Goal: Task Accomplishment & Management: Use online tool/utility

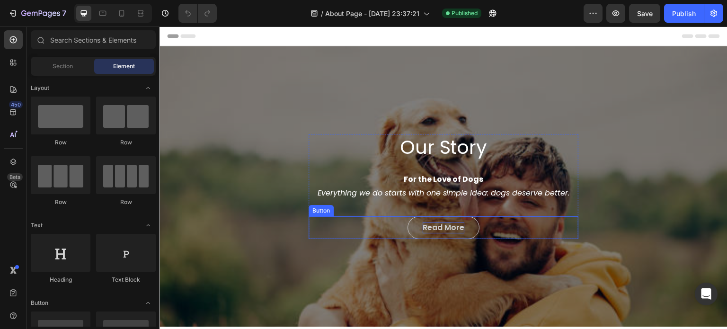
click at [459, 220] on link "Read More" at bounding box center [444, 227] width 72 height 23
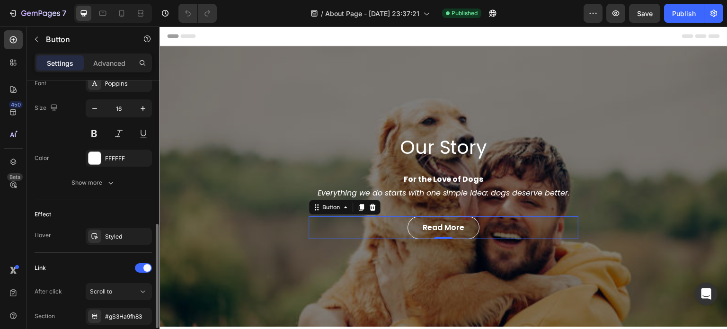
scroll to position [451, 0]
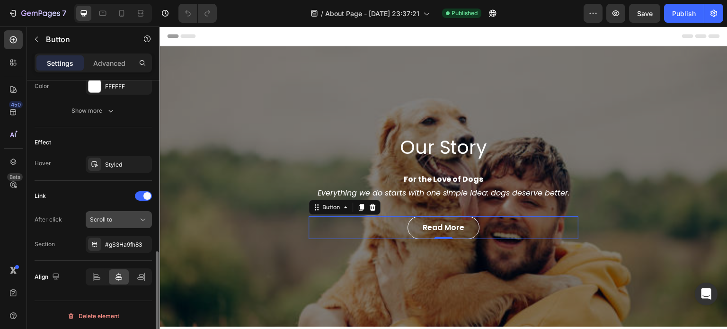
click at [98, 219] on span "Scroll to" at bounding box center [101, 219] width 22 height 7
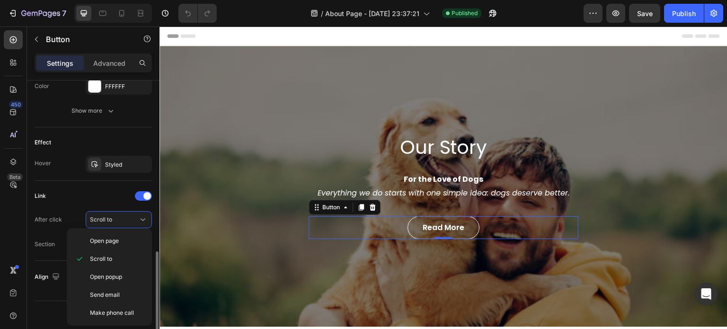
click at [57, 216] on div "After click" at bounding box center [48, 219] width 27 height 9
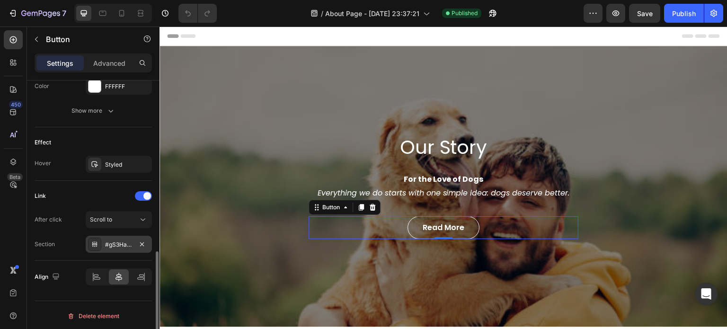
click at [97, 241] on icon at bounding box center [95, 245] width 8 height 8
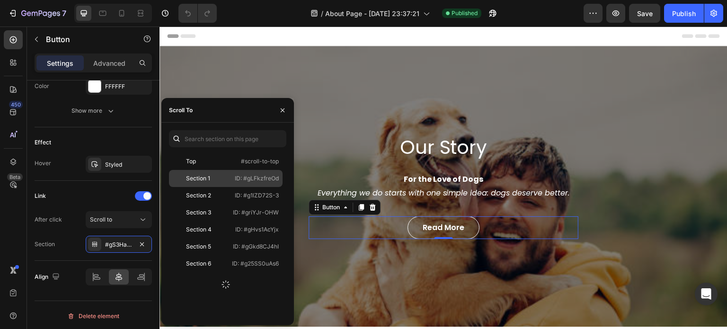
click at [212, 181] on div "Section 1" at bounding box center [200, 178] width 55 height 9
drag, startPoint x: 282, startPoint y: 110, endPoint x: 134, endPoint y: 100, distance: 148.6
click at [282, 110] on icon "button" at bounding box center [283, 110] width 4 height 4
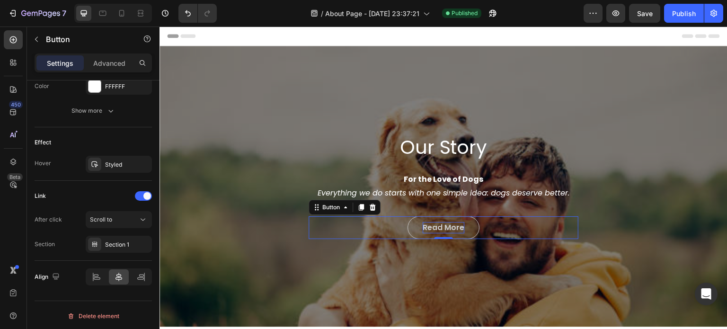
click at [423, 223] on div "Read More" at bounding box center [444, 227] width 42 height 11
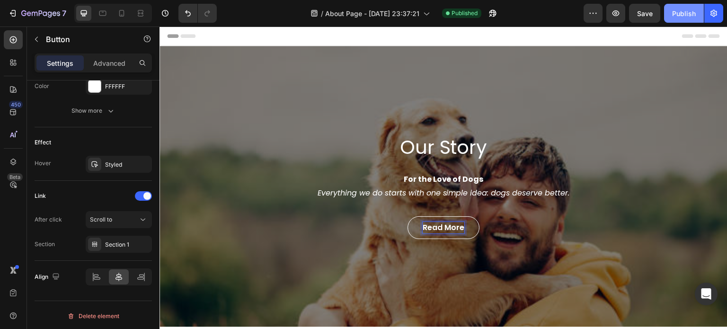
click at [677, 17] on div "Publish" at bounding box center [684, 14] width 24 height 10
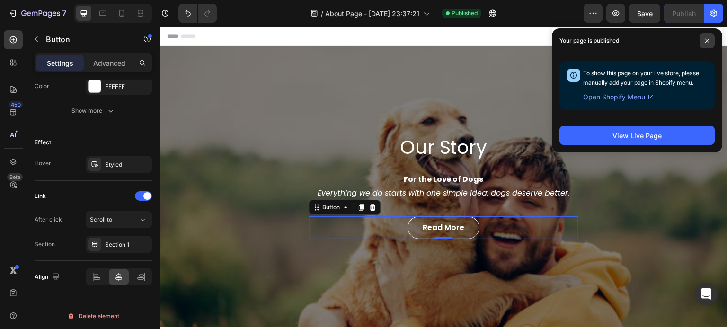
click at [703, 41] on span at bounding box center [707, 40] width 15 height 15
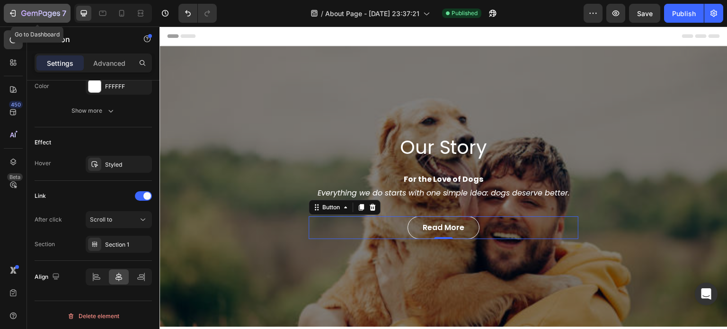
click at [15, 12] on icon "button" at bounding box center [12, 13] width 9 height 9
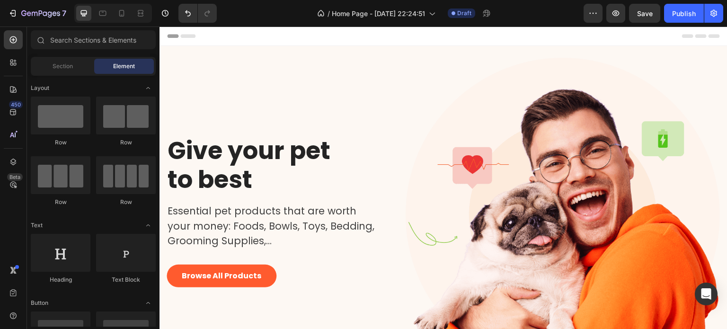
scroll to position [47, 0]
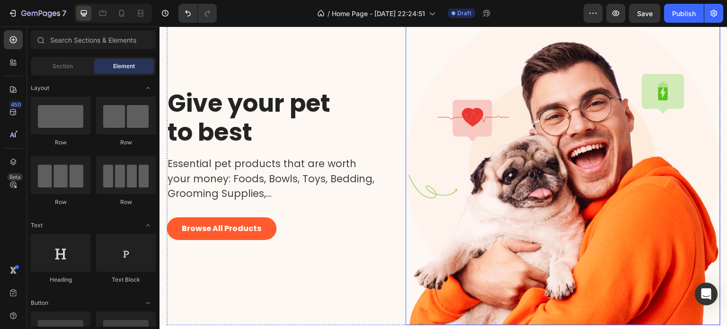
click at [562, 172] on img at bounding box center [563, 167] width 315 height 315
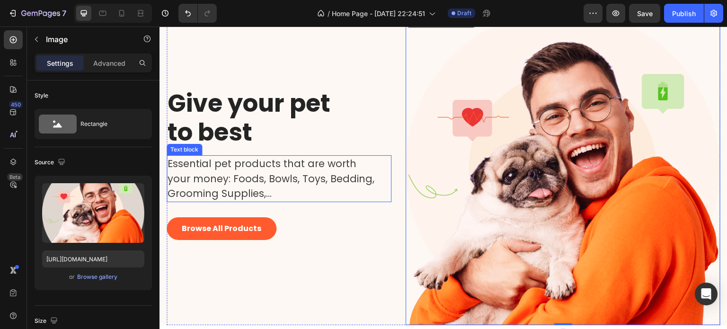
scroll to position [0, 0]
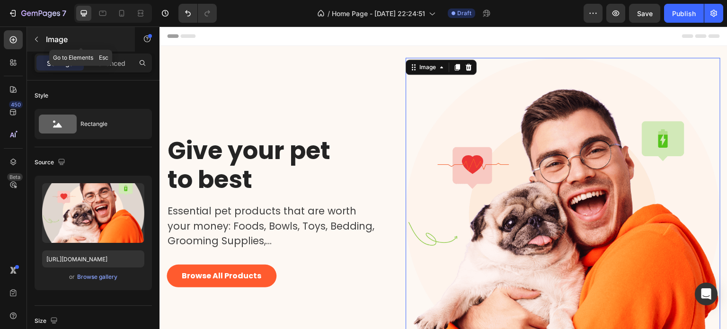
click at [38, 40] on icon "button" at bounding box center [37, 40] width 8 height 8
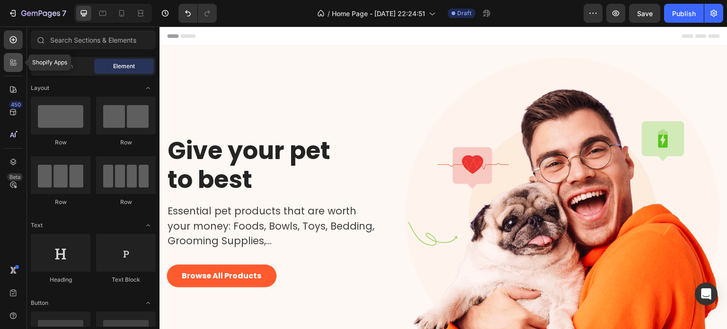
click at [19, 61] on div at bounding box center [13, 62] width 19 height 19
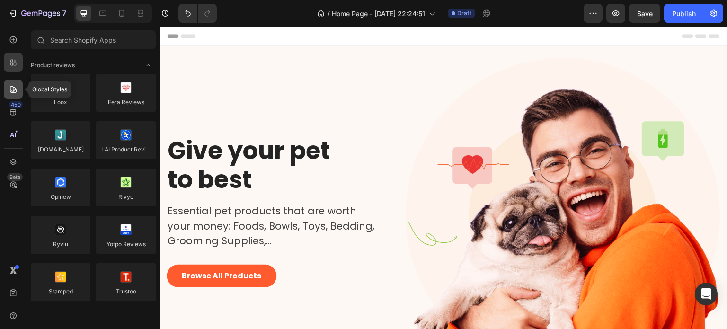
click at [10, 98] on div at bounding box center [13, 89] width 19 height 19
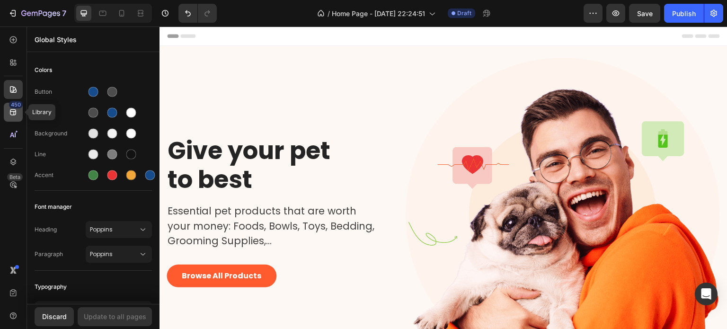
click at [12, 113] on icon at bounding box center [13, 111] width 9 height 9
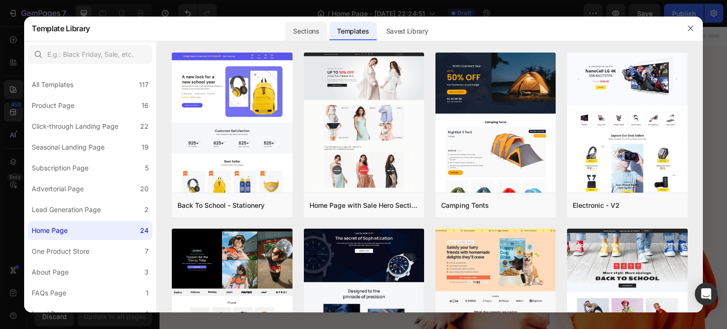
click at [301, 28] on div "Sections" at bounding box center [306, 31] width 41 height 19
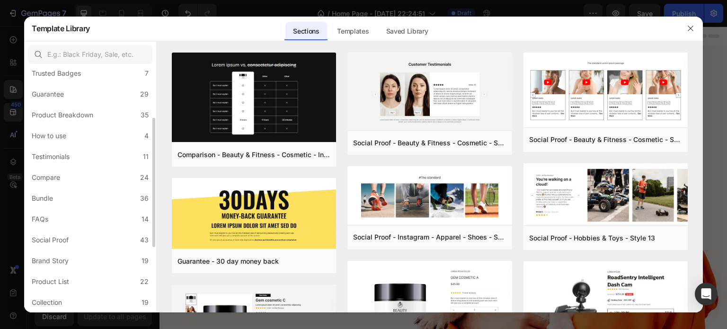
scroll to position [219, 0]
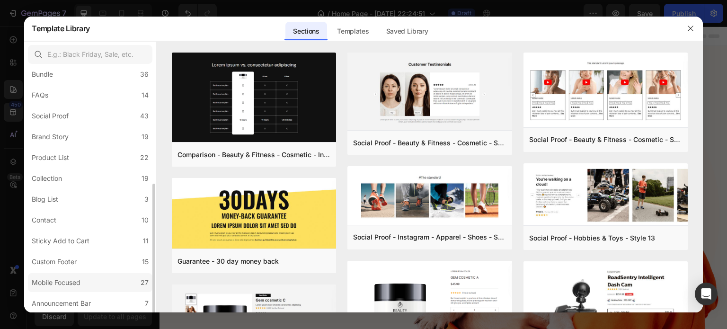
click at [108, 281] on label "Mobile Focused 27" at bounding box center [90, 282] width 125 height 19
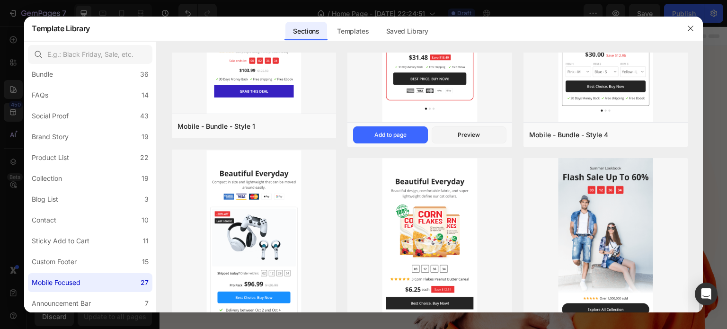
scroll to position [1054, 0]
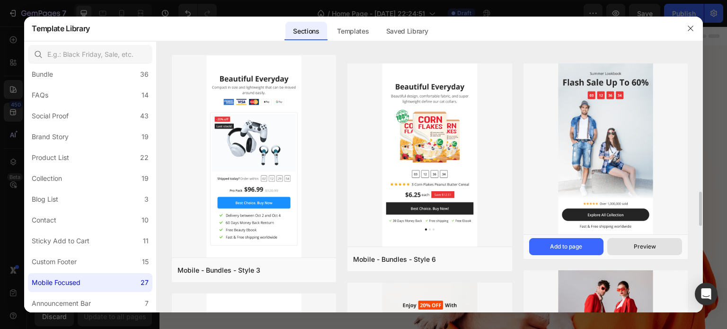
click at [629, 244] on button "Preview" at bounding box center [645, 246] width 75 height 17
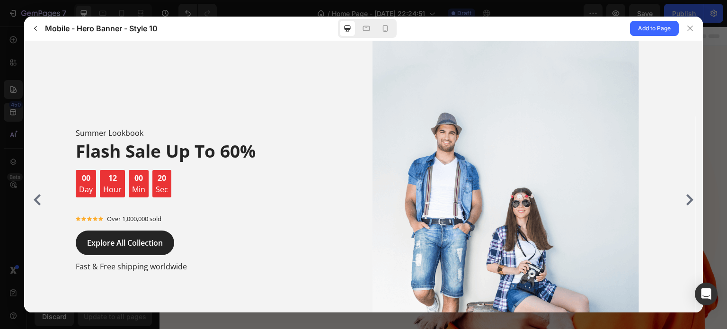
scroll to position [0, 0]
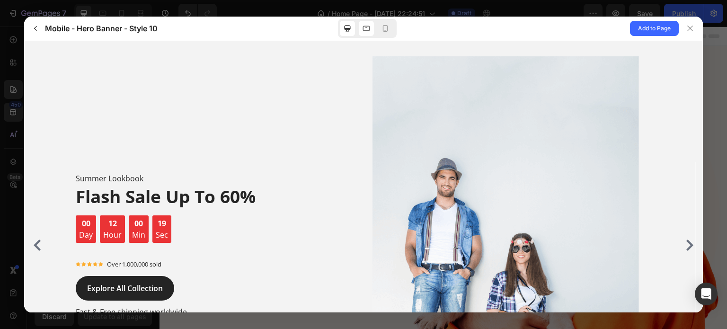
click at [366, 25] on icon at bounding box center [366, 28] width 9 height 9
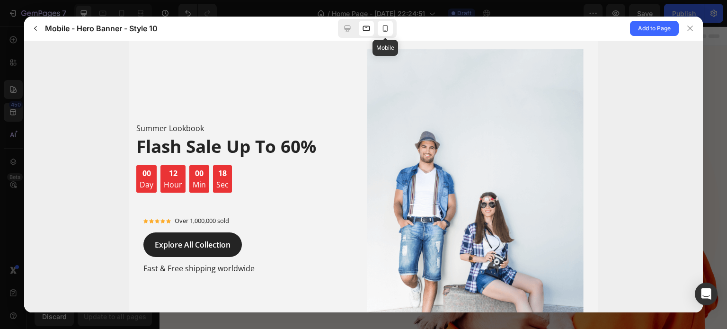
click at [384, 29] on icon at bounding box center [385, 28] width 9 height 9
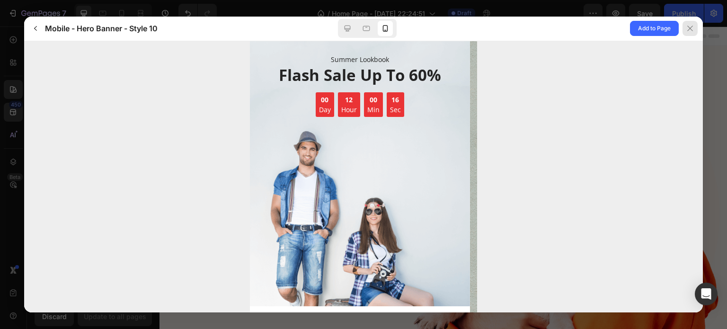
click at [693, 29] on icon at bounding box center [691, 29] width 8 height 8
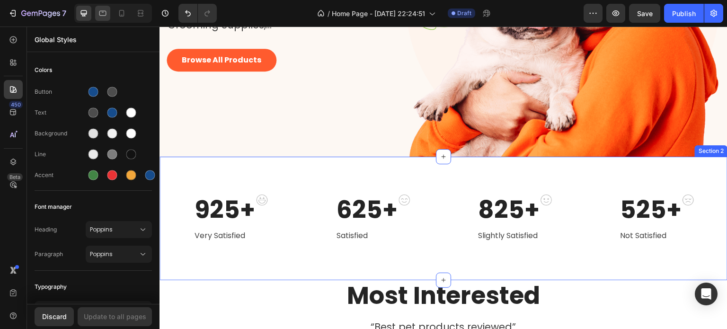
scroll to position [189, 0]
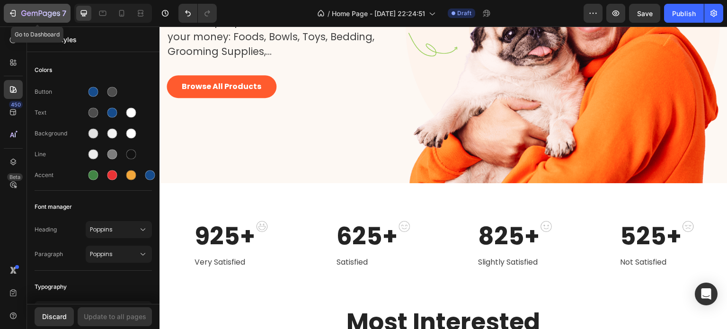
click at [19, 14] on div "7" at bounding box center [37, 13] width 58 height 11
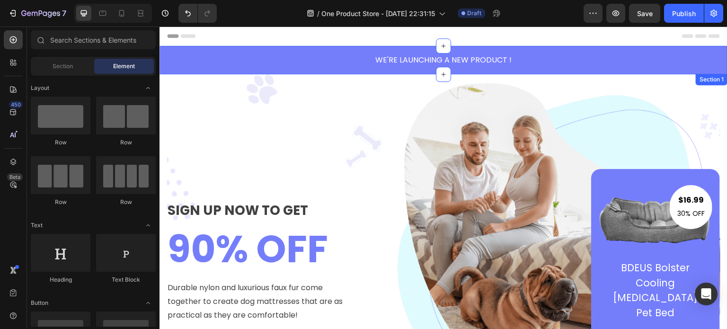
click at [170, 51] on div "WE'RE LAUNCHING A NEW PRODUCT ! Text block Section 1" at bounding box center [444, 60] width 568 height 28
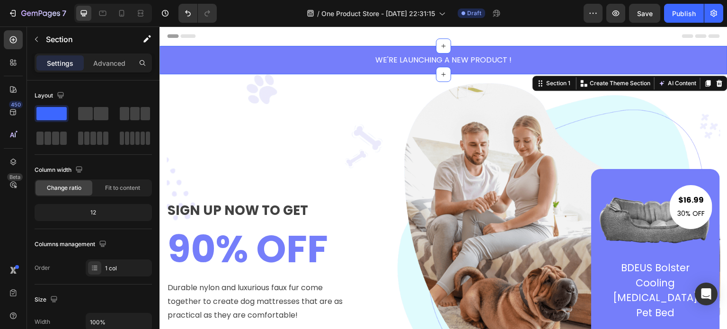
click at [716, 85] on icon at bounding box center [720, 84] width 8 height 8
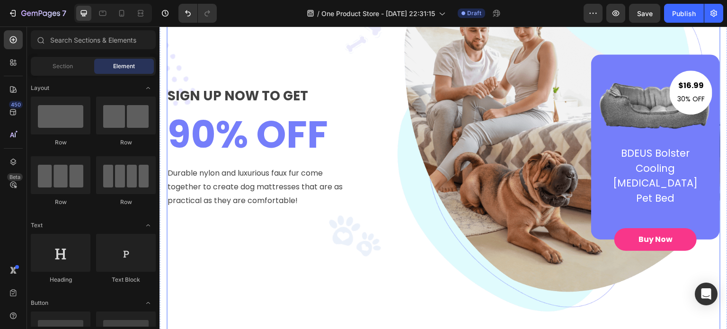
scroll to position [47, 0]
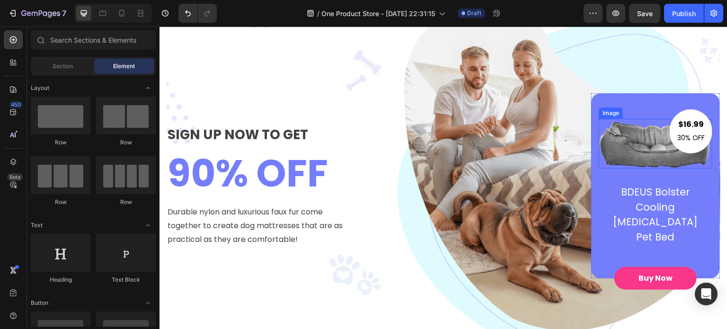
click at [637, 146] on img at bounding box center [656, 144] width 114 height 50
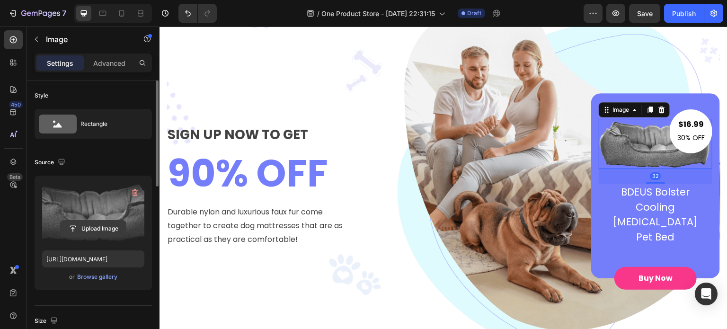
click at [89, 225] on input "file" at bounding box center [93, 229] width 65 height 16
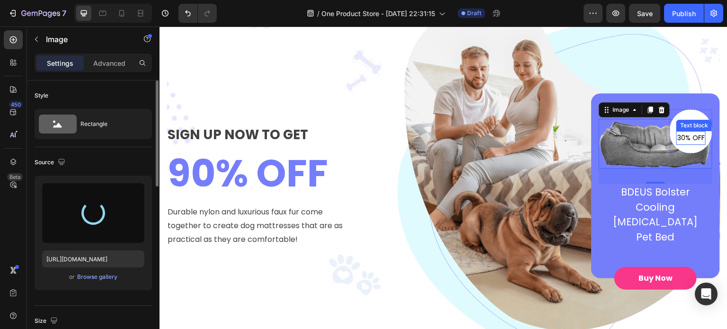
click at [678, 139] on p "30% OFF" at bounding box center [691, 138] width 27 height 12
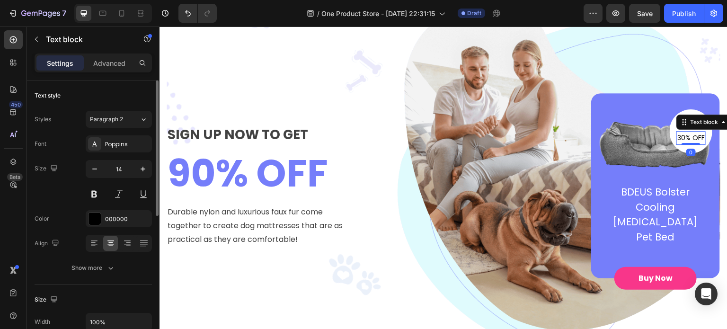
click at [678, 139] on p "30% OFF" at bounding box center [691, 138] width 27 height 12
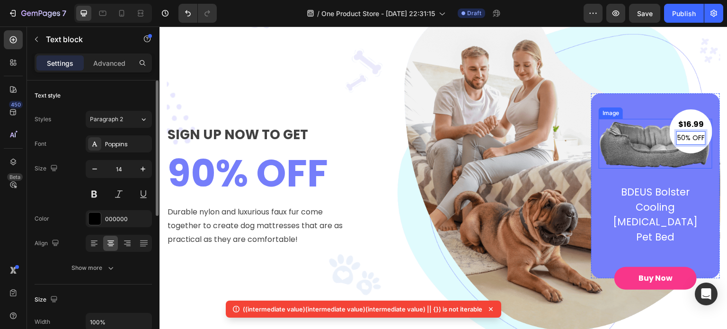
click at [611, 147] on img at bounding box center [656, 144] width 114 height 50
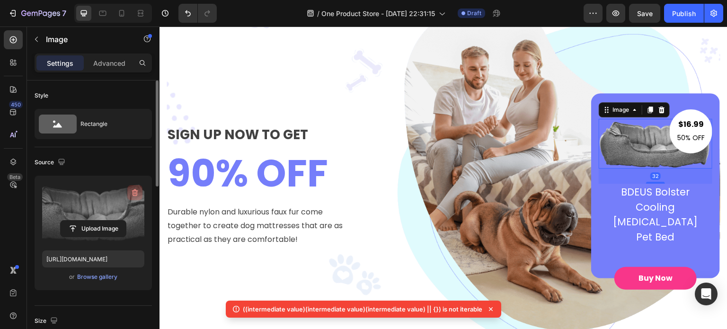
click at [134, 195] on icon "button" at bounding box center [134, 192] width 9 height 9
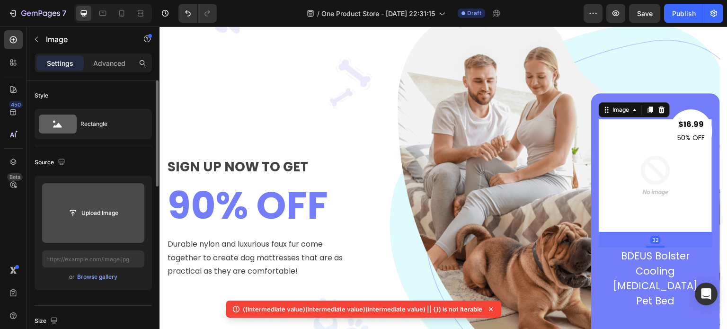
click at [81, 236] on input "file" at bounding box center [93, 213] width 102 height 60
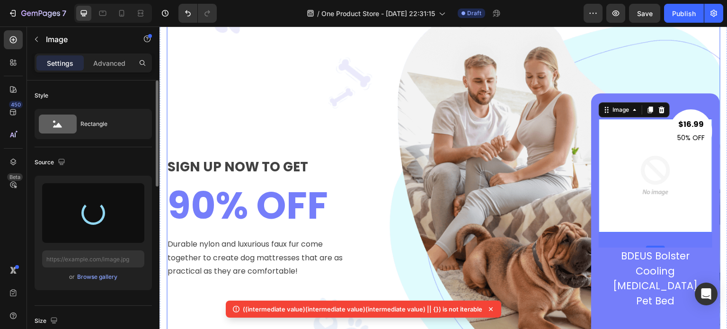
type input "https://cdn.shopify.com/s/files/1/0927/3943/6914/files/gempages_581492877050250…"
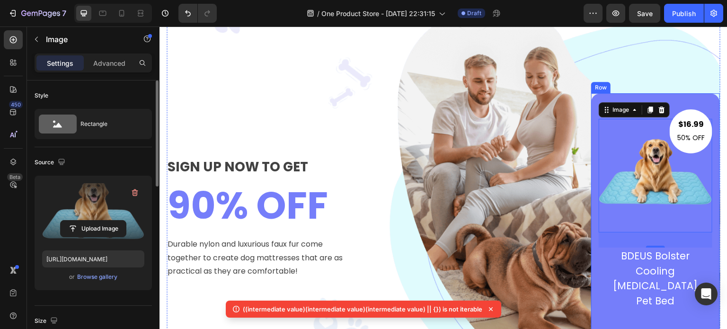
click at [655, 98] on div "$16.99 Text block 50% OFF Text block Row Image 32 BDEUS Bolster Cooling Memory …" at bounding box center [655, 217] width 129 height 249
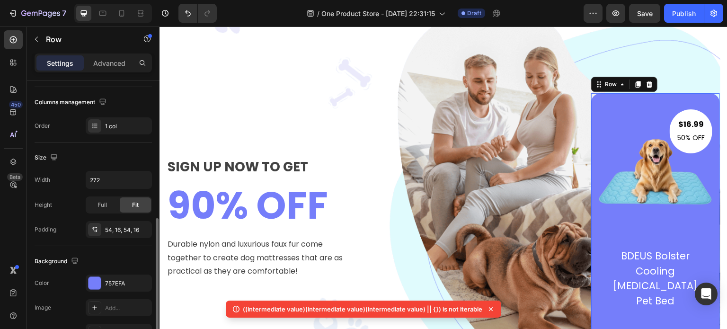
scroll to position [189, 0]
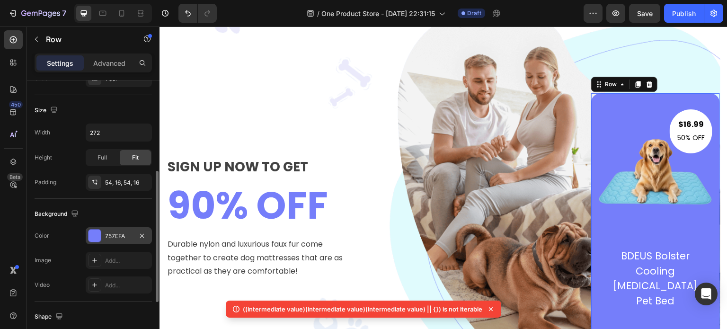
click at [94, 235] on div at bounding box center [95, 236] width 12 height 12
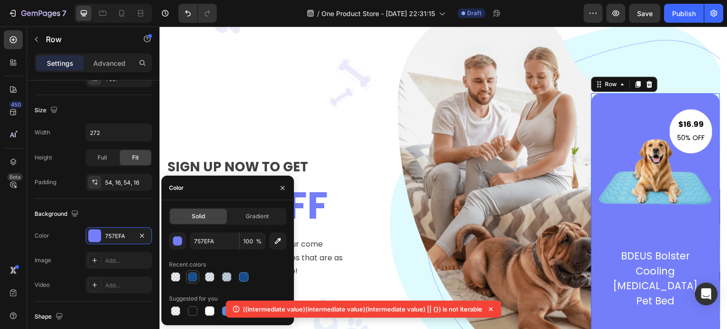
click at [190, 277] on div at bounding box center [192, 276] width 9 height 9
type input "164C8C"
type input "99"
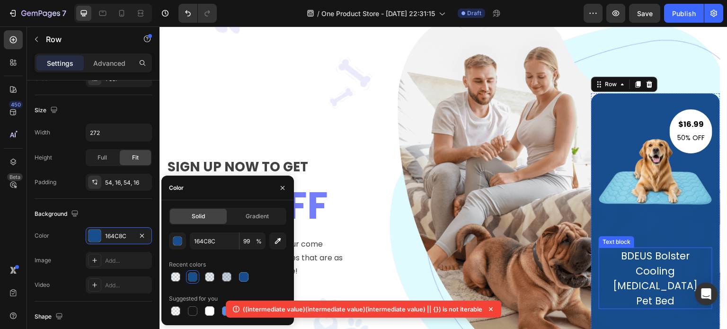
click at [640, 266] on p "BDEUS Bolster Cooling Memory Foam Pet Bed" at bounding box center [655, 279] width 101 height 60
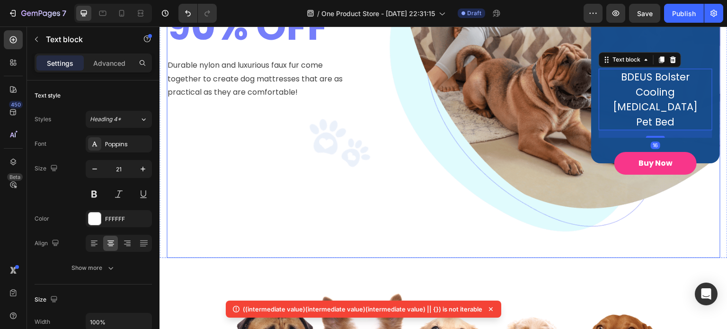
scroll to position [237, 0]
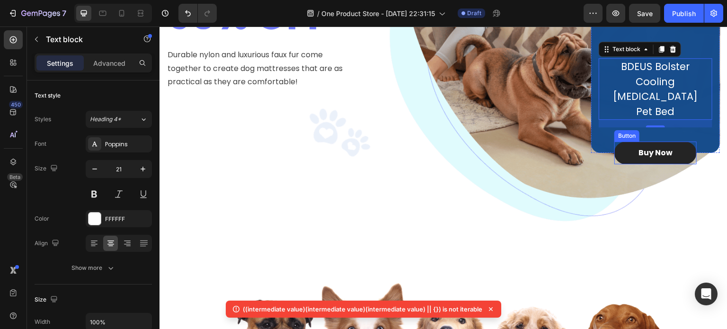
click at [615, 142] on button "Buy Now" at bounding box center [656, 153] width 82 height 23
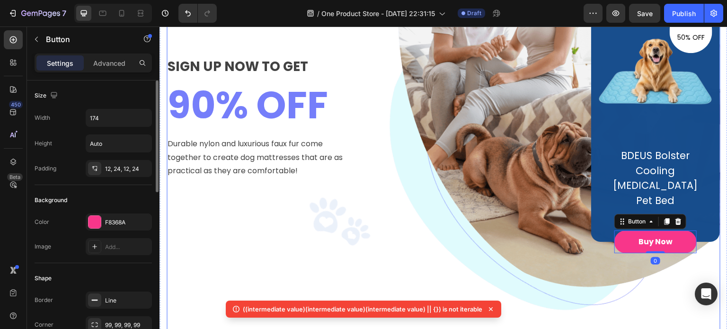
scroll to position [142, 0]
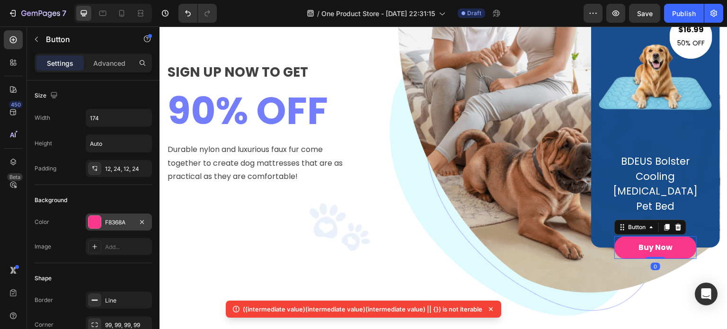
click at [93, 219] on div at bounding box center [95, 222] width 12 height 12
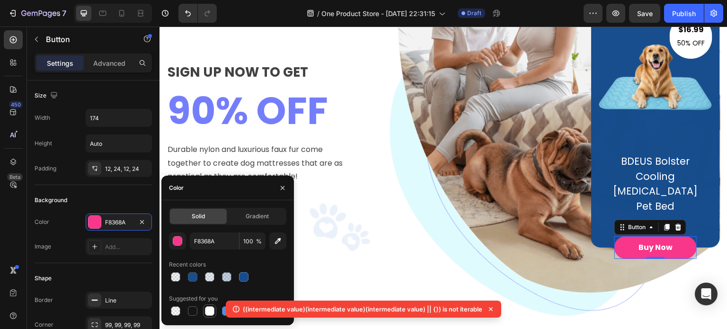
click at [210, 309] on div at bounding box center [209, 310] width 9 height 9
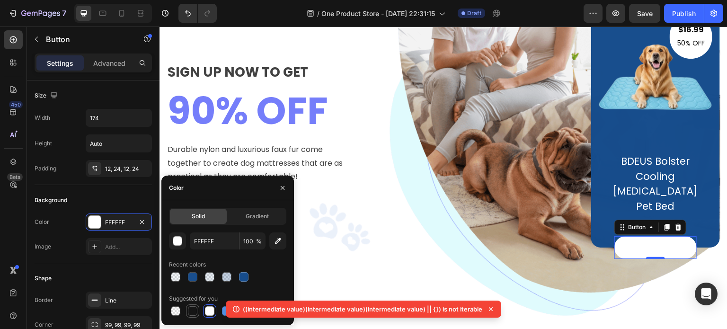
click at [191, 314] on div at bounding box center [192, 310] width 9 height 9
type input "151515"
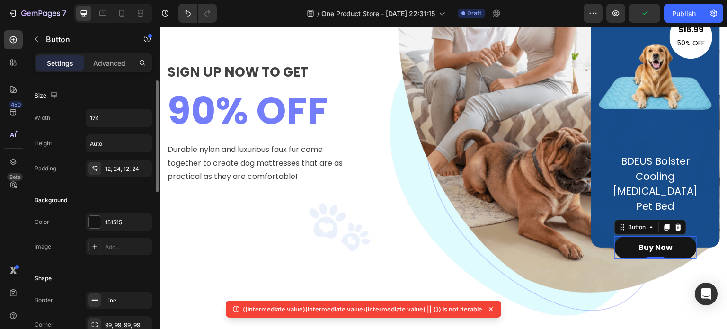
click at [51, 218] on div "Color 151515" at bounding box center [93, 222] width 117 height 17
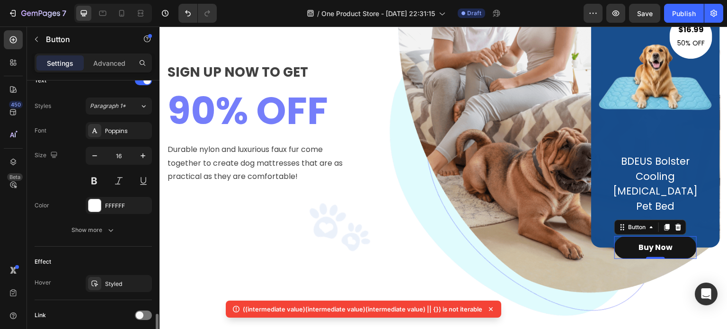
scroll to position [402, 0]
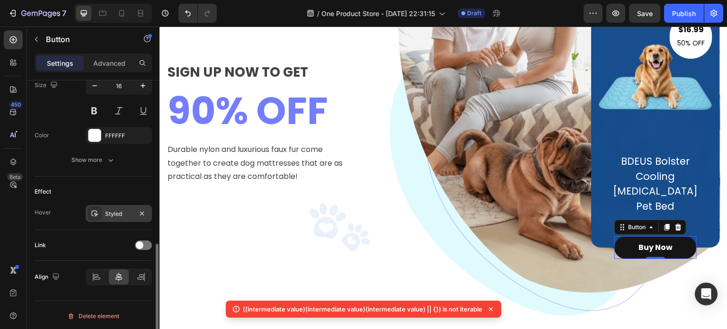
click at [105, 211] on div "Styled" at bounding box center [118, 214] width 27 height 9
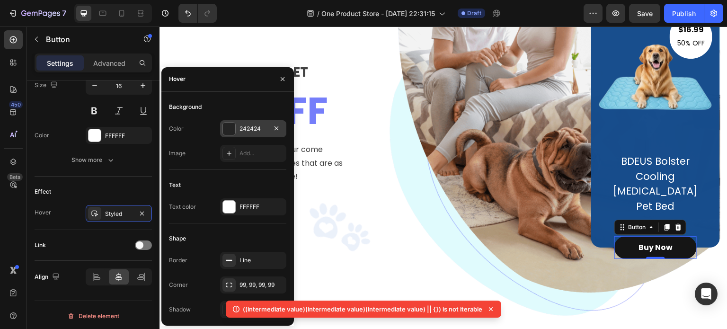
click at [227, 132] on div at bounding box center [229, 129] width 12 height 12
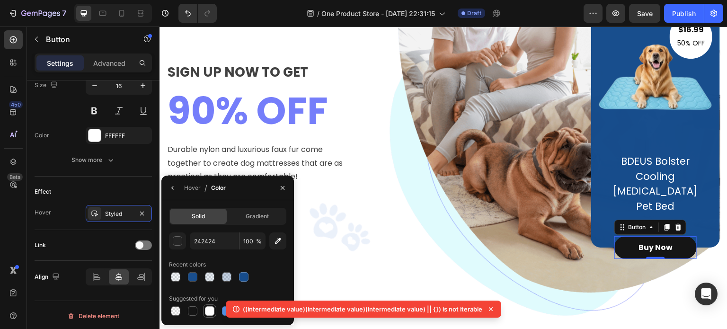
click at [210, 313] on div at bounding box center [209, 310] width 9 height 9
type input "FFFFFF"
click at [177, 188] on button "button" at bounding box center [172, 187] width 15 height 15
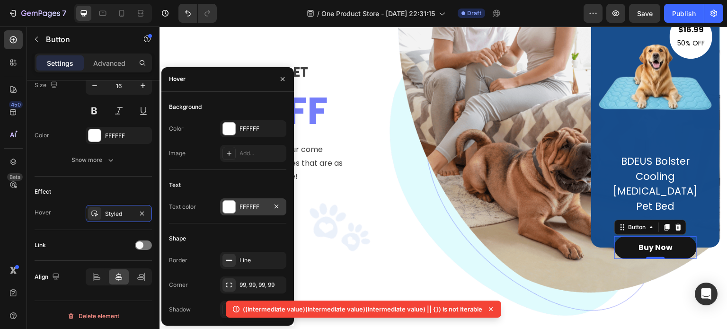
click at [229, 199] on div "FFFFFF" at bounding box center [253, 206] width 66 height 17
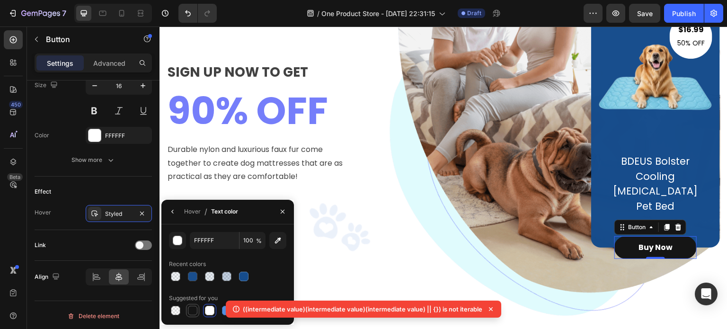
click at [197, 307] on div at bounding box center [192, 310] width 9 height 9
type input "151515"
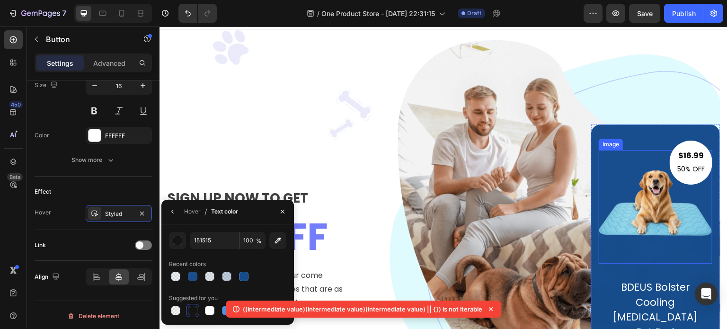
scroll to position [0, 0]
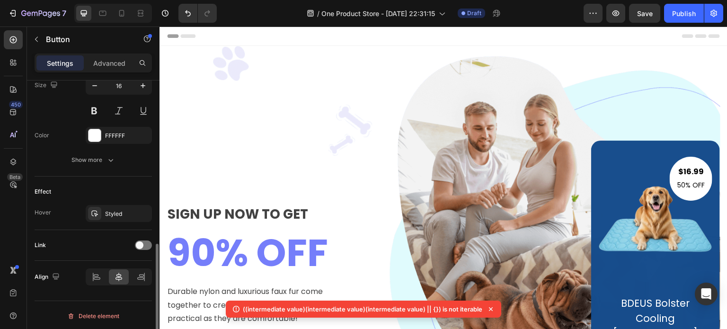
click at [99, 177] on div "Effect Hover Styled" at bounding box center [93, 204] width 117 height 54
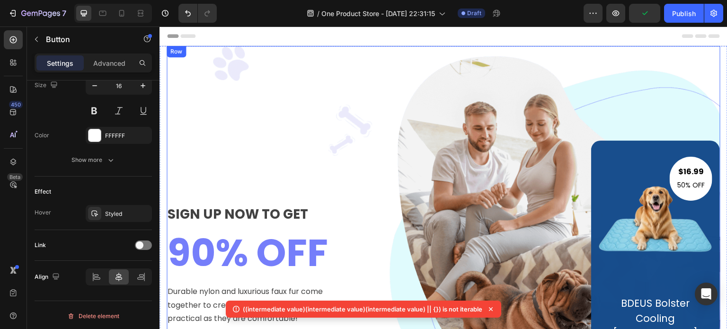
click at [438, 120] on div "SIGN UP NOW TO GET Text block 90% OFF Heading Durable nylon and luxurious faux …" at bounding box center [444, 265] width 554 height 438
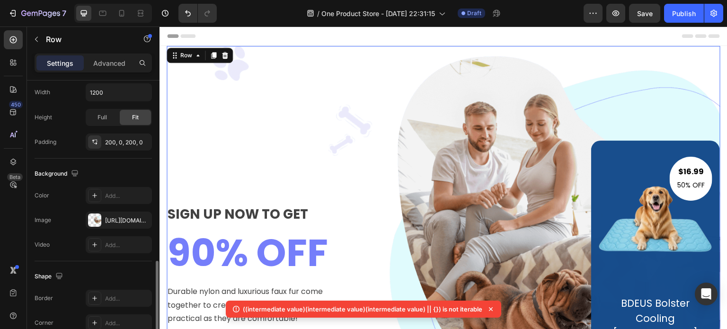
scroll to position [284, 0]
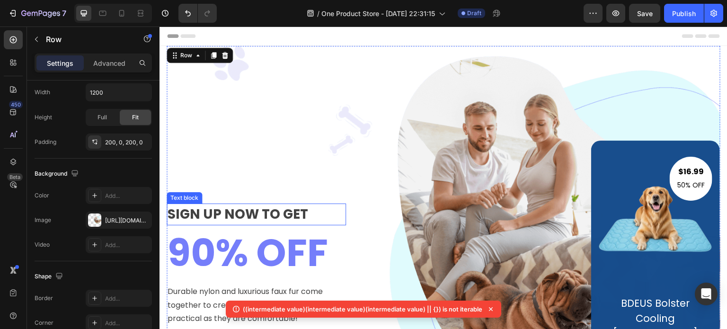
click at [276, 206] on p "SIGN UP NOW TO GET" at bounding box center [257, 215] width 178 height 20
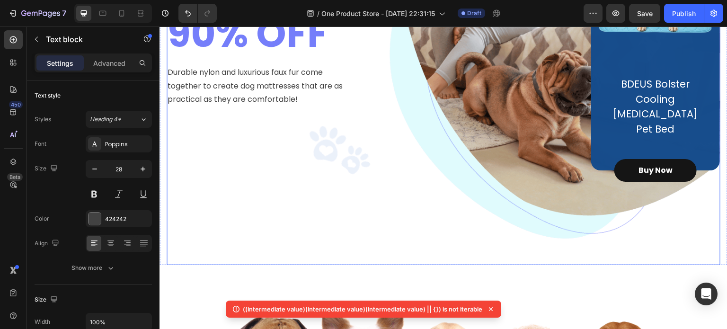
scroll to position [189, 0]
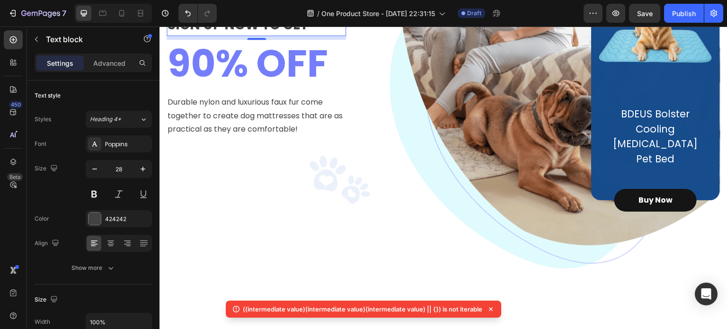
click at [493, 308] on icon at bounding box center [490, 308] width 9 height 9
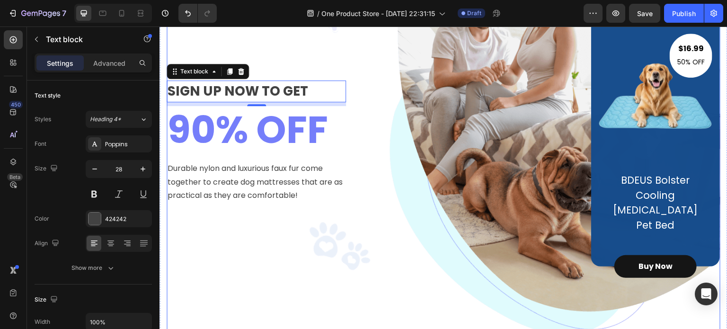
scroll to position [47, 0]
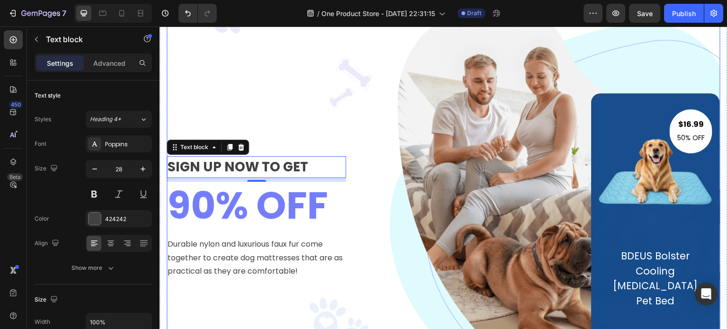
click at [432, 150] on div "$16.99 Text block 50% OFF Text block Row Image BDEUS Bolster Cooling Memory Foa…" at bounding box center [540, 217] width 359 height 249
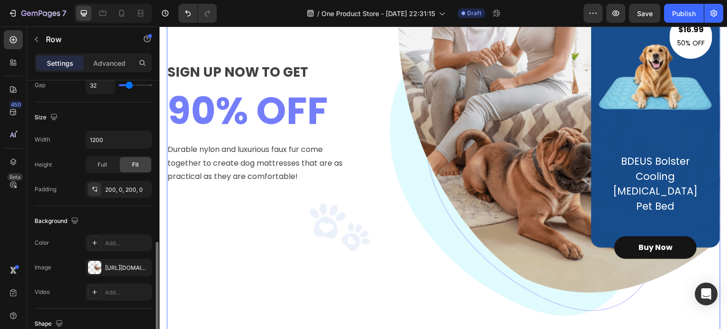
scroll to position [237, 0]
click at [113, 267] on div "[URL][DOMAIN_NAME]" at bounding box center [118, 268] width 27 height 9
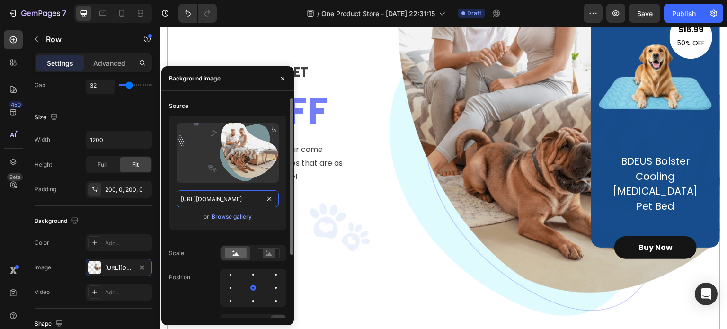
click at [236, 198] on input "[URL][DOMAIN_NAME]" at bounding box center [228, 198] width 102 height 17
click at [364, 144] on div "$16.99 Text block 50% OFF Text block Row Image BDEUS Bolster Cooling Memory Foa…" at bounding box center [540, 123] width 359 height 249
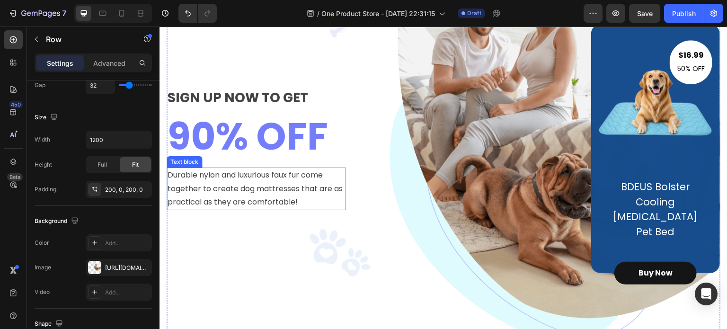
scroll to position [95, 0]
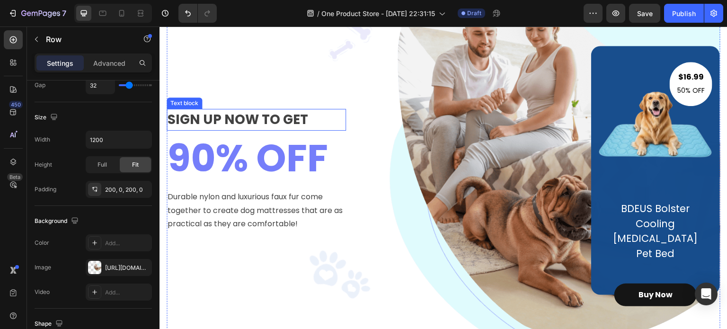
click at [269, 114] on p "SIGN UP NOW TO GET" at bounding box center [257, 120] width 178 height 20
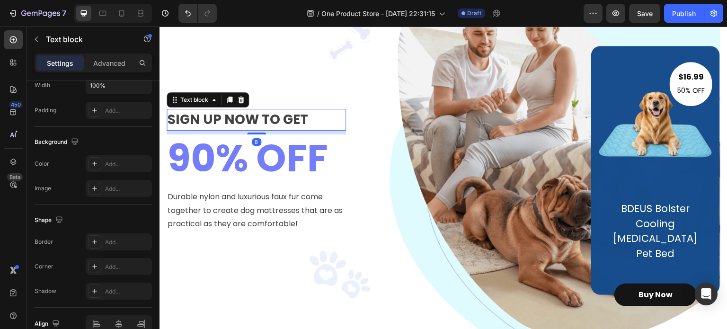
scroll to position [0, 0]
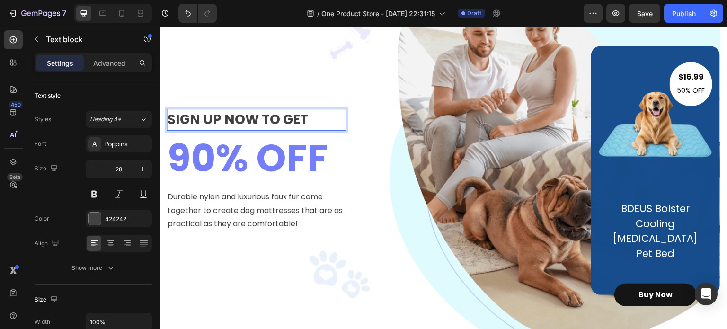
click at [294, 110] on div "SIGN UP NOW TO GET Text block 8 90% OFF Heading Durable nylon and luxurious fau…" at bounding box center [256, 170] width 179 height 249
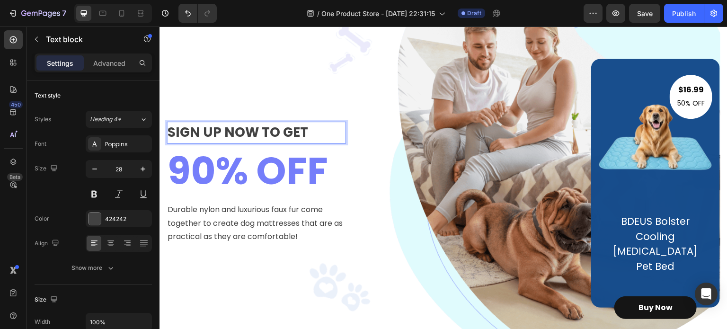
click at [294, 110] on div "SIGN UP NOW TO GET Text block 8 90% OFF Heading Durable nylon and luxurious fau…" at bounding box center [256, 183] width 179 height 249
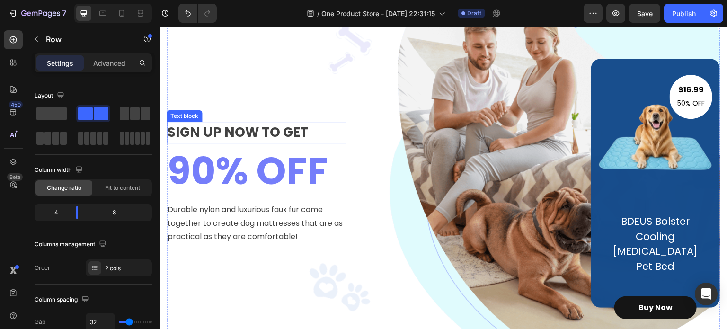
click at [307, 125] on p "SIGN UP NOW TO GET" at bounding box center [257, 133] width 178 height 20
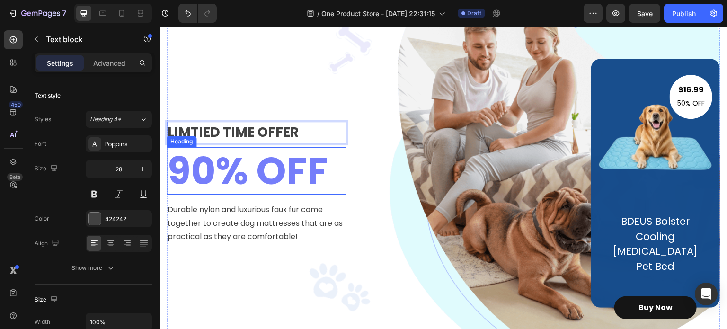
click at [204, 164] on p "90% OFF" at bounding box center [257, 170] width 178 height 45
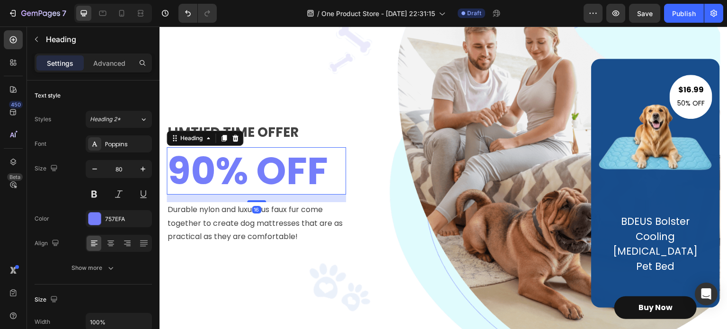
click at [208, 163] on p "90% OFF" at bounding box center [257, 170] width 178 height 45
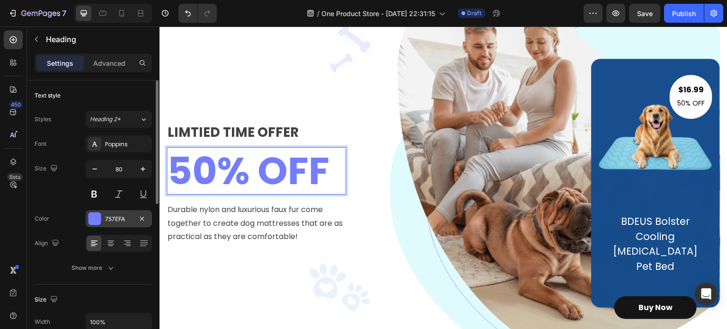
click at [93, 217] on div at bounding box center [95, 219] width 12 height 12
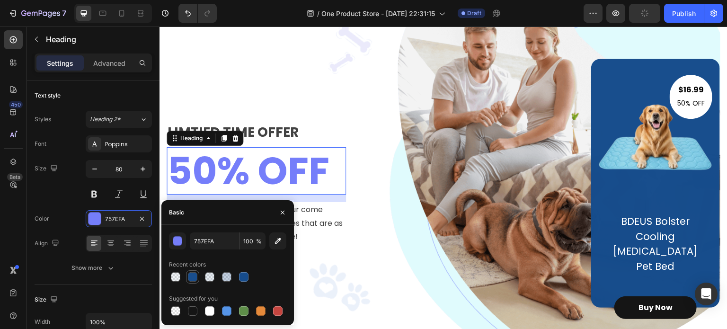
click at [192, 278] on div at bounding box center [192, 276] width 9 height 9
type input "164C8C"
type input "99"
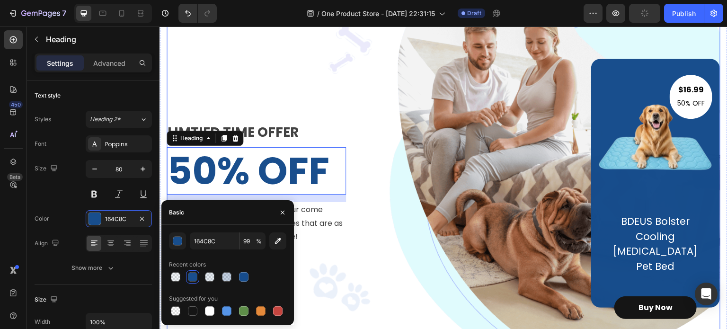
click at [346, 81] on div "LIMTIED TIME OFFER Text block 50% OFF Heading 16 Durable nylon and luxurious fa…" at bounding box center [444, 183] width 554 height 438
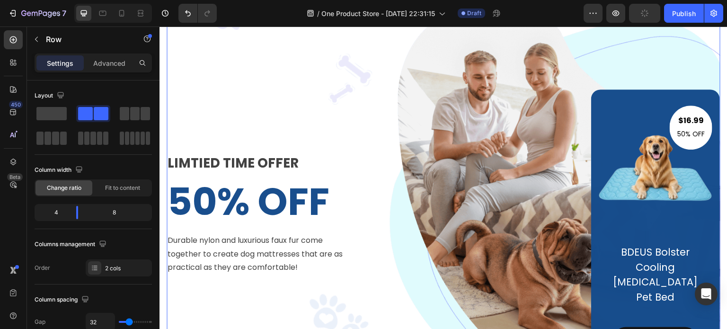
scroll to position [35, 0]
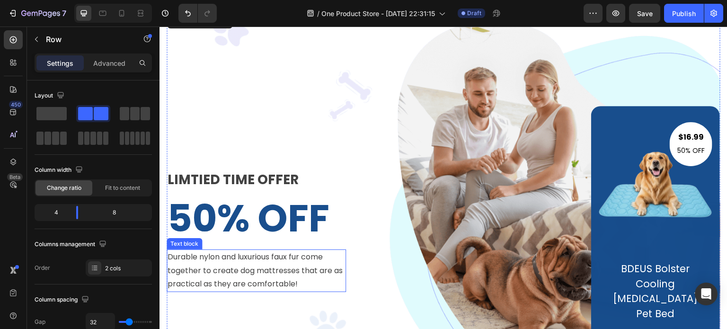
click at [217, 264] on p "Durable nylon and luxurious faux fur come together to create dog mattresses tha…" at bounding box center [257, 270] width 178 height 41
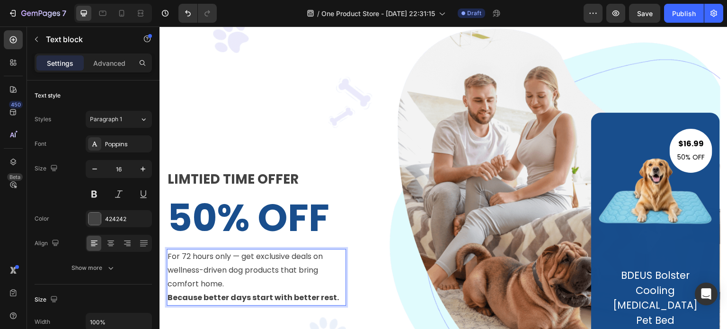
scroll to position [75, 0]
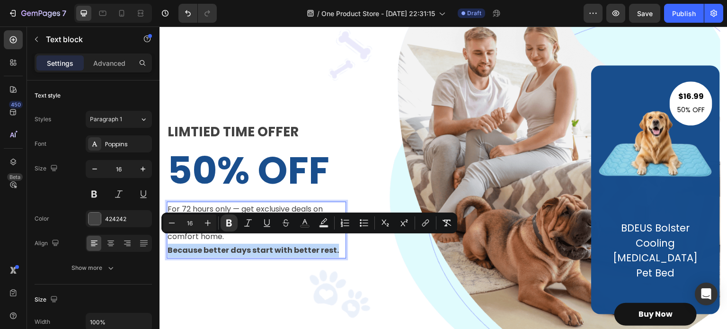
drag, startPoint x: 333, startPoint y: 243, endPoint x: 169, endPoint y: 241, distance: 163.8
click at [169, 241] on p "For 72 hours only — get exclusive deals on wellness-driven dog products that br…" at bounding box center [257, 230] width 178 height 54
click at [259, 246] on p "For 72 hours only — get exclusive deals on wellness-driven dog products that br…" at bounding box center [257, 230] width 178 height 54
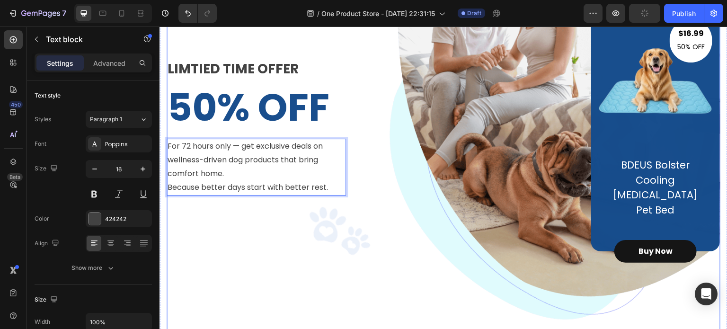
scroll to position [123, 0]
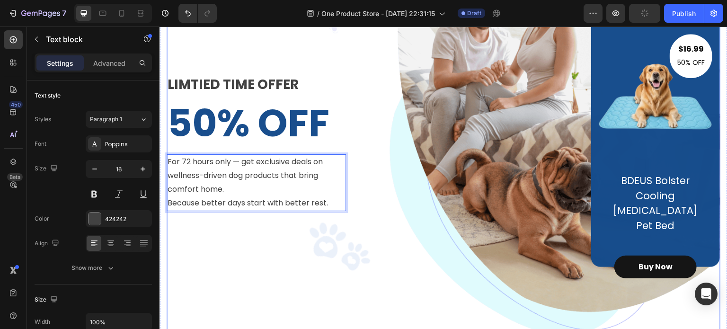
click at [333, 239] on div "LIMTIED TIME OFFER Text block 50% OFF Heading For 72 hours only — get exclusive…" at bounding box center [256, 142] width 179 height 249
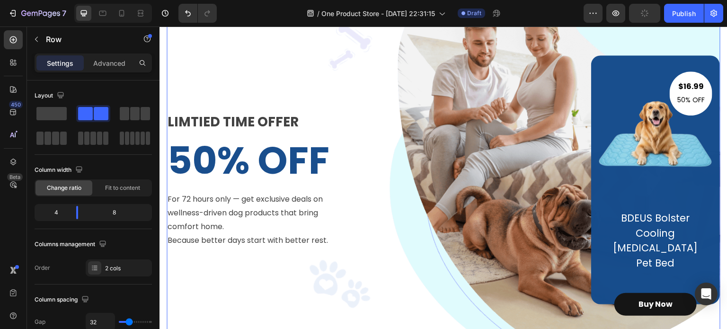
scroll to position [75, 0]
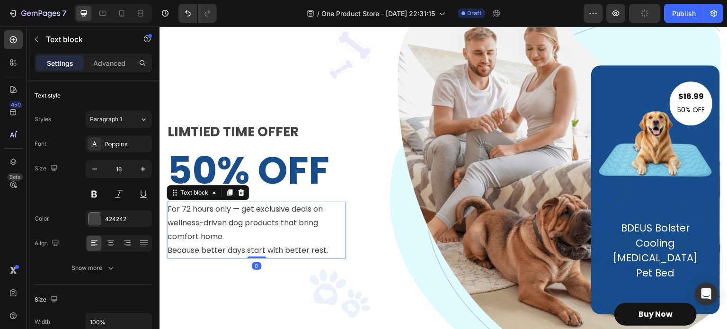
click at [249, 230] on p "For 72 hours only — get exclusive deals on wellness-driven dog products that br…" at bounding box center [257, 230] width 178 height 54
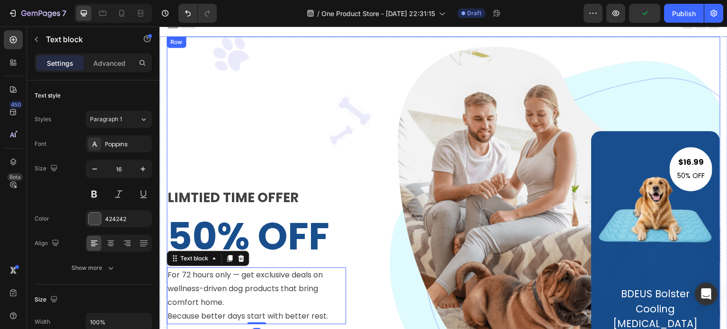
scroll to position [0, 0]
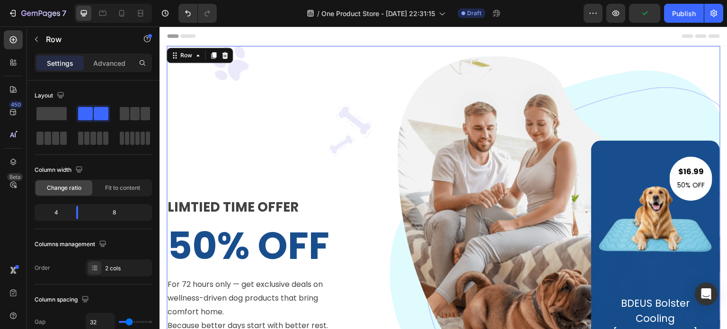
click at [257, 111] on div "LIMTIED TIME OFFER Text block 50% OFF Heading For 72 hours only — get exclusive…" at bounding box center [444, 265] width 554 height 438
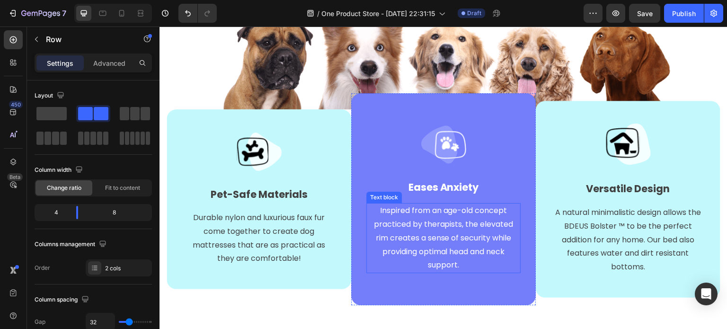
scroll to position [521, 0]
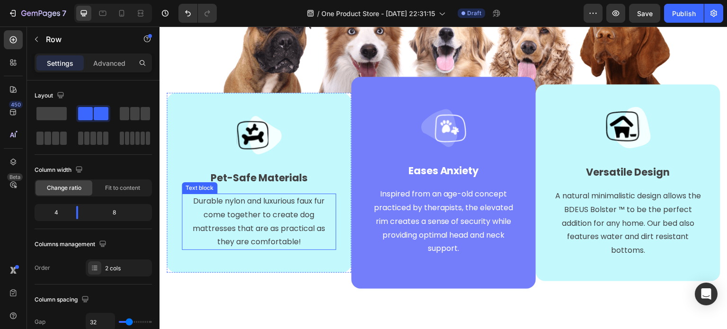
click at [282, 222] on p "Durable nylon and luxurious faux fur come together to create dog mattresses tha…" at bounding box center [258, 222] width 141 height 54
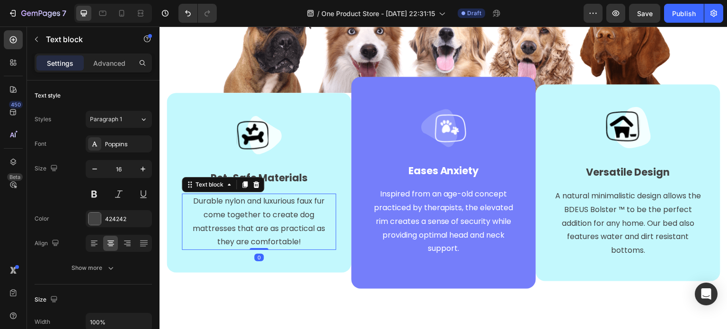
click at [300, 216] on p "Durable nylon and luxurious faux fur come together to create dog mattresses tha…" at bounding box center [258, 222] width 141 height 54
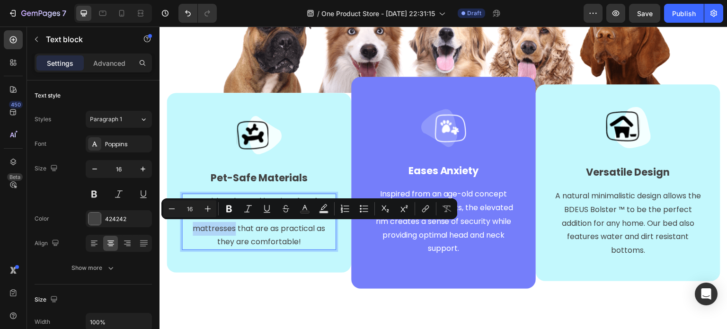
drag, startPoint x: 233, startPoint y: 229, endPoint x: 193, endPoint y: 228, distance: 39.8
click at [193, 228] on p "Durable nylon and luxurious faux fur come together to create dog mattresses tha…" at bounding box center [258, 222] width 141 height 54
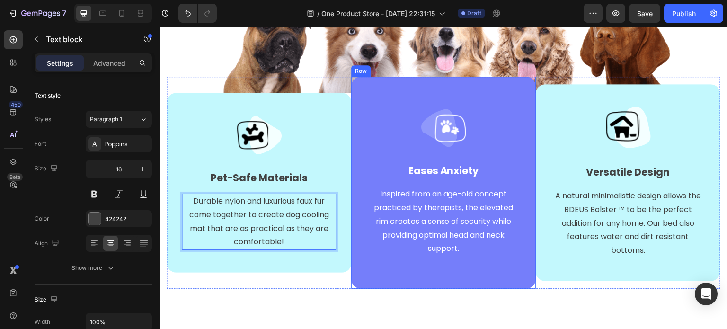
click at [366, 90] on div "Image Eases Anxiety Text block Inspired from an age-old concept practiced by th…" at bounding box center [443, 183] width 185 height 213
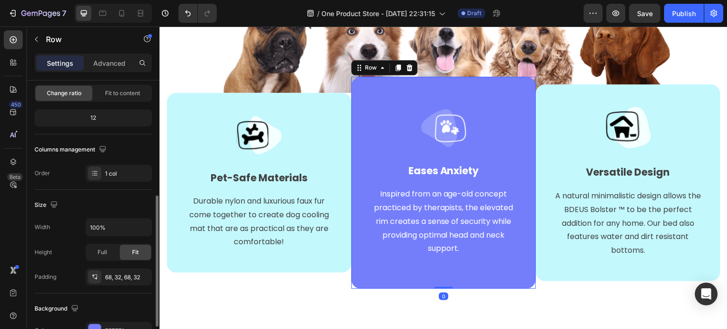
scroll to position [142, 0]
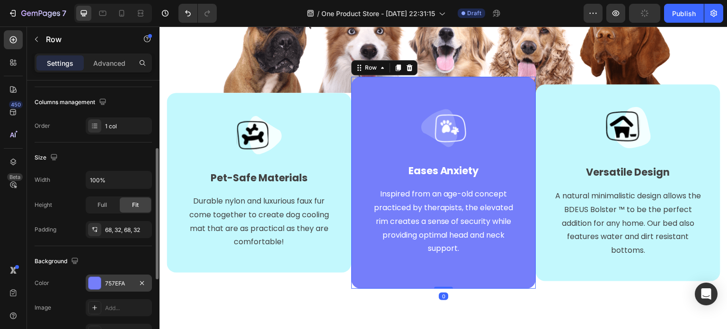
click at [96, 285] on div at bounding box center [95, 283] width 12 height 12
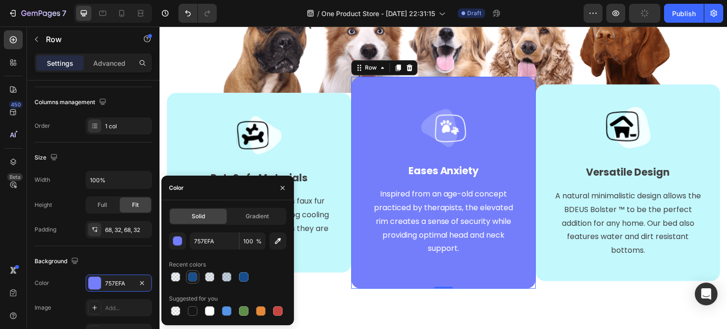
click at [193, 279] on div at bounding box center [192, 276] width 9 height 9
type input "164C8C"
type input "99"
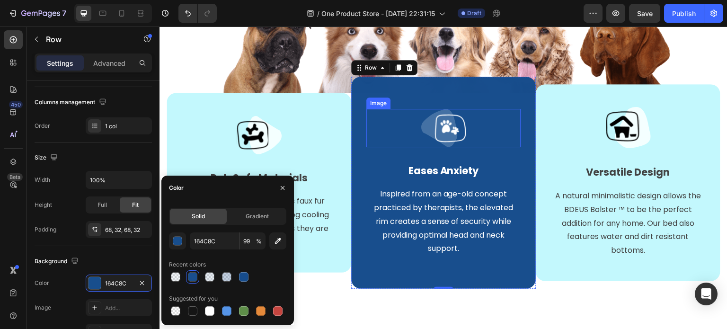
click at [435, 134] on img at bounding box center [443, 128] width 45 height 38
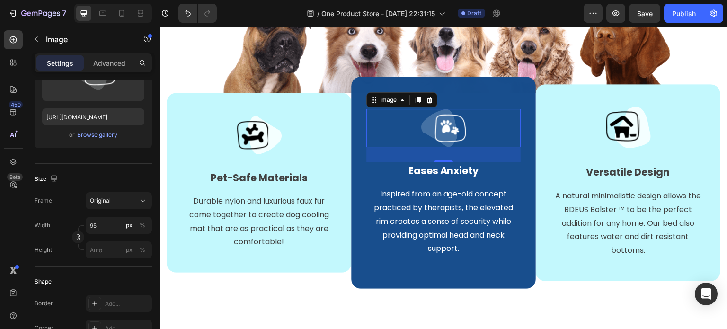
scroll to position [0, 0]
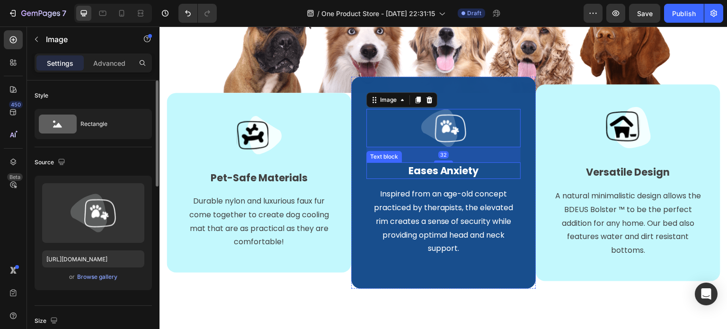
click at [428, 167] on p "Eases Anxiety" at bounding box center [443, 170] width 152 height 15
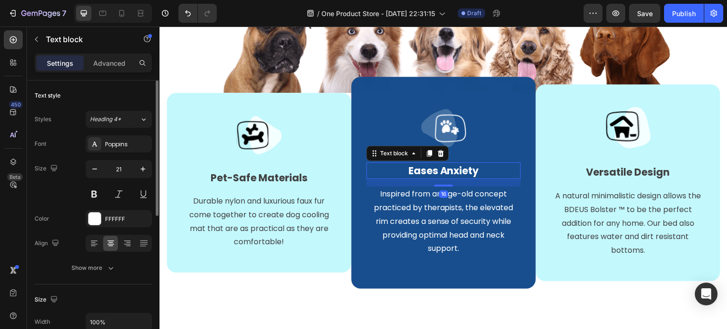
click at [427, 170] on p "Eases Anxiety" at bounding box center [443, 170] width 152 height 15
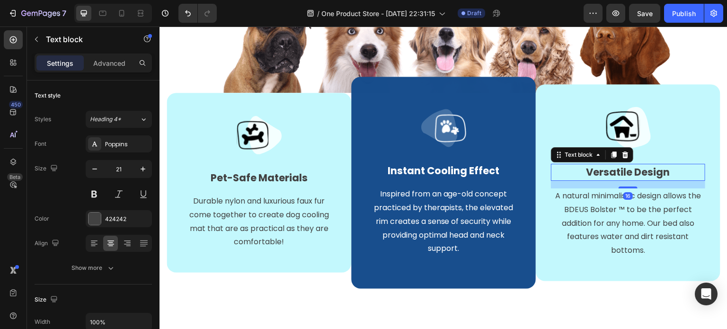
click at [625, 172] on p "Versatile Design" at bounding box center [628, 172] width 152 height 15
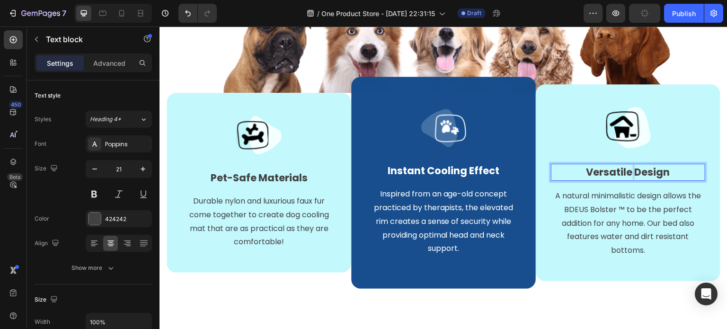
click at [625, 172] on p "Versatile Design" at bounding box center [628, 172] width 152 height 15
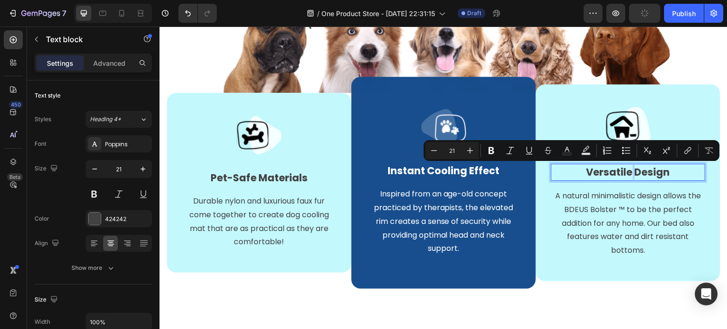
click at [631, 174] on p "Versatile Design" at bounding box center [628, 172] width 152 height 15
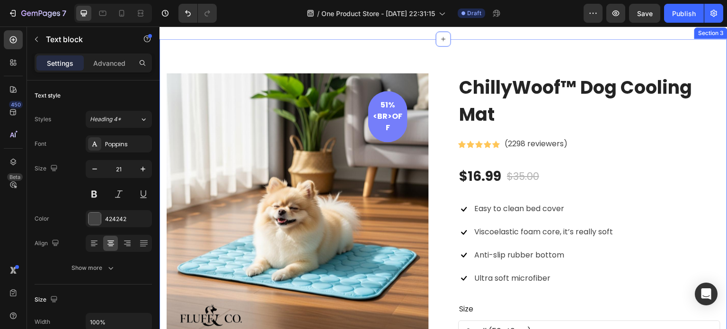
type input "16"
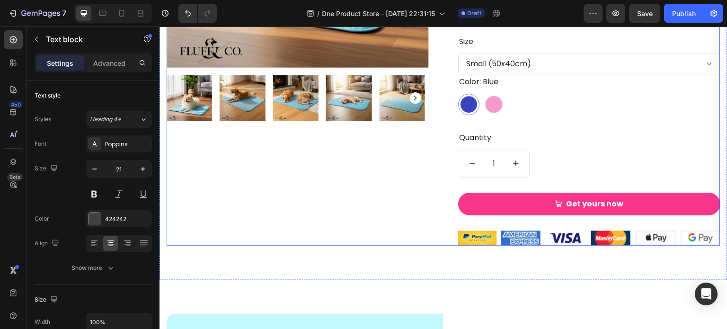
scroll to position [1089, 0]
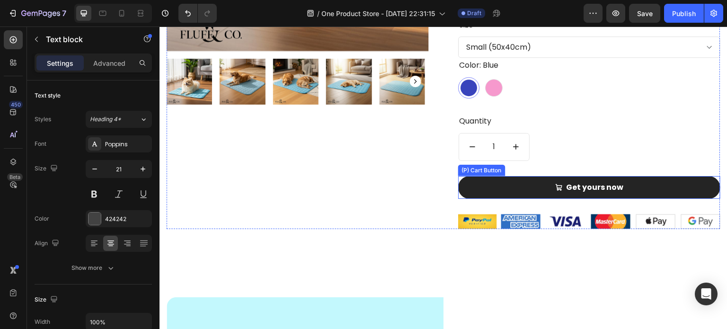
click at [501, 178] on button "Get yours now" at bounding box center [589, 187] width 262 height 23
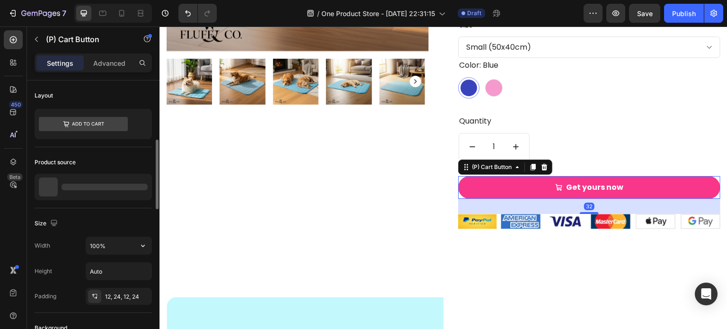
scroll to position [142, 0]
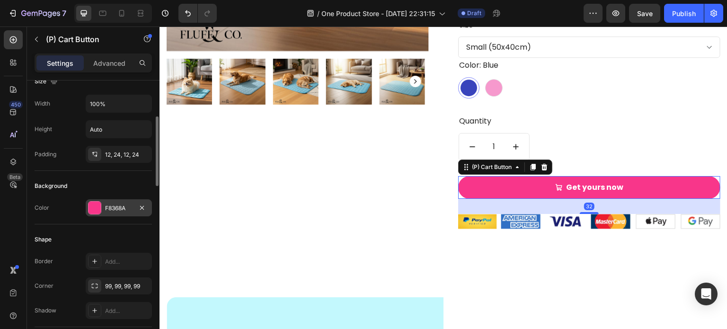
click at [97, 210] on div at bounding box center [95, 208] width 12 height 12
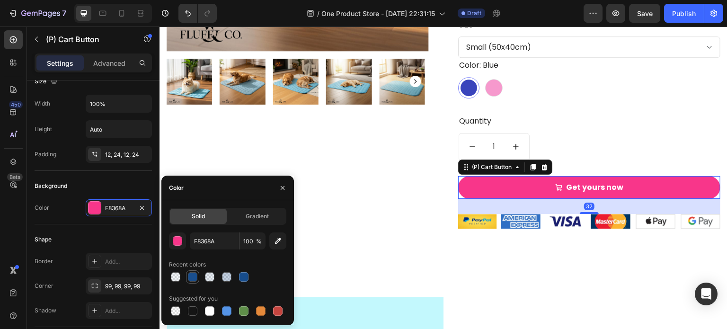
click at [194, 274] on div at bounding box center [192, 276] width 9 height 9
type input "164C8C"
type input "99"
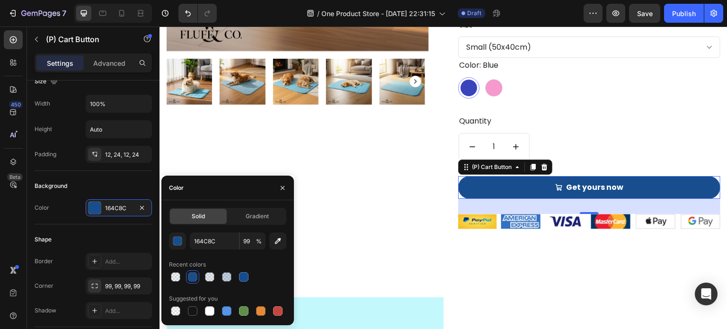
drag, startPoint x: 292, startPoint y: 198, endPoint x: 286, endPoint y: 208, distance: 11.9
click at [293, 198] on div at bounding box center [282, 188] width 23 height 24
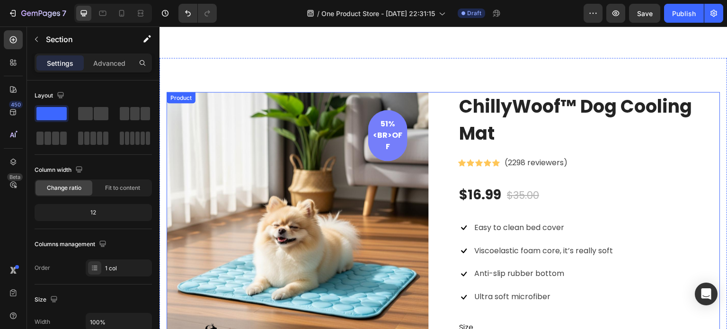
scroll to position [710, 0]
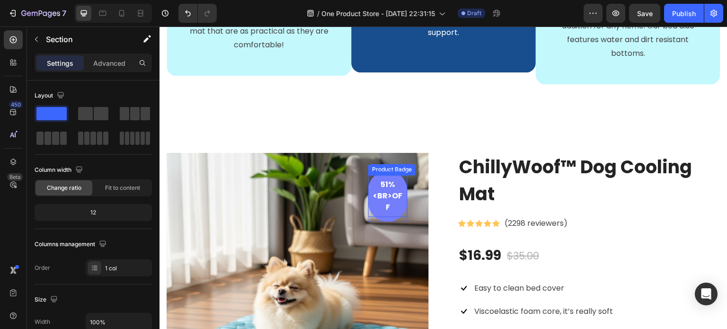
click at [385, 211] on pre "51%<br>off" at bounding box center [387, 196] width 39 height 42
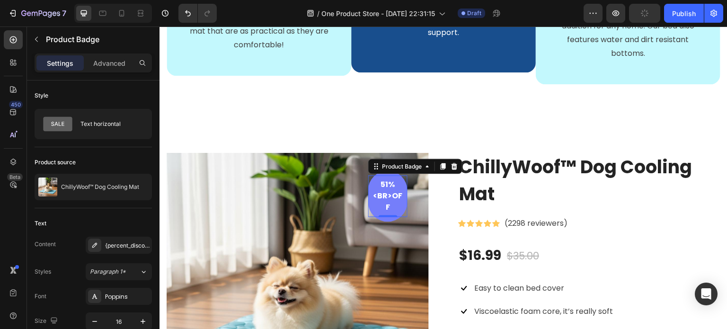
click at [383, 214] on pre "51%<br>off" at bounding box center [387, 196] width 39 height 42
click at [387, 212] on pre "51%<br>off" at bounding box center [387, 196] width 39 height 42
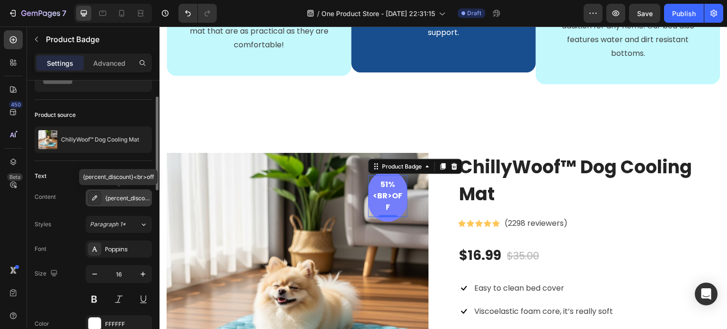
click at [92, 200] on icon at bounding box center [95, 198] width 8 height 8
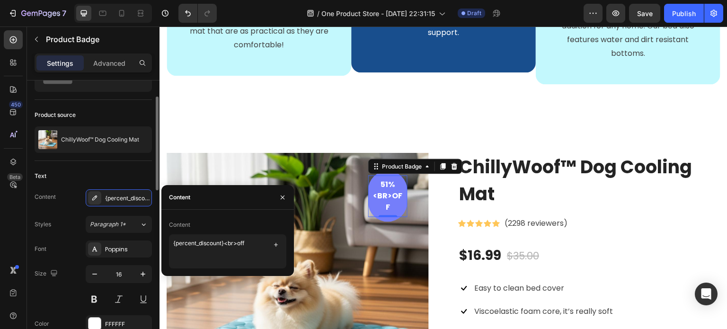
click at [80, 202] on div "Content {percent_discount}<br>off" at bounding box center [93, 197] width 117 height 17
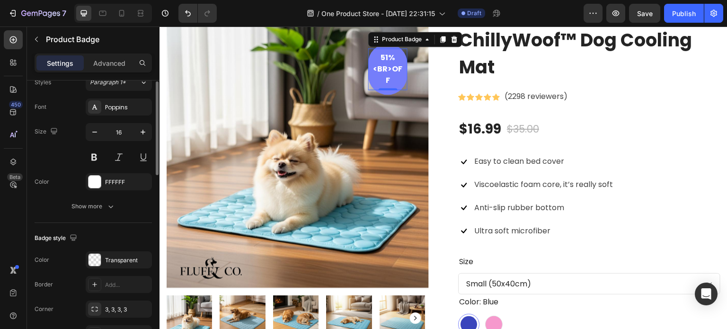
scroll to position [142, 0]
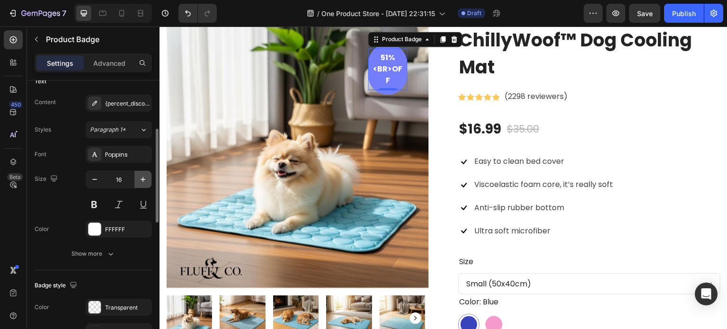
click at [140, 182] on icon "button" at bounding box center [142, 179] width 9 height 9
click at [92, 184] on button "button" at bounding box center [94, 179] width 17 height 17
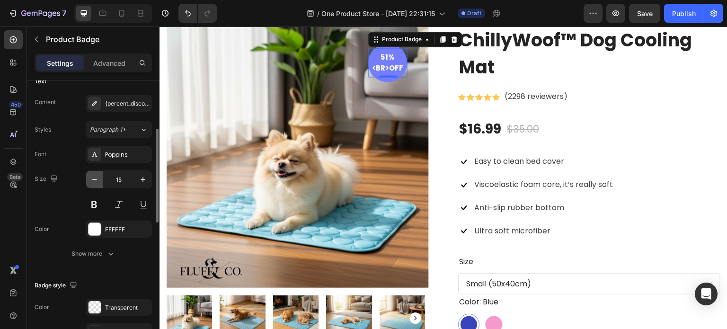
click at [94, 178] on icon "button" at bounding box center [94, 179] width 9 height 9
click at [143, 181] on icon "button" at bounding box center [142, 179] width 9 height 9
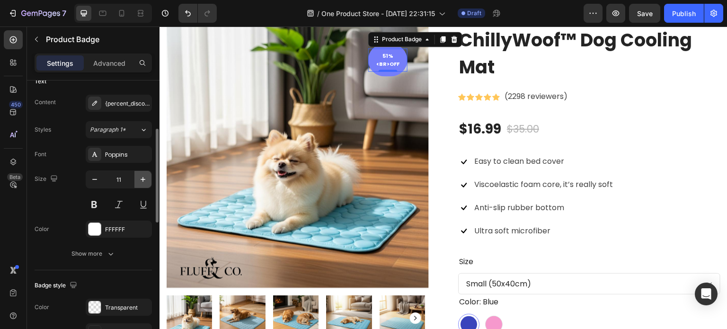
click at [143, 181] on icon "button" at bounding box center [142, 179] width 9 height 9
drag, startPoint x: 143, startPoint y: 181, endPoint x: 205, endPoint y: 24, distance: 169.4
click at [143, 181] on icon "button" at bounding box center [142, 179] width 9 height 9
type input "14"
click at [384, 66] on pre "51%<br>off" at bounding box center [387, 61] width 39 height 27
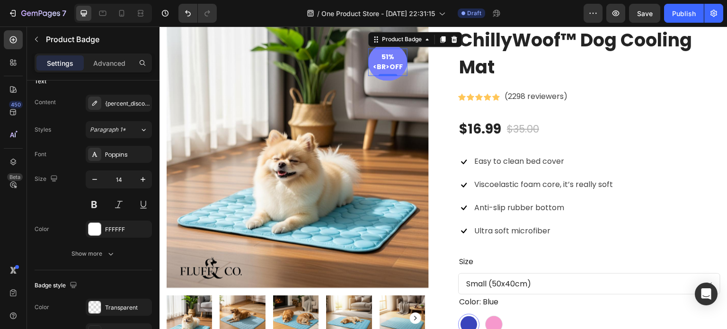
click at [384, 66] on pre "51%<br>off" at bounding box center [387, 61] width 39 height 27
click at [385, 69] on pre "51%<br>off" at bounding box center [387, 61] width 39 height 27
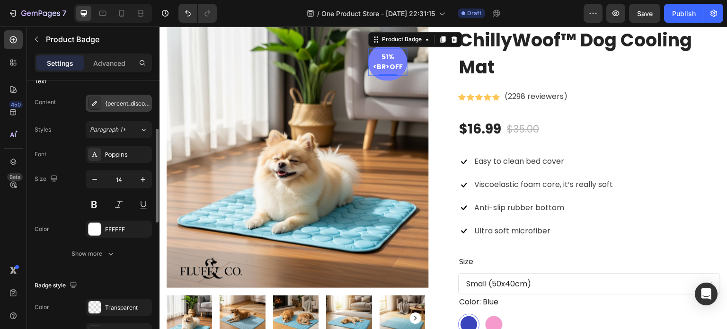
click at [93, 104] on icon at bounding box center [95, 103] width 8 height 8
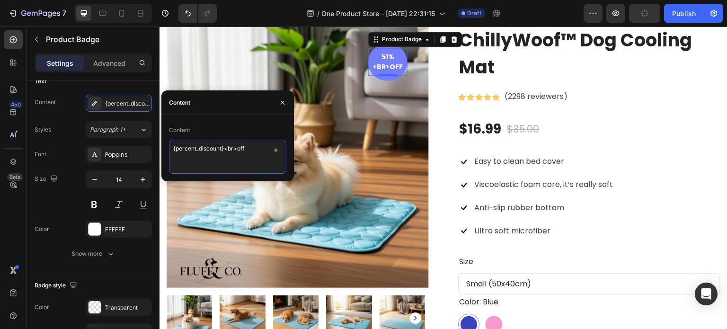
click at [238, 151] on textarea "{percent_discount}<br>off" at bounding box center [227, 157] width 117 height 34
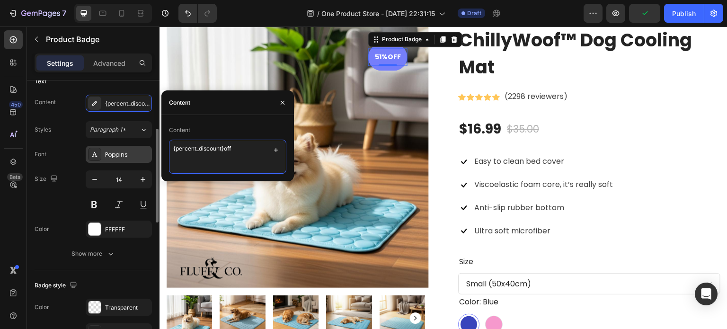
type textarea "{percent_discount} off"
click at [67, 128] on div "Styles Paragraph 1*" at bounding box center [93, 129] width 117 height 17
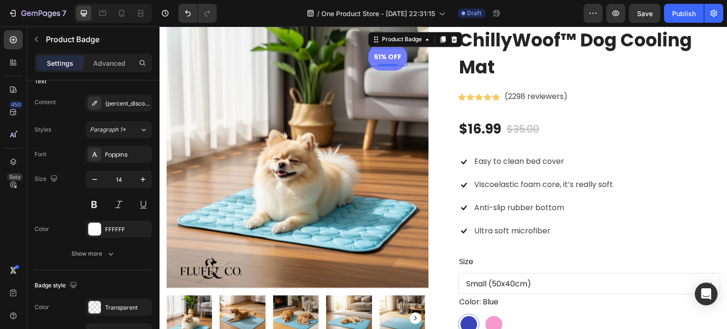
click at [384, 57] on pre "51% off" at bounding box center [388, 57] width 35 height 18
click at [387, 59] on pre "51% off" at bounding box center [388, 57] width 35 height 18
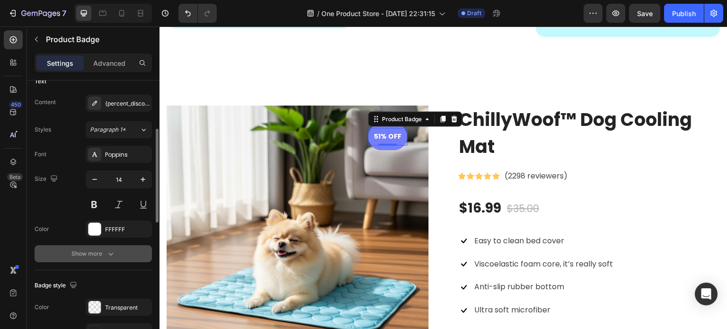
scroll to position [189, 0]
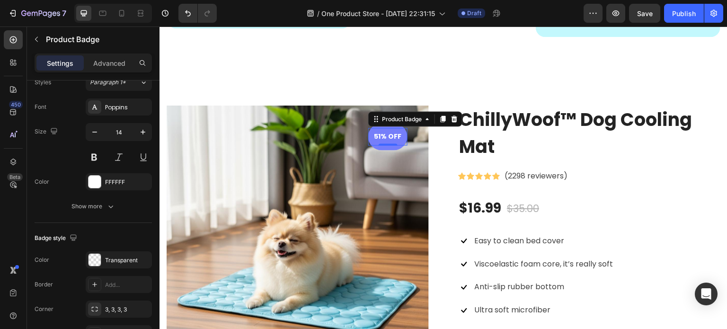
click at [384, 157] on div "0" at bounding box center [388, 153] width 9 height 8
click at [381, 150] on div "51% off Product Badge Row 0" at bounding box center [387, 136] width 39 height 27
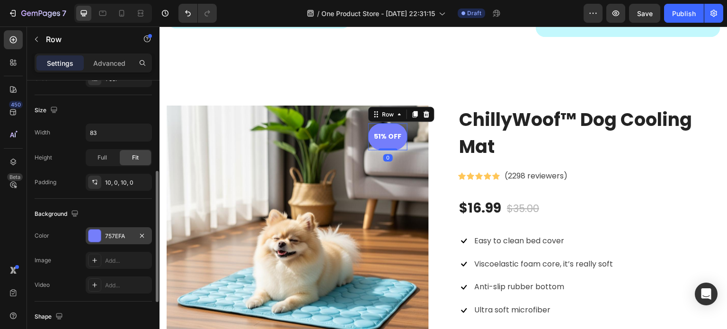
click at [97, 238] on div at bounding box center [95, 236] width 12 height 12
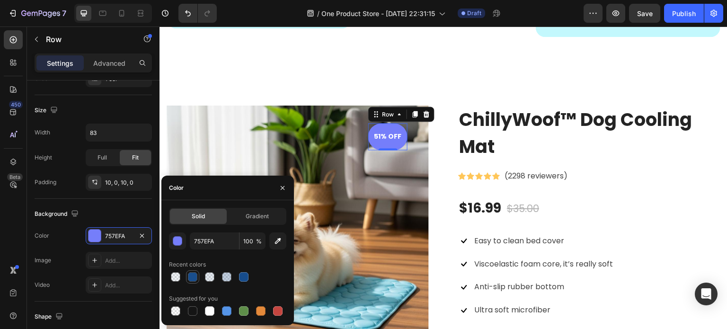
click at [195, 278] on div at bounding box center [192, 276] width 9 height 9
type input "164C8C"
type input "99"
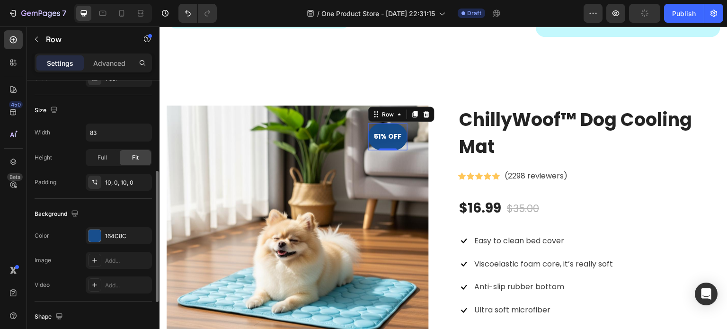
click at [52, 220] on div "Background" at bounding box center [93, 213] width 117 height 15
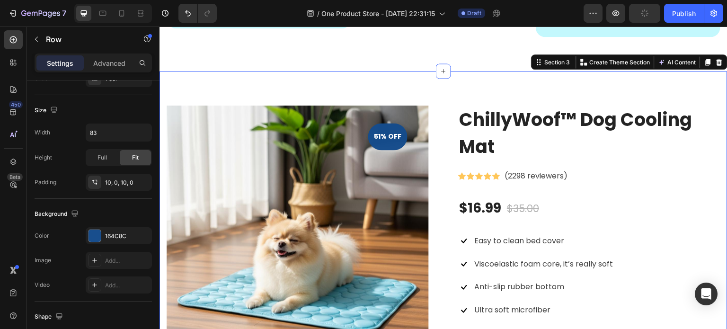
click at [459, 91] on div "ChillyWoof™ Dog Cooling Mat (P) Title Icon Icon Icon Icon Icon Icon List Hoz (2…" at bounding box center [444, 325] width 568 height 509
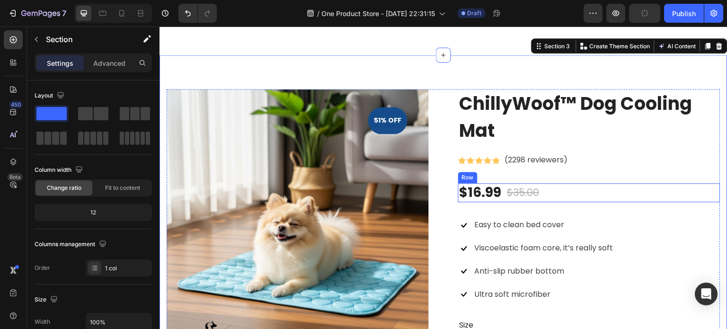
scroll to position [852, 0]
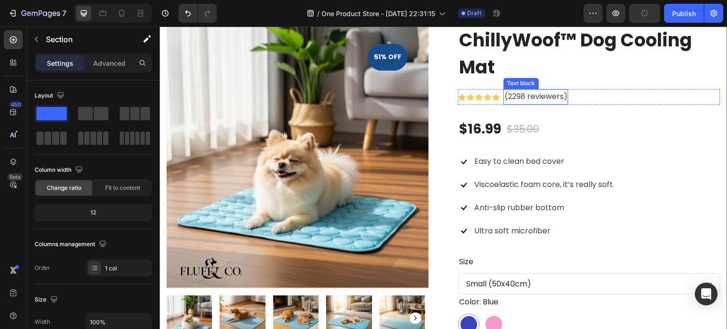
click at [524, 93] on p "(2298 reviewers)" at bounding box center [536, 97] width 63 height 14
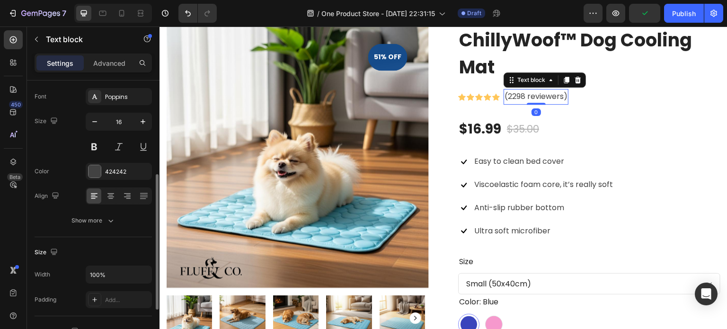
scroll to position [47, 0]
click at [522, 100] on p "(2298 reviewers)" at bounding box center [536, 97] width 63 height 14
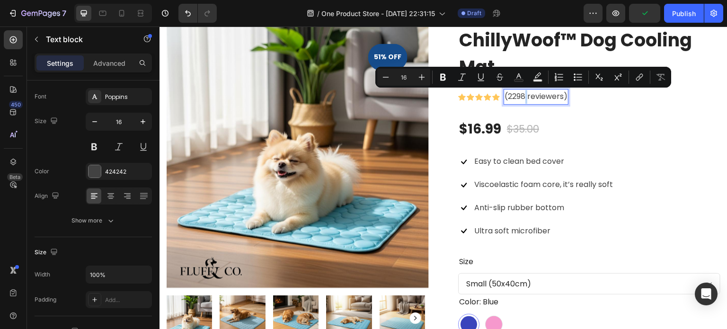
click at [522, 98] on p "(2298 reviewers)" at bounding box center [536, 97] width 63 height 14
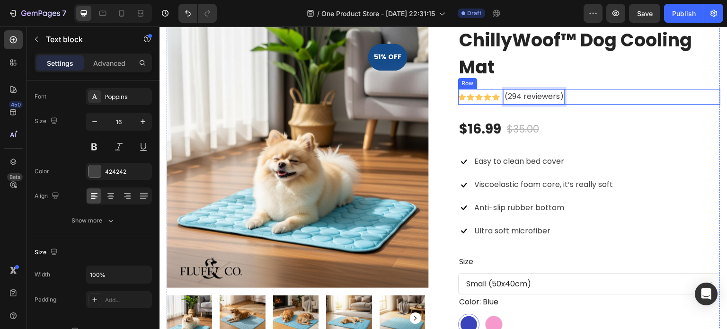
click at [537, 139] on div "ChillyWoof™ Dog Cooling Mat (P) Title Icon Icon Icon Icon Icon Icon List Hoz (2…" at bounding box center [589, 246] width 262 height 440
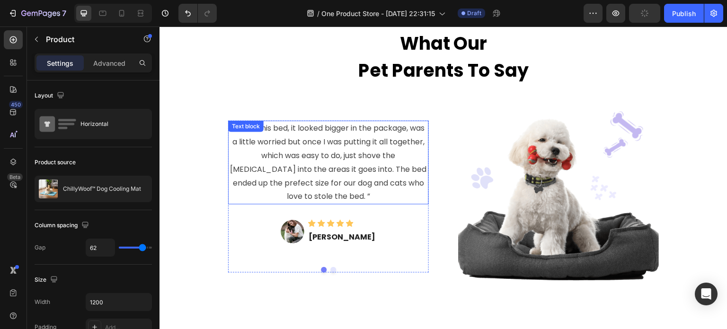
scroll to position [1799, 0]
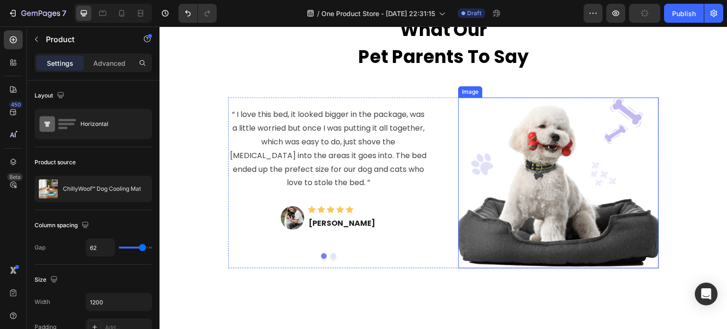
click at [510, 175] on img at bounding box center [558, 183] width 201 height 171
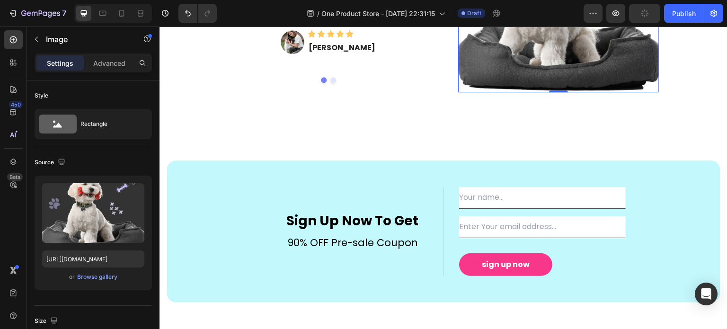
scroll to position [2036, 0]
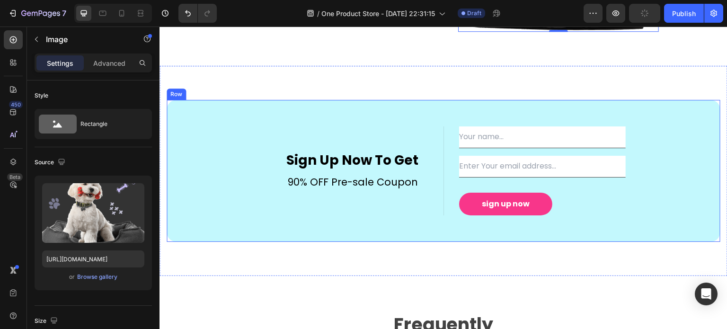
click at [216, 133] on div "Sign Up Now To Get Text block 90% OFF Pre-sale Coupon Text block Text Field Ema…" at bounding box center [444, 170] width 554 height 89
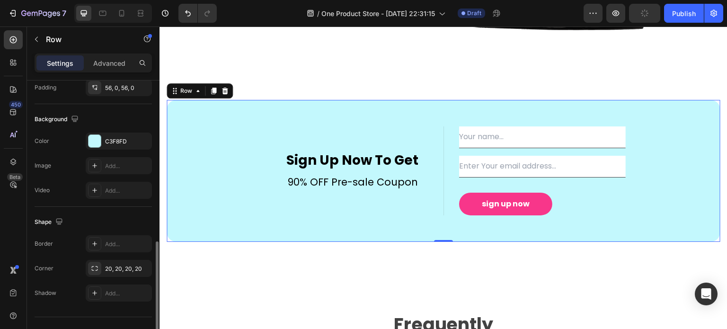
scroll to position [301, 0]
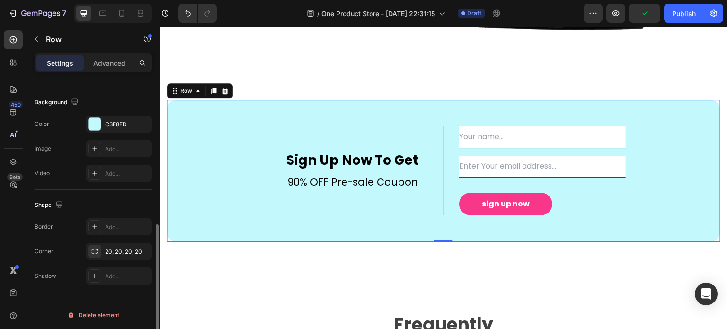
click at [207, 125] on div "Sign Up Now To Get Text block 90% OFF Pre-sale Coupon Text block Text Field Ema…" at bounding box center [444, 171] width 554 height 142
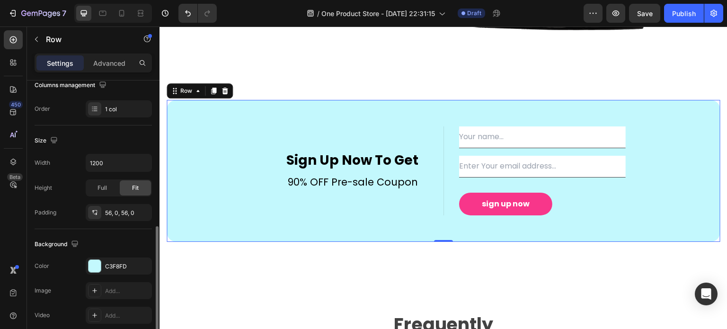
scroll to position [206, 0]
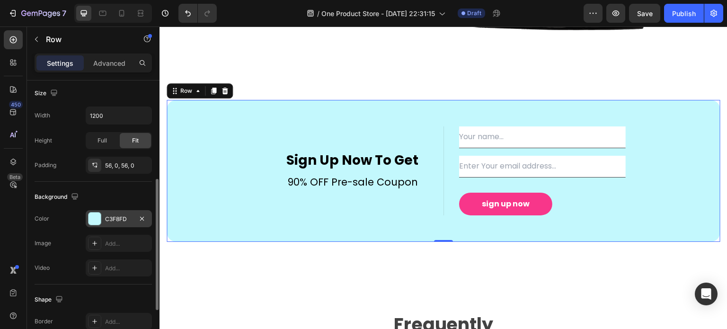
click at [89, 221] on div at bounding box center [95, 219] width 12 height 12
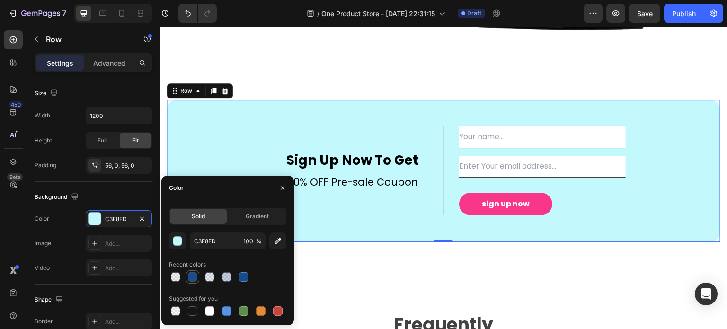
click at [189, 278] on div at bounding box center [192, 276] width 9 height 9
type input "164C8C"
type input "99"
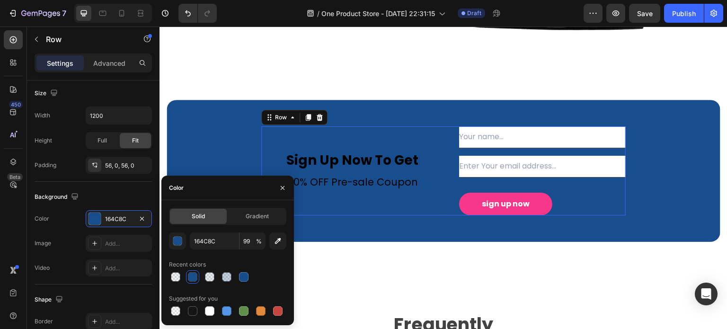
click at [351, 136] on div "Sign Up Now To Get Text block 90% OFF Pre-sale Coupon Text block" at bounding box center [352, 170] width 182 height 89
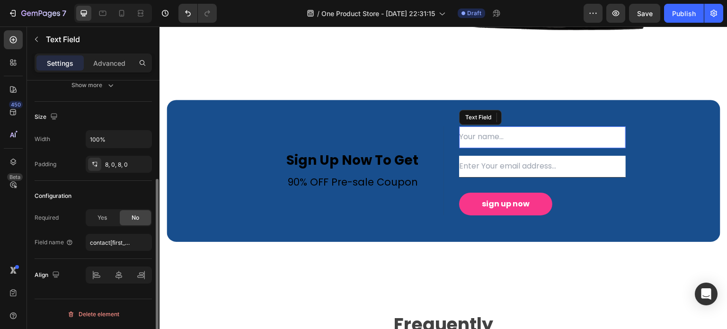
click at [462, 138] on input "text" at bounding box center [542, 137] width 167 height 22
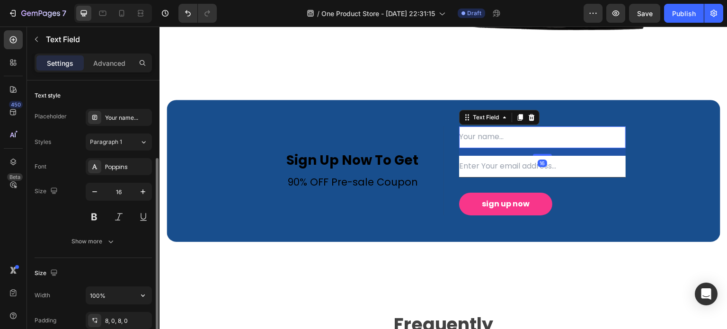
scroll to position [47, 0]
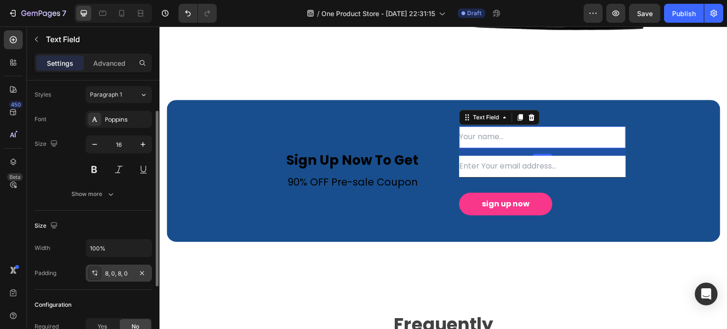
click at [94, 275] on icon at bounding box center [95, 273] width 8 height 8
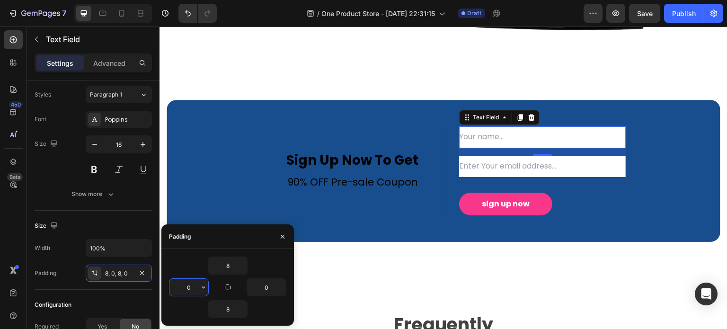
click at [196, 280] on input "0" at bounding box center [189, 287] width 39 height 17
type input "8"
click at [132, 225] on div "Size" at bounding box center [93, 225] width 117 height 15
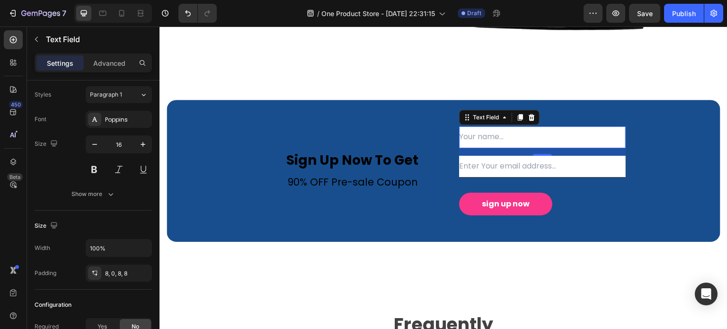
drag, startPoint x: 510, startPoint y: 125, endPoint x: 501, endPoint y: 132, distance: 11.1
click at [509, 126] on div "Sign Up Now To Get Text block 90% OFF Pre-sale Coupon Text block Text Field 16 …" at bounding box center [444, 171] width 554 height 142
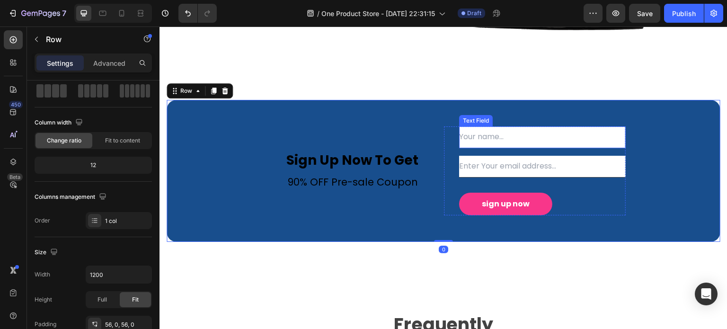
scroll to position [0, 0]
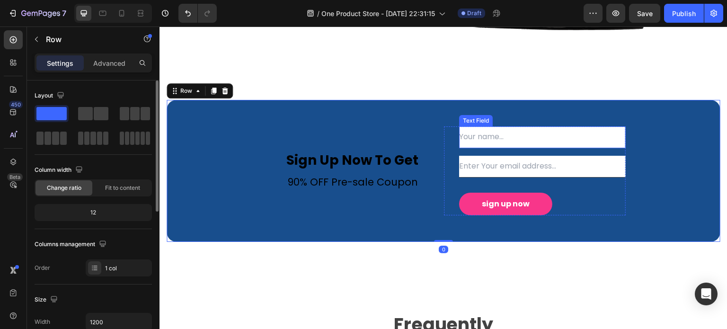
click at [488, 138] on input "text" at bounding box center [542, 137] width 167 height 22
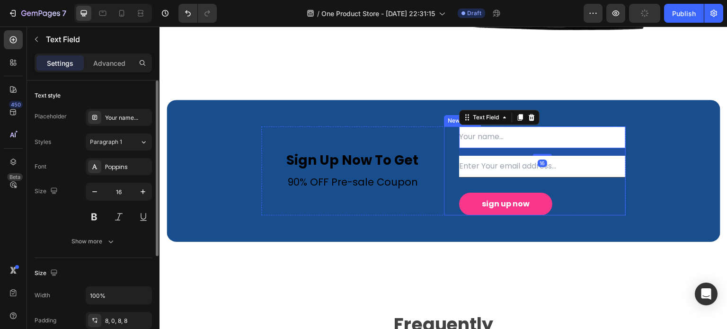
click at [449, 140] on div "Text Field 16 Email Field sign up now Submit Button Newsletter" at bounding box center [535, 170] width 182 height 89
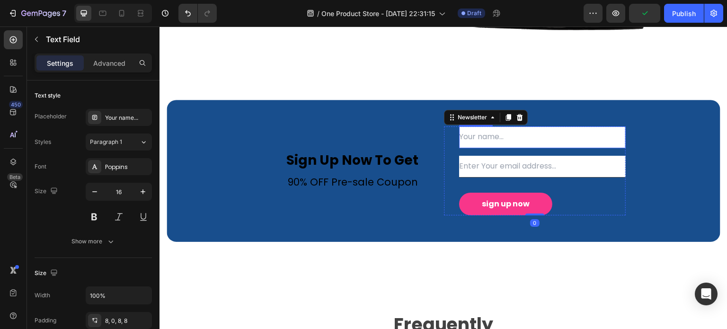
click at [473, 141] on input "text" at bounding box center [542, 137] width 167 height 22
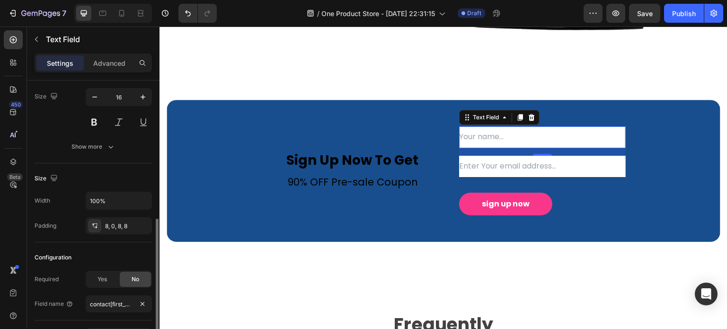
scroll to position [142, 0]
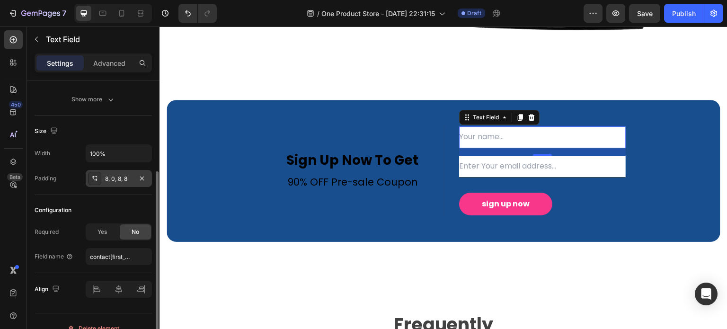
click at [123, 180] on div "8, 0, 8, 8" at bounding box center [118, 179] width 27 height 9
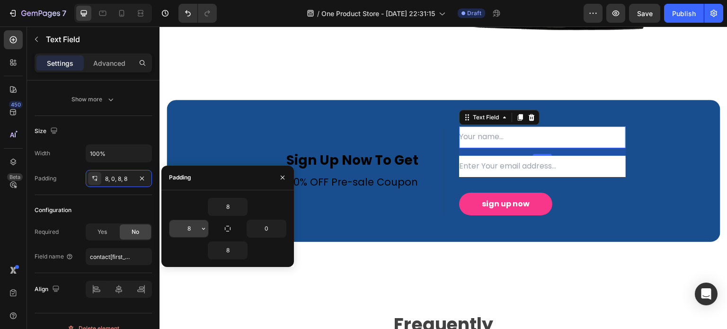
click at [192, 228] on input "8" at bounding box center [189, 228] width 39 height 17
type input "0"
click at [98, 196] on div "Configuration Required Yes No Field name contact[first_name]" at bounding box center [93, 234] width 117 height 78
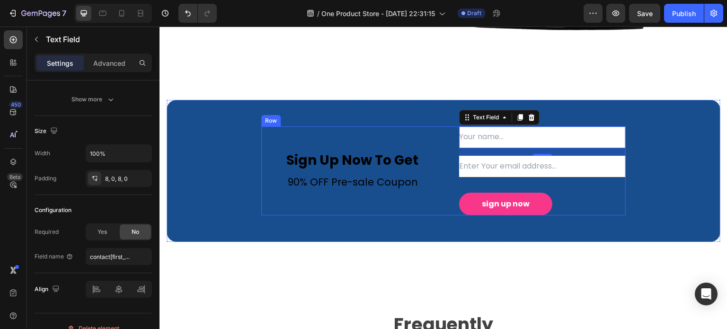
click at [334, 126] on div "Sign Up Now To Get Text block 90% OFF Pre-sale Coupon Text block" at bounding box center [352, 170] width 182 height 89
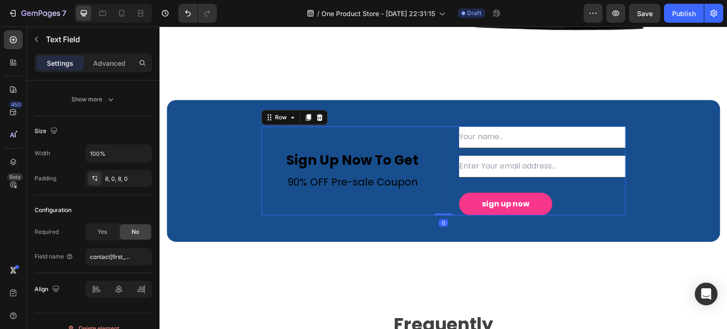
scroll to position [0, 0]
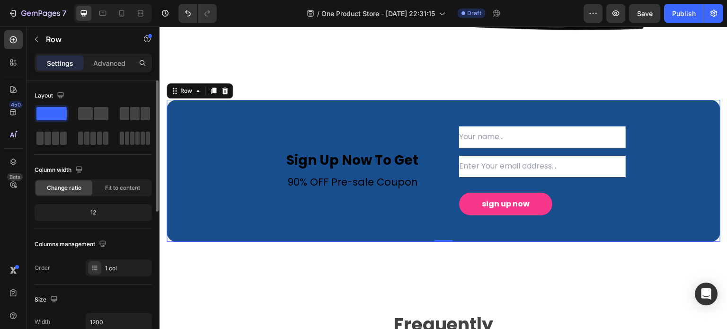
click at [348, 107] on div "Sign Up Now To Get Text block 90% OFF Pre-sale Coupon Text block Text Field Ema…" at bounding box center [444, 171] width 554 height 142
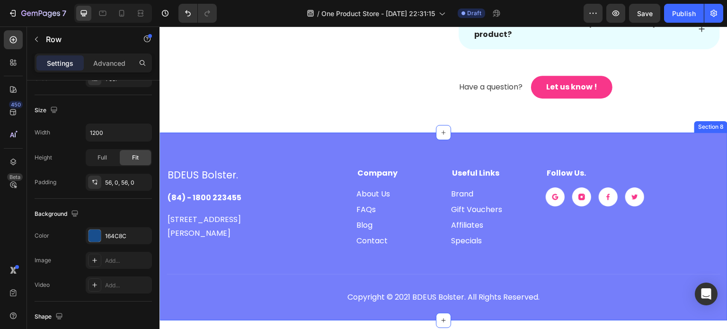
scroll to position [2510, 0]
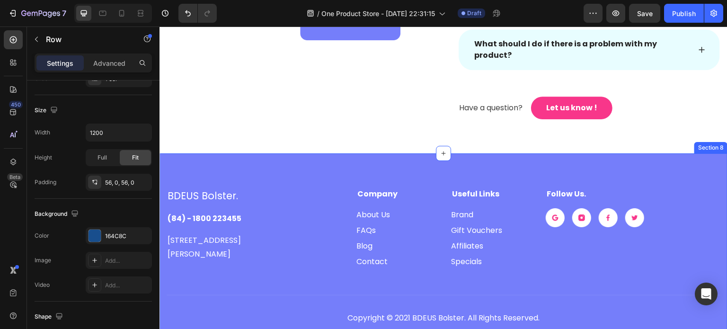
click at [208, 217] on div "BDEUS Bolster. Heading (84) - 1800 223455 Text block 184 Mayfield St. Hopewell …" at bounding box center [444, 247] width 568 height 188
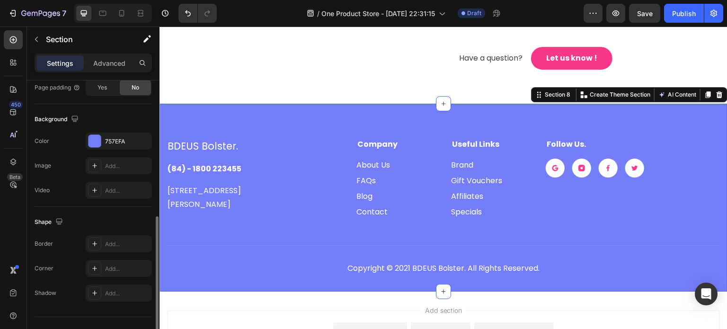
scroll to position [2557, 0]
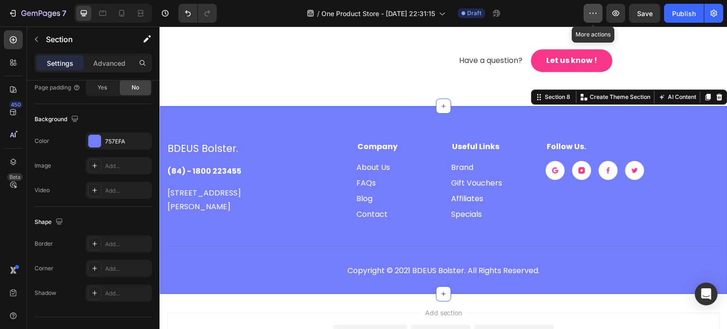
click at [595, 18] on button "button" at bounding box center [593, 13] width 19 height 19
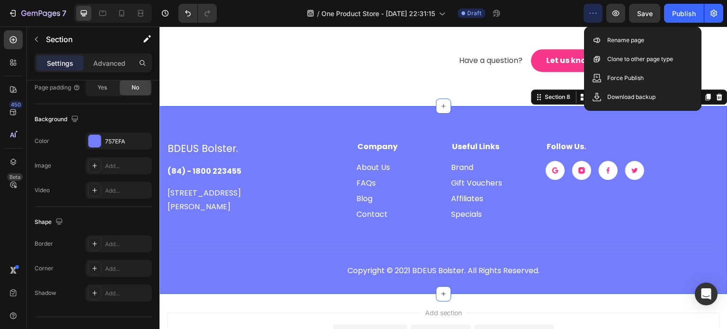
click at [233, 170] on div "BDEUS Bolster. Heading (84) - 1800 223455 Text block 184 Mayfield St. Hopewell …" at bounding box center [444, 200] width 568 height 188
click at [716, 101] on icon at bounding box center [720, 97] width 8 height 8
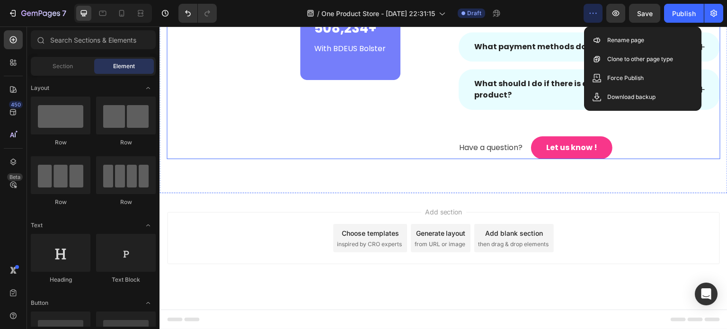
scroll to position [2521, 0]
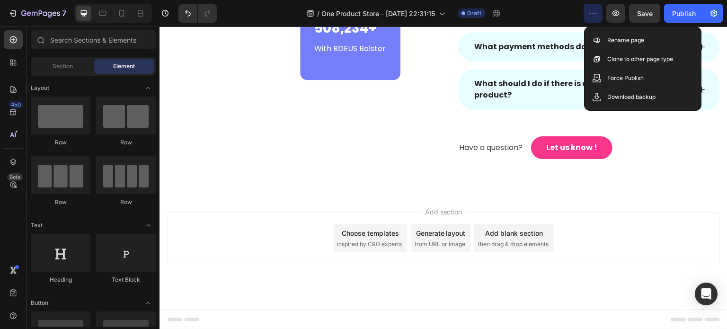
click at [257, 217] on div "Add section Choose templates inspired by CRO experts Generate layout from URL o…" at bounding box center [443, 238] width 553 height 52
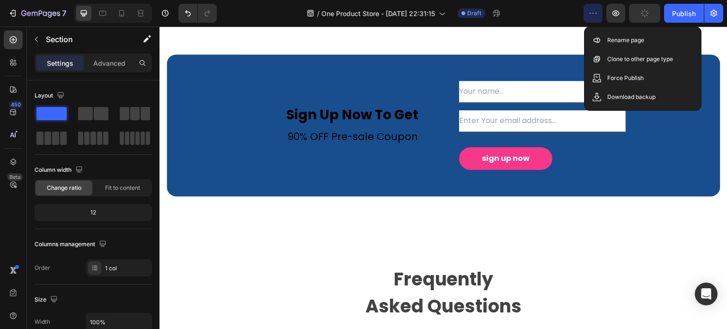
scroll to position [1987, 0]
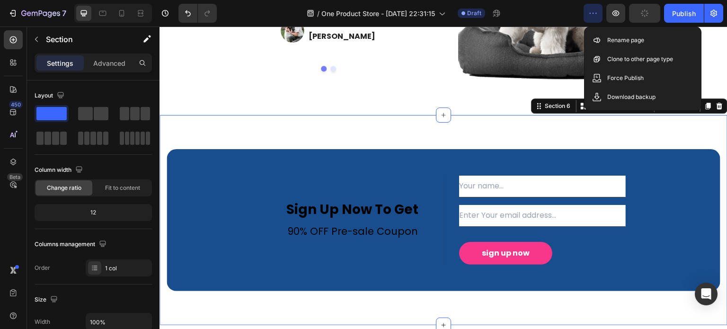
click at [266, 138] on div "Sign Up Now To Get Text block 90% OFF Pre-sale Coupon Text block Text Field Ema…" at bounding box center [444, 220] width 568 height 210
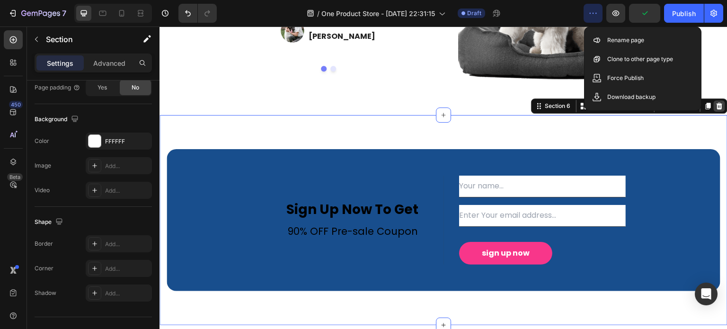
click at [717, 105] on icon at bounding box center [720, 106] width 6 height 7
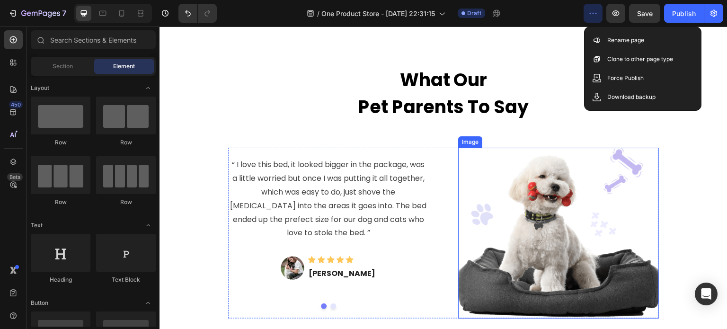
scroll to position [1797, 0]
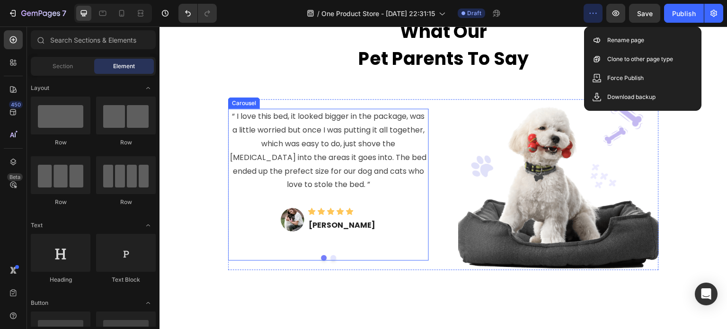
click at [331, 258] on button "Dot" at bounding box center [334, 258] width 6 height 6
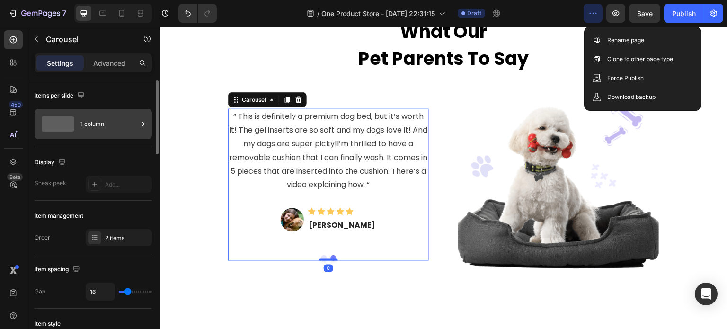
click at [90, 120] on div "1 column" at bounding box center [109, 124] width 58 height 22
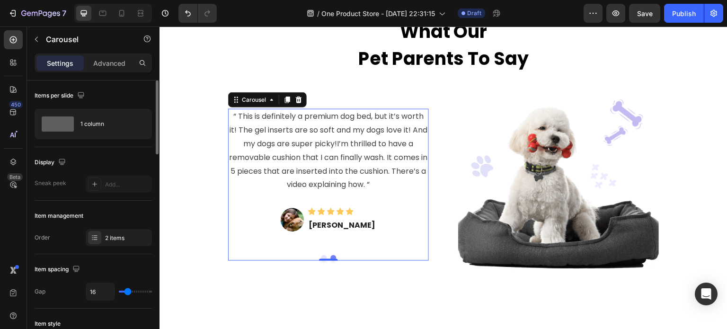
click at [130, 92] on div "Items per slide" at bounding box center [93, 95] width 117 height 15
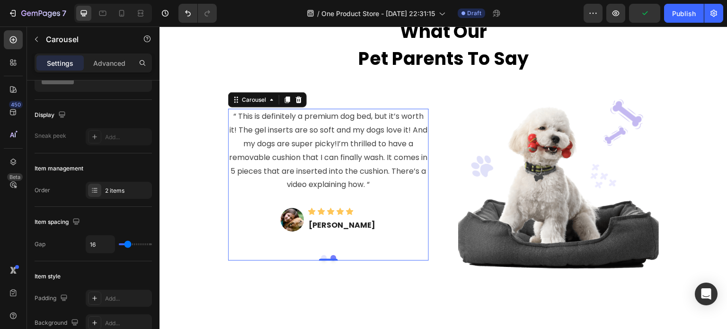
click at [331, 256] on button "Dot" at bounding box center [334, 258] width 6 height 6
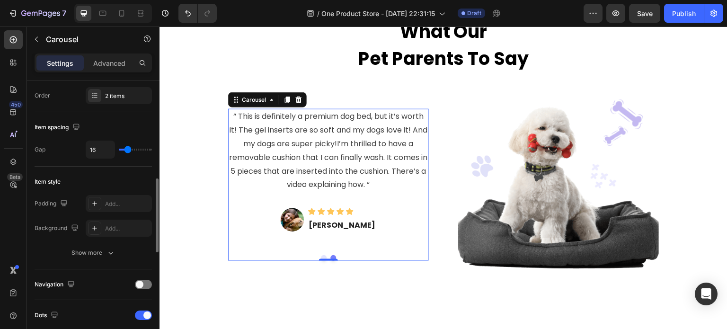
scroll to position [189, 0]
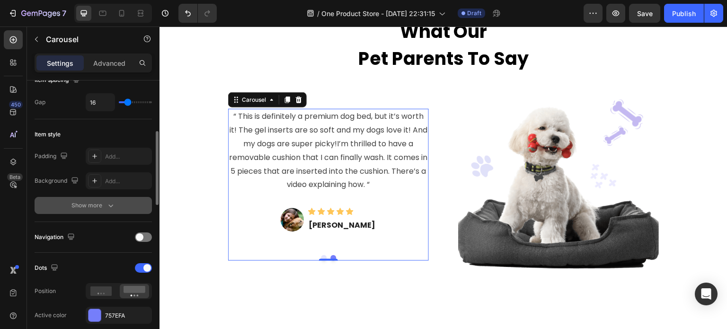
click at [89, 203] on div "Show more" at bounding box center [94, 205] width 44 height 9
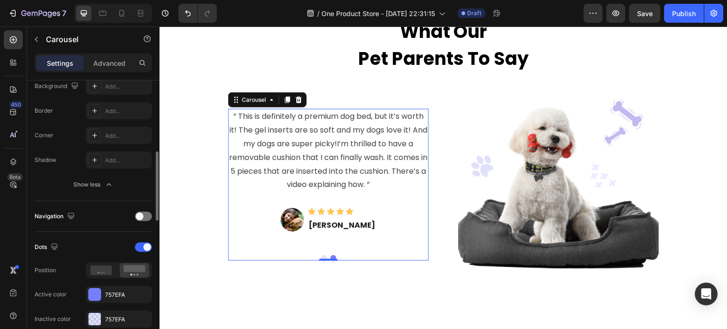
scroll to position [379, 0]
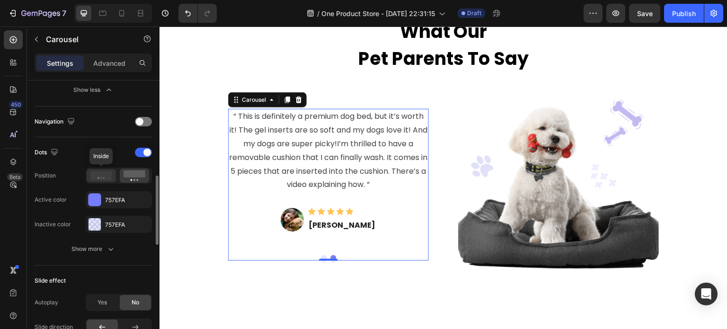
click at [108, 178] on icon at bounding box center [101, 175] width 22 height 9
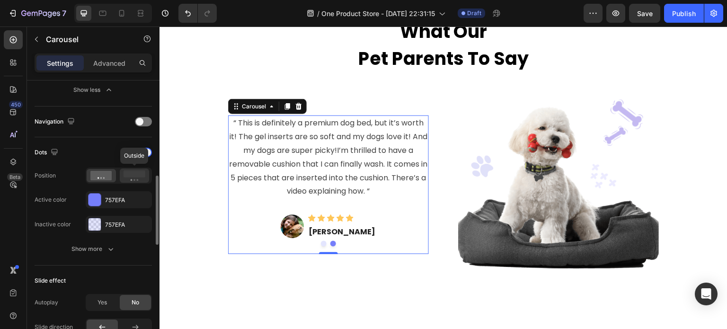
click at [125, 177] on icon at bounding box center [135, 175] width 22 height 10
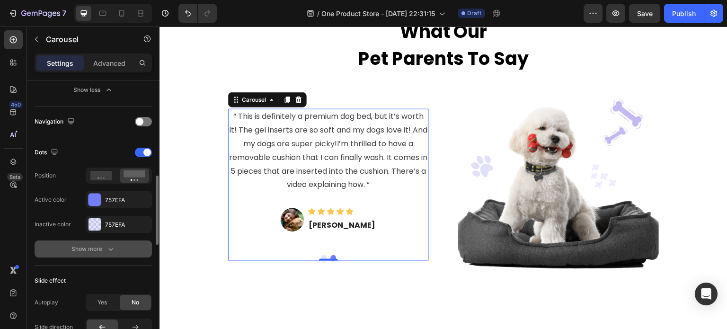
click at [111, 248] on icon "button" at bounding box center [110, 248] width 9 height 9
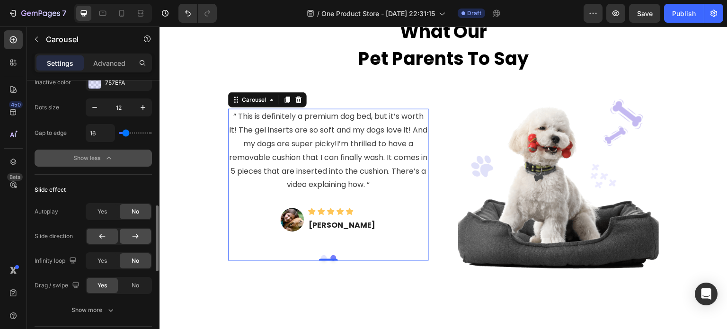
scroll to position [568, 0]
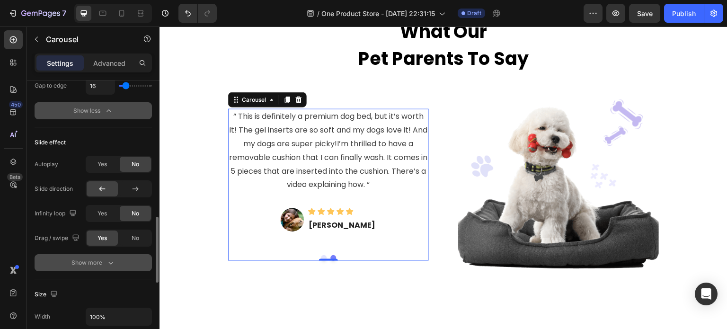
click at [116, 261] on button "Show more" at bounding box center [93, 262] width 117 height 17
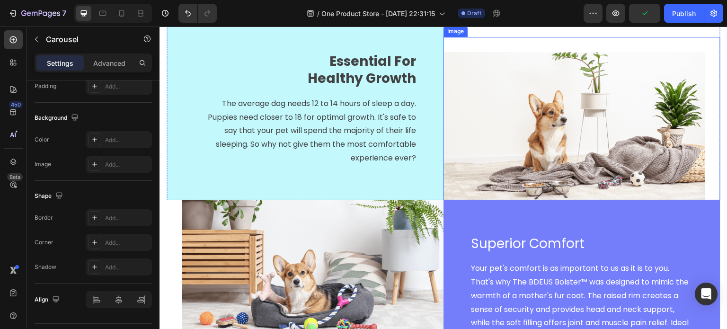
scroll to position [1371, 0]
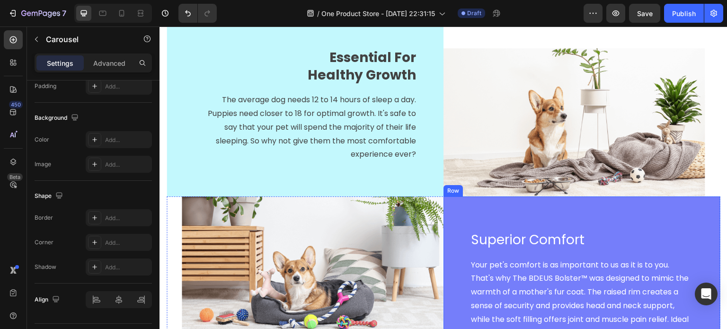
click at [544, 215] on div "Superior Comfort Text block Your pet's comfort is as important to us as it is t…" at bounding box center [582, 286] width 277 height 179
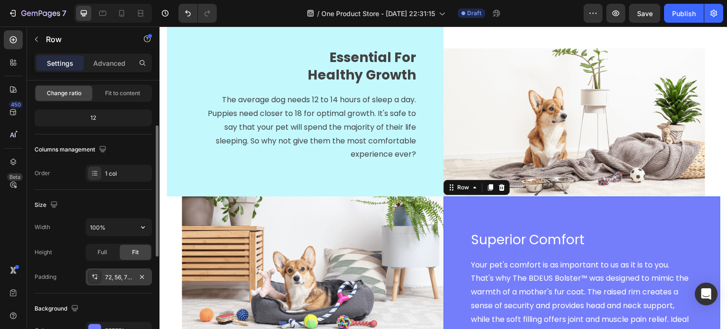
scroll to position [142, 0]
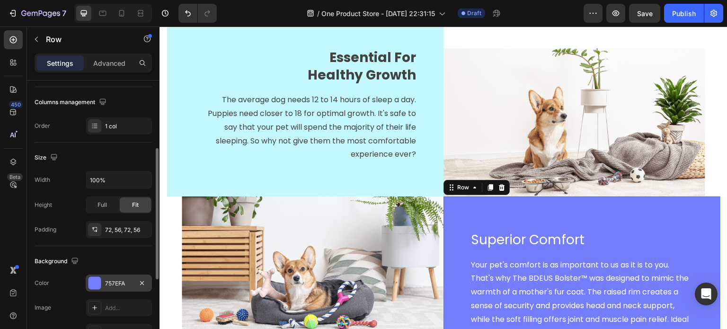
click at [89, 283] on div at bounding box center [95, 283] width 12 height 12
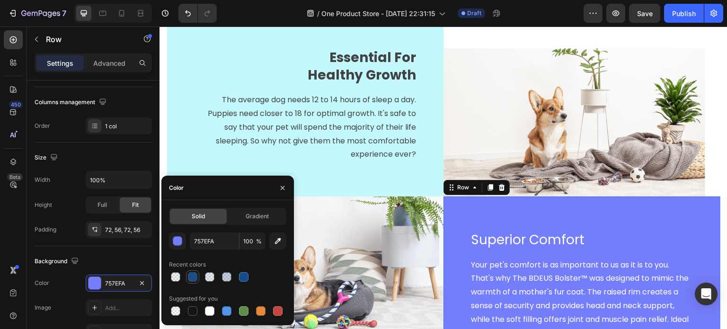
drag, startPoint x: 197, startPoint y: 277, endPoint x: 58, endPoint y: 135, distance: 198.2
click at [197, 277] on div at bounding box center [192, 276] width 9 height 9
type input "164C8C"
type input "99"
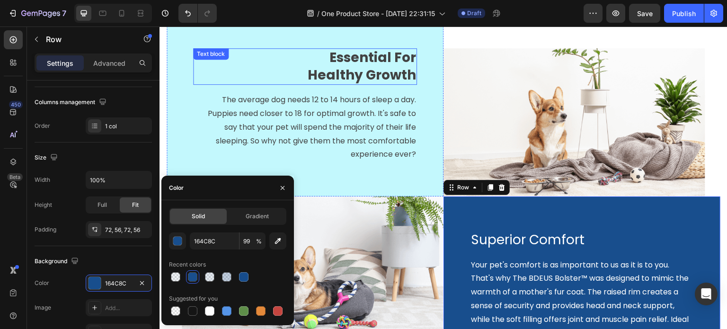
click at [237, 54] on div "Essential For Healthy Growth Text block" at bounding box center [305, 66] width 224 height 36
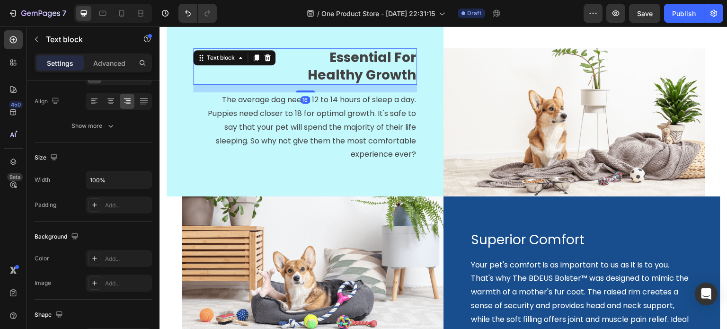
scroll to position [0, 0]
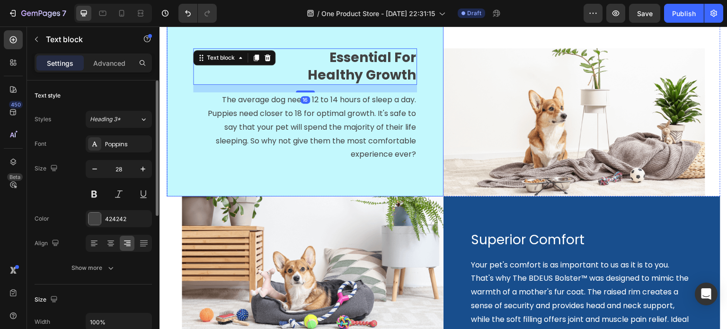
click at [189, 65] on div "Essential For Healthy Growth Text block 16 The average dog needs 12 to 14 hours…" at bounding box center [305, 105] width 277 height 182
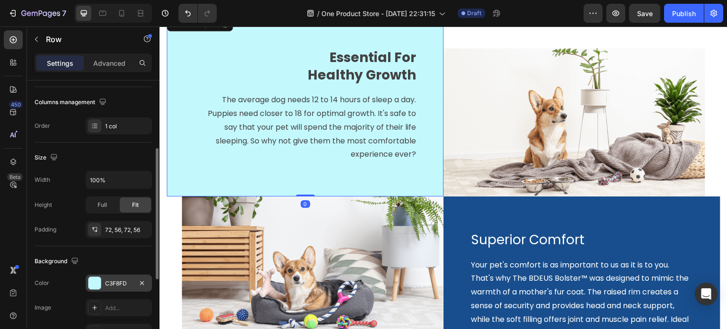
scroll to position [142, 0]
click at [94, 286] on div at bounding box center [95, 283] width 12 height 12
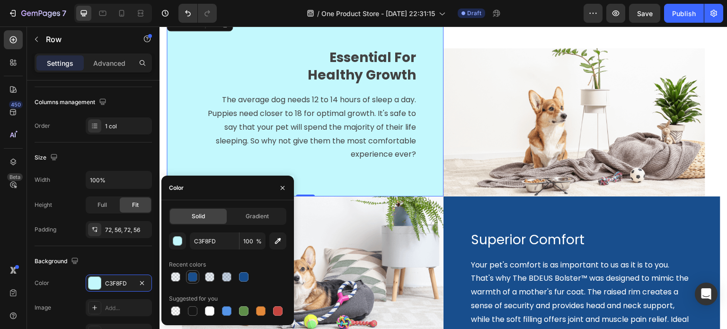
click at [191, 280] on div at bounding box center [192, 276] width 9 height 9
type input "164C8C"
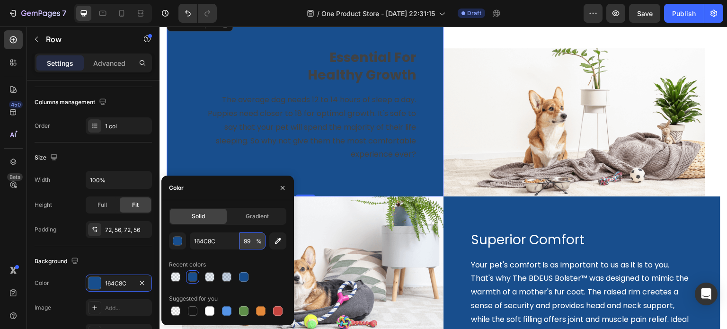
click at [242, 242] on input "99" at bounding box center [253, 240] width 26 height 17
type input "10"
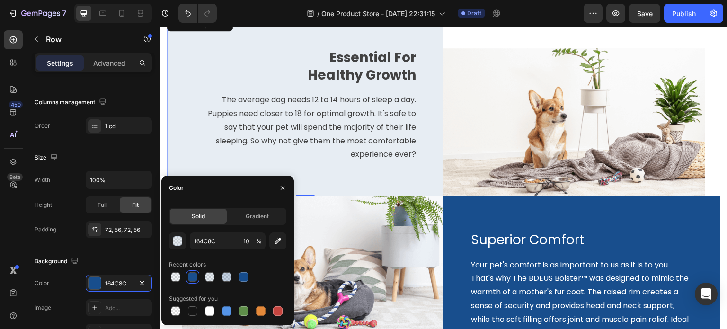
click at [284, 75] on div "Essential For Healthy Growth Text block" at bounding box center [305, 66] width 224 height 36
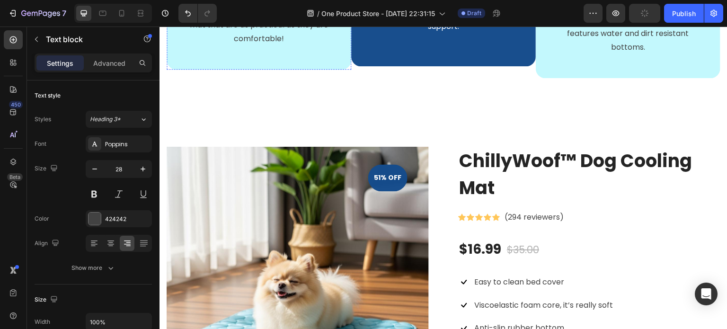
scroll to position [614, 0]
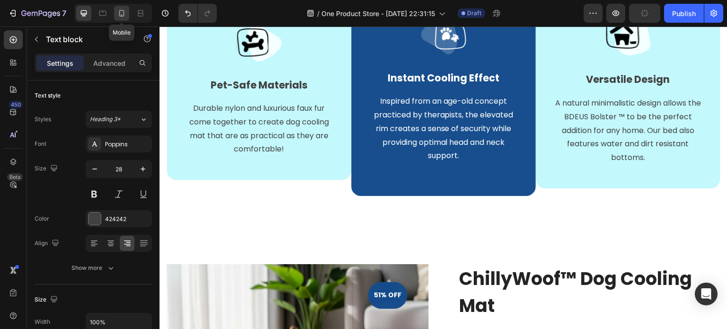
click at [124, 14] on icon at bounding box center [121, 13] width 9 height 9
type input "24"
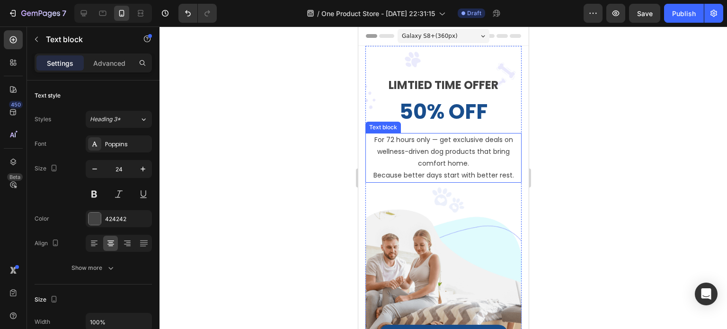
click at [406, 147] on p "For 72 hours only — get exclusive deals on wellness-driven dog products that br…" at bounding box center [443, 158] width 154 height 48
click at [421, 142] on p "For 72 hours only — get exclusive deals on wellness-driven dog products that br…" at bounding box center [443, 158] width 154 height 48
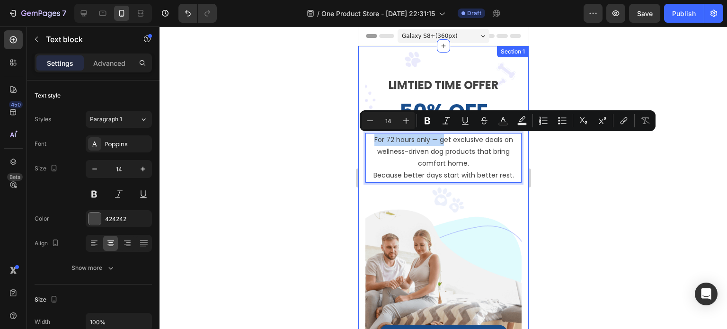
drag, startPoint x: 440, startPoint y: 141, endPoint x: 362, endPoint y: 140, distance: 78.1
click at [362, 140] on div "LIMTIED TIME OFFER Text block 50% OFF Heading For 72 hours only — get exclusive…" at bounding box center [443, 320] width 170 height 548
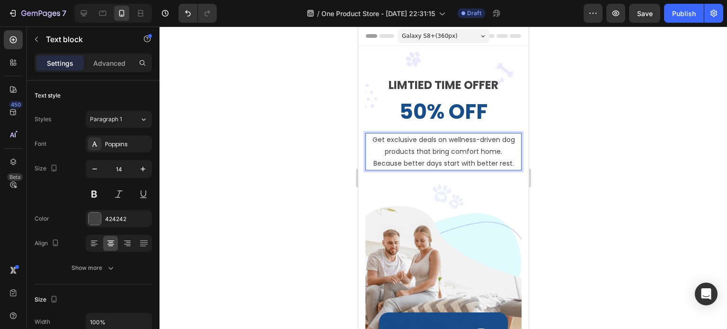
click at [574, 150] on div at bounding box center [444, 178] width 568 height 303
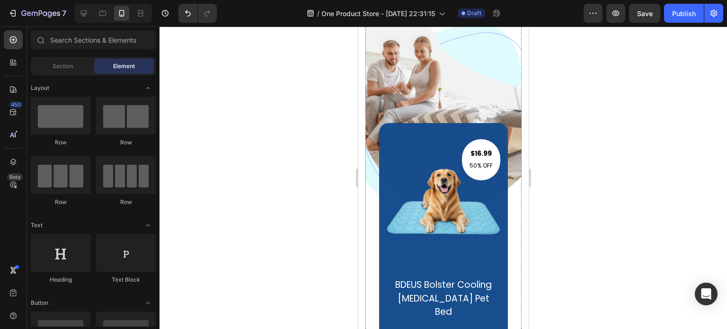
scroll to position [237, 0]
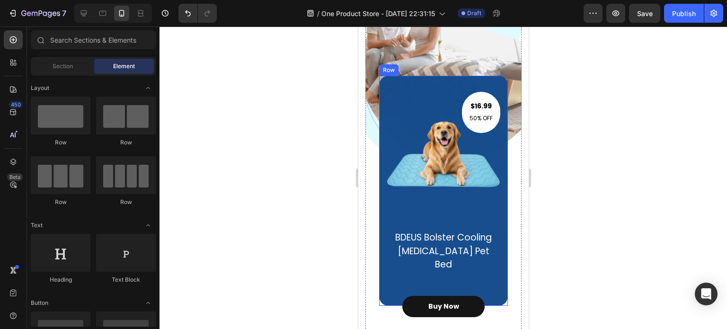
click at [459, 217] on div "$16.99 Text block 50% OFF Text block Row Image BDEUS Bolster Cooling Memory Foa…" at bounding box center [443, 190] width 114 height 179
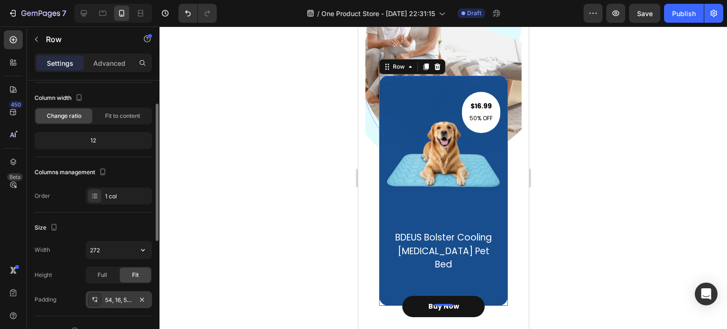
scroll to position [95, 0]
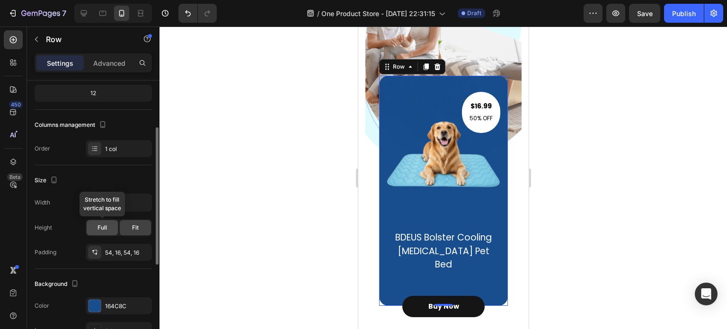
click at [108, 223] on div "Full" at bounding box center [102, 227] width 31 height 15
click at [134, 231] on div "Fit" at bounding box center [135, 227] width 31 height 15
click at [125, 247] on div "54, 16, 54, 16" at bounding box center [119, 252] width 66 height 17
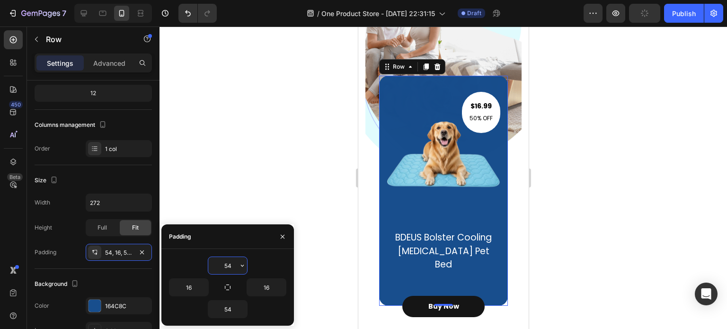
click at [232, 268] on input "54" at bounding box center [227, 265] width 39 height 17
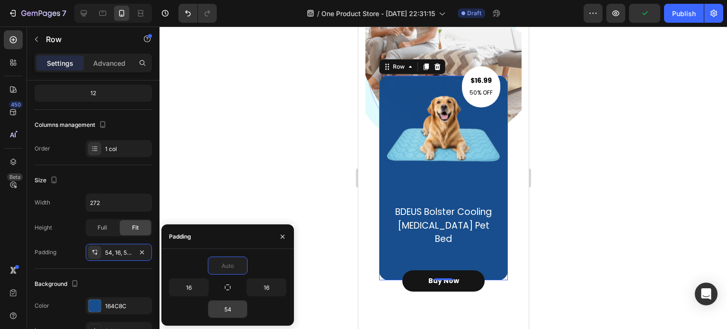
click at [232, 310] on input "54" at bounding box center [227, 309] width 39 height 17
type input "0"
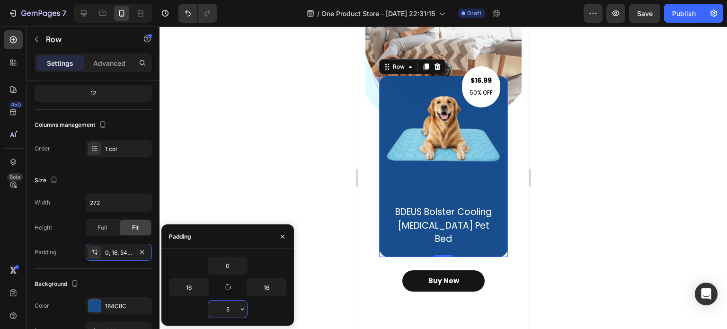
type input "54"
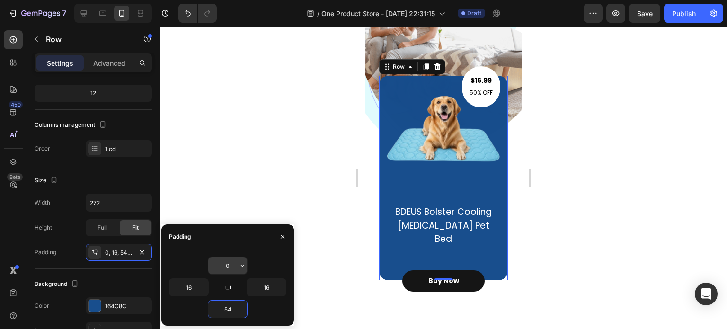
click at [233, 267] on input "0" at bounding box center [227, 265] width 39 height 17
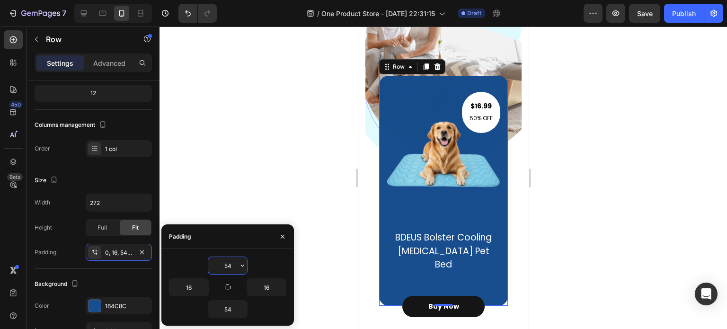
type input "5"
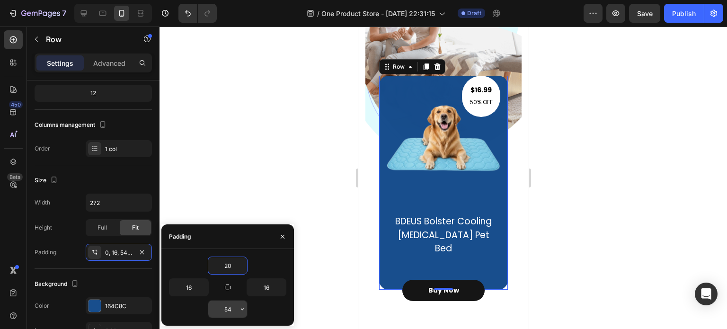
type input "20"
click at [232, 312] on input "54" at bounding box center [227, 309] width 39 height 17
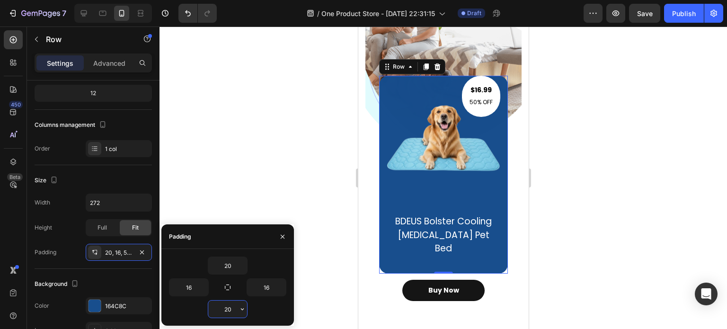
type input "2"
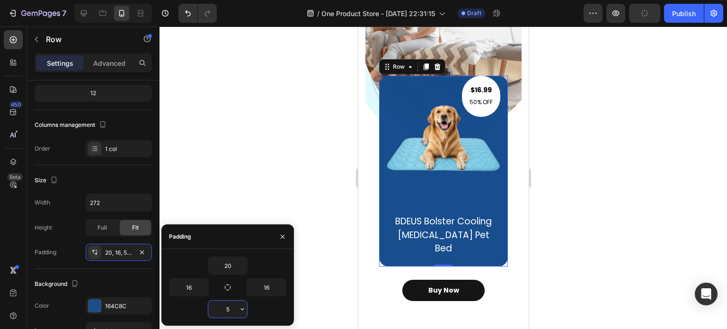
type input "54"
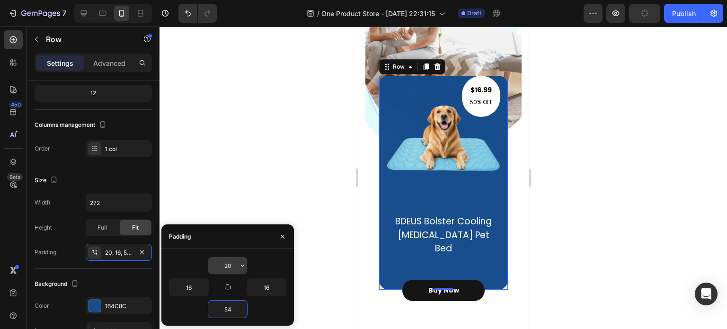
click at [235, 264] on input "20" at bounding box center [227, 265] width 39 height 17
type input "54"
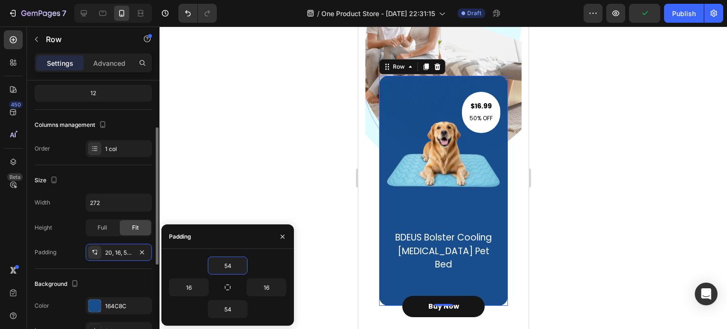
click at [68, 215] on div "Width 272 Height Full Fit Padding 20, 16, 54, 16" at bounding box center [93, 227] width 117 height 67
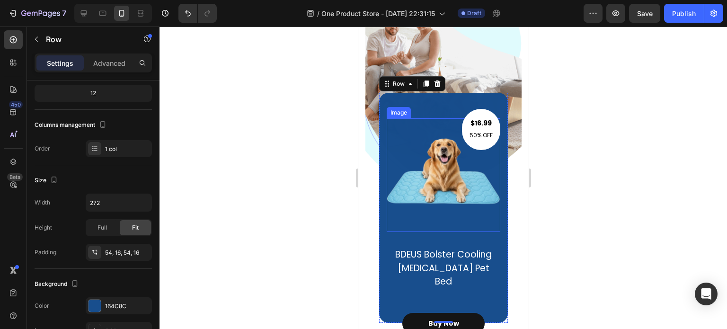
scroll to position [237, 0]
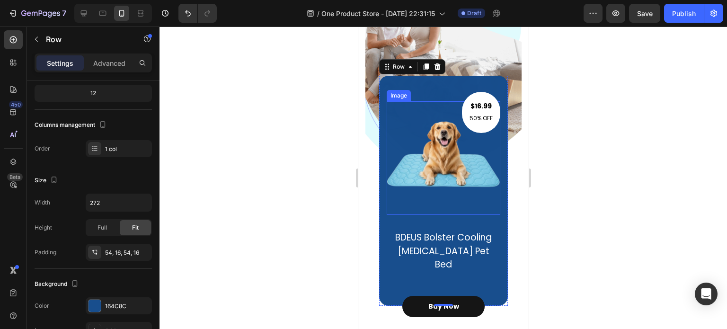
click at [434, 191] on img at bounding box center [443, 158] width 114 height 114
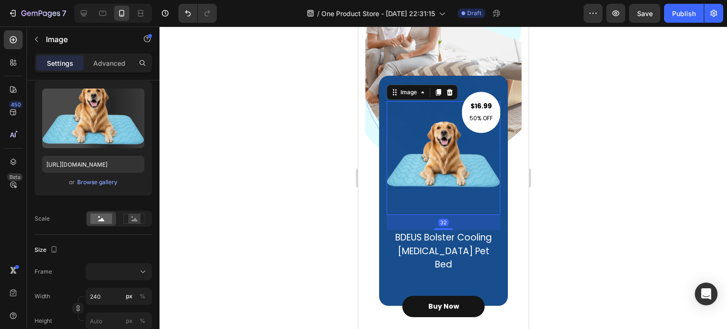
scroll to position [0, 0]
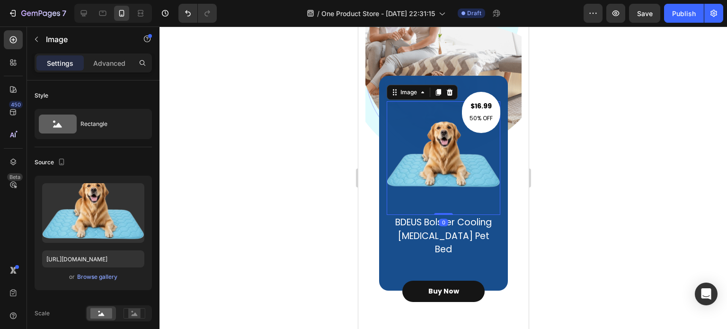
drag, startPoint x: 440, startPoint y: 229, endPoint x: 441, endPoint y: 201, distance: 28.0
click at [441, 201] on div "Image 0" at bounding box center [443, 158] width 114 height 114
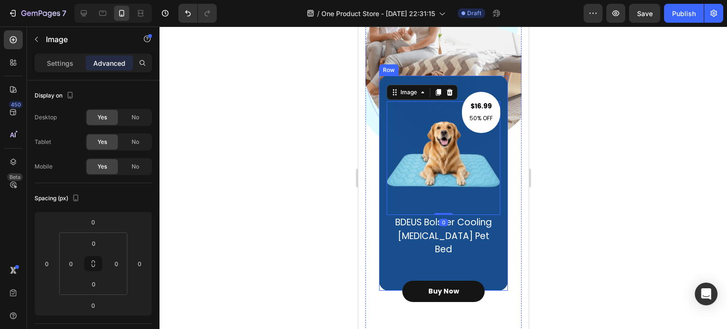
click at [437, 100] on div "$16.99 Text block 50% OFF Text block Row Image 0 BDEUS Bolster Cooling Memory F…" at bounding box center [443, 183] width 129 height 215
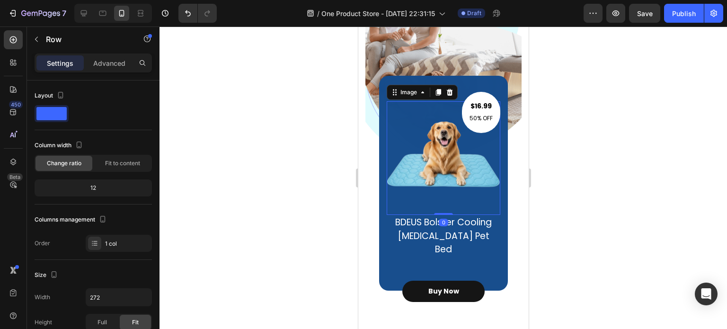
click at [437, 107] on img at bounding box center [443, 158] width 114 height 114
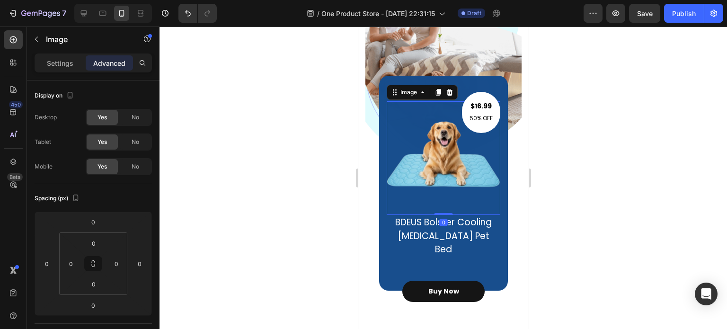
drag, startPoint x: 442, startPoint y: 214, endPoint x: 444, endPoint y: 198, distance: 15.7
click at [444, 198] on div "Image 0" at bounding box center [443, 158] width 114 height 114
click at [440, 203] on img at bounding box center [443, 158] width 114 height 114
click at [61, 66] on p "Settings" at bounding box center [60, 63] width 27 height 10
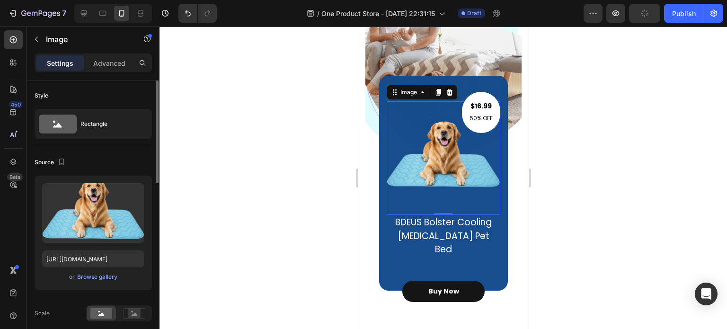
scroll to position [95, 0]
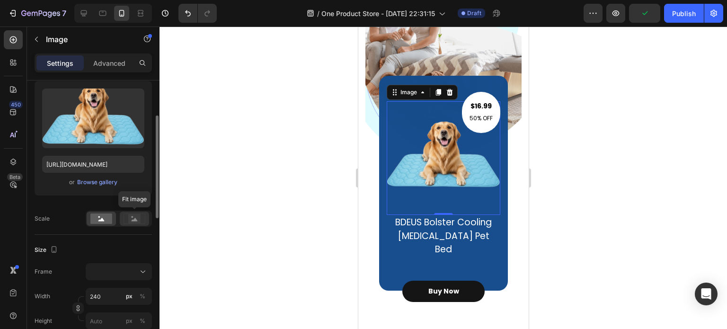
click at [136, 219] on icon at bounding box center [135, 219] width 6 height 3
click at [110, 221] on rect at bounding box center [101, 219] width 22 height 10
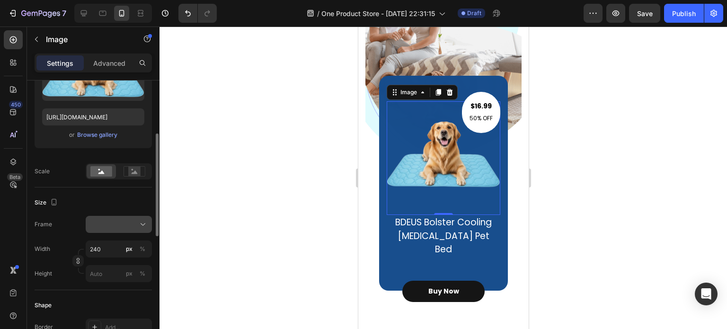
click at [129, 223] on div at bounding box center [119, 224] width 58 height 9
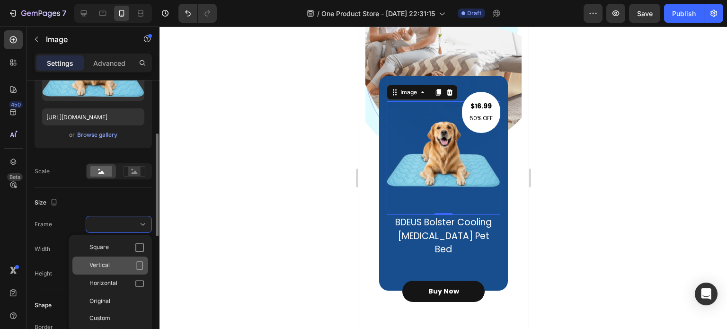
click at [127, 266] on div "Vertical" at bounding box center [116, 265] width 55 height 9
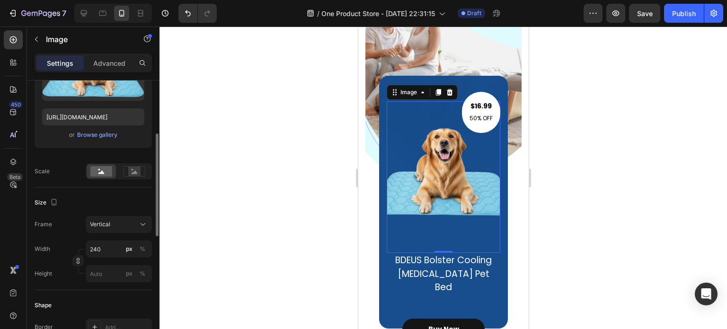
click at [130, 228] on div "Vertical" at bounding box center [113, 224] width 46 height 9
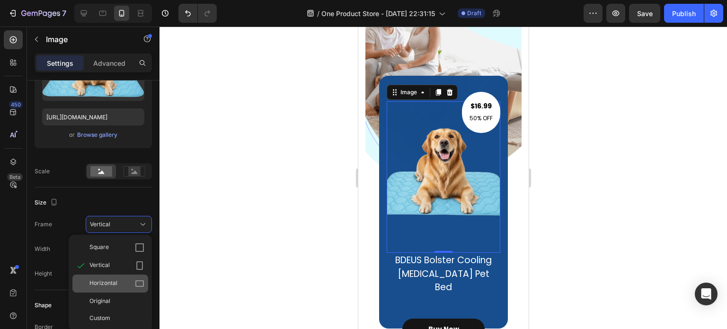
click at [125, 291] on div "Horizontal" at bounding box center [110, 284] width 76 height 18
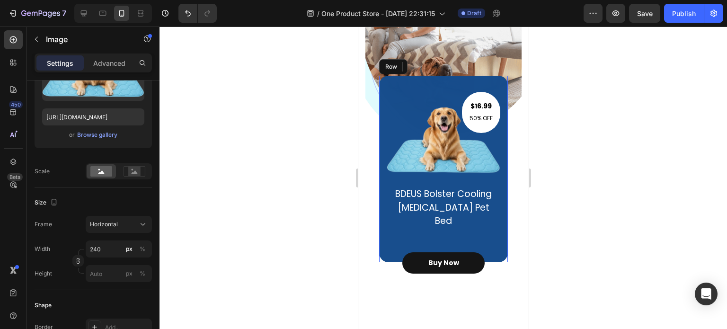
click at [487, 219] on div "$16.99 Text block 50% OFF Text block Row Image 0 BDEUS Bolster Cooling Memory F…" at bounding box center [443, 168] width 114 height 135
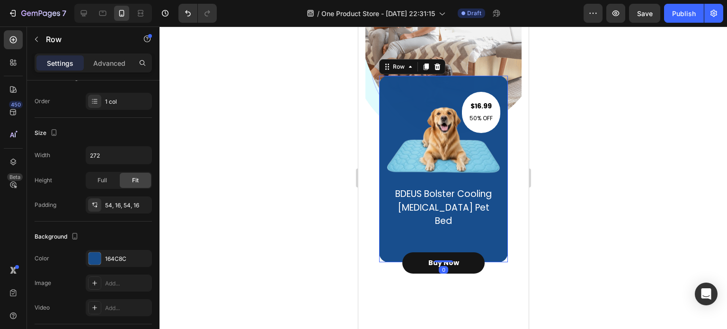
scroll to position [0, 0]
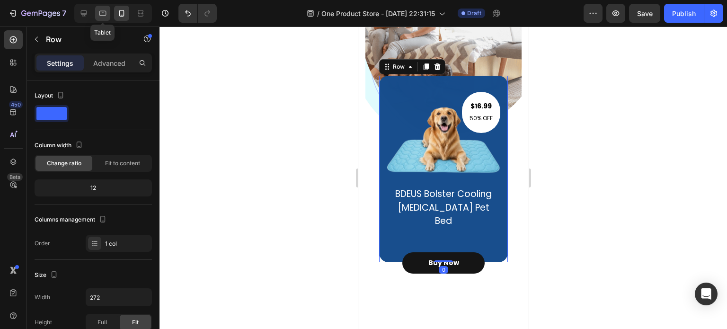
click at [98, 16] on icon at bounding box center [102, 13] width 9 height 9
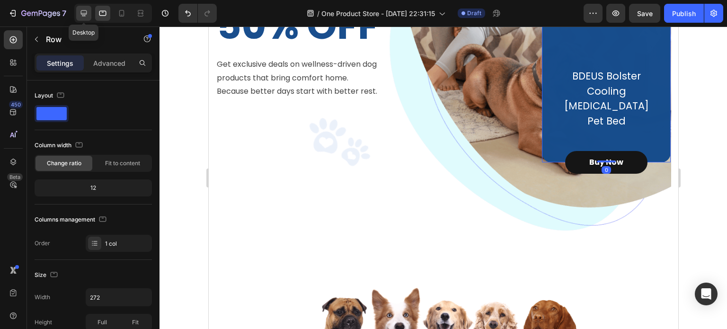
click at [89, 11] on div at bounding box center [83, 13] width 15 height 15
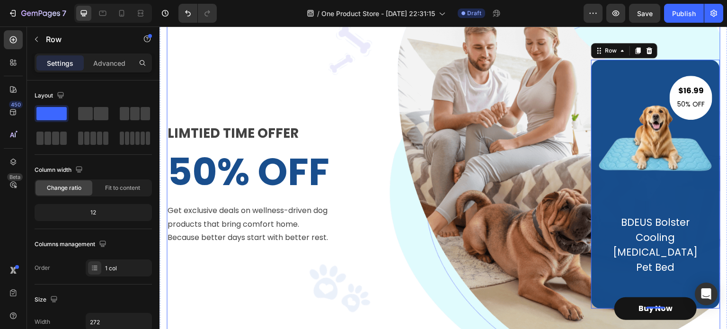
scroll to position [80, 0]
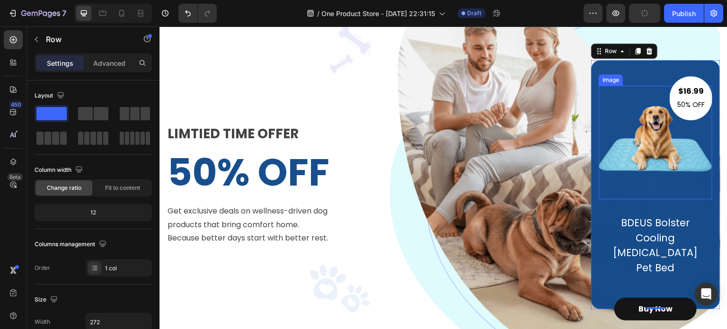
click at [661, 157] on img at bounding box center [656, 143] width 114 height 114
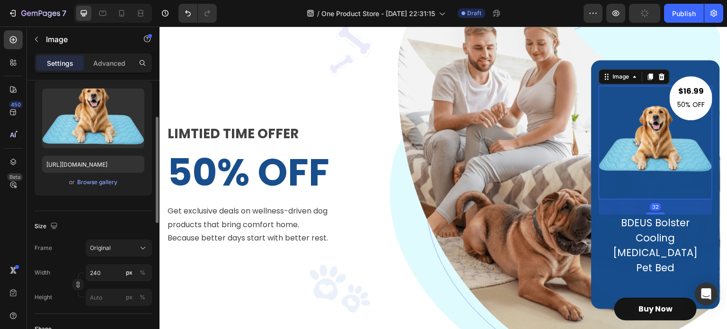
scroll to position [189, 0]
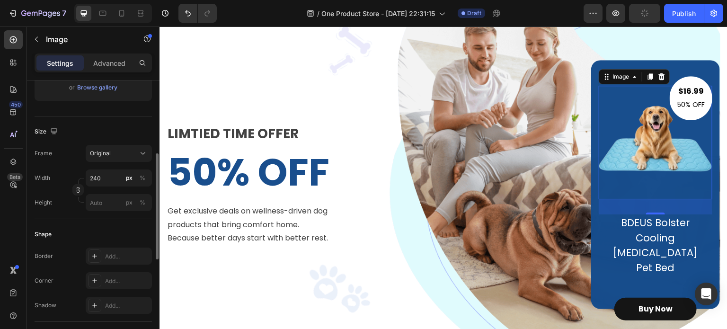
click at [113, 145] on div "Original" at bounding box center [119, 153] width 66 height 17
click at [114, 153] on div "Original" at bounding box center [113, 153] width 46 height 9
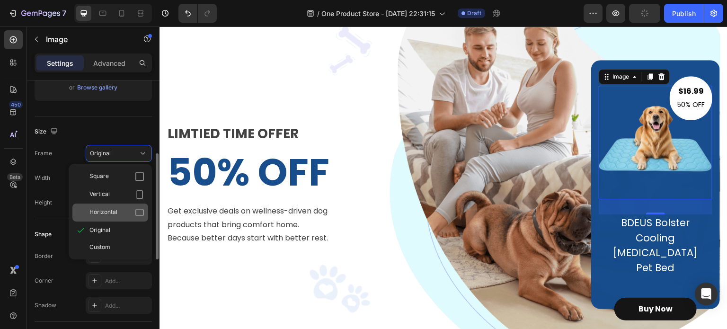
click at [120, 206] on div "Horizontal" at bounding box center [110, 213] width 76 height 18
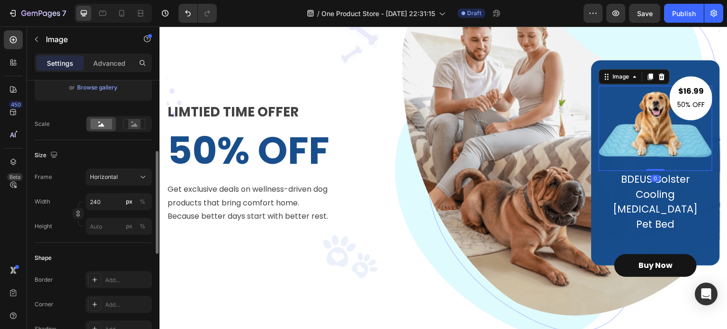
drag, startPoint x: 656, startPoint y: 184, endPoint x: 657, endPoint y: 163, distance: 20.9
click at [657, 163] on div "Image 0" at bounding box center [656, 128] width 114 height 85
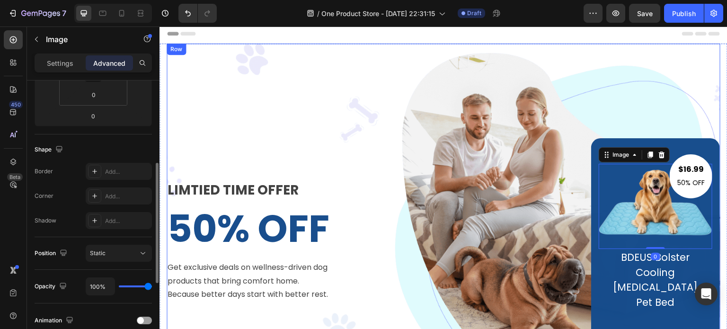
scroll to position [0, 0]
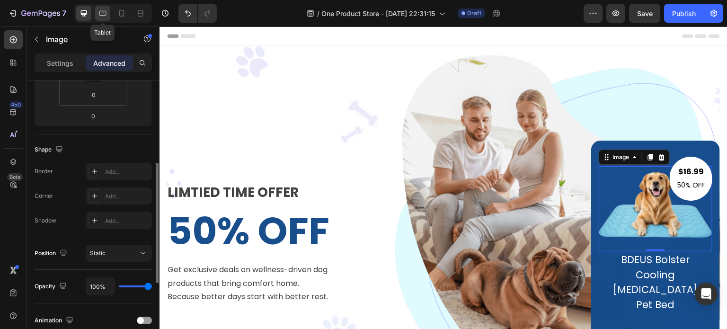
click at [98, 18] on div at bounding box center [102, 13] width 15 height 15
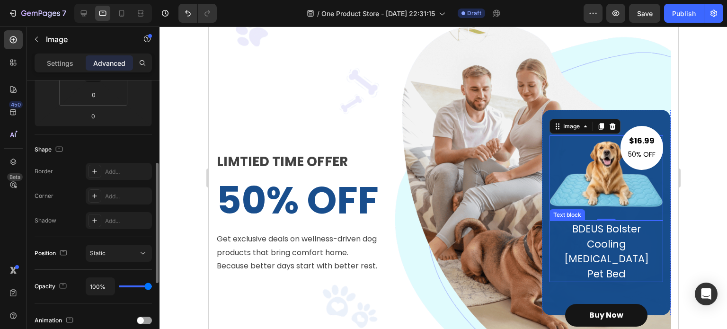
scroll to position [47, 0]
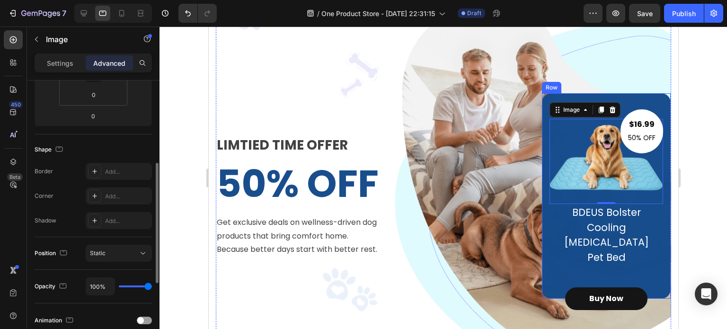
click at [564, 261] on div "$16.99 Text block 50% OFF Text block Row Image 0 BDEUS Bolster Cooling Memory F…" at bounding box center [606, 196] width 129 height 206
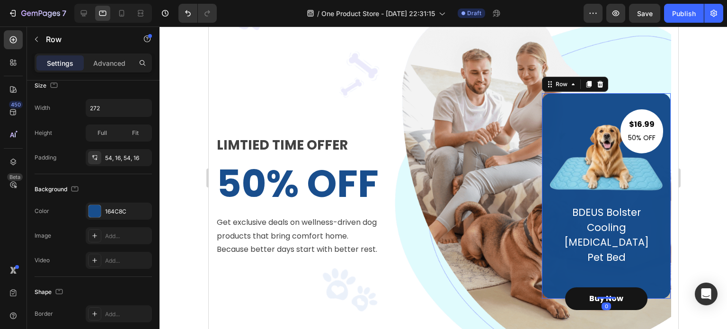
scroll to position [0, 0]
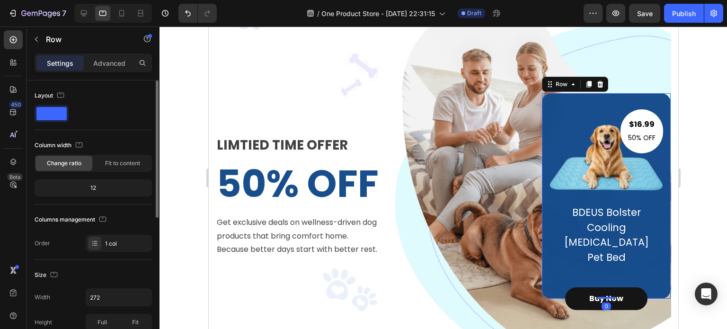
drag, startPoint x: 596, startPoint y: 282, endPoint x: 597, endPoint y: 260, distance: 21.8
click at [597, 260] on div "$16.99 Text block 50% OFF Text block Row Image BDEUS Bolster Cooling Memory Foa…" at bounding box center [606, 196] width 129 height 206
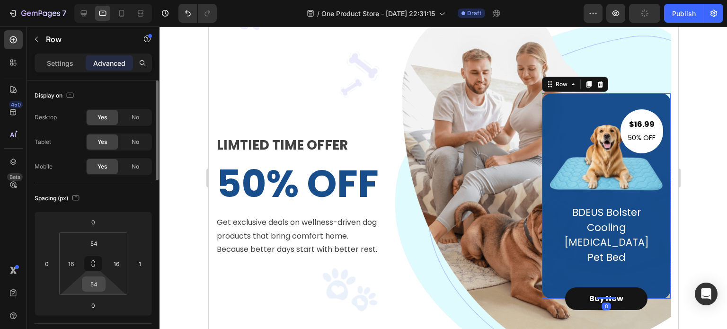
click at [98, 285] on input "54" at bounding box center [93, 284] width 19 height 14
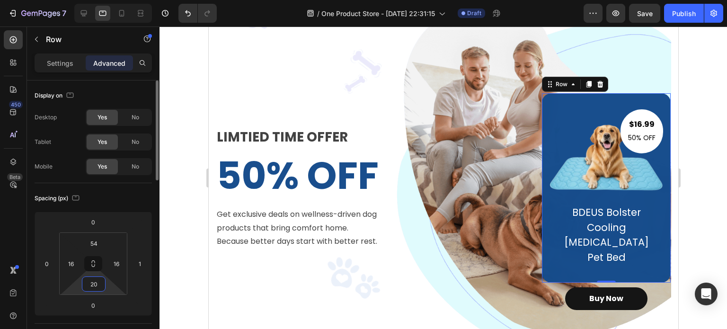
type input "2"
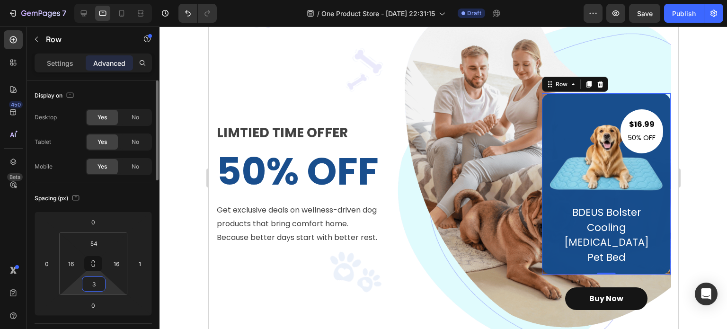
type input "30"
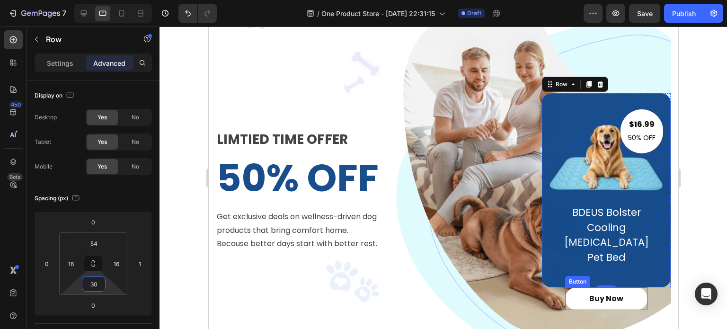
click at [572, 290] on button "Buy Now" at bounding box center [606, 298] width 82 height 23
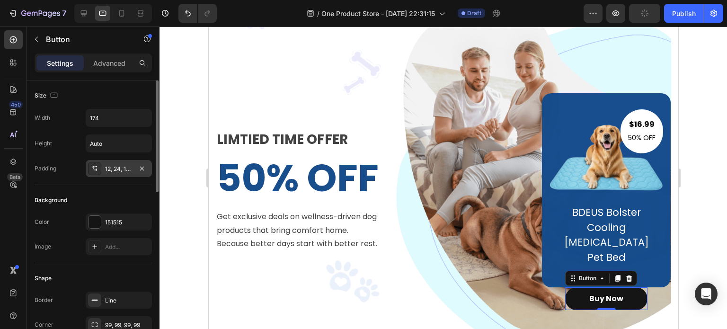
click at [106, 162] on div "12, 24, 12, 24" at bounding box center [119, 168] width 66 height 17
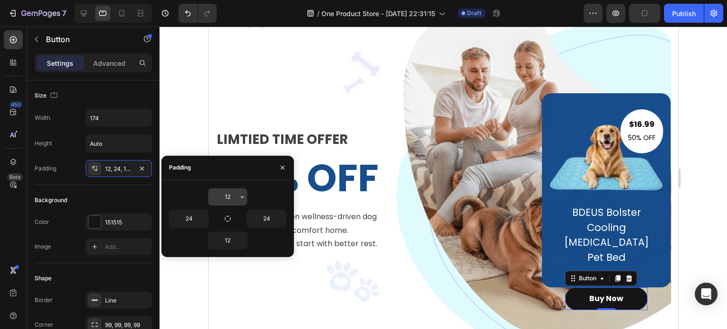
click at [231, 198] on input "12" at bounding box center [227, 196] width 39 height 17
type input "12"
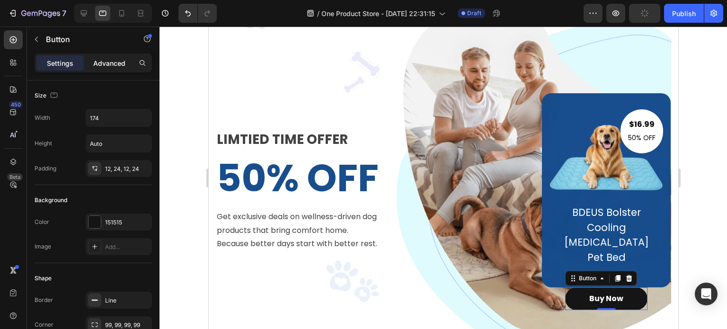
click at [98, 64] on p "Advanced" at bounding box center [109, 63] width 32 height 10
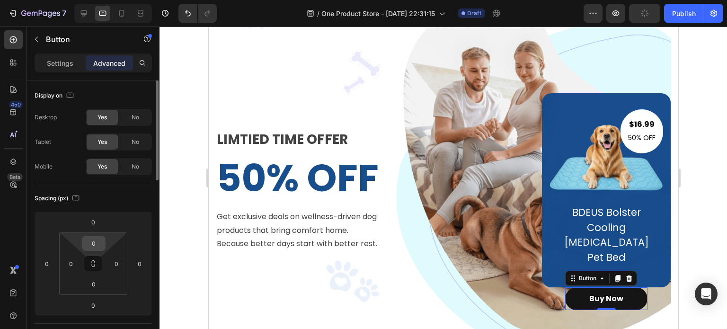
click at [93, 238] on input "0" at bounding box center [93, 243] width 19 height 14
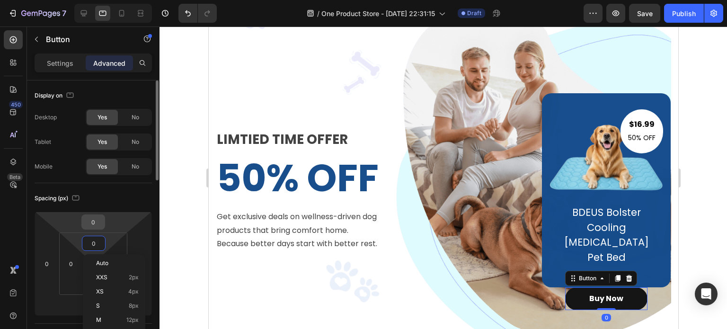
click at [91, 221] on input "0" at bounding box center [93, 222] width 19 height 14
click at [67, 0] on html "7 Version history / One Product Store - Aug 27, 22:31:15 Draft Preview Save Pub…" at bounding box center [363, 0] width 727 height 0
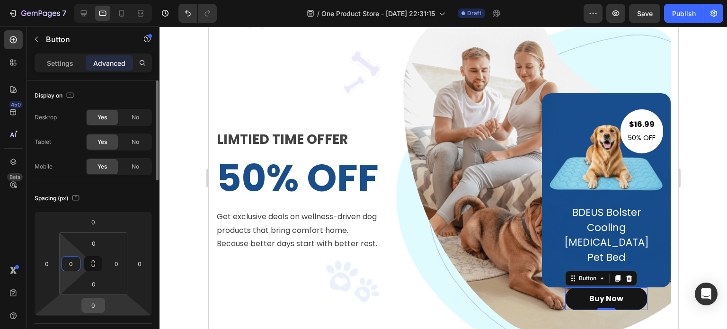
click at [90, 303] on input "0" at bounding box center [93, 305] width 19 height 14
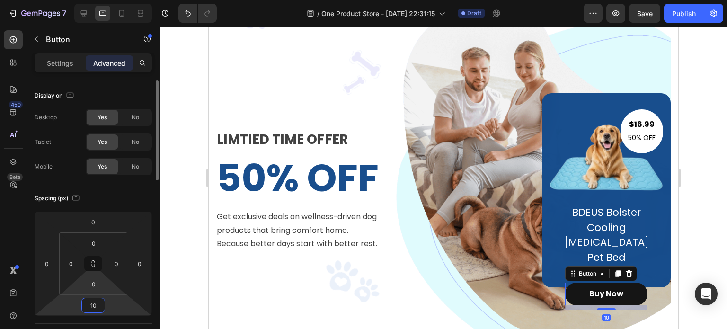
type input "1"
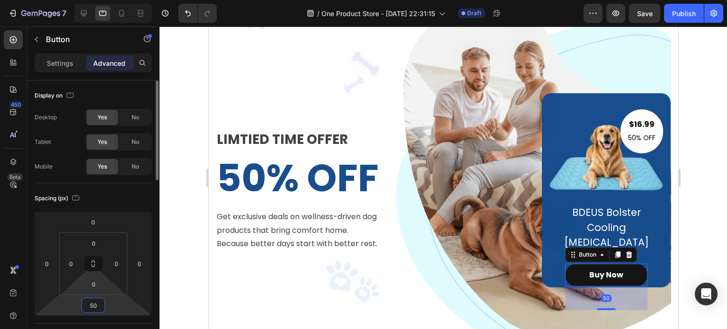
type input "5"
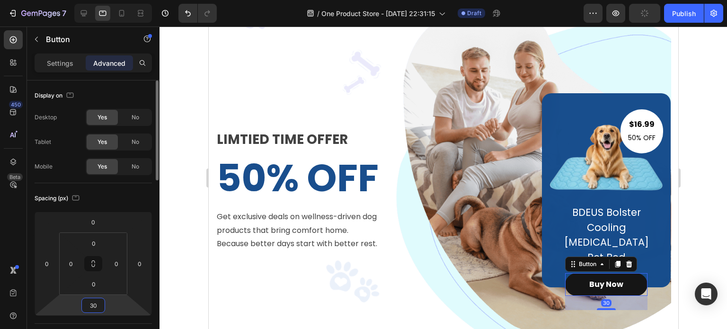
type input "30"
click at [107, 202] on div "Spacing (px)" at bounding box center [93, 198] width 117 height 15
click at [121, 14] on icon at bounding box center [121, 13] width 9 height 9
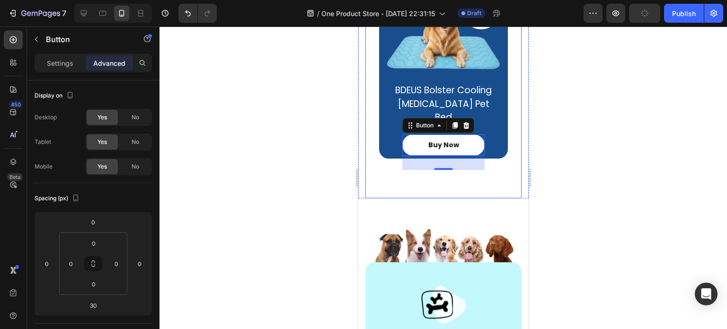
scroll to position [307, 0]
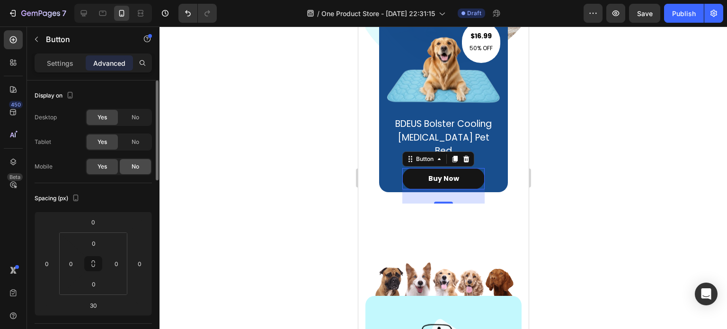
click at [129, 170] on div "No" at bounding box center [135, 166] width 31 height 15
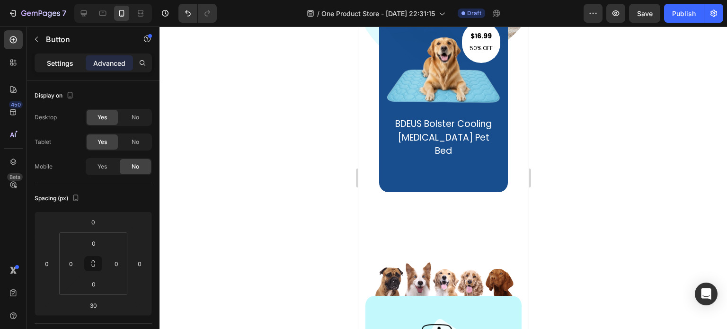
click at [72, 64] on p "Settings" at bounding box center [60, 63] width 27 height 10
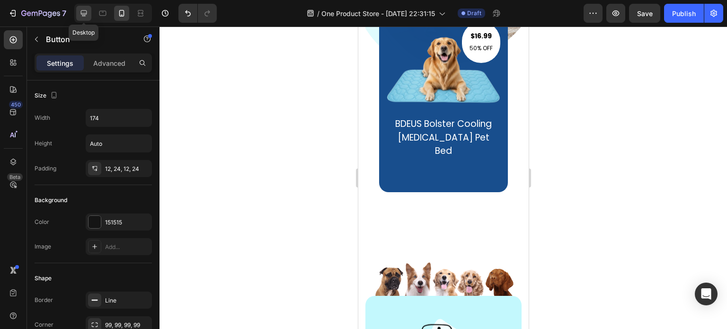
click at [87, 14] on icon at bounding box center [83, 13] width 9 height 9
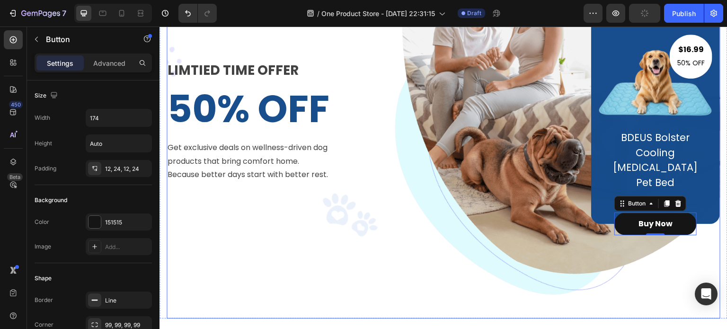
scroll to position [71, 0]
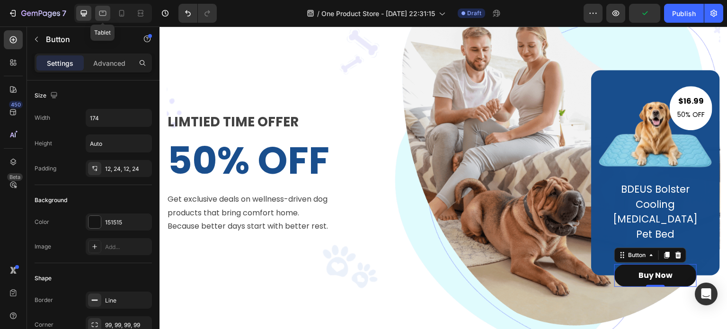
click at [107, 15] on div at bounding box center [102, 13] width 15 height 15
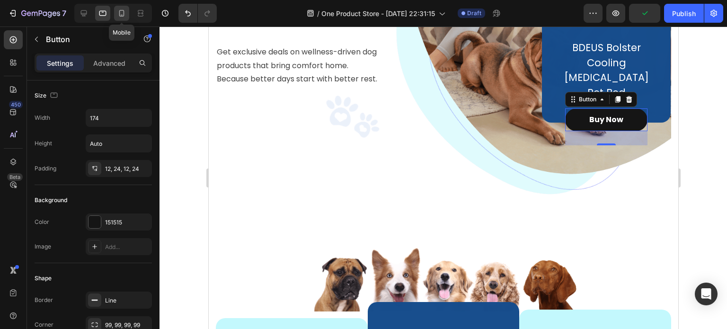
click at [123, 17] on icon at bounding box center [121, 13] width 9 height 9
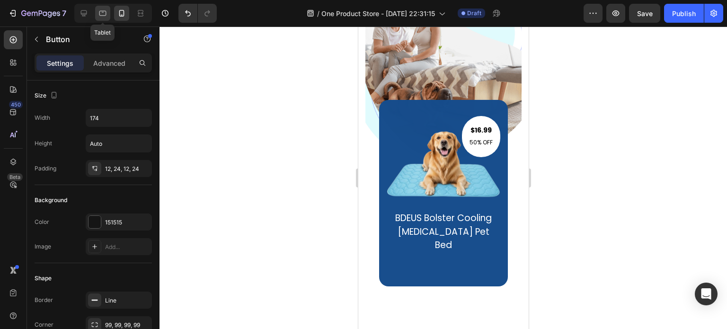
click at [110, 11] on div at bounding box center [102, 13] width 15 height 15
type input "16"
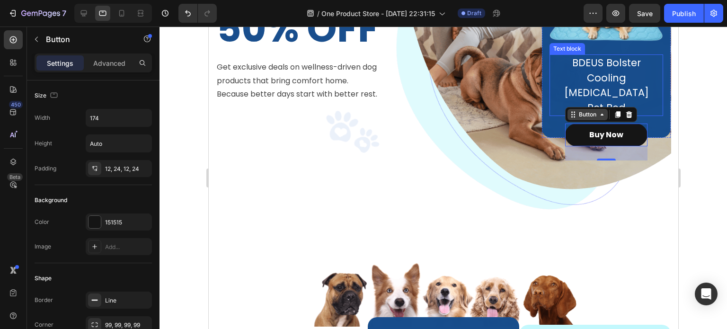
scroll to position [151, 0]
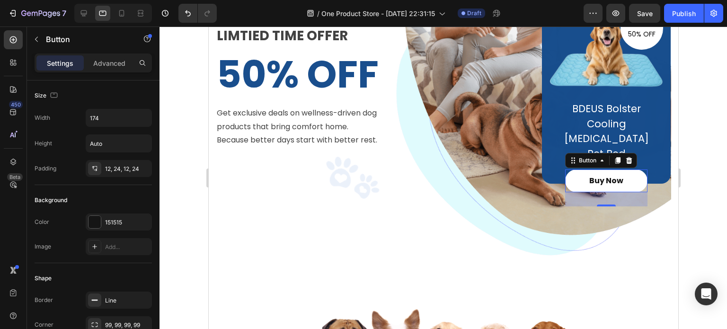
click at [565, 170] on button "Buy Now" at bounding box center [606, 181] width 82 height 23
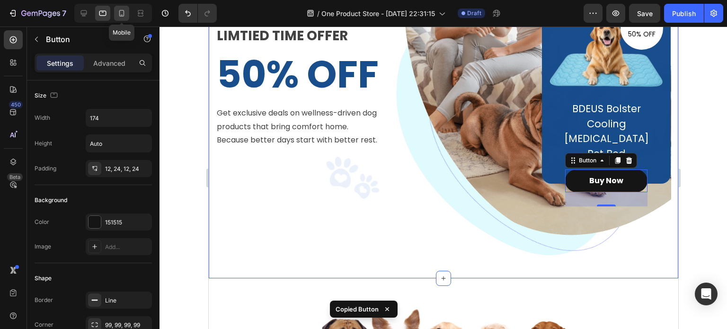
click at [124, 10] on icon at bounding box center [121, 13] width 9 height 9
type input "14"
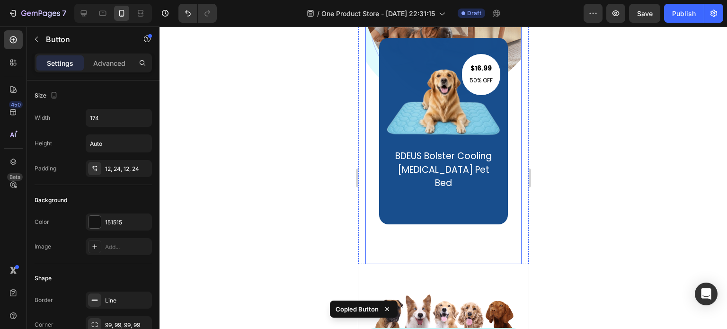
scroll to position [292, 0]
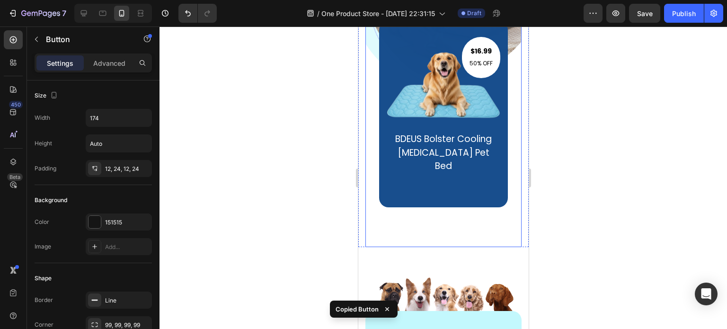
click at [422, 207] on div "LIMTIED TIME OFFER Text block 50% OFF Heading Get exclusive deals on wellness-d…" at bounding box center [443, 0] width 156 height 493
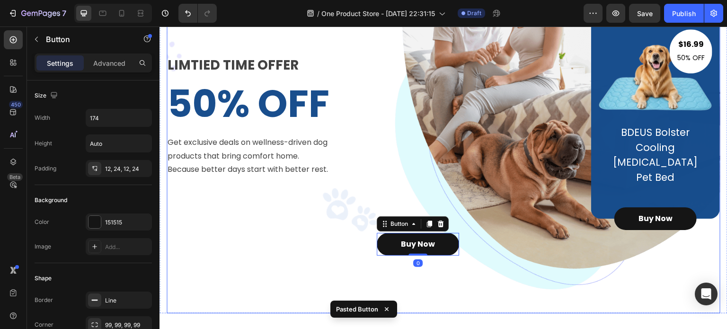
scroll to position [142, 0]
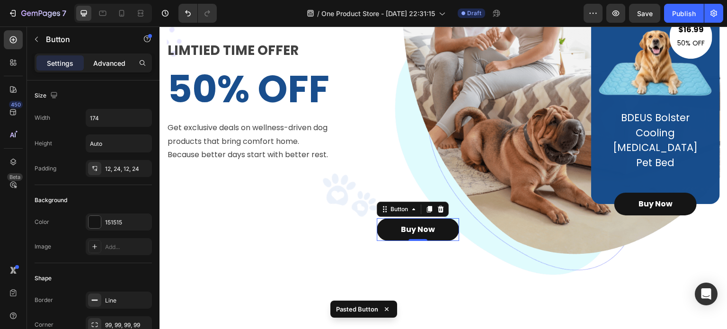
click at [111, 66] on p "Advanced" at bounding box center [109, 63] width 32 height 10
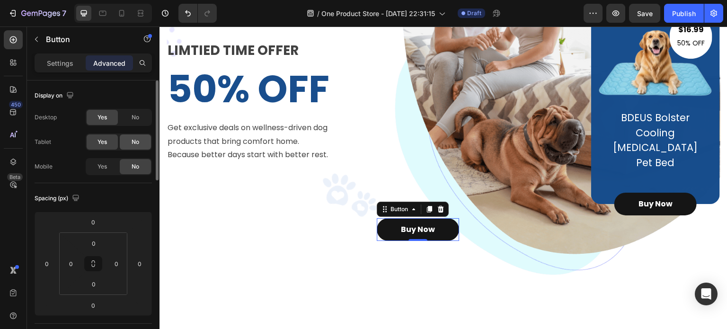
click at [108, 162] on div "Yes" at bounding box center [102, 166] width 31 height 15
click at [136, 138] on span "No" at bounding box center [136, 142] width 8 height 9
click at [136, 114] on span "No" at bounding box center [136, 117] width 8 height 9
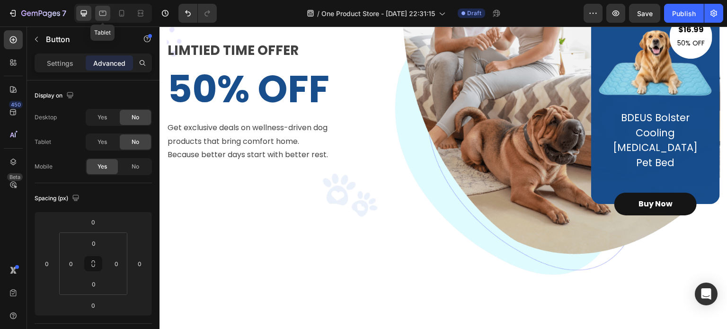
click at [108, 10] on div at bounding box center [102, 13] width 15 height 15
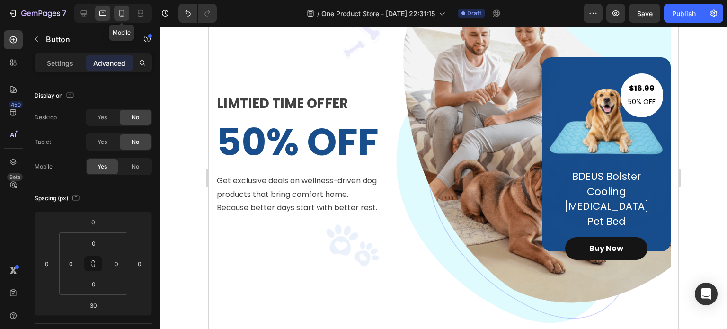
scroll to position [80, 0]
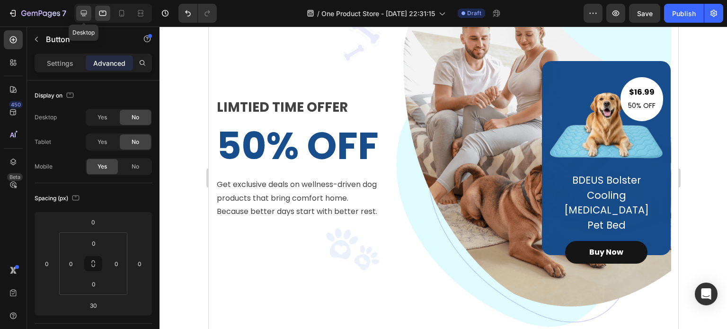
click at [84, 13] on icon at bounding box center [83, 13] width 9 height 9
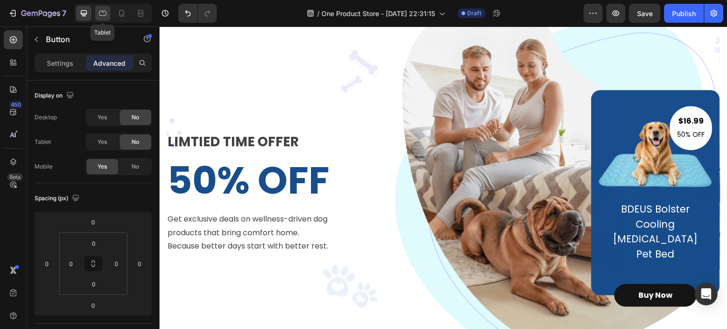
scroll to position [46, 0]
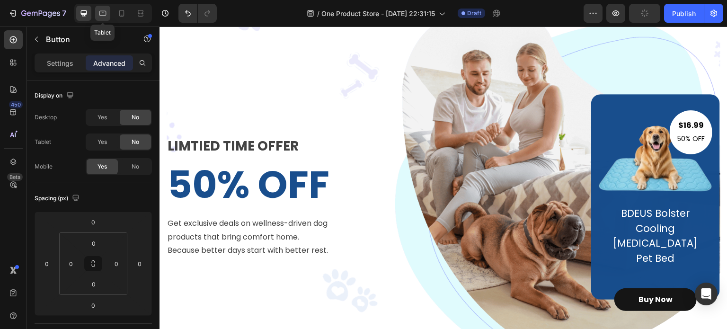
click at [100, 13] on icon at bounding box center [102, 13] width 9 height 9
type input "30"
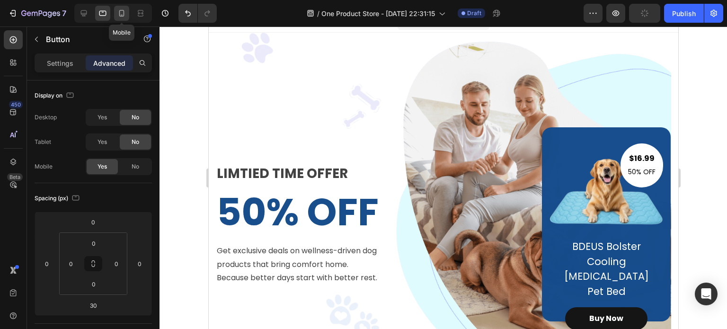
click at [117, 14] on icon at bounding box center [121, 13] width 9 height 9
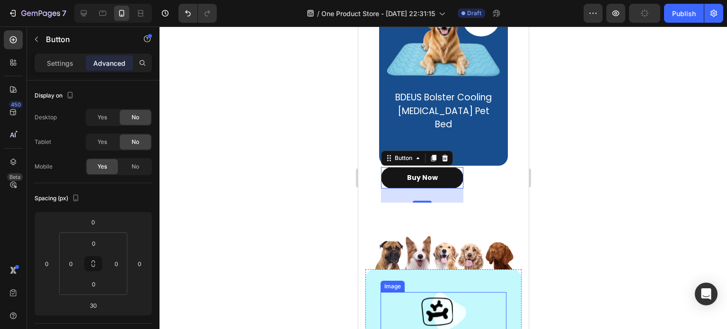
scroll to position [332, 0]
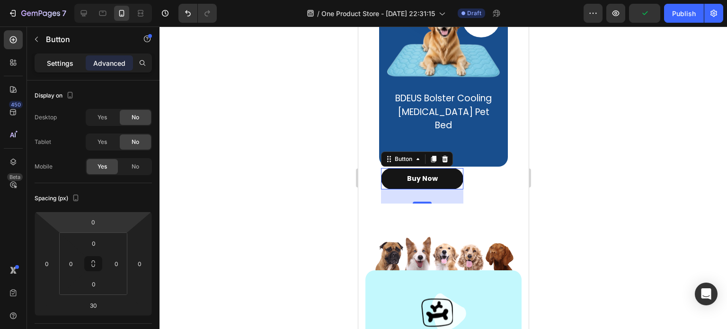
click at [70, 61] on p "Settings" at bounding box center [60, 63] width 27 height 10
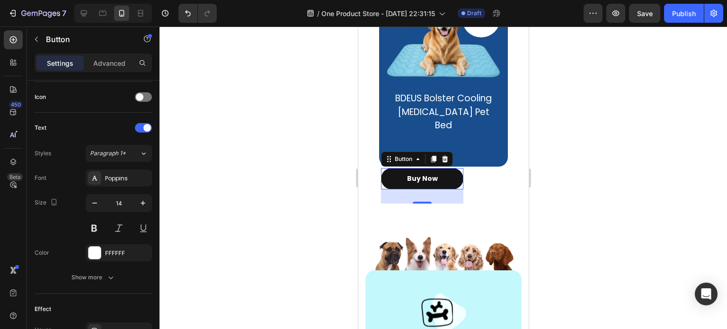
scroll to position [402, 0]
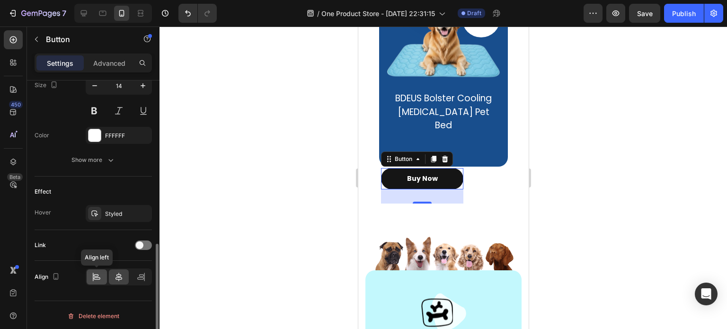
click at [99, 280] on div at bounding box center [97, 276] width 20 height 15
click at [119, 278] on icon at bounding box center [119, 277] width 7 height 9
click at [132, 278] on div at bounding box center [141, 276] width 20 height 15
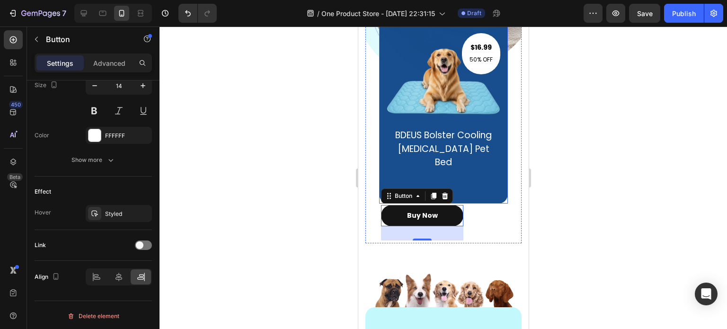
scroll to position [238, 0]
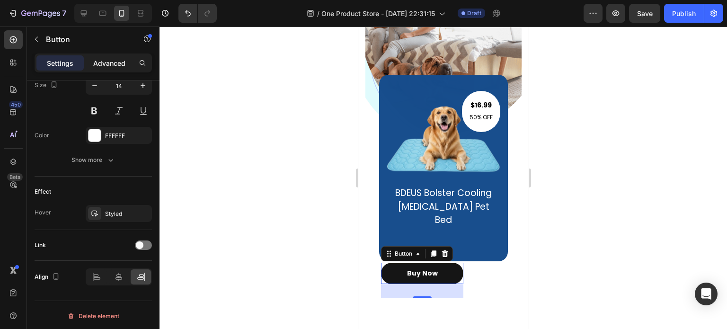
click at [120, 67] on p "Advanced" at bounding box center [109, 63] width 32 height 10
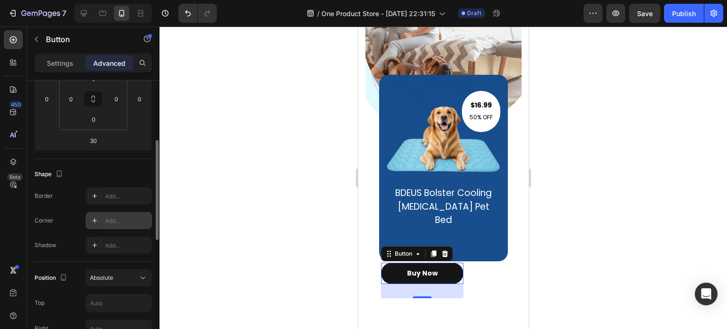
scroll to position [117, 0]
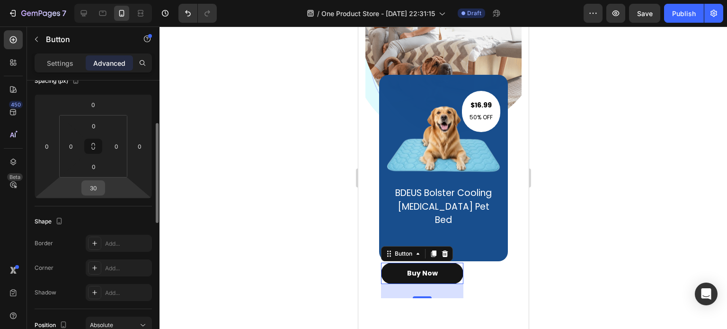
click at [91, 188] on input "30" at bounding box center [93, 188] width 19 height 14
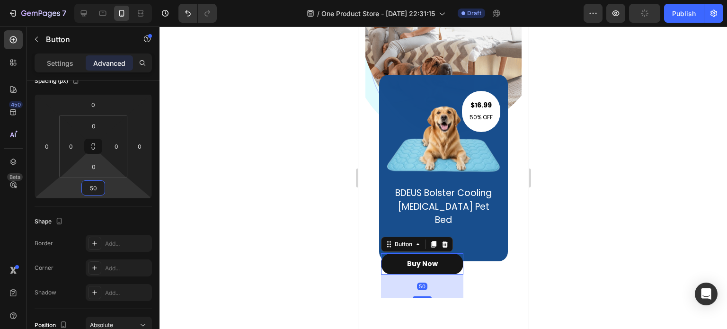
type input "5"
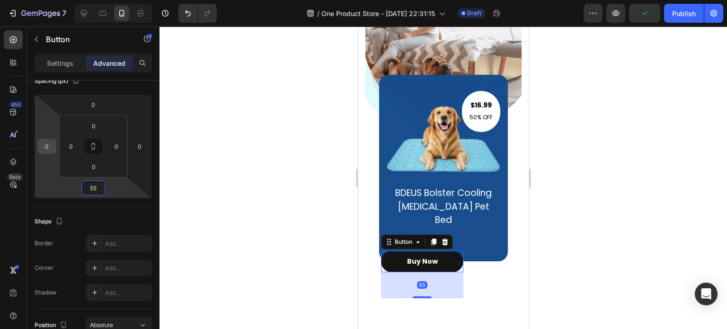
type input "55"
click at [44, 147] on input "0" at bounding box center [47, 146] width 14 height 14
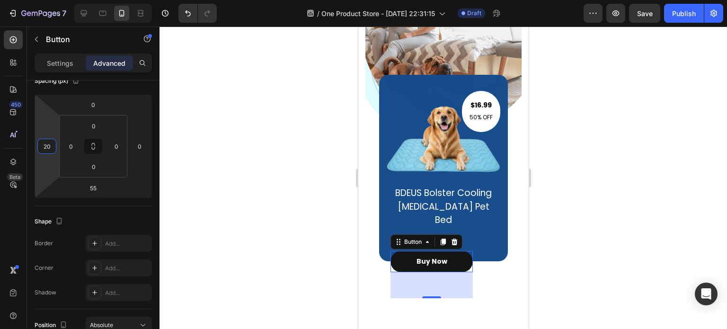
type input "2"
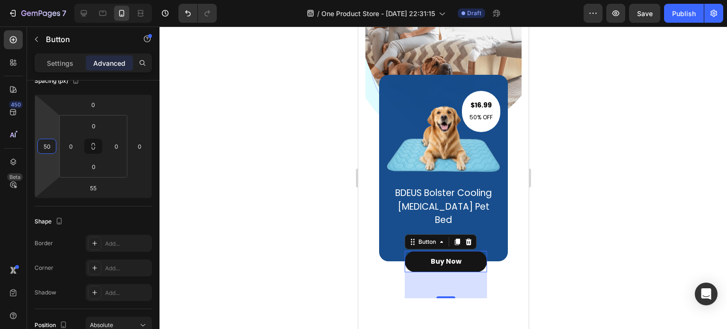
type input "5"
type input "4"
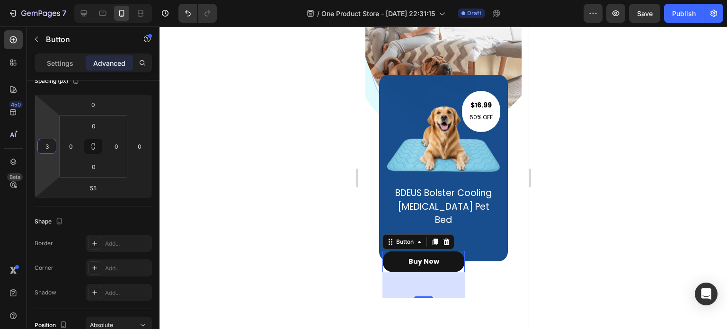
type input "35"
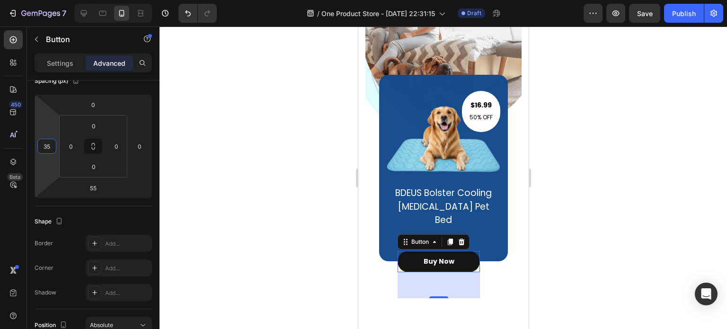
click at [638, 195] on div at bounding box center [444, 178] width 568 height 303
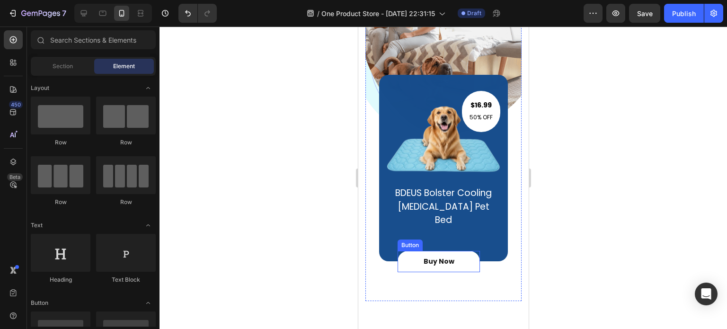
click at [407, 251] on button "Buy Now" at bounding box center [438, 261] width 82 height 21
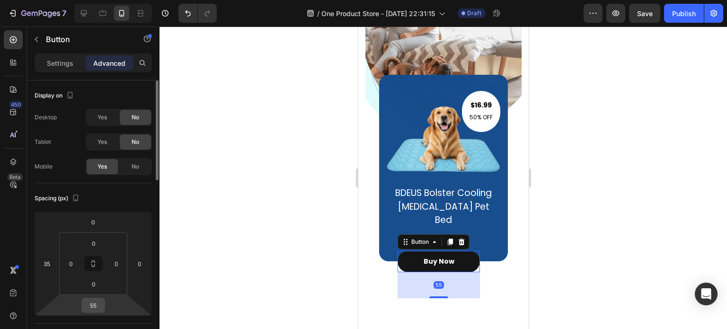
click at [98, 303] on input "55" at bounding box center [93, 305] width 19 height 14
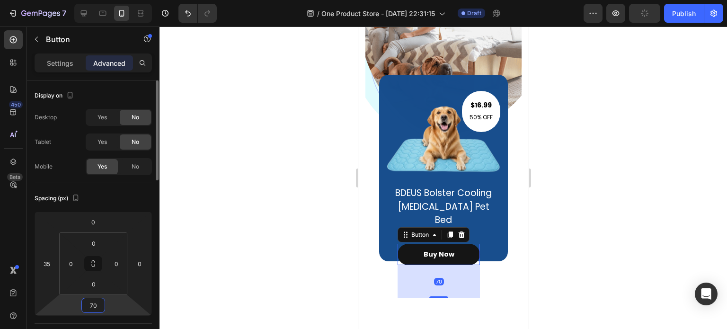
type input "7"
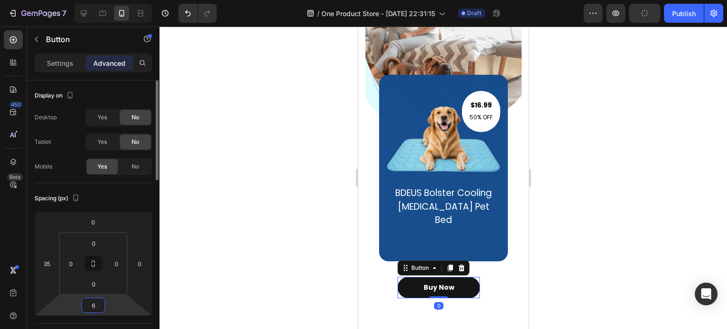
type input "60"
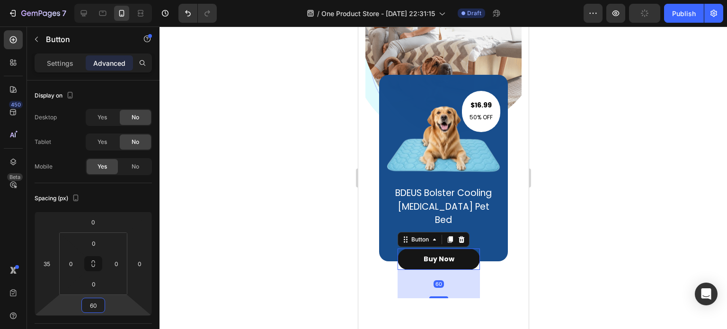
click at [674, 235] on div at bounding box center [444, 178] width 568 height 303
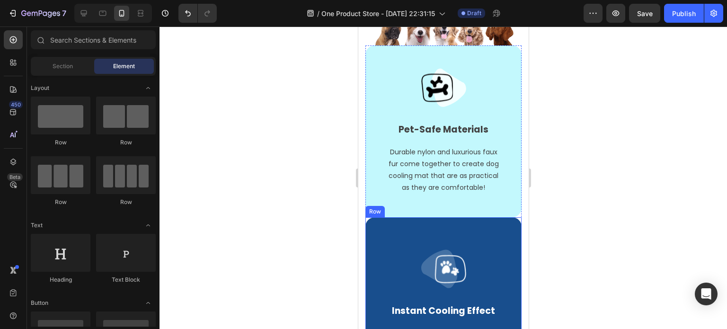
scroll to position [522, 0]
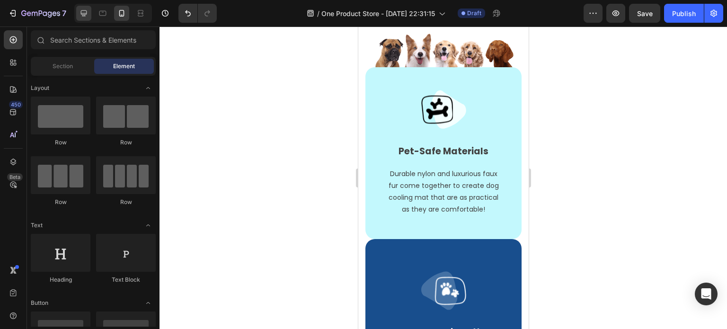
click at [82, 16] on icon at bounding box center [84, 13] width 6 height 6
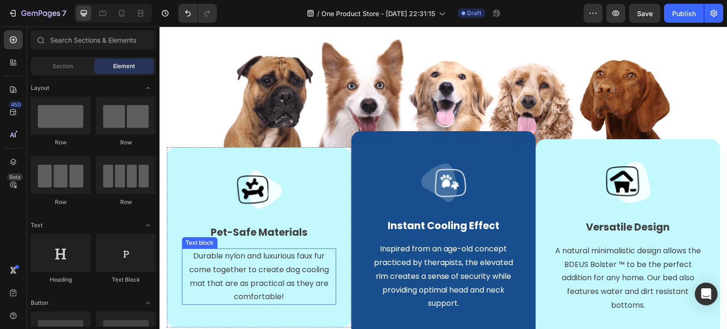
scroll to position [569, 0]
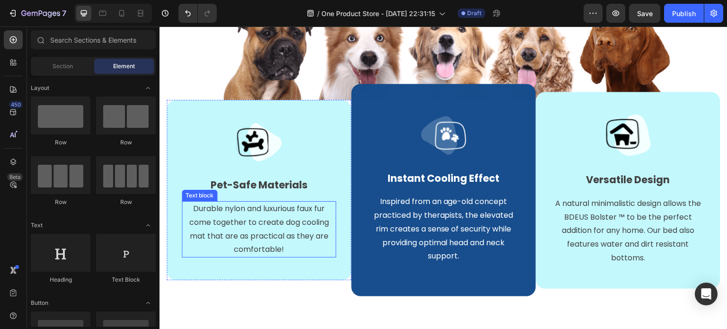
click at [271, 233] on p "Durable nylon and luxurious faux fur come together to create dog cooling mat th…" at bounding box center [258, 229] width 141 height 54
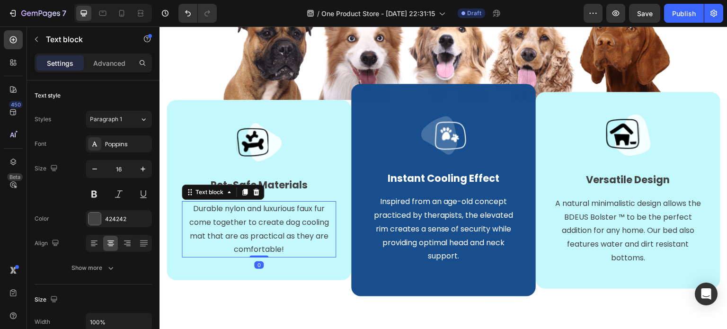
click at [271, 233] on p "Durable nylon and luxurious faux fur come together to create dog cooling mat th…" at bounding box center [258, 229] width 141 height 54
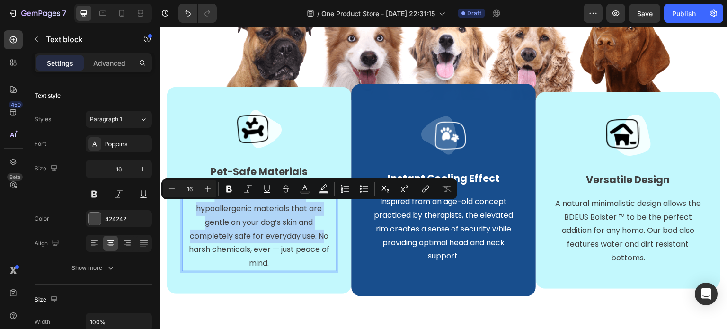
scroll to position [555, 0]
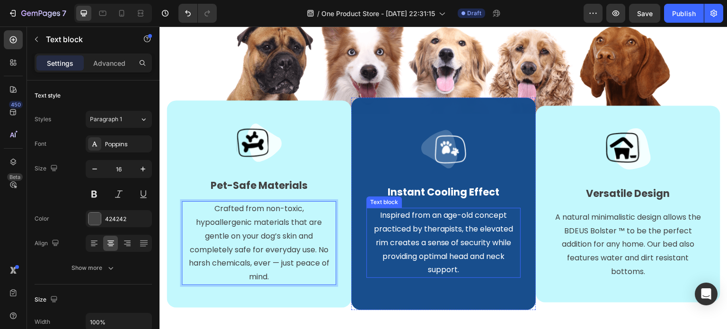
click at [445, 237] on p "Inspired from an age-old concept practiced by therapists, the elevated rim crea…" at bounding box center [443, 243] width 152 height 68
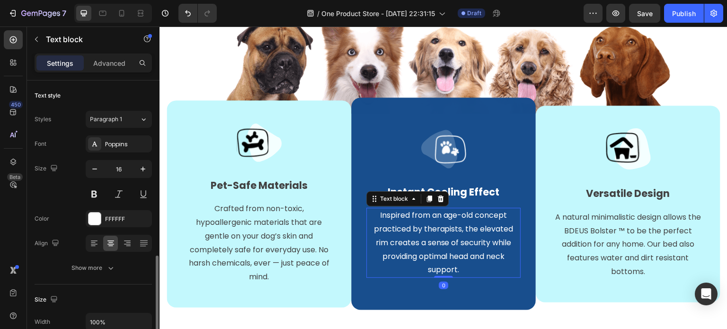
scroll to position [117, 0]
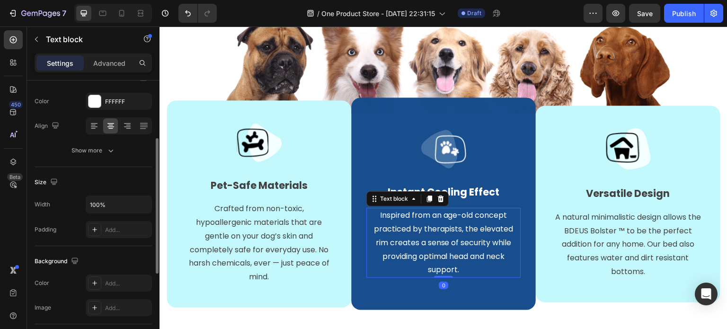
click at [445, 237] on p "Inspired from an age-old concept practiced by therapists, the elevated rim crea…" at bounding box center [443, 243] width 152 height 68
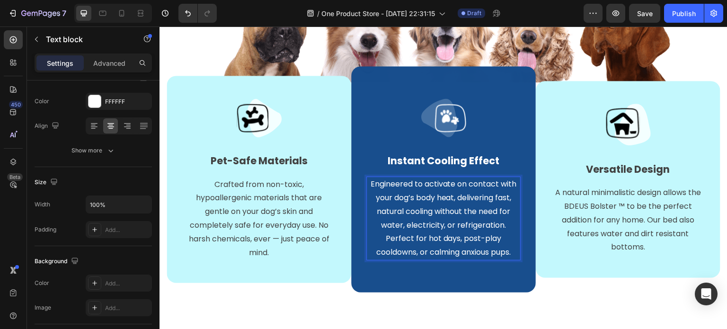
scroll to position [603, 0]
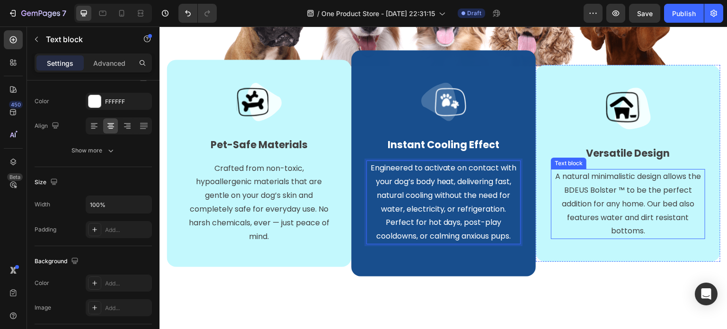
click at [590, 198] on p "A natural minimalistic design allows the BDEUS Bolster ™ to be the perfect addi…" at bounding box center [628, 204] width 152 height 68
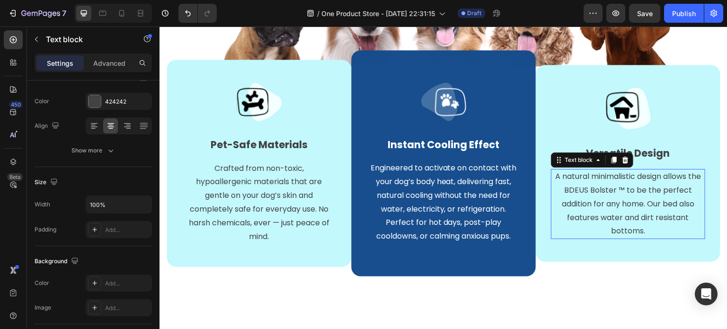
click at [590, 198] on p "A natural minimalistic design allows the BDEUS Bolster ™ to be the perfect addi…" at bounding box center [628, 204] width 152 height 68
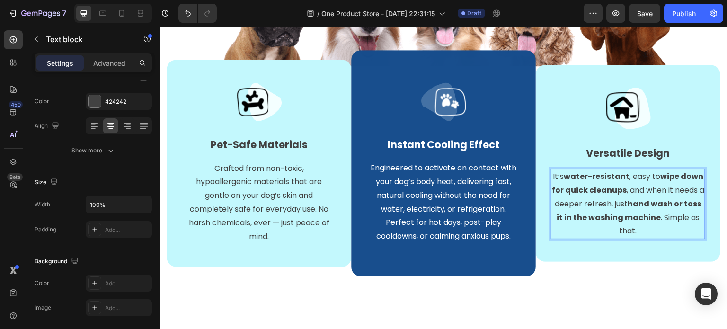
click at [587, 191] on strong "wipe down for quick cleanups" at bounding box center [628, 183] width 152 height 25
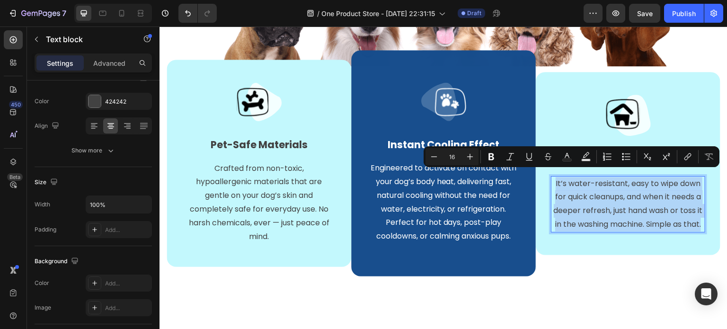
click at [619, 223] on p "It’s water-resistant, easy to wipe down for quick cleanups, and when it needs a…" at bounding box center [628, 204] width 152 height 54
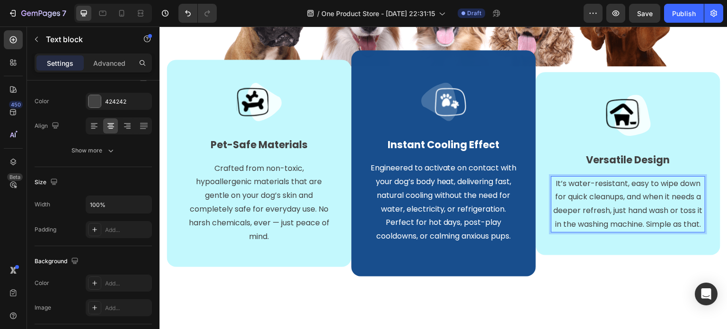
click at [568, 177] on p "It’s water-resistant, easy to wipe down for quick cleanups, and when it needs a…" at bounding box center [628, 204] width 152 height 54
click at [614, 179] on p "Water-resistant, easy to wipe down for quick cleanups, and when it needs a deep…" at bounding box center [628, 204] width 152 height 54
click at [644, 192] on p "Water-resistant and easy to wipe down for quick cleanups, and when it needs a d…" at bounding box center [628, 204] width 152 height 54
click at [666, 232] on p "Water-resistant and easy to wipe down for quick cleanups. When it needs a deepe…" at bounding box center [628, 204] width 152 height 54
click at [657, 219] on p "Water-resistant and easy to wipe down for quick cleanups. When it needs a deepe…" at bounding box center [628, 204] width 152 height 54
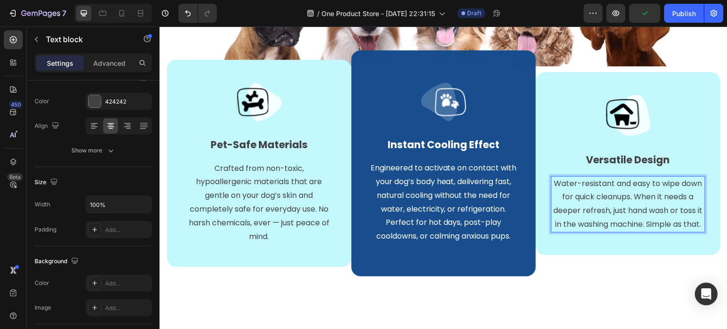
click at [655, 217] on p "Water-resistant and easy to wipe down for quick cleanups. When it needs a deepe…" at bounding box center [628, 204] width 152 height 54
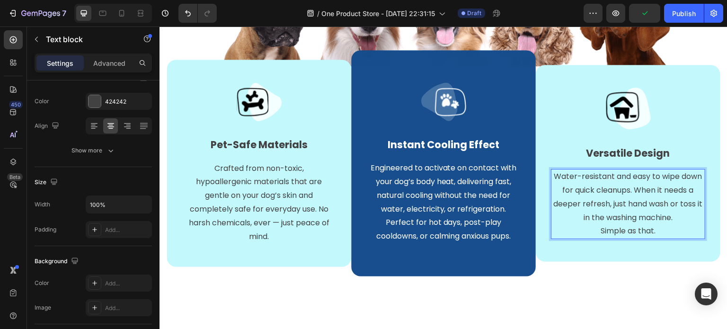
click at [662, 233] on p "Simple as that." at bounding box center [628, 231] width 152 height 14
click at [631, 151] on p "Versatile Design" at bounding box center [628, 153] width 152 height 15
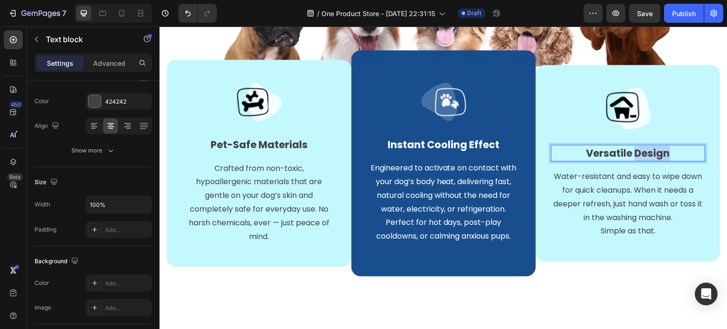
click at [631, 151] on p "Versatile Design" at bounding box center [628, 153] width 152 height 15
click at [626, 100] on img at bounding box center [628, 109] width 45 height 42
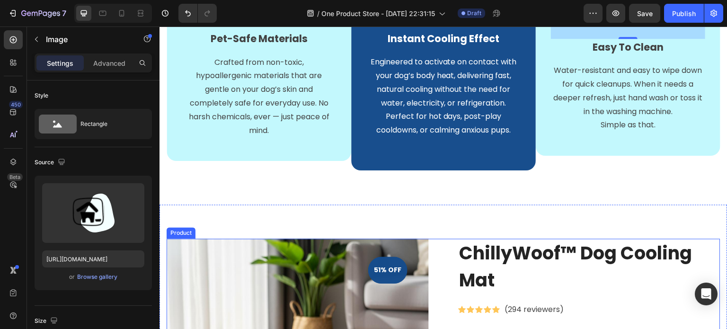
scroll to position [792, 0]
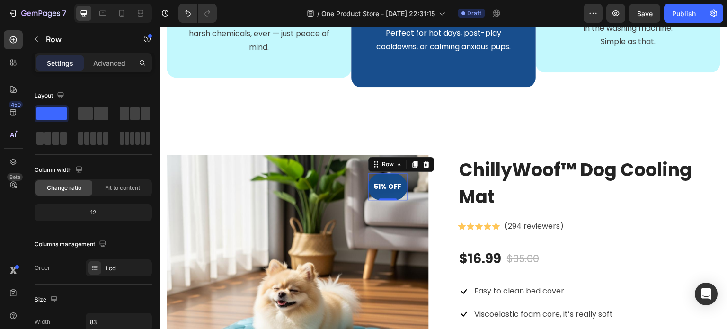
click at [382, 197] on div "51% off Product Badge Row 0" at bounding box center [387, 186] width 39 height 27
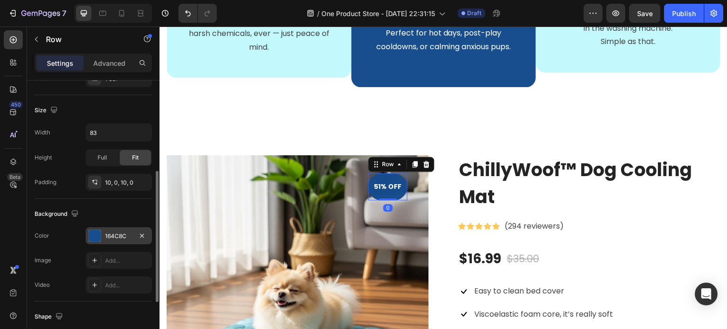
click at [93, 234] on div at bounding box center [95, 236] width 12 height 12
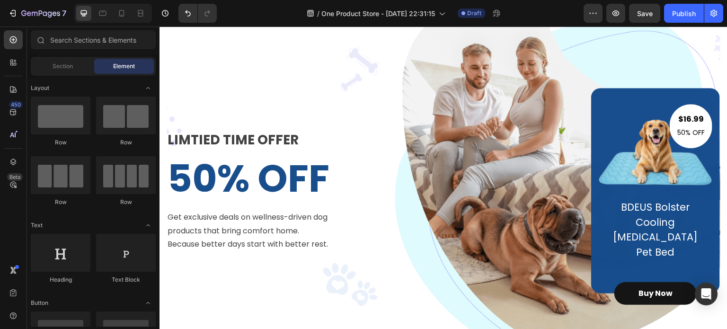
scroll to position [30, 0]
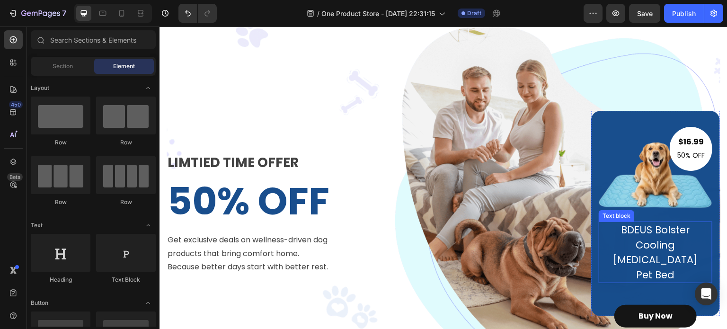
click at [649, 227] on p "BDEUS Bolster Cooling Memory Foam Pet Bed" at bounding box center [655, 253] width 101 height 60
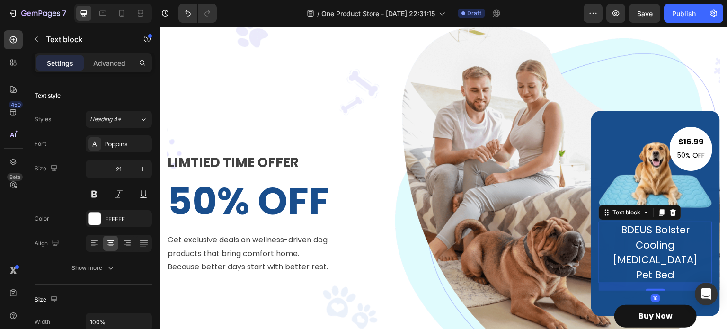
click at [648, 228] on p "BDEUS Bolster Cooling Memory Foam Pet Bed" at bounding box center [655, 253] width 101 height 60
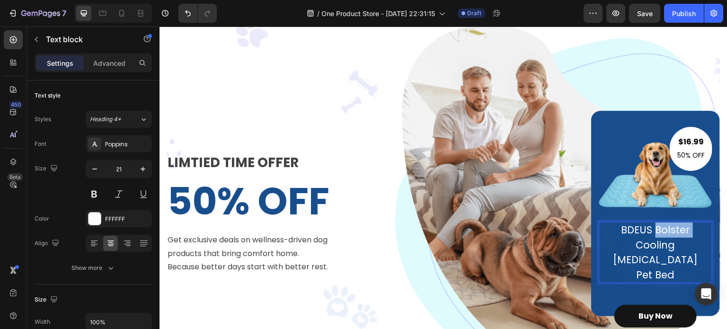
click at [648, 228] on p "BDEUS Bolster Cooling Memory Foam Pet Bed" at bounding box center [655, 253] width 101 height 60
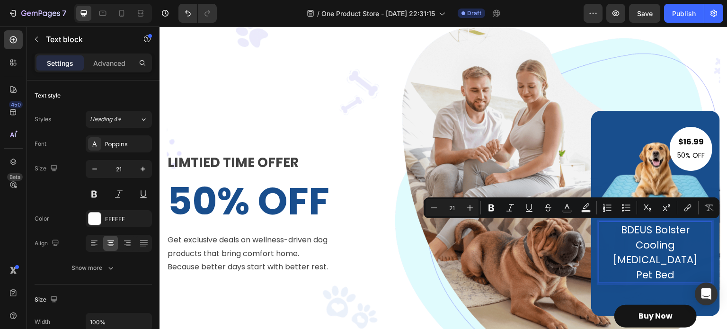
click at [653, 244] on p "BDEUS Bolster Cooling Memory Foam Pet Bed" at bounding box center [655, 253] width 101 height 60
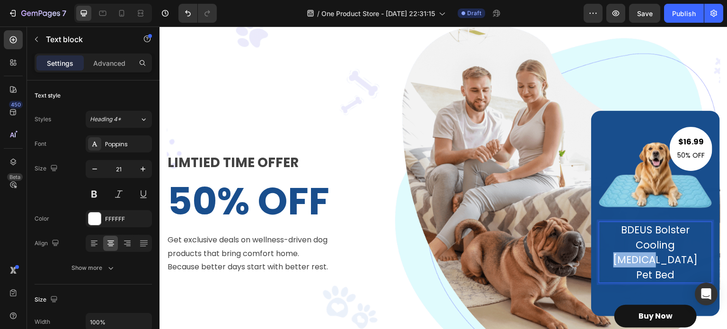
click at [653, 244] on p "BDEUS Bolster Cooling Memory Foam Pet Bed" at bounding box center [655, 253] width 101 height 60
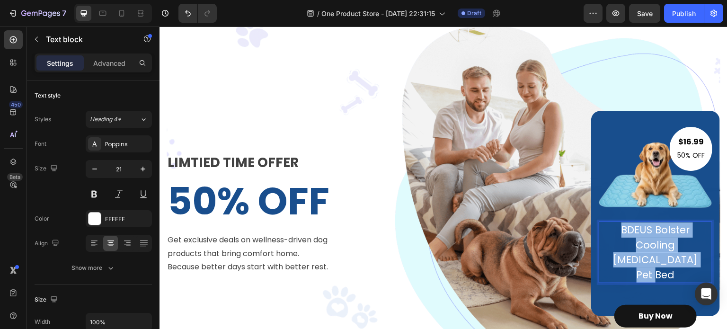
click at [653, 244] on p "BDEUS Bolster Cooling Memory Foam Pet Bed" at bounding box center [655, 253] width 101 height 60
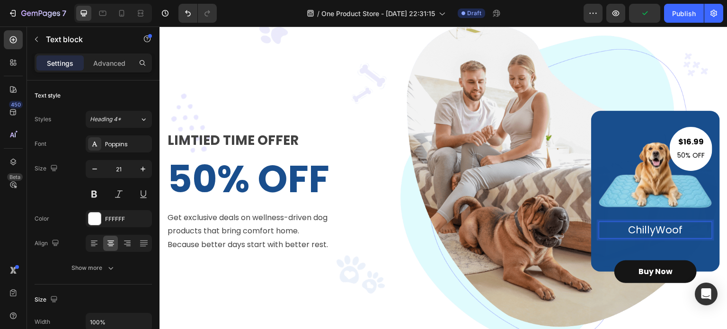
click at [644, 229] on p "ChillyWoof" at bounding box center [655, 230] width 101 height 15
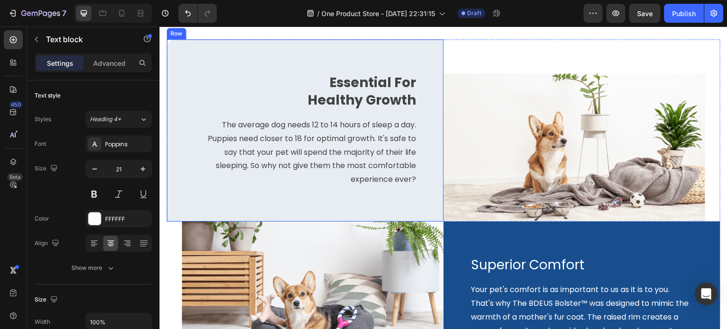
scroll to position [1279, 0]
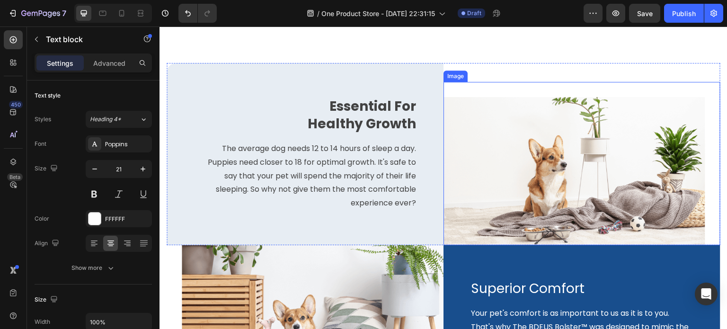
click at [507, 155] on img at bounding box center [575, 171] width 262 height 148
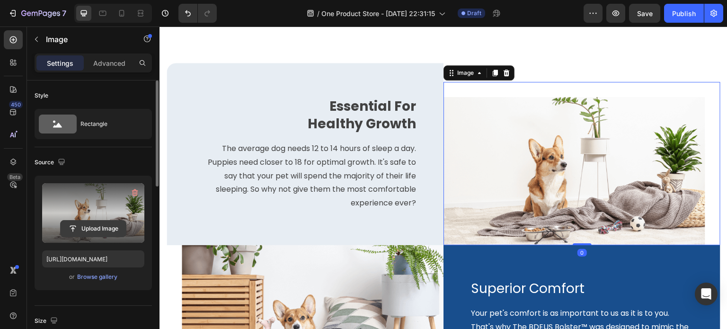
click at [110, 223] on input "file" at bounding box center [93, 229] width 65 height 16
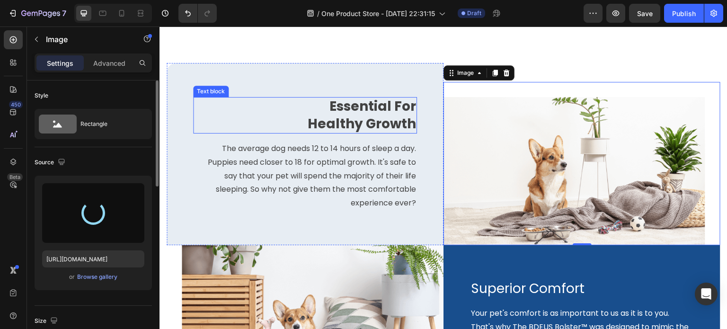
type input "https://cdn.shopify.com/s/files/1/0927/3943/6914/files/gempages_581492877050250…"
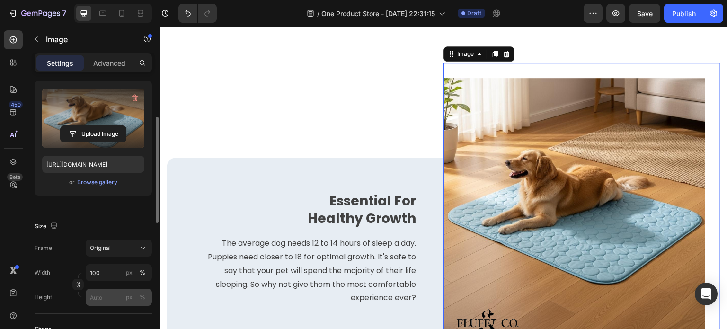
scroll to position [142, 0]
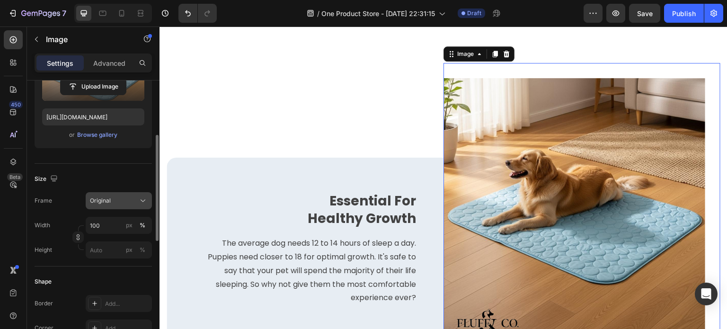
click at [118, 203] on div "Original" at bounding box center [113, 201] width 46 height 9
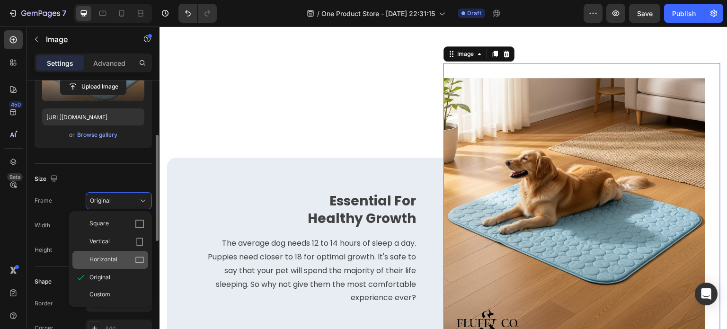
click at [119, 251] on div "Horizontal" at bounding box center [110, 260] width 76 height 18
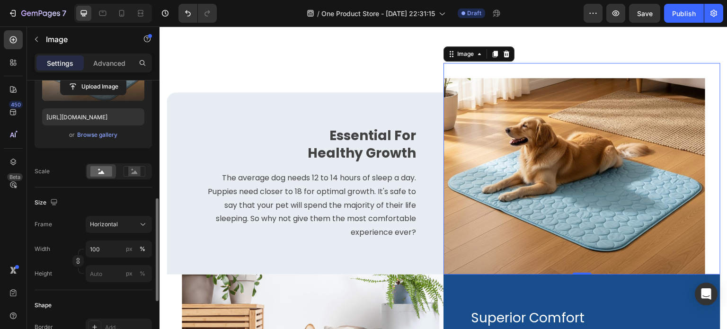
scroll to position [189, 0]
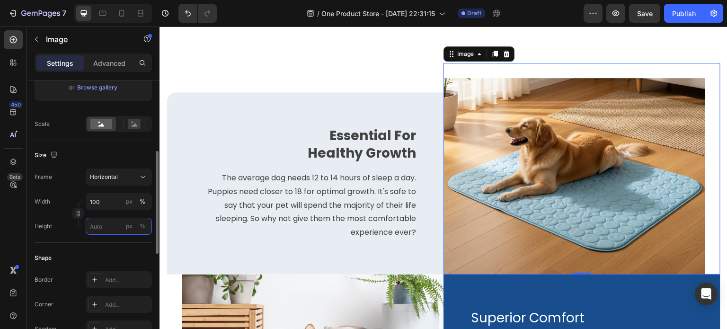
click at [107, 227] on input "px %" at bounding box center [119, 226] width 66 height 17
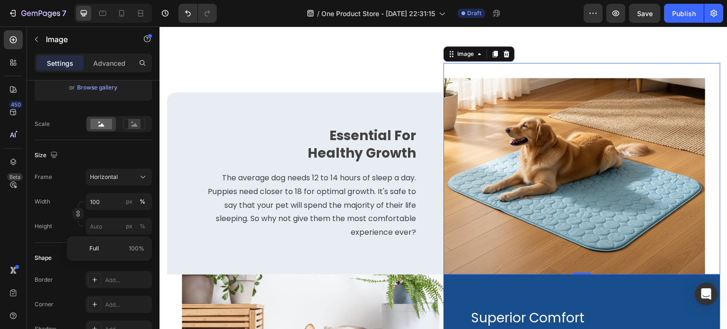
click at [65, 188] on div "Frame Horizontal Width 100 px % Height px %" at bounding box center [93, 202] width 117 height 66
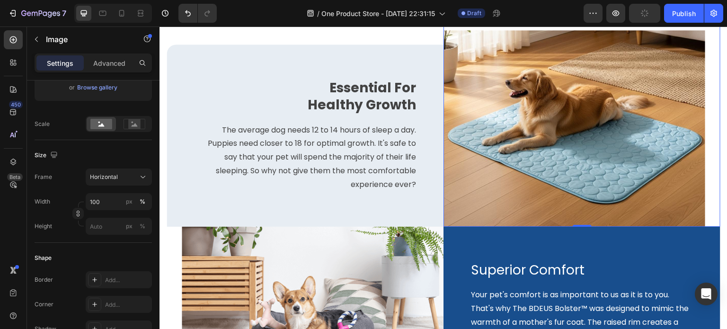
click at [505, 148] on img at bounding box center [575, 128] width 262 height 197
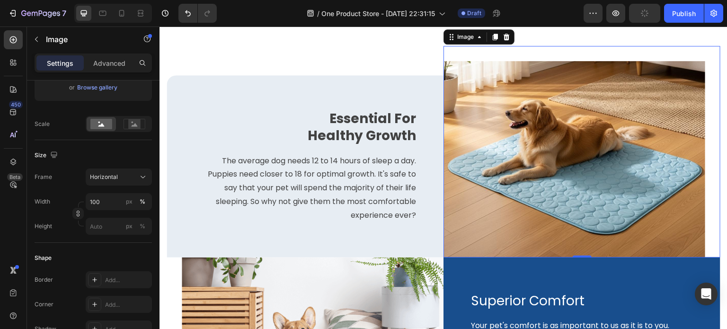
scroll to position [1279, 0]
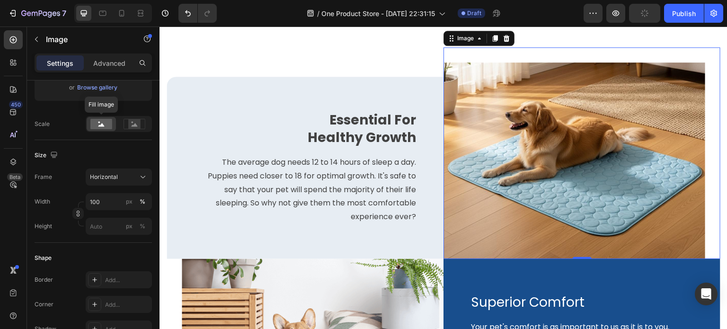
click at [98, 125] on rect at bounding box center [101, 124] width 22 height 10
click at [127, 121] on icon at bounding box center [135, 124] width 22 height 10
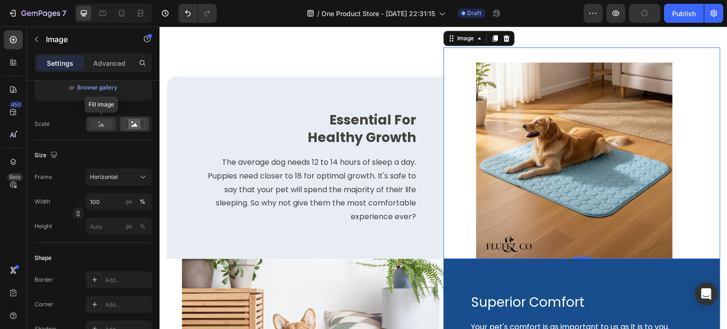
click at [93, 125] on rect at bounding box center [101, 124] width 22 height 10
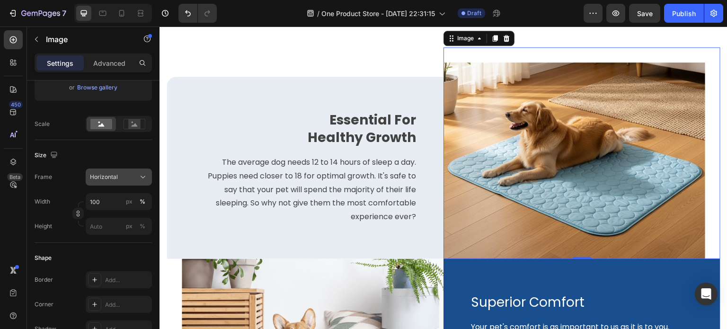
click at [128, 170] on button "Horizontal" at bounding box center [119, 177] width 66 height 17
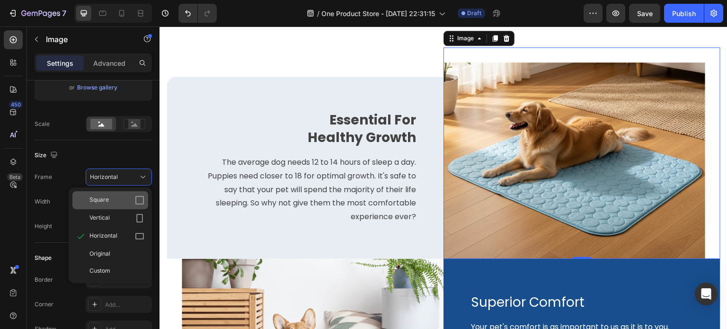
click at [123, 201] on div "Square" at bounding box center [116, 200] width 55 height 9
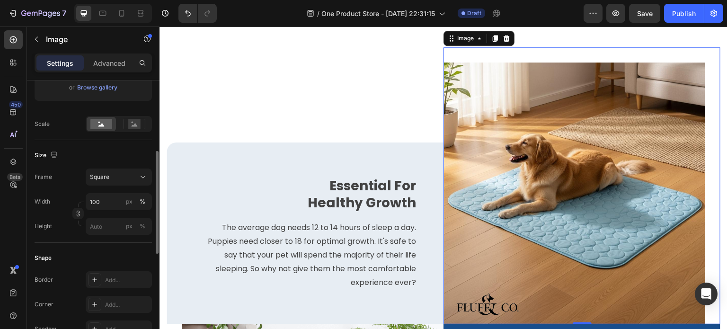
click at [125, 186] on div "Frame Square Width 100 px % Height px %" at bounding box center [93, 202] width 117 height 66
click at [122, 198] on input "100" at bounding box center [119, 201] width 66 height 17
click at [123, 170] on button "Square" at bounding box center [119, 177] width 66 height 17
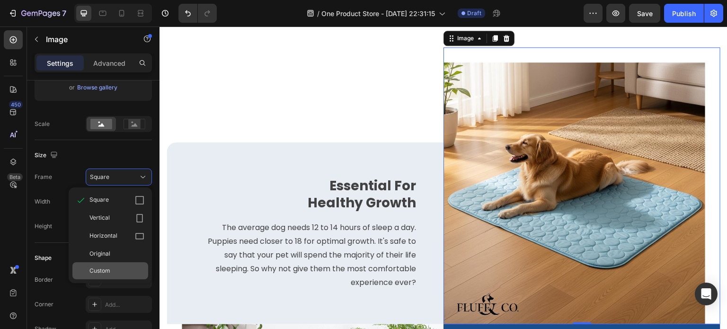
click at [117, 270] on div "Custom" at bounding box center [116, 271] width 55 height 9
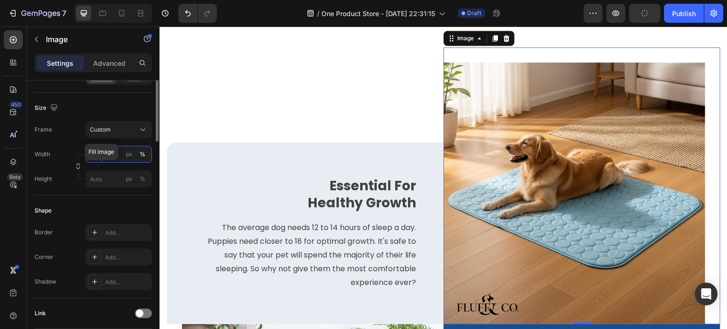
scroll to position [142, 0]
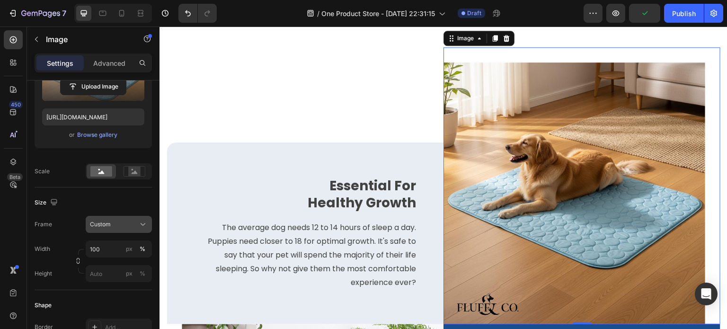
click at [106, 227] on span "Custom" at bounding box center [100, 224] width 21 height 9
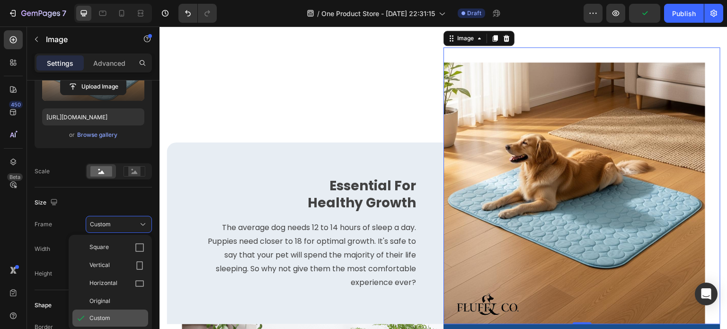
click at [105, 312] on div "Custom" at bounding box center [110, 318] width 76 height 17
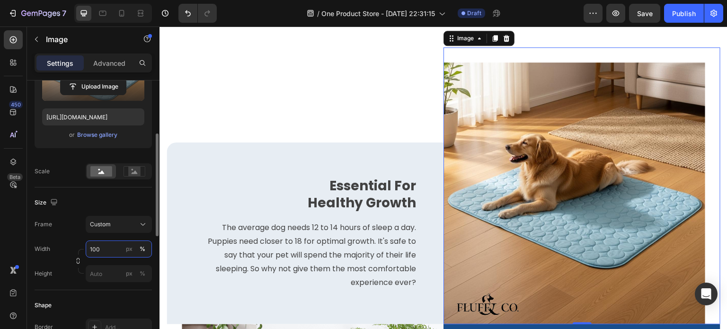
click at [110, 249] on input "100" at bounding box center [119, 249] width 66 height 17
click at [65, 249] on div "Width 100 px %" at bounding box center [93, 249] width 117 height 17
click at [106, 271] on input "px %" at bounding box center [119, 273] width 66 height 17
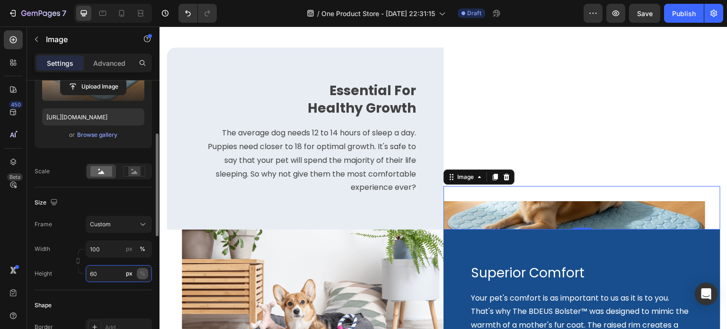
type input "60"
click at [145, 274] on div "%" at bounding box center [143, 273] width 6 height 9
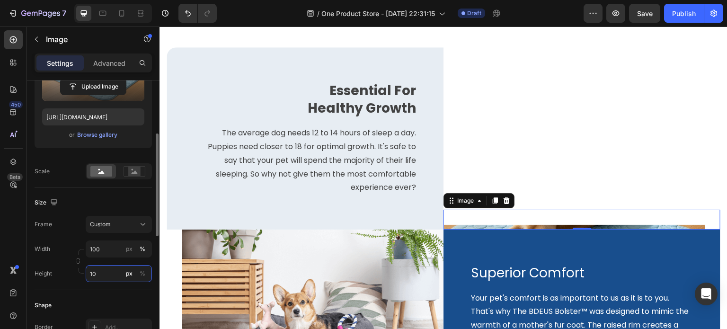
type input "1"
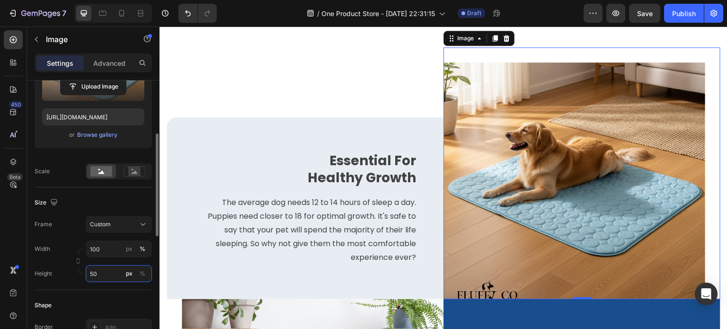
type input "5"
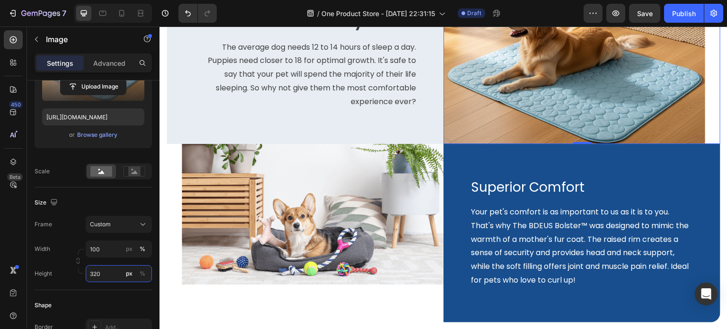
scroll to position [1421, 0]
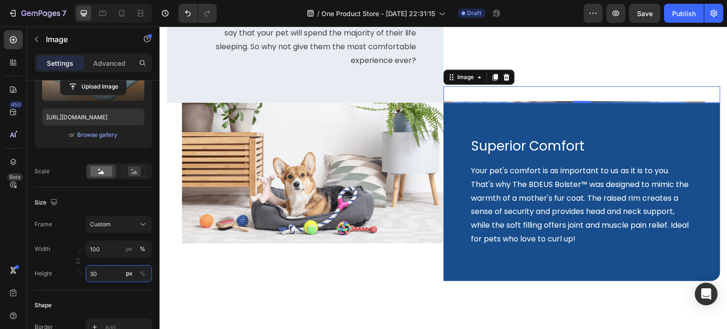
type input "300"
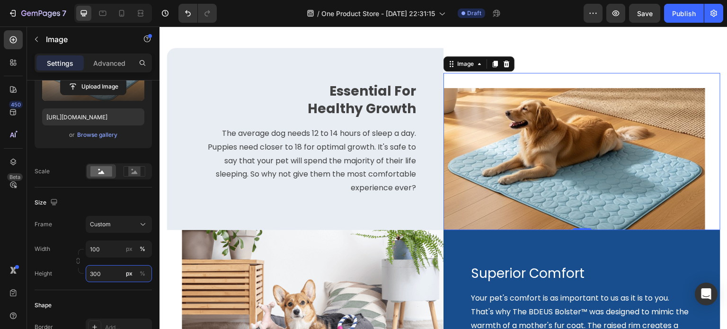
scroll to position [1231, 0]
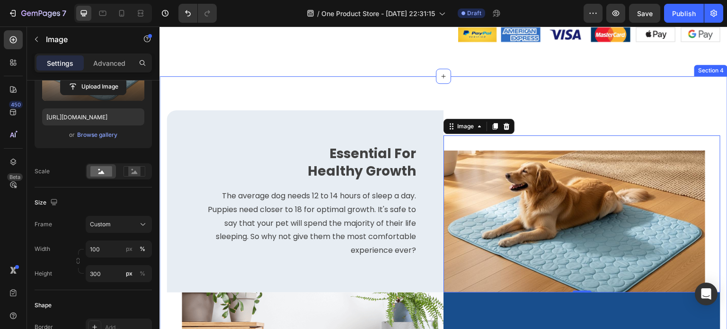
click at [393, 90] on div "Essential For Healthy Growth Text block The average dog needs 12 to 14 hours of…" at bounding box center [444, 290] width 568 height 429
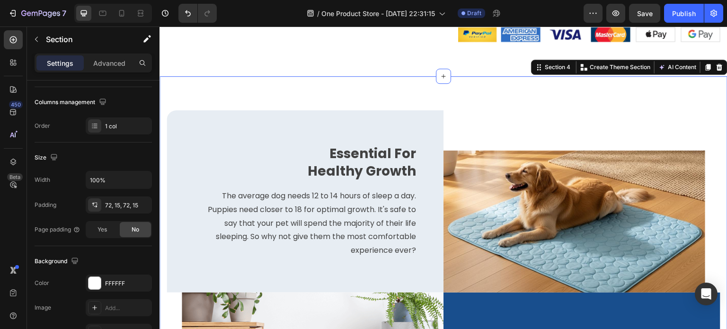
scroll to position [0, 0]
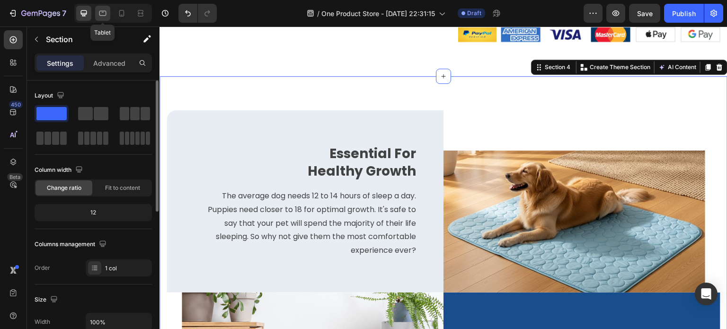
click at [106, 11] on icon at bounding box center [102, 13] width 9 height 9
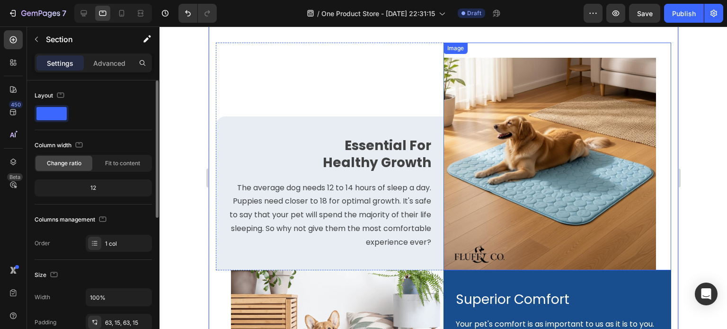
click at [511, 183] on img at bounding box center [549, 164] width 213 height 213
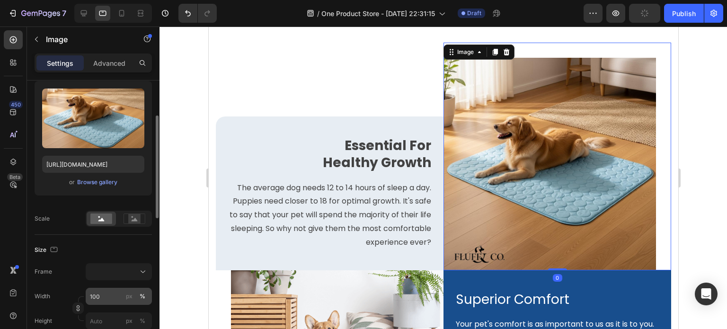
scroll to position [142, 0]
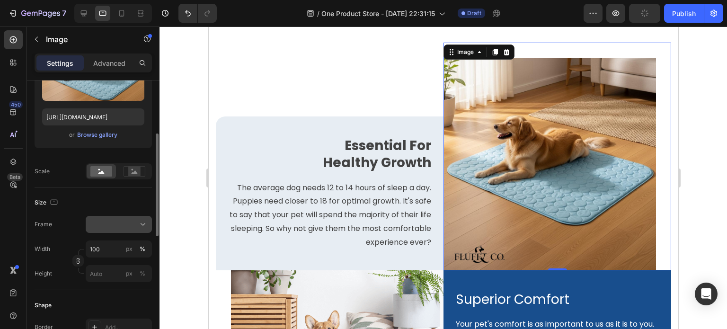
click at [115, 227] on div at bounding box center [119, 224] width 58 height 9
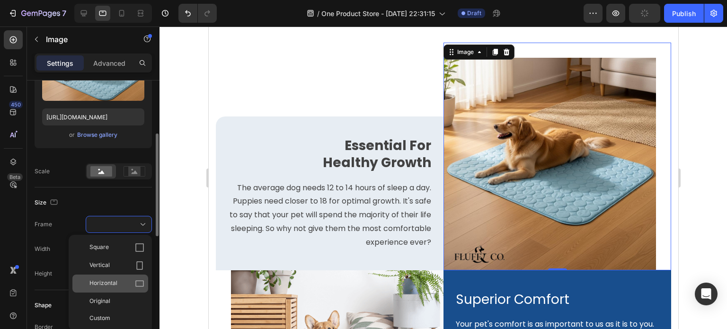
click at [122, 280] on div "Horizontal" at bounding box center [116, 283] width 55 height 9
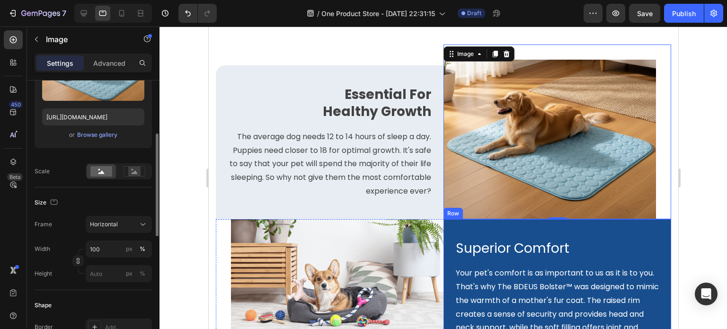
scroll to position [1180, 0]
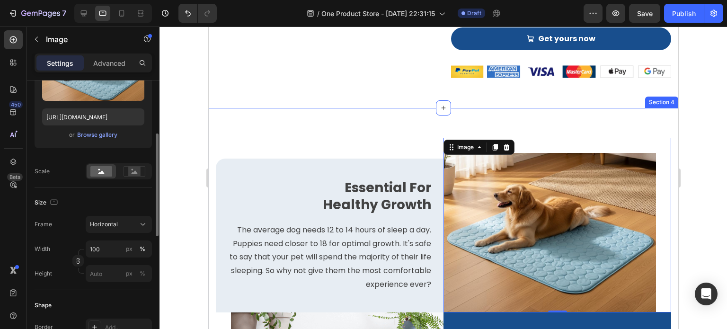
click at [372, 135] on div "Essential For Healthy Growth Text block The average dog needs 12 to 14 hours of…" at bounding box center [443, 300] width 470 height 384
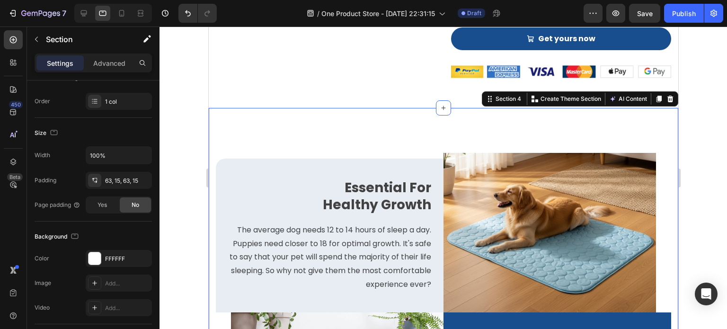
scroll to position [0, 0]
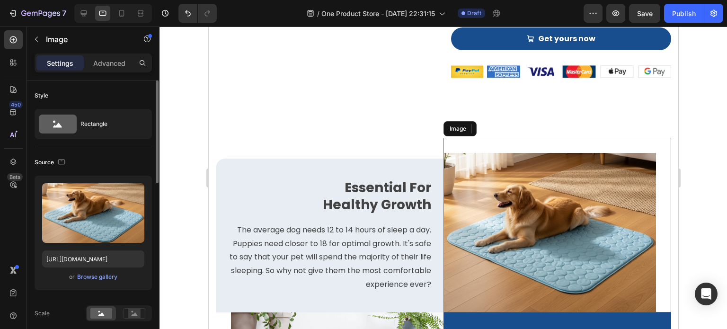
click at [498, 188] on img at bounding box center [549, 233] width 213 height 160
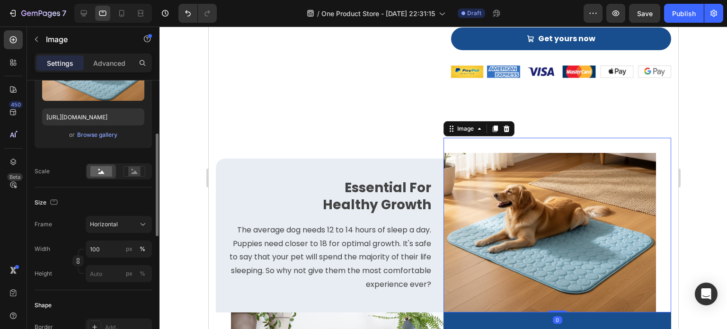
scroll to position [189, 0]
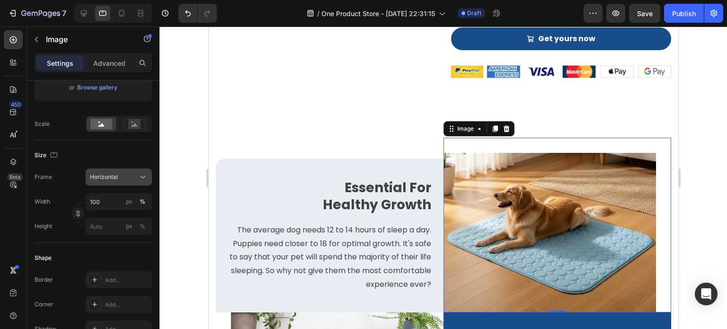
click at [125, 179] on div "Horizontal" at bounding box center [113, 177] width 46 height 9
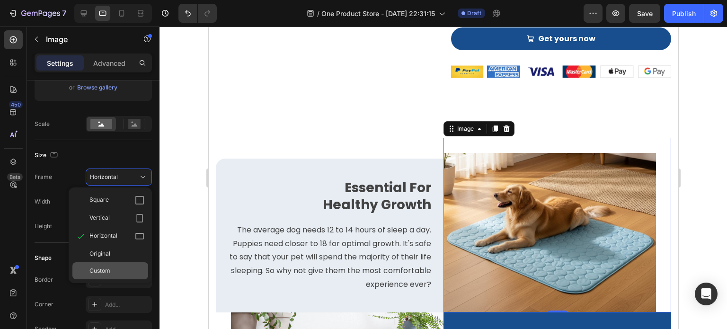
click at [122, 270] on div "Custom" at bounding box center [116, 271] width 55 height 9
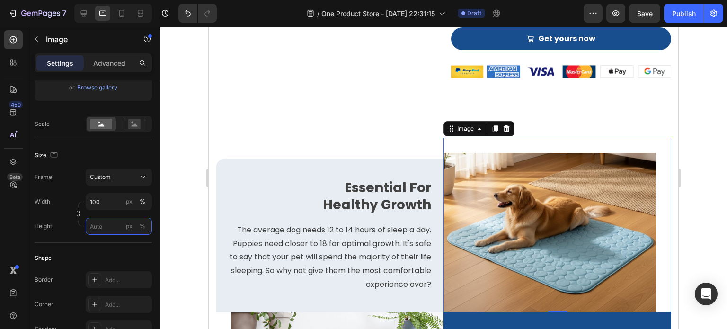
click at [113, 227] on input "px %" at bounding box center [119, 226] width 66 height 17
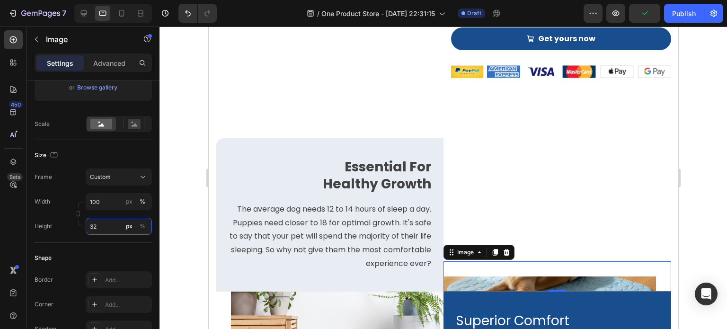
type input "3"
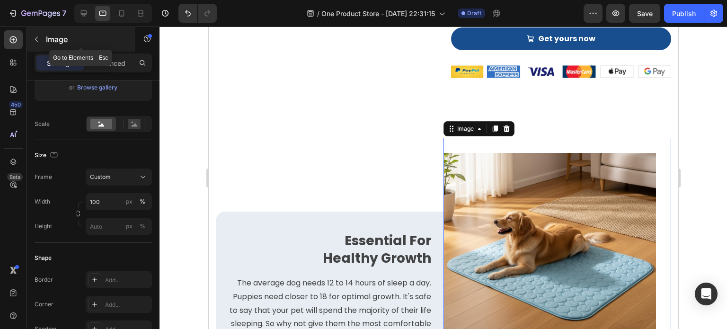
click at [38, 39] on icon "button" at bounding box center [37, 40] width 8 height 8
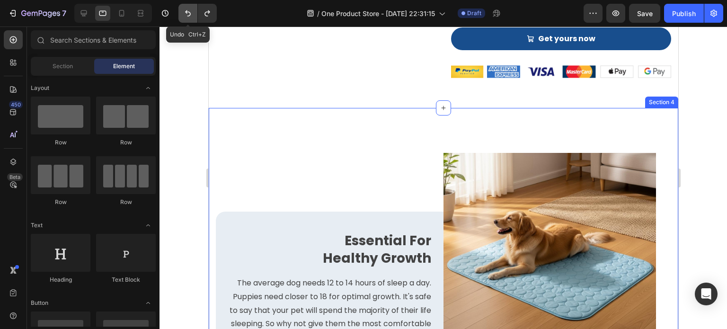
click at [193, 12] on button "Undo/Redo" at bounding box center [188, 13] width 19 height 19
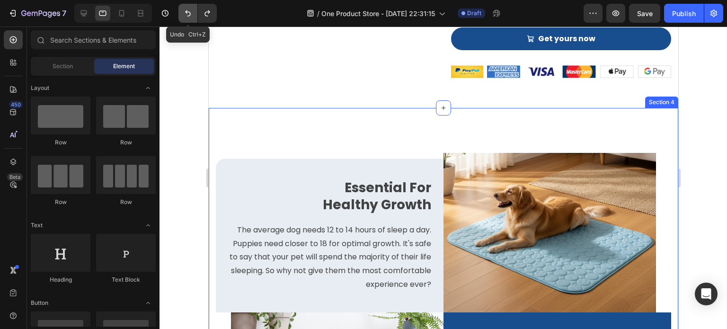
click at [193, 12] on button "Undo/Redo" at bounding box center [188, 13] width 19 height 19
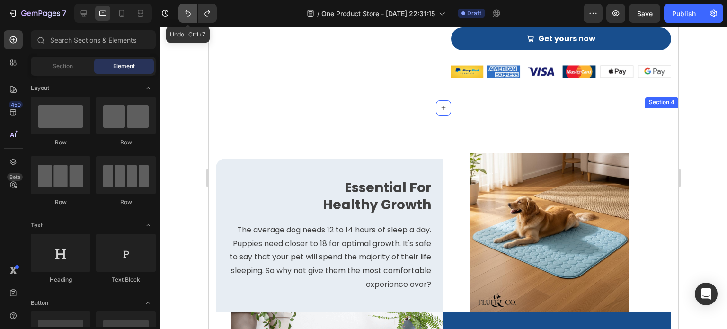
click at [193, 12] on button "Undo/Redo" at bounding box center [188, 13] width 19 height 19
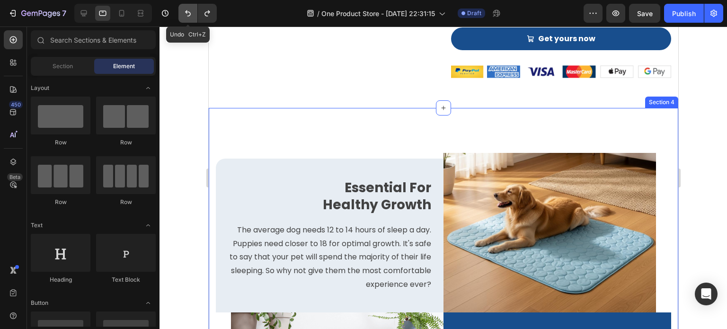
click at [193, 12] on button "Undo/Redo" at bounding box center [188, 13] width 19 height 19
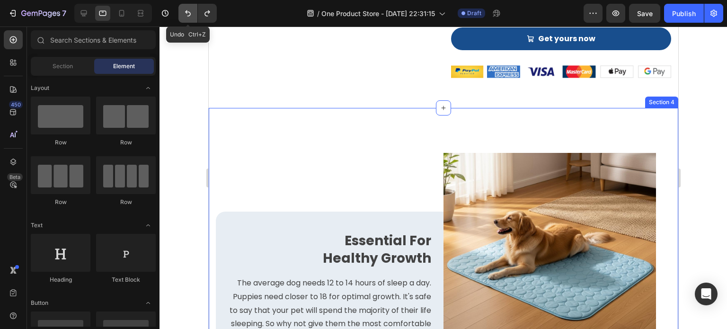
click at [193, 12] on button "Undo/Redo" at bounding box center [188, 13] width 19 height 19
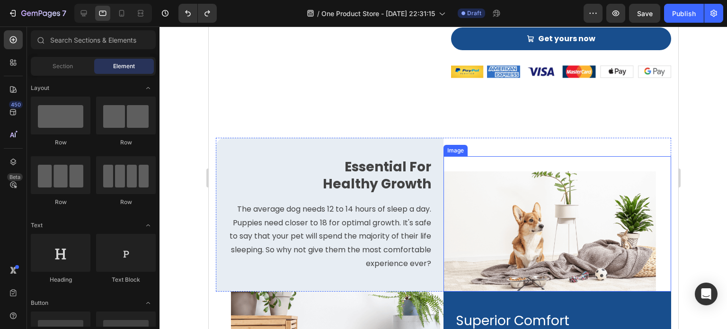
click at [537, 224] on img at bounding box center [549, 231] width 213 height 120
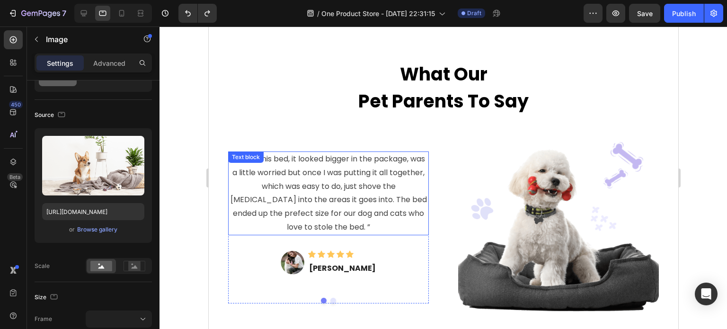
scroll to position [1610, 0]
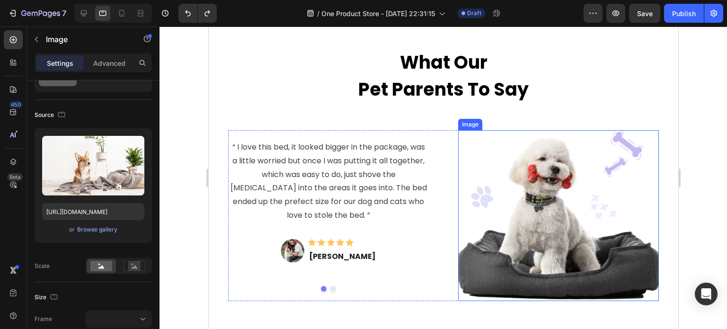
click at [491, 219] on img at bounding box center [558, 215] width 201 height 171
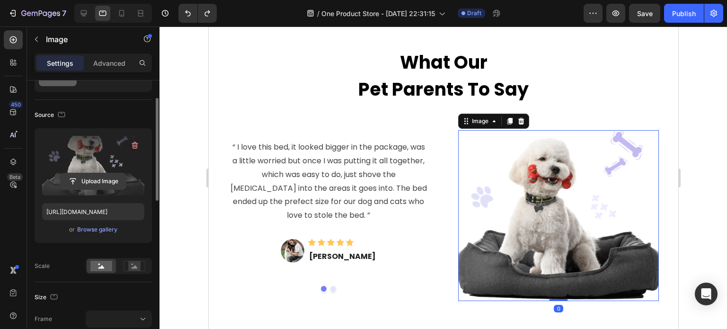
click at [103, 178] on input "file" at bounding box center [93, 181] width 65 height 16
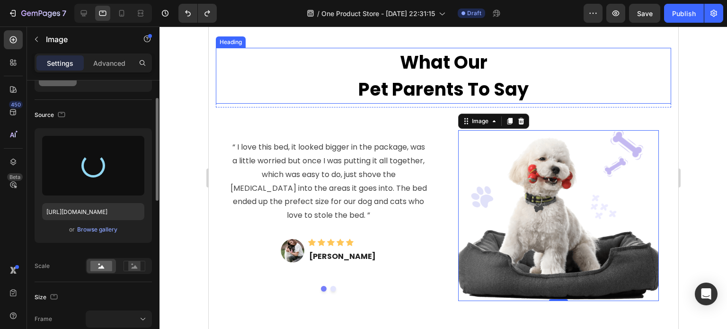
type input "https://cdn.shopify.com/s/files/1/0927/3943/6914/files/gempages_581492877050250…"
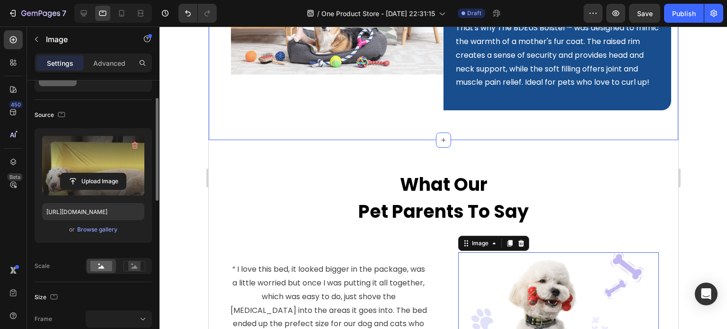
scroll to position [1468, 0]
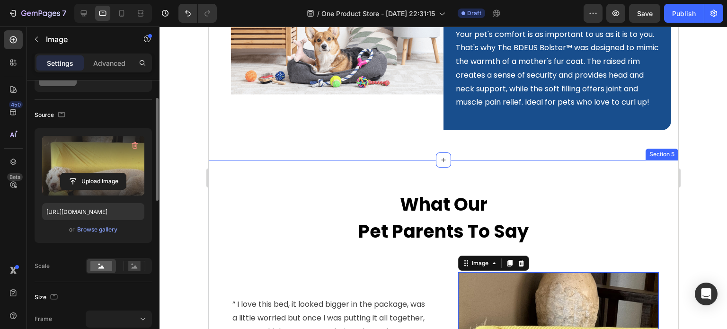
click at [256, 181] on div "What Our Pet Parents To Say Heading Row “ I love this bed, it looked bigger in …" at bounding box center [443, 331] width 470 height 343
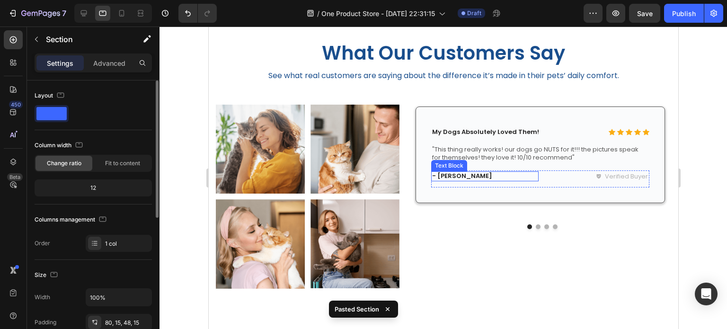
scroll to position [1972, 0]
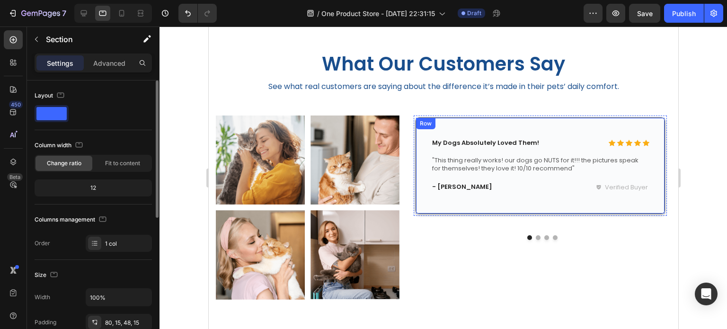
click at [508, 199] on div "Icon Icon Icon Icon Icon Icon List My Dogs Absolutely Loved Them! Text Block Ro…" at bounding box center [540, 165] width 250 height 97
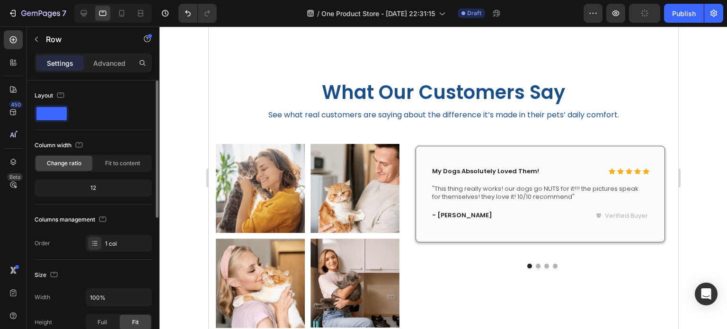
scroll to position [1966, 0]
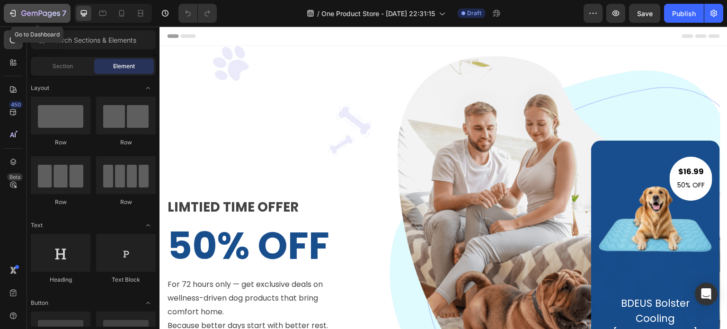
click at [23, 10] on icon "button" at bounding box center [40, 14] width 39 height 8
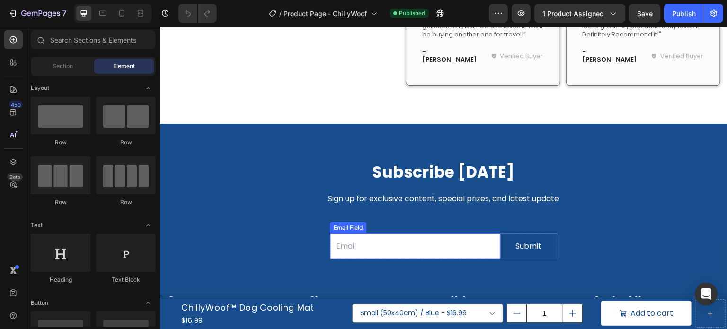
scroll to position [1373, 0]
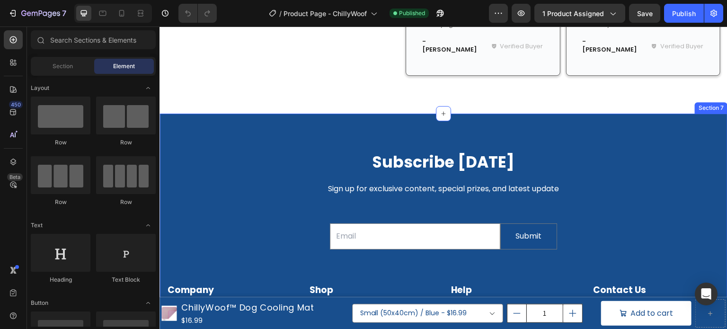
click at [224, 114] on div "Subscribe Today Heading Sign up for exclusive content, special prizes, and late…" at bounding box center [444, 254] width 568 height 281
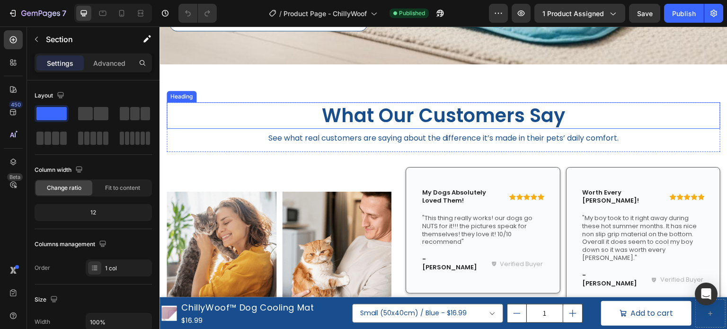
scroll to position [947, 0]
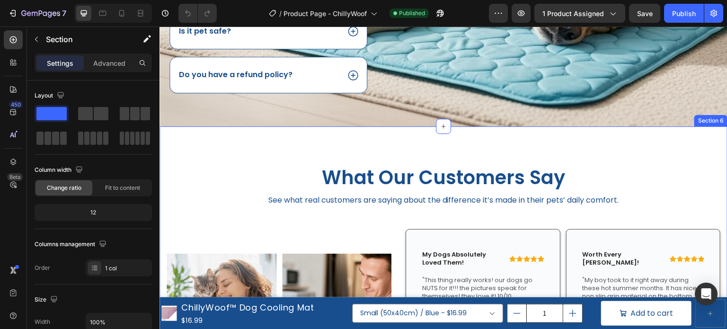
click at [285, 145] on div "What Our Customers Say Heading See what real customers are saying about the dif…" at bounding box center [444, 333] width 568 height 415
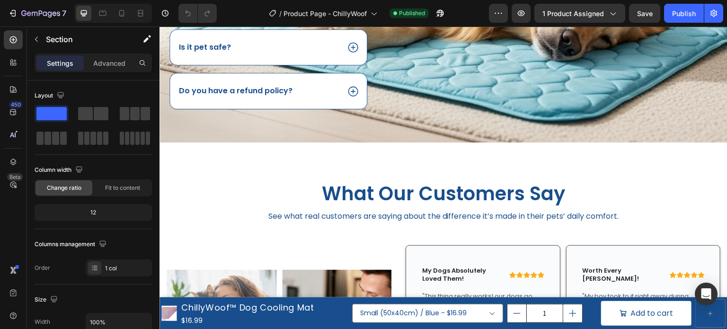
scroll to position [758, 0]
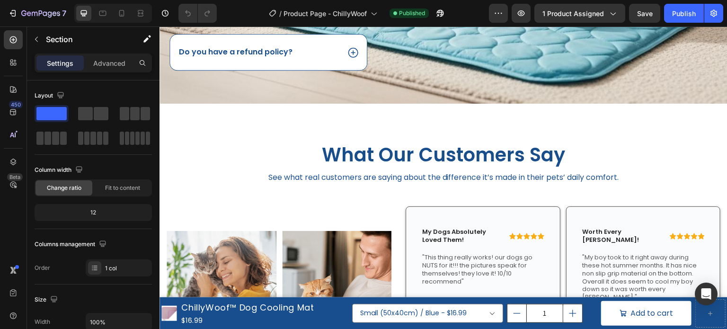
scroll to position [852, 0]
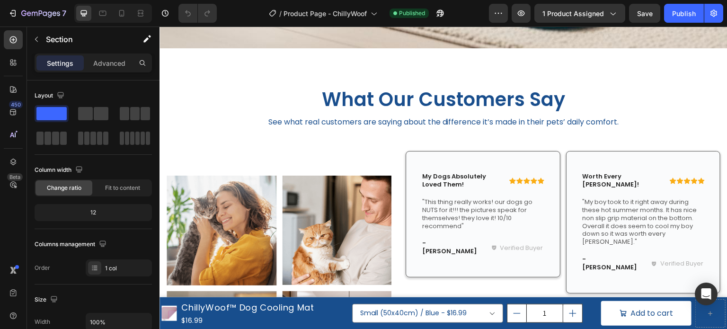
click at [579, 70] on div "What Our Customers Say Heading See what real customers are saying about the dif…" at bounding box center [444, 255] width 568 height 415
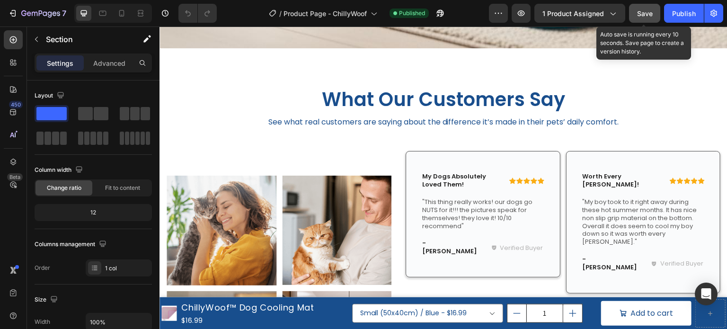
click at [648, 18] on button "Save" at bounding box center [644, 13] width 31 height 19
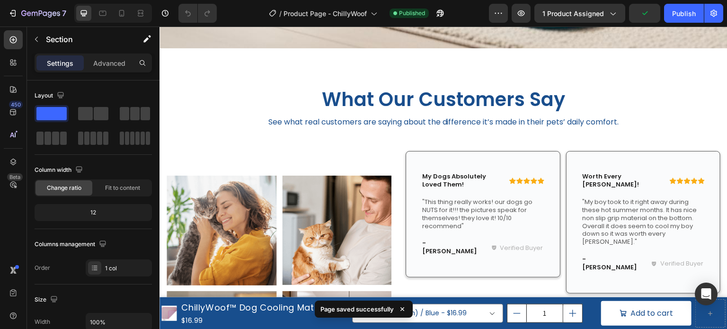
click at [618, 68] on div "What Our Customers Say Heading See what real customers are saying about the dif…" at bounding box center [444, 255] width 568 height 415
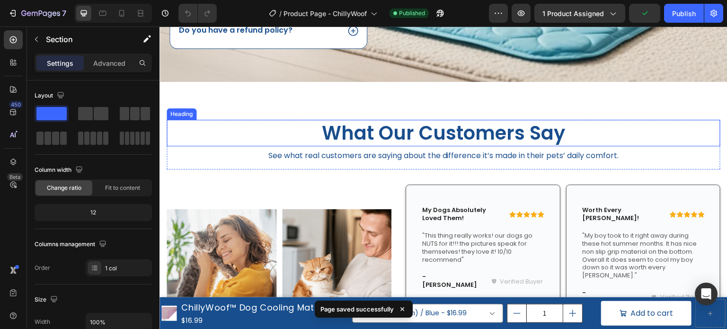
scroll to position [805, 0]
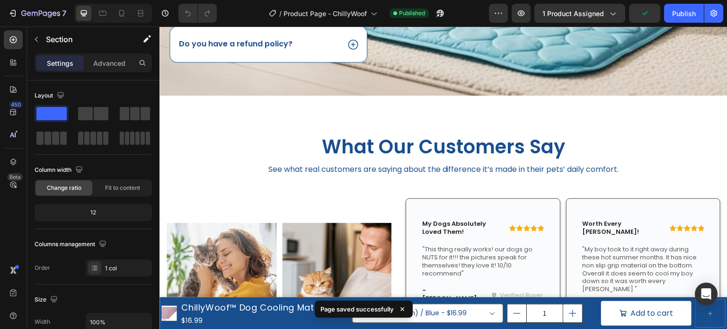
click at [259, 127] on div "What Our Customers Say Heading See what real customers are saying about the dif…" at bounding box center [444, 303] width 568 height 415
click at [185, 98] on div "What Our Customers Say Heading See what real customers are saying about the dif…" at bounding box center [444, 303] width 568 height 415
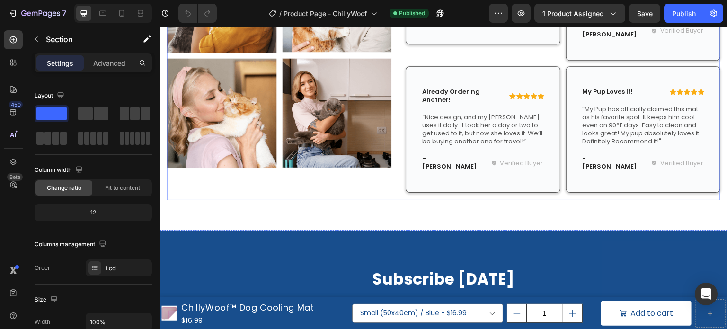
scroll to position [1089, 0]
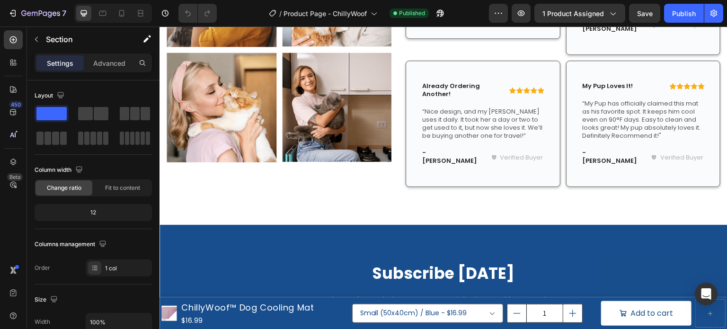
click at [223, 182] on div "What Our Customers Say Heading See what real customers are saying about the dif…" at bounding box center [444, 17] width 568 height 415
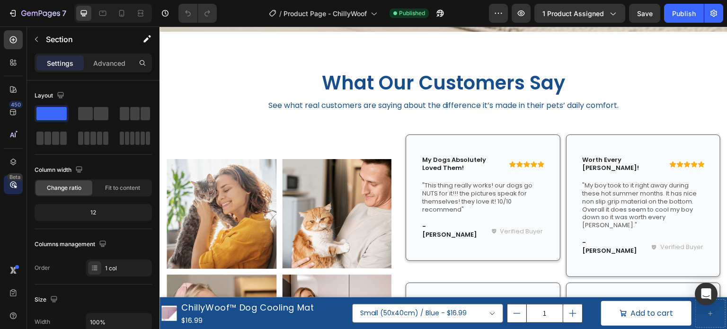
scroll to position [805, 0]
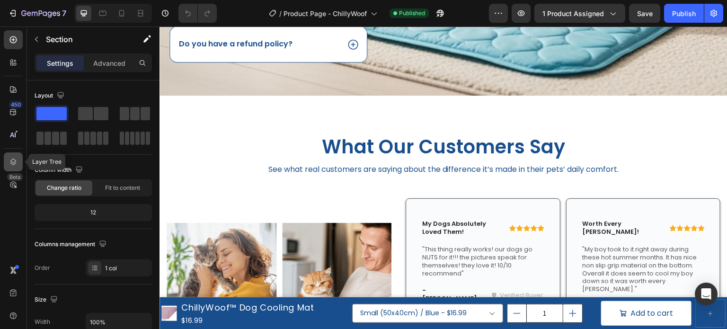
click at [9, 167] on div at bounding box center [13, 161] width 19 height 19
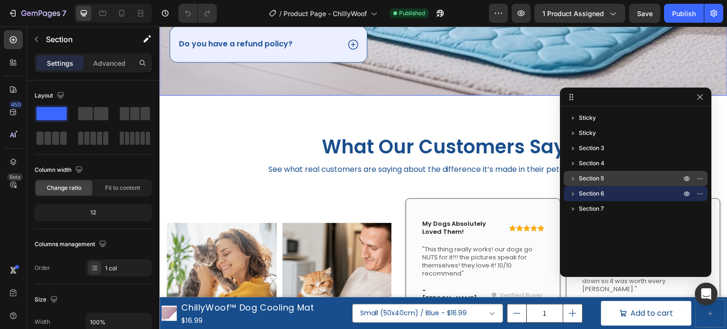
click at [642, 179] on p "Section 5" at bounding box center [631, 178] width 104 height 9
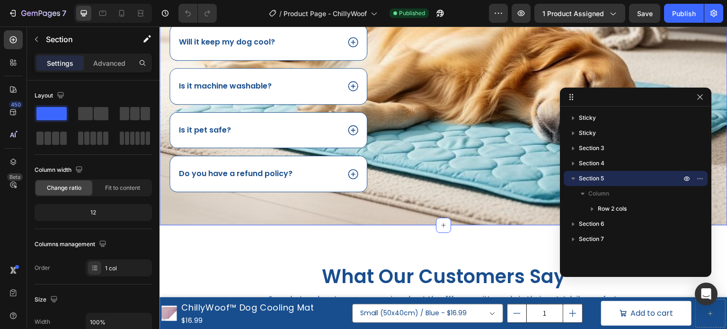
scroll to position [858, 0]
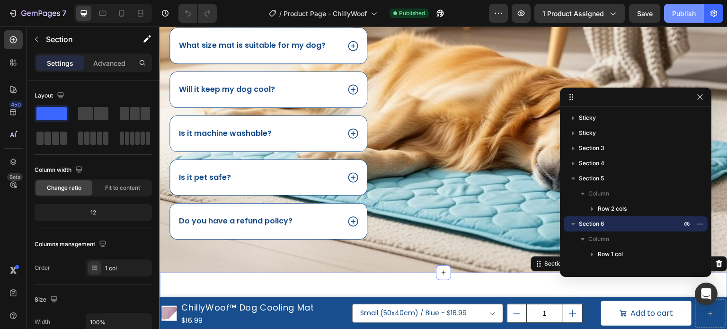
scroll to position [763, 0]
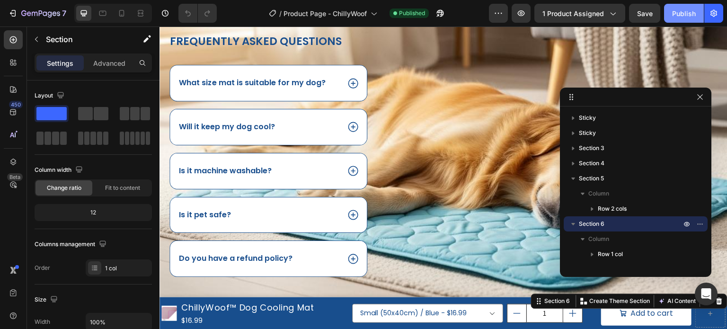
click at [687, 11] on div "Publish" at bounding box center [684, 14] width 24 height 10
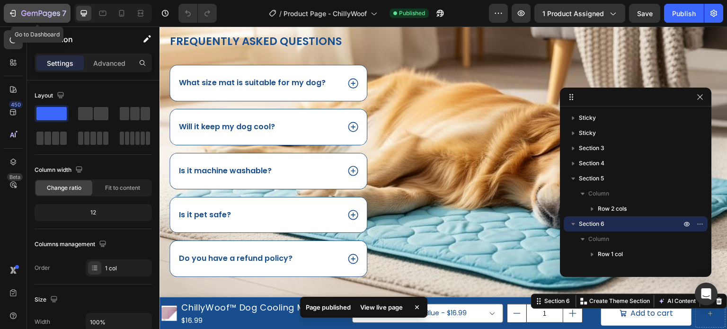
click at [28, 12] on icon "button" at bounding box center [29, 13] width 4 height 4
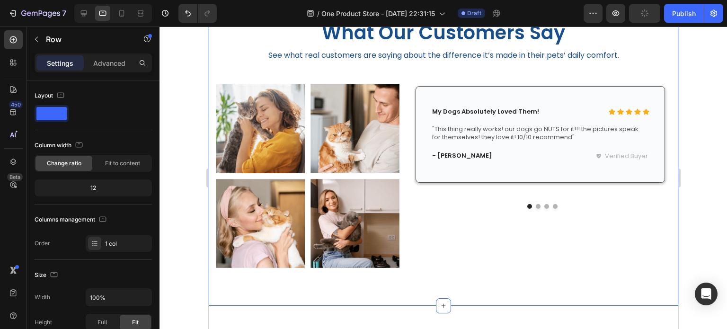
scroll to position [1864, 0]
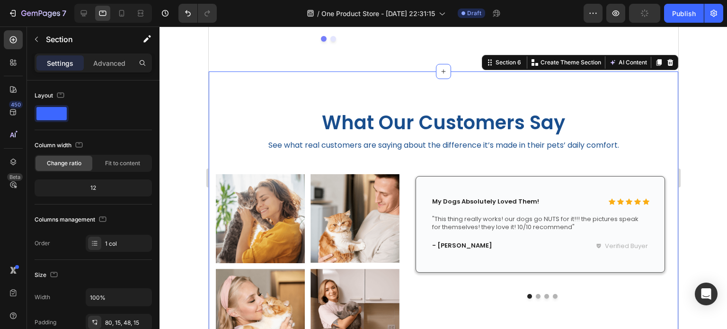
click at [284, 136] on div "What Our Customers Say Heading See what real customers are saying about the dif…" at bounding box center [443, 234] width 470 height 325
drag, startPoint x: 660, startPoint y: 113, endPoint x: 652, endPoint y: 119, distance: 10.5
click at [666, 66] on icon at bounding box center [670, 63] width 8 height 8
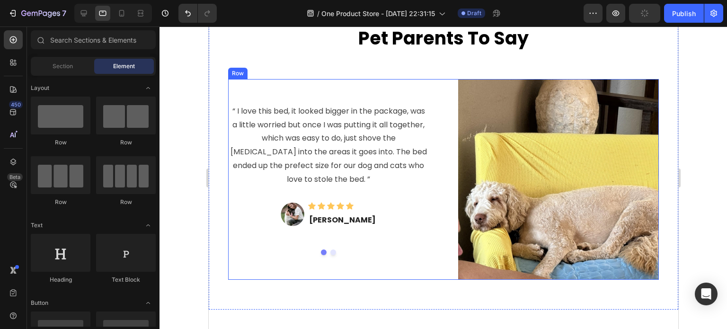
scroll to position [1580, 0]
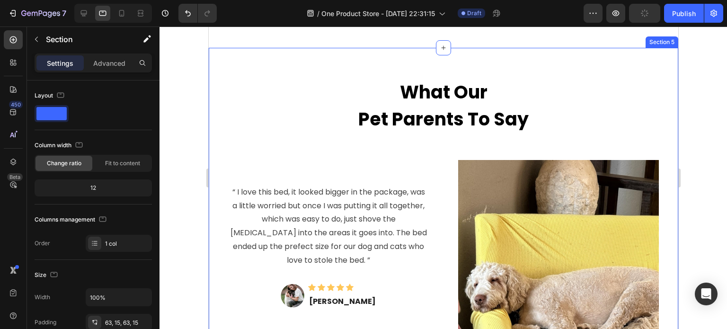
click at [357, 80] on div "What Our Pet Parents To Say Heading Row “ I love this bed, it looked bigger in …" at bounding box center [443, 219] width 470 height 343
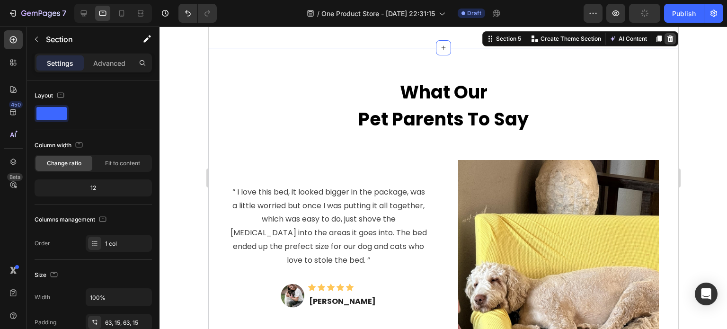
click at [667, 42] on icon at bounding box center [670, 39] width 6 height 7
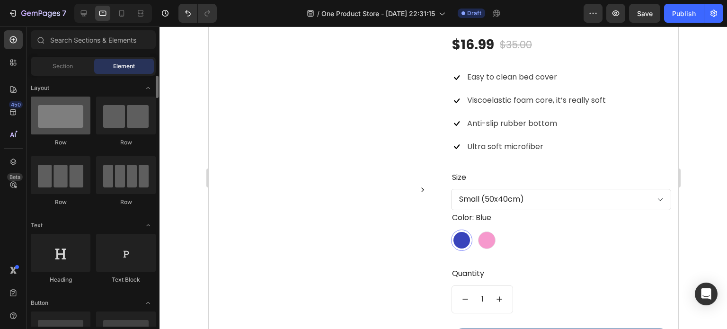
scroll to position [775, 0]
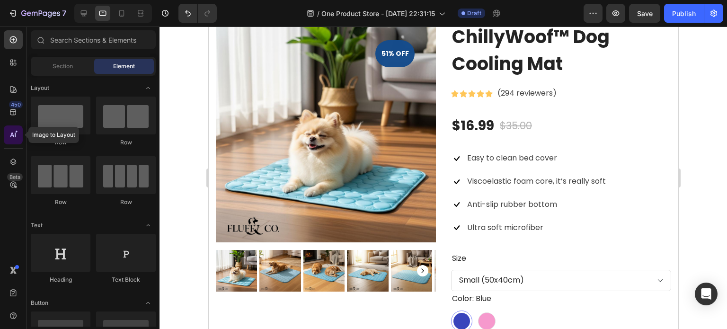
click at [18, 129] on div at bounding box center [13, 134] width 19 height 19
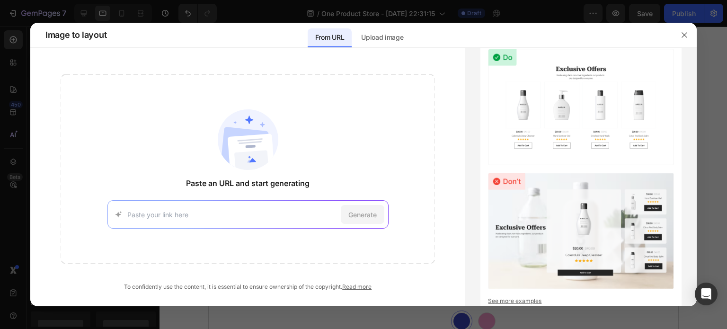
click at [353, 218] on span "Generate" at bounding box center [363, 215] width 28 height 10
click at [245, 217] on input at bounding box center [232, 215] width 210 height 10
paste input "A modern, minimalistic hero section background featuring a relaxed dog lying on…"
type input "A modern, minimalistic hero section background featuring a relaxed dog lying on…"
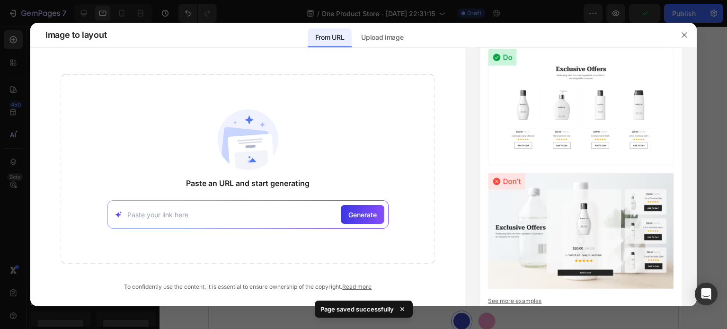
scroll to position [0, 0]
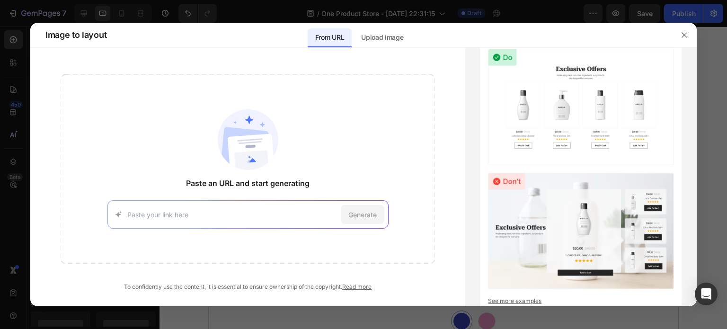
click at [210, 220] on div "Generate" at bounding box center [247, 214] width 281 height 28
click at [317, 213] on input at bounding box center [232, 215] width 210 height 10
click at [380, 37] on p "Upload image" at bounding box center [382, 37] width 42 height 11
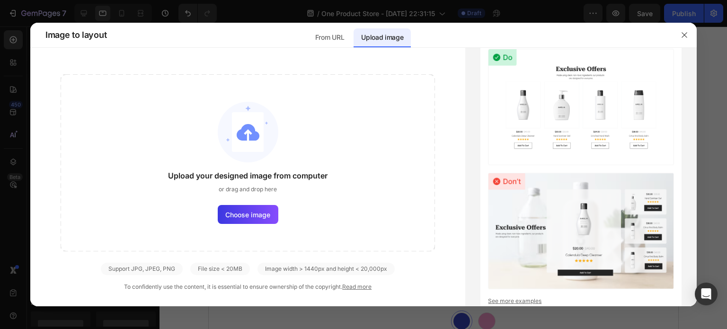
click at [280, 212] on div "Upload your designed image from computer or drag and drop here Choose image" at bounding box center [248, 162] width 375 height 177
click at [267, 217] on span "Choose image" at bounding box center [247, 215] width 45 height 10
click at [0, 0] on input "Choose image" at bounding box center [0, 0] width 0 height 0
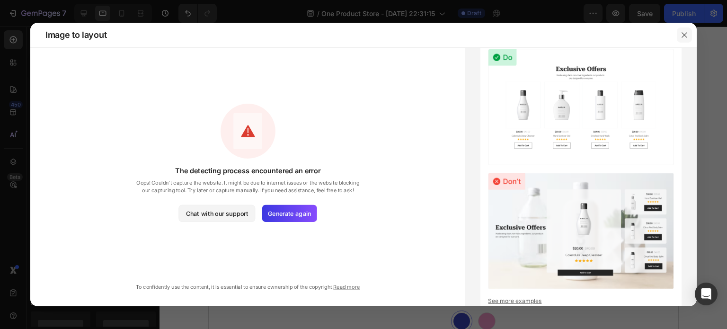
click at [682, 33] on icon "button" at bounding box center [685, 35] width 8 height 8
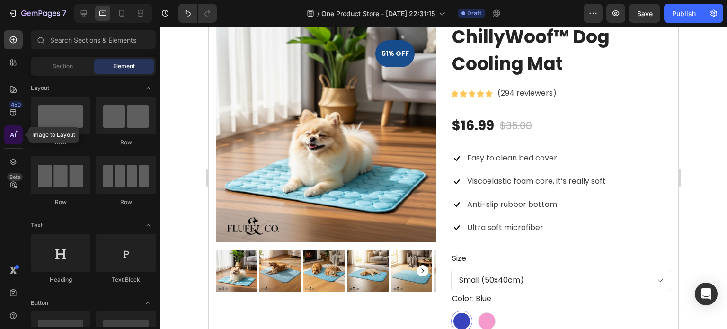
click at [13, 134] on icon at bounding box center [13, 134] width 9 height 9
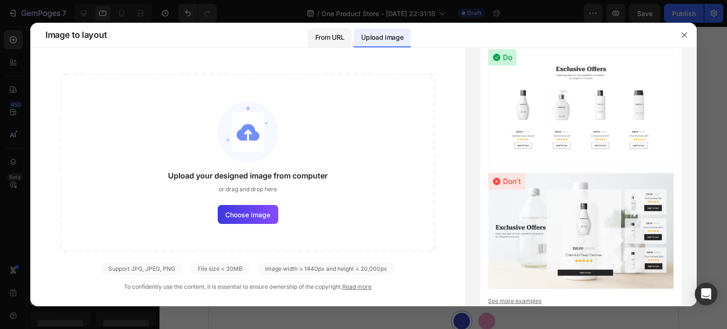
click at [326, 45] on div "From URL" at bounding box center [330, 37] width 44 height 19
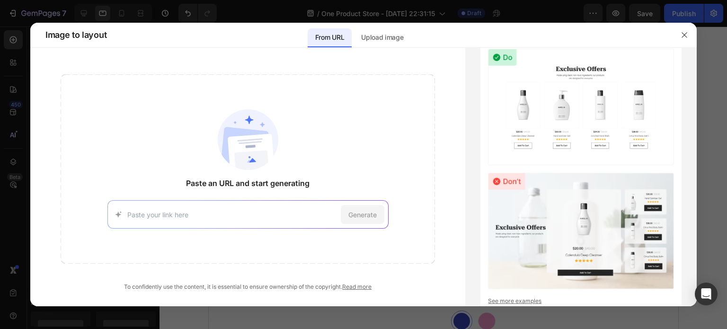
paste input "https://ucarecdn.com/b77bea4a-5d6d-449e-8b0e-1b4f922b5dca/-/format/auto/-/previ…"
type input "https://ucarecdn.com/b77bea4a-5d6d-449e-8b0e-1b4f922b5dca/-/format/auto/-/previ…"
click at [349, 217] on span "Generate" at bounding box center [363, 215] width 28 height 10
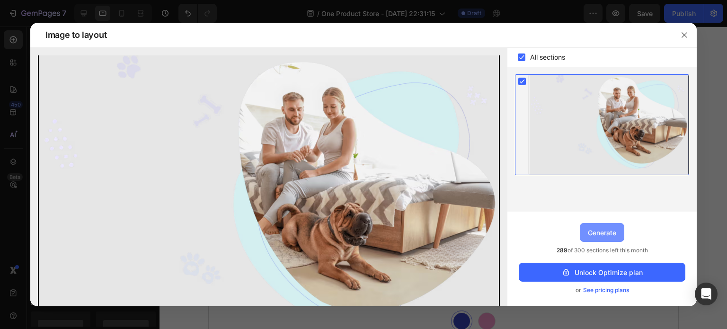
click at [610, 231] on div "Generate" at bounding box center [602, 233] width 28 height 10
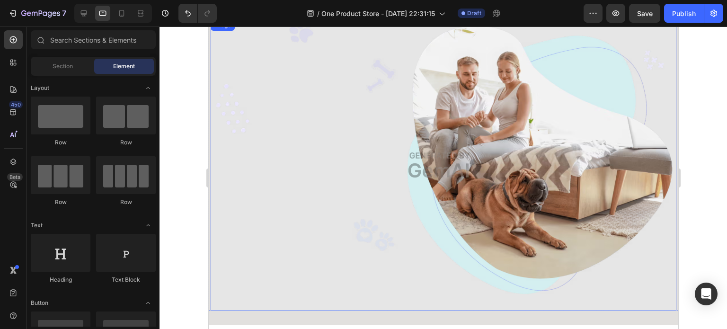
scroll to position [2235, 0]
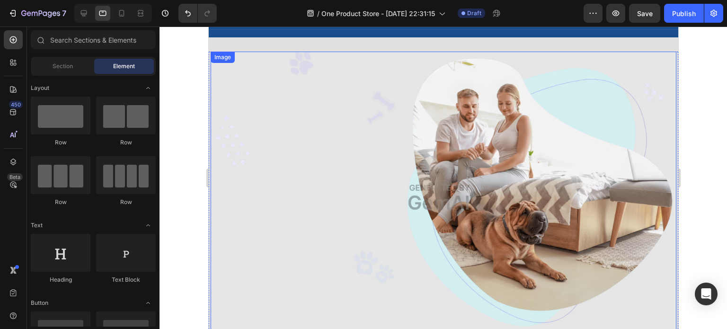
click at [494, 166] on img at bounding box center [443, 198] width 466 height 292
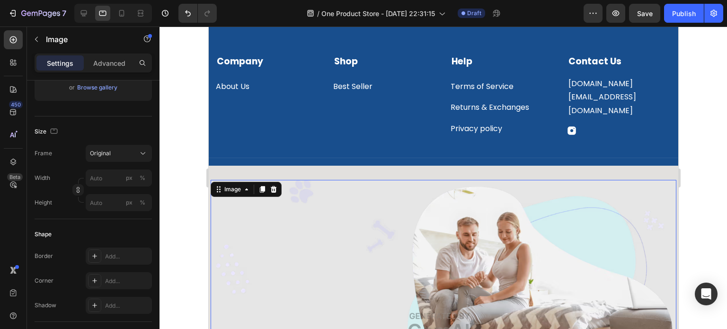
scroll to position [2093, 0]
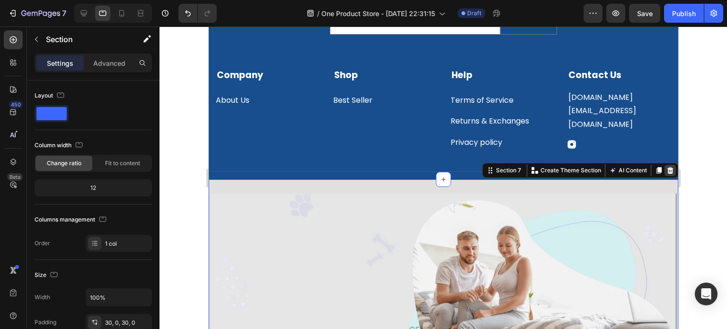
click at [666, 171] on icon at bounding box center [670, 171] width 8 height 8
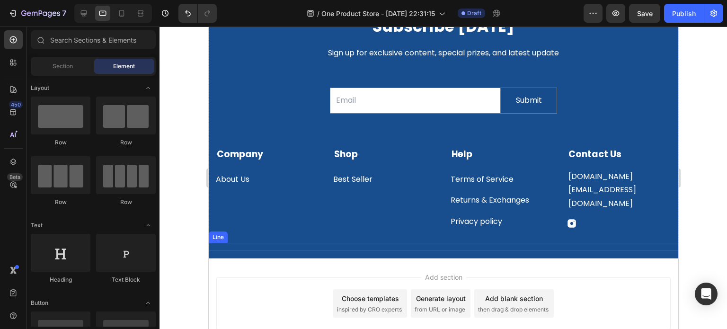
scroll to position [1984, 0]
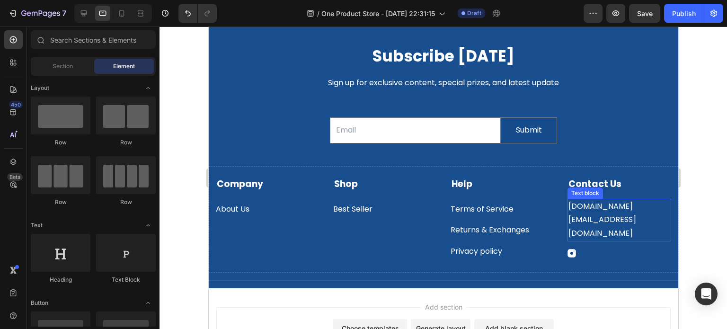
click at [592, 210] on p "fluff.n.company@gmail.com" at bounding box center [619, 220] width 102 height 41
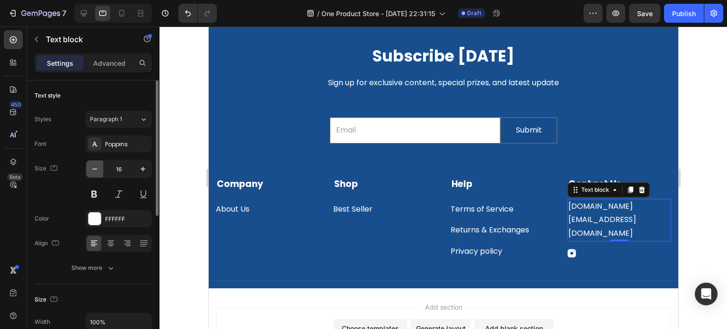
click at [97, 173] on icon "button" at bounding box center [94, 168] width 9 height 9
type input "14"
click at [706, 191] on div at bounding box center [444, 178] width 568 height 303
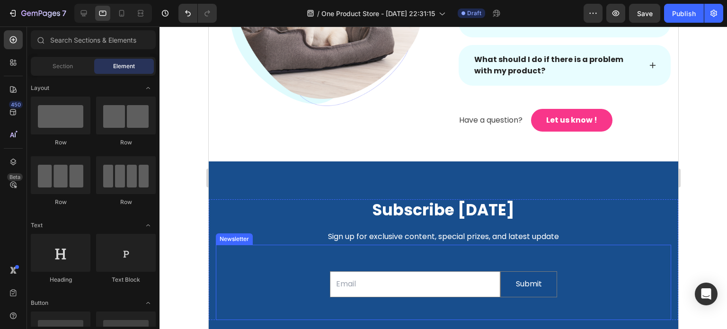
scroll to position [1842, 0]
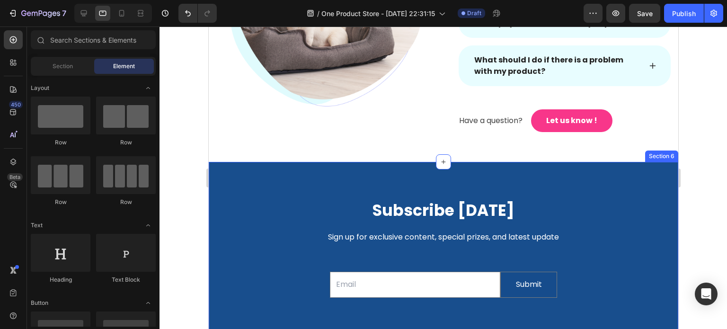
click at [222, 162] on div "Subscribe Today Heading Sign up for exclusive content, special prizes, and late…" at bounding box center [443, 302] width 470 height 281
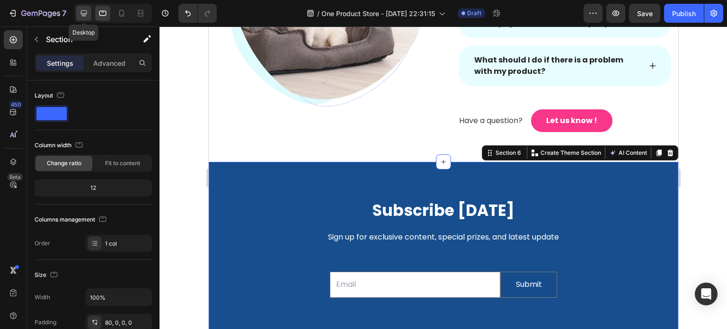
click at [81, 13] on icon at bounding box center [83, 13] width 9 height 9
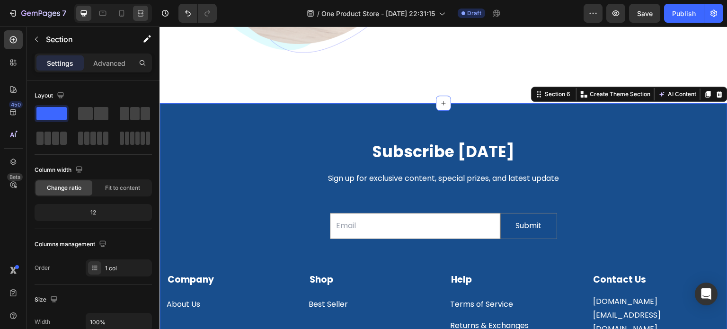
scroll to position [2011, 0]
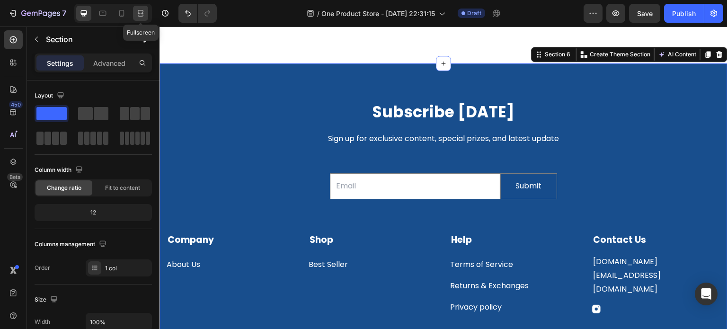
click at [140, 14] on icon at bounding box center [139, 13] width 3 height 2
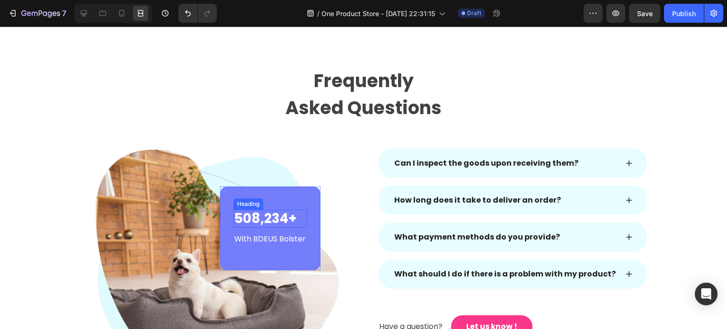
scroll to position [1679, 0]
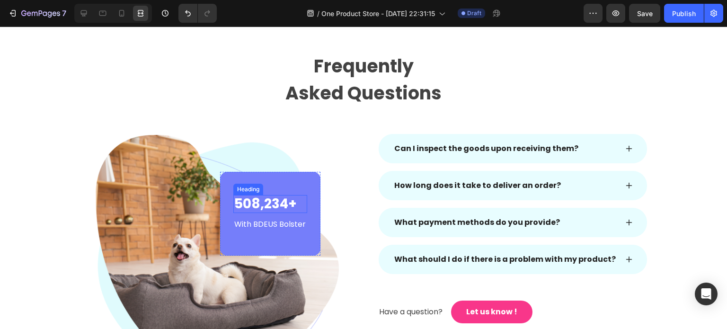
click at [271, 201] on p "508,234+" at bounding box center [270, 204] width 72 height 16
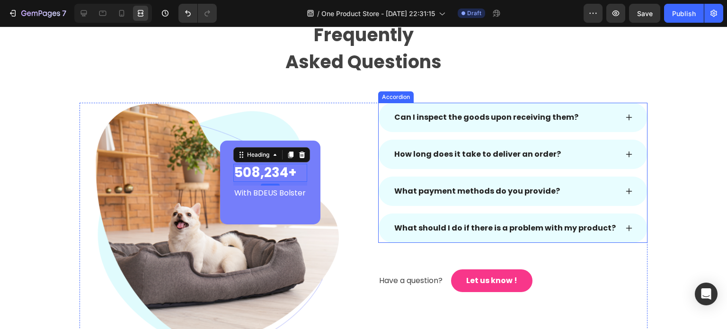
scroll to position [1726, 0]
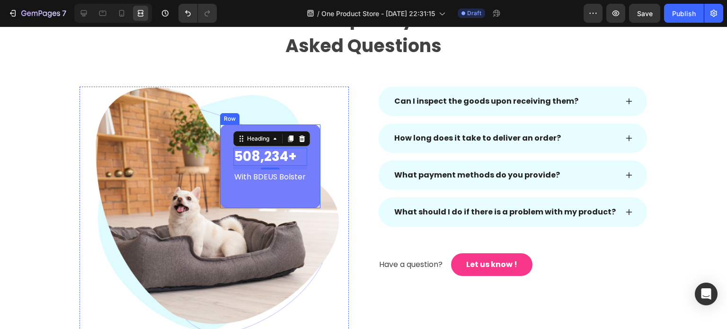
click at [220, 159] on div "508,234+ Heading 8 With BDEUS Bolster Text block Row" at bounding box center [270, 166] width 100 height 83
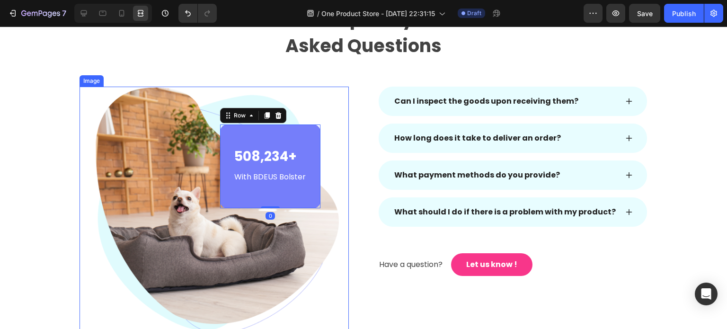
click at [153, 114] on img at bounding box center [214, 218] width 269 height 263
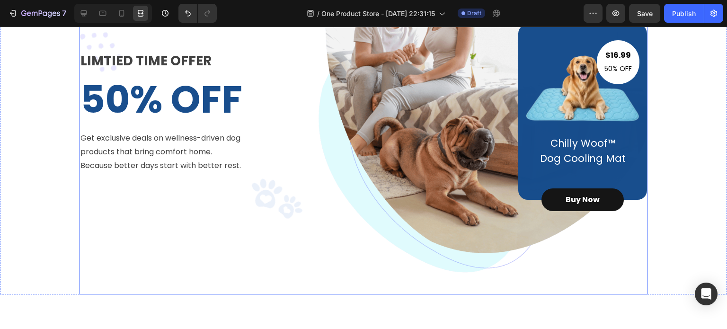
scroll to position [0, 0]
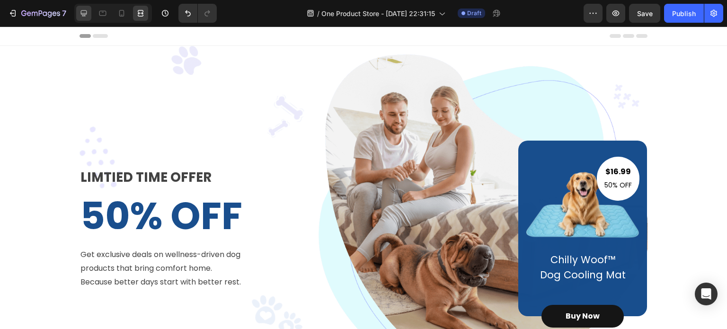
click at [91, 17] on div at bounding box center [83, 13] width 15 height 15
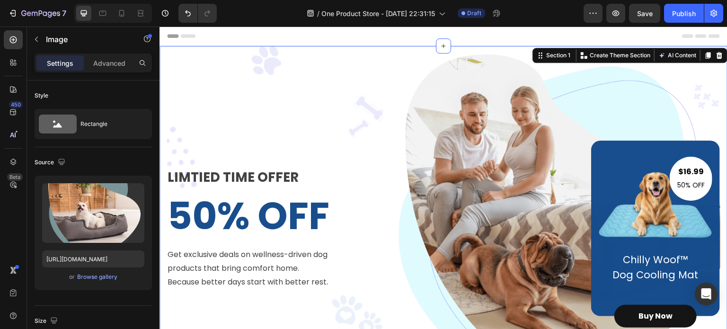
drag, startPoint x: 162, startPoint y: 65, endPoint x: 309, endPoint y: 93, distance: 149.4
click at [162, 65] on div "LIMTIED TIME OFFER Text block 50% OFF Heading Get exclusive deals on wellness-d…" at bounding box center [444, 228] width 568 height 365
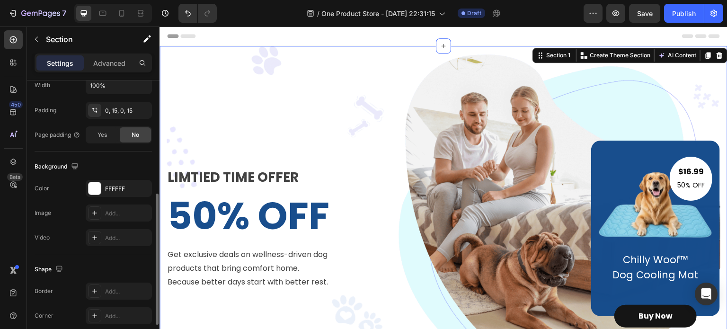
scroll to position [189, 0]
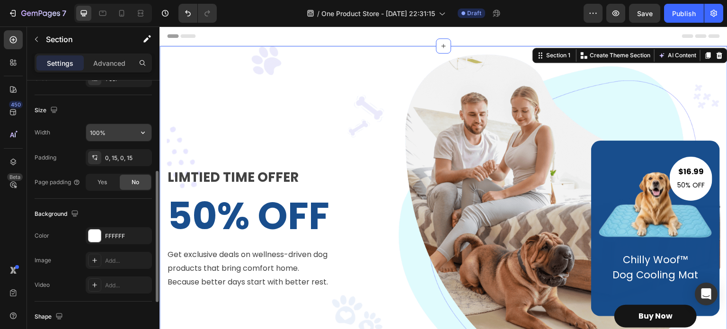
click at [120, 137] on input "100%" at bounding box center [118, 132] width 65 height 17
drag, startPoint x: 127, startPoint y: 132, endPoint x: 135, endPoint y: 132, distance: 8.1
click at [127, 132] on input "100%" at bounding box center [118, 132] width 65 height 17
click at [140, 132] on icon "button" at bounding box center [142, 132] width 9 height 9
click at [140, 107] on div "Size" at bounding box center [93, 110] width 117 height 15
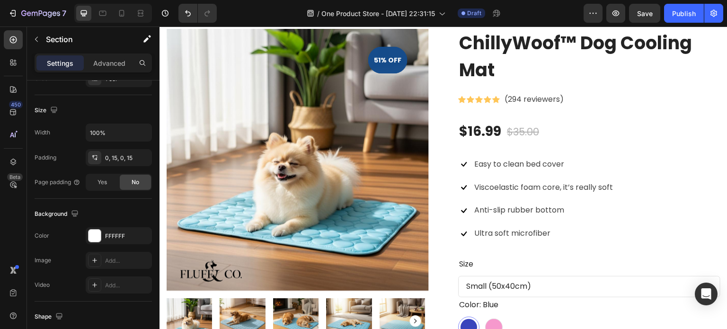
scroll to position [900, 0]
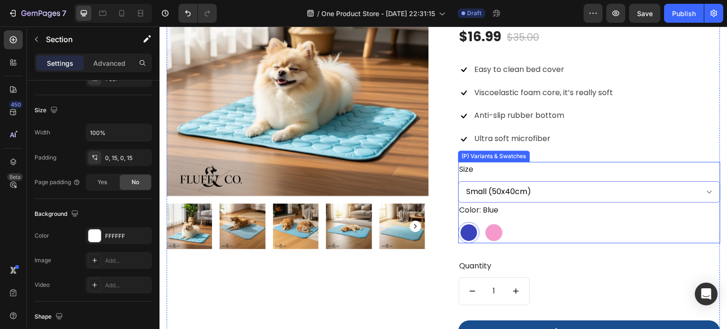
click at [500, 197] on select "Small (50x40cm) Medium (70x55cm) Large (100x70cm) Extra Large (150x100cm)" at bounding box center [589, 191] width 262 height 21
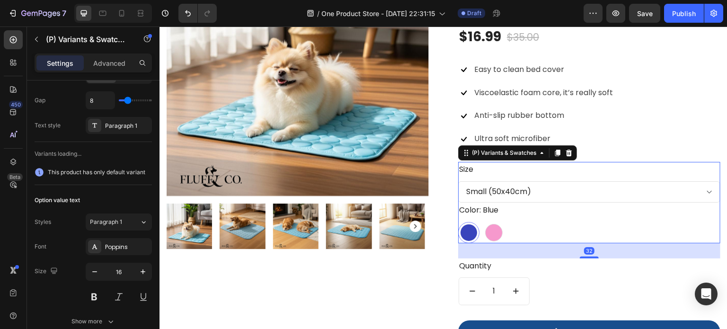
scroll to position [0, 0]
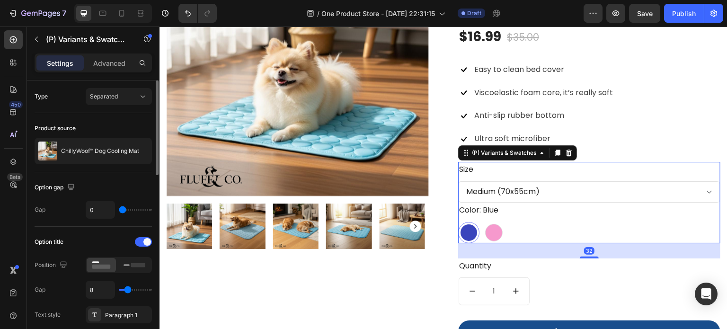
click at [458, 181] on select "Small (50x40cm) Medium (70x55cm) Large (100x70cm) Extra Large (150x100cm)" at bounding box center [589, 191] width 262 height 21
click at [516, 189] on select "Small (50x40cm) Medium (70x55cm) Large (100x70cm) Extra Large (150x100cm)" at bounding box center [589, 191] width 262 height 21
click at [458, 181] on select "Small (50x40cm) Medium (70x55cm) Large (100x70cm) Extra Large (150x100cm)" at bounding box center [589, 191] width 262 height 21
drag, startPoint x: 522, startPoint y: 197, endPoint x: 522, endPoint y: 202, distance: 4.8
click at [522, 197] on select "Small (50x40cm) Medium (70x55cm) Large (100x70cm) Extra Large (150x100cm)" at bounding box center [589, 191] width 262 height 21
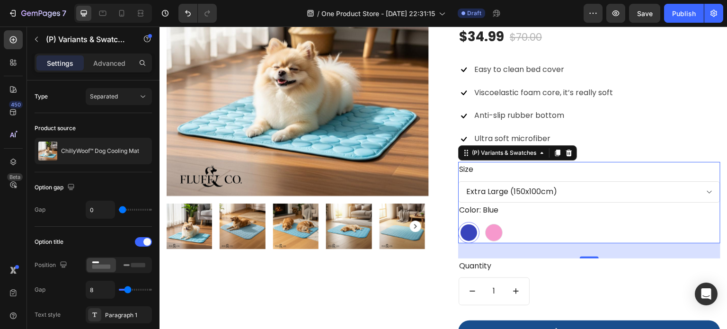
click at [458, 181] on select "Small (50x40cm) Medium (70x55cm) Large (100x70cm) Extra Large (150x100cm)" at bounding box center [589, 191] width 262 height 21
select select "Extra Large (150x100cm)"
click at [485, 233] on div at bounding box center [494, 233] width 18 height 18
click at [483, 222] on input "Pink Pink" at bounding box center [483, 222] width 0 height 0
radio input "true"
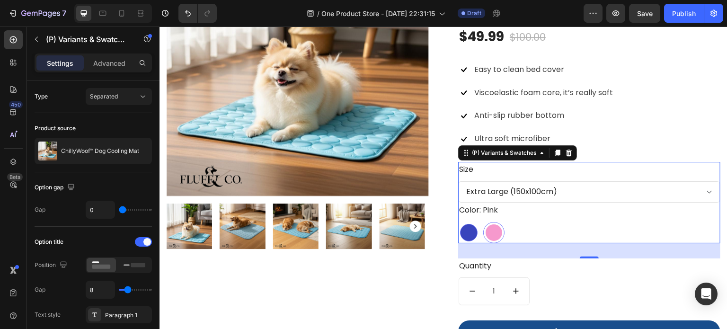
click at [472, 233] on div at bounding box center [469, 233] width 18 height 18
click at [458, 222] on input "Blue Blue" at bounding box center [458, 222] width 0 height 0
radio input "true"
click at [488, 232] on div at bounding box center [494, 233] width 18 height 18
click at [483, 222] on input "Pink Pink" at bounding box center [483, 222] width 0 height 0
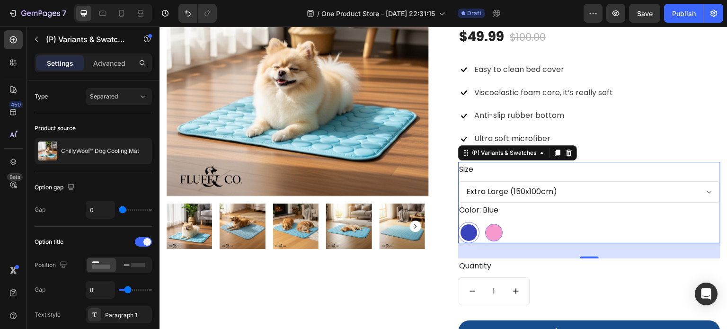
radio input "true"
click at [463, 233] on div at bounding box center [469, 233] width 18 height 18
click at [458, 222] on input "Blue Blue" at bounding box center [458, 222] width 0 height 0
radio input "true"
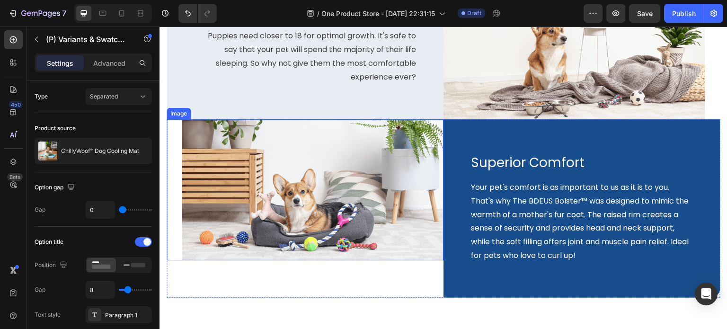
scroll to position [1421, 0]
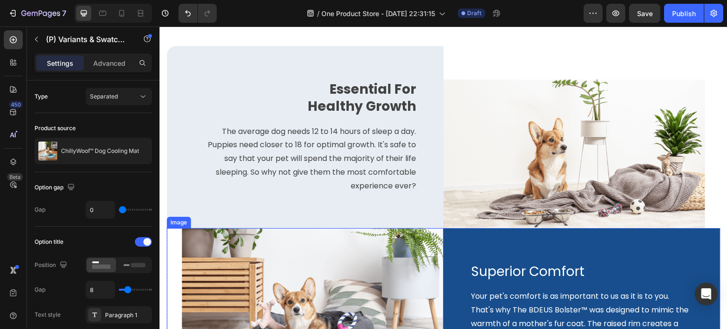
select select "Extra Large (150x100cm)"
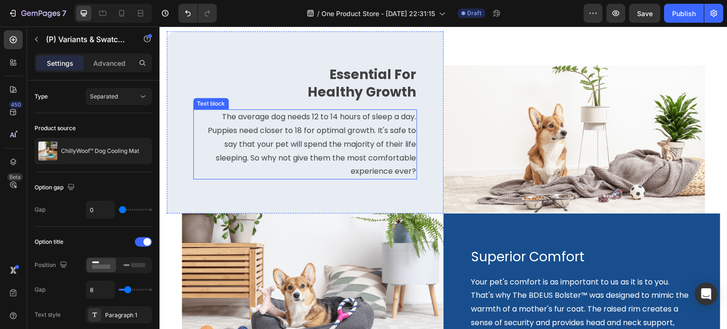
scroll to position [1279, 0]
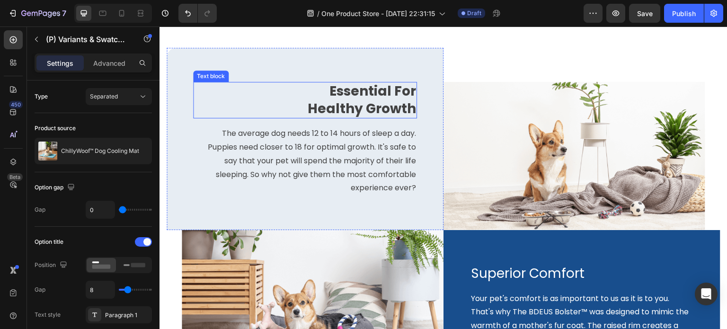
click at [355, 116] on p "Essential For Healthy Growth" at bounding box center [352, 100] width 127 height 35
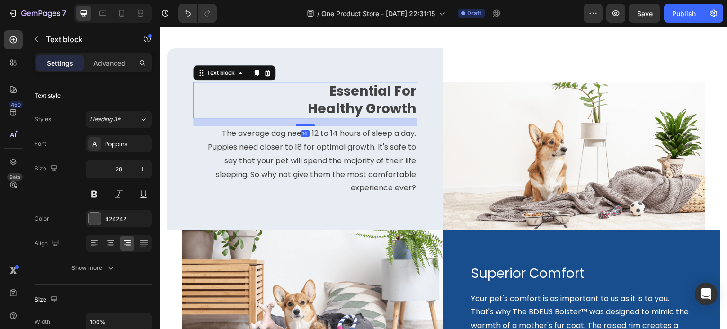
click at [355, 116] on p "Essential For Healthy Growth" at bounding box center [352, 100] width 127 height 35
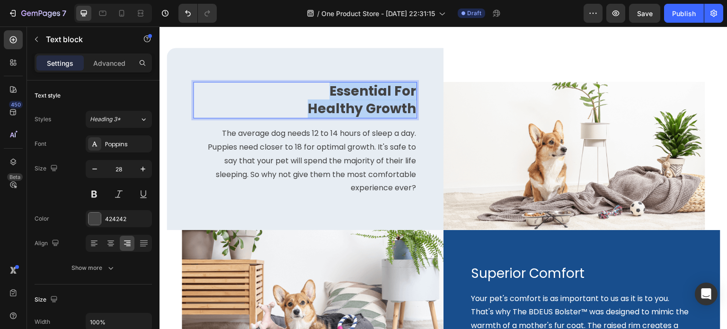
click at [355, 116] on p "Essential For Healthy Growth" at bounding box center [352, 100] width 127 height 35
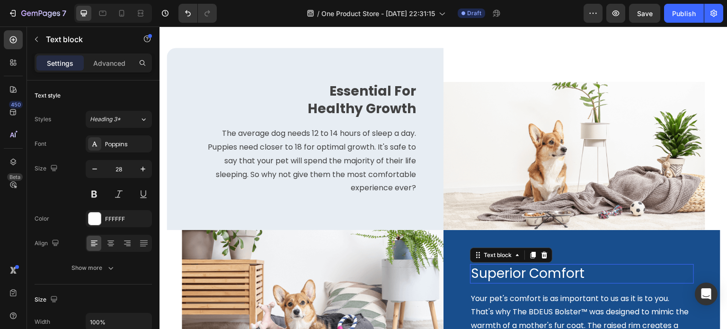
click at [514, 282] on p "Superior Comfort" at bounding box center [582, 273] width 222 height 17
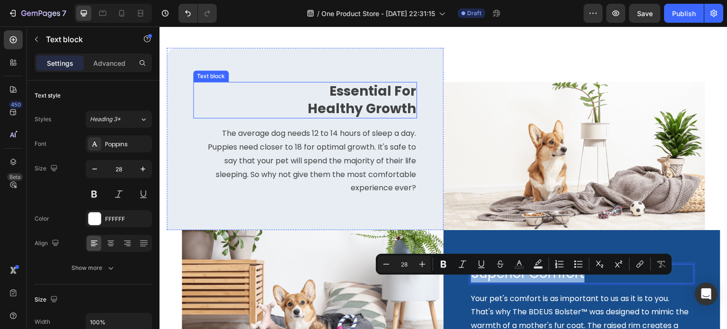
click at [371, 117] on p "Essential For Healthy Growth" at bounding box center [352, 100] width 127 height 35
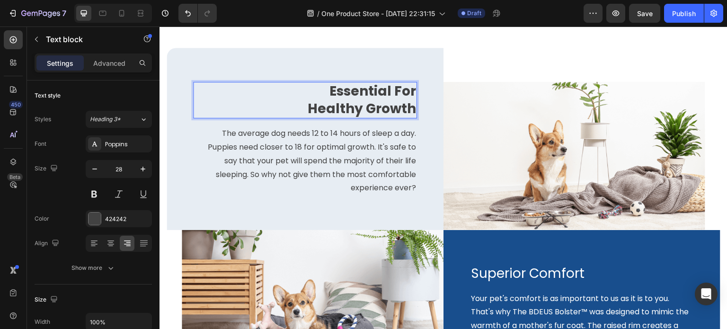
click at [368, 117] on p "Essential For Healthy Growth" at bounding box center [352, 100] width 127 height 35
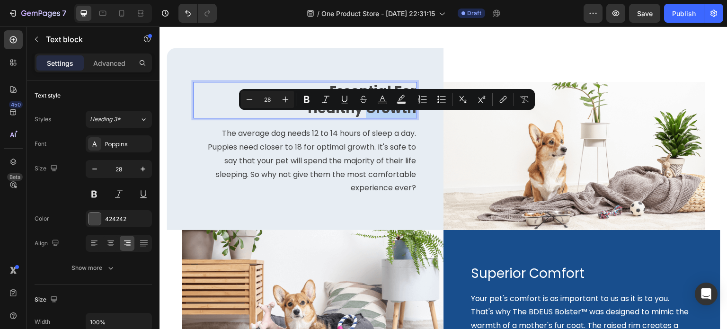
drag, startPoint x: 365, startPoint y: 123, endPoint x: 409, endPoint y: 128, distance: 44.3
click at [409, 117] on p "Essential For Healthy Growth" at bounding box center [352, 100] width 127 height 35
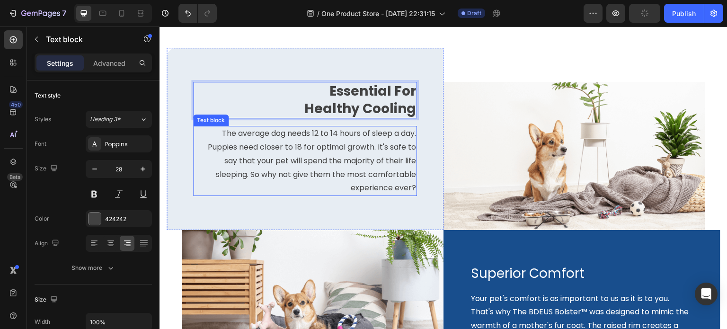
click at [290, 182] on p "The average dog needs 12 to 14 hours of sleep a day. Puppies need closer to 18 …" at bounding box center [305, 161] width 222 height 68
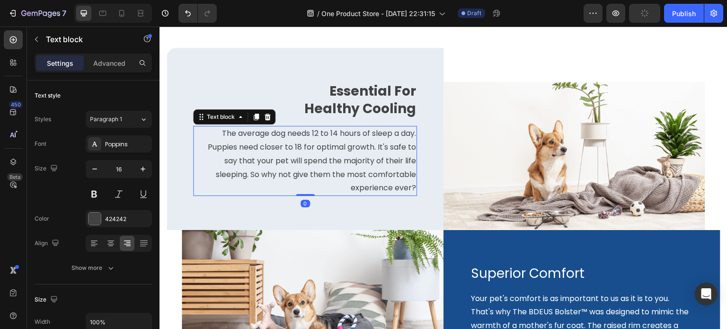
click at [290, 182] on p "The average dog needs 12 to 14 hours of sleep a day. Puppies need closer to 18 …" at bounding box center [305, 161] width 222 height 68
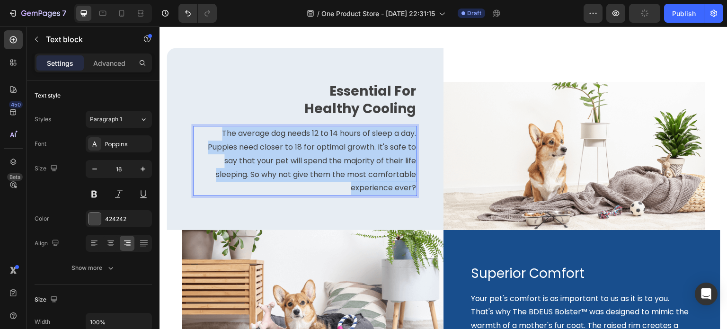
click at [290, 182] on p "The average dog needs 12 to 14 hours of sleep a day. Puppies need closer to 18 …" at bounding box center [305, 161] width 222 height 68
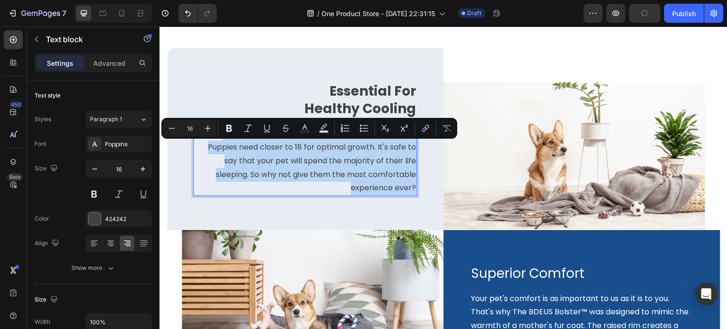
scroll to position [1285, 0]
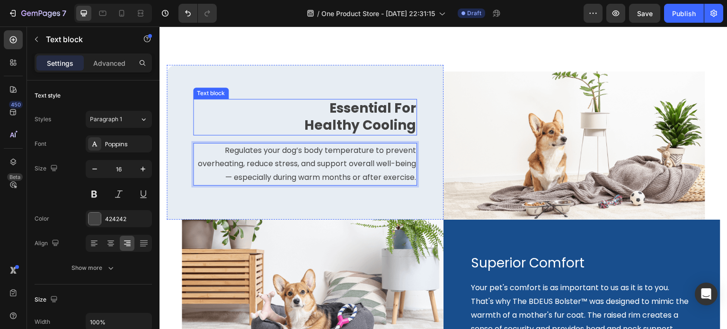
click at [273, 120] on div "Essential For Healthy Cooling Text block" at bounding box center [305, 117] width 224 height 36
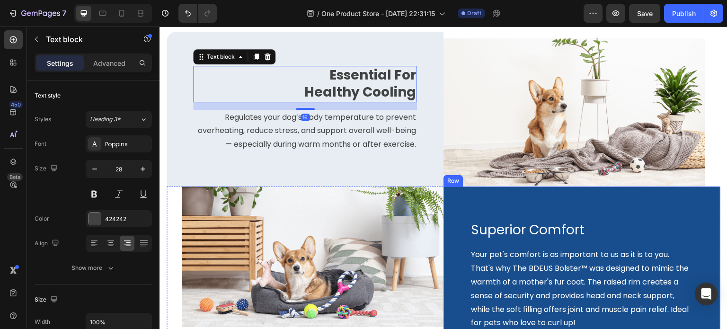
scroll to position [1332, 0]
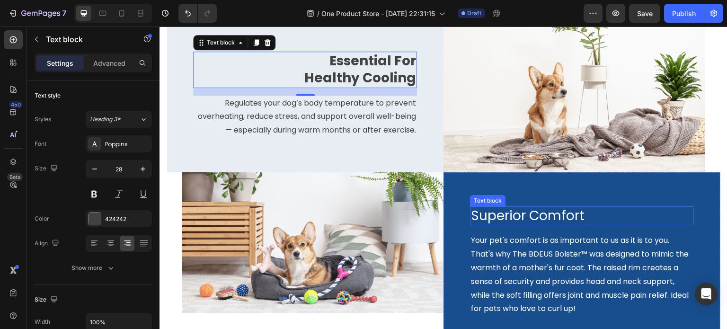
click at [563, 210] on p "Superior Comfort" at bounding box center [582, 215] width 222 height 17
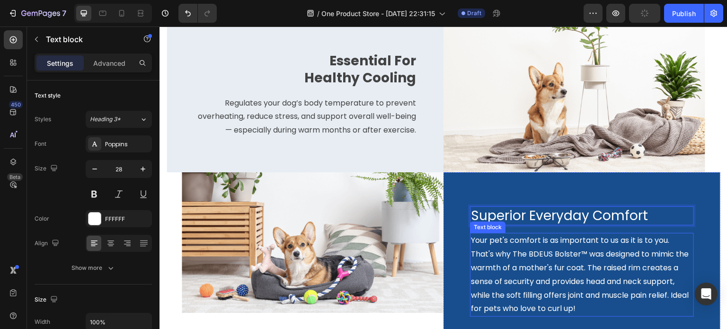
click at [560, 255] on p "Your pet's comfort is as important to us as it is to you. That's why The BDEUS …" at bounding box center [582, 275] width 222 height 82
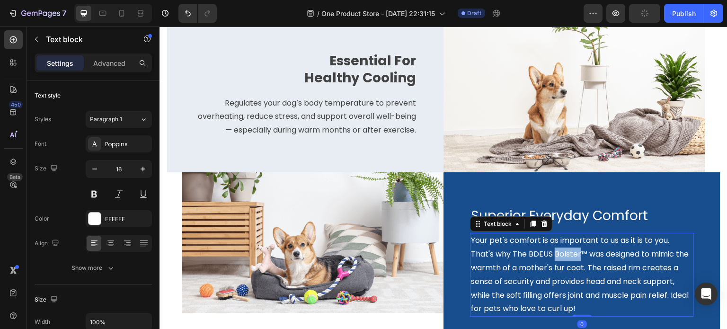
click at [560, 255] on p "Your pet's comfort is as important to us as it is to you. That's why The BDEUS …" at bounding box center [582, 275] width 222 height 82
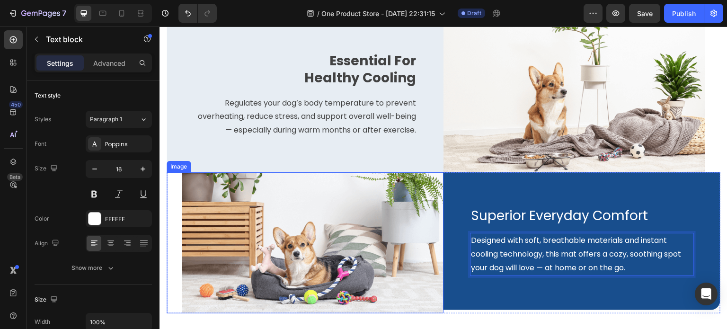
click at [353, 205] on img at bounding box center [313, 242] width 262 height 141
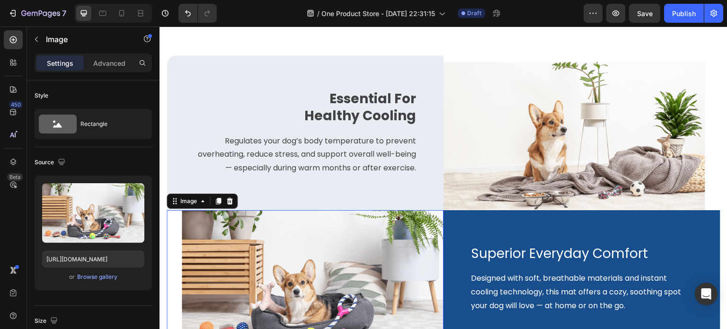
select select "Extra Large (150x100cm)"
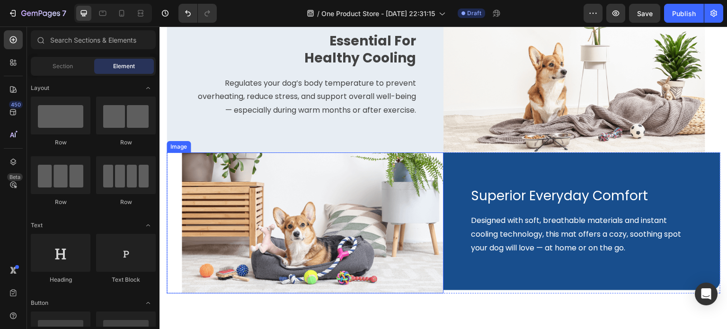
scroll to position [1368, 0]
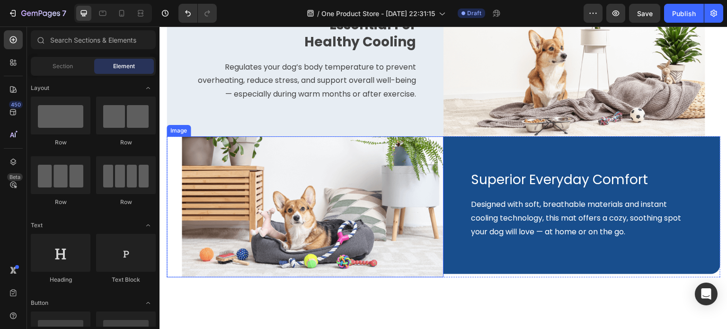
click at [346, 216] on img at bounding box center [313, 206] width 262 height 141
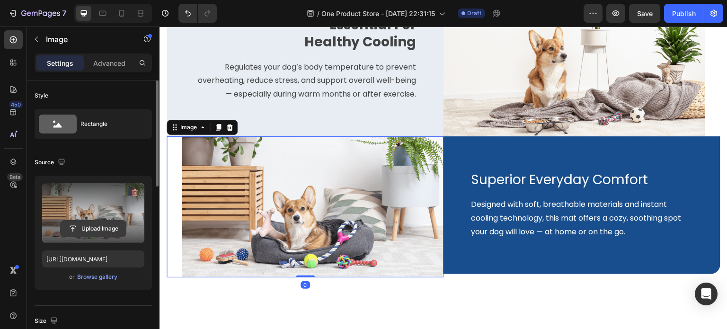
click at [97, 225] on input "file" at bounding box center [93, 229] width 65 height 16
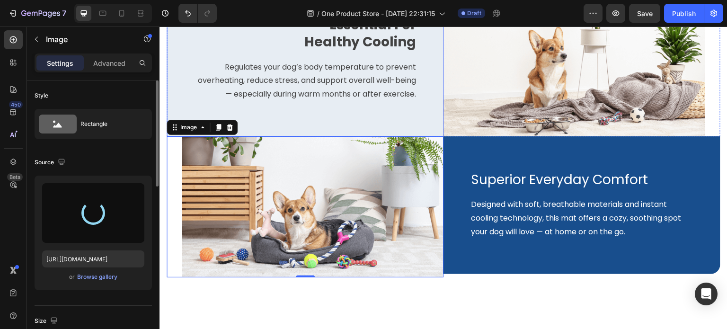
type input "https://cdn.shopify.com/s/files/1/0927/3943/6914/files/gempages_581492877050250…"
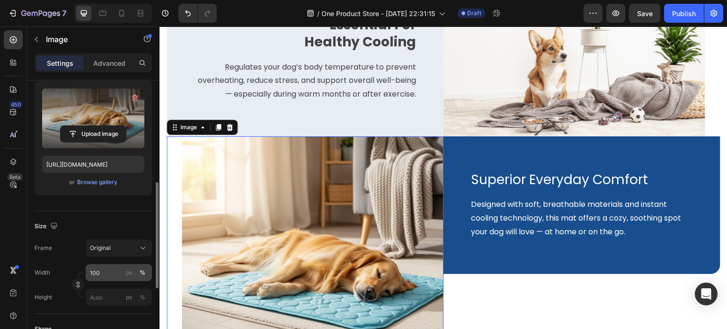
scroll to position [142, 0]
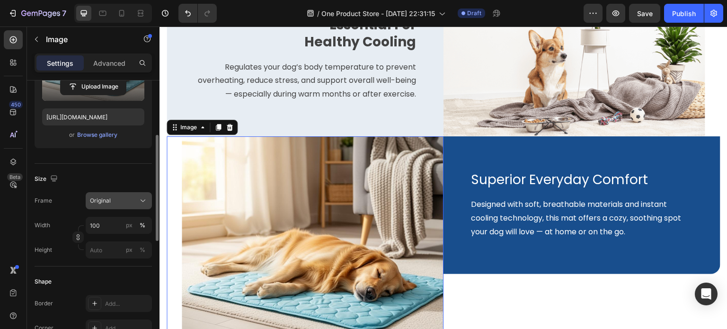
click at [115, 204] on div "Original" at bounding box center [113, 201] width 46 height 9
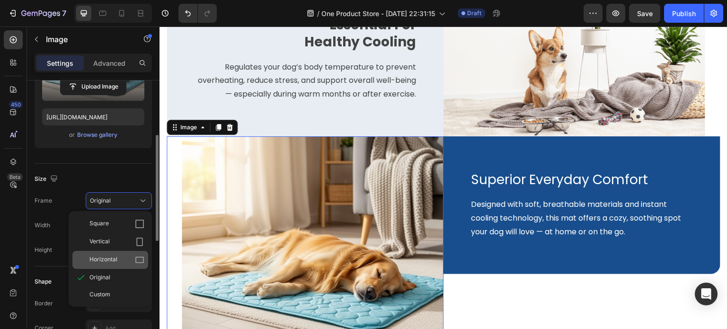
click at [114, 262] on span "Horizontal" at bounding box center [103, 259] width 28 height 9
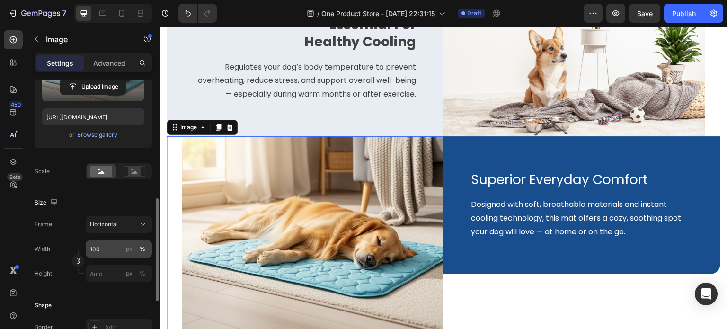
scroll to position [189, 0]
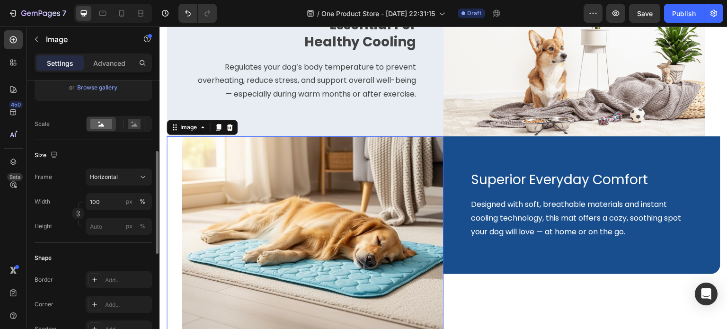
click at [107, 187] on div "Frame Horizontal Width 100 px % Height px %" at bounding box center [93, 202] width 117 height 66
click at [110, 179] on span "Horizontal" at bounding box center [104, 177] width 28 height 9
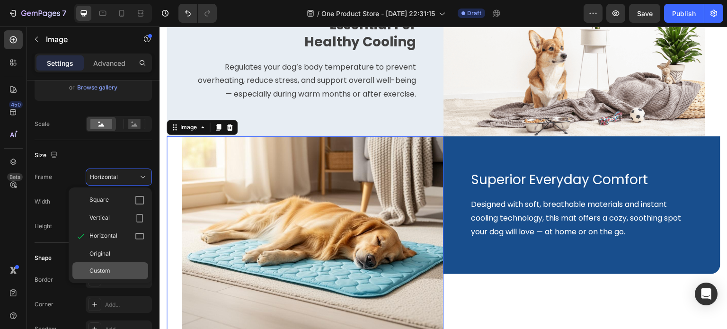
click at [116, 267] on div "Custom" at bounding box center [116, 271] width 55 height 9
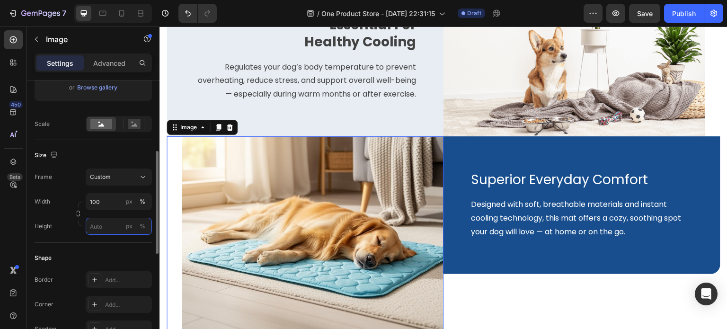
click at [108, 225] on input "px %" at bounding box center [119, 226] width 66 height 17
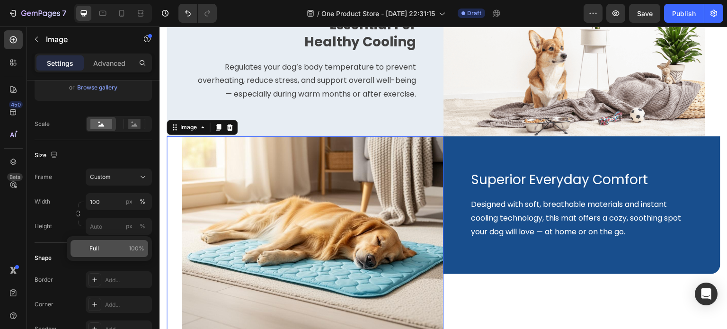
click at [108, 243] on div "Full 100%" at bounding box center [110, 248] width 78 height 17
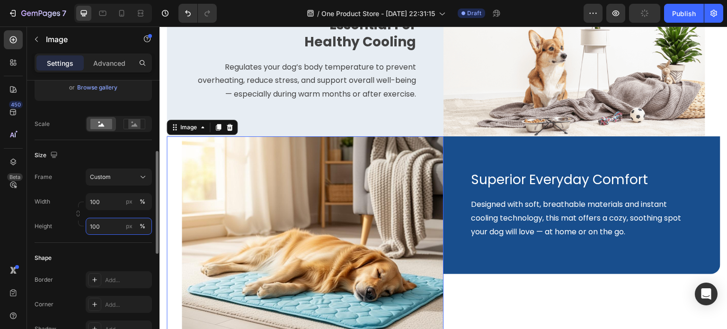
click at [110, 231] on input "100" at bounding box center [119, 226] width 66 height 17
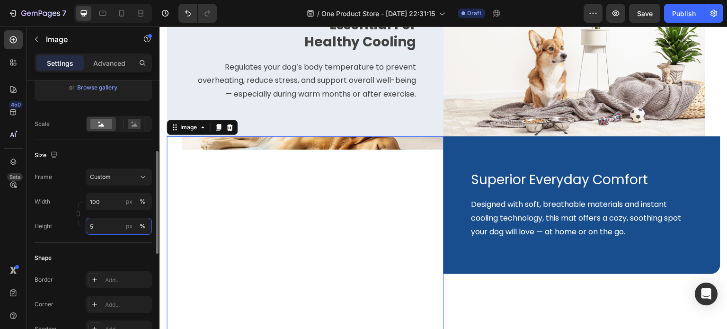
type input "53"
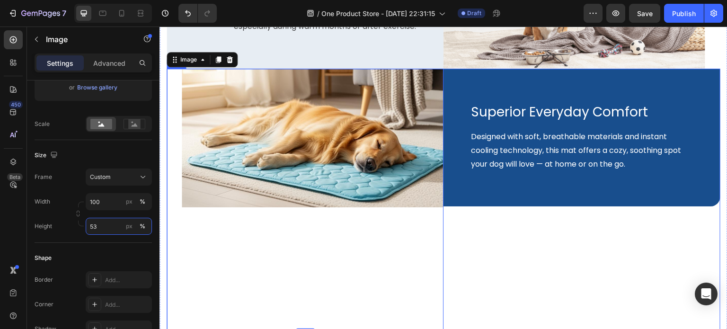
scroll to position [1557, 0]
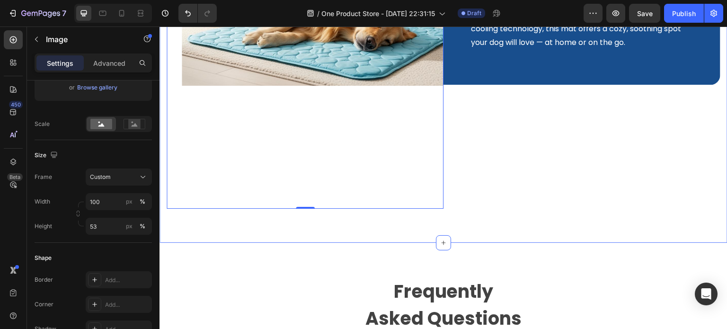
click at [516, 202] on div "Superior Everyday Comfort Text block Designed with soft, breathable materials a…" at bounding box center [582, 78] width 277 height 262
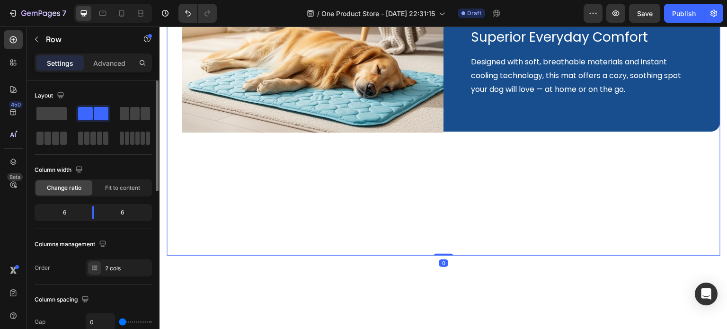
scroll to position [1510, 0]
drag, startPoint x: 444, startPoint y: 249, endPoint x: 419, endPoint y: 176, distance: 77.1
click at [448, 208] on div "Image Superior Everyday Comfort Text block Designed with soft, breathable mater…" at bounding box center [444, 125] width 554 height 262
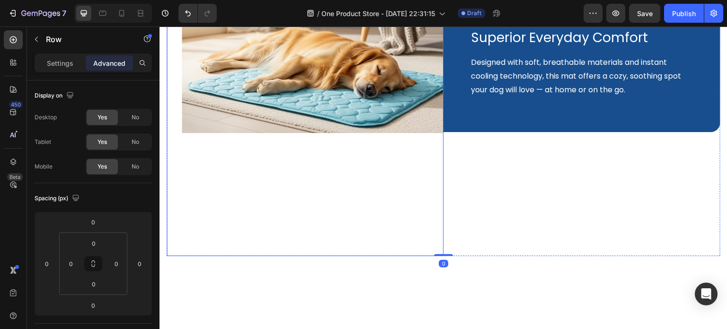
click at [334, 87] on img at bounding box center [313, 63] width 262 height 139
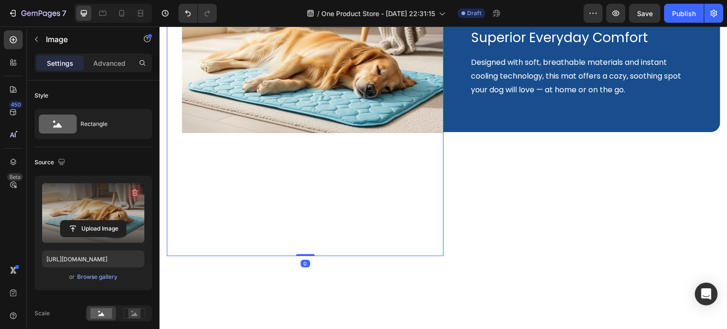
click at [135, 194] on icon "button" at bounding box center [134, 192] width 9 height 9
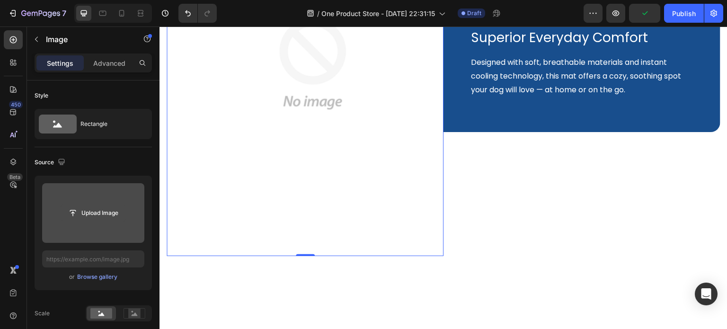
click at [98, 218] on input "file" at bounding box center [93, 213] width 65 height 16
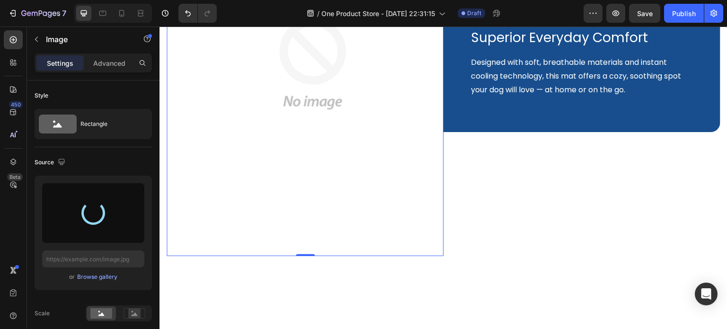
type input "https://cdn.shopify.com/s/files/1/0927/3943/6914/files/gempages_581492877050250…"
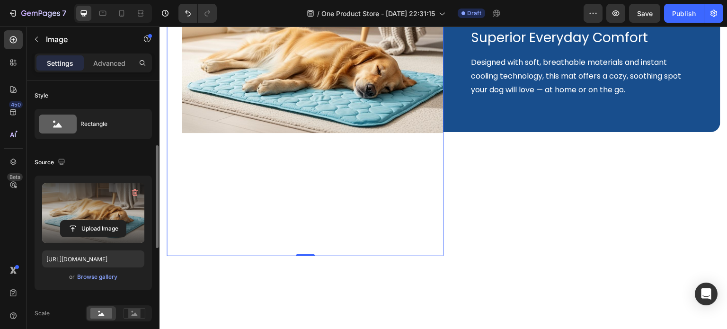
scroll to position [47, 0]
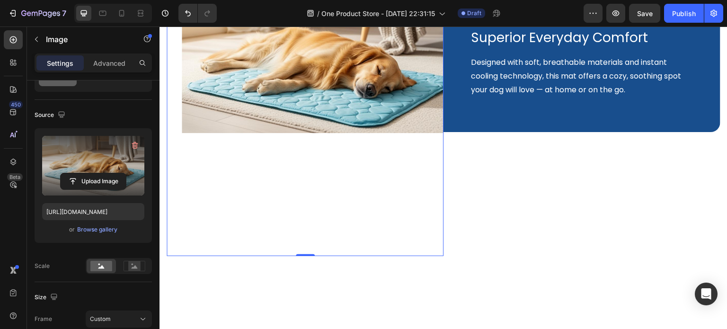
click at [116, 166] on label at bounding box center [93, 166] width 102 height 60
click at [116, 173] on input "file" at bounding box center [93, 181] width 65 height 16
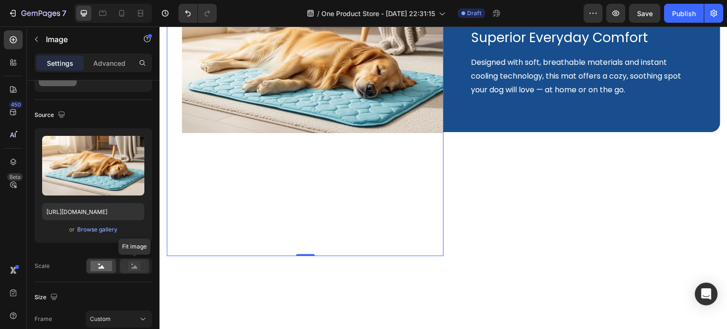
click at [129, 262] on rect at bounding box center [134, 265] width 12 height 9
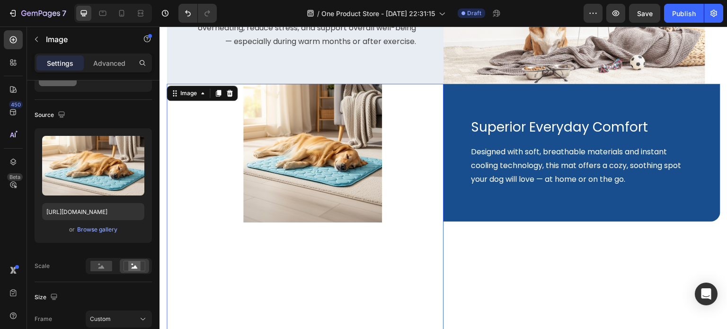
scroll to position [1415, 0]
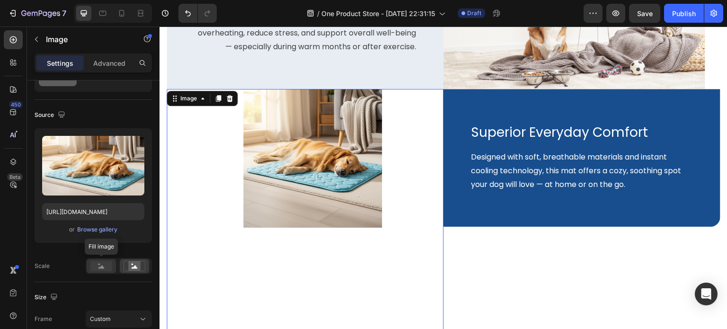
click at [106, 267] on rect at bounding box center [101, 266] width 22 height 10
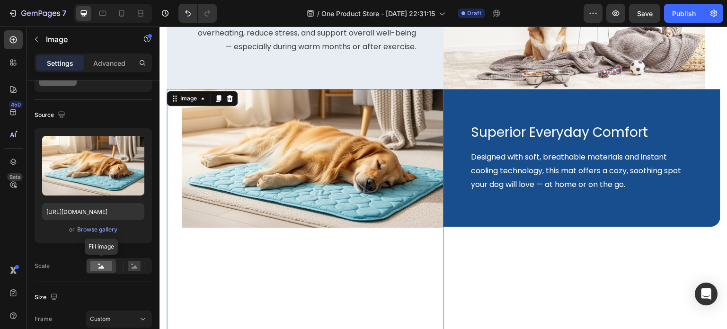
scroll to position [142, 0]
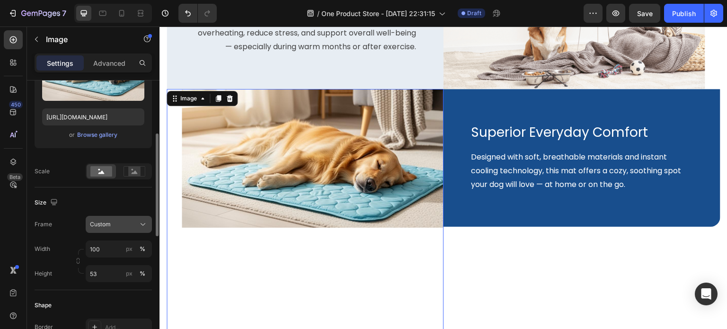
click at [119, 226] on div "Custom" at bounding box center [113, 224] width 46 height 9
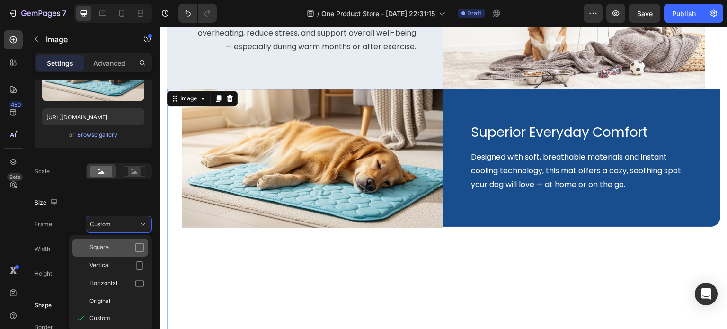
click at [117, 252] on div "Square" at bounding box center [110, 248] width 76 height 18
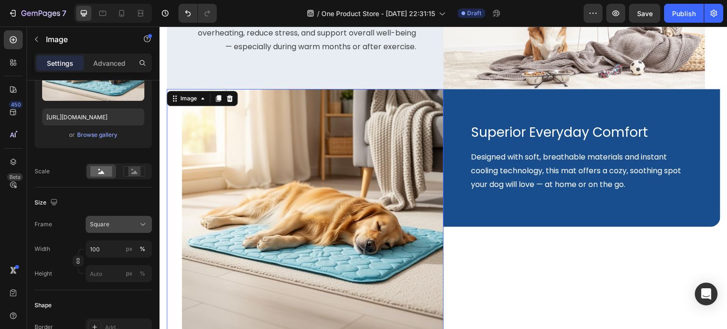
click at [125, 228] on div "Square" at bounding box center [113, 224] width 46 height 9
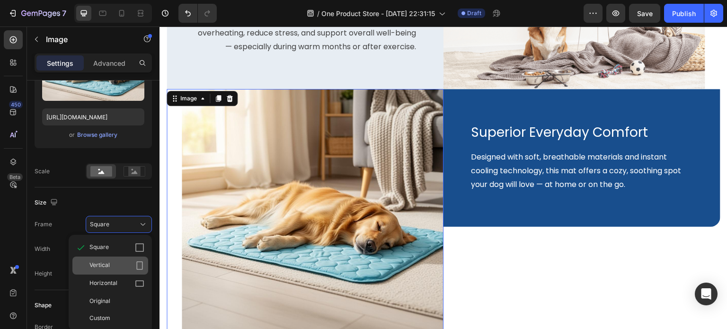
click at [119, 265] on div "Vertical" at bounding box center [116, 265] width 55 height 9
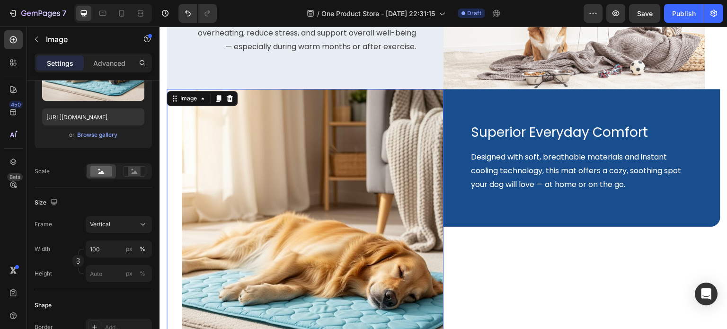
click at [126, 232] on div "Frame Vertical Width 100 px % Height px %" at bounding box center [93, 249] width 117 height 66
click at [124, 229] on div "Vertical" at bounding box center [119, 224] width 58 height 9
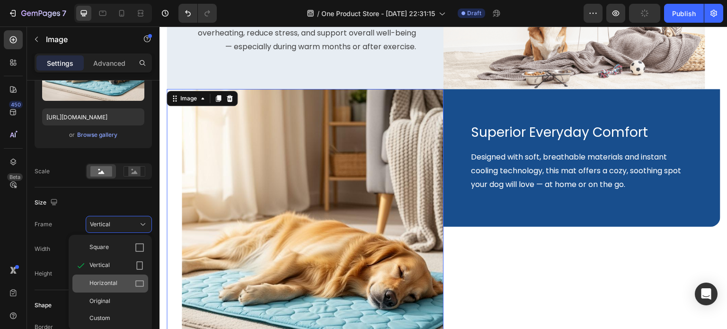
click at [114, 287] on span "Horizontal" at bounding box center [103, 283] width 28 height 9
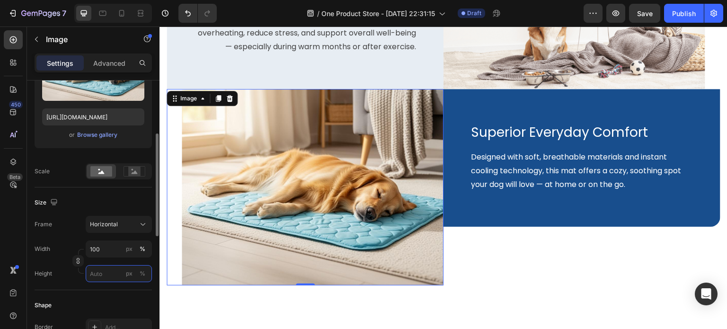
click at [110, 272] on input "px %" at bounding box center [119, 273] width 66 height 17
type input "7"
type input "5"
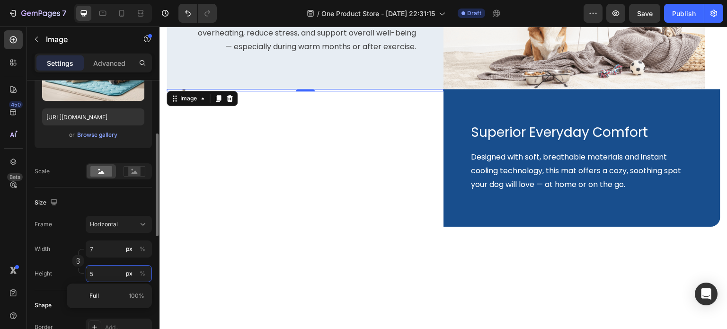
type input "67"
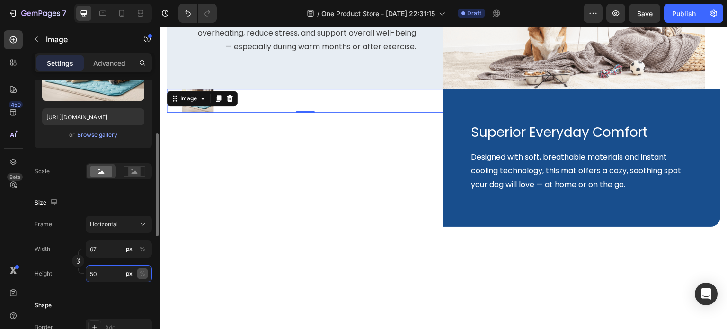
type input "50"
click at [141, 274] on div "%" at bounding box center [143, 273] width 6 height 9
click at [141, 275] on div "%" at bounding box center [143, 273] width 6 height 9
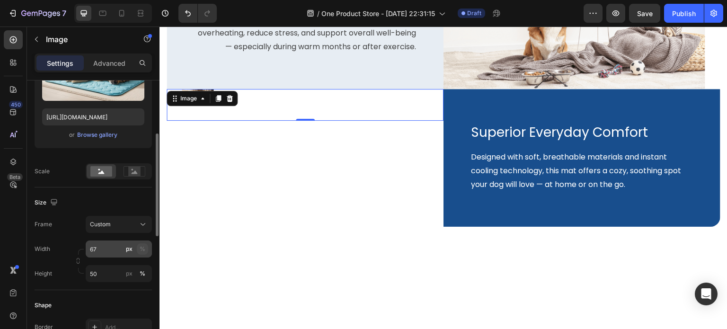
click at [143, 253] on div "%" at bounding box center [143, 249] width 6 height 9
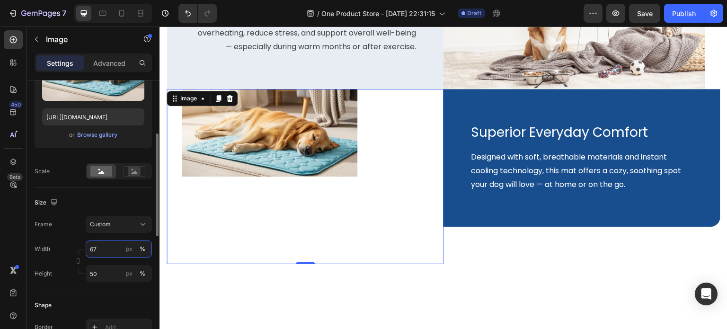
click at [116, 250] on input "67" at bounding box center [119, 249] width 66 height 17
type input "6"
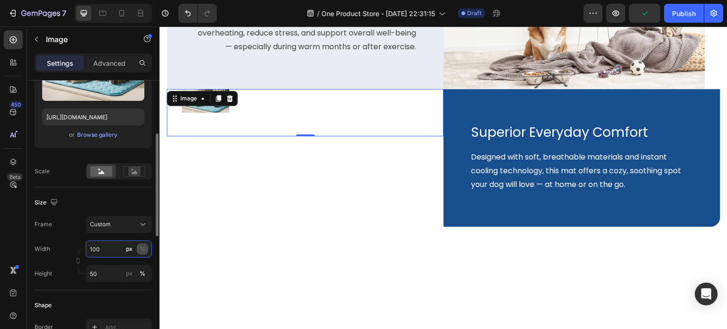
type input "100"
click at [140, 250] on div "%" at bounding box center [143, 249] width 6 height 9
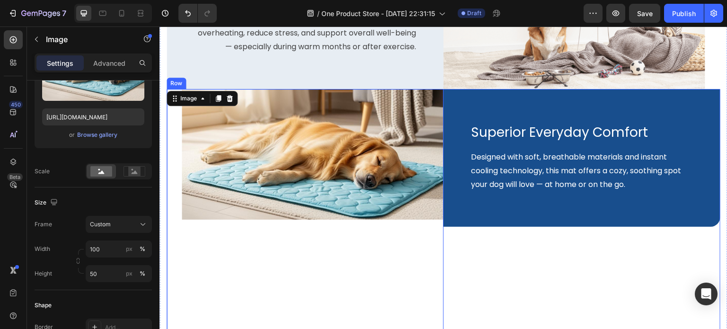
click at [512, 274] on div "Superior Everyday Comfort Text block Designed with soft, breathable materials a…" at bounding box center [582, 220] width 277 height 262
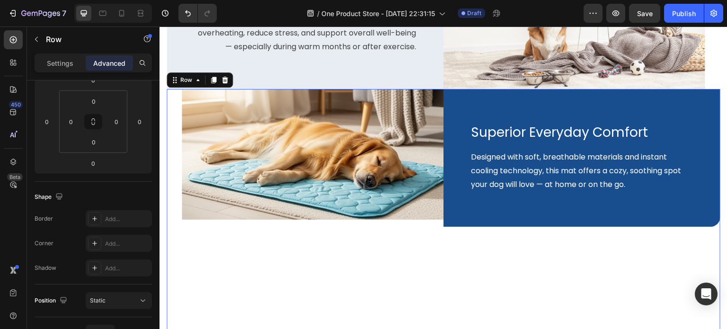
scroll to position [0, 0]
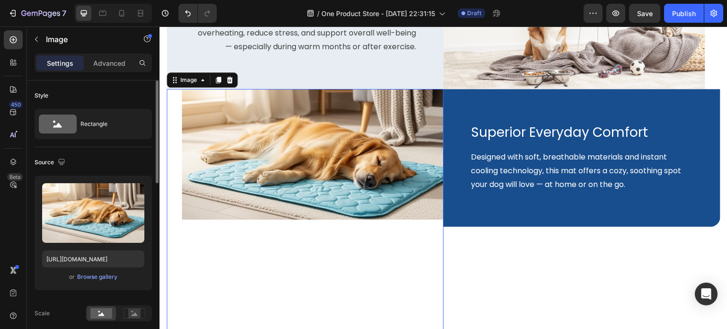
click at [353, 196] on img at bounding box center [313, 154] width 262 height 131
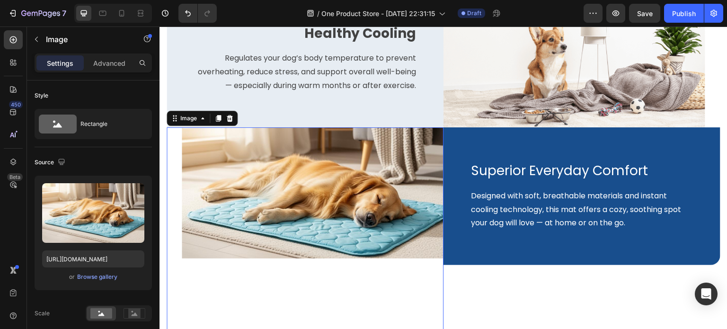
scroll to position [1368, 0]
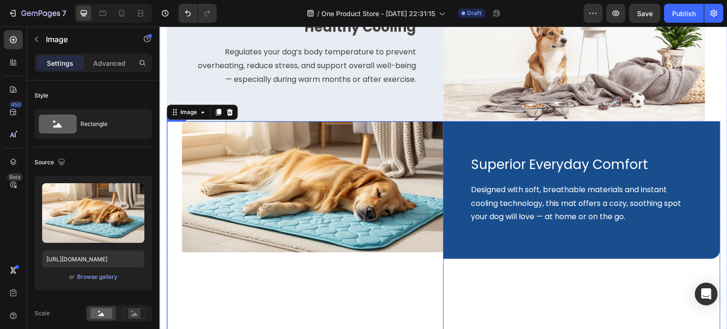
click at [505, 283] on div "Superior Everyday Comfort Text block Designed with soft, breathable materials a…" at bounding box center [582, 252] width 277 height 262
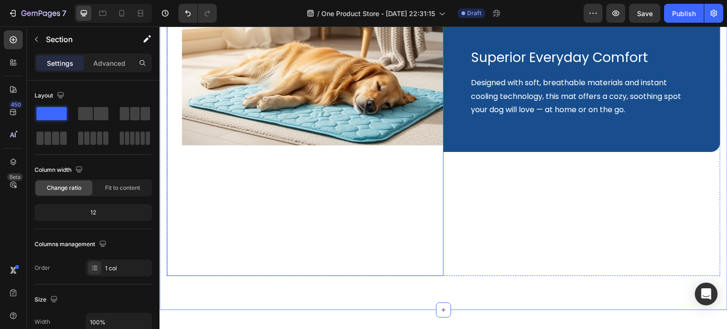
scroll to position [1463, 0]
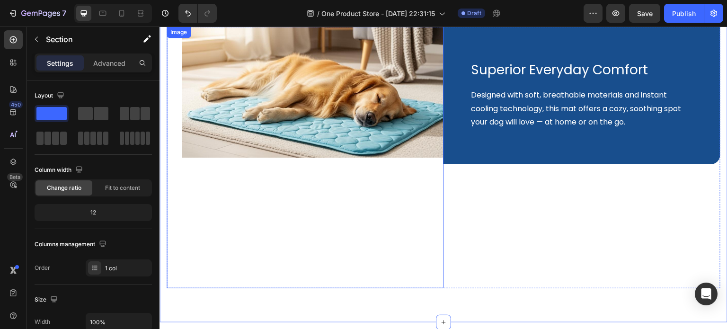
click at [369, 122] on img at bounding box center [313, 92] width 262 height 131
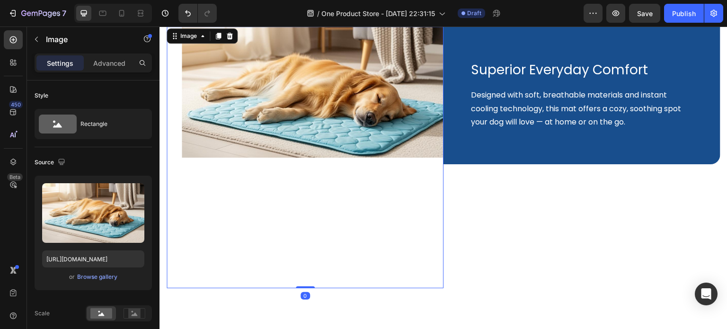
drag, startPoint x: 304, startPoint y: 281, endPoint x: 305, endPoint y: 214, distance: 67.3
click at [313, 213] on div "Image 0" at bounding box center [305, 158] width 277 height 262
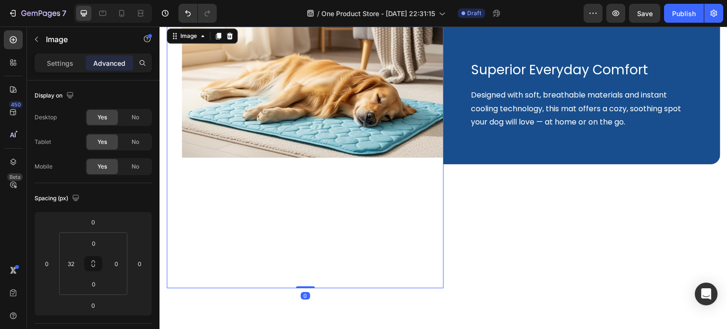
drag, startPoint x: 310, startPoint y: 282, endPoint x: 311, endPoint y: 183, distance: 99.0
click at [311, 183] on div "Image 0" at bounding box center [305, 158] width 277 height 262
click at [66, 60] on p "Settings" at bounding box center [60, 63] width 27 height 10
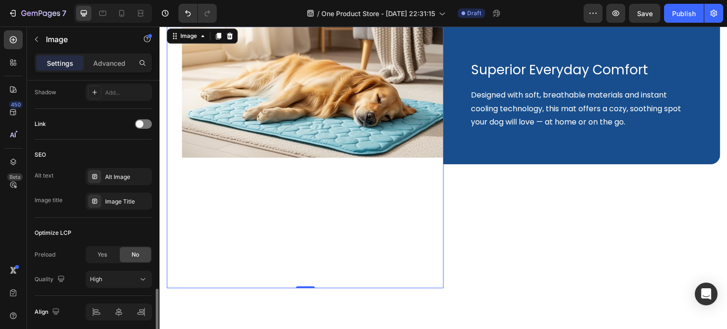
scroll to position [462, 0]
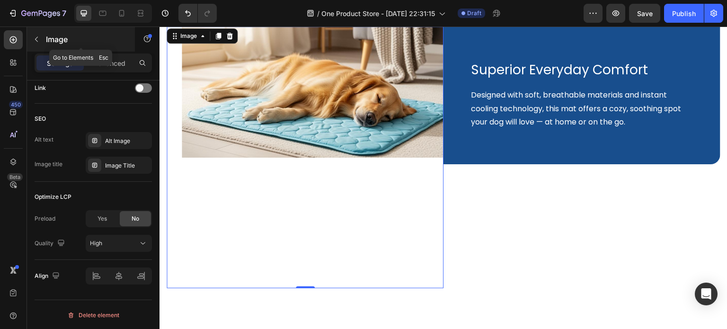
click at [38, 38] on icon "button" at bounding box center [37, 40] width 8 height 8
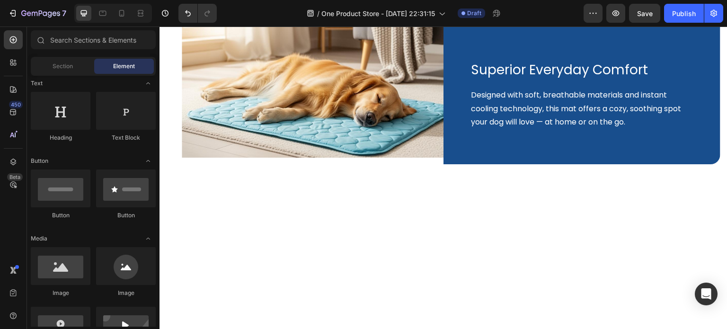
scroll to position [95, 0]
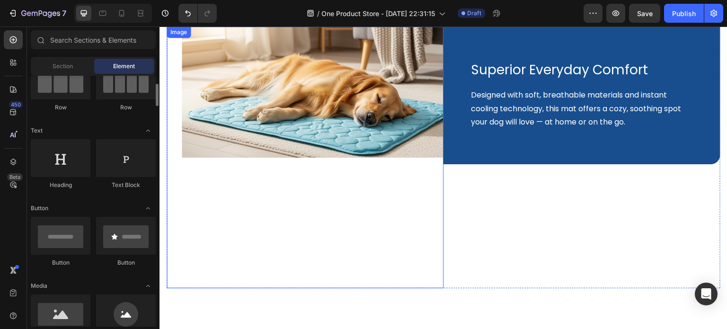
click at [250, 135] on img at bounding box center [313, 92] width 262 height 131
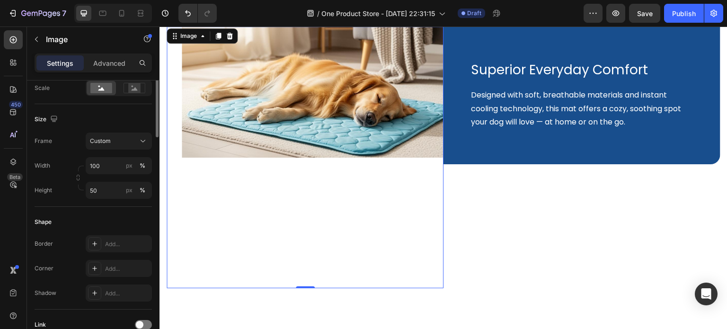
scroll to position [83, 0]
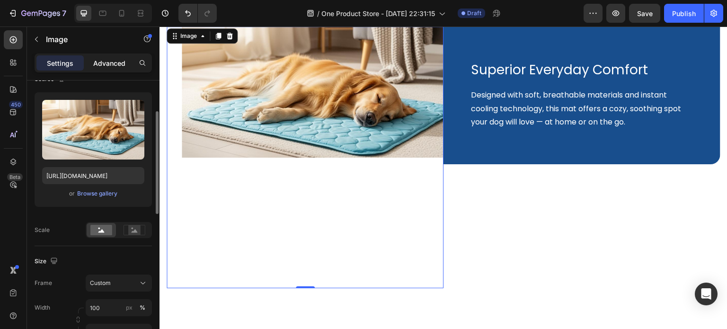
click at [108, 64] on p "Advanced" at bounding box center [109, 63] width 32 height 10
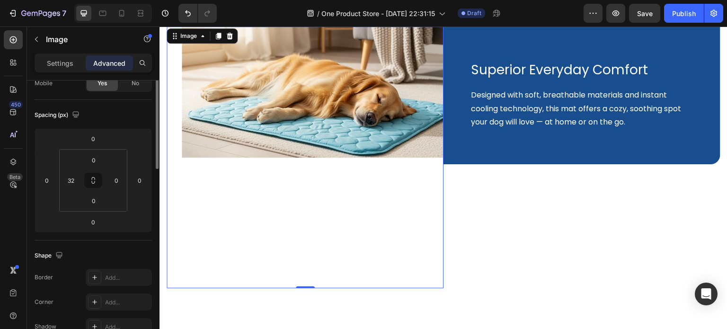
scroll to position [0, 0]
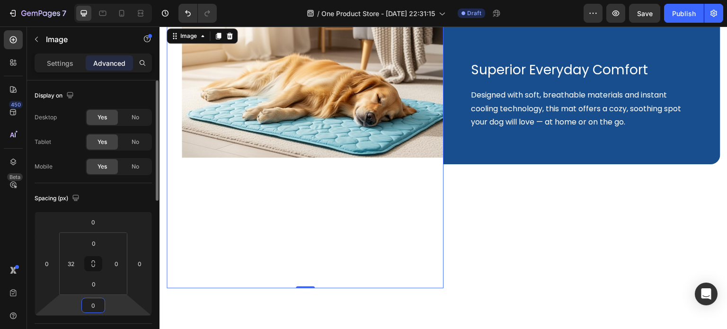
click at [99, 304] on input "0" at bounding box center [93, 305] width 19 height 14
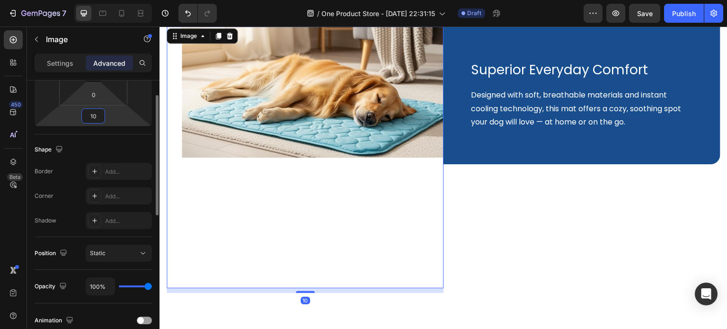
scroll to position [47, 0]
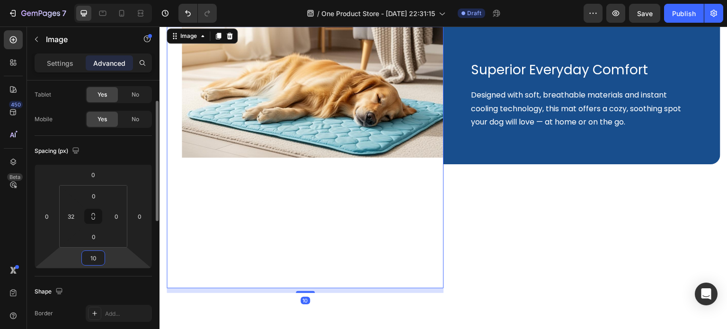
type input "1"
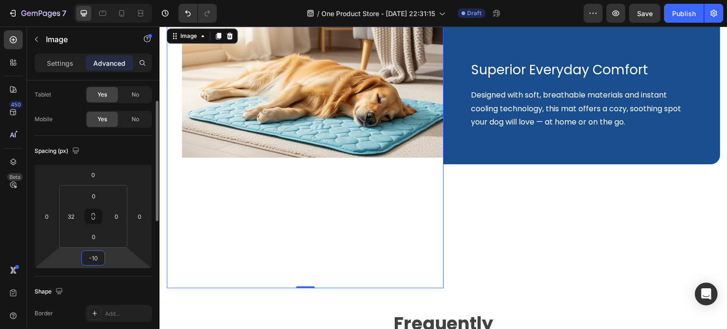
type input "-1"
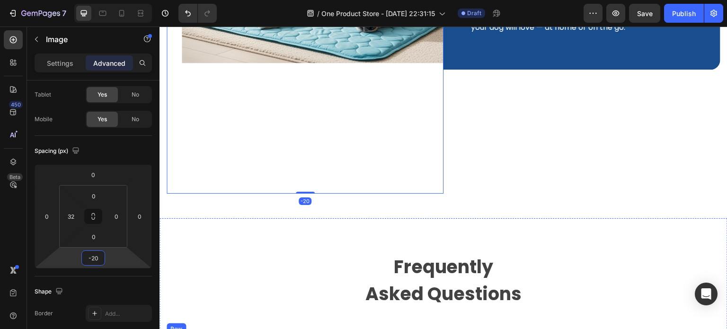
type input "-2"
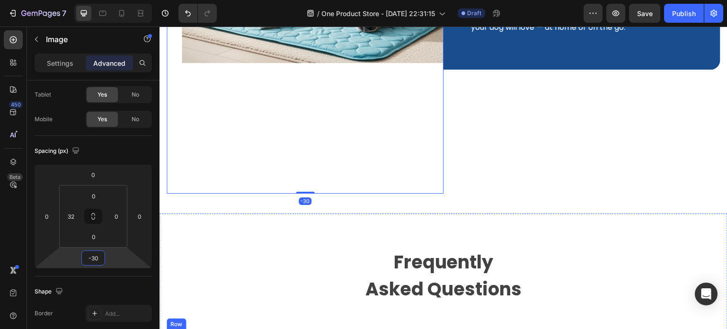
type input "-3"
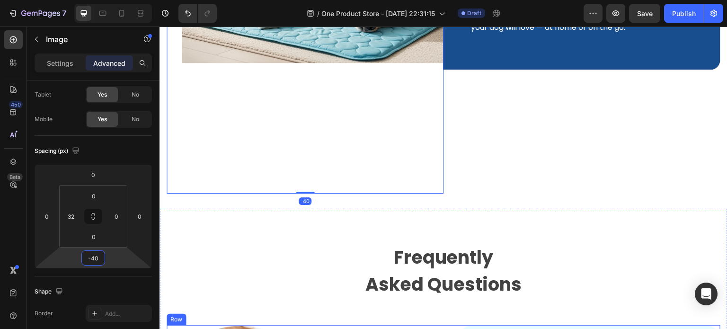
type input "-400"
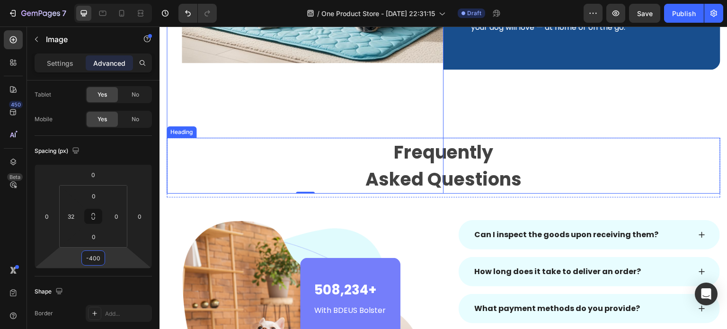
click at [495, 157] on p "Frequently Asked Questions" at bounding box center [444, 166] width 552 height 54
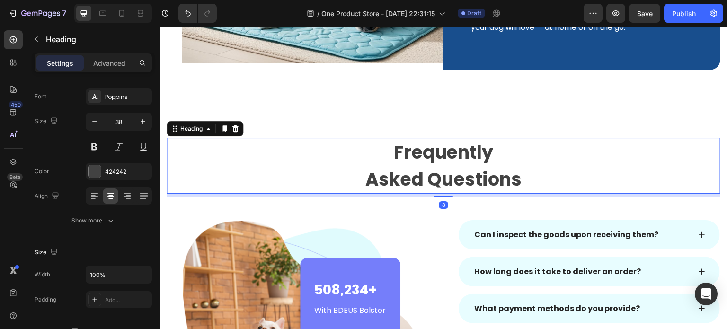
scroll to position [0, 0]
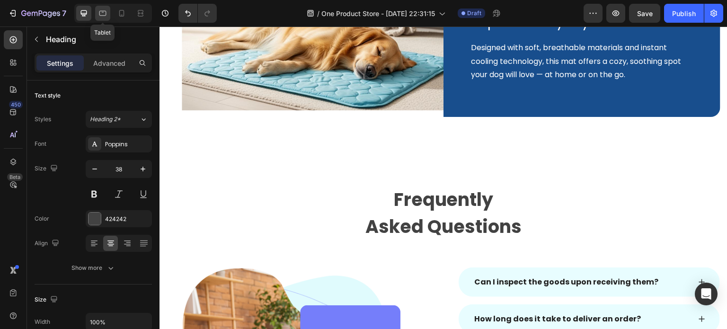
click at [102, 13] on icon at bounding box center [102, 13] width 9 height 9
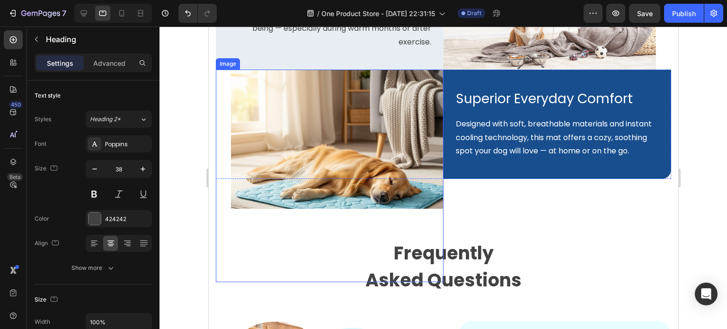
scroll to position [1352, 0]
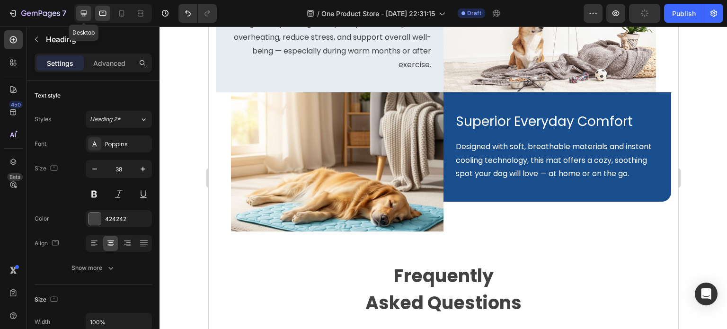
click at [87, 12] on icon at bounding box center [83, 13] width 9 height 9
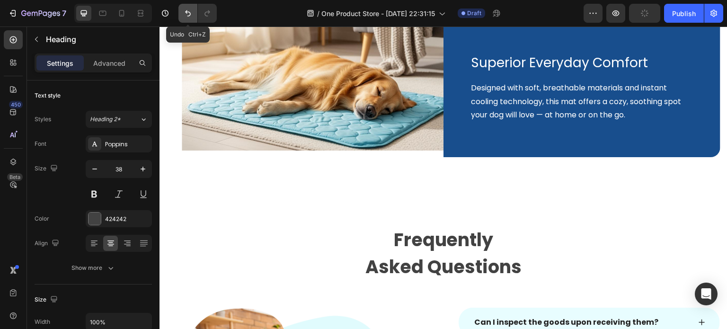
click at [184, 15] on icon "Undo/Redo" at bounding box center [187, 13] width 9 height 9
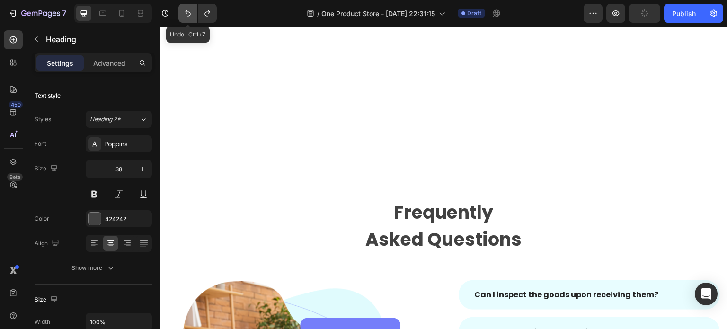
scroll to position [1633, 0]
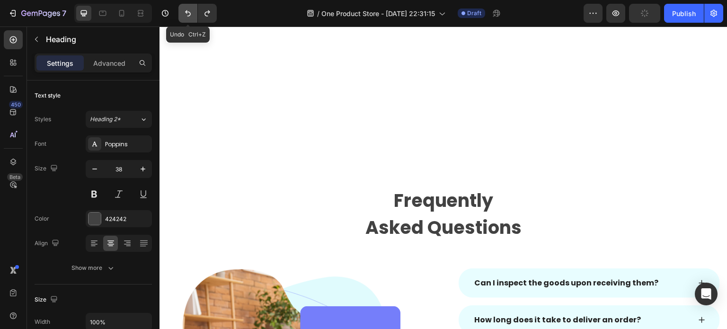
click at [184, 15] on icon "Undo/Redo" at bounding box center [187, 13] width 9 height 9
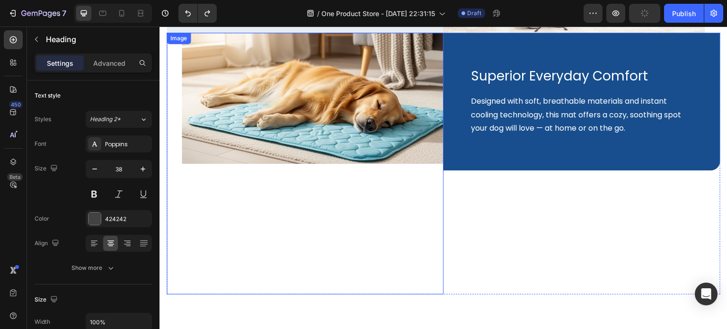
scroll to position [1444, 0]
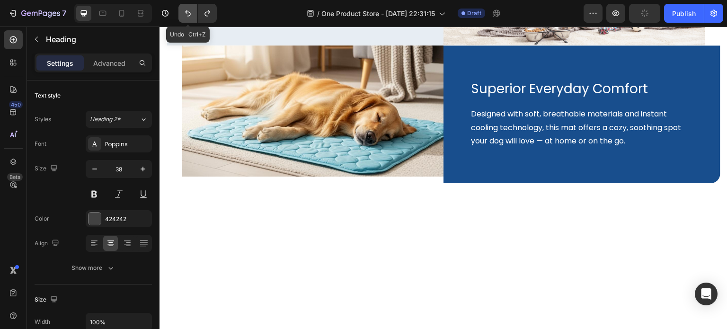
click at [184, 16] on icon "Undo/Redo" at bounding box center [187, 13] width 9 height 9
click at [186, 15] on icon "Undo/Redo" at bounding box center [187, 13] width 9 height 9
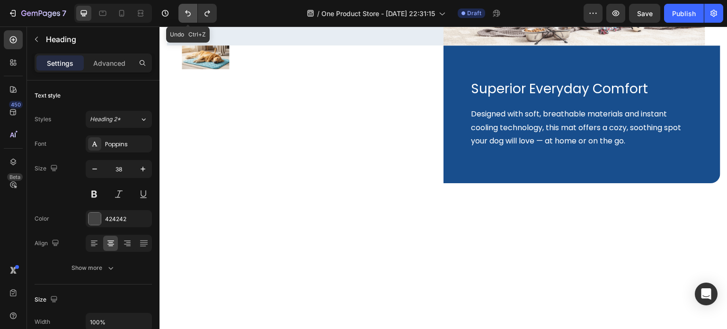
click at [186, 15] on icon "Undo/Redo" at bounding box center [187, 13] width 9 height 9
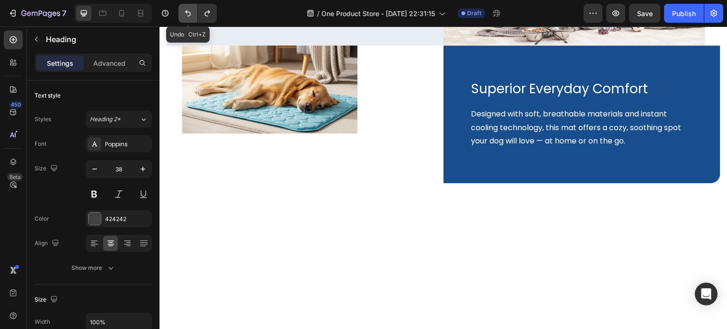
click at [186, 15] on icon "Undo/Redo" at bounding box center [187, 13] width 9 height 9
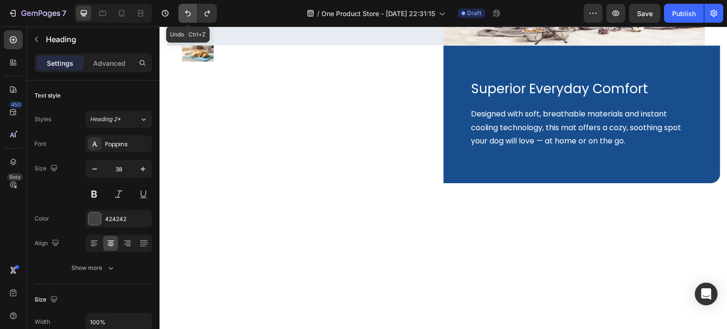
click at [186, 15] on icon "Undo/Redo" at bounding box center [187, 13] width 9 height 9
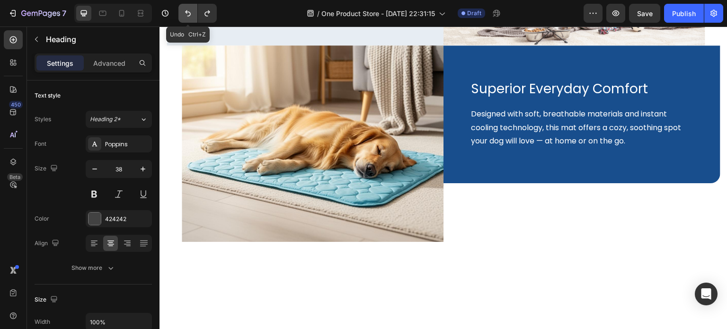
click at [186, 15] on icon "Undo/Redo" at bounding box center [187, 13] width 9 height 9
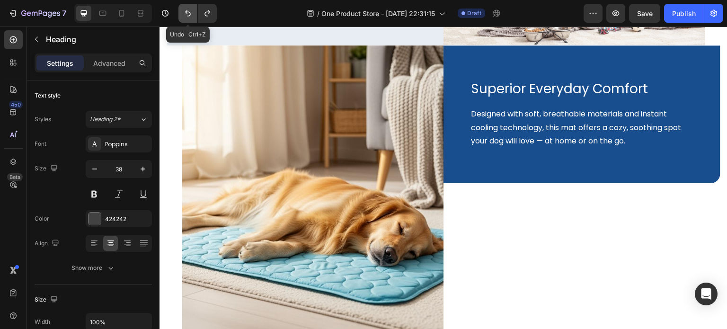
click at [186, 15] on icon "Undo/Redo" at bounding box center [187, 13] width 9 height 9
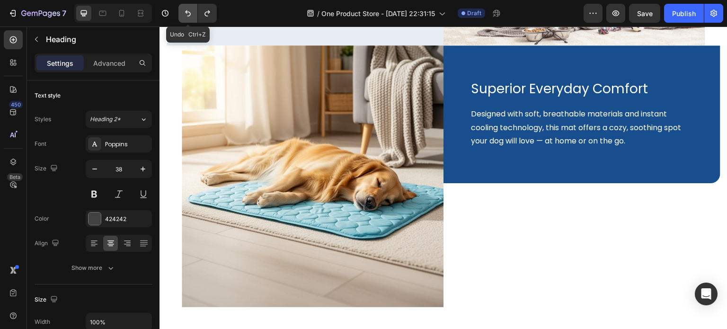
click at [186, 15] on icon "Undo/Redo" at bounding box center [187, 13] width 9 height 9
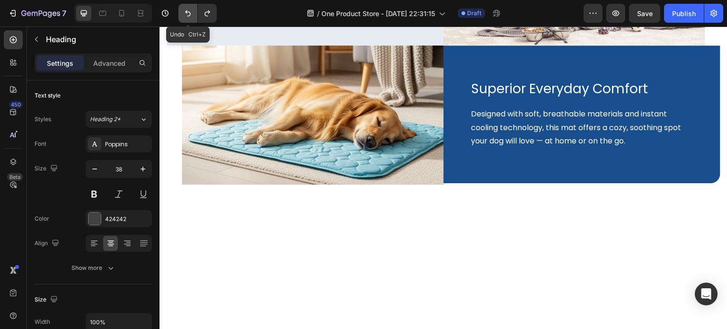
click at [186, 15] on icon "Undo/Redo" at bounding box center [187, 13] width 9 height 9
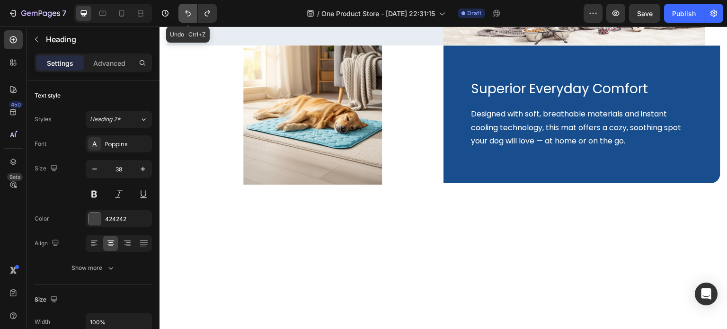
click at [186, 15] on icon "Undo/Redo" at bounding box center [187, 13] width 9 height 9
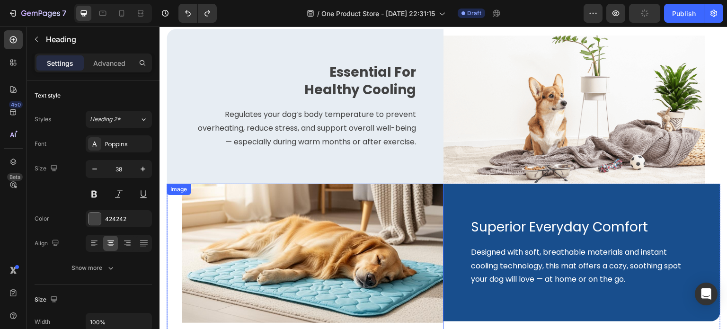
scroll to position [1302, 0]
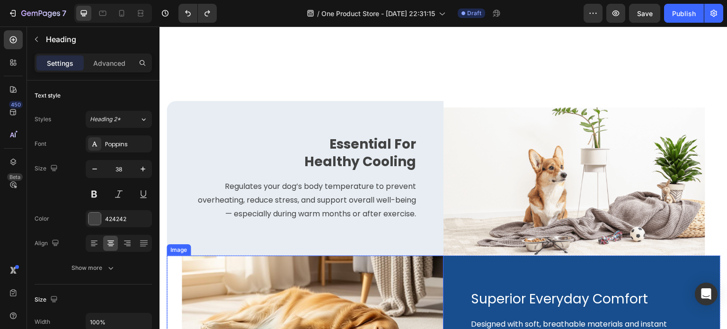
select select "Extra Large (150x100cm)"
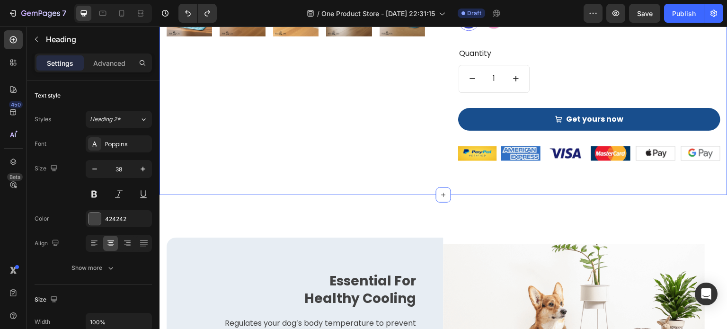
scroll to position [1065, 0]
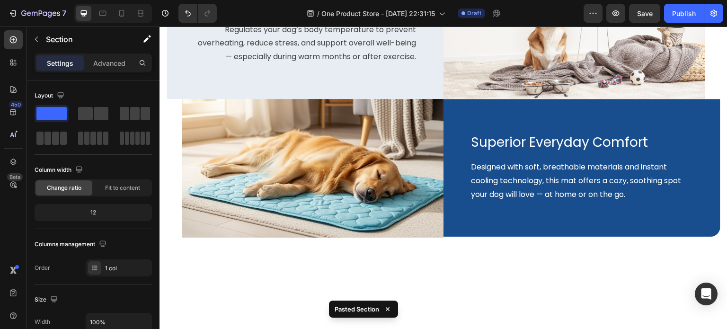
scroll to position [1309, 0]
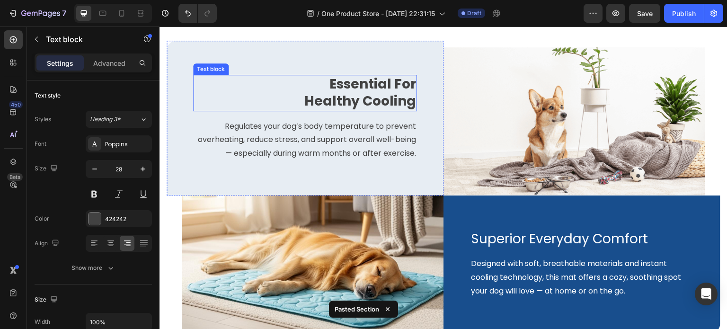
click at [354, 90] on p "Essential For Healthy Cooling" at bounding box center [352, 93] width 127 height 35
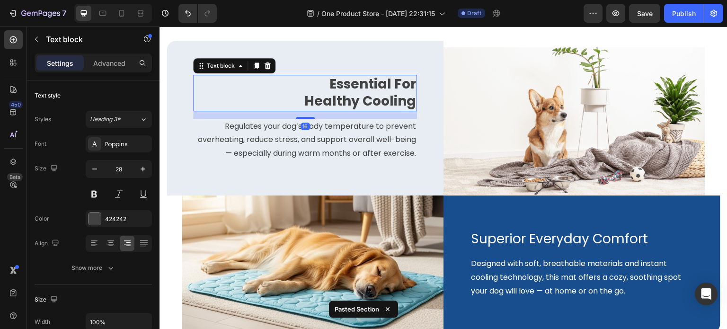
click at [354, 90] on p "Essential For Healthy Cooling" at bounding box center [352, 93] width 127 height 35
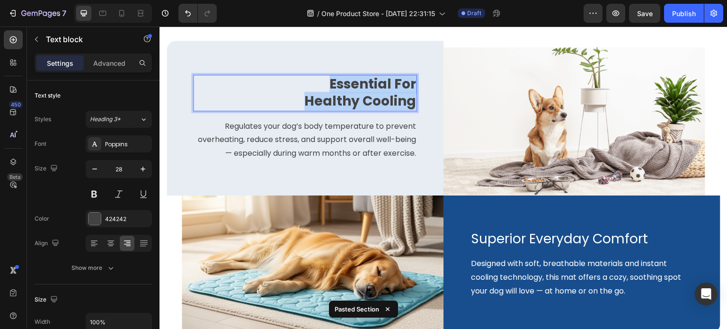
click at [354, 90] on p "Essential For Healthy Cooling" at bounding box center [352, 93] width 127 height 35
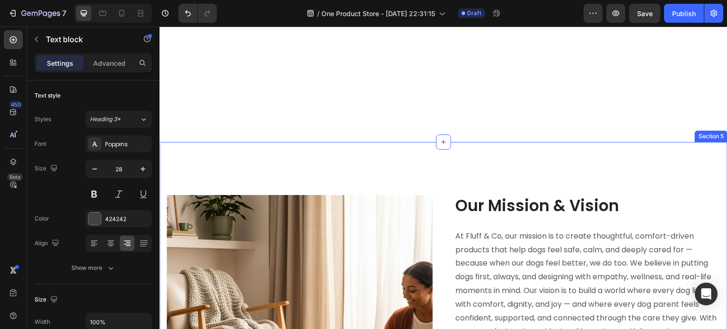
scroll to position [1735, 0]
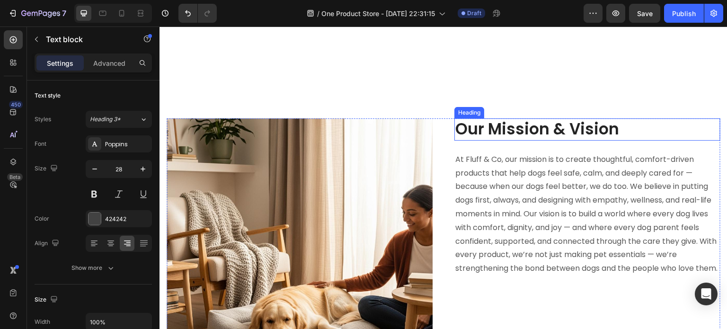
click at [502, 122] on p "Our Mission & Vision" at bounding box center [588, 129] width 264 height 20
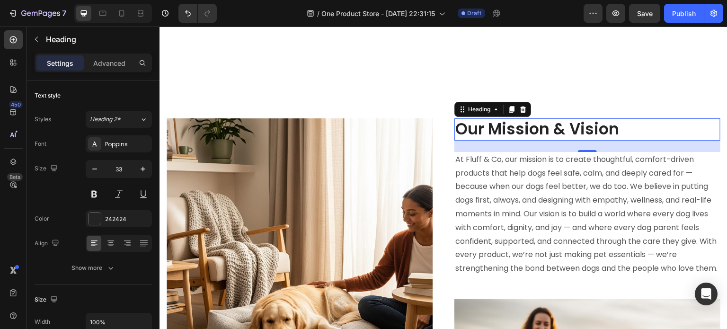
click at [502, 122] on p "Our Mission & Vision" at bounding box center [588, 129] width 264 height 20
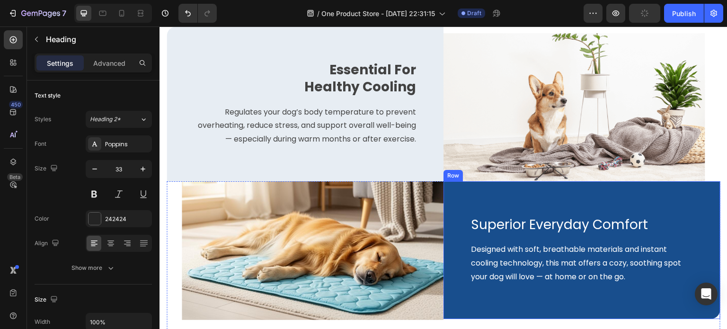
select select "Extra Large (150x100cm)"
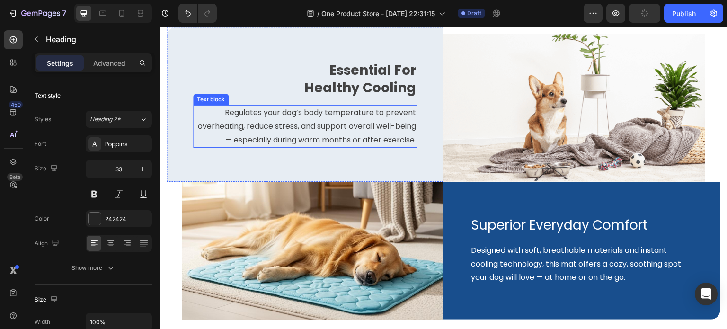
scroll to position [1261, 0]
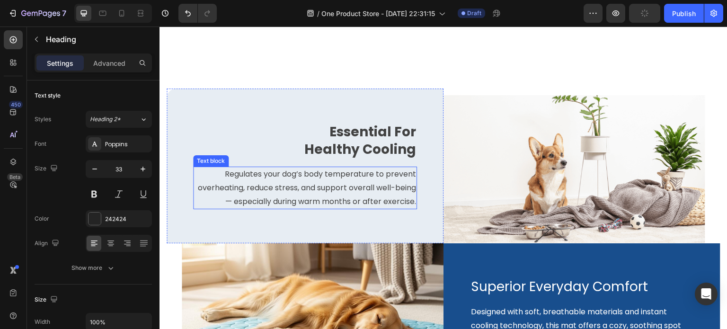
click at [374, 183] on p "Regulates your dog’s body temperature to prevent overheating, reduce stress, an…" at bounding box center [305, 188] width 222 height 41
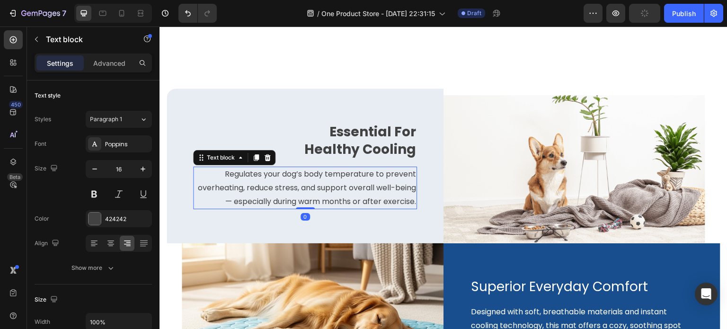
click at [374, 183] on p "Regulates your dog’s body temperature to prevent overheating, reduce stress, an…" at bounding box center [305, 188] width 222 height 41
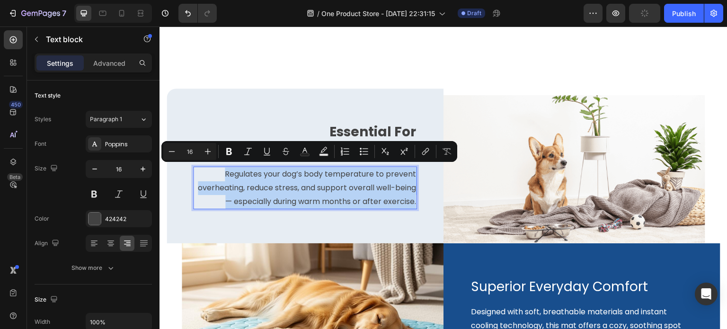
copy p "Regulates your dog’s body temperature to prevent overheating, reduce stress, an…"
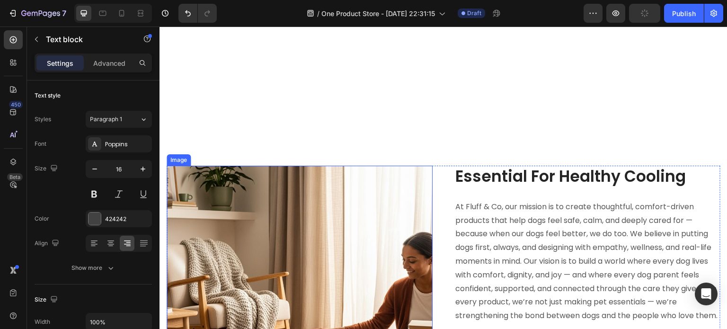
scroll to position [1830, 0]
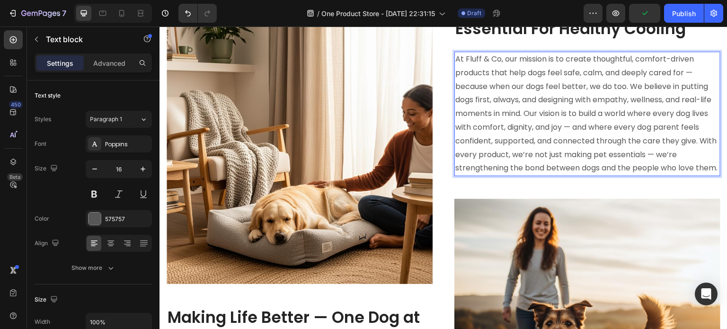
click at [511, 157] on p "At Fluff & Co, our mission is to create thoughtful, comfort-driven products tha…" at bounding box center [588, 114] width 264 height 123
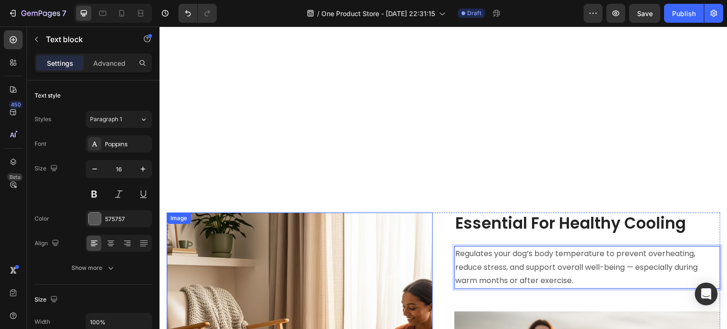
scroll to position [1593, 0]
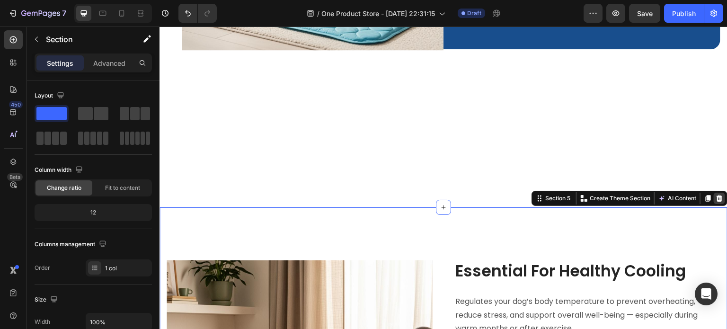
click at [717, 195] on icon at bounding box center [720, 198] width 6 height 7
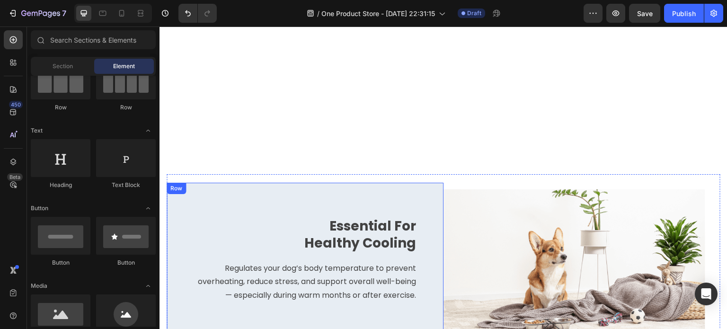
select select "Extra Large (150x100cm)"
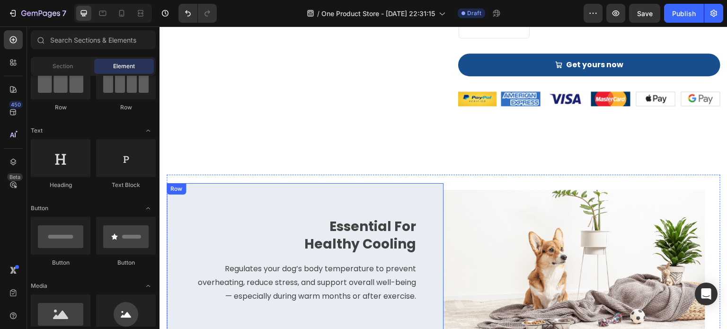
scroll to position [1119, 0]
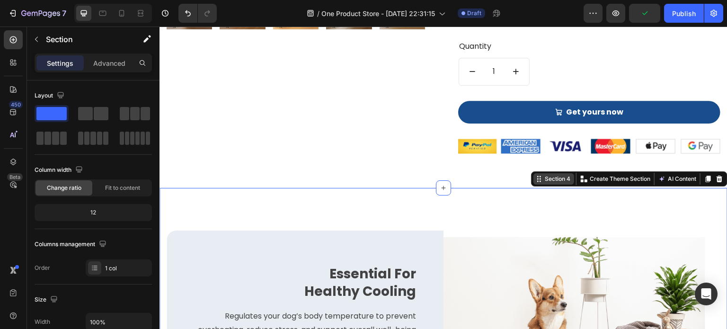
click at [543, 179] on div "Section 4" at bounding box center [557, 179] width 29 height 9
click at [19, 162] on div at bounding box center [13, 161] width 19 height 19
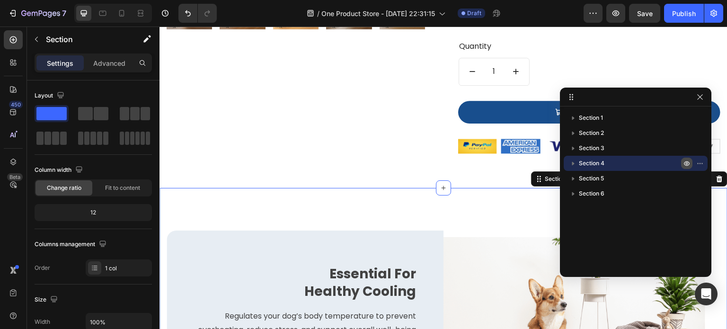
click at [685, 161] on icon "button" at bounding box center [687, 164] width 8 height 8
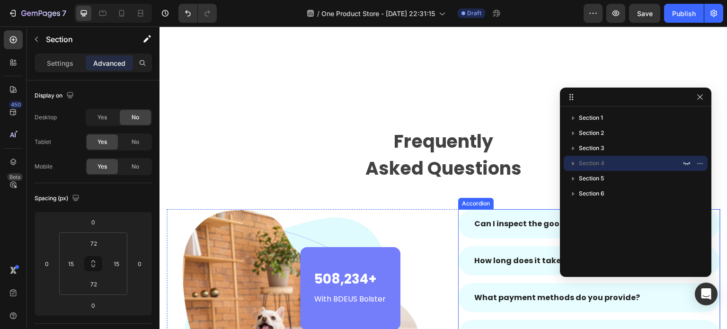
select select "Extra Large (150x100cm)"
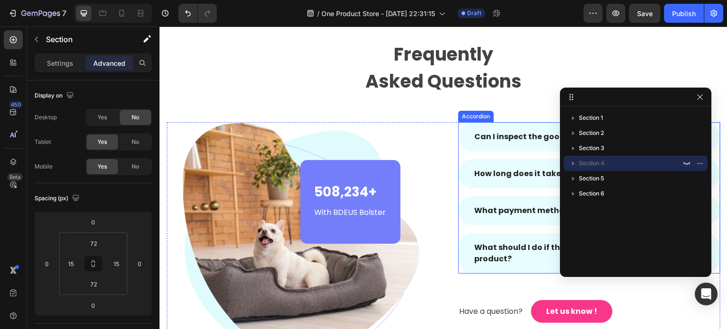
scroll to position [1404, 0]
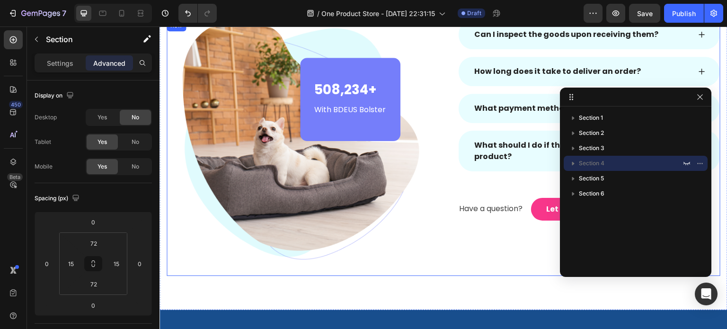
click at [460, 263] on div "Can I inspect the goods upon receiving them? How long does it take to deliver a…" at bounding box center [589, 148] width 262 height 256
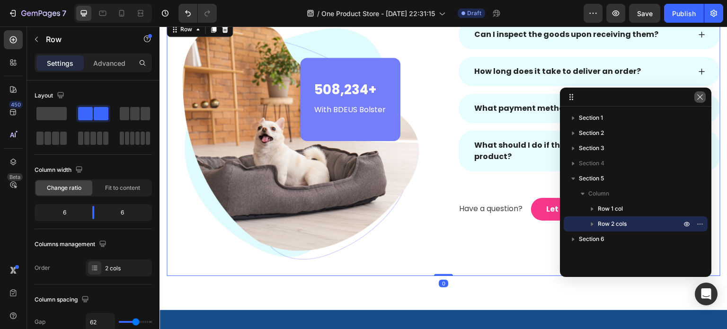
click at [702, 98] on icon "button" at bounding box center [701, 97] width 8 height 8
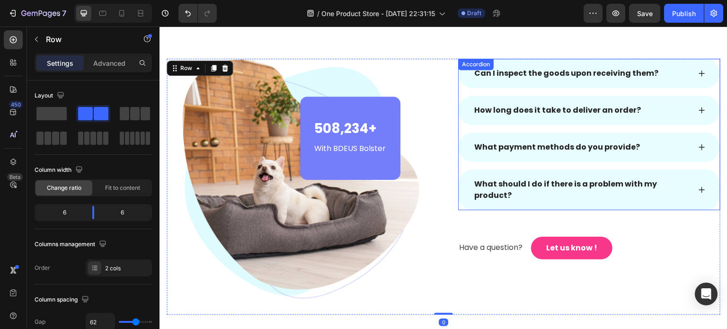
scroll to position [1309, 0]
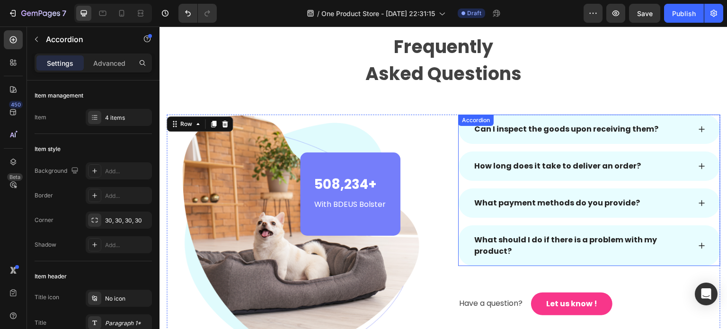
click at [698, 204] on icon at bounding box center [702, 203] width 8 height 8
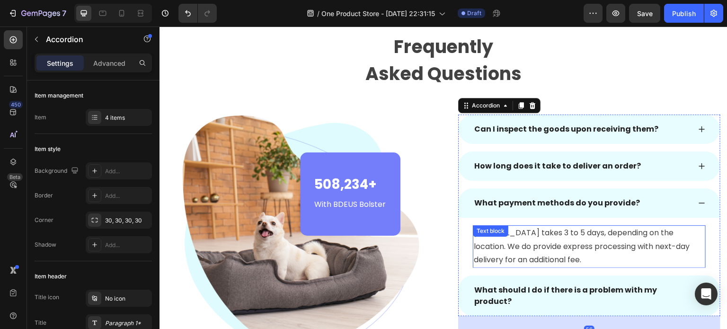
drag, startPoint x: 576, startPoint y: 224, endPoint x: 573, endPoint y: 229, distance: 5.9
click at [574, 228] on div "Normal delivery takes 3 to 5 days, depending on the location. We do provide exp…" at bounding box center [589, 246] width 233 height 43
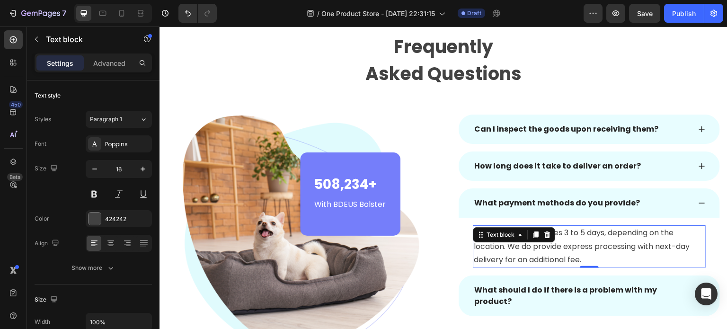
click at [559, 233] on p "Normal delivery takes 3 to 5 days, depending on the location. We do provide exp…" at bounding box center [589, 246] width 231 height 41
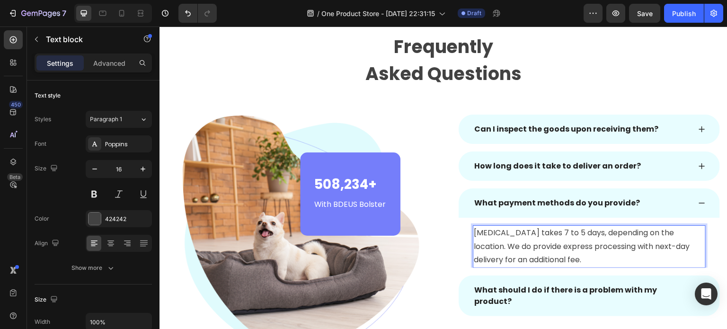
click at [575, 231] on p "Normal delivery takes 7 to 5 days, depending on the location. We do provide exp…" at bounding box center [589, 246] width 231 height 41
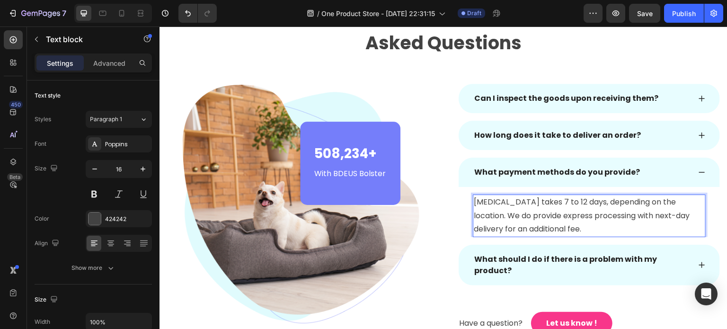
scroll to position [1356, 0]
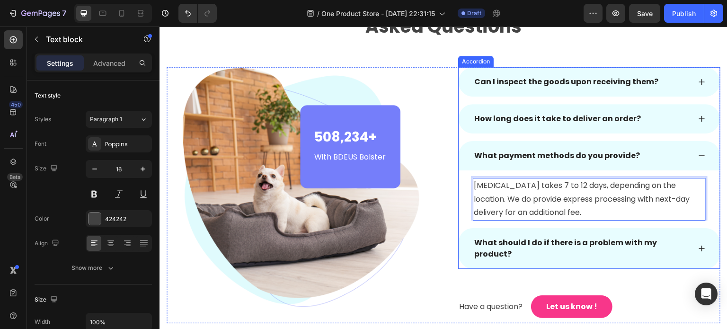
click at [578, 252] on div "What should I do if there is a problem with my product?" at bounding box center [582, 249] width 218 height 26
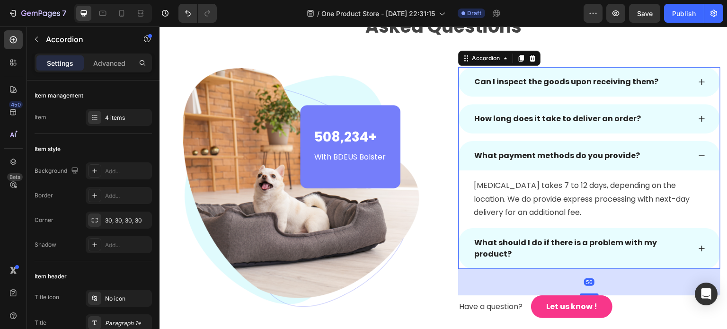
click at [698, 249] on icon at bounding box center [702, 249] width 8 height 8
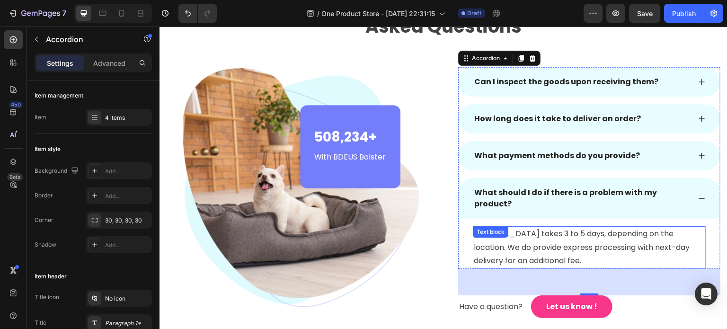
click at [560, 232] on p "Normal delivery takes 3 to 5 days, depending on the location. We do provide exp…" at bounding box center [589, 247] width 231 height 41
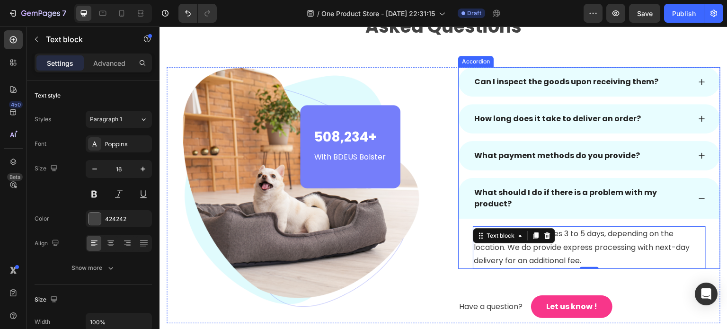
click at [698, 116] on icon at bounding box center [702, 119] width 8 height 8
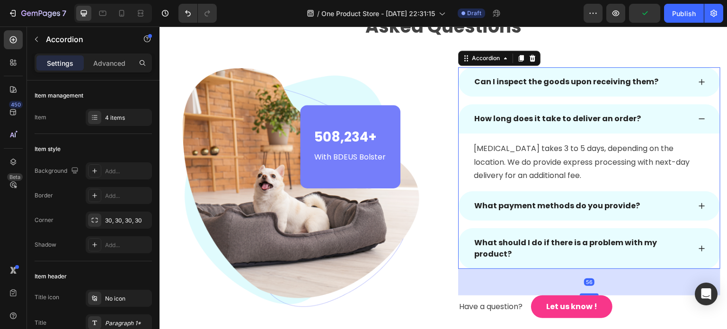
click at [698, 81] on icon at bounding box center [702, 82] width 8 height 8
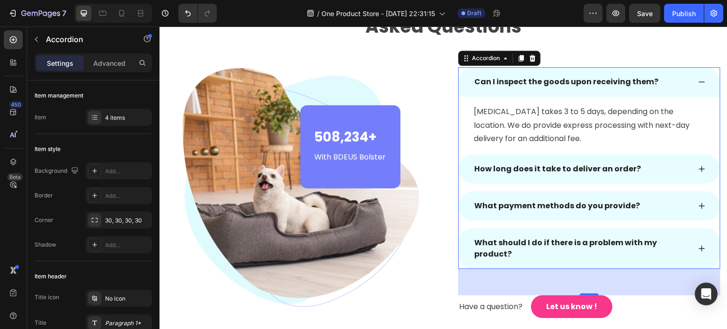
click at [581, 83] on div "Can I inspect the goods upon receiving them?" at bounding box center [566, 82] width 187 height 14
click at [581, 83] on p "Can I inspect the goods upon receiving them?" at bounding box center [566, 81] width 184 height 11
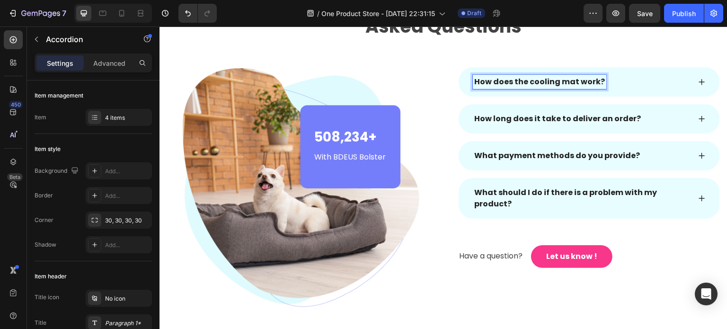
click at [698, 79] on icon at bounding box center [702, 82] width 8 height 8
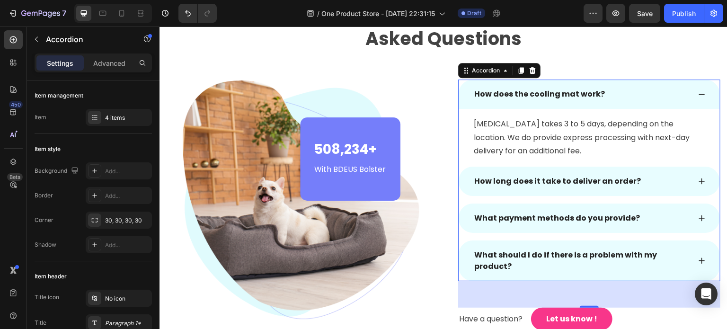
scroll to position [1309, 0]
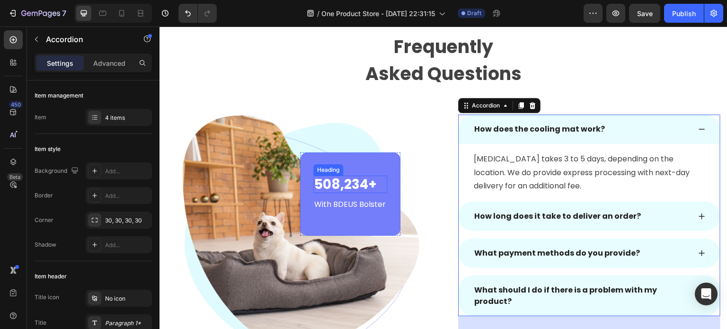
click at [362, 185] on p "508,234+" at bounding box center [350, 185] width 72 height 16
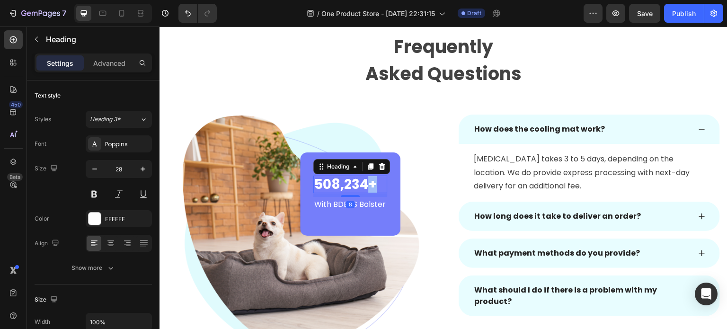
click at [362, 185] on p "508,234+" at bounding box center [350, 185] width 72 height 16
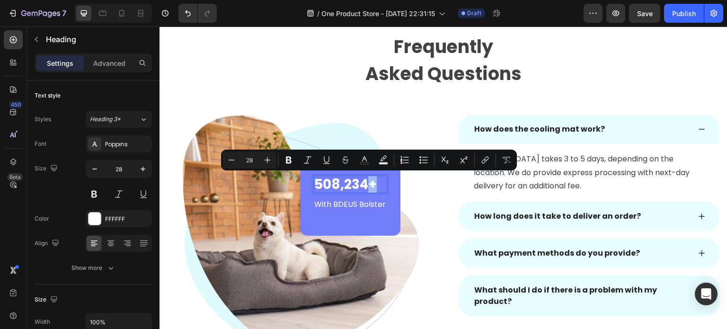
click at [362, 185] on p "508,234+" at bounding box center [350, 185] width 72 height 16
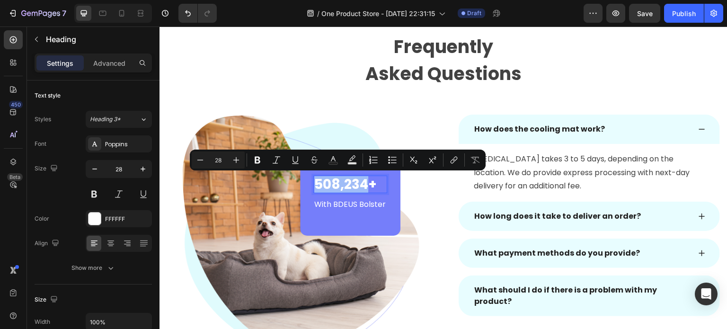
drag, startPoint x: 362, startPoint y: 186, endPoint x: 313, endPoint y: 186, distance: 49.2
click at [314, 186] on p "508,234+" at bounding box center [350, 185] width 72 height 16
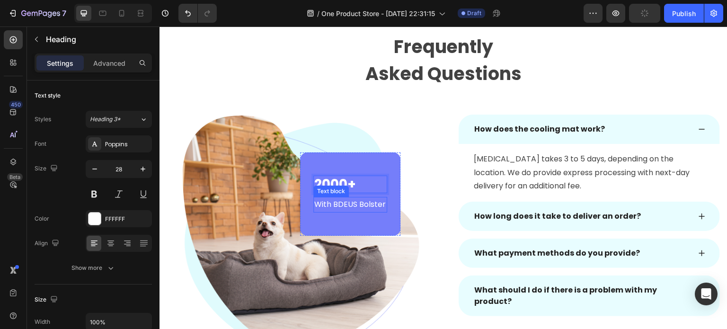
click at [340, 208] on p "With BDEUS Bolster" at bounding box center [350, 205] width 72 height 14
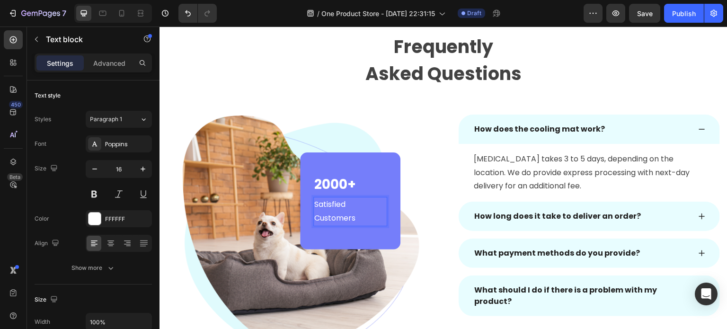
click at [354, 214] on p "Satisfied Customers" at bounding box center [350, 211] width 72 height 27
click at [387, 162] on div "2000+ Heading Satisfied Customers Text block 0 Row" at bounding box center [350, 200] width 100 height 97
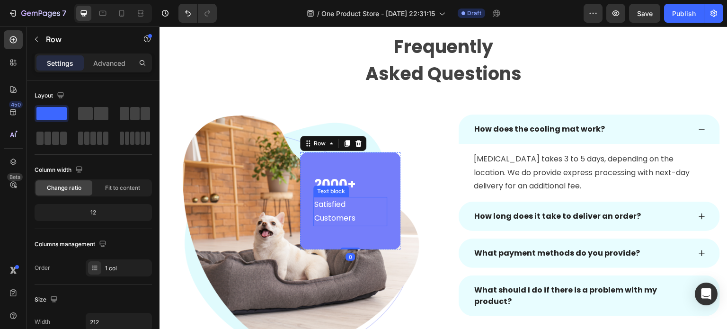
click at [361, 210] on p "Satisfied Customers" at bounding box center [350, 211] width 72 height 27
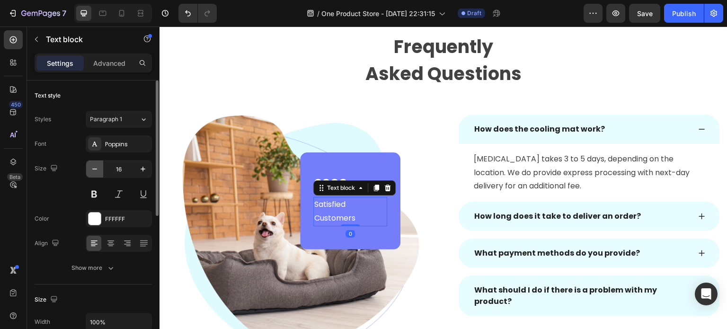
click at [98, 171] on icon "button" at bounding box center [94, 168] width 9 height 9
type input "15"
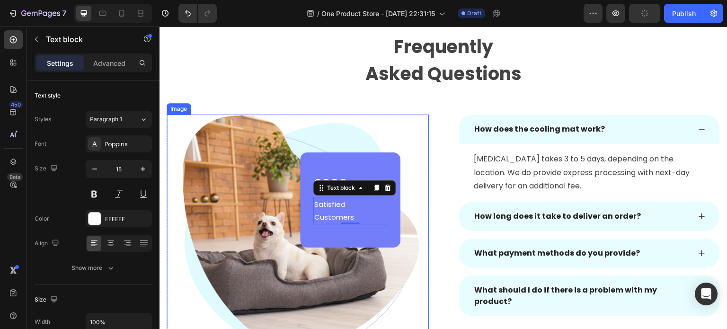
click at [384, 136] on img at bounding box center [298, 243] width 262 height 256
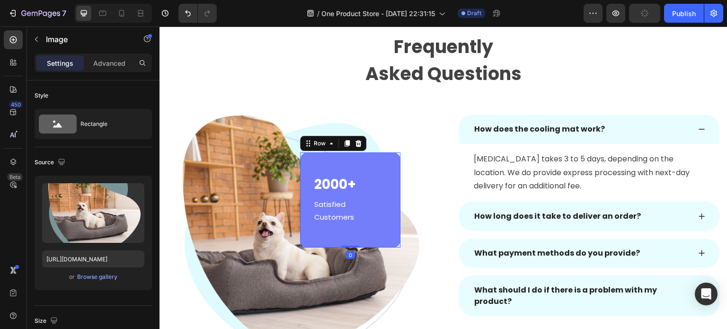
click at [366, 156] on div "2000+ Heading Satisfied Customers Text block Row 0" at bounding box center [350, 200] width 100 height 96
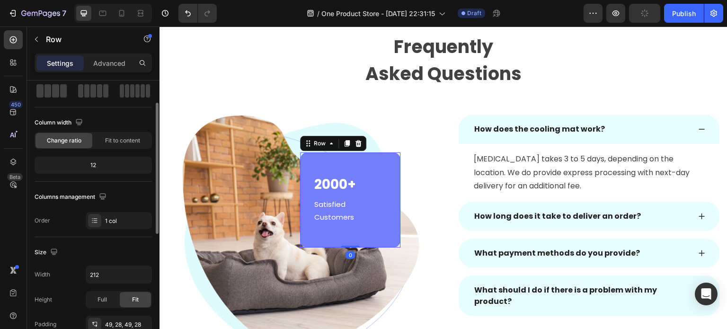
scroll to position [142, 0]
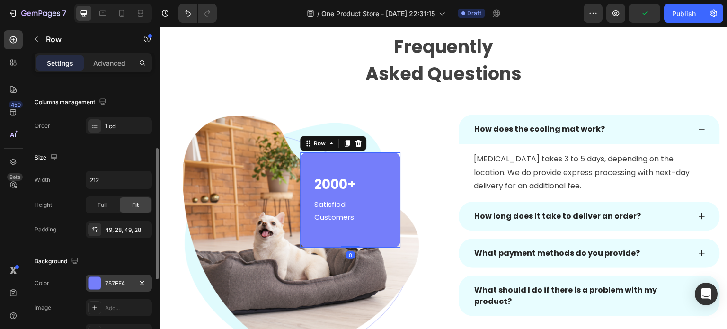
click at [94, 279] on div at bounding box center [95, 283] width 12 height 12
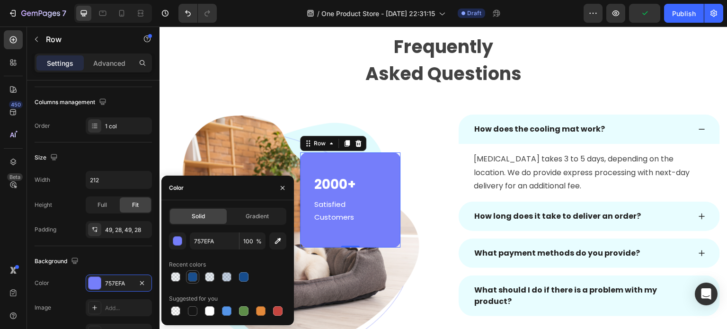
click at [195, 275] on div at bounding box center [192, 276] width 9 height 9
type input "164C8C"
type input "99"
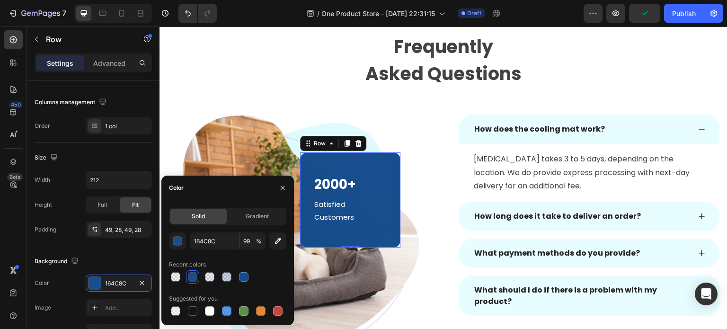
click at [18, 240] on div "450 Beta" at bounding box center [13, 145] width 19 height 231
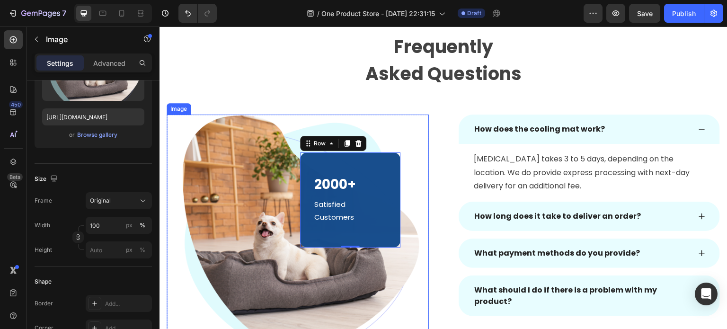
click at [278, 238] on img at bounding box center [298, 243] width 262 height 256
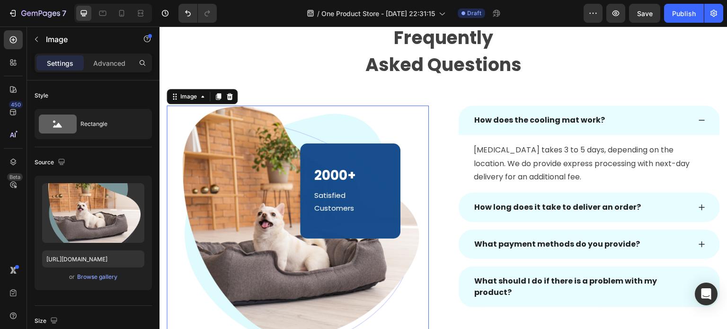
scroll to position [1309, 0]
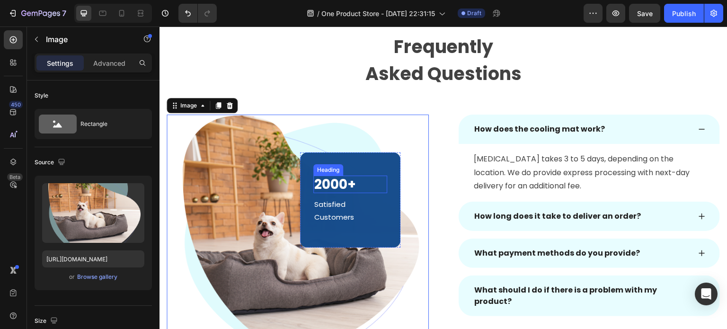
click at [329, 185] on p "2000+" at bounding box center [350, 185] width 72 height 16
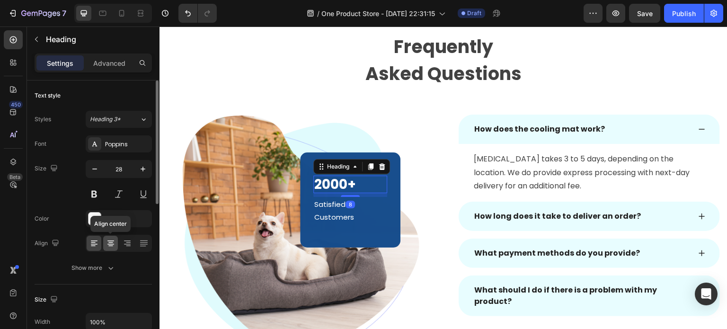
click at [117, 241] on div at bounding box center [110, 243] width 15 height 15
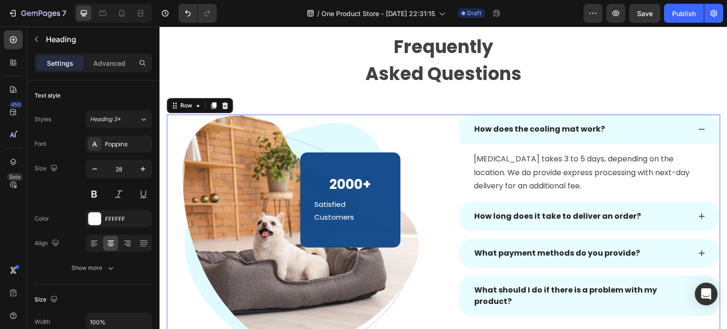
click at [454, 283] on div "Image 2000+ Heading Satisfied Customers Text block Row Row How does the cooling…" at bounding box center [444, 243] width 554 height 256
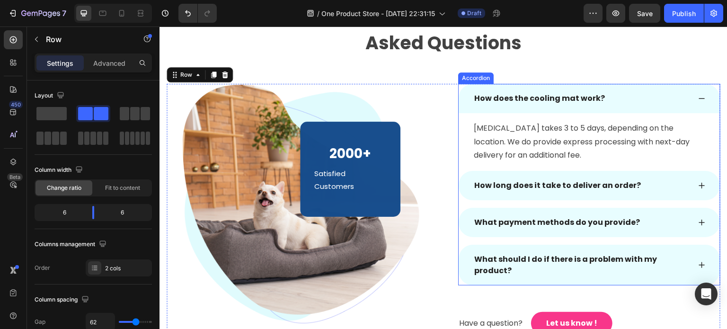
scroll to position [1356, 0]
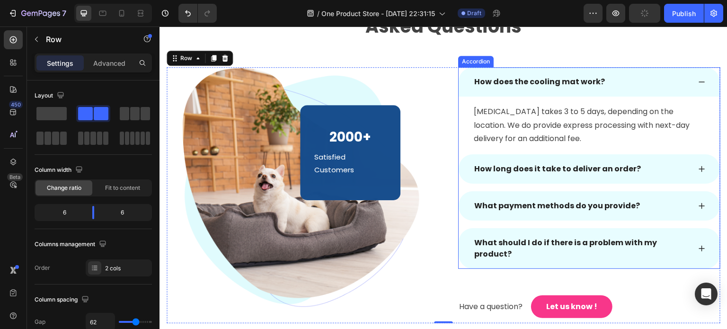
click at [520, 174] on p "How long does it take to deliver an order?" at bounding box center [557, 168] width 167 height 11
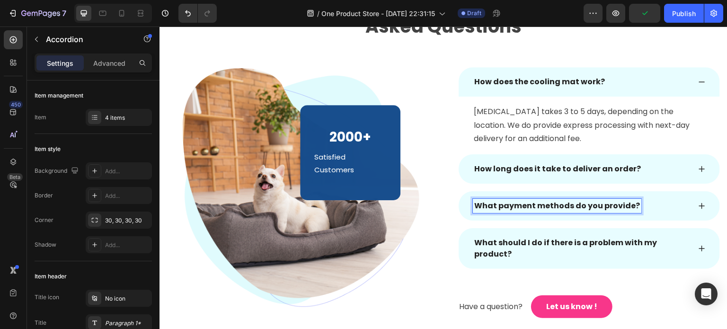
click at [698, 203] on icon at bounding box center [702, 206] width 8 height 8
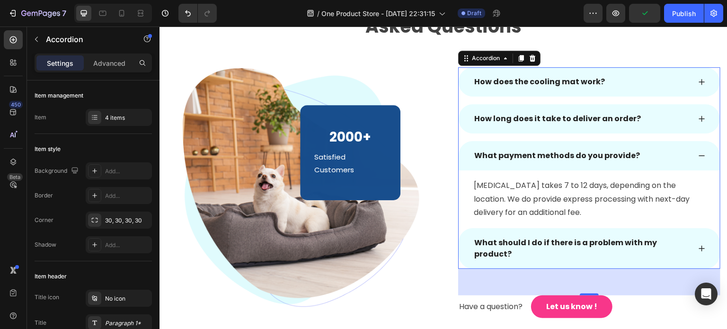
click at [590, 159] on p "What payment methods do you provide?" at bounding box center [557, 155] width 166 height 11
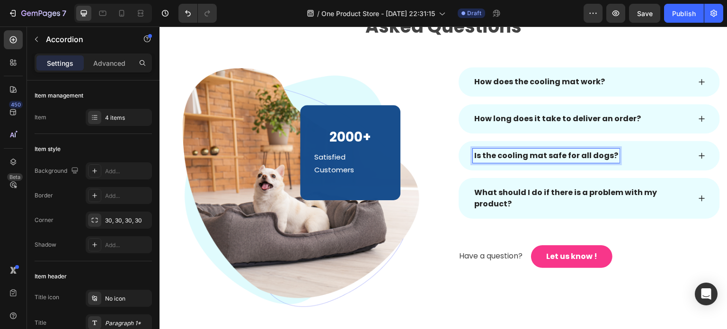
drag, startPoint x: 693, startPoint y: 157, endPoint x: 680, endPoint y: 167, distance: 16.1
click at [698, 157] on icon at bounding box center [702, 156] width 8 height 8
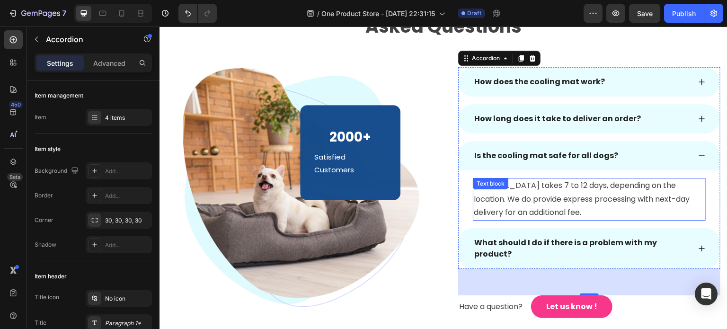
click at [577, 191] on p "Normal delivery takes 7 to 12 days, depending on the location. We do provide ex…" at bounding box center [589, 199] width 231 height 41
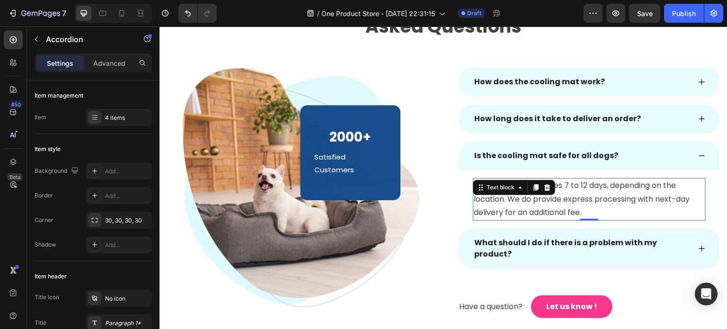
click at [577, 191] on p "Normal delivery takes 7 to 12 days, depending on the location. We do provide ex…" at bounding box center [589, 199] width 231 height 41
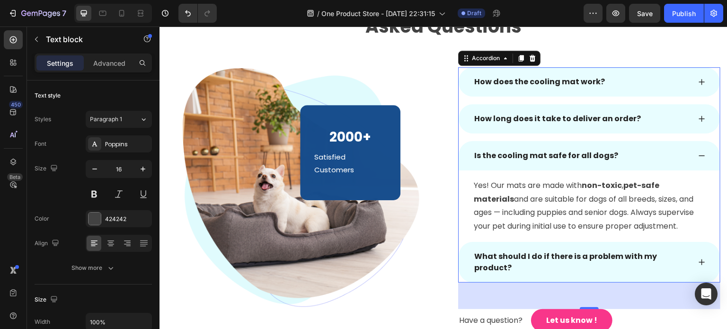
click at [552, 274] on p "What should I do if there is a problem with my product?" at bounding box center [581, 262] width 215 height 23
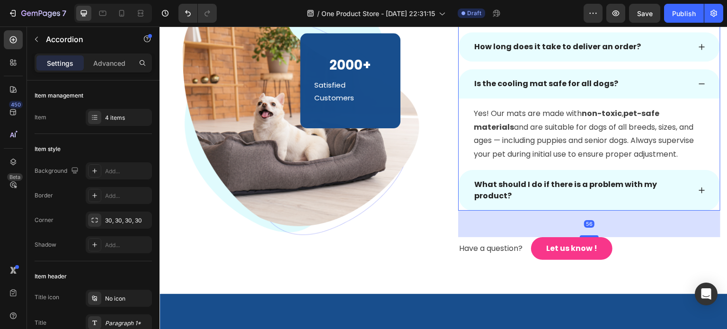
scroll to position [1451, 0]
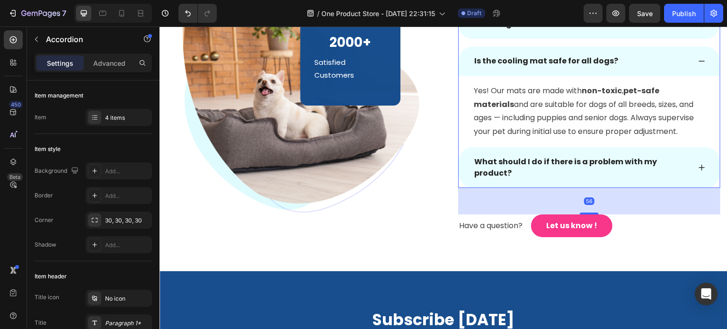
click at [699, 171] on icon at bounding box center [702, 168] width 6 height 6
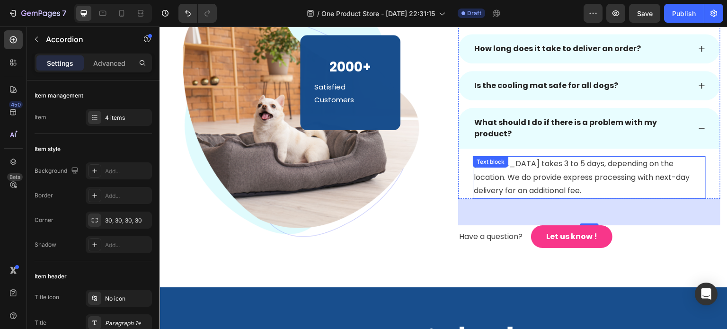
scroll to position [1404, 0]
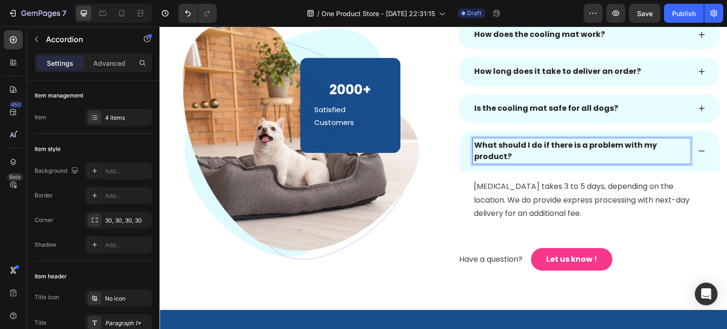
click at [561, 157] on p "What should I do if there is a problem with my product?" at bounding box center [581, 151] width 215 height 23
drag, startPoint x: 520, startPoint y: 158, endPoint x: 473, endPoint y: 148, distance: 48.4
click at [474, 148] on p "What should I do if there is a problem with my product?" at bounding box center [581, 151] width 215 height 23
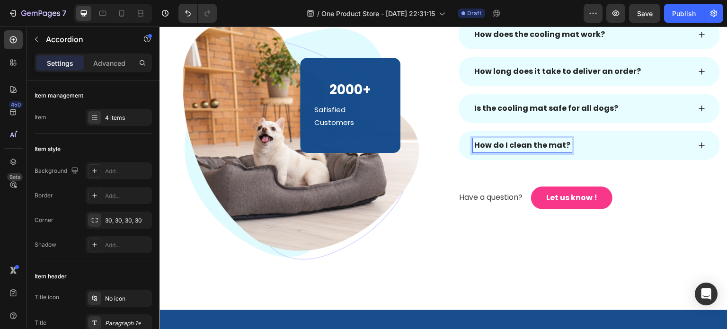
click at [689, 144] on div "How do I clean the mat?" at bounding box center [589, 145] width 261 height 29
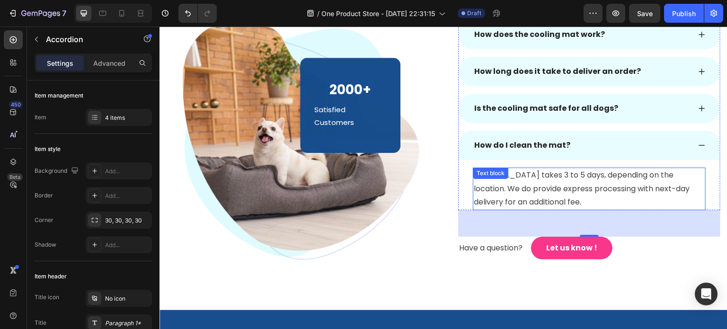
click at [525, 184] on p "Normal delivery takes 3 to 5 days, depending on the location. We do provide exp…" at bounding box center [589, 189] width 231 height 41
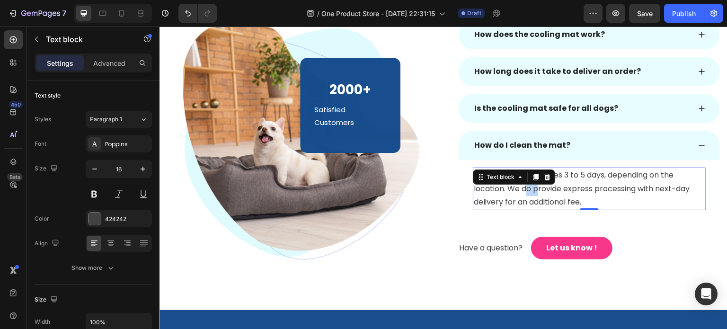
click at [525, 184] on p "Normal delivery takes 3 to 5 days, depending on the location. We do provide exp…" at bounding box center [589, 189] width 231 height 41
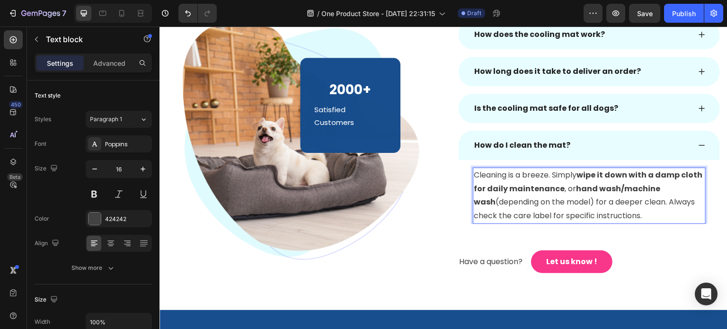
click at [627, 207] on p "Cleaning is a breeze. Simply wipe it down with a damp cloth for daily maintenan…" at bounding box center [589, 196] width 231 height 54
click at [626, 214] on p "Cleaning is a breeze. Simply wipe it down with a damp cloth for daily maintenan…" at bounding box center [589, 196] width 231 height 54
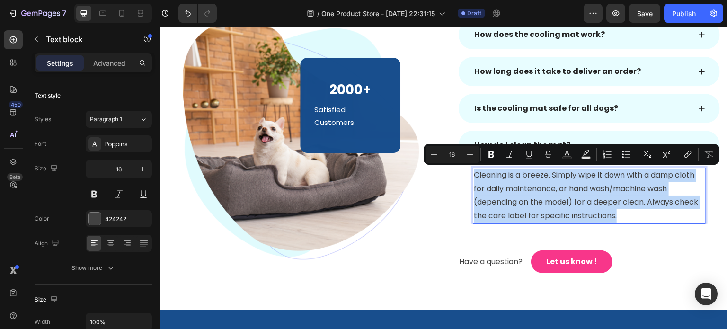
click at [625, 202] on p "Cleaning is a breeze. Simply wipe it down with a damp cloth for daily maintenan…" at bounding box center [589, 196] width 231 height 54
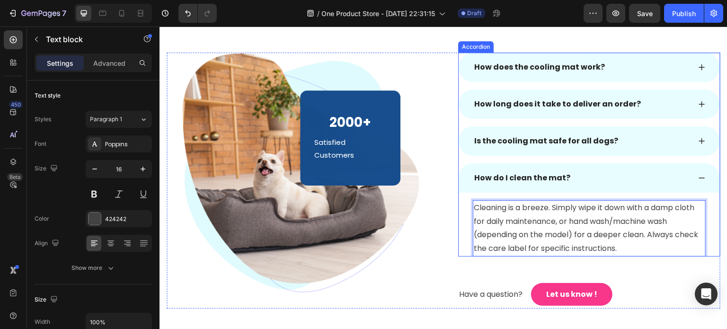
scroll to position [1356, 0]
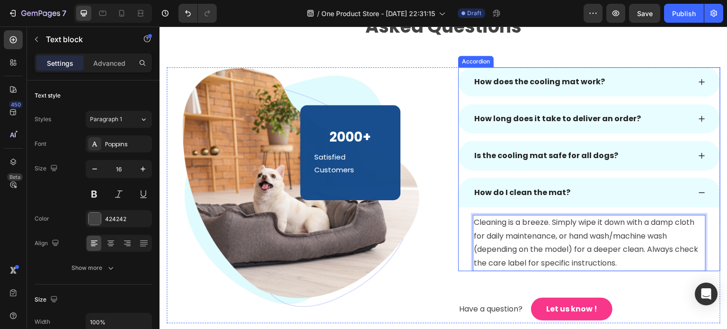
click at [617, 162] on div "Is the cooling mat safe for all dogs?" at bounding box center [589, 155] width 261 height 29
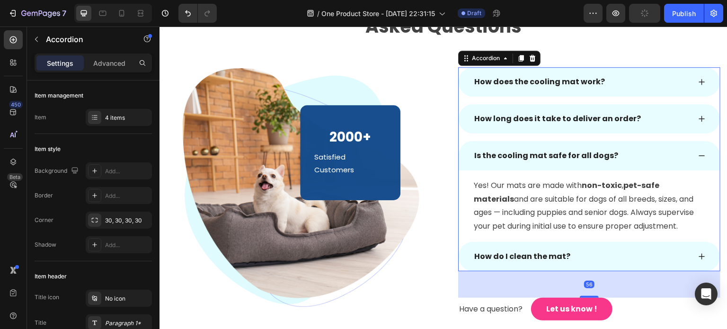
click at [628, 157] on div "Is the cooling mat safe for all dogs?" at bounding box center [582, 156] width 218 height 14
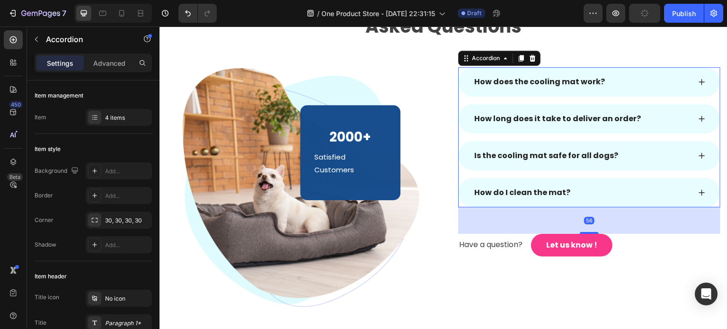
click at [621, 125] on div "How long does it take to deliver an order?" at bounding box center [558, 119] width 170 height 14
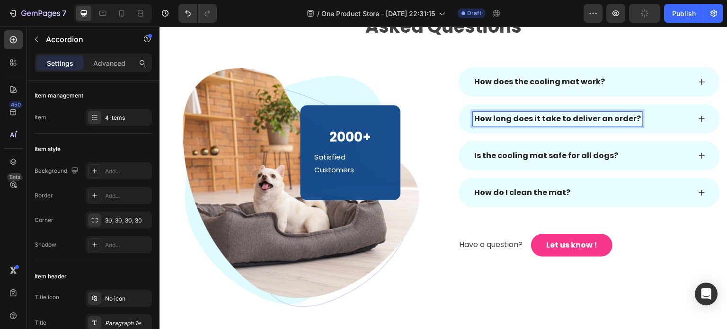
click at [657, 121] on div "How long does it take to deliver an order?" at bounding box center [582, 119] width 218 height 14
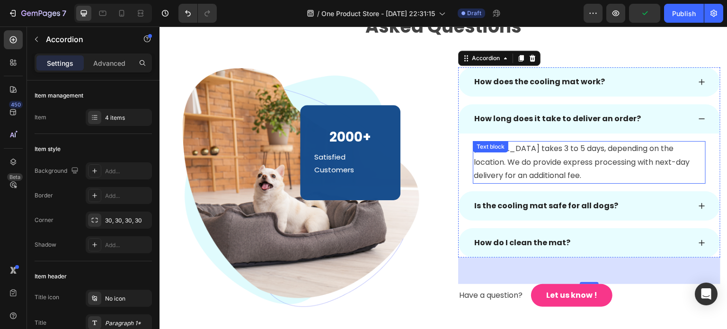
click at [555, 154] on p "Normal delivery takes 3 to 5 days, depending on the location. We do provide exp…" at bounding box center [589, 162] width 231 height 41
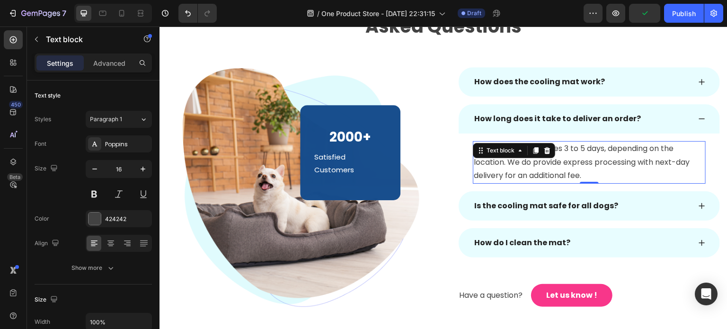
click at [559, 149] on p "Normal delivery takes 3 to 5 days, depending on the location. We do provide exp…" at bounding box center [589, 162] width 231 height 41
click at [584, 165] on p "Normal delivery takes 7 to 12 days, depending on the location. We do provide ex…" at bounding box center [589, 162] width 231 height 41
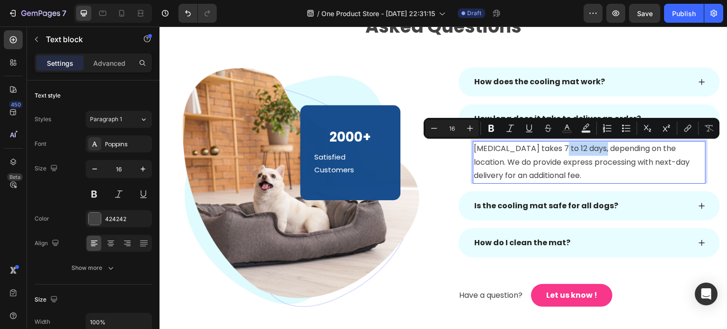
drag, startPoint x: 554, startPoint y: 146, endPoint x: 596, endPoint y: 150, distance: 41.8
click at [596, 150] on p "Normal delivery takes 7 to 12 days, depending on the location. We do provide ex…" at bounding box center [589, 162] width 231 height 41
click at [635, 163] on p "Normal delivery takes 7 to 12 days , depending on the location. We do provide e…" at bounding box center [589, 162] width 231 height 41
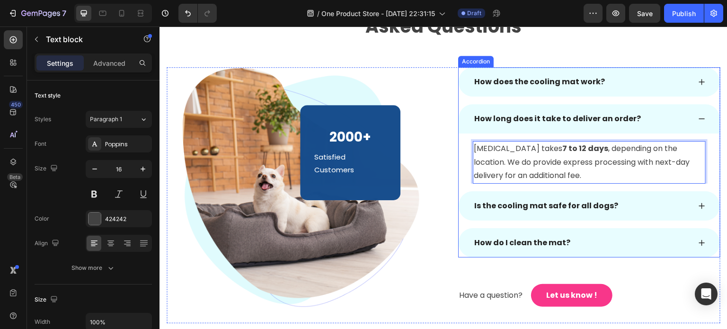
click at [599, 236] on div "How do I clean the mat?" at bounding box center [582, 243] width 218 height 14
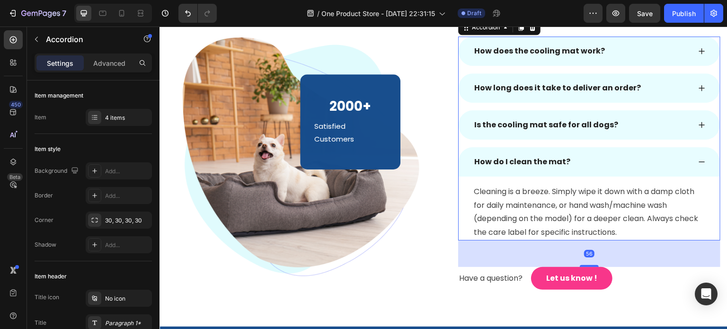
scroll to position [1404, 0]
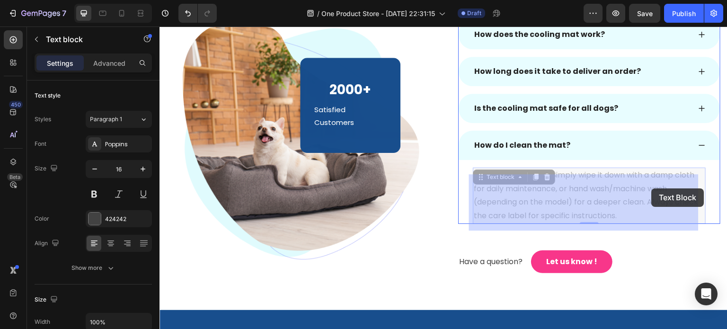
drag, startPoint x: 570, startPoint y: 188, endPoint x: 652, endPoint y: 188, distance: 82.4
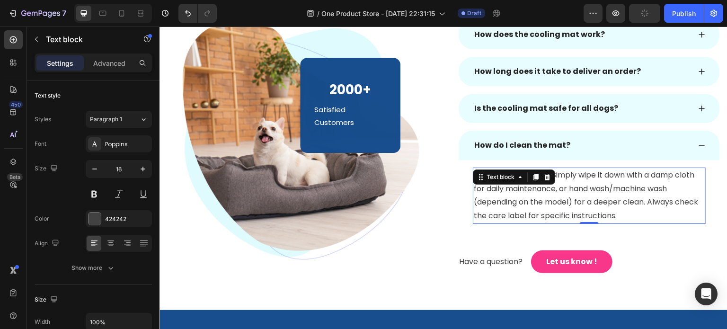
click at [649, 189] on p "Cleaning is a breeze. Simply wipe it down with a damp cloth for daily maintenan…" at bounding box center [589, 196] width 231 height 54
click at [663, 189] on p "Cleaning is a breeze. Simply wipe it down with a damp cloth for daily maintenan…" at bounding box center [589, 196] width 231 height 54
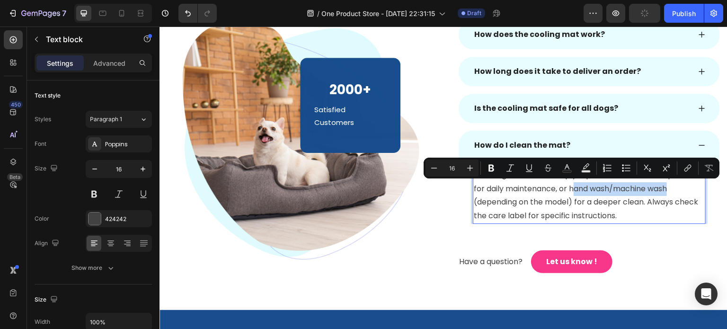
drag, startPoint x: 570, startPoint y: 189, endPoint x: 668, endPoint y: 189, distance: 98.5
click at [668, 189] on p "Cleaning is a breeze. Simply wipe it down with a damp cloth for daily maintenan…" at bounding box center [589, 196] width 231 height 54
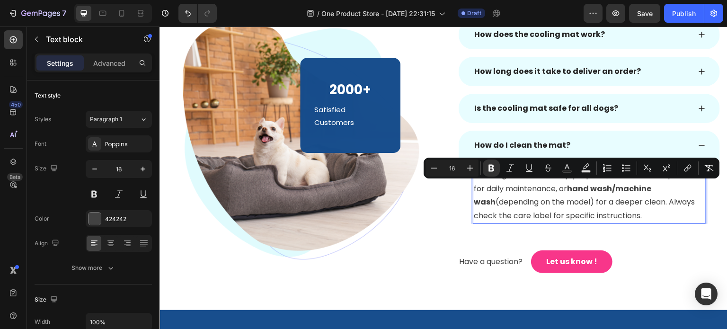
click at [617, 189] on strong "hand wash/machine wash" at bounding box center [563, 195] width 178 height 25
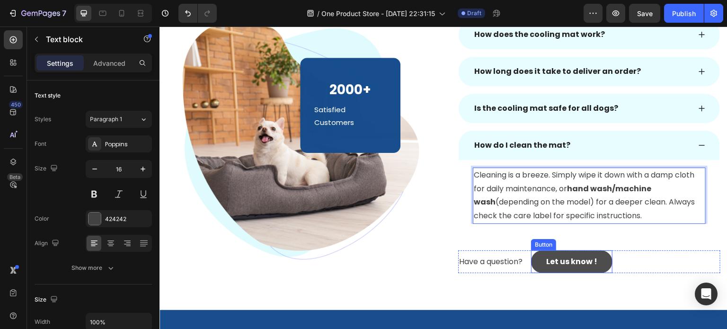
click at [538, 261] on button "Let us know !" at bounding box center [571, 261] width 81 height 23
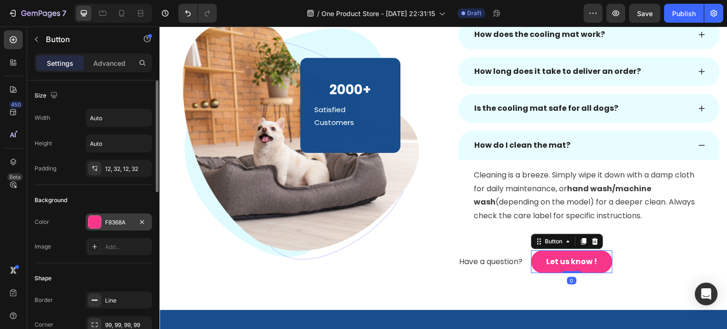
click at [95, 221] on div at bounding box center [95, 222] width 12 height 12
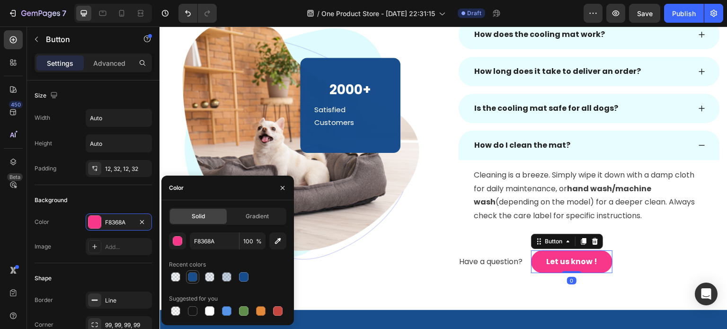
click at [193, 276] on div at bounding box center [192, 276] width 9 height 9
type input "164C8C"
type input "99"
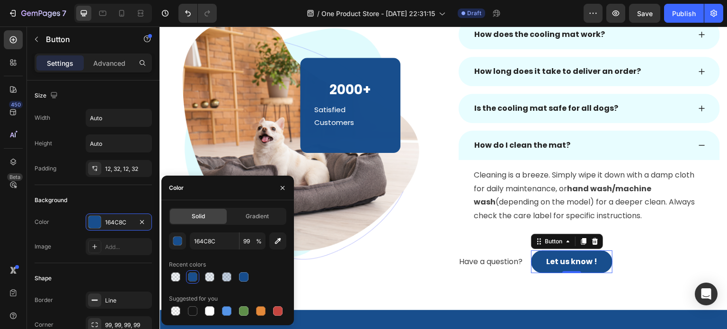
click at [536, 281] on div "Frequently Asked Questions Heading Row Image 2000+ Heading Satisfied Customers …" at bounding box center [444, 106] width 568 height 407
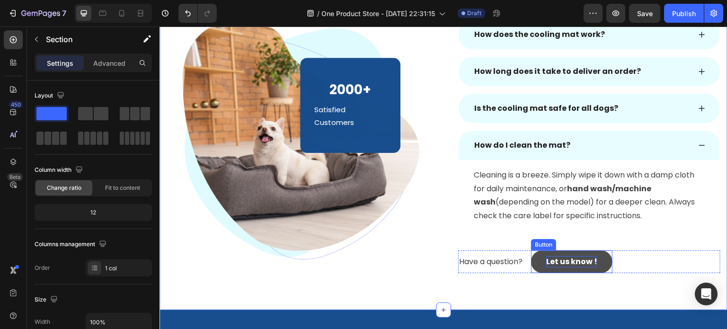
click at [547, 266] on div "Let us know !" at bounding box center [571, 261] width 51 height 11
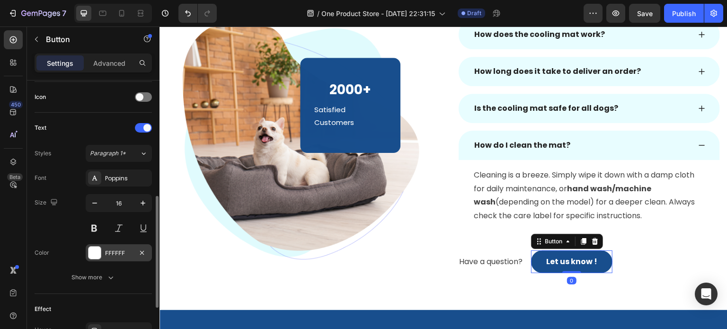
scroll to position [402, 0]
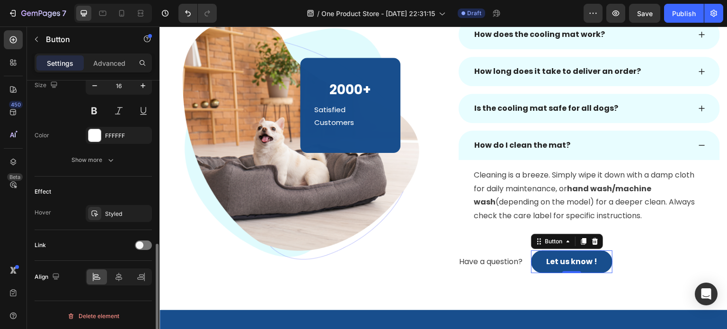
click at [134, 241] on div "Link" at bounding box center [93, 245] width 117 height 15
click at [138, 241] on span at bounding box center [140, 245] width 8 height 8
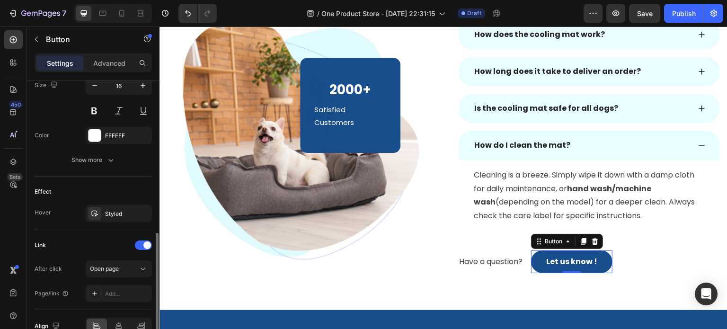
scroll to position [449, 0]
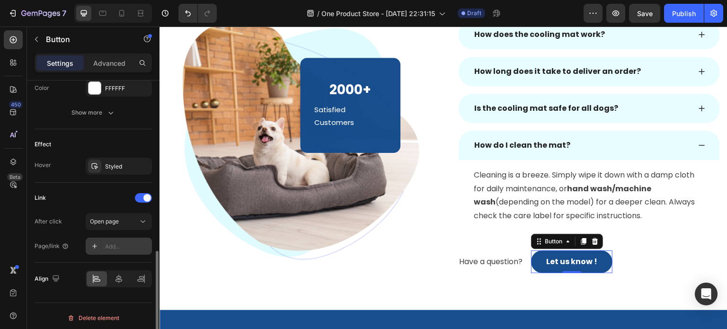
click at [100, 242] on div at bounding box center [94, 246] width 13 height 13
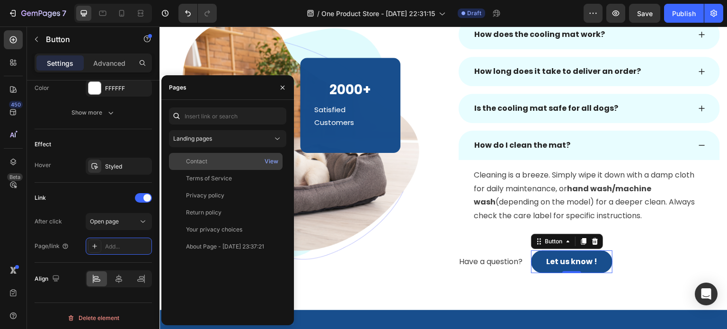
click at [220, 159] on div "Contact" at bounding box center [226, 161] width 106 height 9
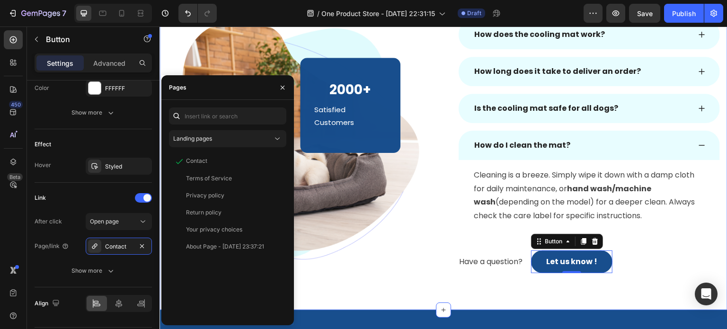
click at [392, 297] on div "Frequently Asked Questions Heading Row Image 2000+ Heading Satisfied Customers …" at bounding box center [444, 106] width 568 height 407
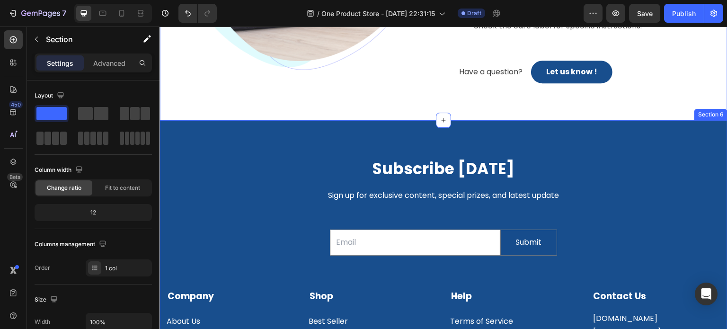
scroll to position [1688, 0]
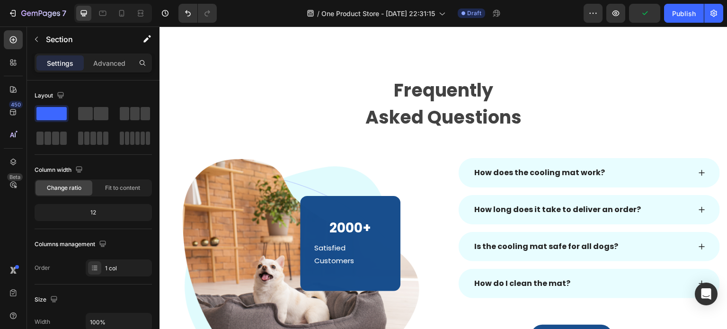
select select "Extra Large (150x100cm)"
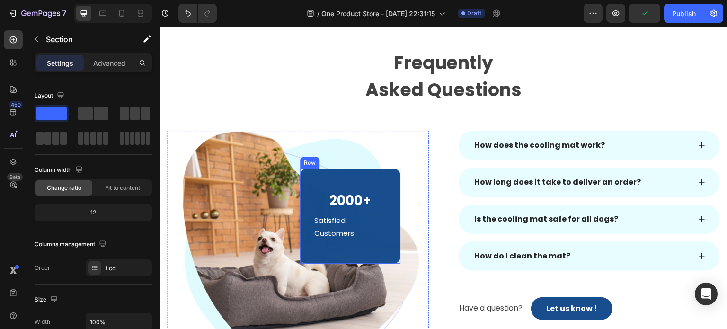
scroll to position [1309, 0]
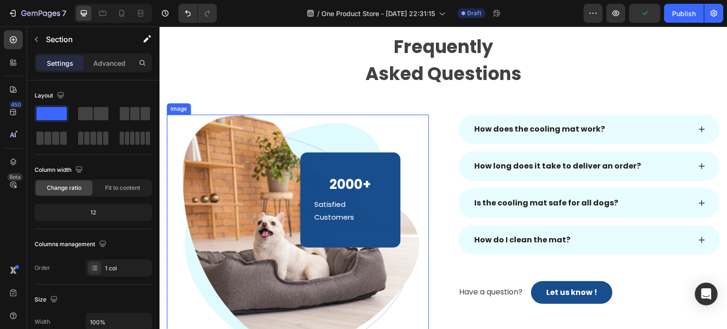
click at [233, 188] on img at bounding box center [298, 243] width 262 height 256
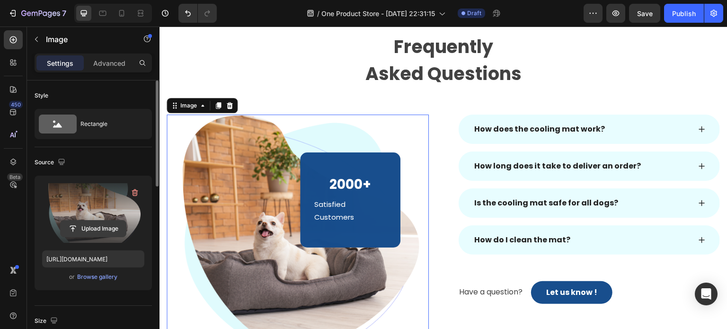
click at [99, 223] on input "file" at bounding box center [93, 229] width 65 height 16
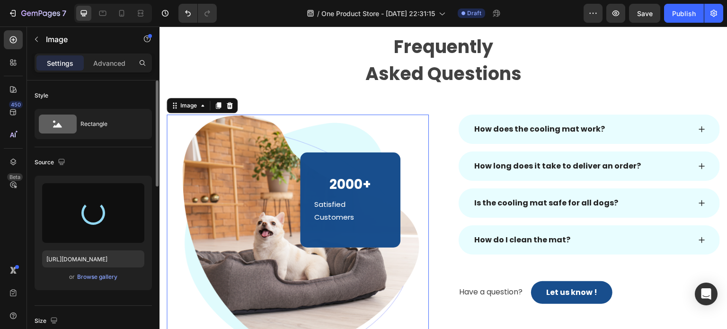
type input "https://cdn.shopify.com/s/files/1/0927/3943/6914/files/gempages_581492877050250…"
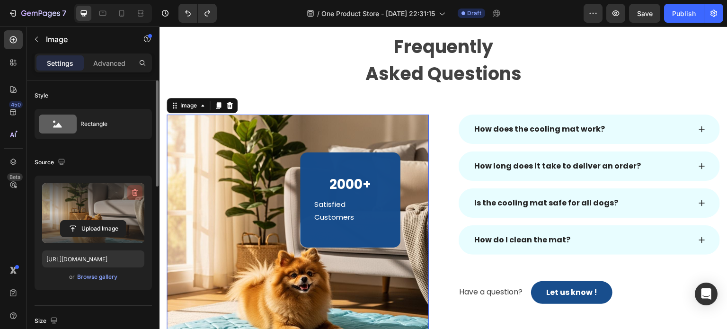
click at [132, 196] on icon "button" at bounding box center [134, 192] width 9 height 9
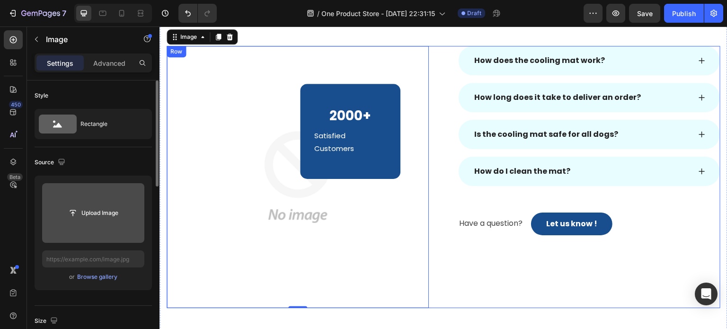
scroll to position [1356, 0]
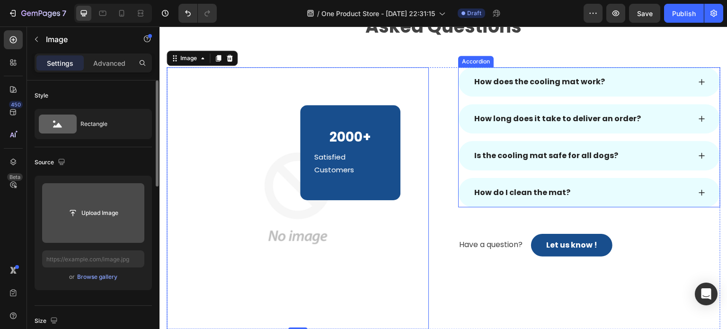
click at [565, 193] on div "How do I clean the mat?" at bounding box center [582, 193] width 218 height 14
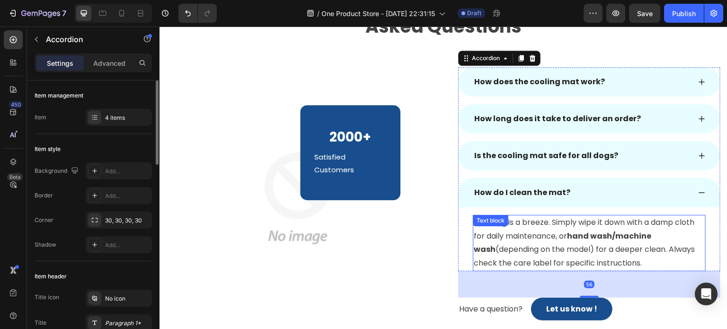
click at [565, 228] on p "Cleaning is a breeze. Simply wipe it down with a damp cloth for daily maintenan…" at bounding box center [589, 243] width 231 height 54
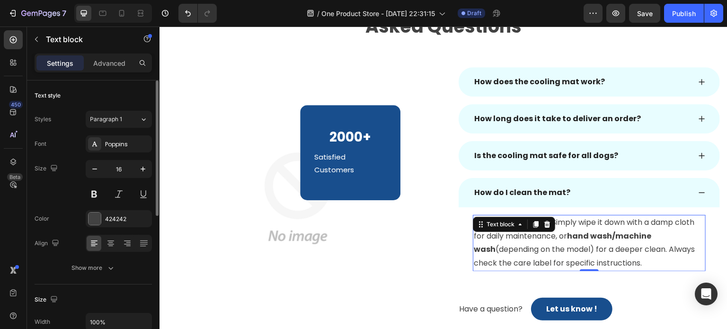
click at [613, 226] on p "Cleaning is a breeze. Simply wipe it down with a damp cloth for daily maintenan…" at bounding box center [589, 243] width 231 height 54
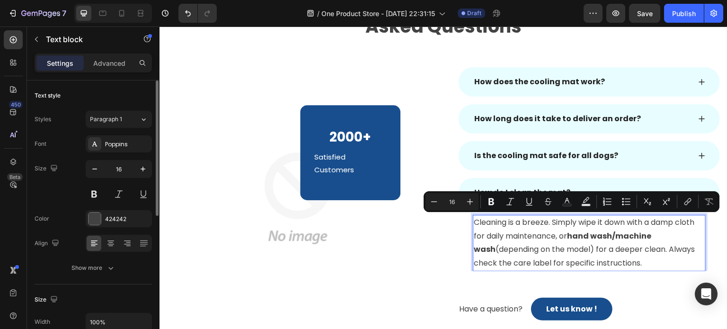
drag, startPoint x: 599, startPoint y: 222, endPoint x: 568, endPoint y: 236, distance: 34.3
click at [568, 236] on p "Cleaning is a breeze. Simply wipe it down with a damp cloth for daily maintenan…" at bounding box center [589, 243] width 231 height 54
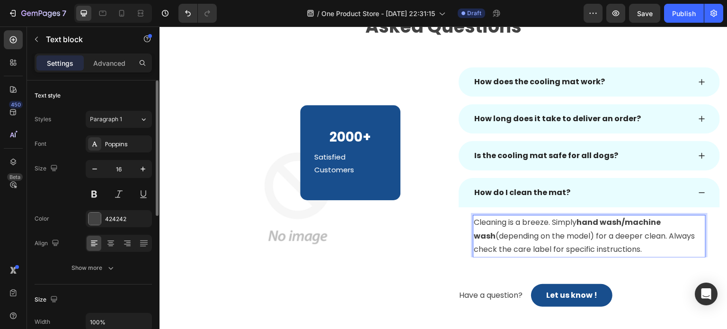
click at [626, 223] on strong "hand wash/machine wash" at bounding box center [567, 229] width 187 height 25
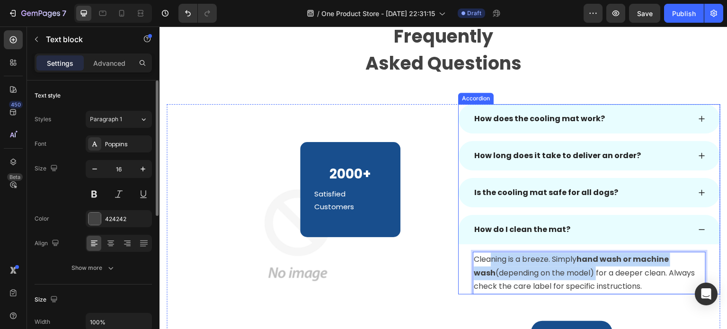
scroll to position [1309, 0]
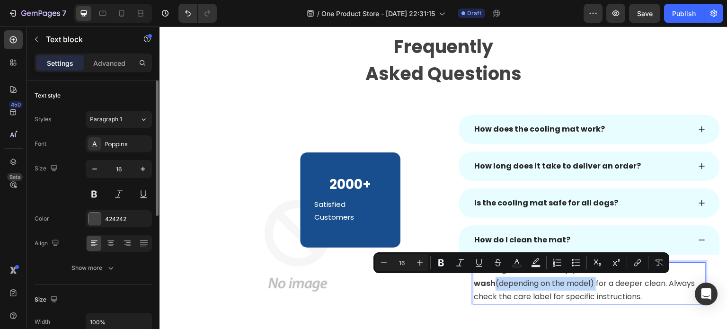
drag, startPoint x: 573, startPoint y: 236, endPoint x: 472, endPoint y: 285, distance: 112.9
click at [474, 285] on p "Cleaning is a breeze. Simply hand wash or machine wash (depending on the model)…" at bounding box center [589, 283] width 231 height 41
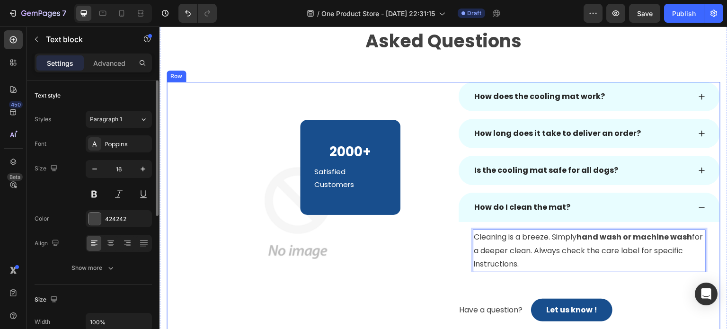
scroll to position [1356, 0]
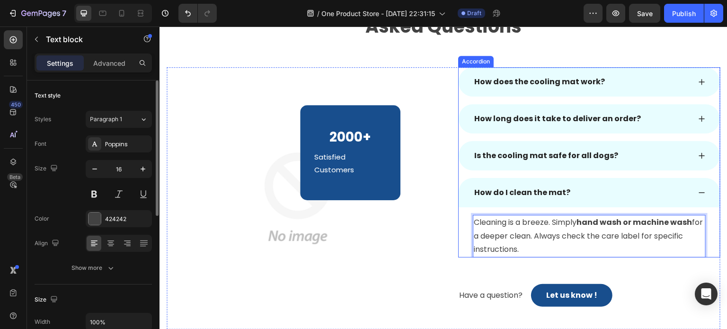
click at [698, 193] on icon at bounding box center [702, 193] width 8 height 8
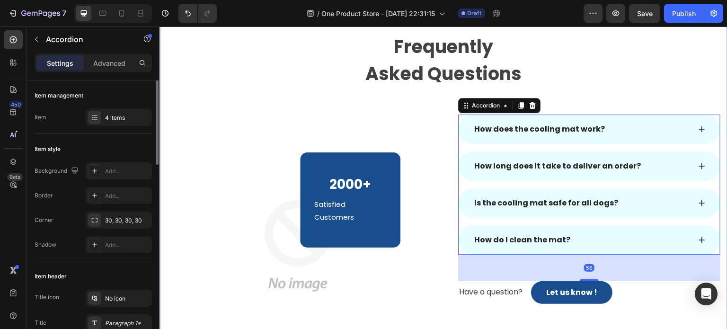
scroll to position [1309, 0]
click at [699, 129] on icon at bounding box center [702, 129] width 6 height 6
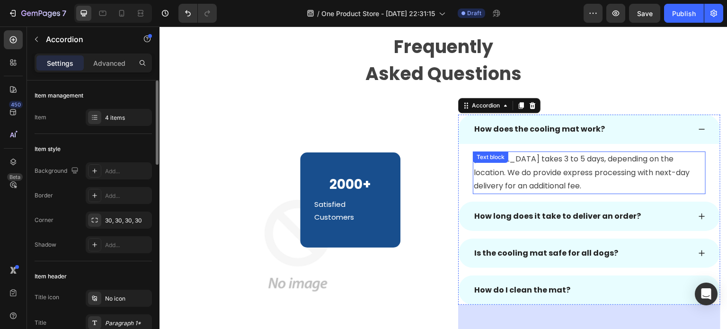
click at [511, 171] on p "Normal delivery takes 3 to 5 days, depending on the location. We do provide exp…" at bounding box center [589, 172] width 231 height 41
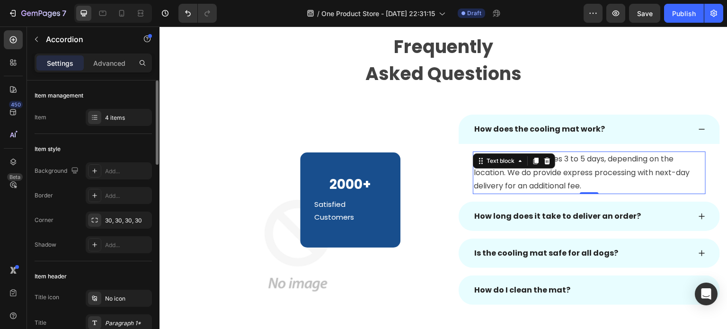
click at [511, 171] on p "Normal delivery takes 3 to 5 days, depending on the location. We do provide exp…" at bounding box center [589, 172] width 231 height 41
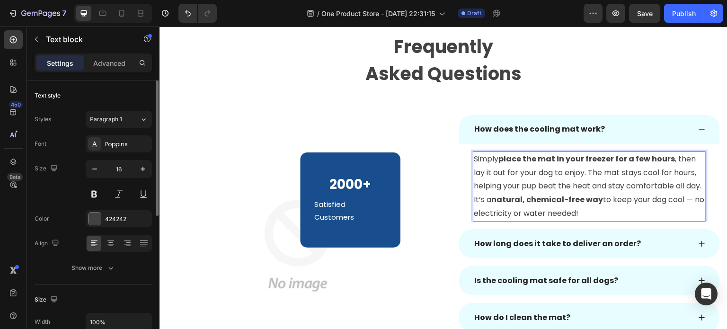
click at [621, 161] on strong "place the mat in your freezer for a few hours" at bounding box center [587, 158] width 177 height 11
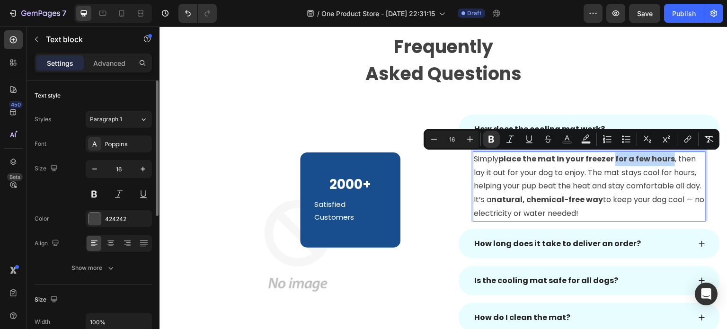
drag, startPoint x: 609, startPoint y: 161, endPoint x: 666, endPoint y: 161, distance: 56.8
click at [666, 161] on strong "place the mat in your freezer for a few hours" at bounding box center [587, 158] width 177 height 11
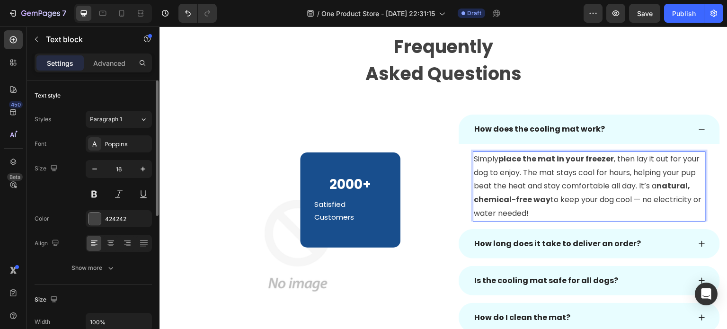
click at [643, 183] on p "Simply place the mat in your freezer , then lay it out for your dog to enjoy. T…" at bounding box center [589, 186] width 231 height 68
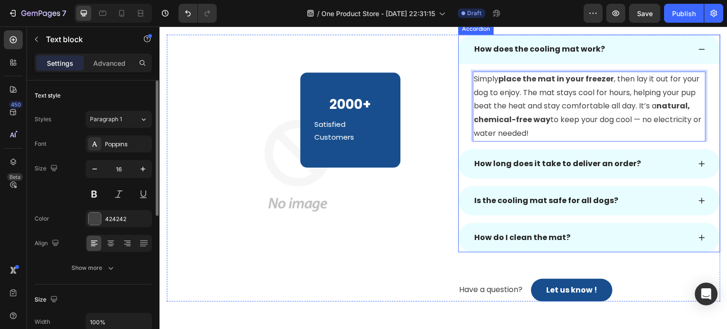
scroll to position [1404, 0]
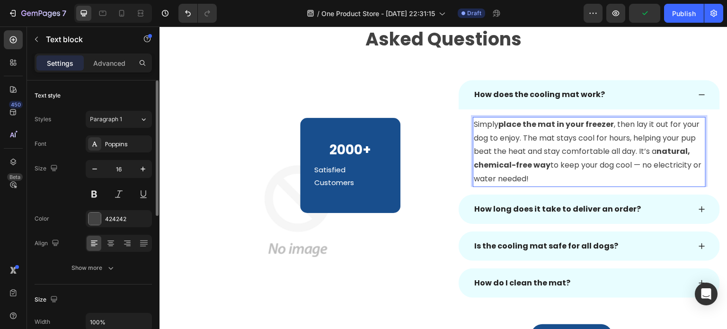
select select "Extra Large (150x100cm)"
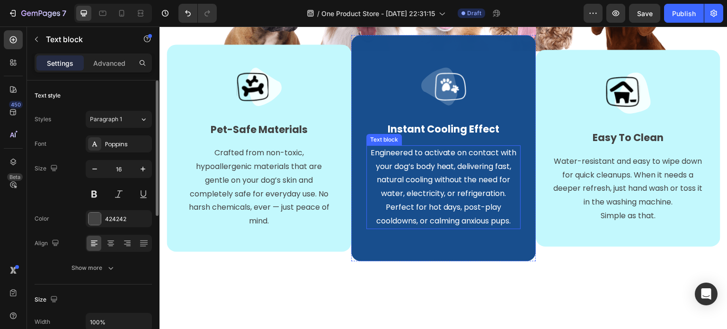
scroll to position [599, 0]
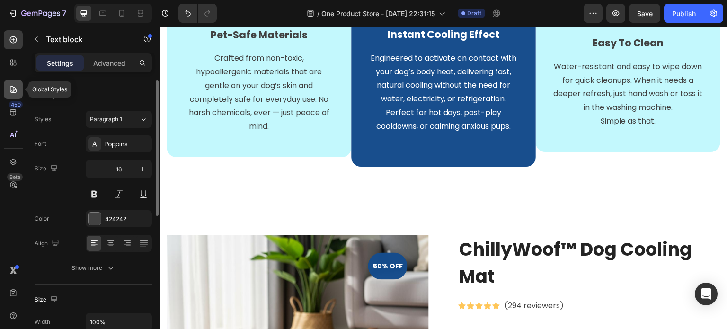
click at [11, 89] on icon at bounding box center [13, 89] width 9 height 9
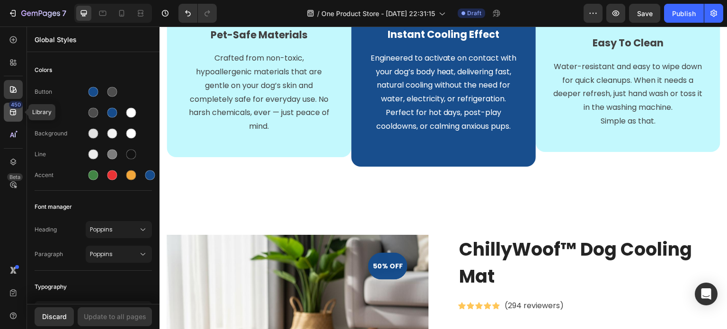
click at [11, 116] on icon at bounding box center [13, 111] width 9 height 9
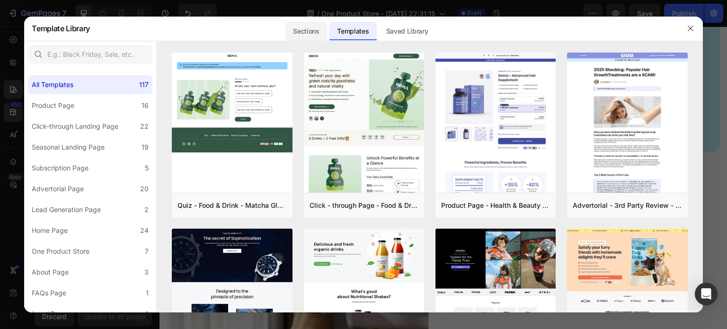
click at [303, 28] on div "Sections" at bounding box center [306, 31] width 41 height 19
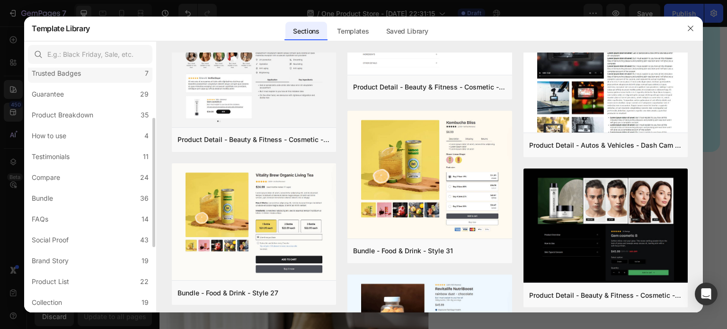
scroll to position [47, 0]
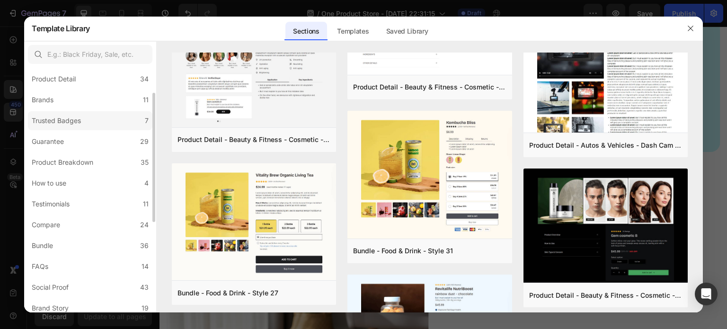
click at [78, 121] on div "Trusted Badges" at bounding box center [56, 120] width 49 height 11
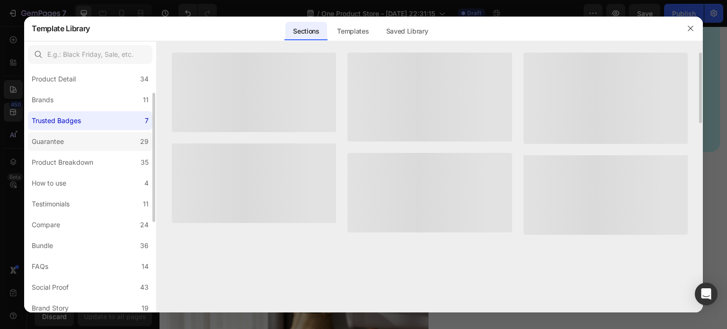
click at [77, 135] on label "Guarantee 29" at bounding box center [90, 141] width 125 height 19
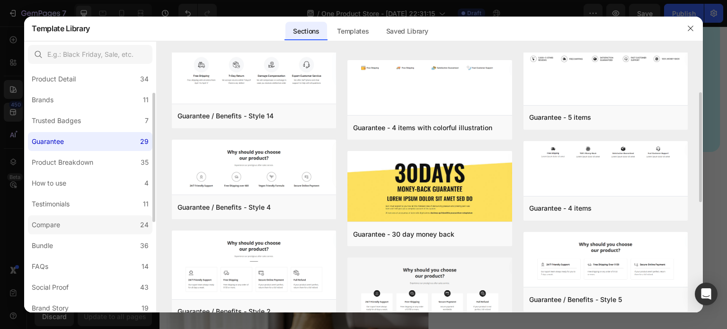
scroll to position [142, 0]
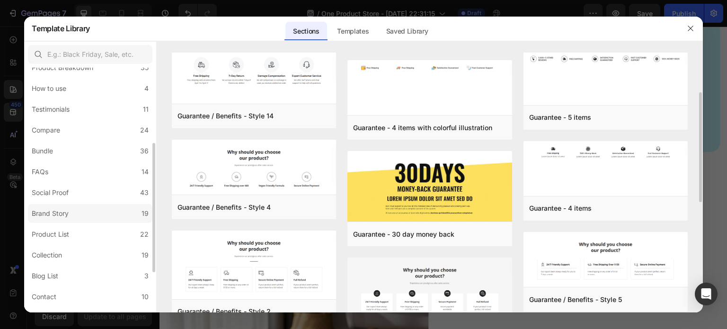
click at [93, 223] on label "Brand Story 19" at bounding box center [90, 213] width 125 height 19
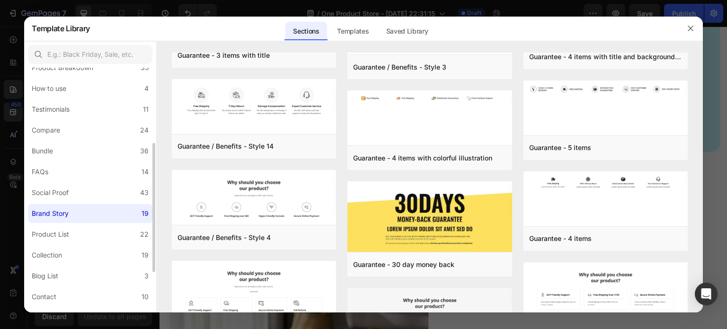
scroll to position [0, 0]
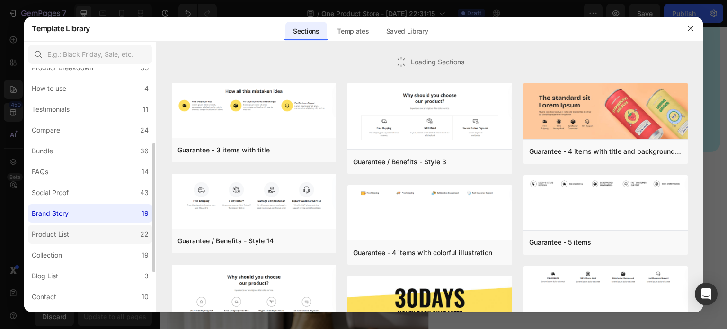
click at [82, 232] on label "Product List 22" at bounding box center [90, 234] width 125 height 19
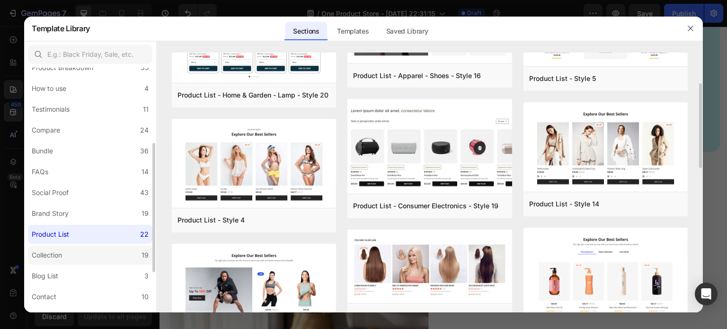
scroll to position [219, 0]
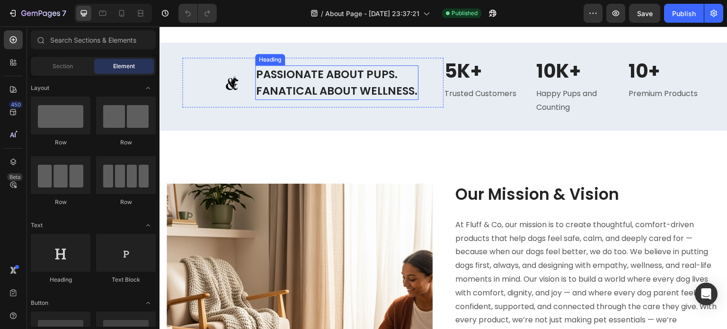
scroll to position [758, 0]
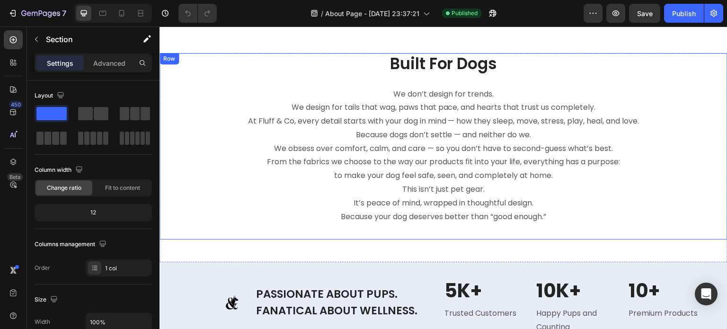
scroll to position [521, 0]
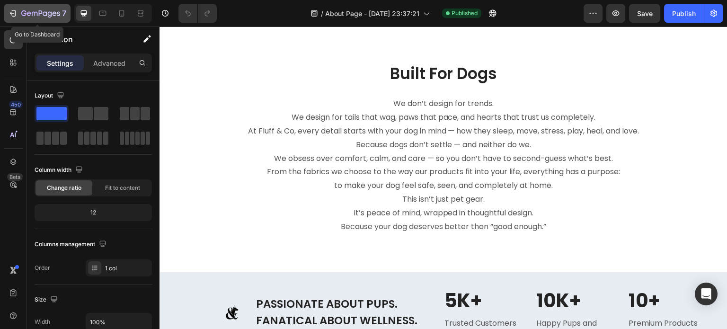
click at [21, 16] on icon "button" at bounding box center [40, 14] width 39 height 8
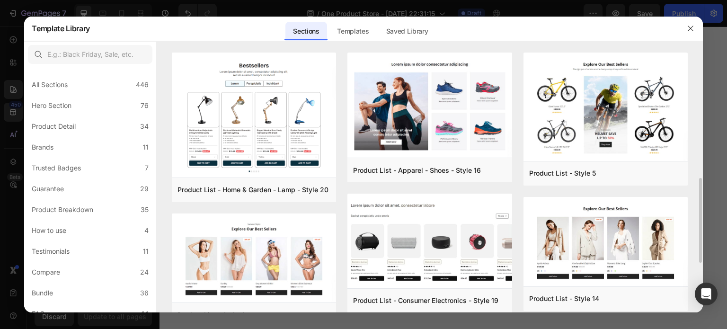
select select "Extra Large (150x100cm)"
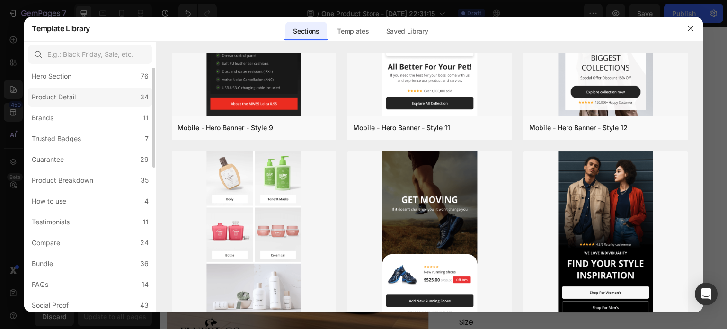
scroll to position [0, 0]
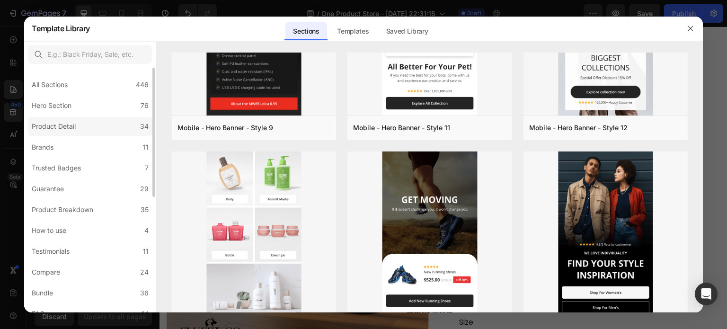
click at [87, 121] on label "Product Detail 34" at bounding box center [90, 126] width 125 height 19
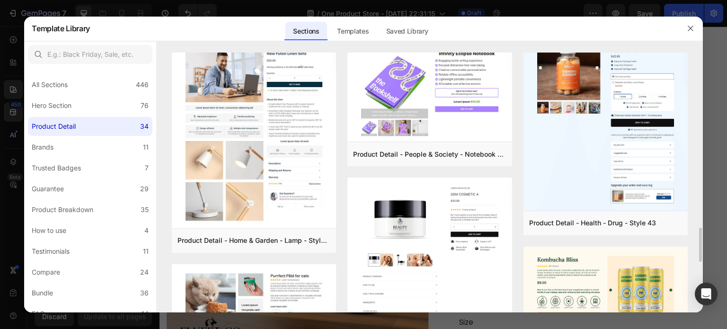
scroll to position [1072, 0]
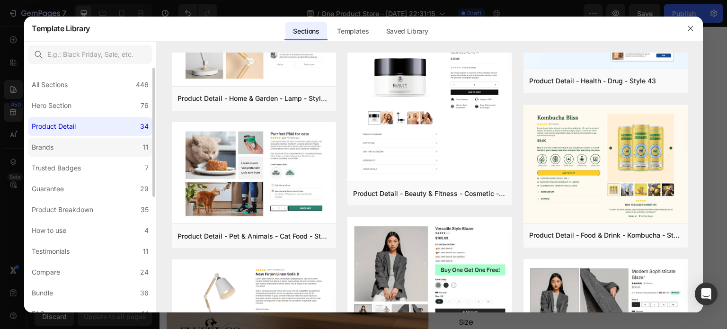
click at [100, 147] on label "Brands 11" at bounding box center [90, 147] width 125 height 19
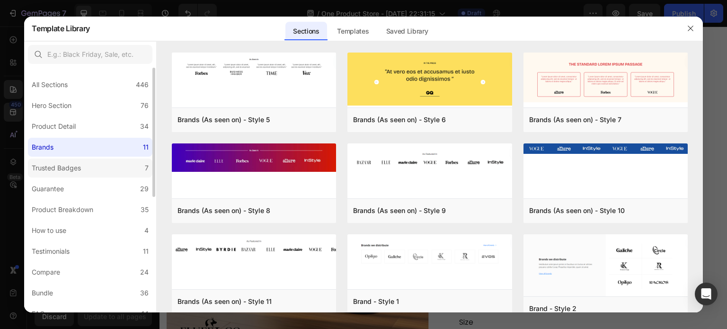
click at [92, 170] on label "Trusted Badges 7" at bounding box center [90, 168] width 125 height 19
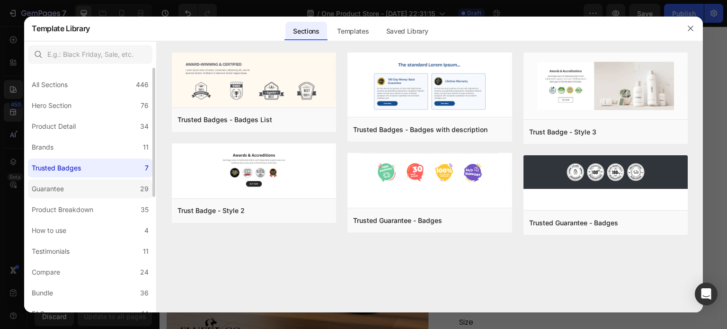
click at [92, 185] on label "Guarantee 29" at bounding box center [90, 188] width 125 height 19
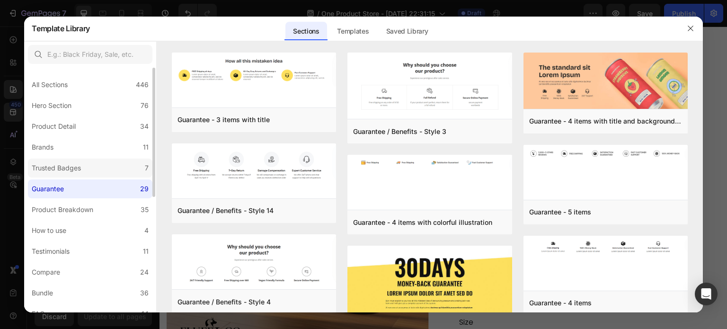
click at [94, 176] on label "Trusted Badges 7" at bounding box center [90, 168] width 125 height 19
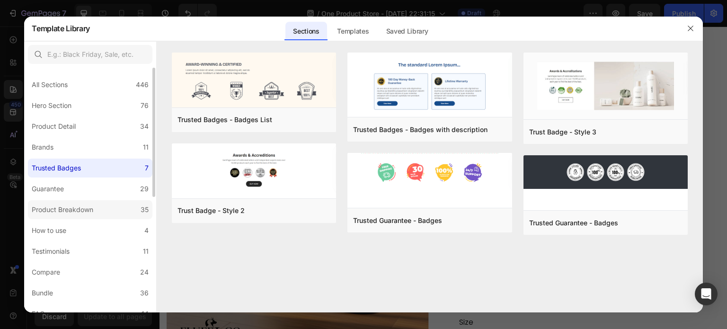
click at [95, 203] on label "Product Breakdown 35" at bounding box center [90, 209] width 125 height 19
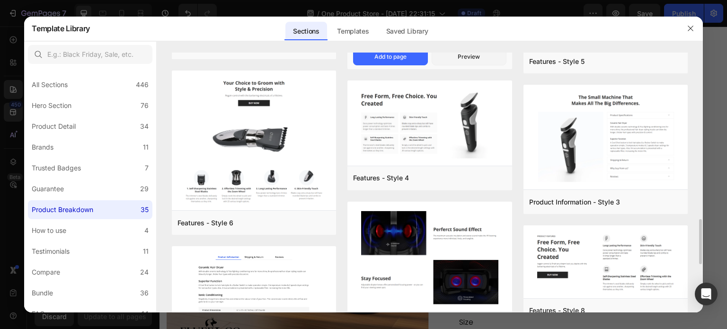
scroll to position [689, 0]
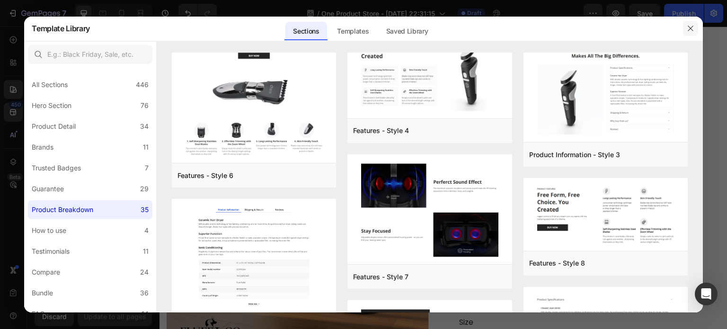
click at [693, 25] on icon "button" at bounding box center [691, 29] width 8 height 8
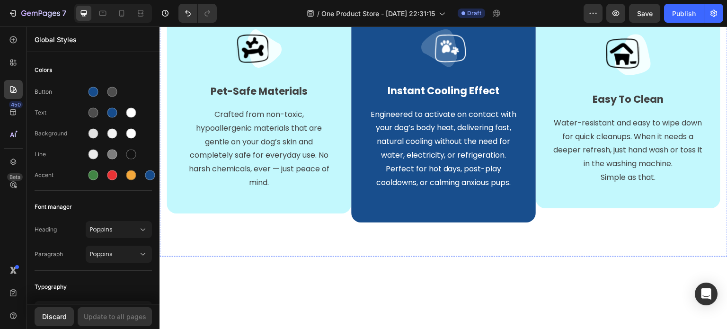
select select "Extra Large (150x100cm)"
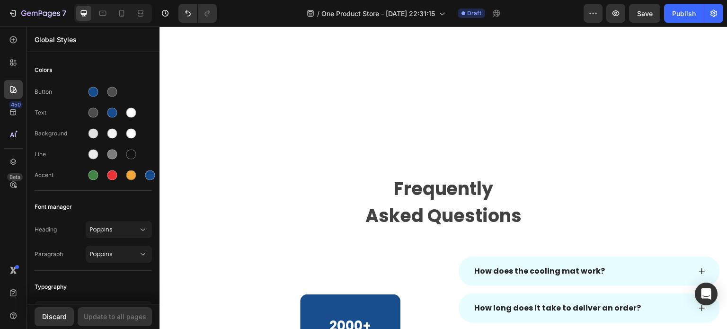
select select "Extra Large (150x100cm)"
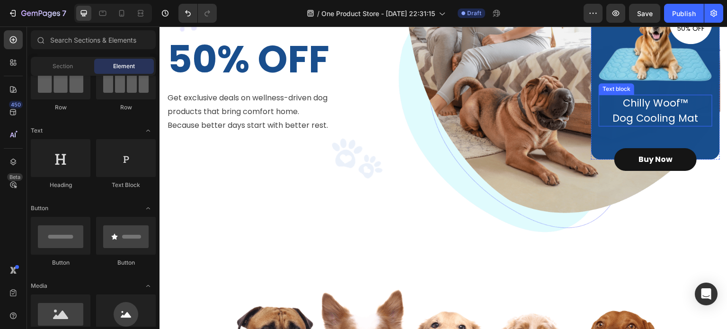
scroll to position [159, 0]
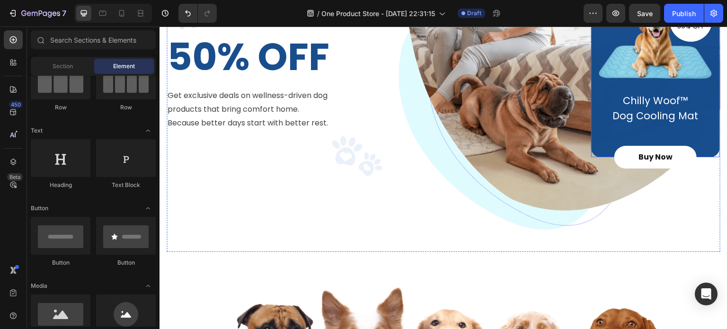
click at [667, 152] on button "Buy Now" at bounding box center [656, 157] width 82 height 23
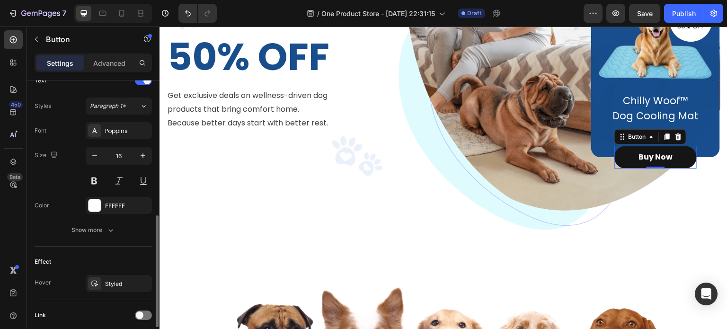
scroll to position [402, 0]
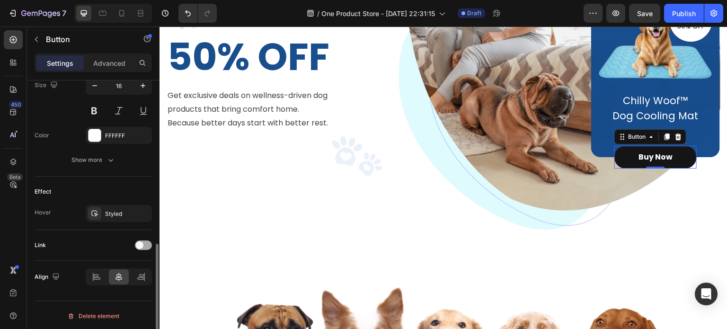
click at [142, 242] on span at bounding box center [140, 245] width 8 height 8
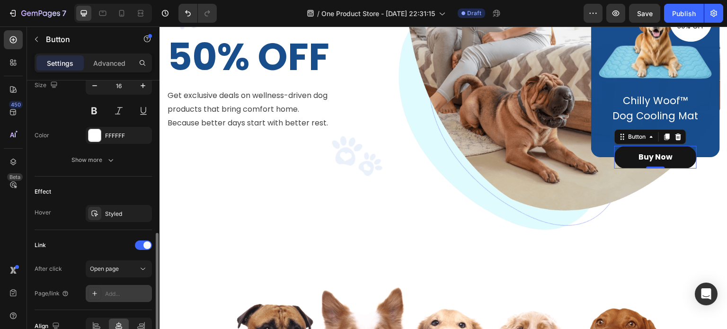
scroll to position [451, 0]
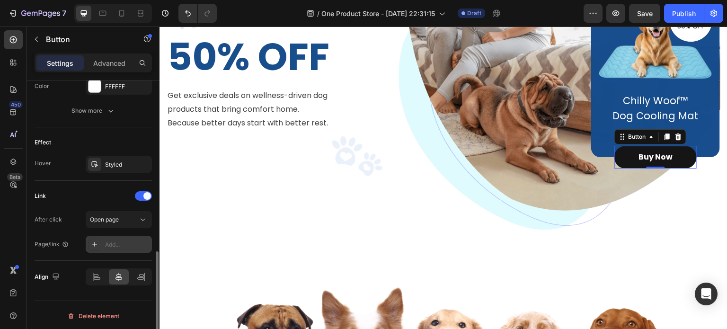
click at [118, 236] on div "Add..." at bounding box center [119, 244] width 66 height 17
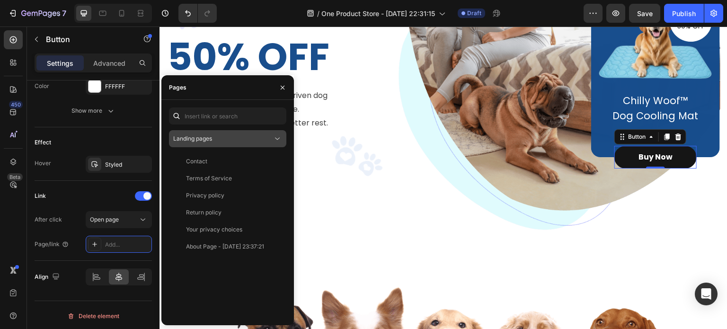
click at [209, 138] on span "Landing pages" at bounding box center [192, 138] width 39 height 7
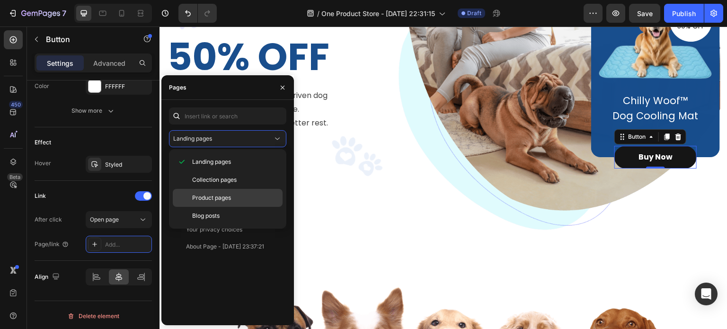
click at [210, 196] on span "Product pages" at bounding box center [211, 198] width 39 height 9
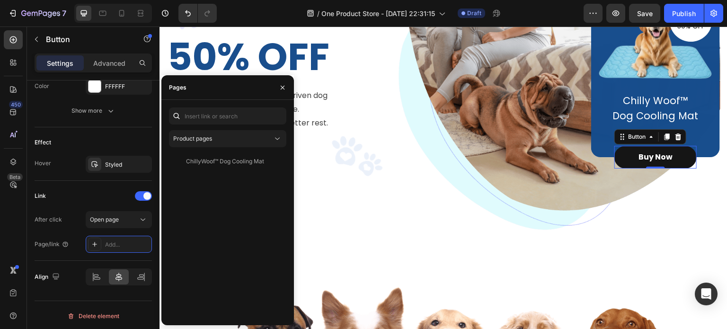
click at [213, 166] on div "ChillyWoof™ Dog Cooling Mat View" at bounding box center [226, 161] width 114 height 17
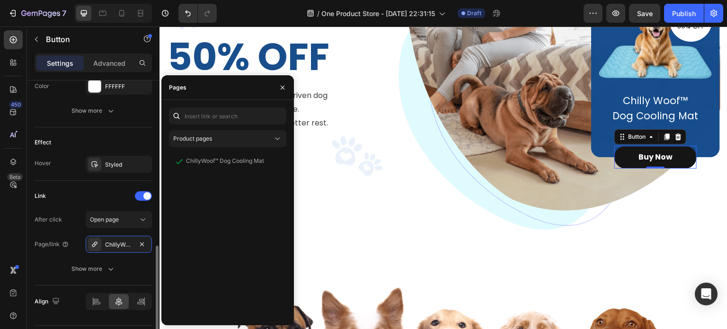
click at [81, 189] on div "Link" at bounding box center [93, 195] width 117 height 15
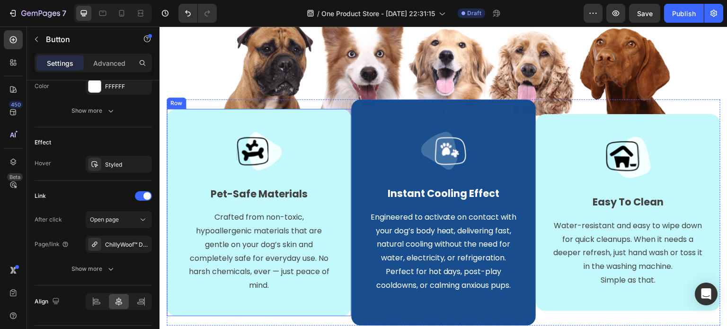
select select "Extra Large (150x100cm)"
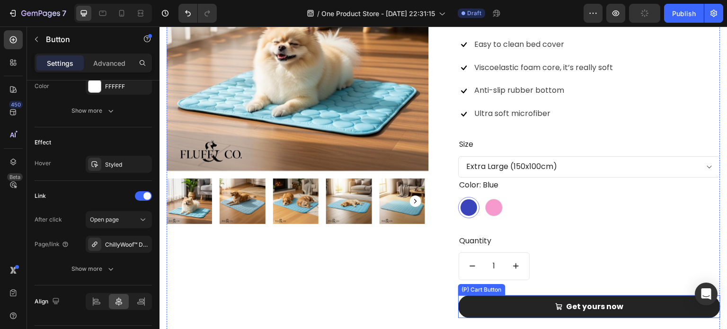
scroll to position [917, 0]
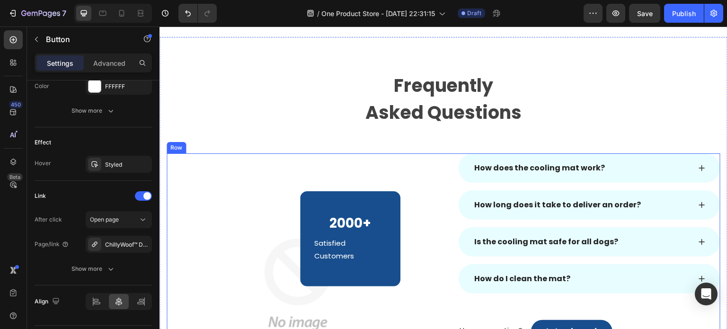
select select "Extra Large (150x100cm)"
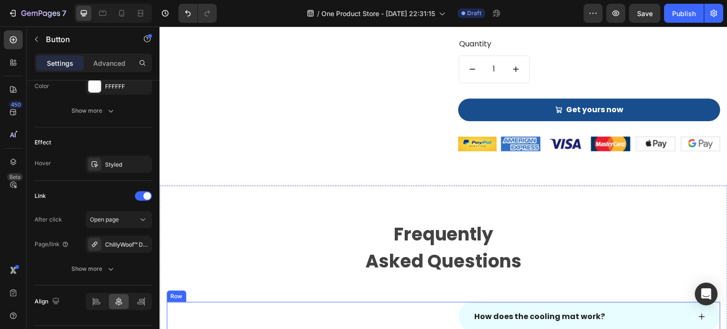
scroll to position [1106, 0]
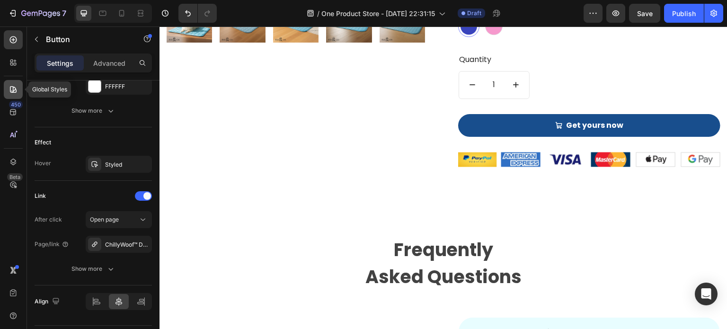
click at [14, 94] on icon at bounding box center [13, 89] width 9 height 9
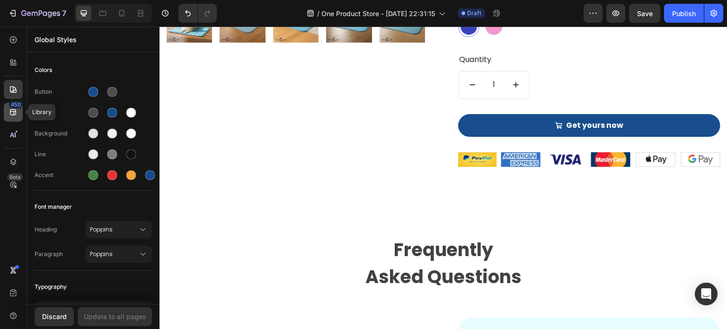
click at [15, 112] on icon at bounding box center [13, 111] width 9 height 9
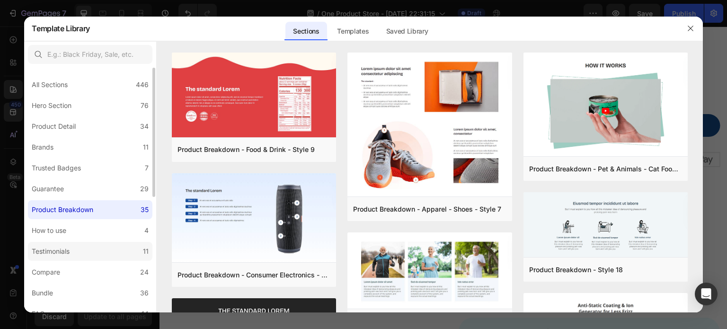
click at [89, 244] on label "Testimonials 11" at bounding box center [90, 251] width 125 height 19
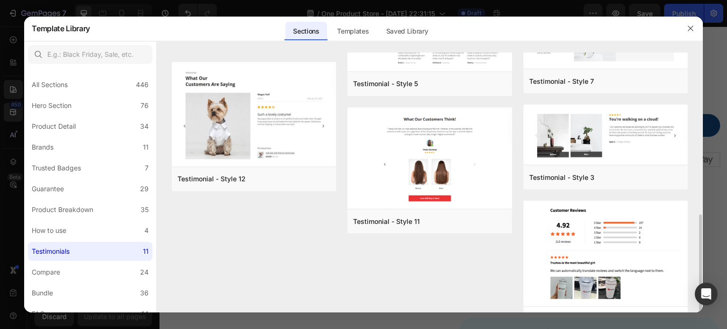
scroll to position [267, 0]
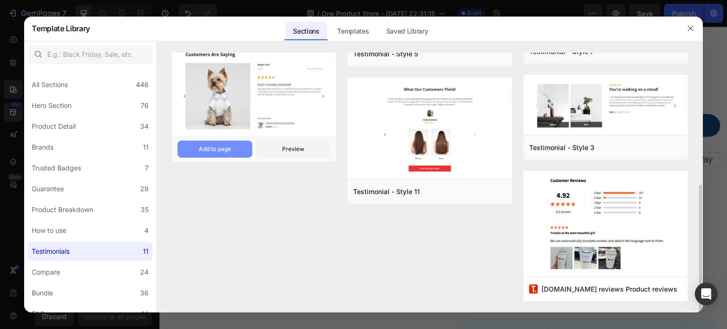
click at [205, 153] on div "Add to page" at bounding box center [215, 149] width 32 height 9
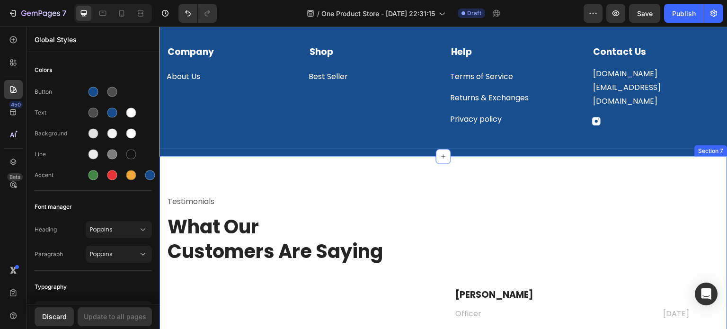
scroll to position [1828, 0]
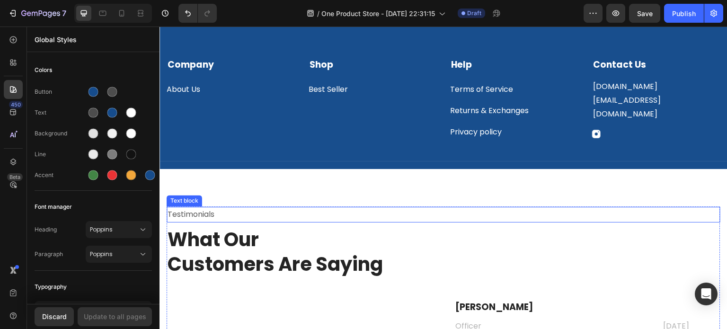
click at [221, 210] on p "Testimonials" at bounding box center [444, 215] width 552 height 14
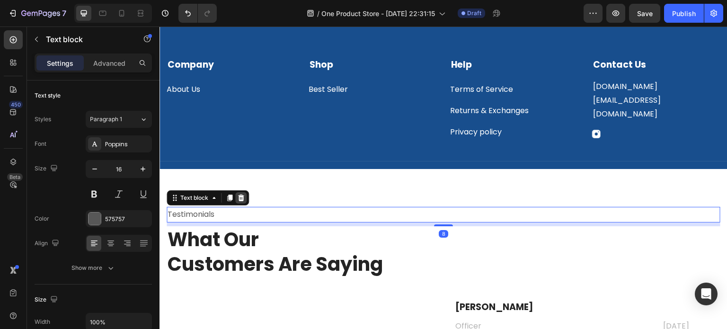
click at [246, 197] on div at bounding box center [240, 197] width 11 height 11
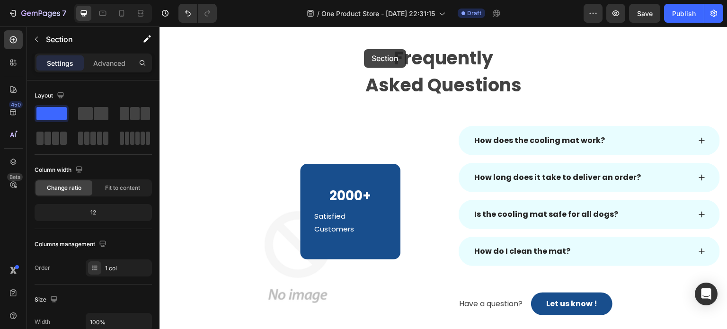
select select "Extra Large (150x100cm)"
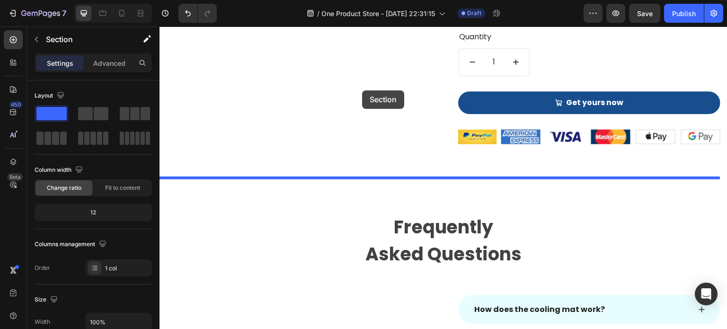
scroll to position [1007, 0]
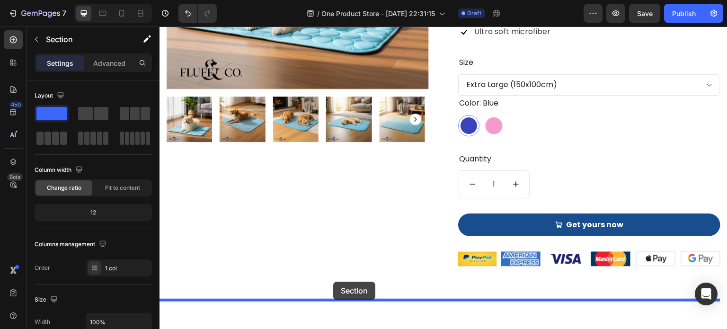
drag, startPoint x: 322, startPoint y: 188, endPoint x: 333, endPoint y: 283, distance: 95.8
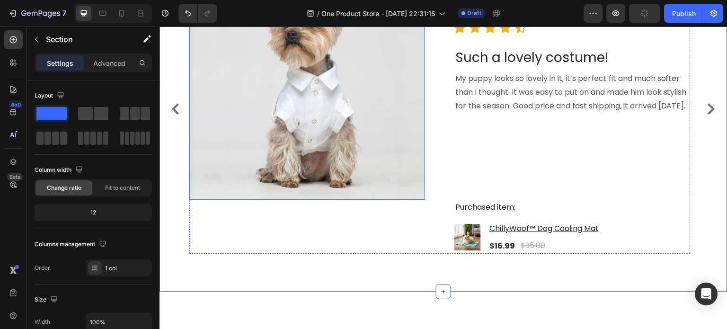
scroll to position [1433, 0]
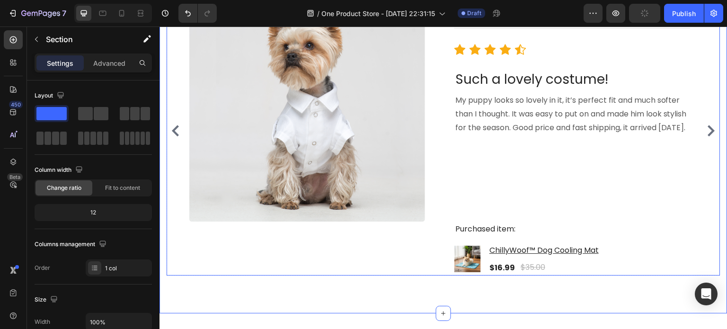
click at [706, 136] on icon "Carousel Next Arrow" at bounding box center [711, 130] width 11 height 11
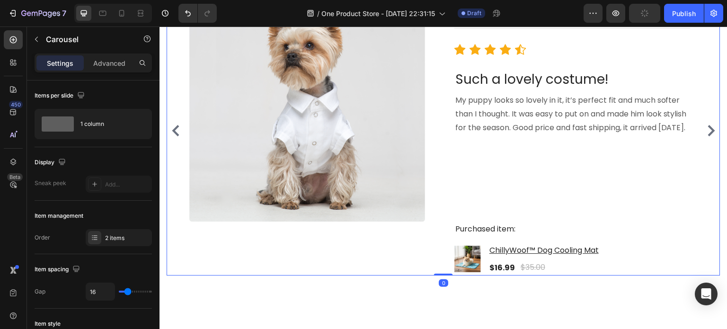
click at [706, 136] on icon "Carousel Next Arrow" at bounding box center [711, 130] width 11 height 11
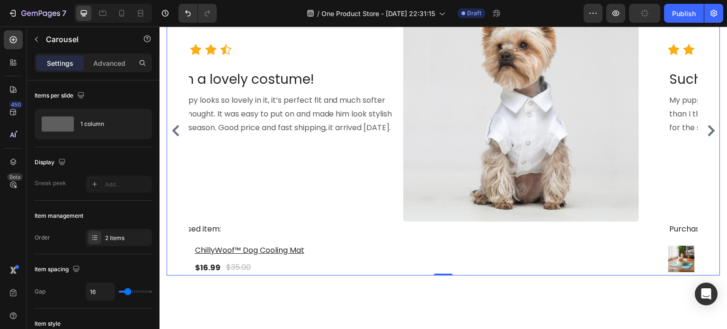
click at [706, 136] on icon "Carousel Next Arrow" at bounding box center [711, 130] width 11 height 11
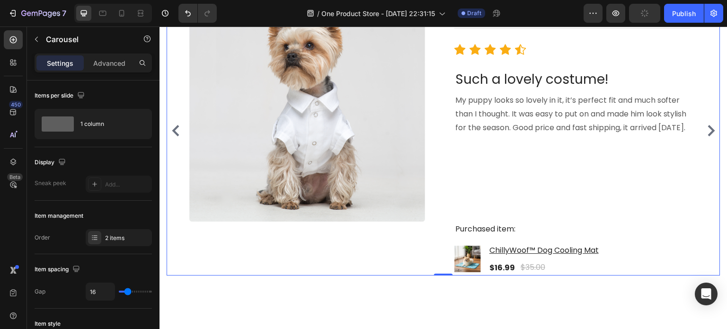
click at [706, 136] on icon "Carousel Next Arrow" at bounding box center [711, 130] width 11 height 11
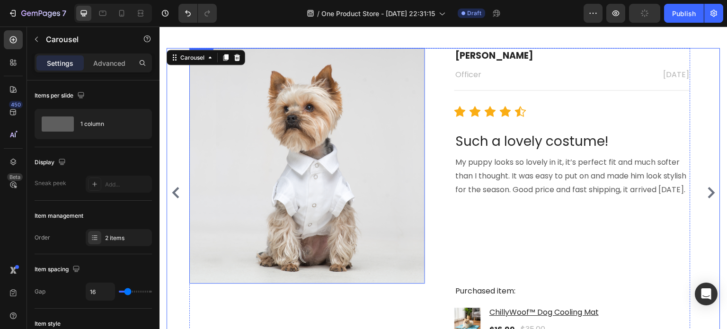
scroll to position [1338, 0]
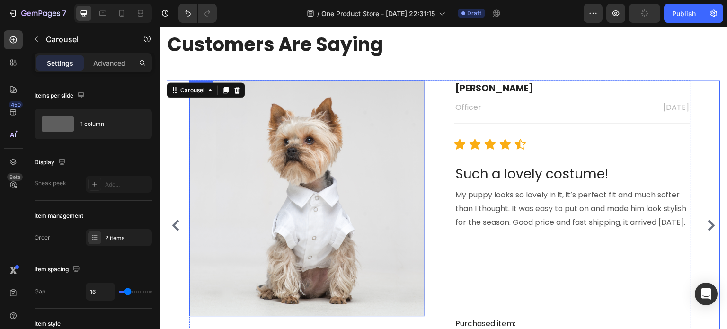
click at [289, 172] on img at bounding box center [307, 198] width 236 height 236
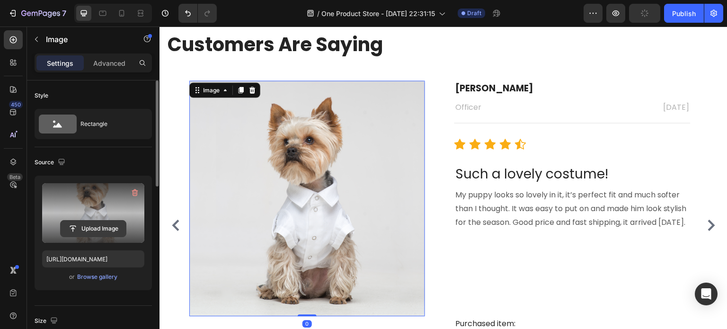
click at [82, 226] on input "file" at bounding box center [93, 229] width 65 height 16
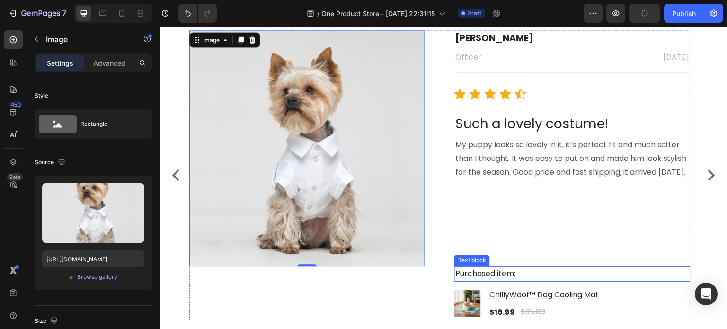
scroll to position [1433, 0]
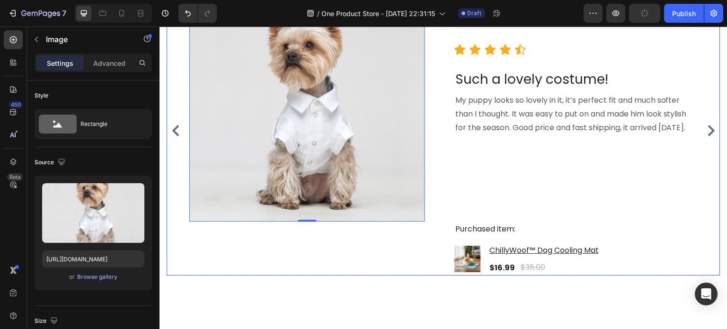
click at [175, 136] on icon "Carousel Back Arrow" at bounding box center [175, 130] width 11 height 11
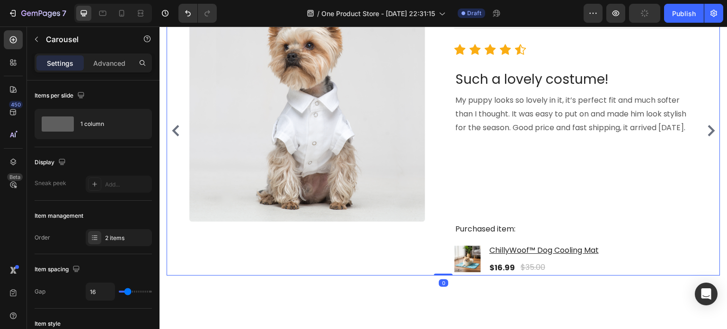
click at [175, 136] on icon "Carousel Back Arrow" at bounding box center [175, 130] width 11 height 11
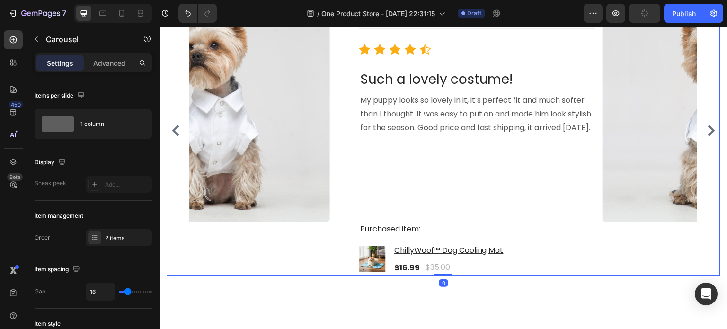
click at [175, 136] on icon "Carousel Back Arrow" at bounding box center [175, 130] width 11 height 11
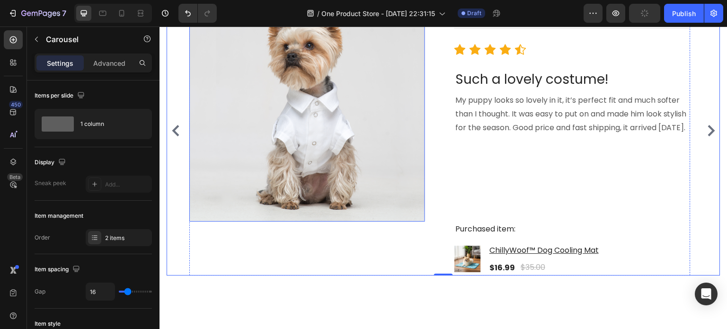
scroll to position [1386, 0]
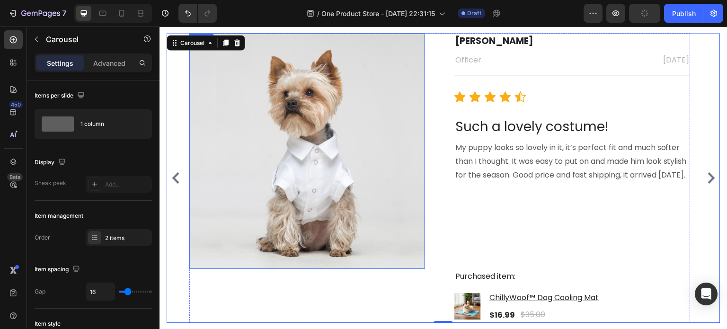
click at [343, 196] on img at bounding box center [307, 151] width 236 height 236
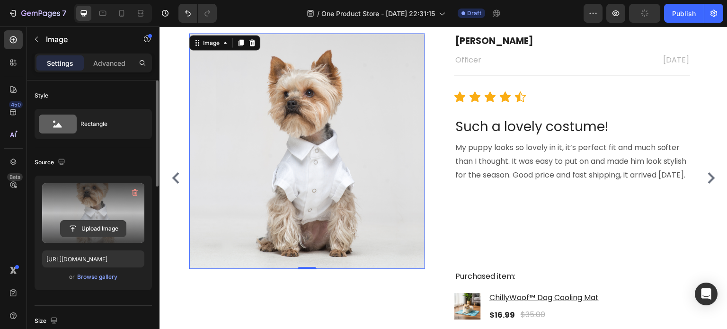
click at [101, 229] on input "file" at bounding box center [93, 229] width 65 height 16
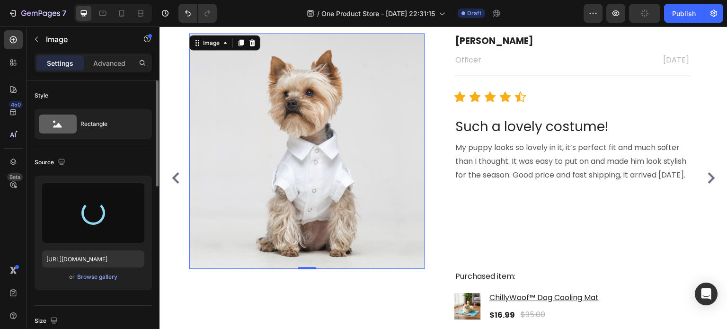
type input "[URL][DOMAIN_NAME]"
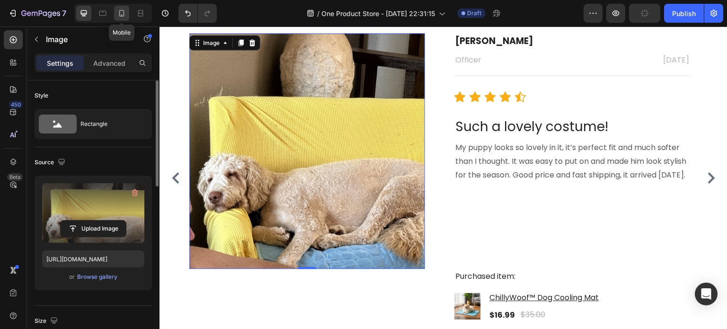
click at [124, 13] on icon at bounding box center [121, 13] width 5 height 7
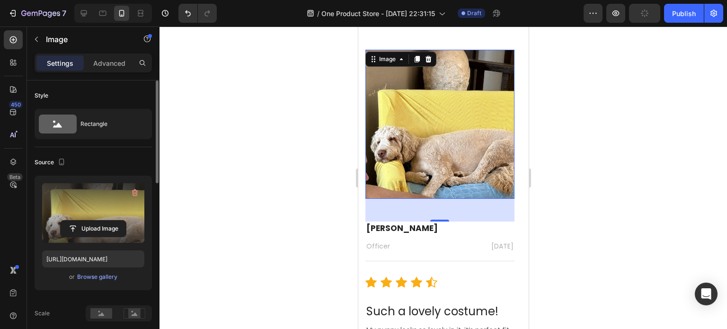
scroll to position [1357, 0]
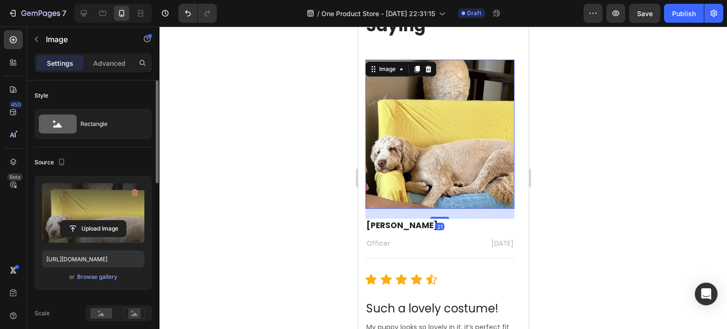
drag, startPoint x: 438, startPoint y: 231, endPoint x: 443, endPoint y: 218, distance: 13.5
click at [443, 218] on div at bounding box center [439, 218] width 19 height 2
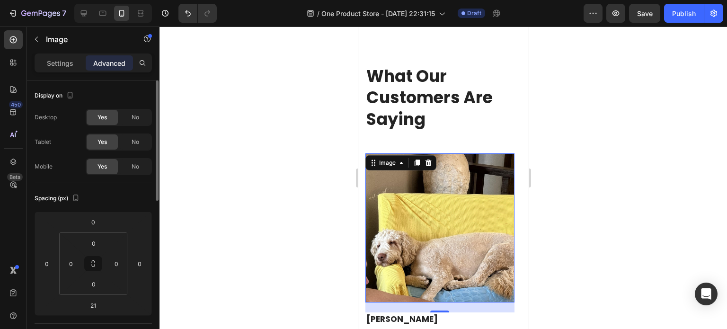
select select "Extra Large (150x100cm)"
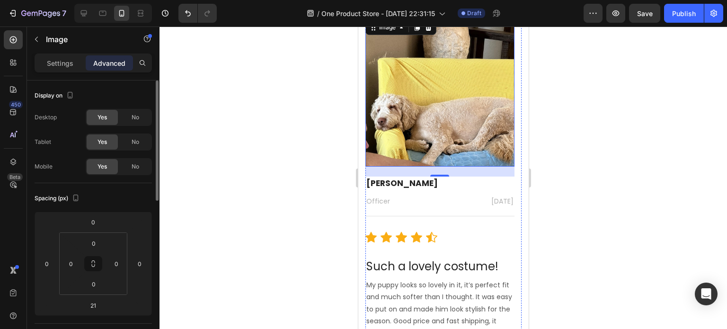
scroll to position [1641, 0]
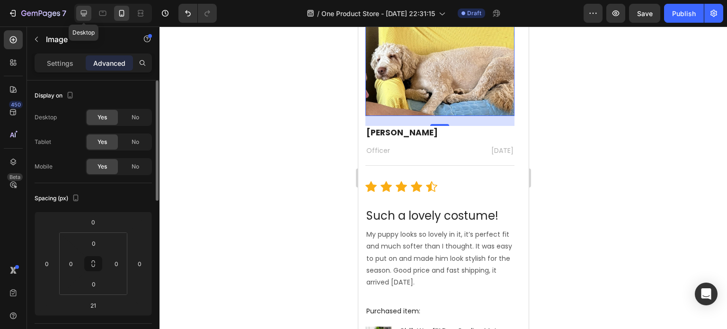
drag, startPoint x: 89, startPoint y: 15, endPoint x: 102, endPoint y: 12, distance: 13.9
click at [89, 14] on div at bounding box center [83, 13] width 15 height 15
type input "0"
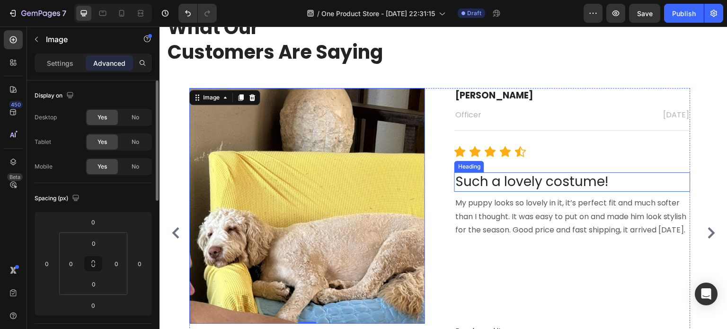
scroll to position [1502, 0]
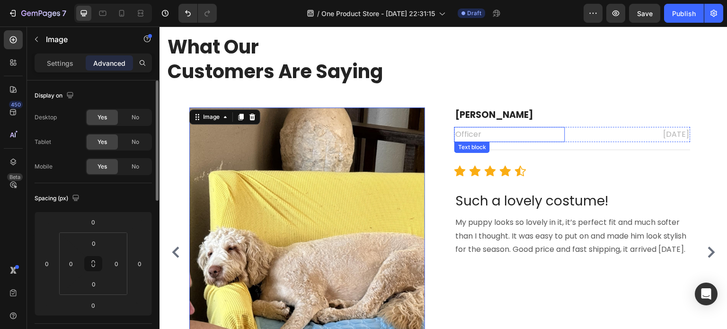
click at [540, 135] on p "Officer" at bounding box center [510, 135] width 108 height 14
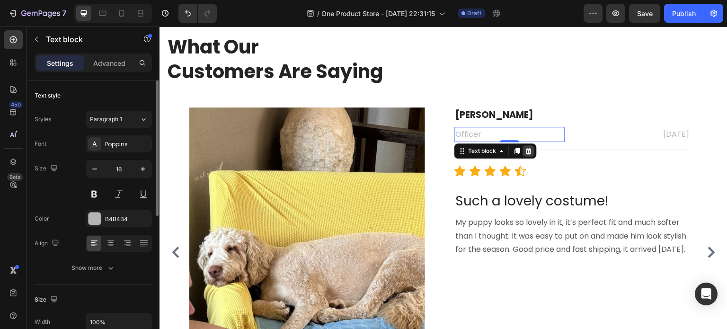
click at [530, 150] on icon at bounding box center [529, 151] width 8 height 8
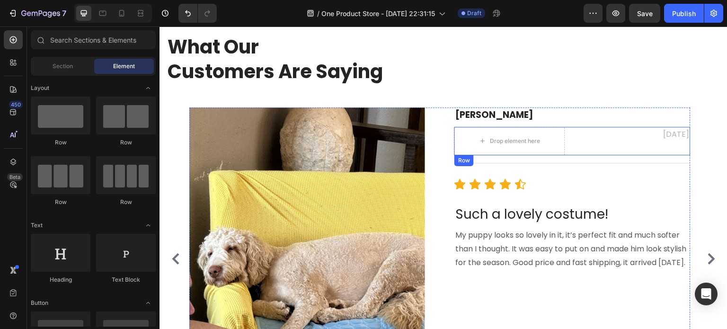
click at [592, 143] on div "February 22, 2022 Text block" at bounding box center [636, 141] width 110 height 28
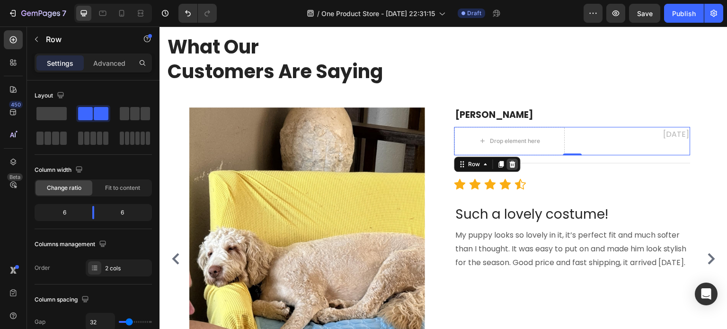
click at [514, 164] on icon at bounding box center [513, 164] width 6 height 7
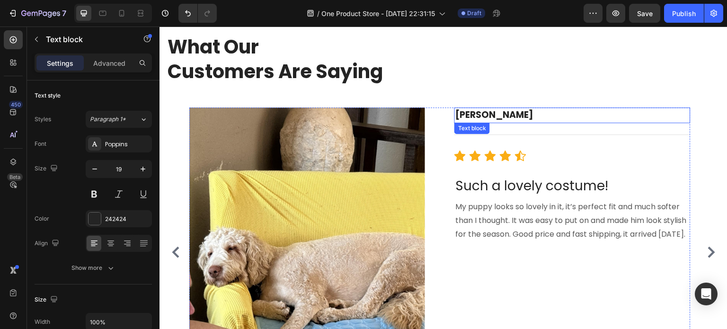
click at [505, 119] on p "Megan Hall" at bounding box center [573, 115] width 234 height 14
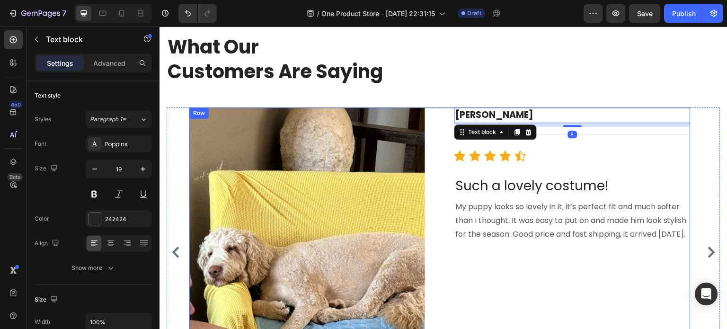
click at [519, 161] on div "Megan Hall Text block 8 Title Line Icon Icon Icon Icon Icon Icon List Hoz Such …" at bounding box center [573, 244] width 236 height 275
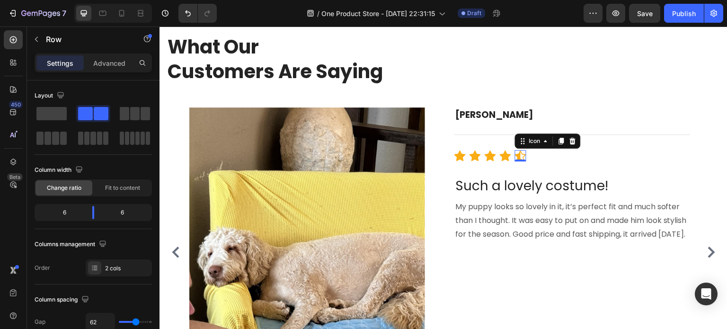
click at [521, 156] on icon at bounding box center [520, 155] width 11 height 11
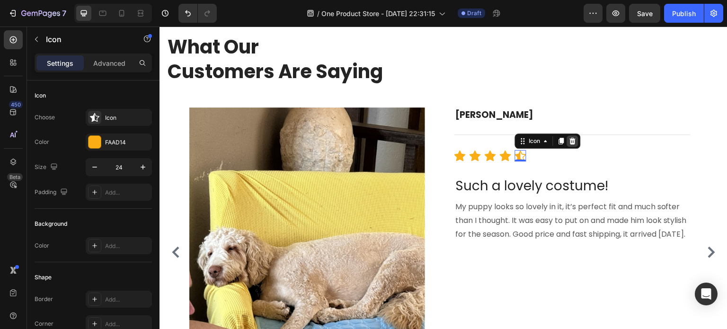
click at [573, 141] on icon at bounding box center [573, 140] width 6 height 7
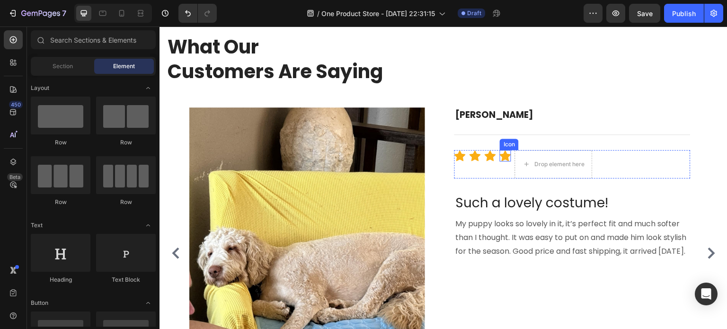
click at [505, 153] on icon at bounding box center [505, 155] width 11 height 11
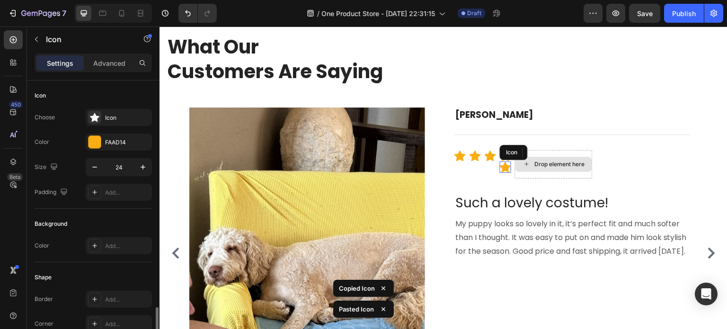
scroll to position [136, 0]
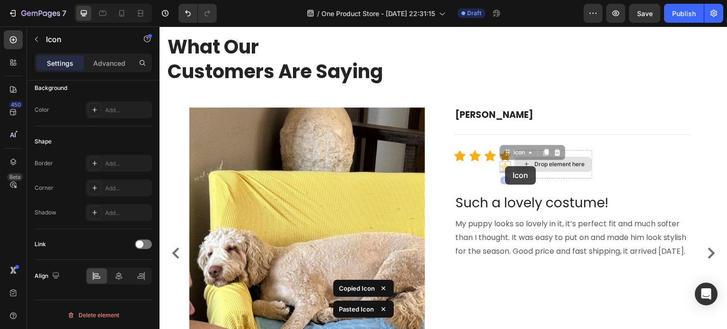
drag, startPoint x: 506, startPoint y: 166, endPoint x: 562, endPoint y: 167, distance: 55.9
click at [562, 167] on div "Icon Icon Icon Icon Icon 0 Icon 0 Drop element here" at bounding box center [573, 164] width 236 height 28
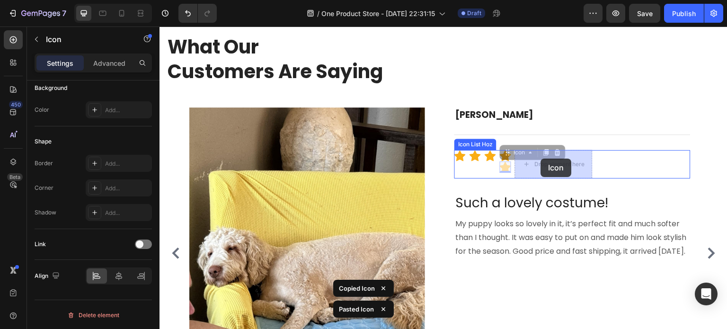
drag, startPoint x: 505, startPoint y: 165, endPoint x: 541, endPoint y: 159, distance: 36.6
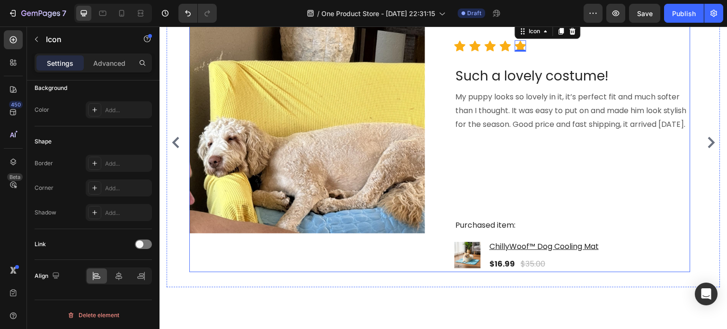
scroll to position [1597, 0]
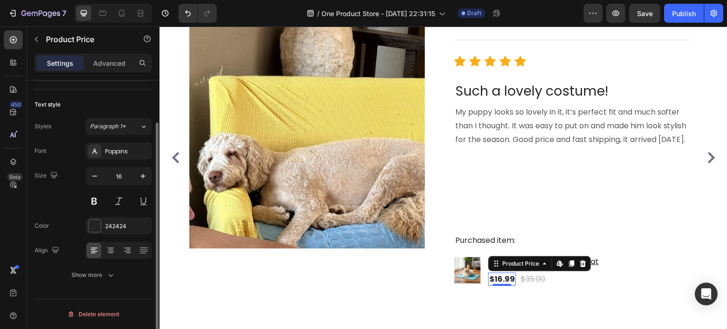
click at [494, 286] on div "$16.99" at bounding box center [502, 279] width 27 height 13
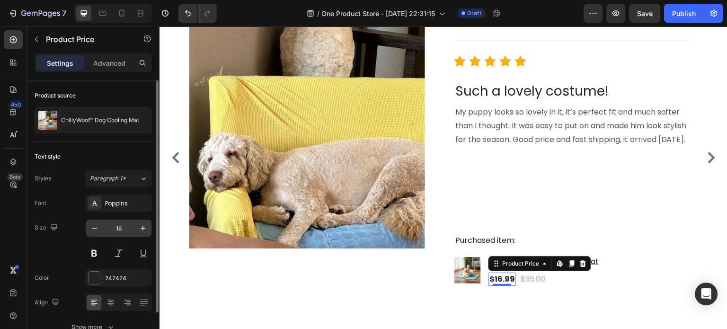
scroll to position [51, 0]
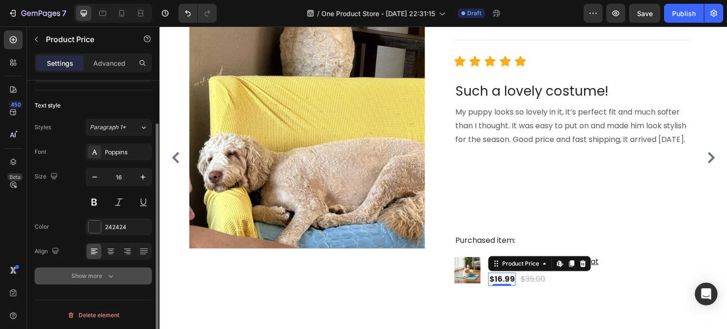
click at [99, 268] on button "Show more" at bounding box center [93, 276] width 117 height 17
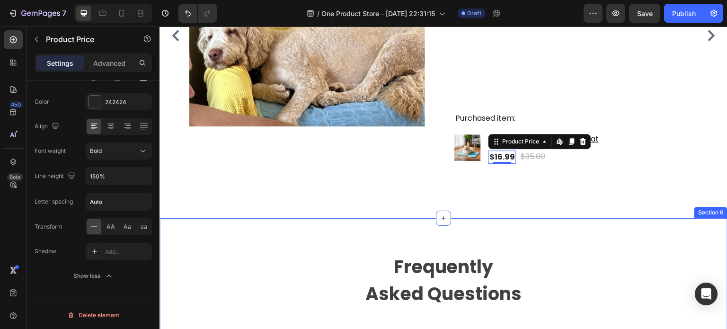
scroll to position [1408, 0]
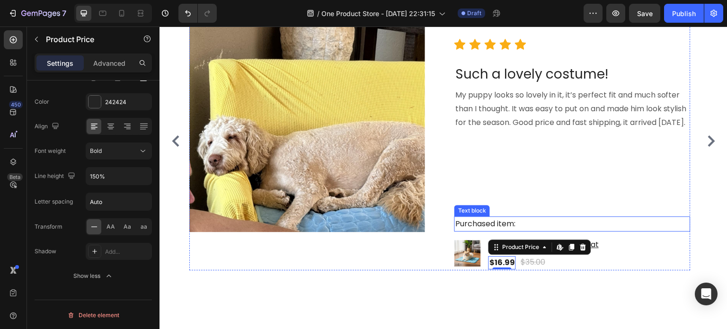
click at [546, 231] on p "Purchased item:" at bounding box center [573, 224] width 234 height 14
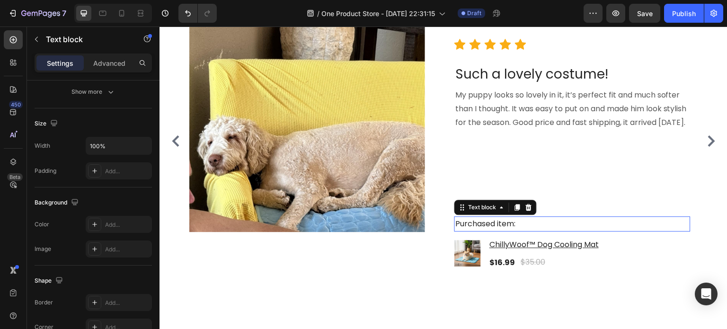
scroll to position [0, 0]
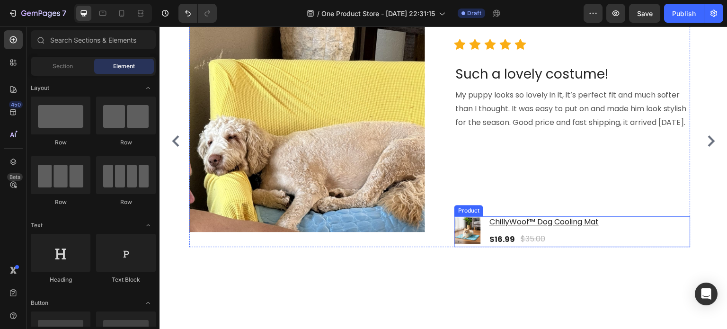
click at [635, 248] on div "Product Images & Gallery ChillyWoof™ Dog Cooling Mat Product Title $16.99 Produ…" at bounding box center [573, 231] width 236 height 31
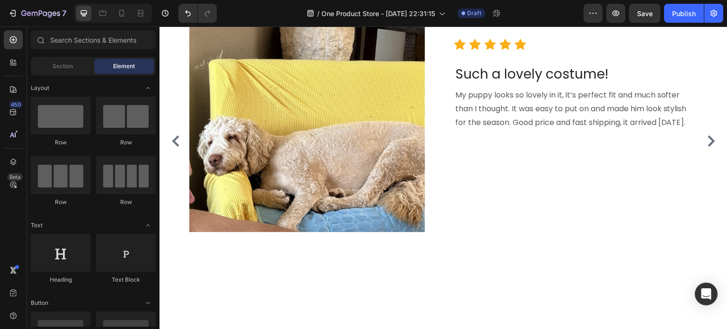
scroll to position [1313, 0]
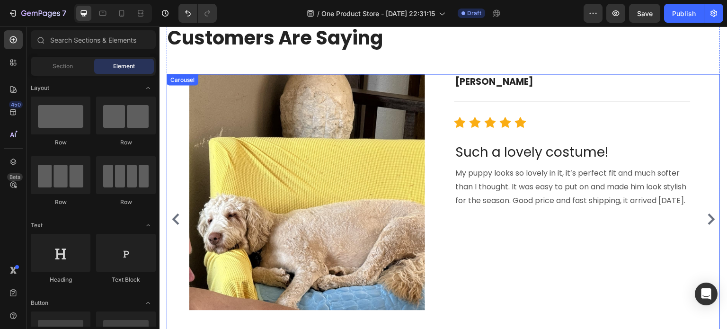
select select "Extra Large (150x100cm)"
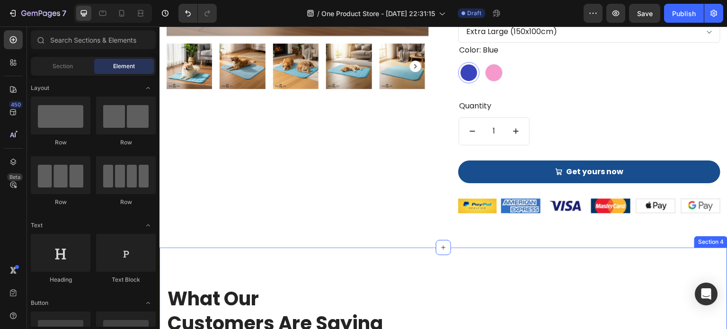
scroll to position [1076, 0]
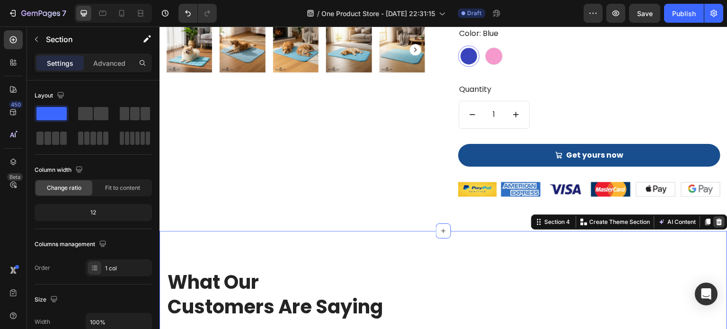
click at [716, 223] on icon at bounding box center [720, 222] width 8 height 8
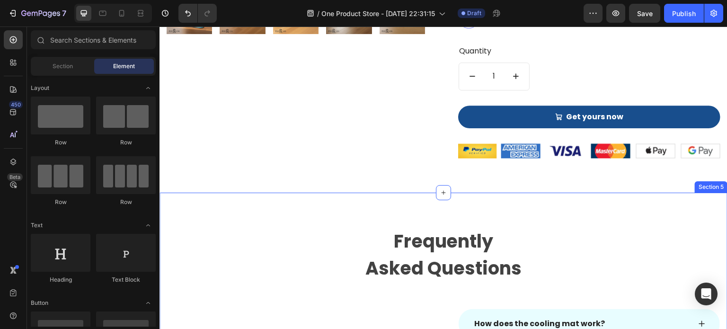
scroll to position [1171, 0]
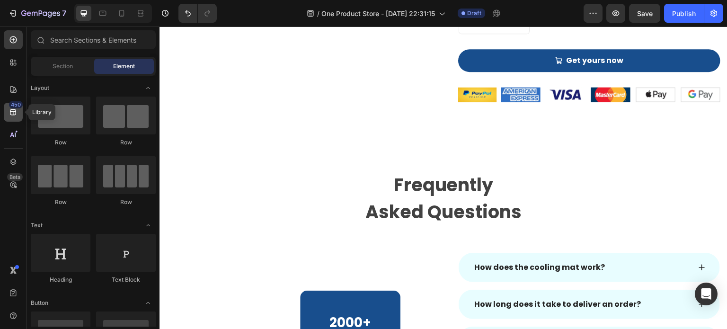
click at [14, 109] on icon at bounding box center [13, 112] width 6 height 6
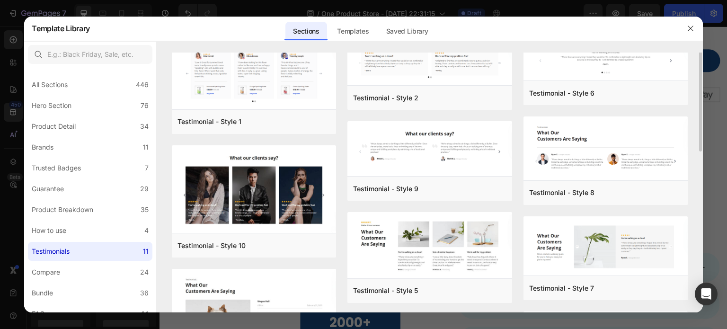
scroll to position [0, 0]
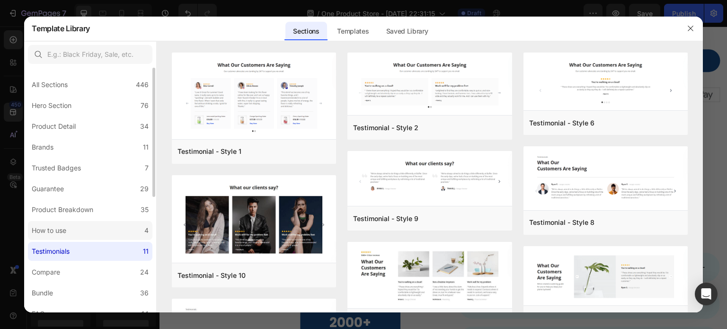
click at [78, 225] on label "How to use 4" at bounding box center [90, 230] width 125 height 19
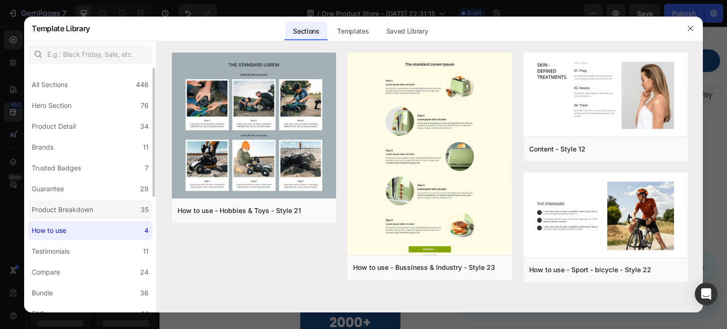
click at [82, 203] on label "Product Breakdown 35" at bounding box center [90, 209] width 125 height 19
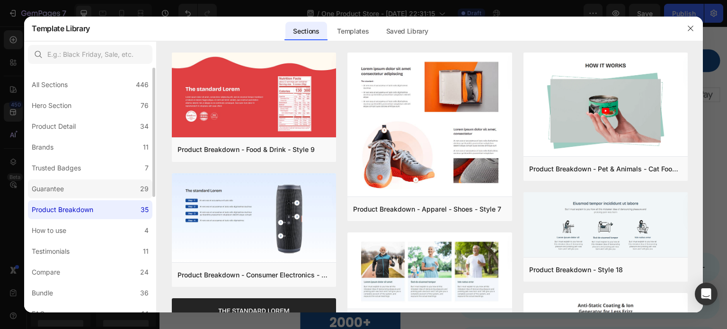
click at [85, 191] on label "Guarantee 29" at bounding box center [90, 188] width 125 height 19
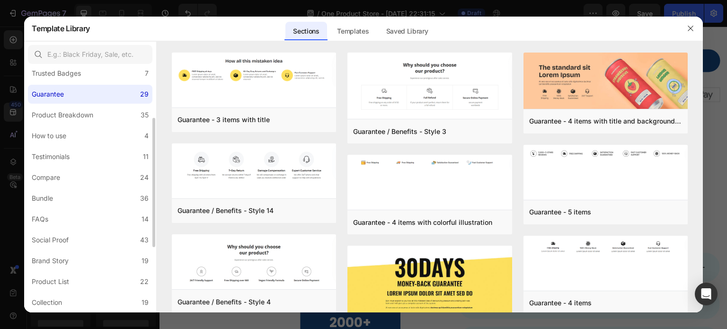
scroll to position [189, 0]
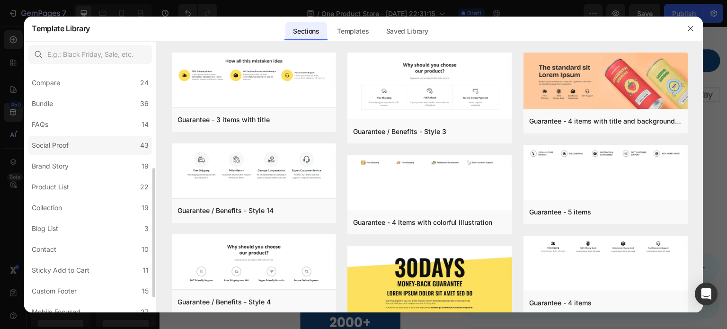
click at [95, 150] on label "Social Proof 43" at bounding box center [90, 145] width 125 height 19
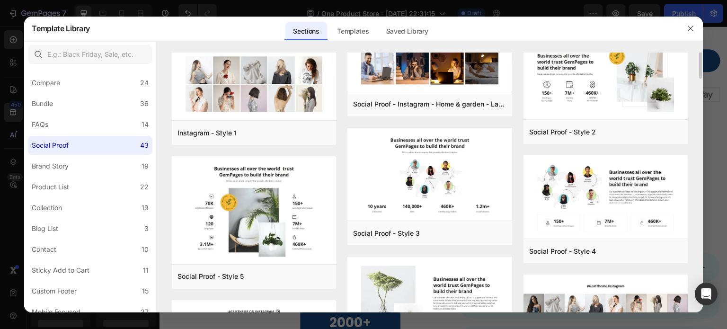
scroll to position [0, 0]
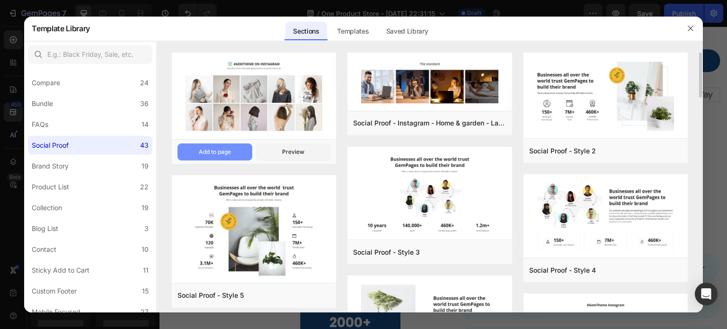
click at [229, 152] on div "Add to page" at bounding box center [215, 152] width 32 height 9
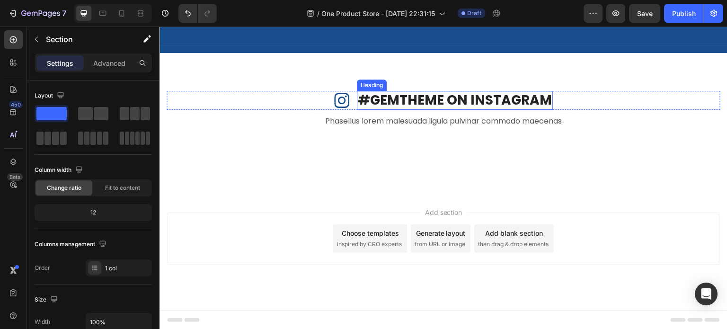
scroll to position [1896, 0]
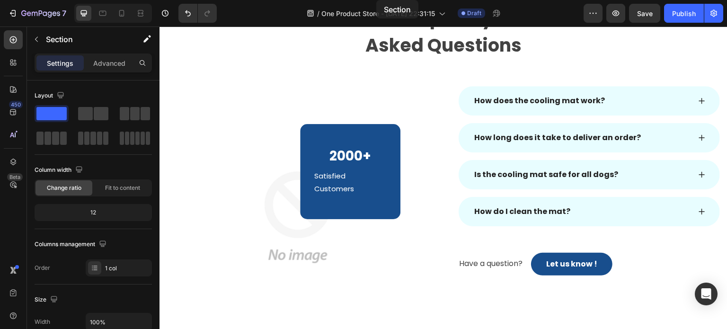
select select "Extra Large (150x100cm)"
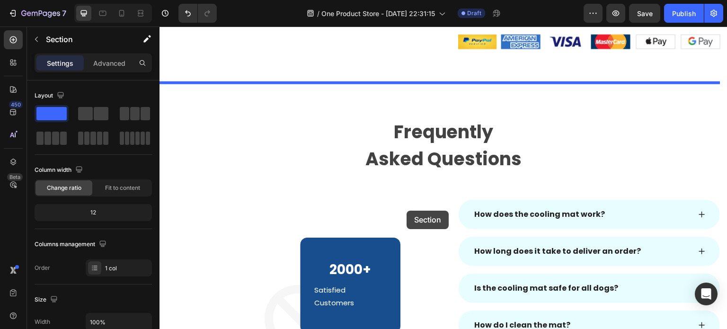
scroll to position [1200, 0]
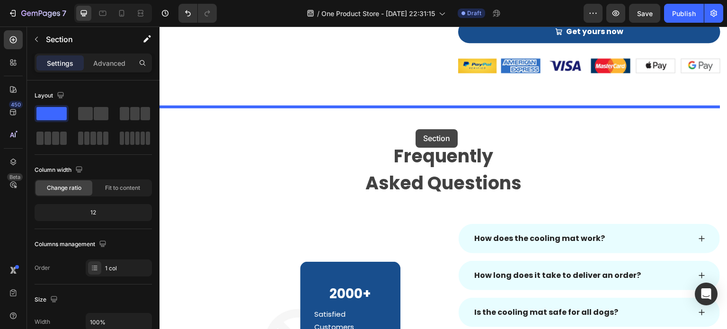
drag, startPoint x: 328, startPoint y: 106, endPoint x: 416, endPoint y: 129, distance: 90.6
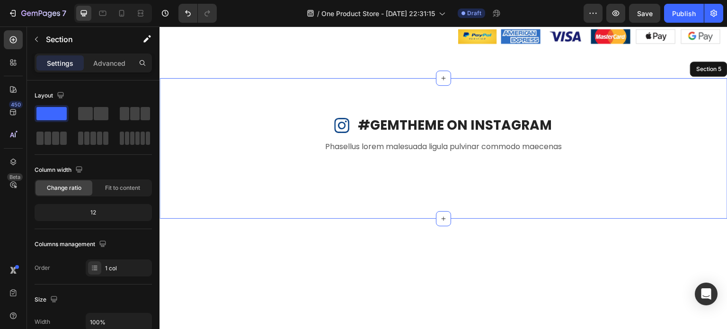
scroll to position [1295, 0]
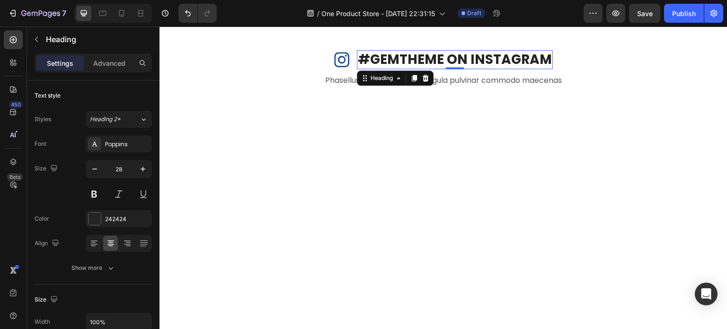
click at [387, 60] on p "#GEMTHEME ON INSTAGRAM" at bounding box center [455, 59] width 194 height 17
click at [439, 59] on p "#GEMTHEME ON INSTAGRAM" at bounding box center [455, 59] width 194 height 17
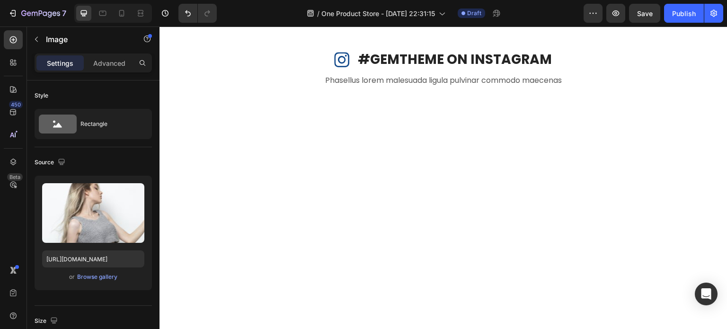
click at [220, 111] on img at bounding box center [220, 111] width 107 height 0
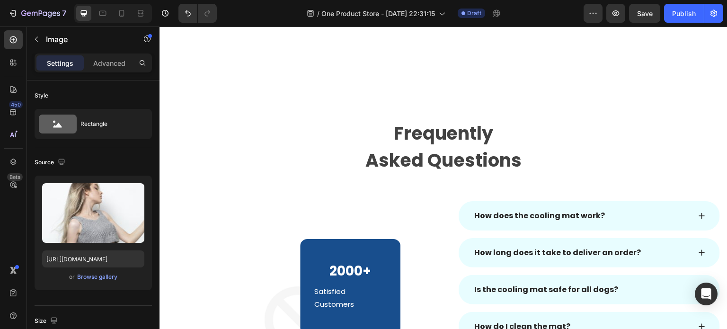
scroll to position [1342, 0]
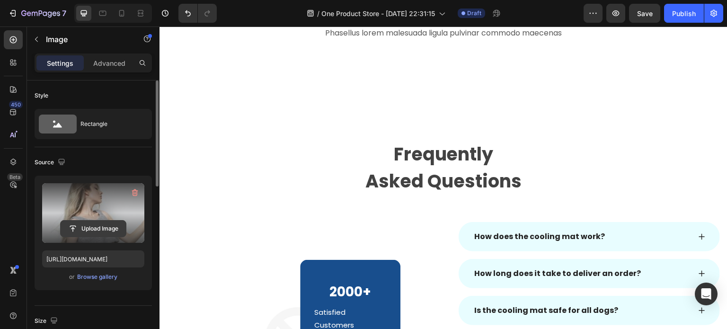
click at [100, 225] on input "file" at bounding box center [93, 229] width 65 height 16
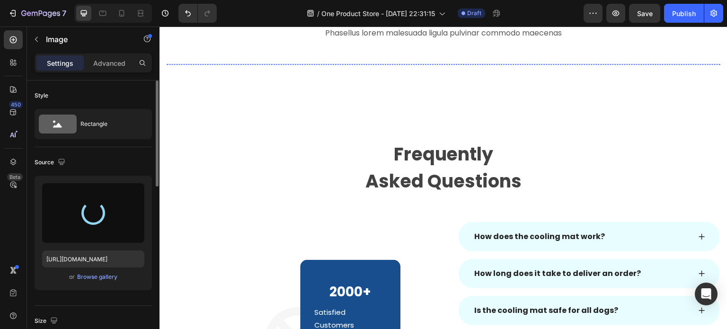
click at [330, 64] on img at bounding box center [330, 64] width 107 height 0
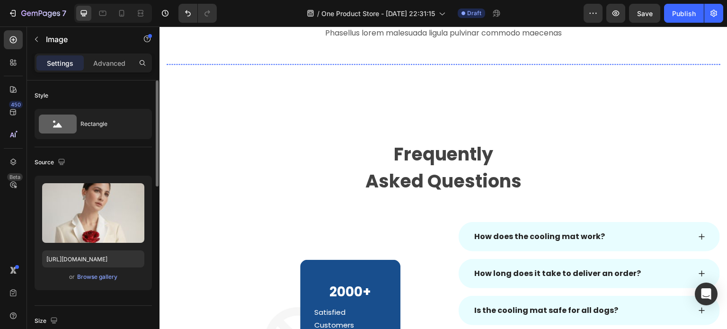
click at [215, 64] on img at bounding box center [220, 64] width 107 height 0
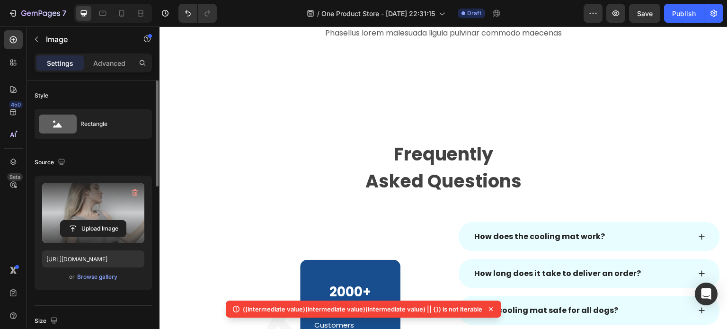
click at [102, 208] on label at bounding box center [93, 213] width 102 height 60
click at [102, 221] on input "file" at bounding box center [93, 229] width 65 height 16
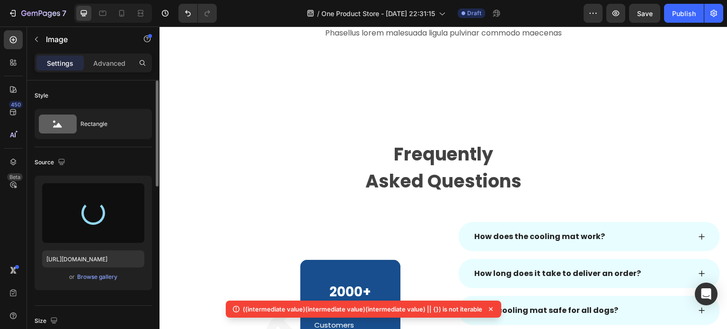
type input "[URL][DOMAIN_NAME]"
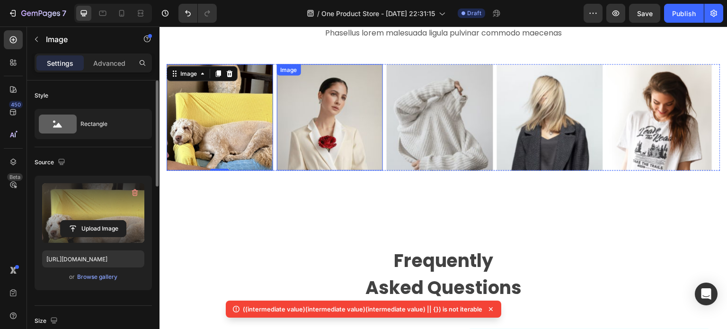
click at [327, 144] on img at bounding box center [330, 117] width 107 height 107
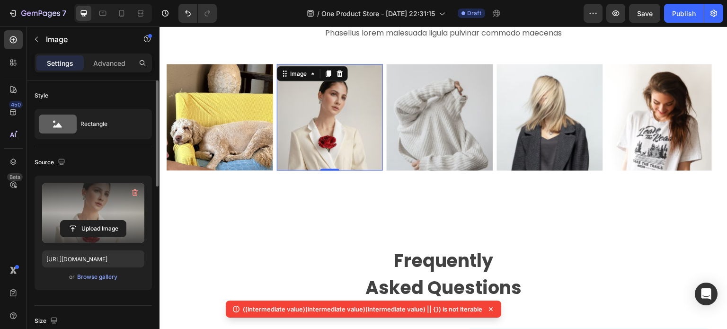
click at [90, 214] on label at bounding box center [93, 213] width 102 height 60
click at [90, 221] on input "file" at bounding box center [93, 229] width 65 height 16
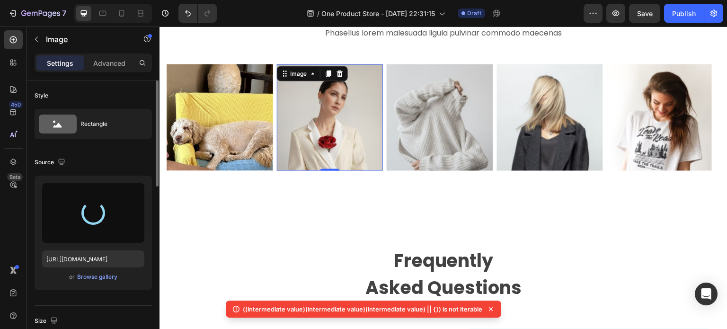
type input "[URL][DOMAIN_NAME]"
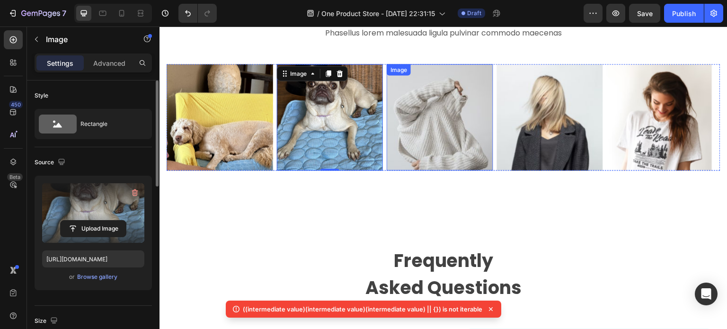
click at [420, 116] on img at bounding box center [440, 117] width 107 height 107
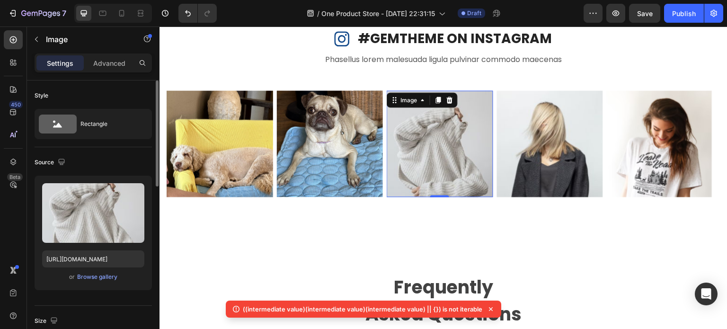
select select "Extra Large (150x100cm)"
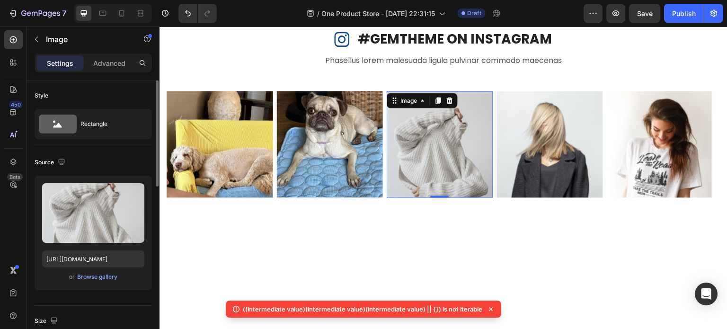
scroll to position [1247, 0]
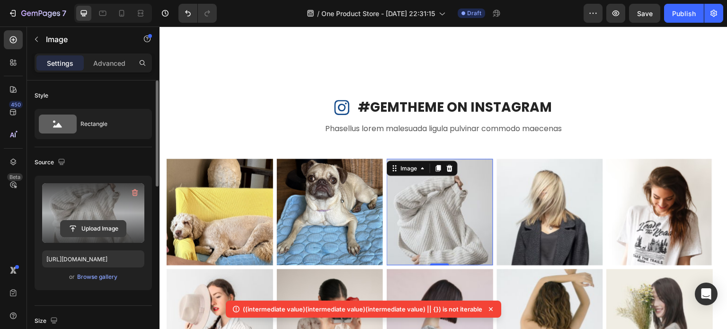
click at [94, 221] on input "file" at bounding box center [93, 229] width 65 height 16
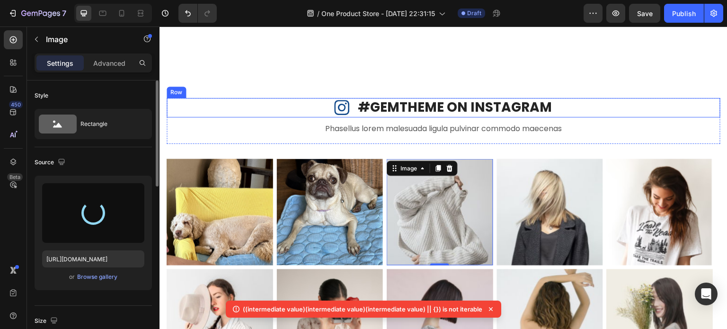
type input "[URL][DOMAIN_NAME]"
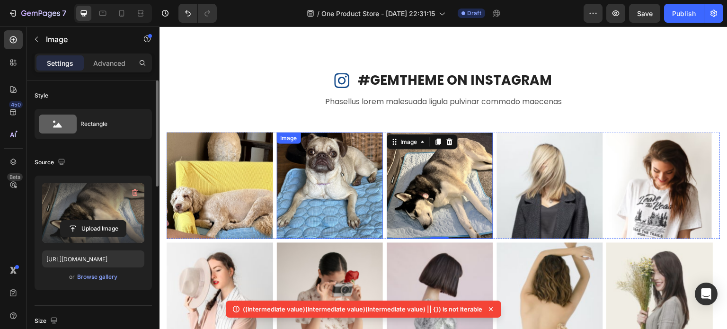
scroll to position [1295, 0]
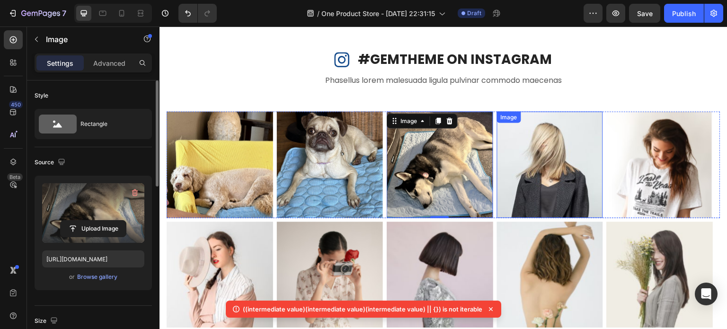
click at [533, 179] on img at bounding box center [550, 164] width 107 height 107
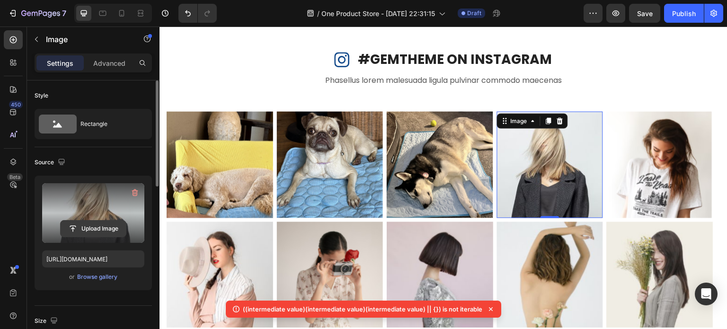
click at [87, 229] on input "file" at bounding box center [93, 229] width 65 height 16
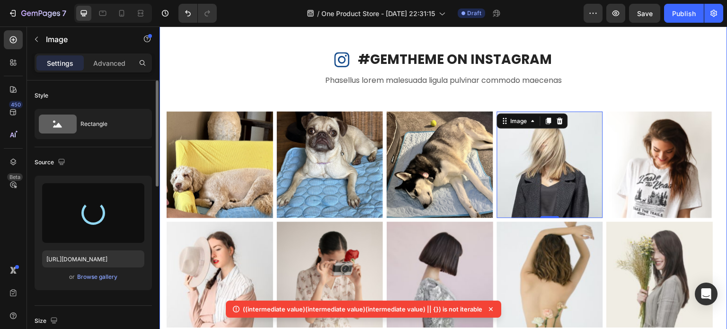
type input "https://cdn.shopify.com/s/files/1/0927/3943/6914/files/gempages_581492877050250…"
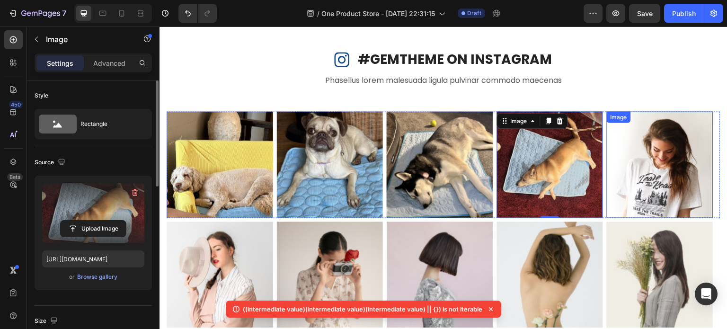
click at [640, 158] on img at bounding box center [660, 164] width 107 height 107
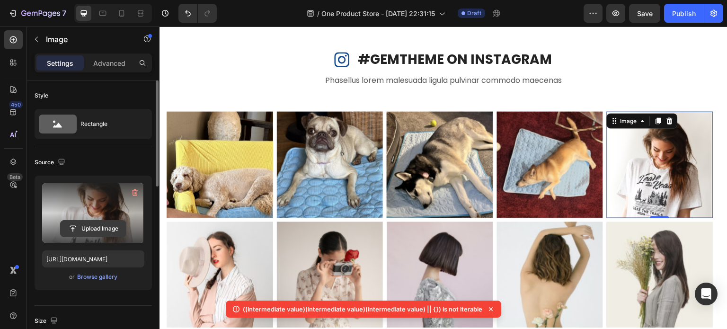
click at [98, 229] on input "file" at bounding box center [93, 229] width 65 height 16
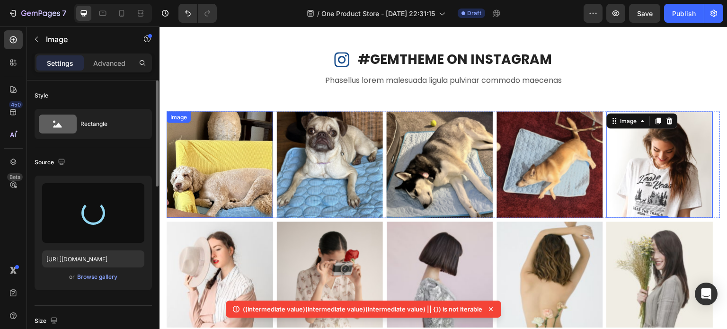
type input "https://cdn.shopify.com/s/files/1/0927/3943/6914/files/gempages_581492877050250…"
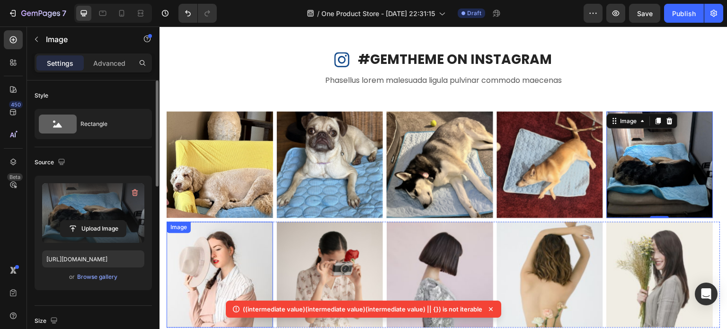
scroll to position [1342, 0]
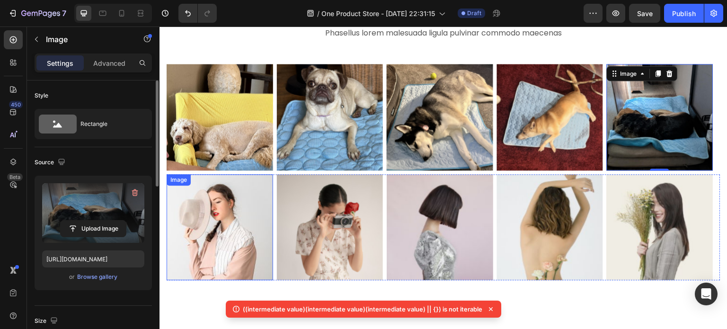
click at [263, 244] on img at bounding box center [220, 227] width 107 height 107
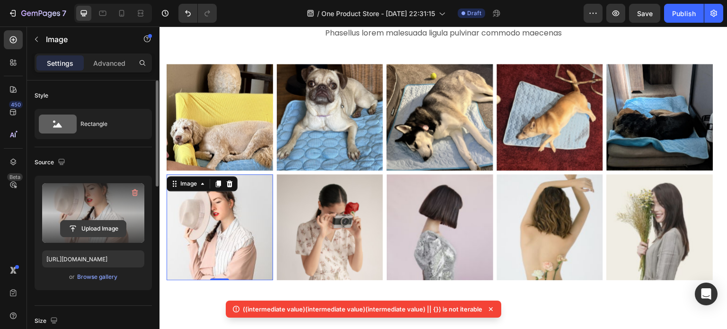
click at [97, 229] on input "file" at bounding box center [93, 229] width 65 height 16
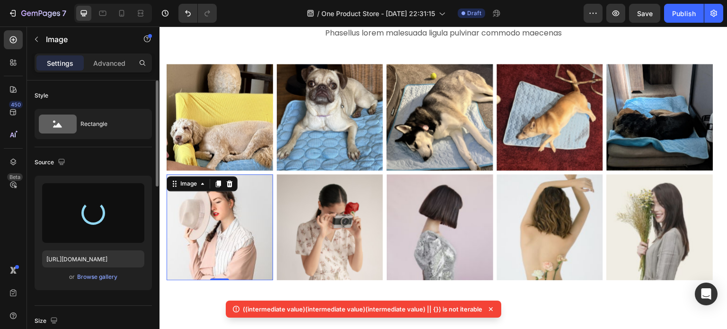
type input "https://cdn.shopify.com/s/files/1/0927/3943/6914/files/gempages_581492877050250…"
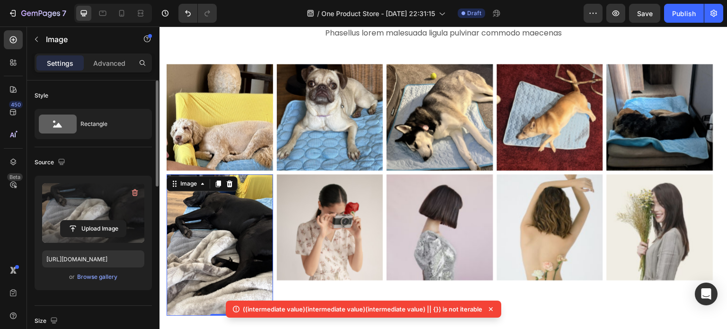
scroll to position [142, 0]
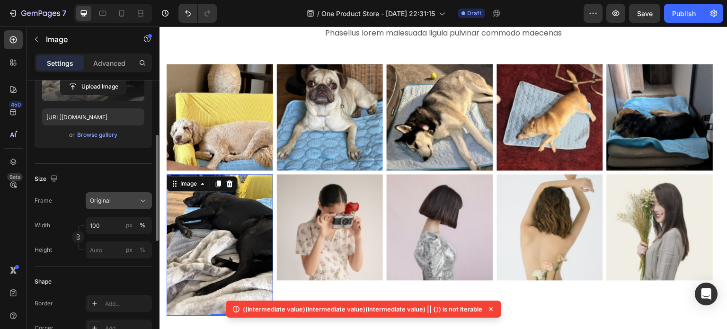
click at [119, 207] on button "Original" at bounding box center [119, 200] width 66 height 17
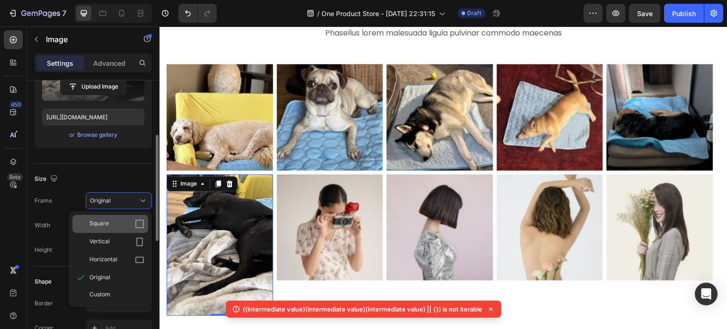
click at [120, 229] on div "Square" at bounding box center [110, 224] width 76 height 18
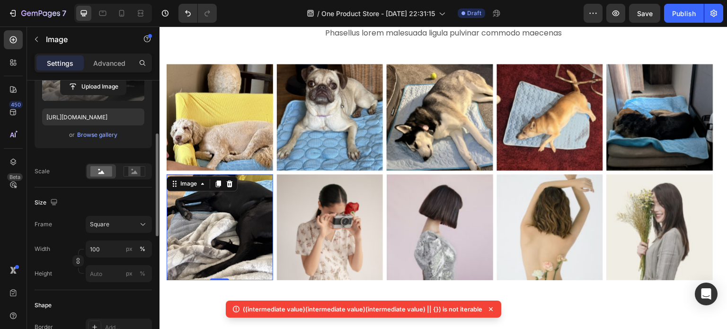
click at [223, 228] on img at bounding box center [220, 227] width 107 height 107
click at [138, 223] on icon at bounding box center [142, 224] width 9 height 9
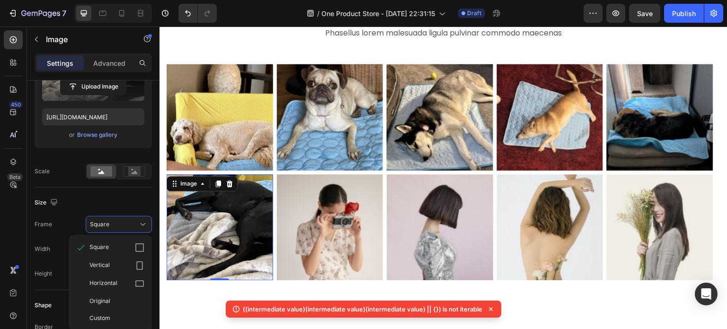
click at [119, 197] on div "Size" at bounding box center [93, 202] width 117 height 15
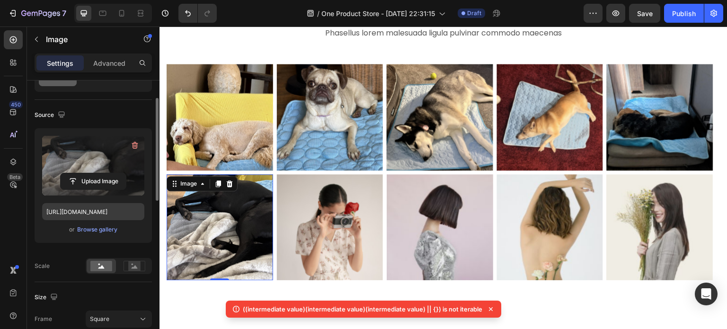
scroll to position [95, 0]
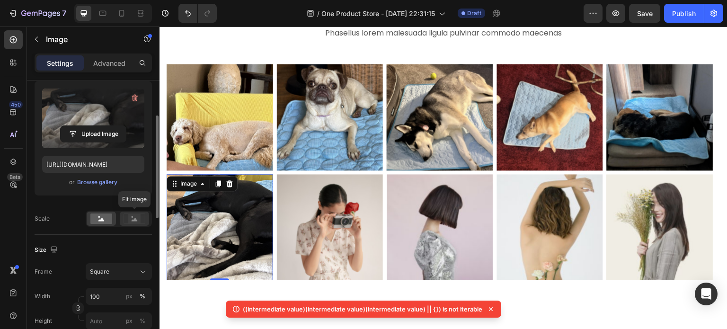
click at [133, 221] on icon at bounding box center [135, 219] width 6 height 3
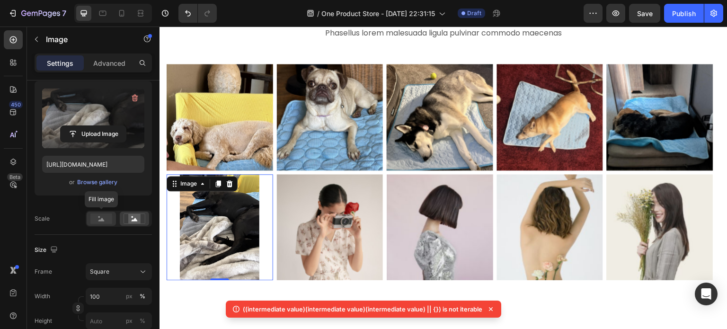
click at [106, 221] on rect at bounding box center [101, 219] width 22 height 10
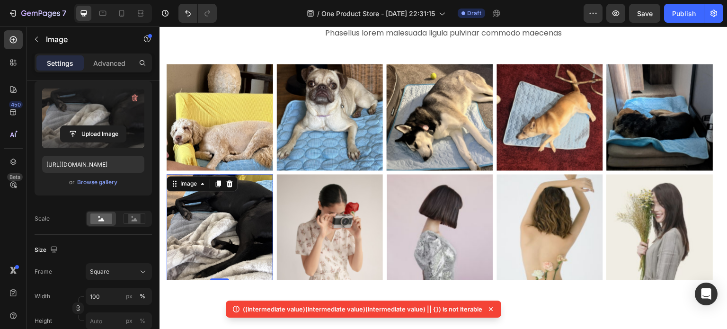
scroll to position [142, 0]
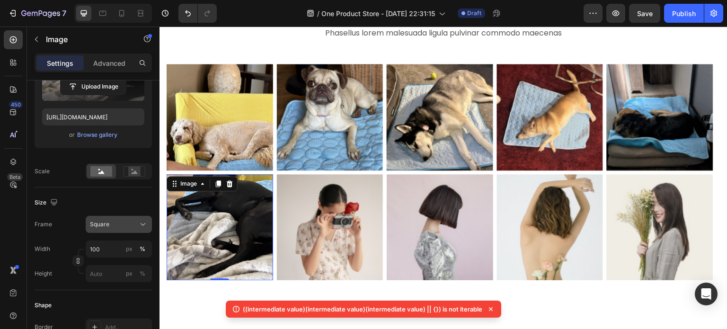
click at [116, 225] on div "Square" at bounding box center [113, 224] width 46 height 9
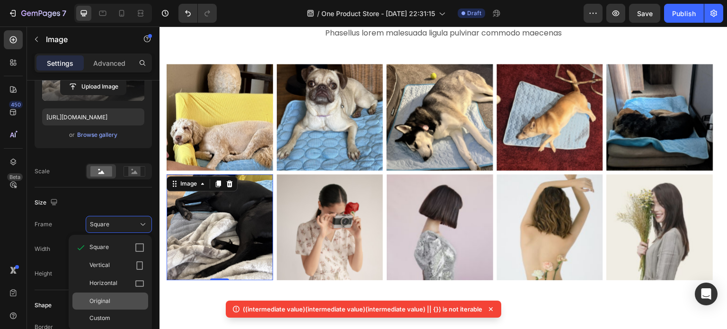
click at [109, 295] on div "Original" at bounding box center [110, 301] width 76 height 17
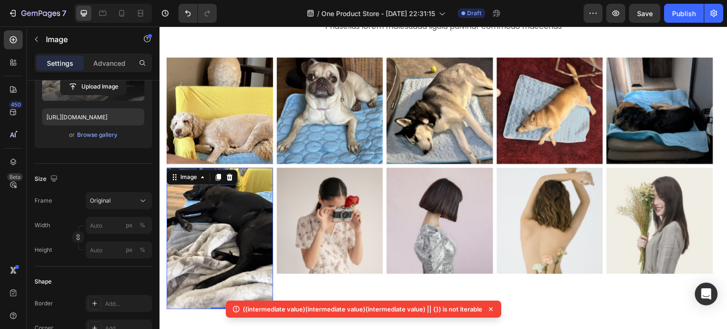
scroll to position [1389, 0]
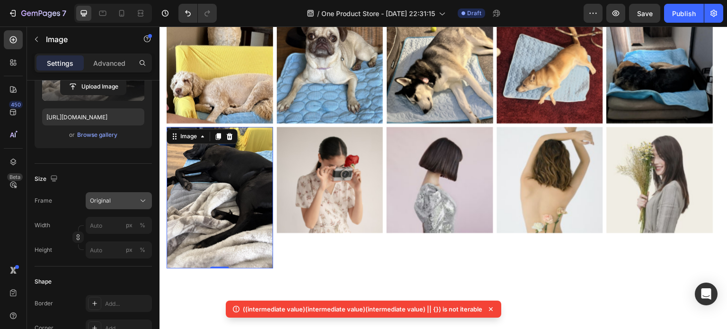
click at [119, 202] on div "Original" at bounding box center [113, 201] width 46 height 9
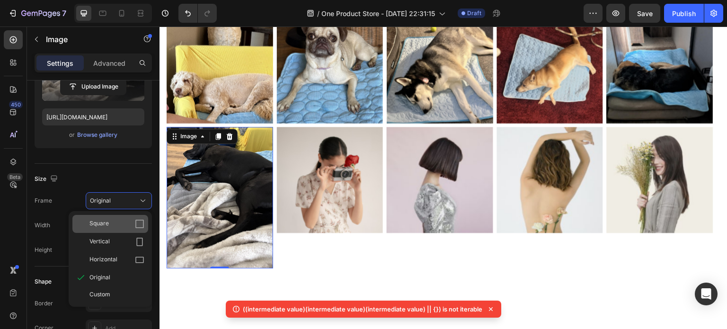
click at [114, 229] on div "Square" at bounding box center [110, 224] width 76 height 18
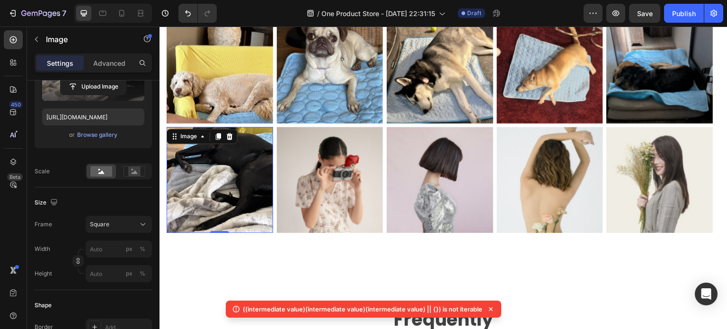
click at [214, 185] on img at bounding box center [220, 180] width 107 height 107
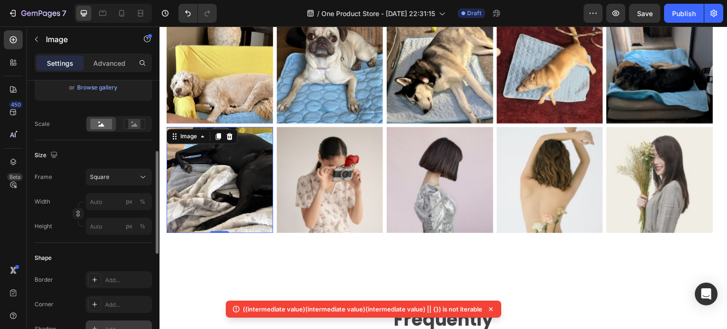
scroll to position [331, 0]
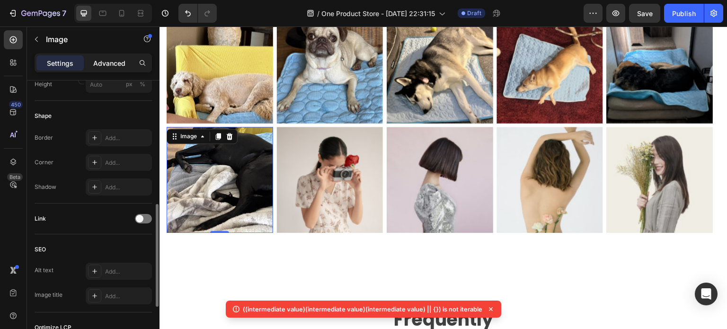
click at [117, 67] on p "Advanced" at bounding box center [109, 63] width 32 height 10
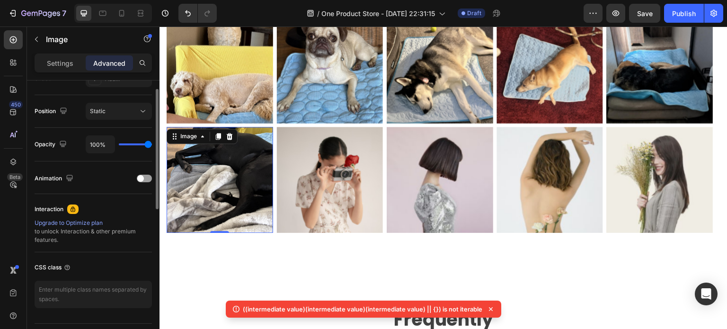
scroll to position [237, 0]
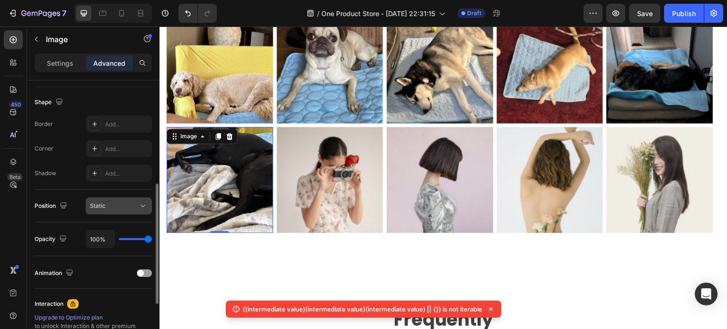
click at [119, 206] on div "Static" at bounding box center [114, 206] width 48 height 9
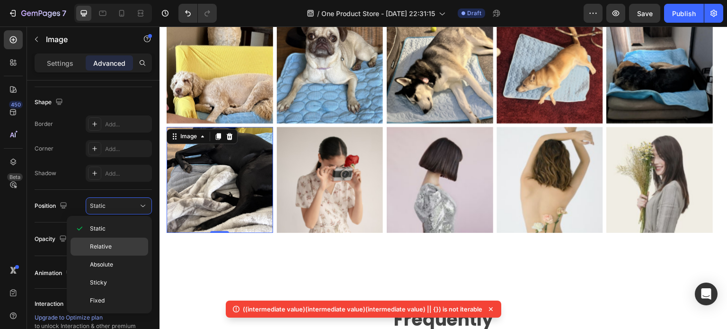
click at [117, 244] on p "Relative" at bounding box center [117, 246] width 54 height 9
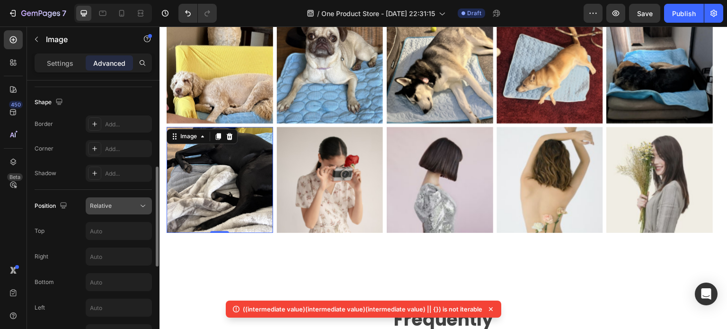
drag, startPoint x: 123, startPoint y: 201, endPoint x: 121, endPoint y: 210, distance: 8.6
click at [123, 202] on div "Relative" at bounding box center [114, 206] width 48 height 9
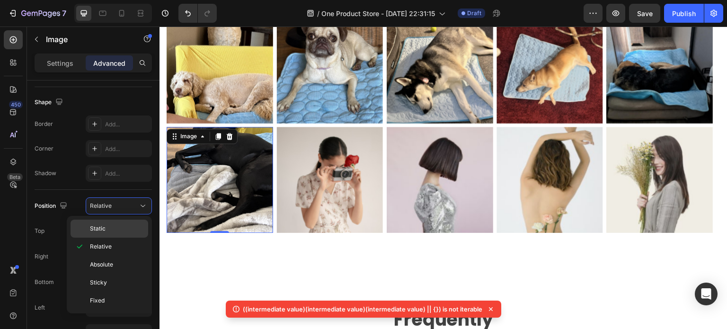
click at [119, 228] on p "Static" at bounding box center [117, 228] width 54 height 9
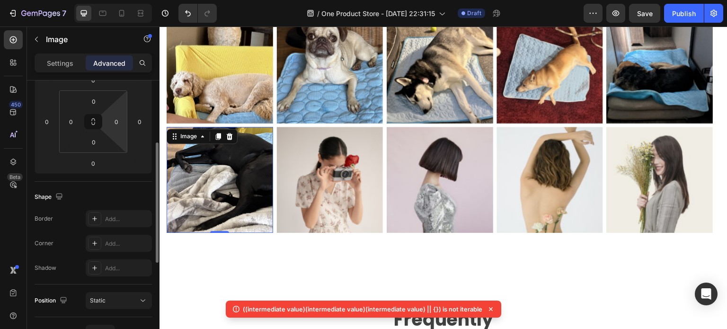
scroll to position [47, 0]
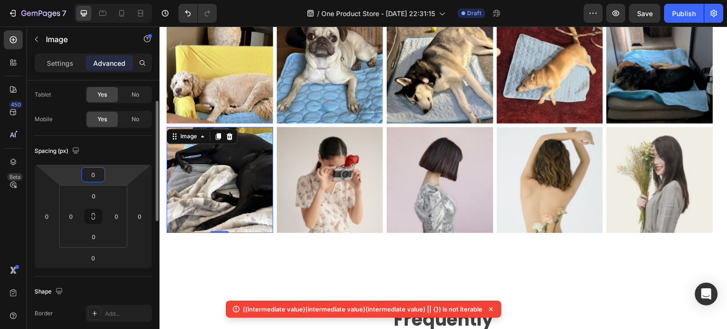
click at [92, 179] on input "0" at bounding box center [93, 175] width 19 height 14
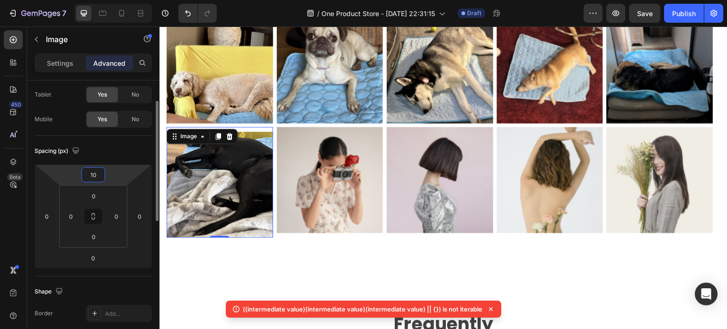
type input "1"
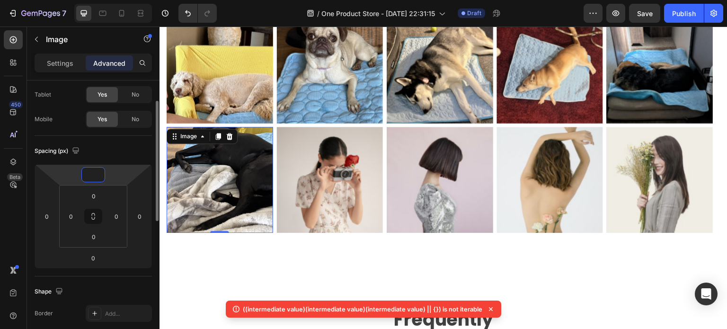
scroll to position [0, 0]
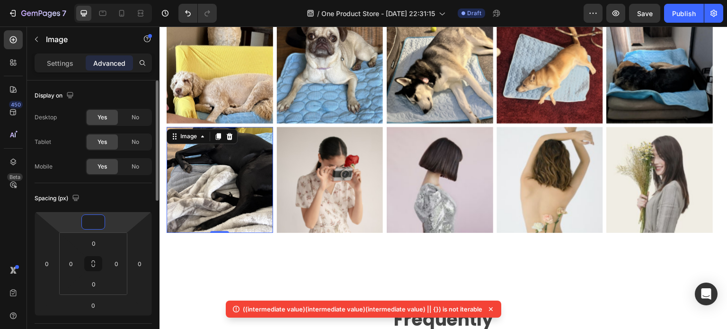
type input "0"
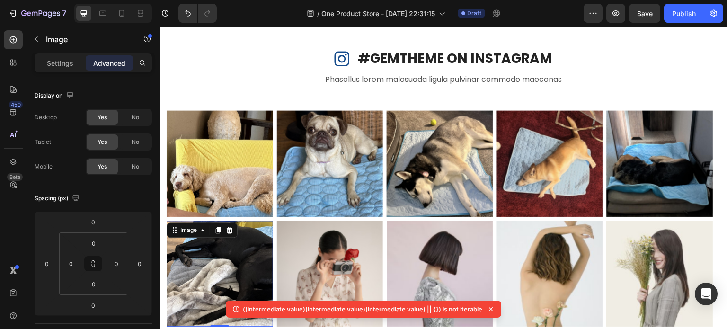
scroll to position [1295, 0]
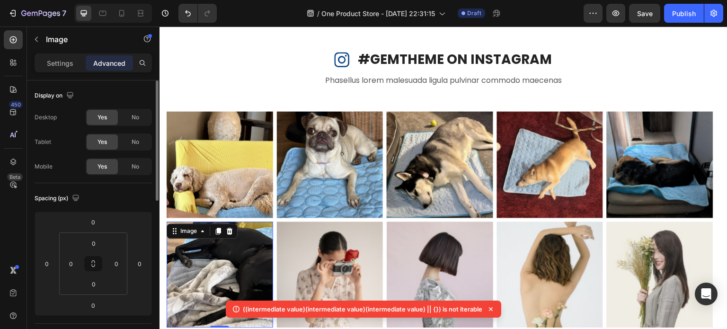
click at [0, 0] on div "Spacing (px) 0 0 0 0 0 0 0 0" at bounding box center [0, 0] width 0 height 0
click at [372, 254] on img at bounding box center [330, 275] width 107 height 107
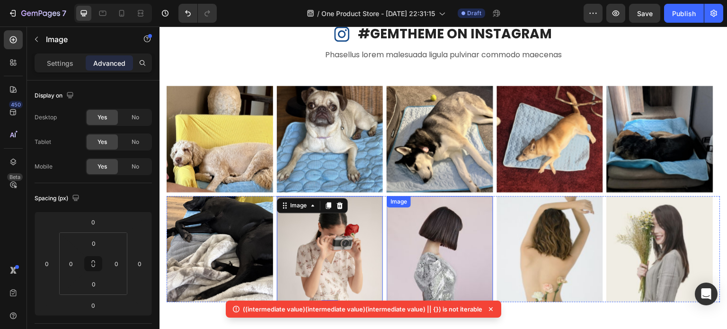
scroll to position [1342, 0]
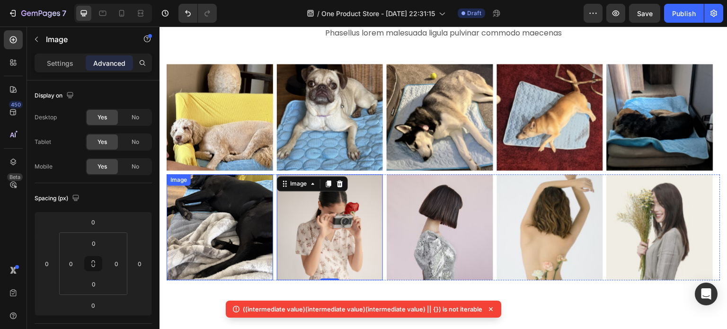
click at [170, 219] on img at bounding box center [220, 227] width 107 height 107
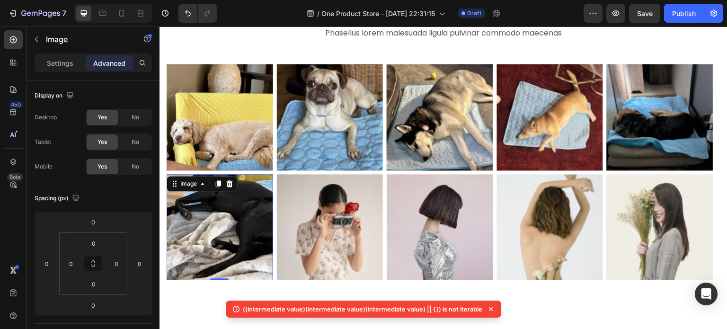
click at [204, 215] on img at bounding box center [220, 227] width 107 height 107
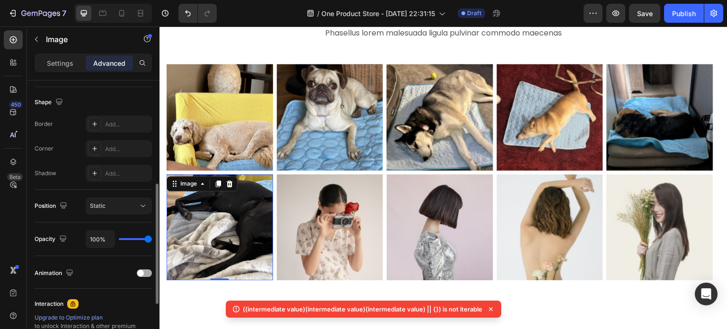
scroll to position [284, 0]
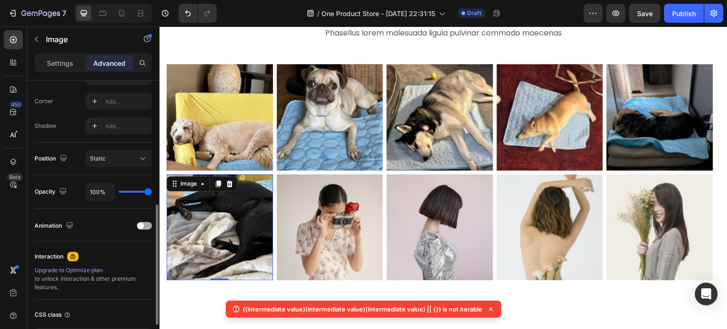
click at [143, 227] on span at bounding box center [140, 226] width 7 height 7
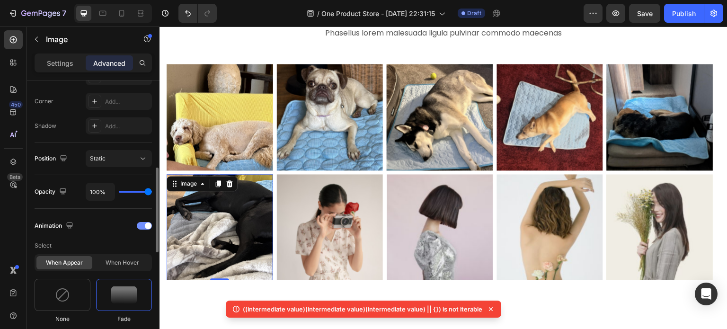
click at [143, 227] on div at bounding box center [144, 226] width 15 height 8
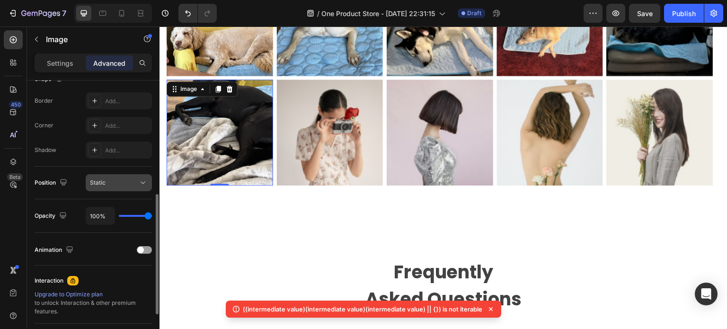
scroll to position [213, 0]
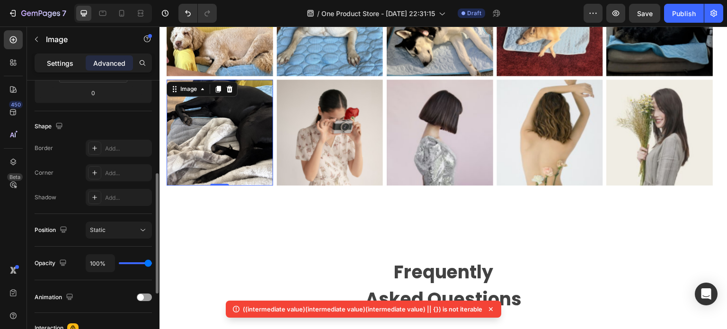
click at [64, 62] on p "Settings" at bounding box center [60, 63] width 27 height 10
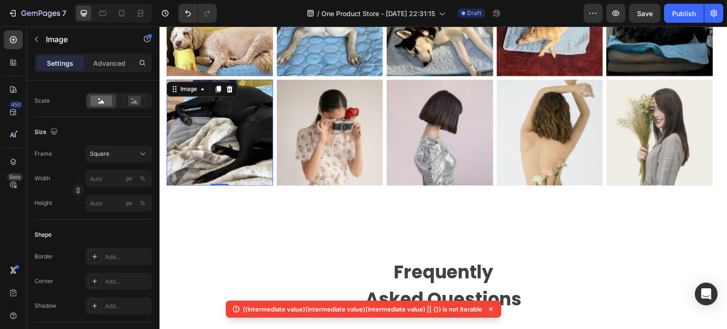
click at [223, 150] on img at bounding box center [220, 133] width 107 height 107
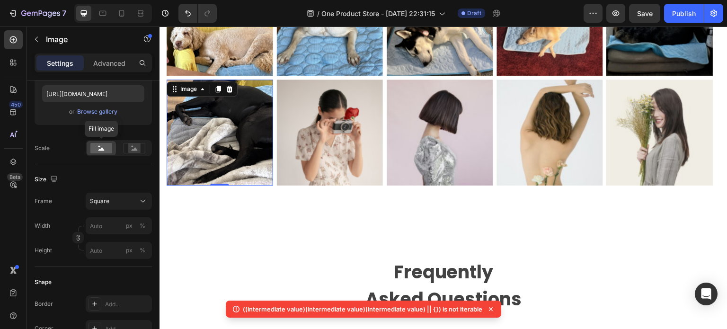
click at [109, 153] on div at bounding box center [101, 148] width 29 height 14
click at [106, 149] on rect at bounding box center [101, 148] width 22 height 10
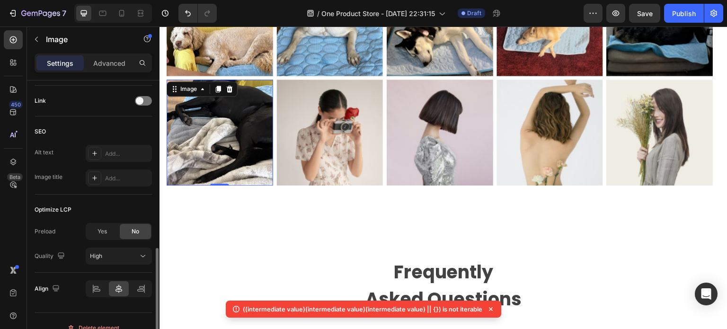
scroll to position [462, 0]
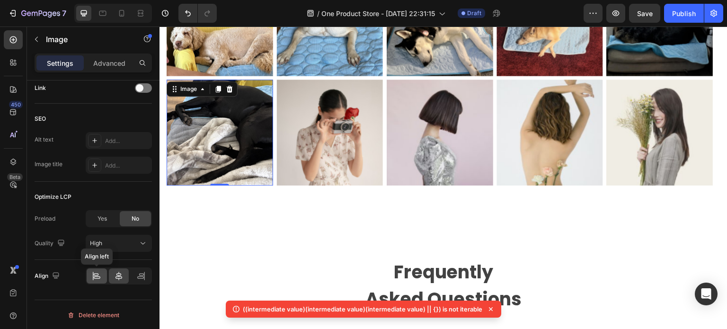
click at [103, 278] on div at bounding box center [97, 275] width 20 height 15
click at [122, 278] on icon at bounding box center [118, 275] width 9 height 9
click at [135, 279] on div at bounding box center [141, 275] width 20 height 15
click at [125, 278] on div at bounding box center [119, 275] width 20 height 15
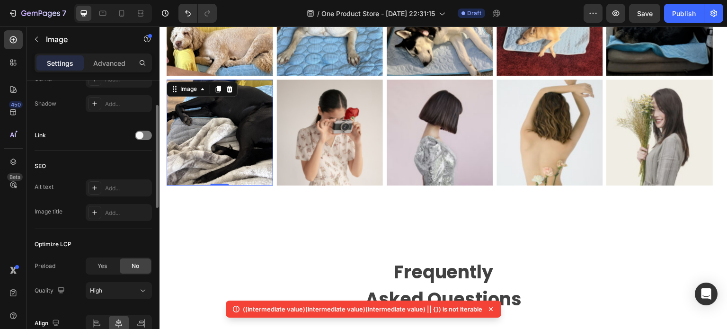
scroll to position [273, 0]
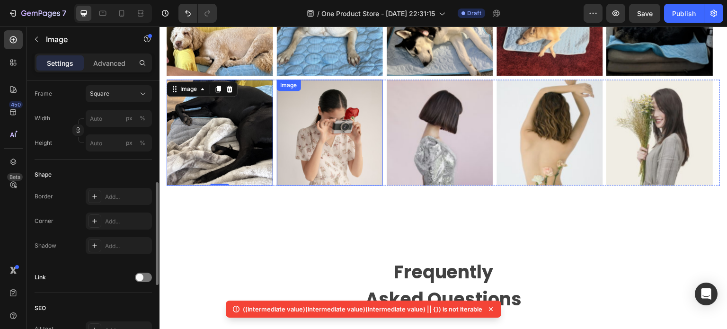
click at [326, 133] on img at bounding box center [330, 133] width 107 height 107
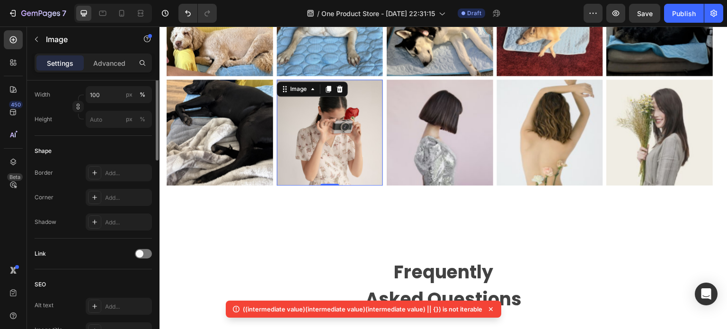
scroll to position [178, 0]
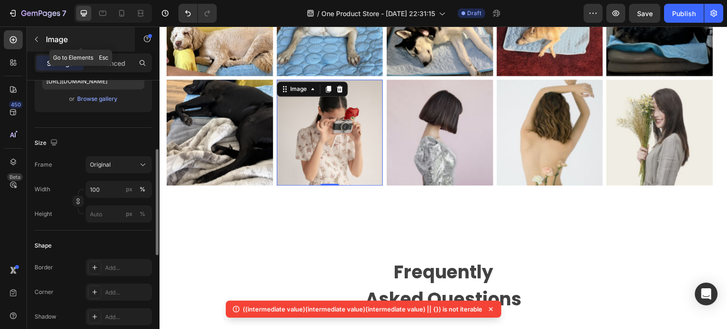
click at [42, 36] on button "button" at bounding box center [36, 39] width 15 height 15
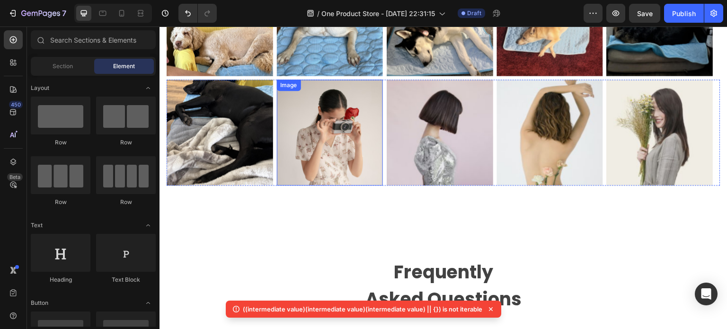
click at [314, 126] on img at bounding box center [330, 133] width 107 height 107
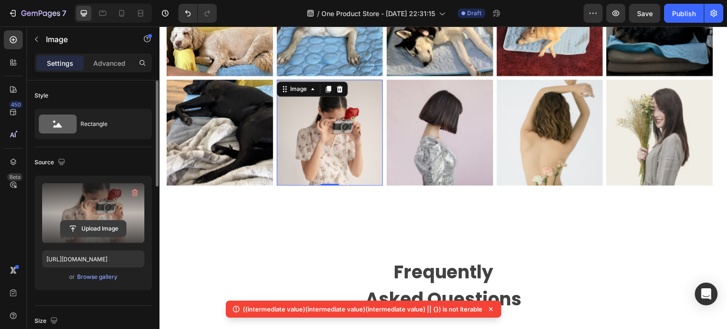
click at [93, 225] on input "file" at bounding box center [93, 229] width 65 height 16
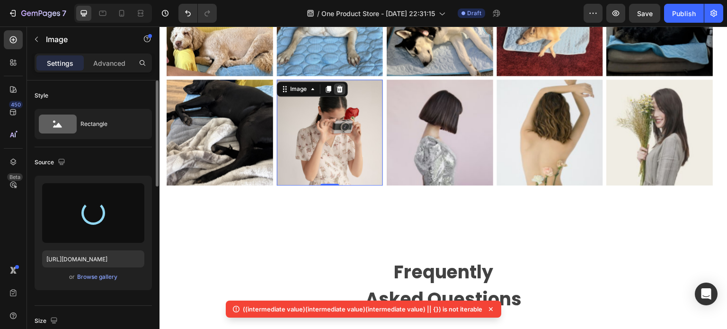
scroll to position [1342, 0]
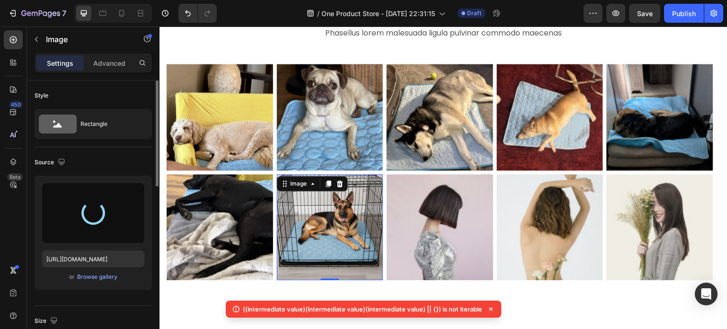
type input "https://cdn.shopify.com/s/files/1/0927/3943/6914/files/gempages_581492877050250…"
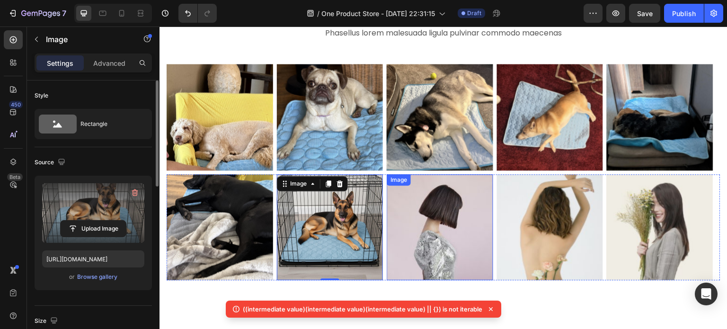
click at [438, 227] on img at bounding box center [440, 227] width 107 height 107
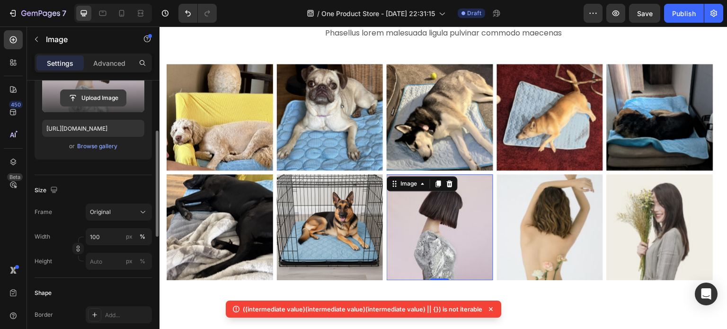
scroll to position [83, 0]
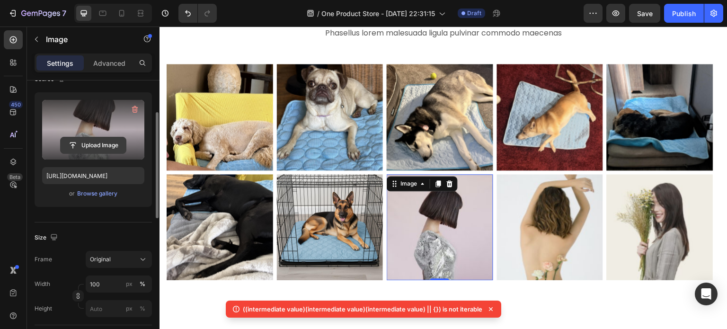
click at [113, 149] on input "file" at bounding box center [93, 145] width 65 height 16
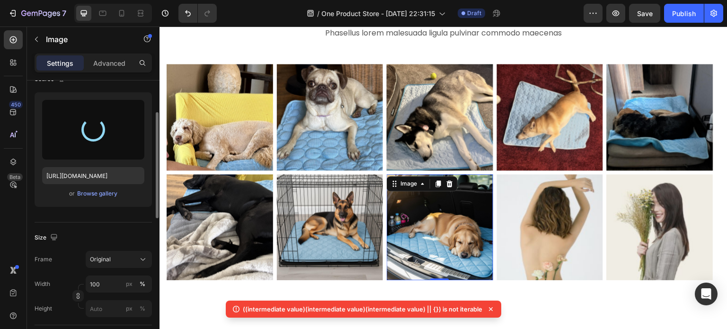
type input "https://cdn.shopify.com/s/files/1/0927/3943/6914/files/gempages_581492877050250…"
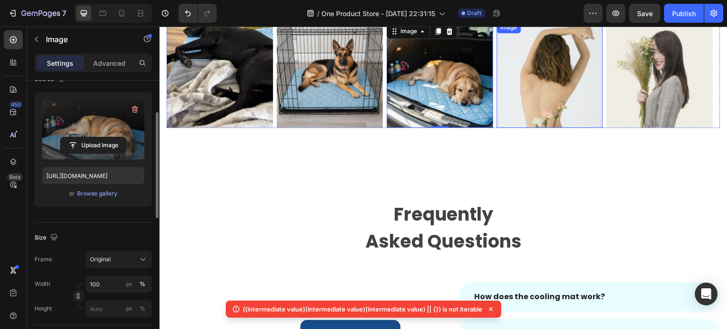
scroll to position [1437, 0]
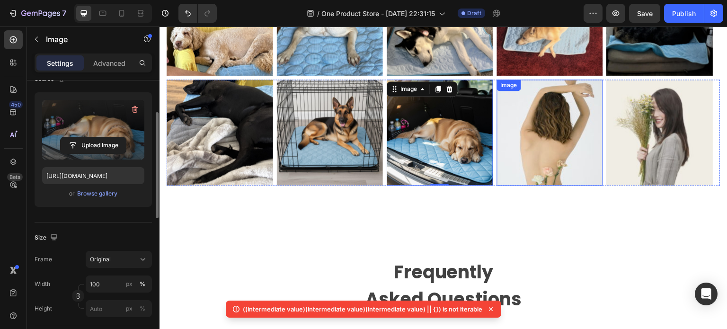
click at [551, 129] on img at bounding box center [550, 133] width 107 height 107
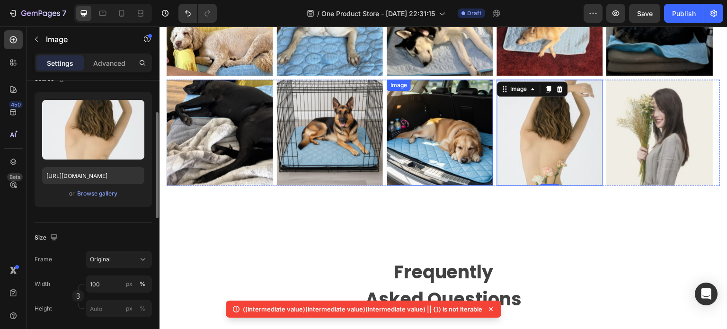
drag, startPoint x: 443, startPoint y: 140, endPoint x: 456, endPoint y: 141, distance: 12.4
click at [444, 140] on img at bounding box center [440, 133] width 107 height 107
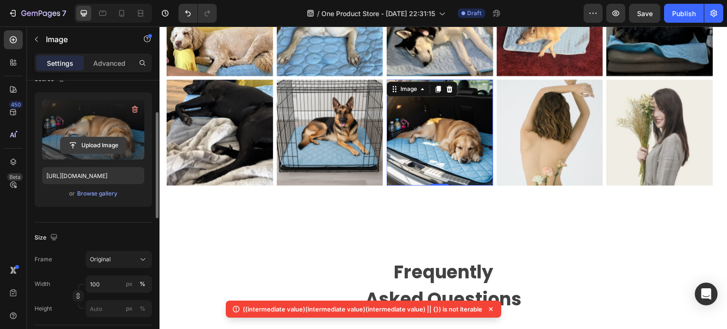
click at [102, 137] on input "file" at bounding box center [93, 145] width 65 height 16
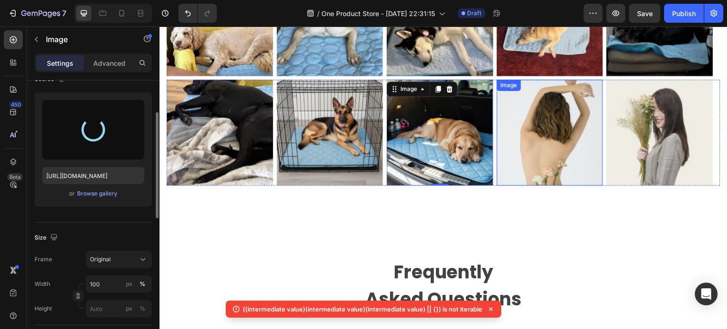
scroll to position [1389, 0]
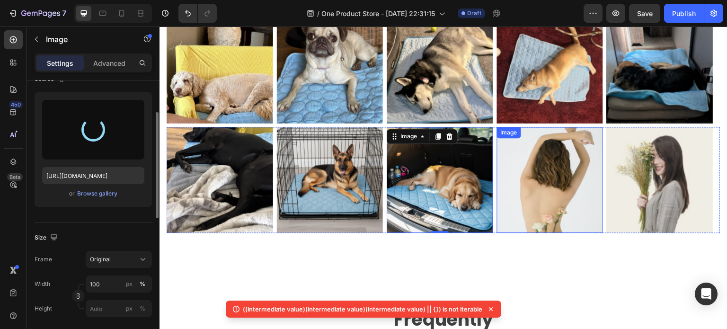
type input "https://cdn.shopify.com/s/files/1/0927/3943/6914/files/gempages_581492877050250…"
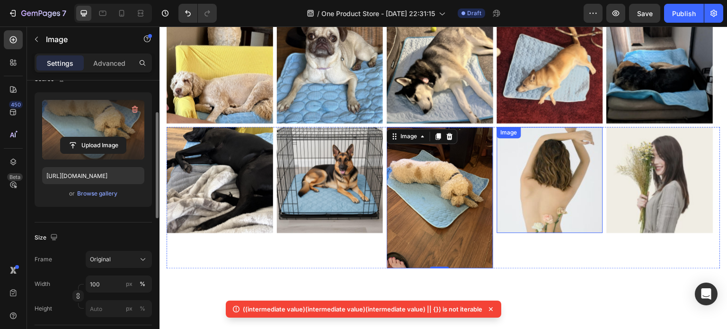
click at [544, 192] on img at bounding box center [550, 180] width 107 height 107
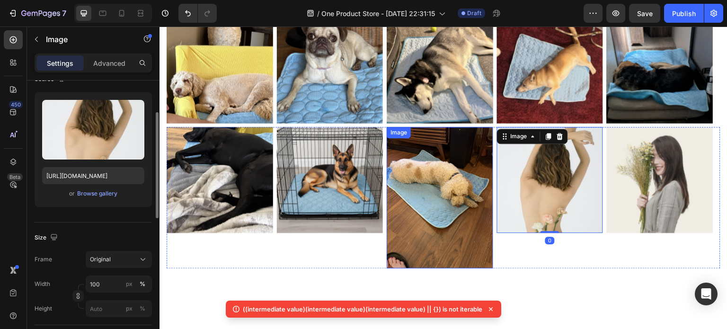
click at [406, 176] on img at bounding box center [440, 198] width 107 height 142
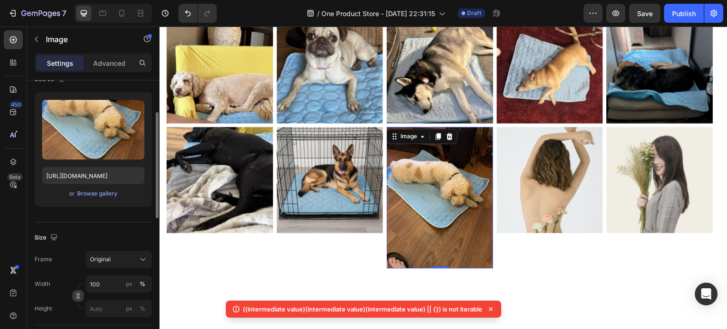
scroll to position [131, 0]
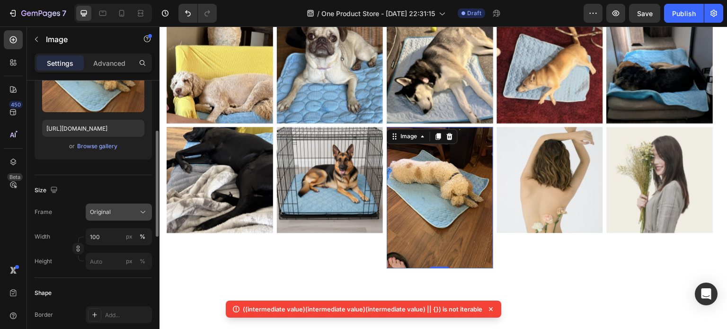
click at [122, 212] on div "Original" at bounding box center [113, 212] width 46 height 9
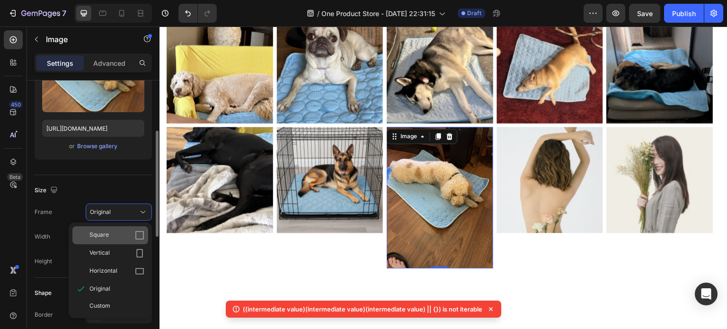
click at [121, 237] on div "Square" at bounding box center [116, 235] width 55 height 9
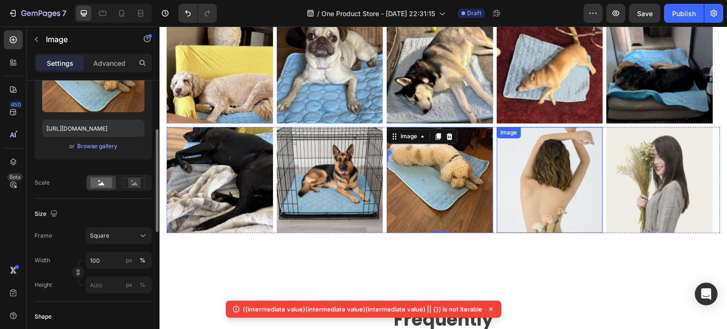
click at [558, 186] on img at bounding box center [550, 180] width 107 height 107
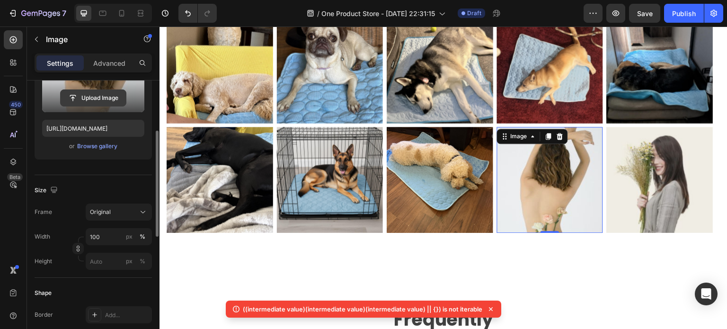
scroll to position [83, 0]
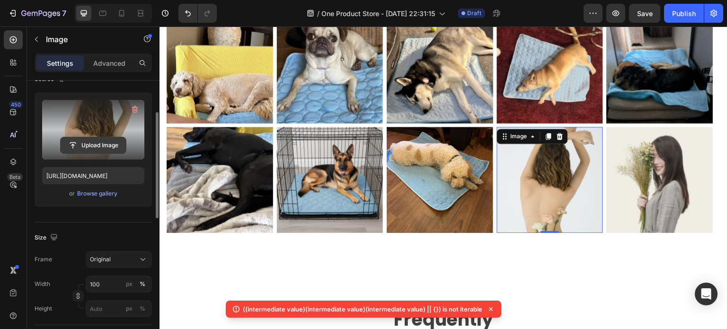
click at [101, 150] on input "file" at bounding box center [93, 145] width 65 height 16
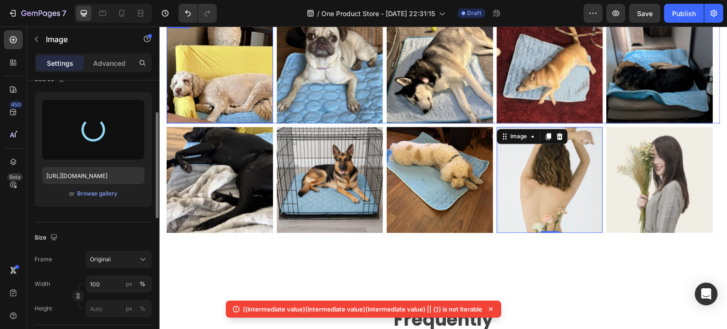
type input "[URL][DOMAIN_NAME]"
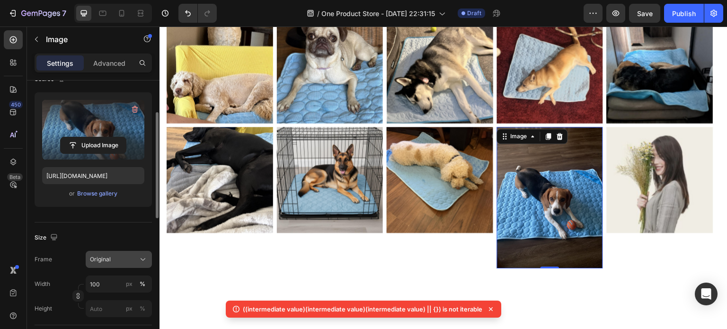
click at [106, 255] on span "Original" at bounding box center [100, 259] width 21 height 9
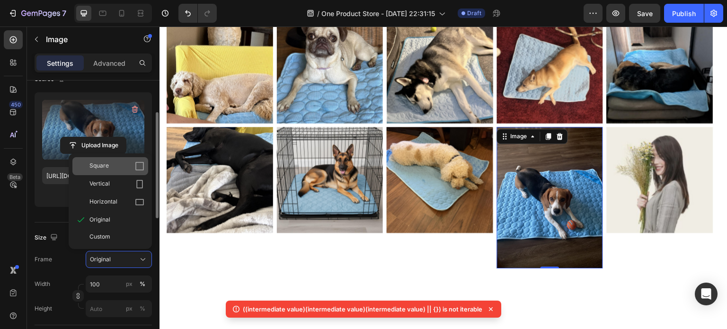
click at [112, 168] on div "Square" at bounding box center [116, 165] width 55 height 9
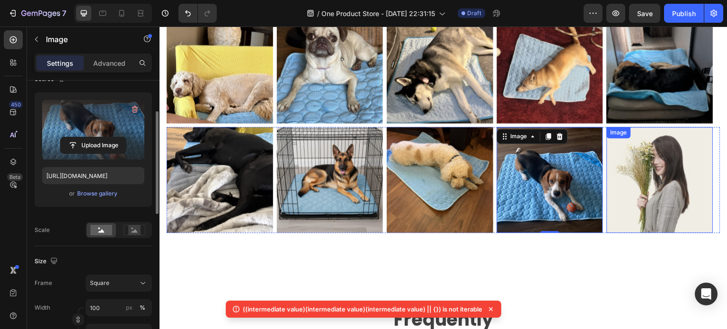
click at [659, 174] on img at bounding box center [660, 180] width 107 height 107
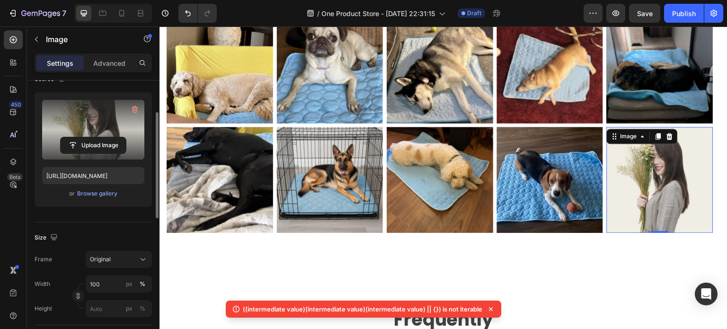
click at [101, 135] on label at bounding box center [93, 130] width 102 height 60
click at [101, 137] on input "file" at bounding box center [93, 145] width 65 height 16
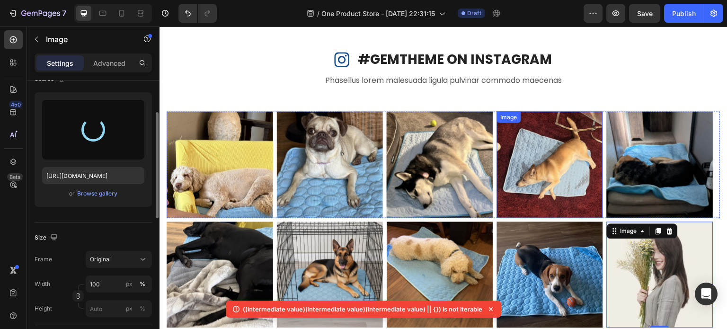
select select "Extra Large (150x100cm)"
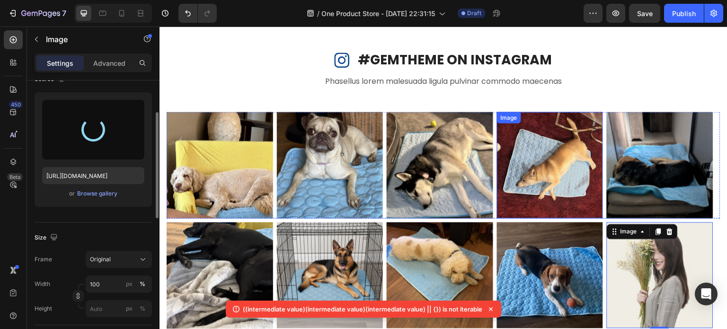
scroll to position [1247, 0]
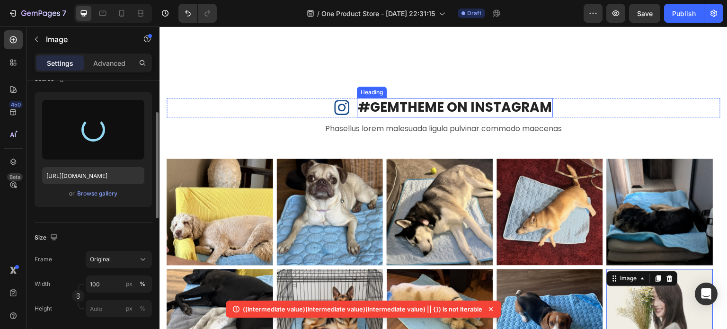
click at [456, 101] on p "#GEMTHEME ON INSTAGRAM" at bounding box center [455, 107] width 194 height 17
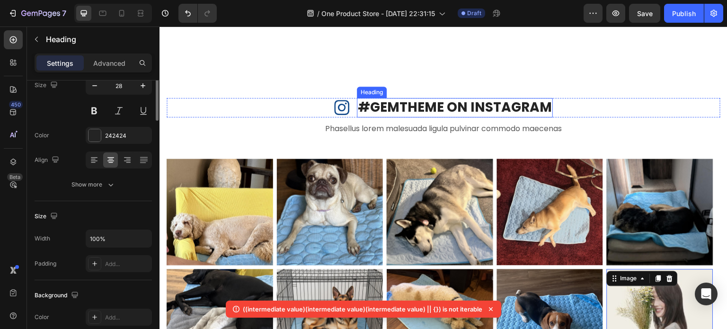
scroll to position [0, 0]
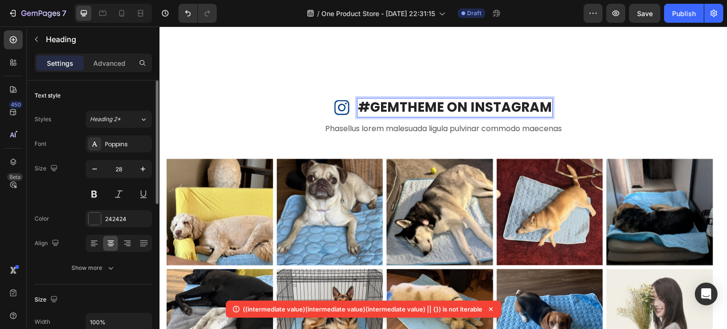
click at [492, 104] on p "#GEMTHEME ON INSTAGRAM" at bounding box center [455, 107] width 194 height 17
click at [446, 104] on p "#GEMTHEME ON INSTAGRAM" at bounding box center [455, 107] width 194 height 17
click at [463, 104] on p "#GEMTHEME ON INSTAGRAM" at bounding box center [455, 107] width 194 height 17
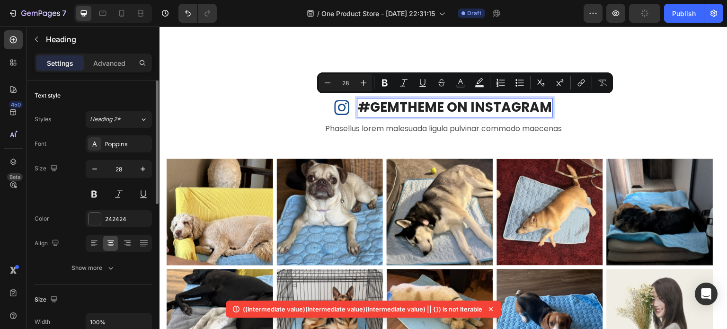
click at [474, 106] on p "#GEMTHEME ON INSTAGRAM" at bounding box center [455, 107] width 194 height 17
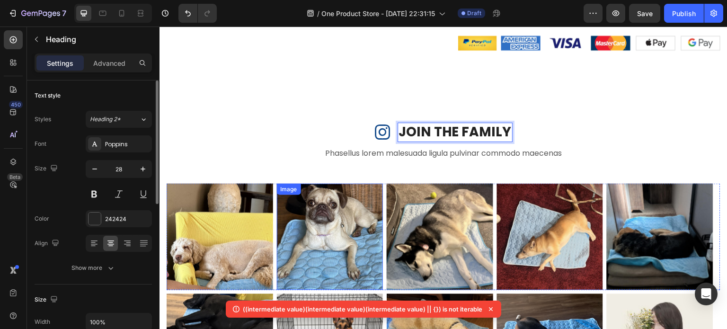
scroll to position [1200, 0]
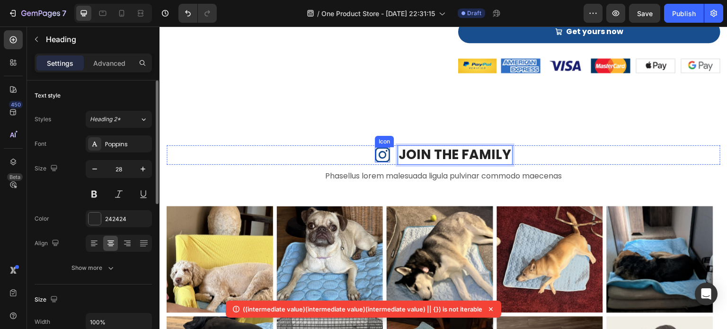
click at [383, 156] on icon at bounding box center [382, 154] width 15 height 15
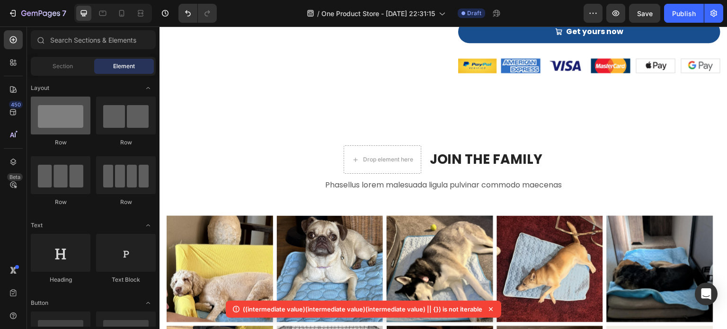
click at [74, 125] on div at bounding box center [61, 116] width 60 height 38
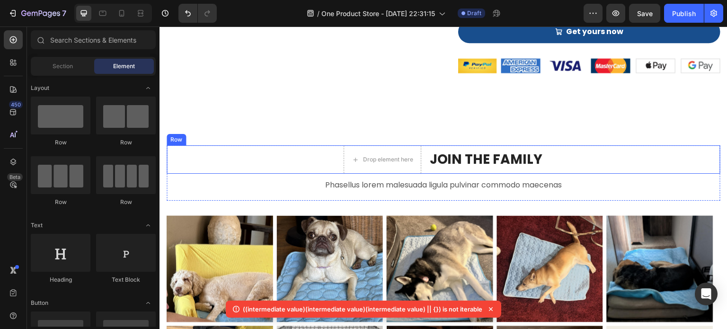
click at [281, 165] on div "Drop element here JOIN THE FAMILY Heading Row" at bounding box center [444, 159] width 554 height 28
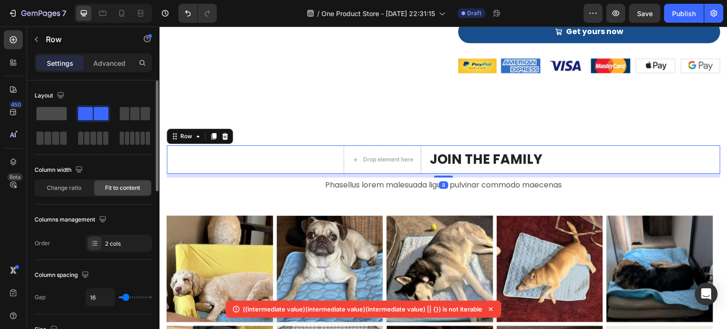
click at [45, 109] on span at bounding box center [51, 113] width 30 height 13
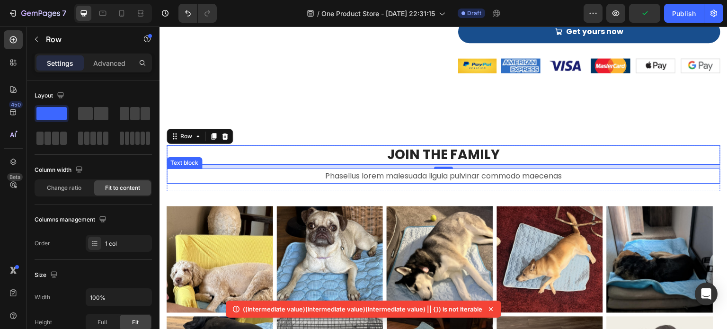
click at [385, 176] on p "Phasellus lorem malesuada ligula pulvinar commodo maecenas" at bounding box center [444, 177] width 552 height 14
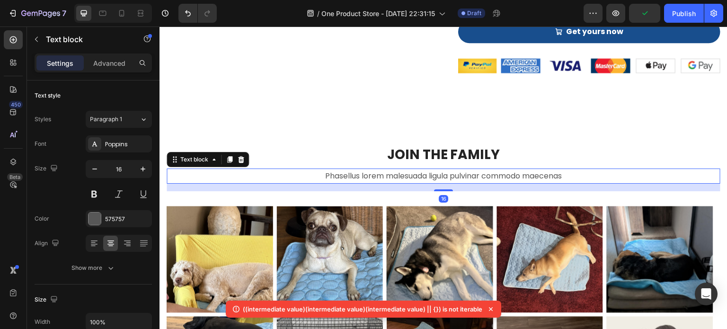
click at [385, 176] on p "Phasellus lorem malesuada ligula pulvinar commodo maecenas" at bounding box center [444, 177] width 552 height 14
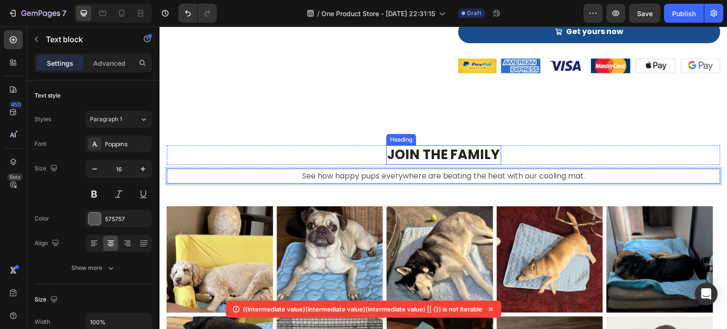
click at [456, 151] on h2 "JOIN THE FAMILY" at bounding box center [443, 154] width 115 height 19
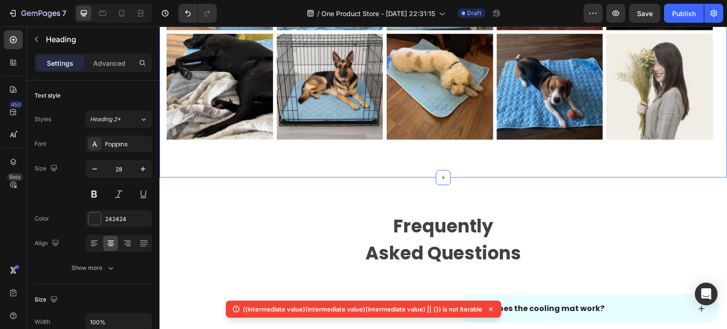
scroll to position [1437, 0]
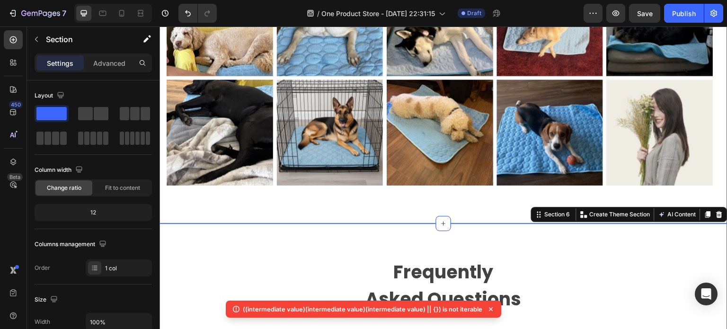
click at [374, 222] on div "JOIN THE FAMILY Heading Row See how happy pups everywhere are beating the heat …" at bounding box center [444, 46] width 568 height 353
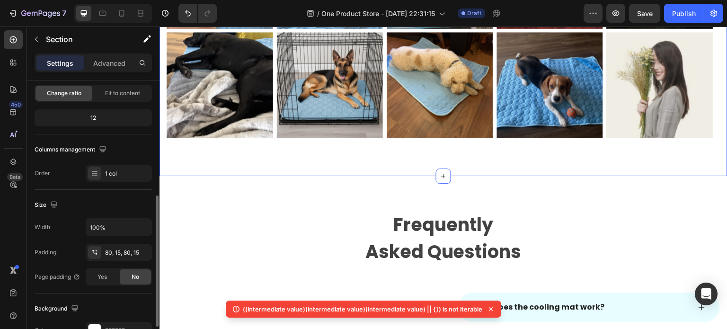
scroll to position [189, 0]
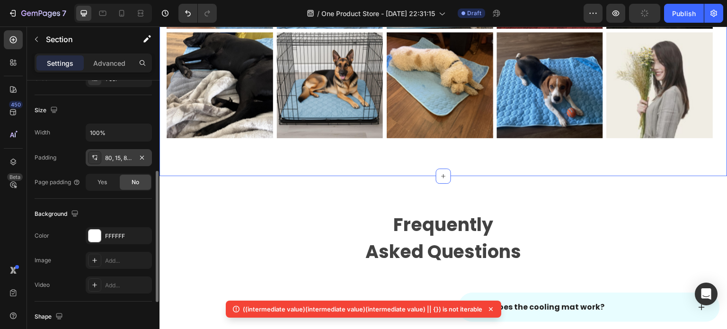
click at [125, 155] on div "80, 15, 80, 15" at bounding box center [118, 158] width 27 height 9
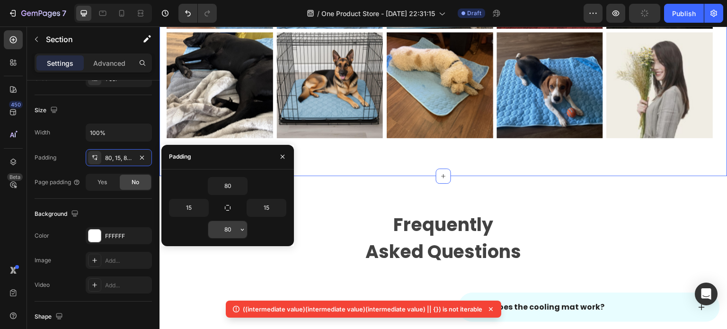
click at [226, 229] on input "80" at bounding box center [227, 229] width 39 height 17
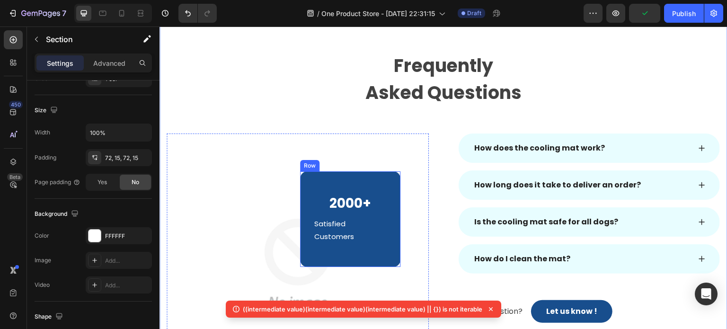
scroll to position [1626, 0]
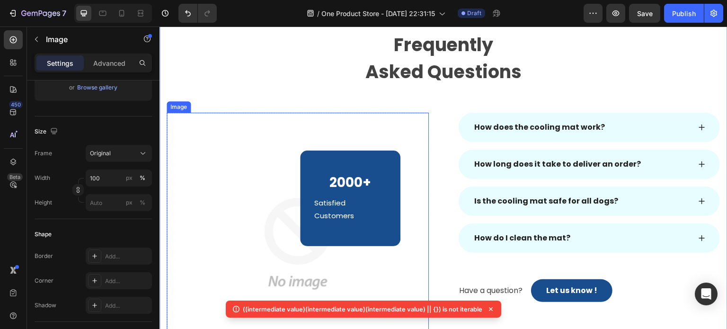
click at [253, 161] on img at bounding box center [298, 244] width 262 height 262
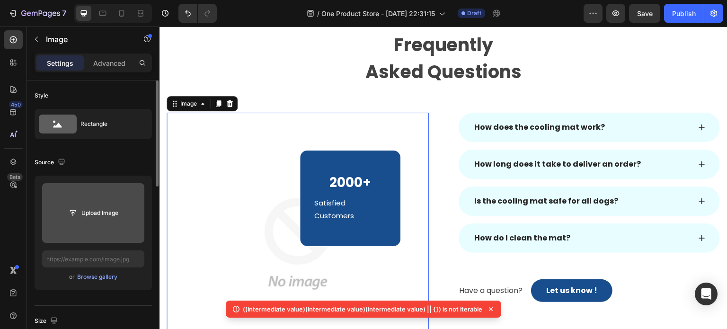
click at [107, 211] on input "file" at bounding box center [93, 213] width 65 height 16
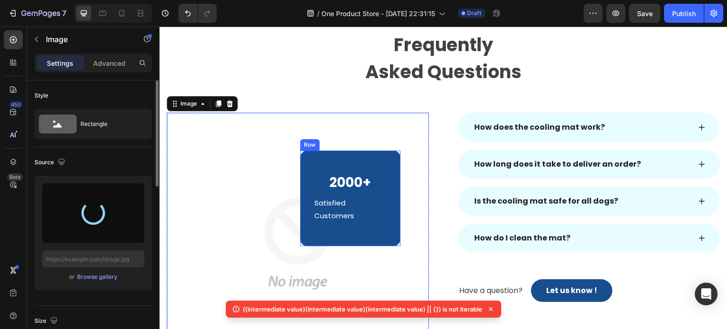
type input "https://cdn.shopify.com/s/files/1/0927/3943/6914/files/gempages_581492877050250…"
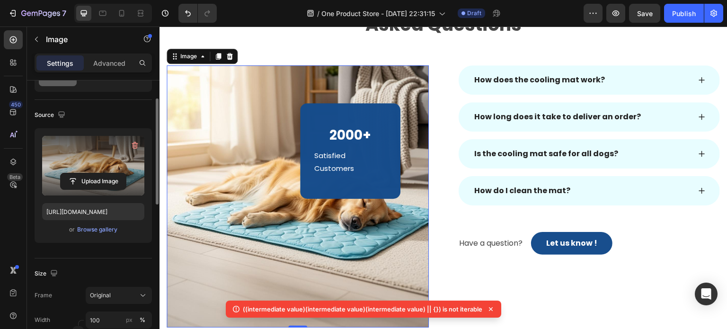
scroll to position [95, 0]
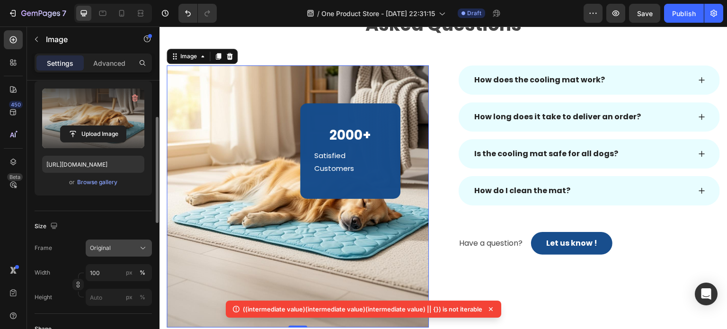
click at [112, 244] on div "Original" at bounding box center [113, 248] width 46 height 9
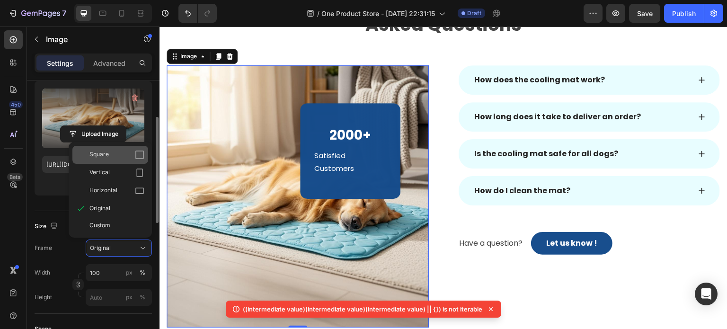
click at [111, 157] on div "Square" at bounding box center [116, 154] width 55 height 9
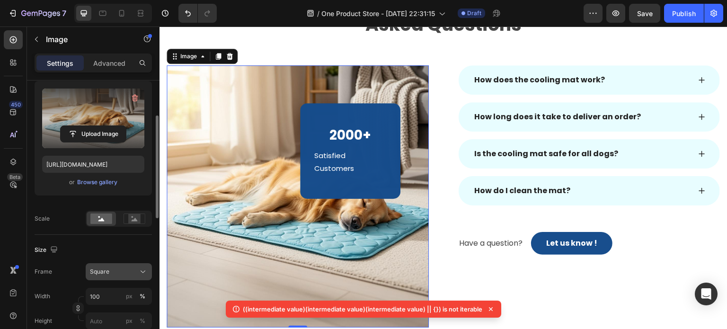
click at [108, 268] on span "Square" at bounding box center [99, 272] width 19 height 9
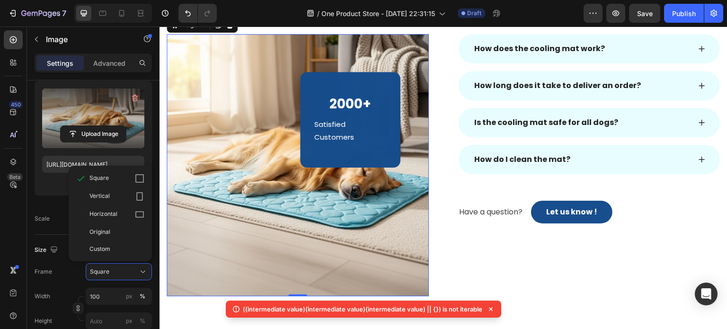
scroll to position [1721, 0]
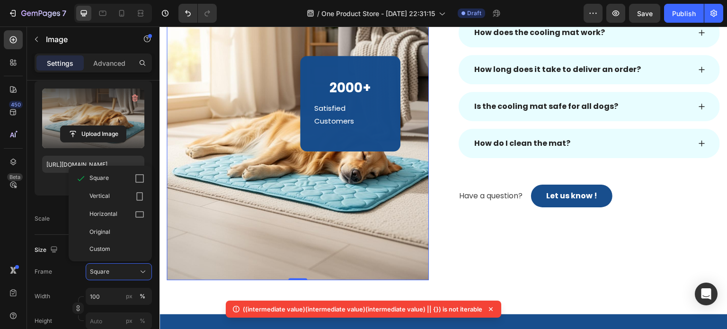
click at [308, 218] on img at bounding box center [298, 149] width 262 height 262
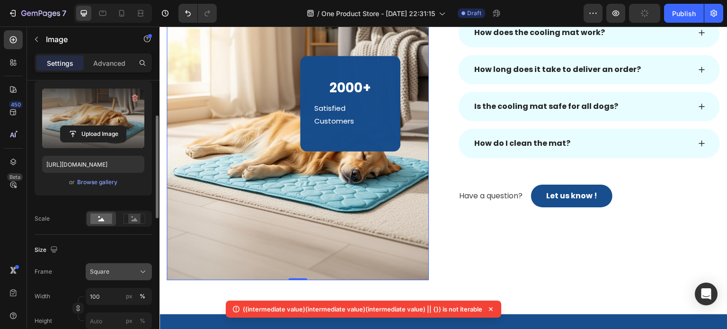
click at [114, 268] on div "Square" at bounding box center [113, 272] width 46 height 9
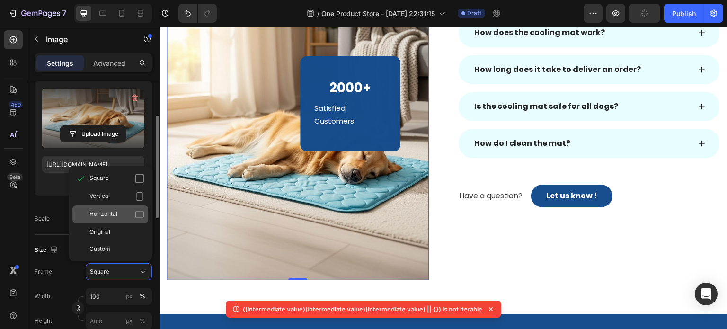
click at [110, 207] on div "Horizontal" at bounding box center [110, 215] width 76 height 18
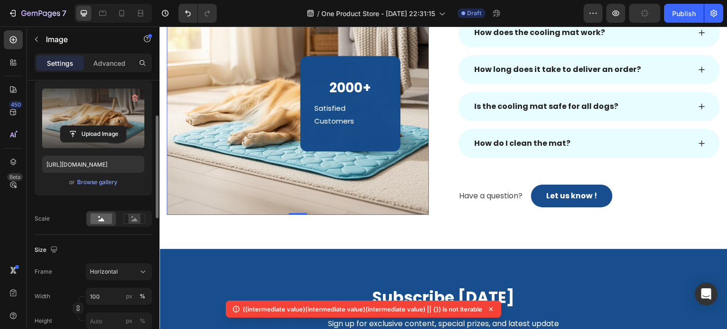
scroll to position [1673, 0]
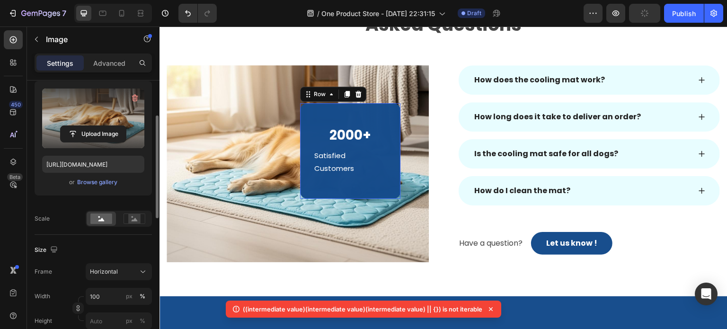
click at [312, 124] on div "2000+ Heading Satisfied Customers Text block Row 0" at bounding box center [350, 151] width 100 height 96
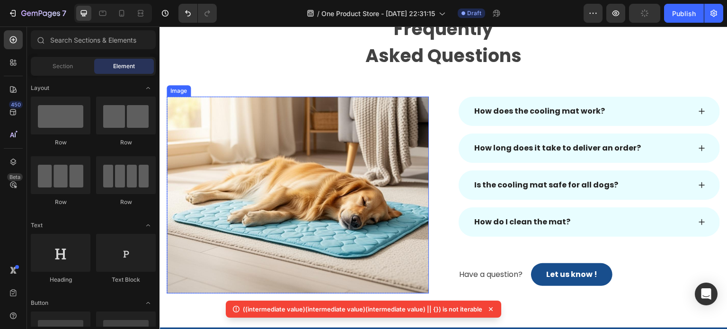
scroll to position [1626, 0]
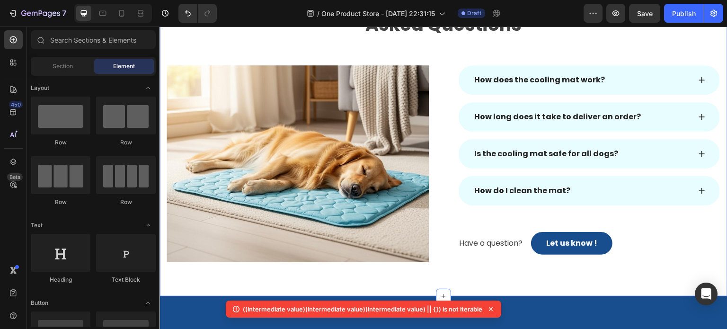
click at [583, 272] on div "Frequently Asked Questions Heading Row Image Row How does the cooling mat work?…" at bounding box center [444, 123] width 568 height 348
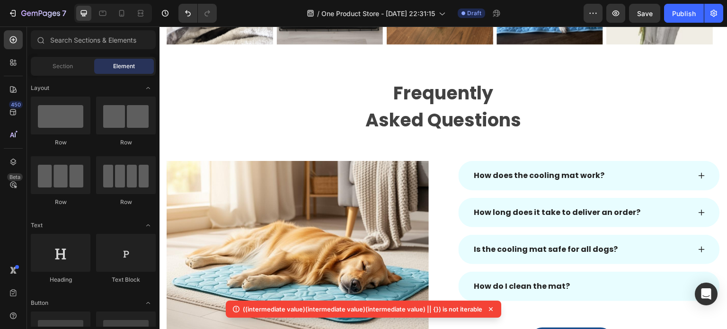
scroll to position [1597, 0]
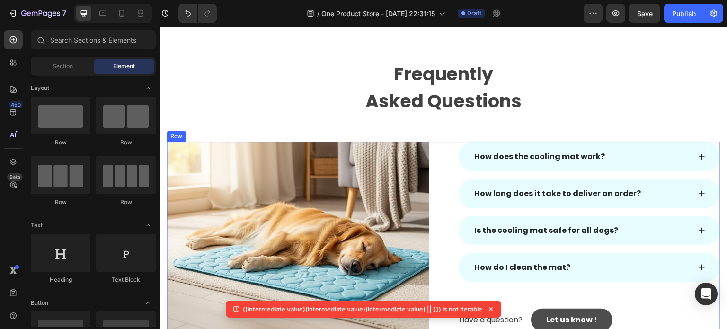
click at [599, 314] on link "Let us know !" at bounding box center [571, 320] width 81 height 23
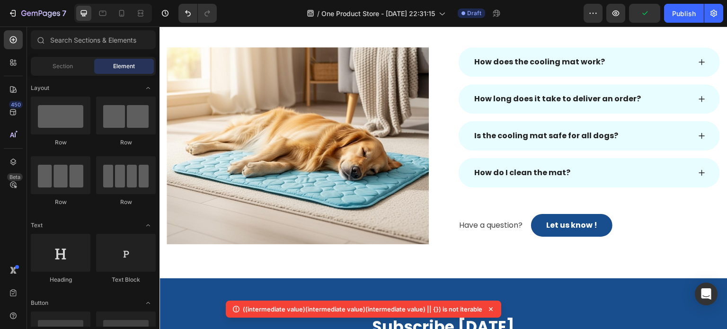
scroll to position [1673, 0]
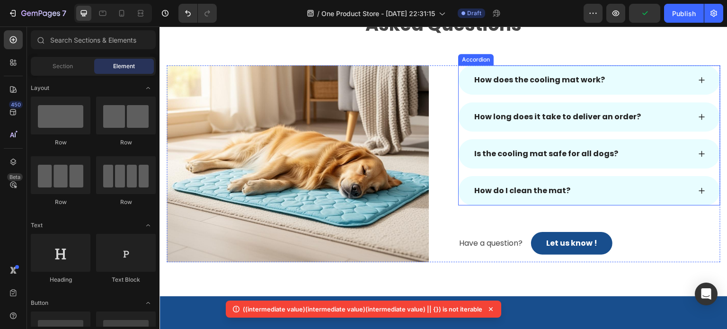
click at [679, 185] on div "How do I clean the mat?" at bounding box center [582, 191] width 218 height 14
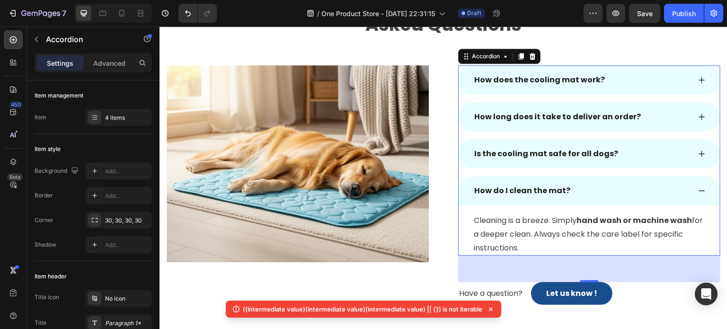
click at [679, 158] on div "Is the cooling mat safe for all dogs?" at bounding box center [582, 154] width 218 height 14
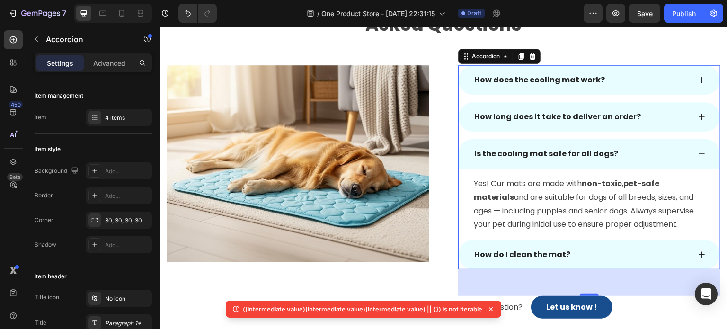
click at [674, 128] on div "How long does it take to deliver an order?" at bounding box center [589, 116] width 261 height 29
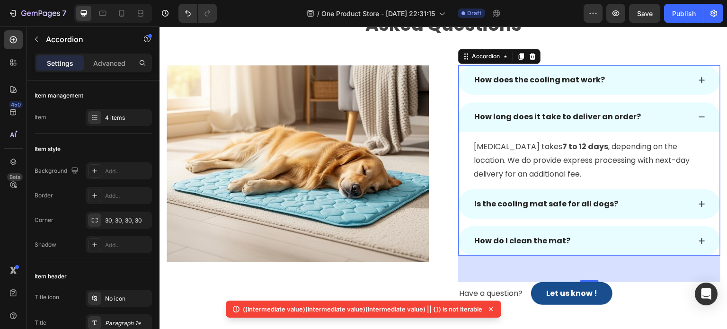
click at [668, 86] on div "How does the cooling mat work?" at bounding box center [582, 80] width 218 height 14
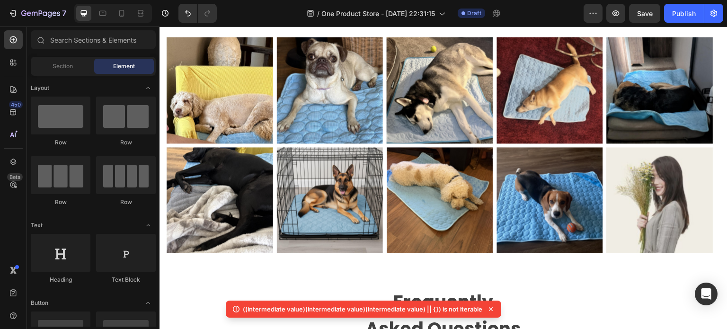
scroll to position [1372, 0]
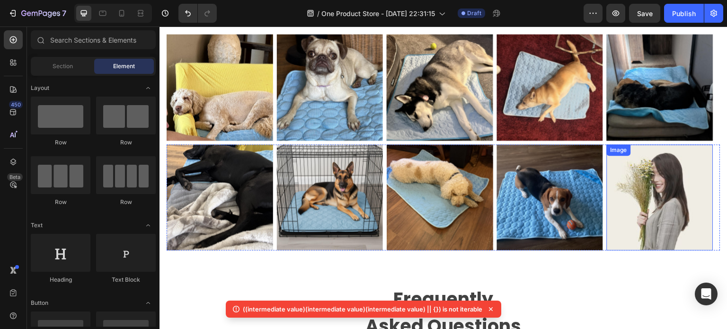
click at [669, 207] on img at bounding box center [660, 197] width 107 height 107
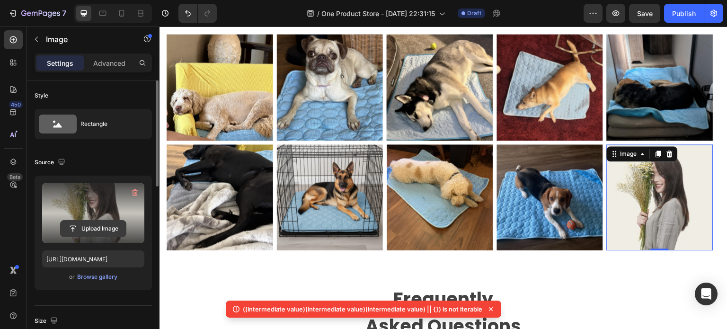
click at [98, 226] on input "file" at bounding box center [93, 229] width 65 height 16
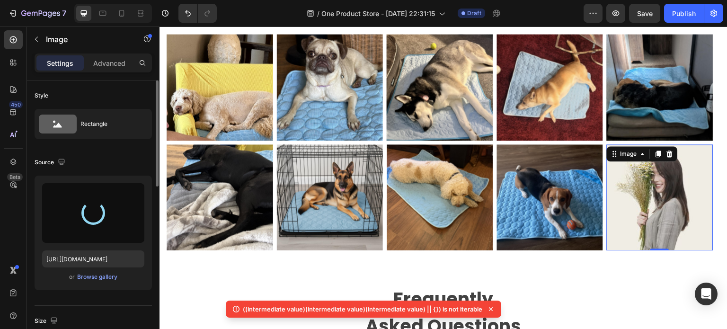
type input "https://cdn.shopify.com/s/files/1/0927/3943/6914/files/gempages_581492877050250…"
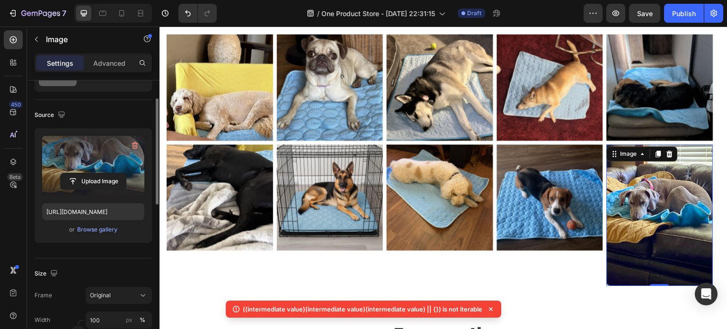
scroll to position [95, 0]
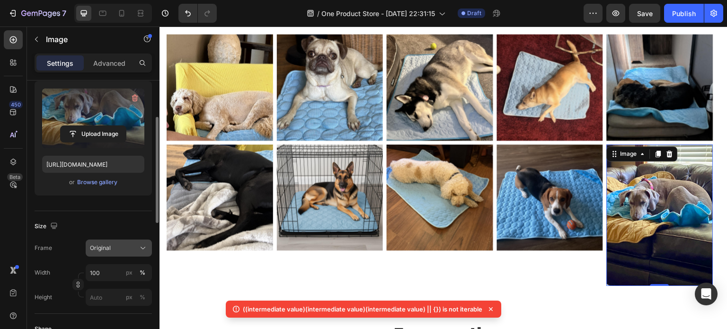
click at [99, 250] on span "Original" at bounding box center [100, 248] width 21 height 9
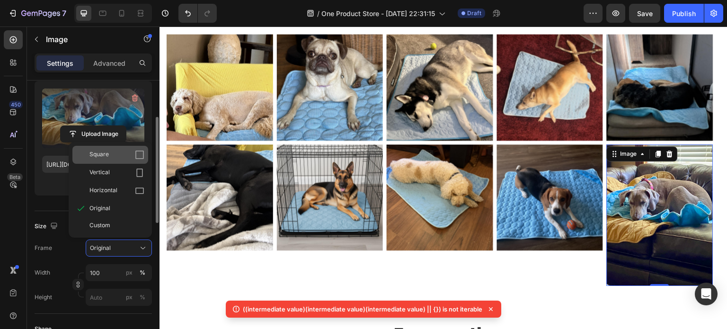
click at [114, 151] on div "Square" at bounding box center [116, 154] width 55 height 9
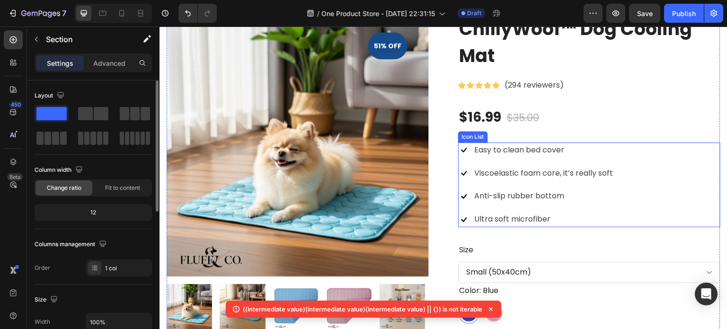
scroll to position [804, 0]
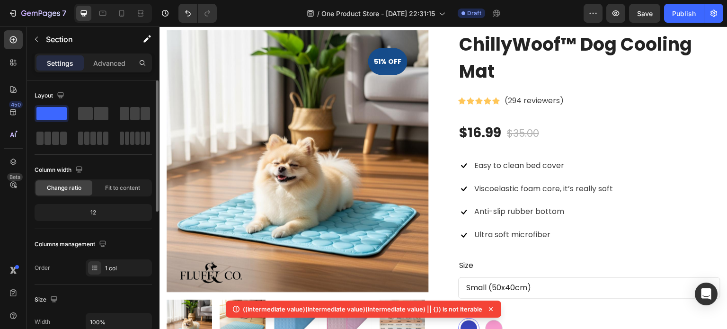
click at [493, 309] on icon at bounding box center [490, 308] width 9 height 9
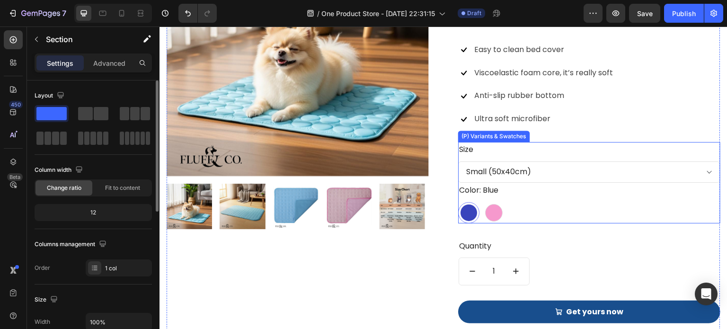
scroll to position [898, 0]
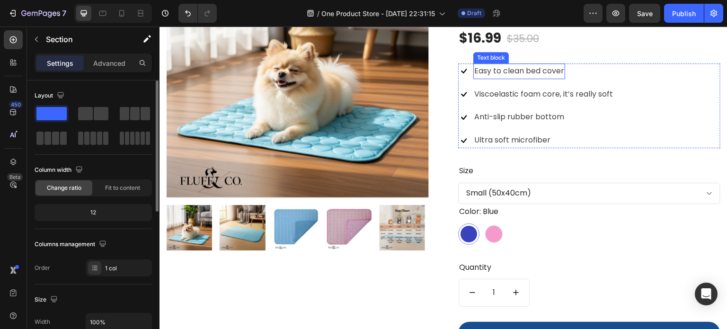
click at [517, 71] on p "Easy to clean bed cover" at bounding box center [519, 71] width 90 height 14
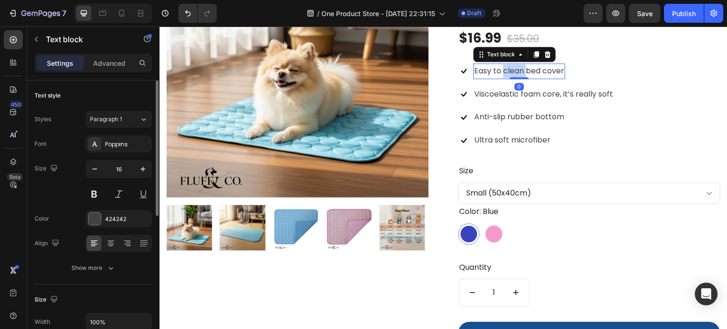
click at [517, 71] on p "Easy to clean bed cover" at bounding box center [519, 71] width 90 height 14
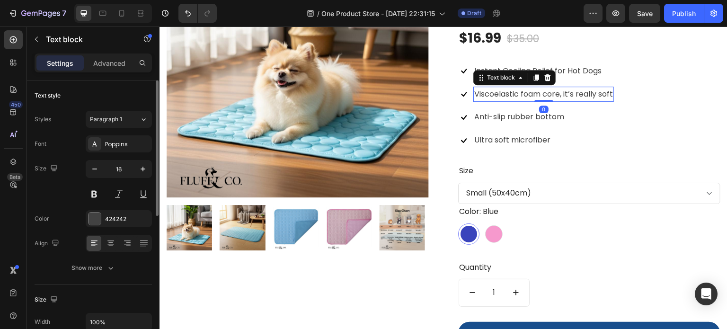
click at [522, 97] on p "Viscoelastic foam core, it’s really soft" at bounding box center [543, 95] width 139 height 14
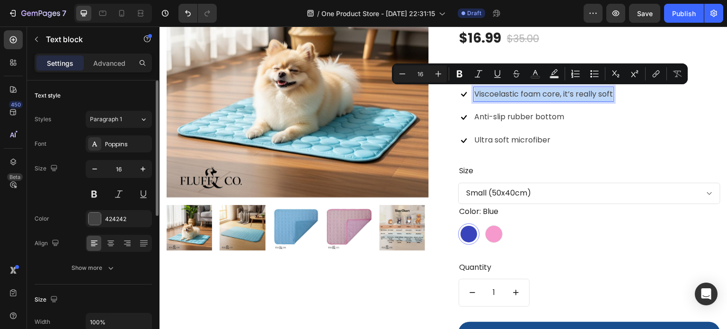
copy p "Viscoelastic foam core, it’s really soft"
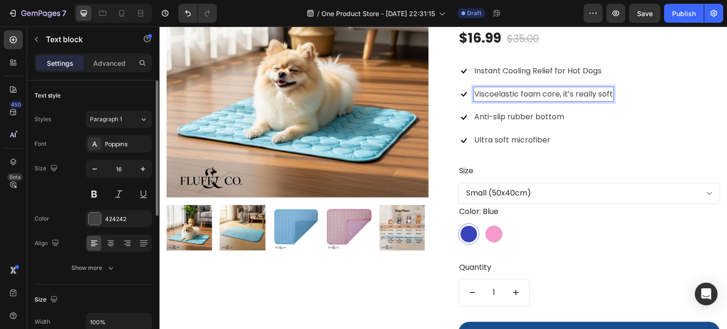
click at [522, 97] on p "Viscoelastic foam core, it’s really soft" at bounding box center [543, 95] width 139 height 14
click at [557, 93] on p "Viscoelastic foam core, it’s really soft" at bounding box center [543, 95] width 139 height 14
click at [531, 95] on p "Viscoelastic foam core, it’s really soft" at bounding box center [543, 95] width 139 height 14
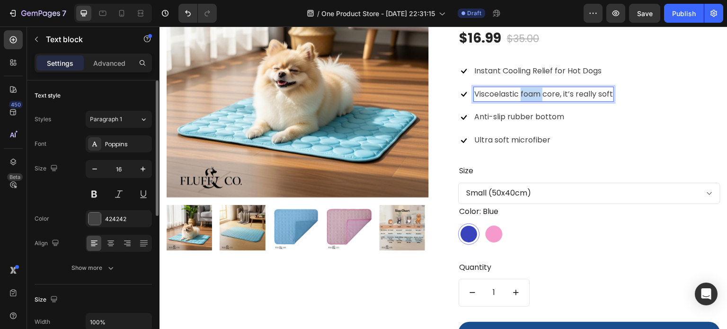
click at [531, 95] on p "Viscoelastic foam core, it’s really soft" at bounding box center [543, 95] width 139 height 14
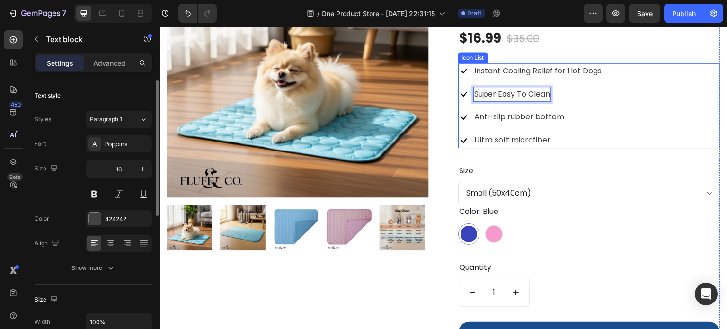
click at [532, 116] on p "Anti-slip rubber bottom" at bounding box center [519, 117] width 90 height 14
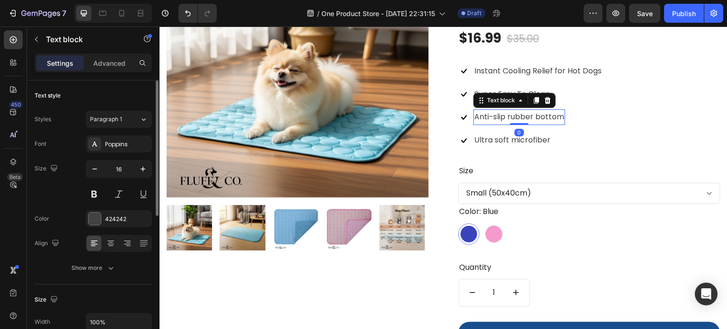
click at [532, 116] on p "Anti-slip rubber bottom" at bounding box center [519, 117] width 90 height 14
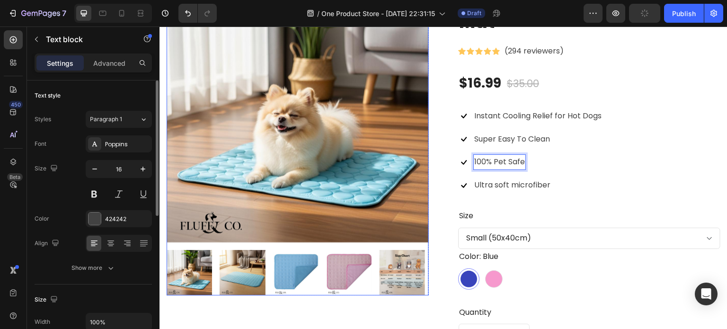
scroll to position [851, 0]
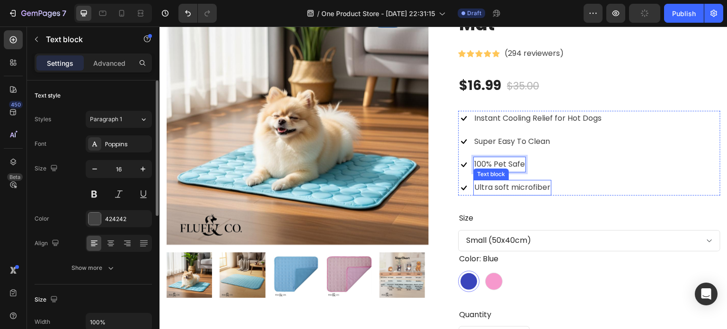
click at [510, 188] on p "Ultra soft microfiber" at bounding box center [512, 188] width 76 height 14
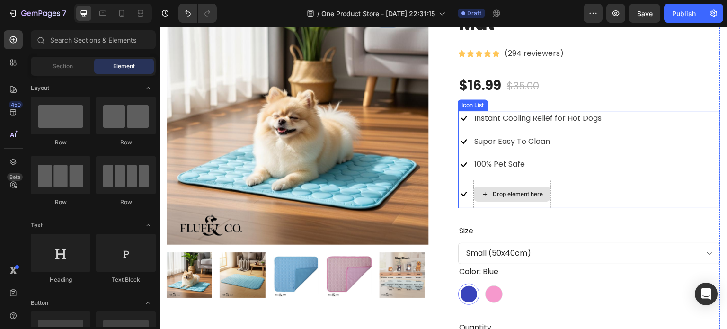
click at [544, 187] on div "Drop element here" at bounding box center [512, 194] width 77 height 15
click at [544, 182] on div "Drop element here" at bounding box center [513, 194] width 78 height 28
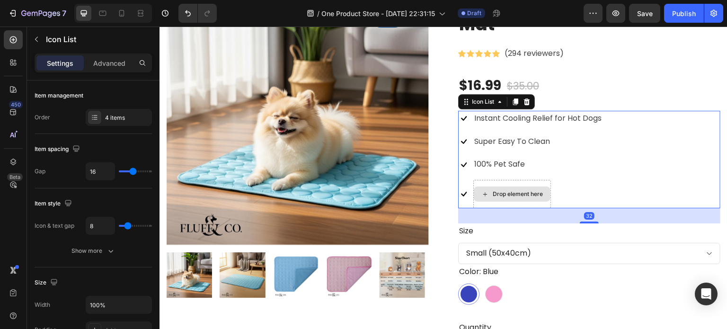
click at [544, 182] on div "Drop element here" at bounding box center [513, 194] width 78 height 28
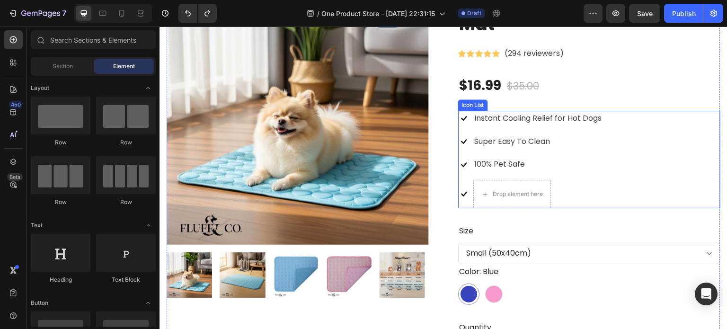
click at [562, 196] on li "Icon Drop element here" at bounding box center [530, 194] width 144 height 28
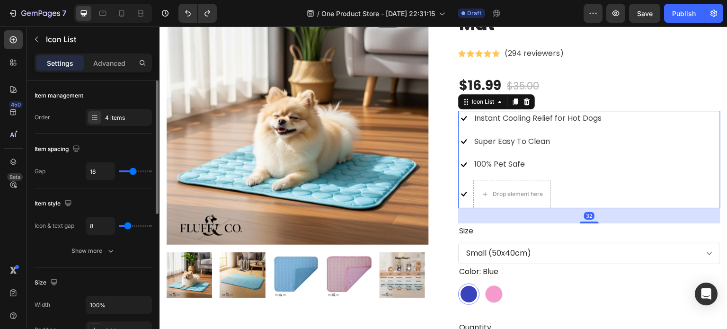
drag, startPoint x: 80, startPoint y: 118, endPoint x: 85, endPoint y: 119, distance: 5.3
click at [83, 118] on div "Order 4 items" at bounding box center [93, 117] width 117 height 17
click at [90, 121] on div at bounding box center [94, 117] width 13 height 13
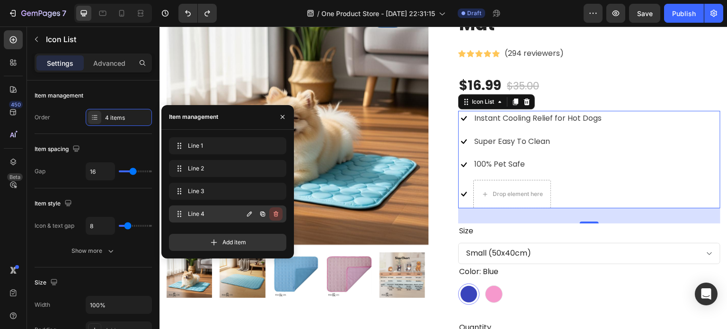
click at [277, 215] on icon "button" at bounding box center [276, 214] width 5 height 6
click at [277, 216] on div "Delete" at bounding box center [270, 214] width 18 height 9
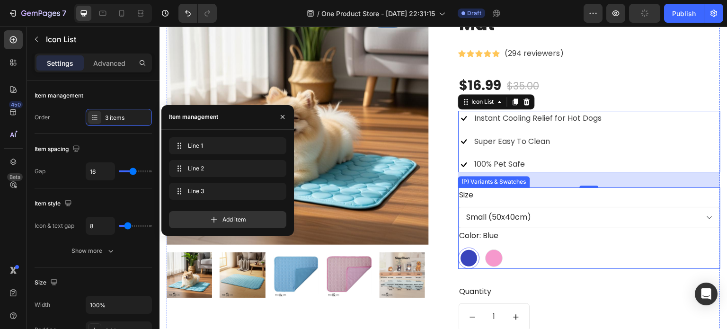
click at [599, 188] on div "Size Small (50x40cm) Medium (70x55cm) Large (100x70cm) Extra Large (150x100cm)" at bounding box center [589, 208] width 262 height 41
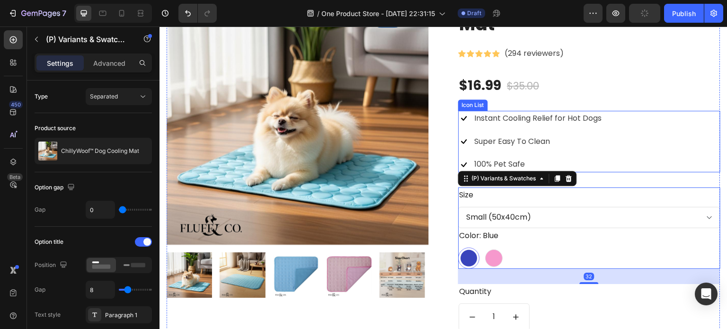
click at [583, 169] on li "Icon 100% Pet Safe Text block" at bounding box center [530, 165] width 144 height 16
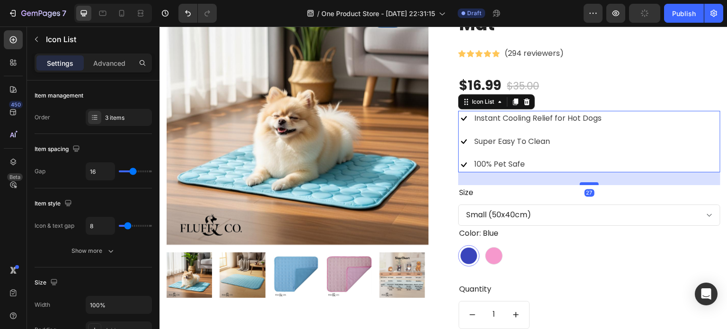
drag, startPoint x: 583, startPoint y: 186, endPoint x: 588, endPoint y: 184, distance: 5.3
click at [588, 184] on div at bounding box center [589, 183] width 19 height 3
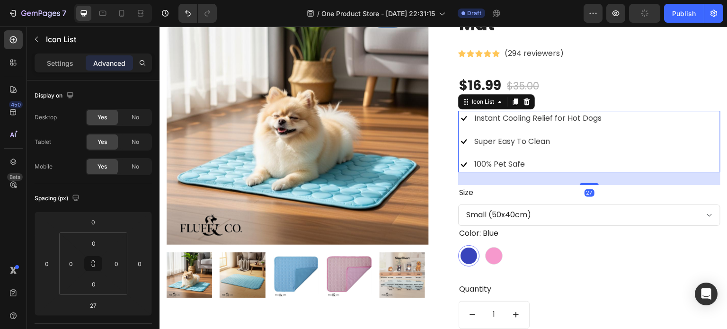
click at [645, 179] on div "27" at bounding box center [589, 178] width 262 height 13
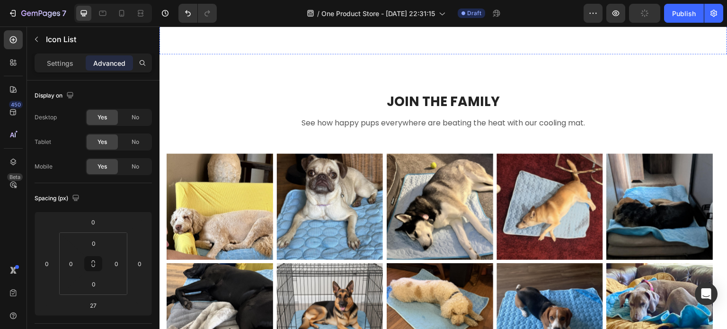
scroll to position [1230, 0]
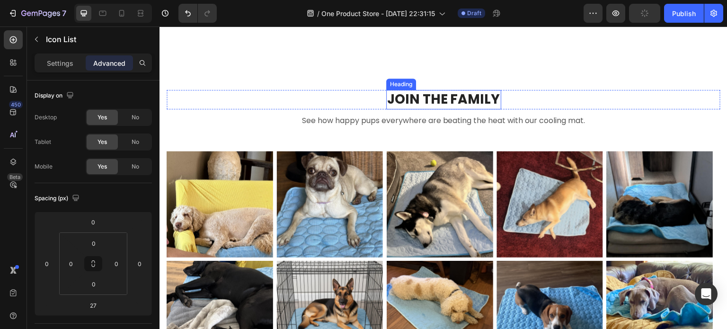
click at [391, 95] on h2 "JOIN THE FAMILY" at bounding box center [443, 99] width 115 height 19
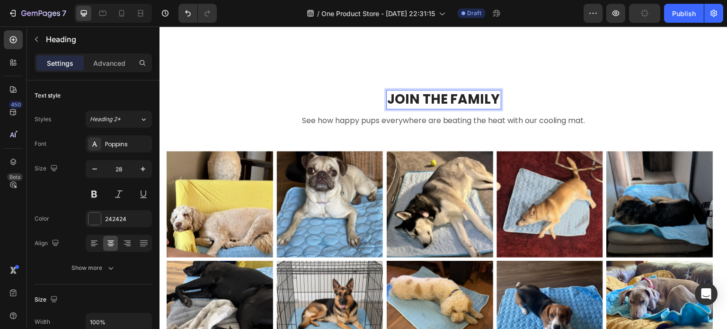
click at [389, 97] on h2 "JOIN THE FAMILY" at bounding box center [443, 99] width 115 height 19
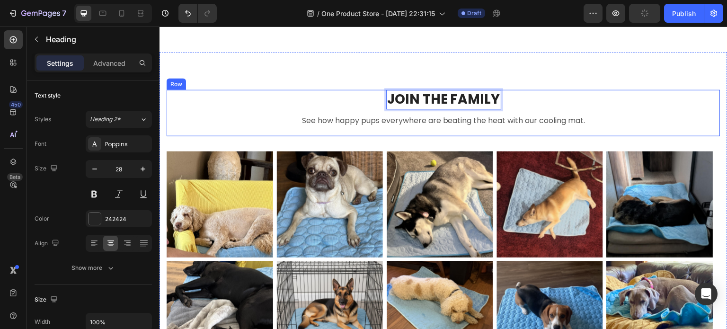
click at [352, 110] on div "JOIN THE FAMILY Heading 0 Row See how happy pups everywhere are beating the hea…" at bounding box center [444, 113] width 554 height 46
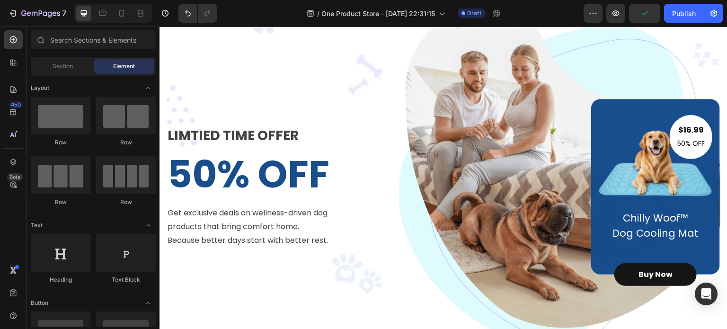
scroll to position [0, 0]
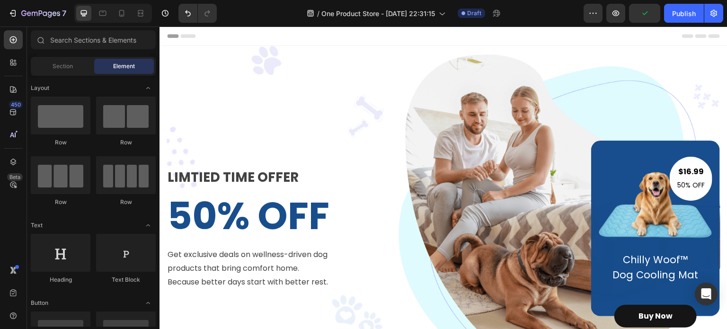
drag, startPoint x: 725, startPoint y: 188, endPoint x: 880, endPoint y: 50, distance: 207.0
click at [104, 15] on icon at bounding box center [102, 13] width 7 height 5
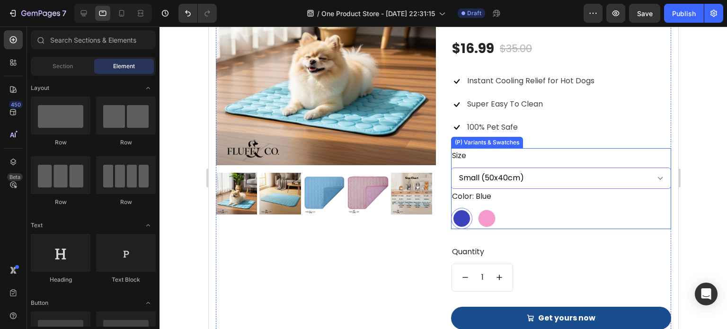
scroll to position [710, 0]
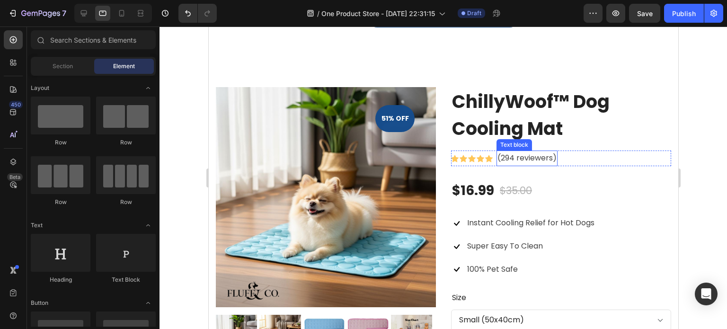
click at [504, 162] on p "(294 reviewers)" at bounding box center [526, 159] width 59 height 14
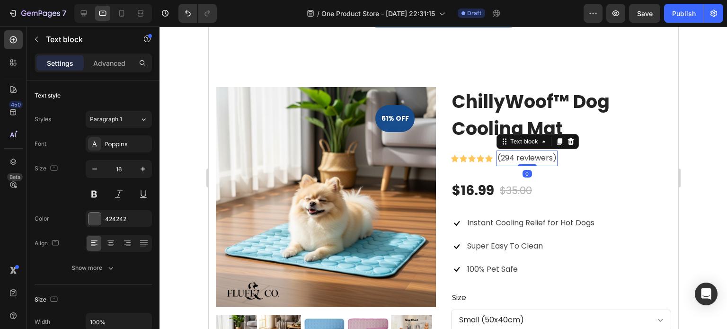
click at [510, 158] on p "(294 reviewers)" at bounding box center [526, 159] width 59 height 14
click at [592, 159] on div "Icon Icon Icon Icon Icon Icon List Hoz (298 reviewers) Text block 0 Row" at bounding box center [561, 159] width 220 height 16
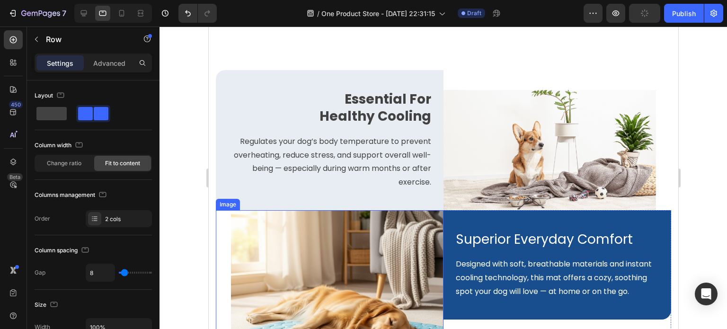
scroll to position [1089, 0]
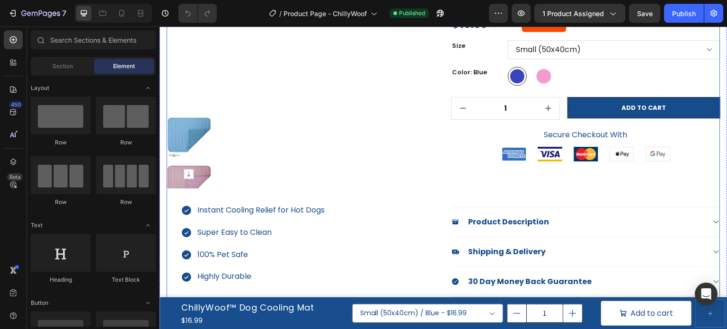
scroll to position [95, 0]
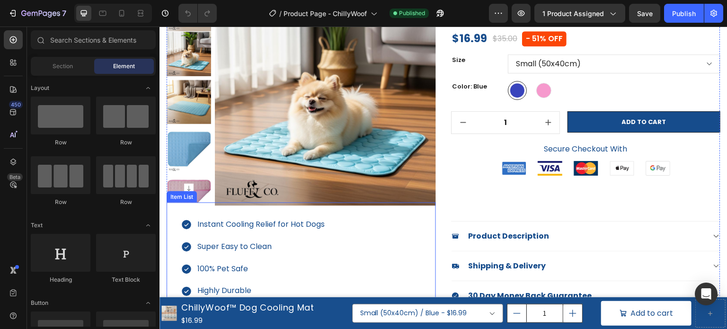
click at [226, 222] on p "Instant Cooling Relief for Hot Dogs" at bounding box center [260, 225] width 127 height 14
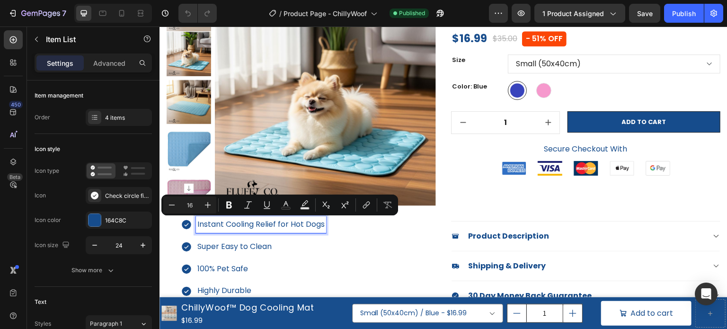
click at [221, 250] on p "Super Easy to Clean" at bounding box center [260, 248] width 127 height 14
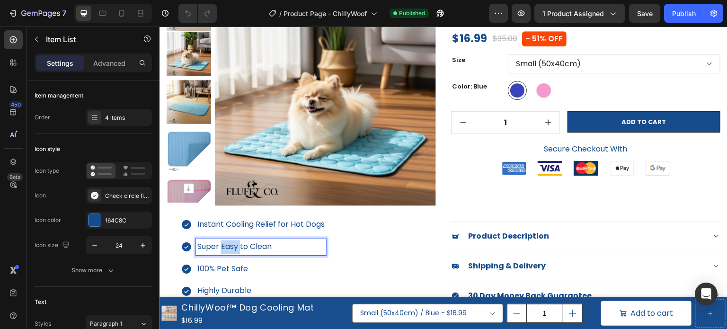
click at [221, 250] on p "Super Easy to Clean" at bounding box center [260, 248] width 127 height 14
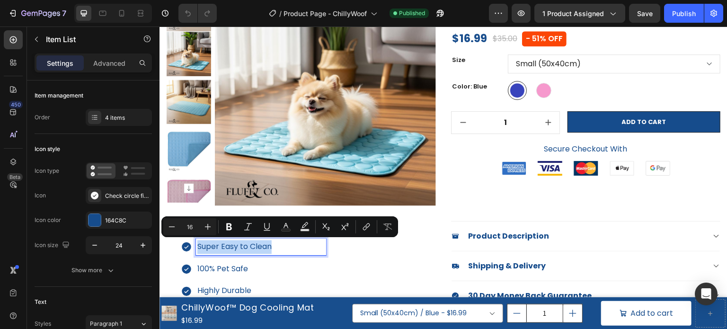
copy p "Super Easy to Clean"
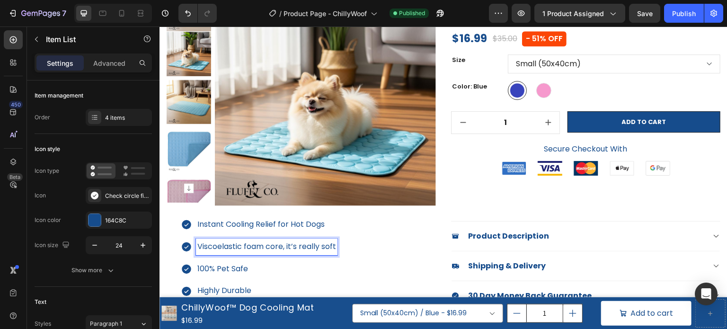
click at [229, 268] on p "100% Pet Safe" at bounding box center [266, 270] width 139 height 14
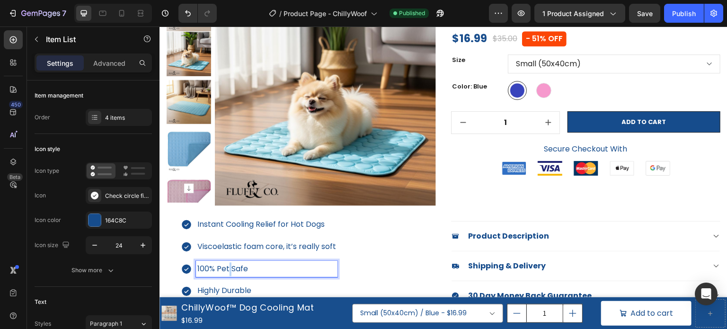
click at [229, 268] on p "100% Pet Safe" at bounding box center [266, 270] width 139 height 14
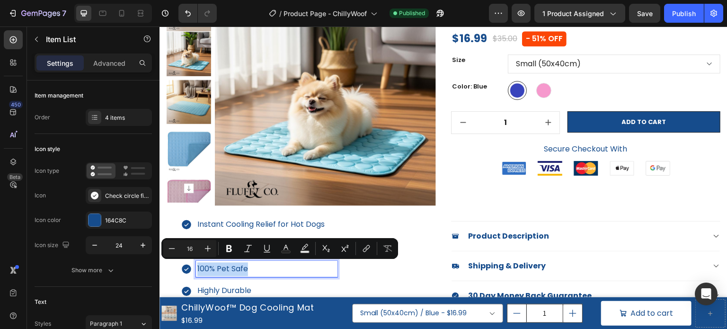
click at [344, 215] on div "Instant Cooling Relief for Hot Dogs Viscoelastic foam core, it’s really soft 10…" at bounding box center [301, 258] width 269 height 111
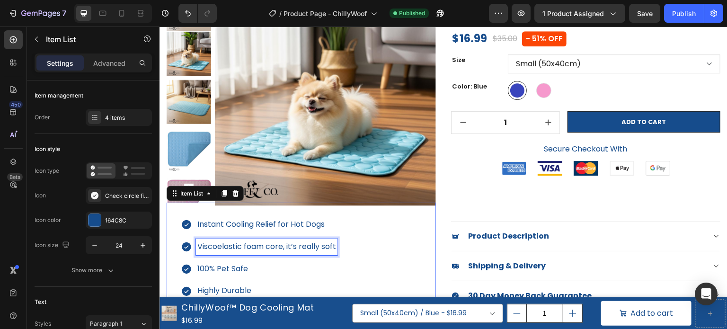
click at [318, 242] on p "Viscoelastic foam core, it’s really soft" at bounding box center [266, 248] width 139 height 14
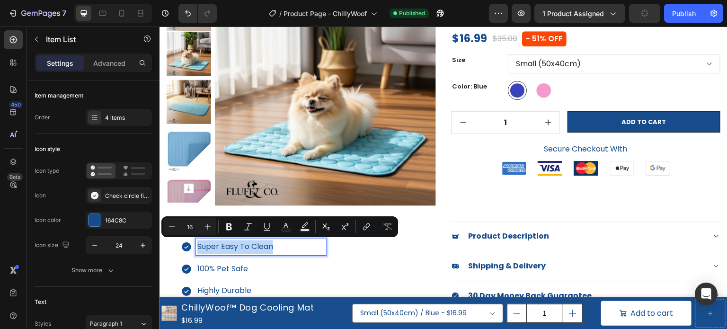
copy p "Super Easy To Clean"
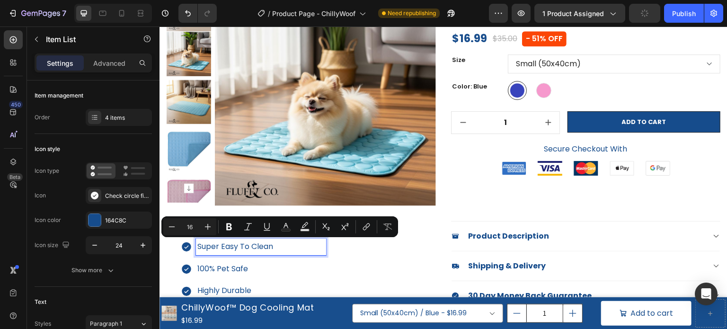
click at [218, 268] on p "100% Pet Safe" at bounding box center [260, 270] width 127 height 14
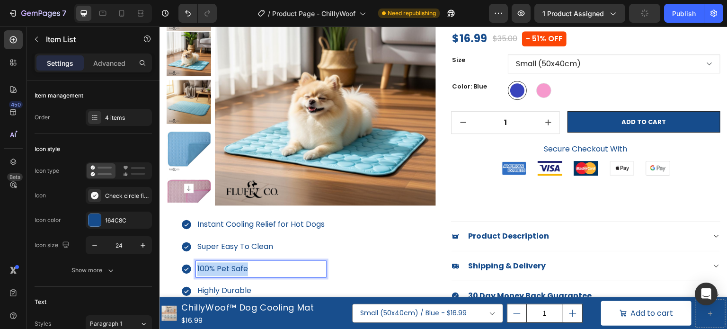
click at [218, 268] on p "100% Pet Safe" at bounding box center [260, 270] width 127 height 14
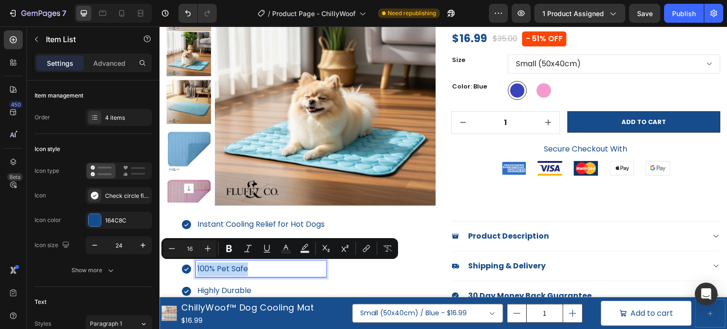
copy p "100% Pet Safe"
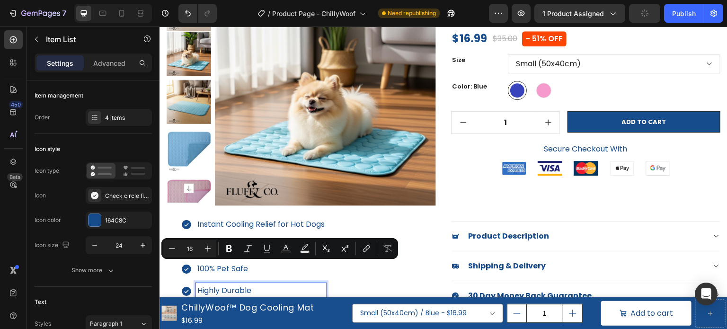
click at [223, 294] on p "Highly Durable" at bounding box center [260, 292] width 127 height 14
click at [223, 293] on p "Highly Durable" at bounding box center [260, 292] width 127 height 14
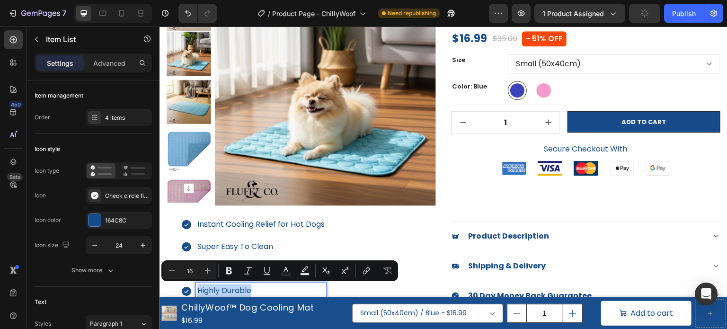
copy p "Highly Durable"
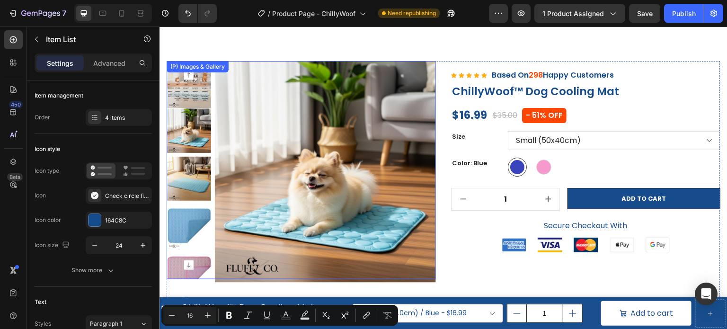
scroll to position [0, 0]
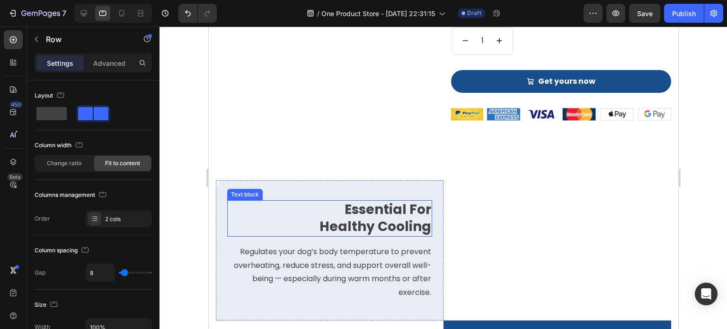
scroll to position [1089, 0]
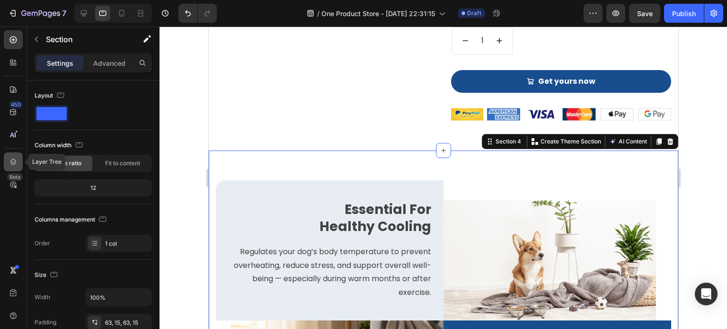
click at [9, 164] on icon at bounding box center [13, 161] width 9 height 9
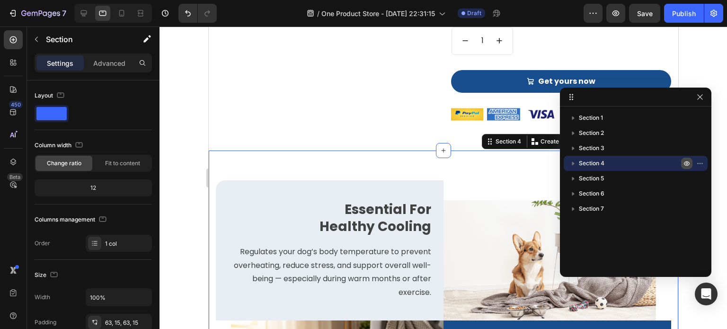
click at [687, 161] on icon "button" at bounding box center [687, 164] width 8 height 8
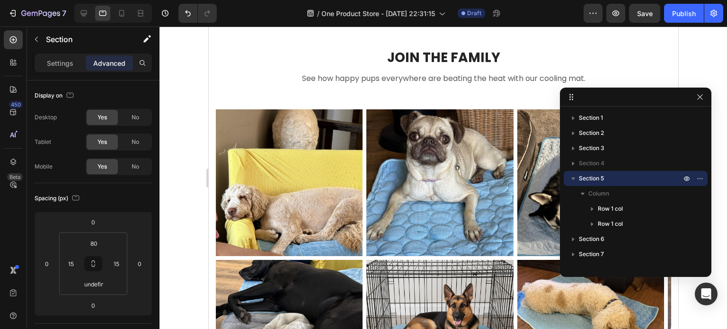
scroll to position [1231, 0]
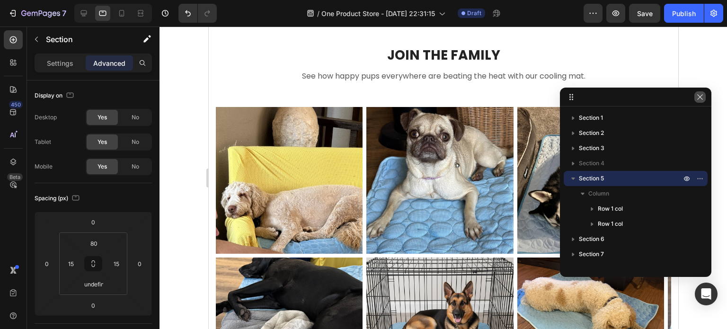
click at [704, 98] on icon "button" at bounding box center [701, 97] width 8 height 8
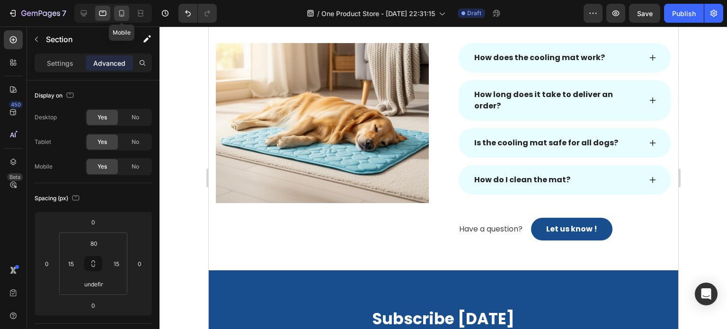
click at [125, 15] on icon at bounding box center [121, 13] width 9 height 9
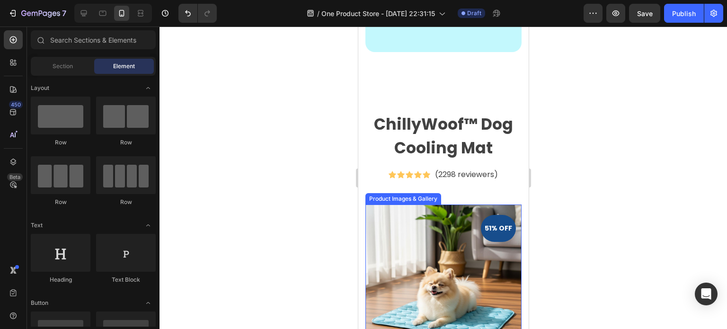
scroll to position [1136, 0]
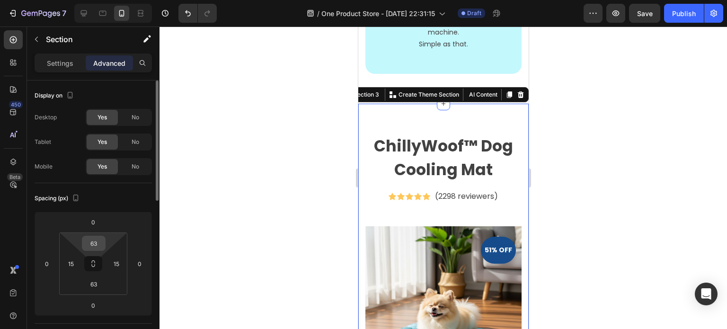
click at [96, 244] on input "63" at bounding box center [93, 243] width 19 height 14
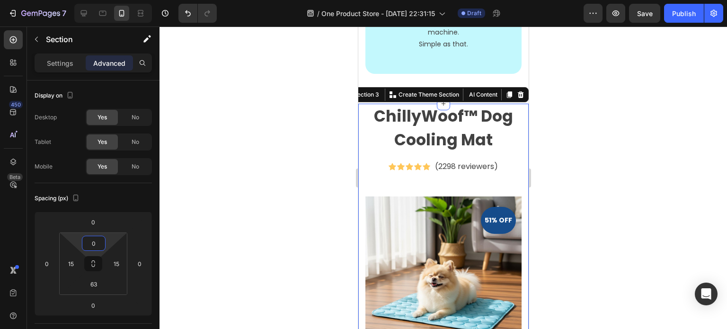
click at [581, 107] on div at bounding box center [444, 178] width 568 height 303
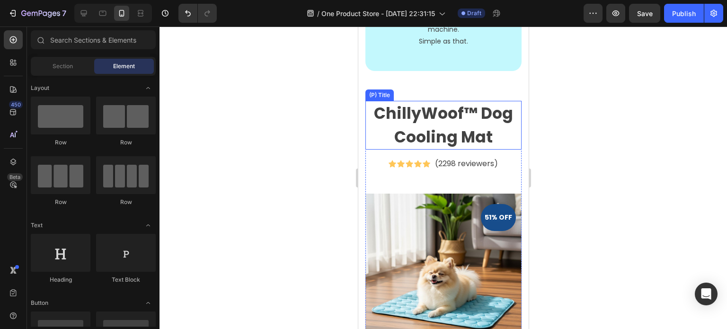
scroll to position [1184, 0]
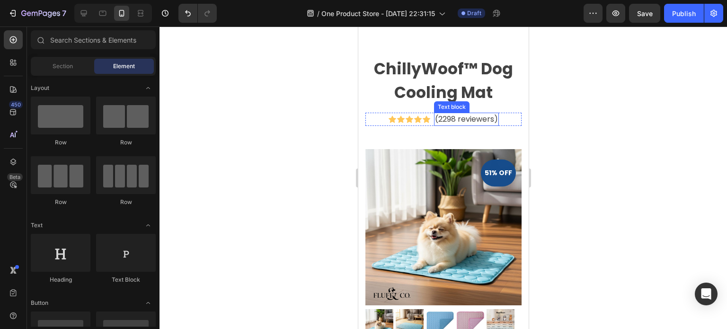
click at [448, 125] on p "(2298 reviewers)" at bounding box center [466, 119] width 63 height 11
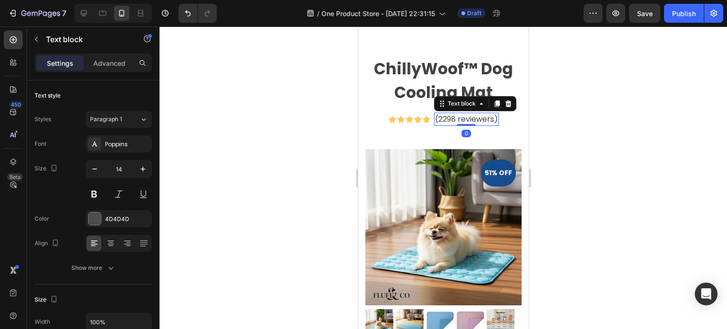
click at [449, 125] on p "(2298 reviewers)" at bounding box center [466, 119] width 63 height 11
click at [445, 125] on p "(2298 reviewers)" at bounding box center [466, 119] width 63 height 11
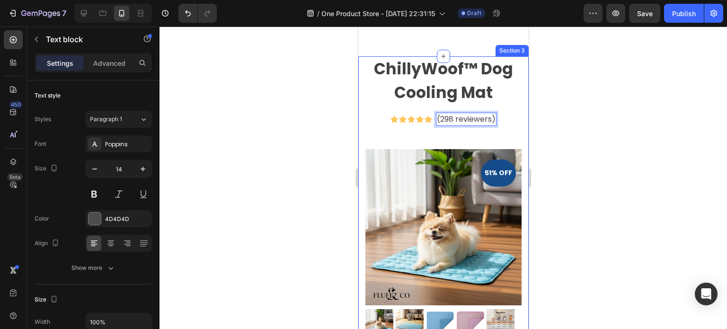
click at [567, 140] on div at bounding box center [444, 178] width 568 height 303
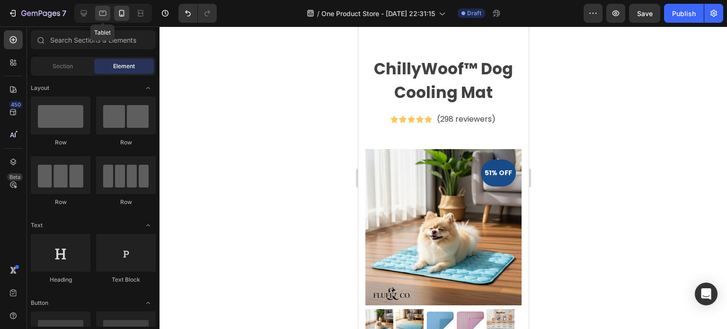
click at [103, 17] on icon at bounding box center [102, 13] width 9 height 9
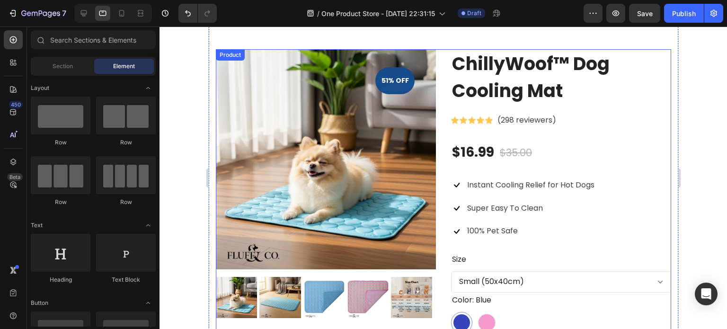
scroll to position [859, 0]
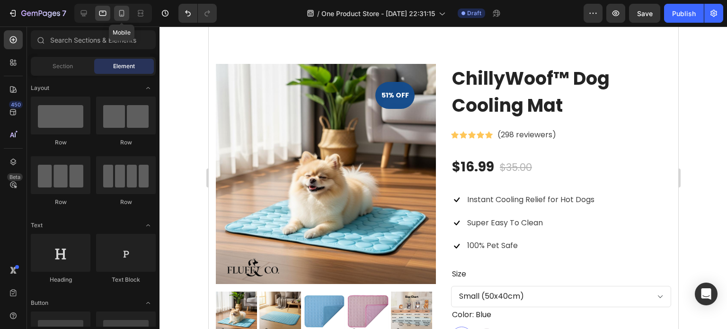
click at [125, 18] on icon at bounding box center [121, 13] width 9 height 9
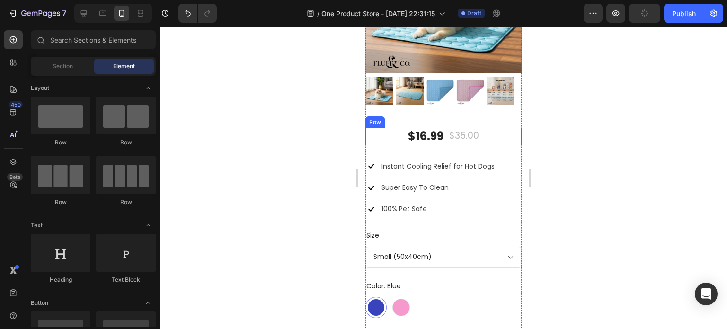
scroll to position [1428, 0]
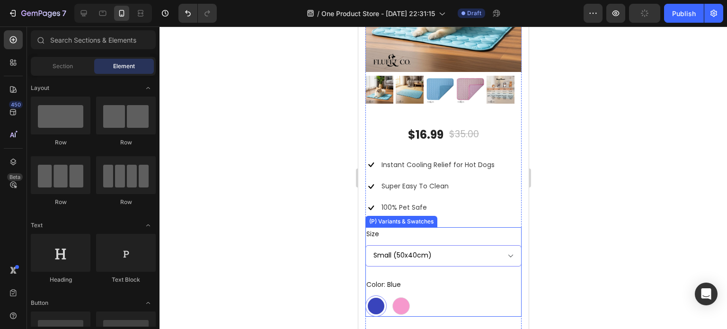
click at [444, 248] on select "Small (50x40cm) Medium (70x55cm) Large (100x70cm) Extra Large (150x100cm)" at bounding box center [443, 255] width 156 height 21
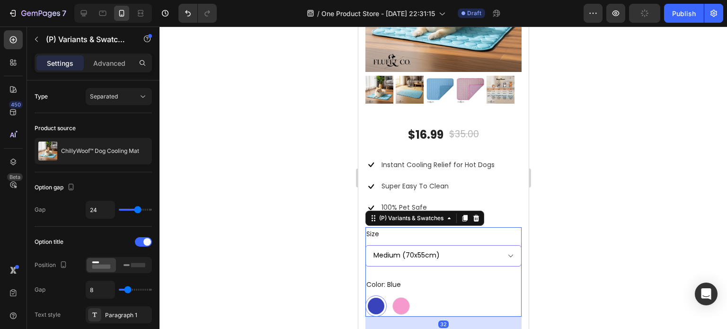
click at [365, 245] on select "Small (50x40cm) Medium (70x55cm) Large (100x70cm) Extra Large (150x100cm)" at bounding box center [443, 255] width 156 height 21
click at [432, 245] on select "Small (50x40cm) Medium (70x55cm) Large (100x70cm) Extra Large (150x100cm)" at bounding box center [443, 255] width 156 height 21
click at [365, 245] on select "Small (50x40cm) Medium (70x55cm) Large (100x70cm) Extra Large (150x100cm)" at bounding box center [443, 255] width 156 height 21
click at [438, 254] on select "Small (50x40cm) Medium (70x55cm) Large (100x70cm) Extra Large (150x100cm)" at bounding box center [443, 255] width 156 height 21
click at [365, 245] on select "Small (50x40cm) Medium (70x55cm) Large (100x70cm) Extra Large (150x100cm)" at bounding box center [443, 255] width 156 height 21
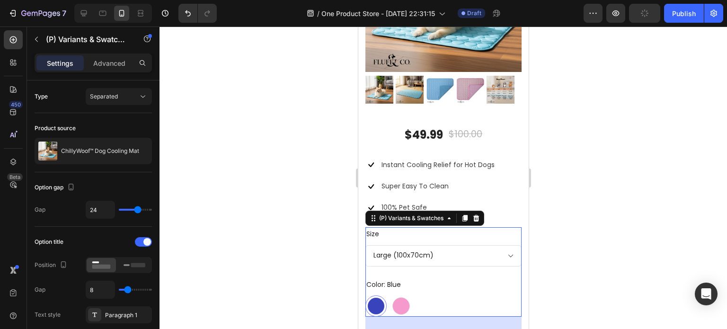
select select "Extra Large (150x100cm)"
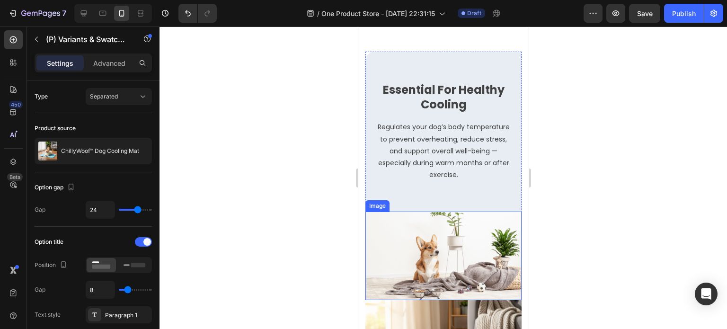
select select "Extra Large (150x100cm)"
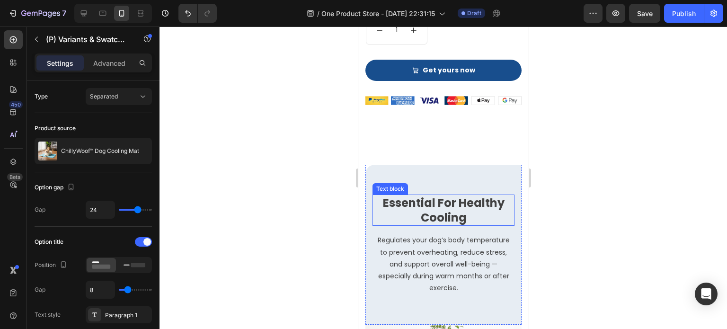
scroll to position [1759, 0]
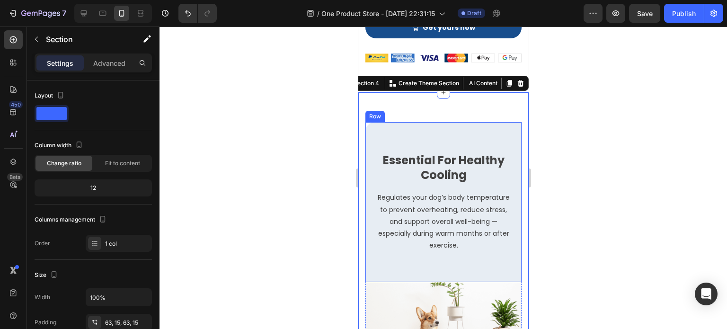
scroll to position [1806, 0]
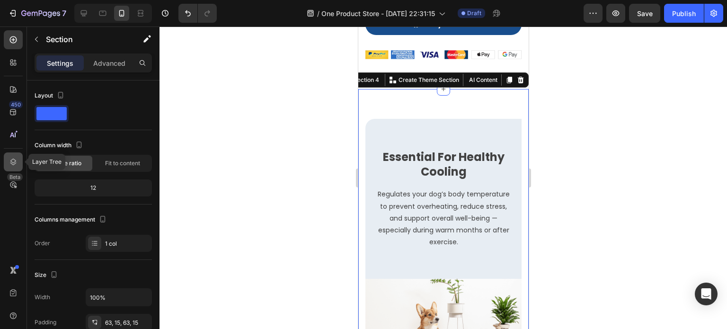
click at [11, 161] on icon at bounding box center [13, 162] width 6 height 7
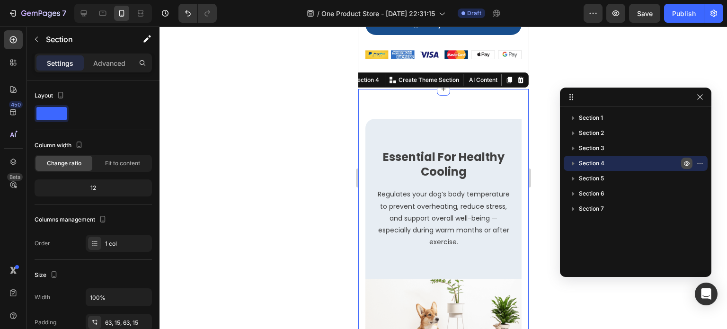
click at [688, 165] on icon "button" at bounding box center [687, 164] width 8 height 8
click at [706, 162] on div "Section 4" at bounding box center [636, 163] width 144 height 15
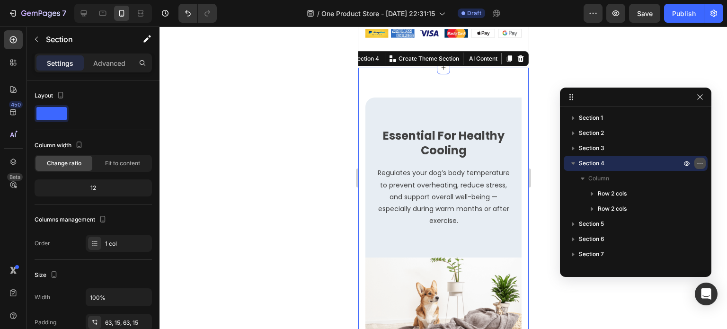
click at [697, 164] on icon "button" at bounding box center [701, 164] width 8 height 8
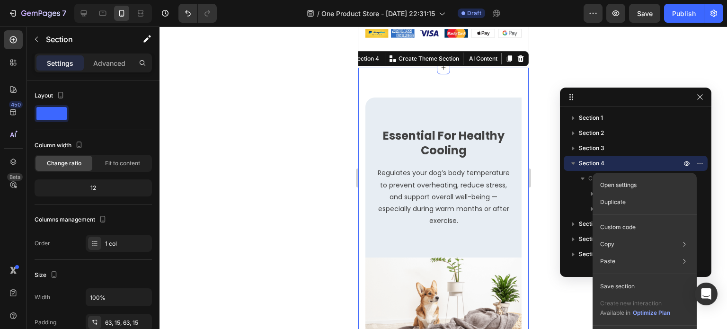
click at [264, 170] on div at bounding box center [444, 178] width 568 height 303
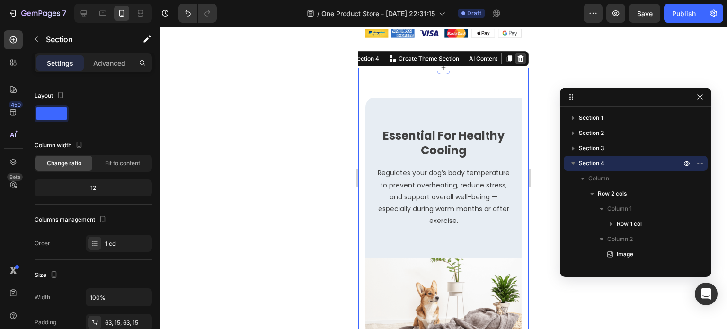
click at [518, 55] on icon at bounding box center [521, 58] width 6 height 7
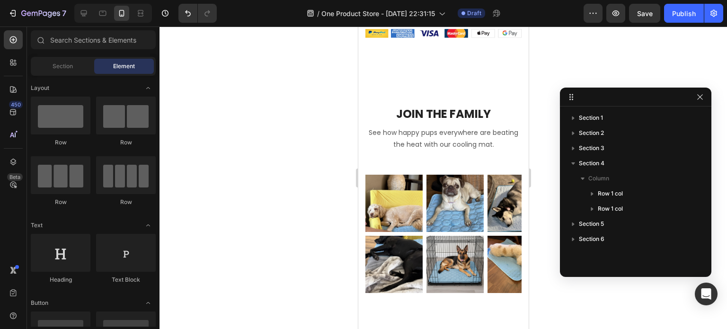
scroll to position [1733, 0]
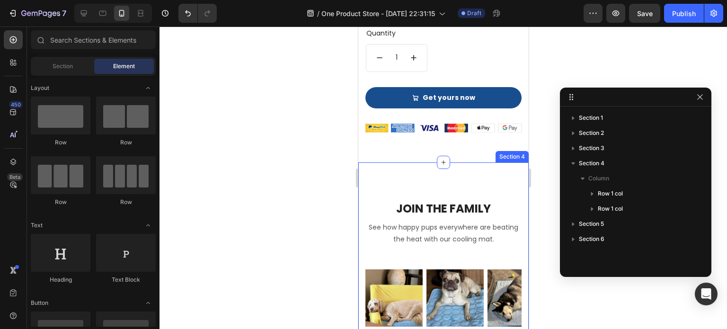
click at [463, 162] on div "JOIN THE FAMILY Heading Row See how happy pups everywhere are beating the heat …" at bounding box center [443, 274] width 170 height 225
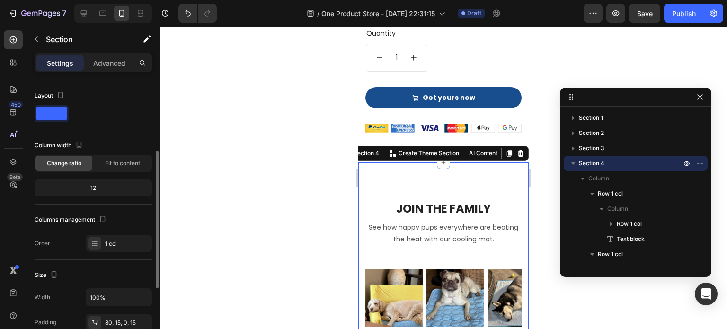
scroll to position [0, 0]
click at [116, 322] on div "80, 15, 0, 15" at bounding box center [118, 323] width 27 height 9
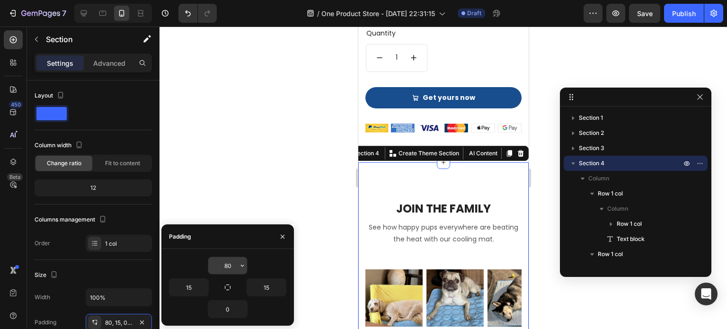
click at [231, 263] on input "80" at bounding box center [227, 265] width 39 height 17
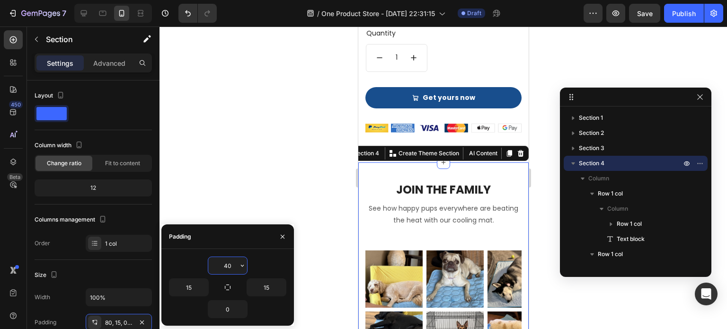
type input "4"
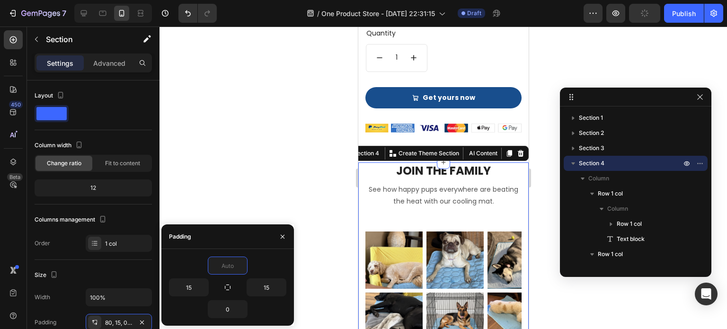
click at [318, 208] on div at bounding box center [444, 178] width 568 height 303
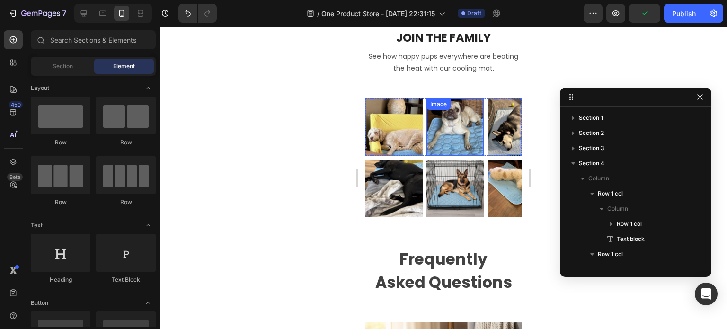
scroll to position [1875, 0]
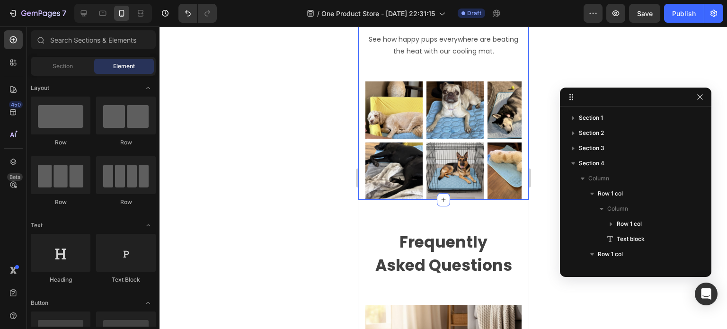
click at [429, 74] on div "JOIN THE FAMILY Heading Row See how happy pups everywhere are beating the heat …" at bounding box center [443, 106] width 156 height 188
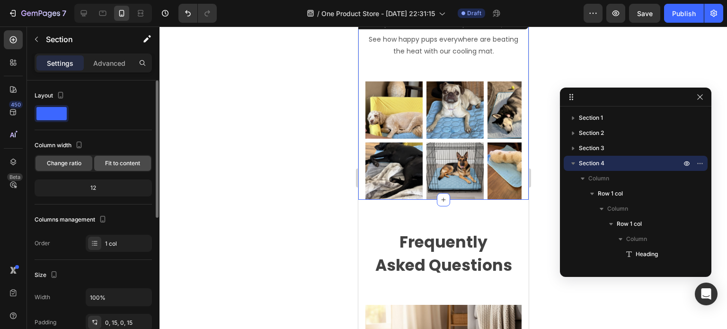
click at [118, 163] on span "Fit to content" at bounding box center [122, 163] width 35 height 9
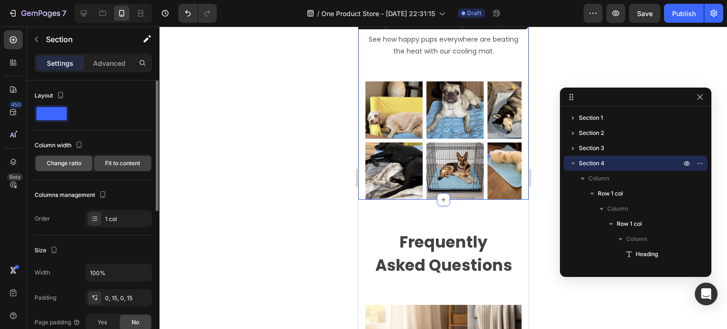
click at [73, 164] on span "Change ratio" at bounding box center [64, 163] width 35 height 9
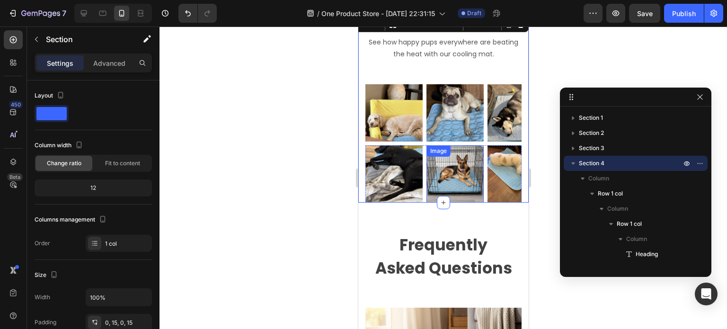
scroll to position [1828, 0]
select select "Extra Large (150x100cm)"
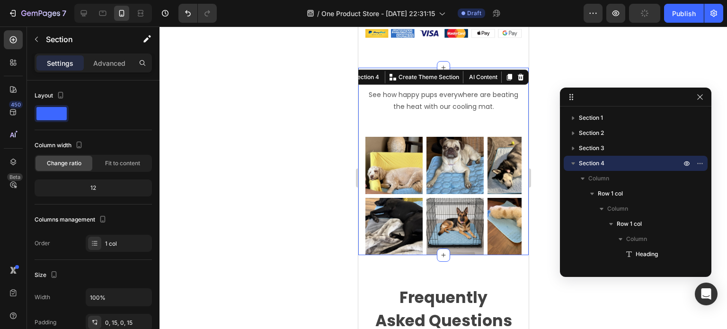
click at [292, 177] on div at bounding box center [444, 178] width 568 height 303
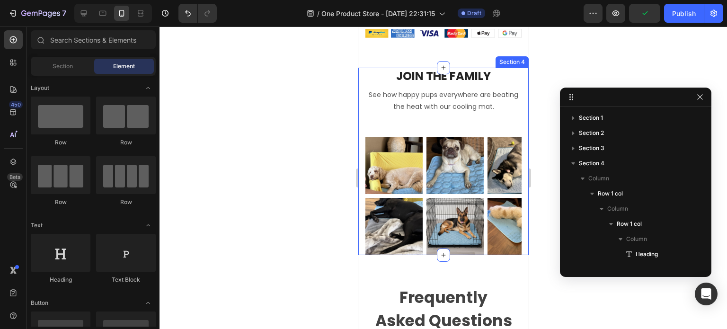
click at [459, 117] on div "JOIN THE FAMILY Heading Row See how happy pups everywhere are beating the heat …" at bounding box center [443, 162] width 156 height 188
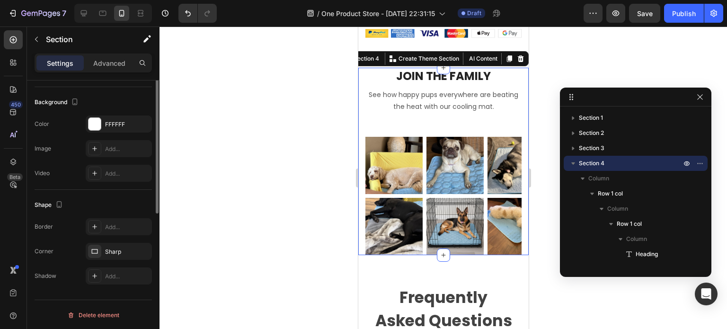
scroll to position [182, 0]
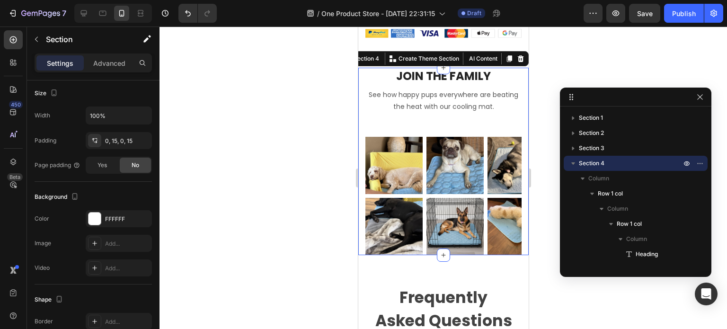
click at [297, 168] on div at bounding box center [444, 178] width 568 height 303
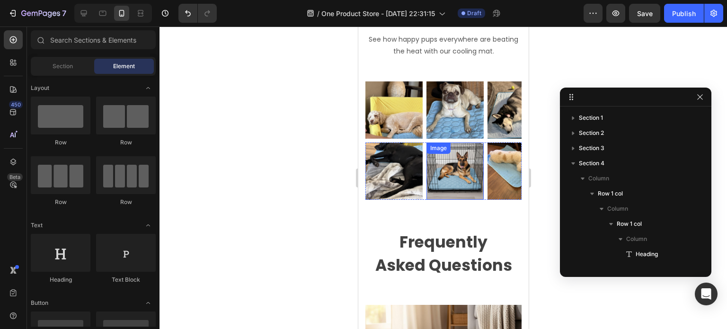
select select "Extra Large (150x100cm)"
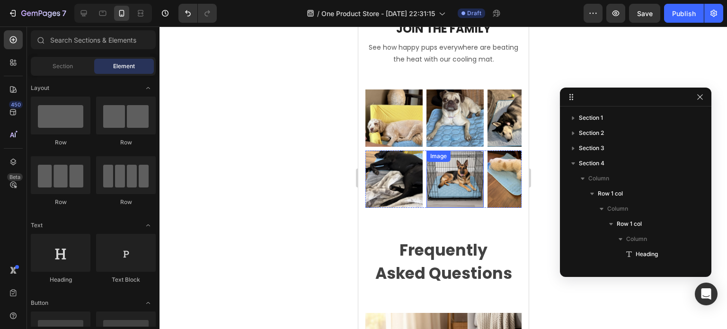
scroll to position [1780, 0]
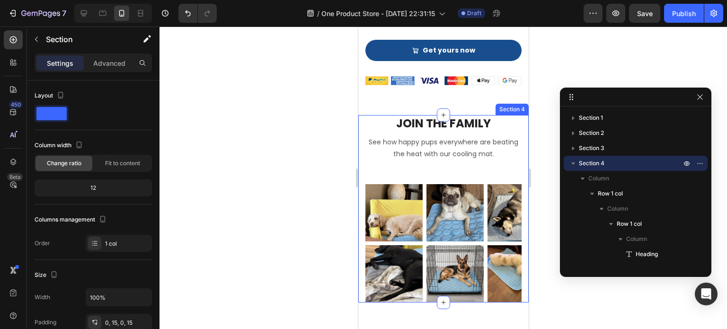
click at [410, 162] on div "JOIN THE FAMILY Heading Row See how happy pups everywhere are beating the heat …" at bounding box center [443, 209] width 156 height 188
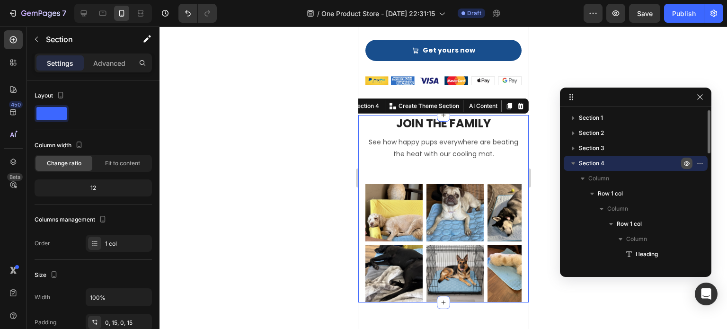
click at [686, 164] on icon "button" at bounding box center [687, 164] width 8 height 8
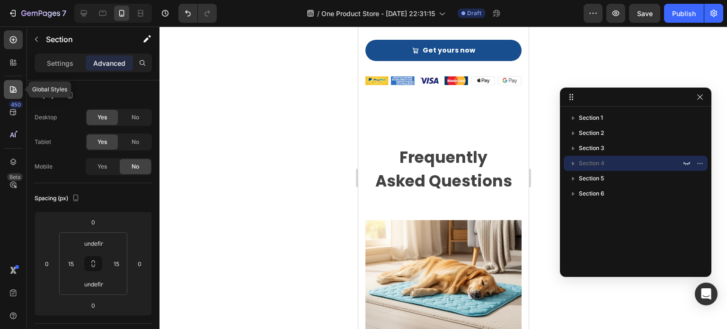
click at [8, 90] on div at bounding box center [13, 89] width 19 height 19
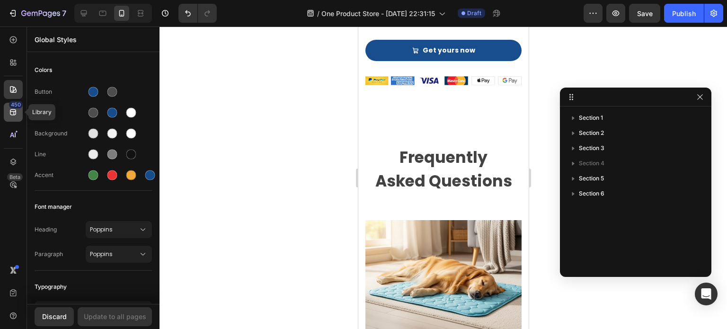
click at [8, 112] on div "450" at bounding box center [13, 112] width 19 height 19
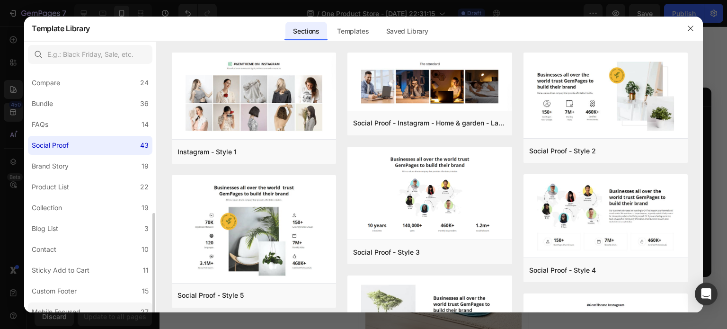
scroll to position [219, 0]
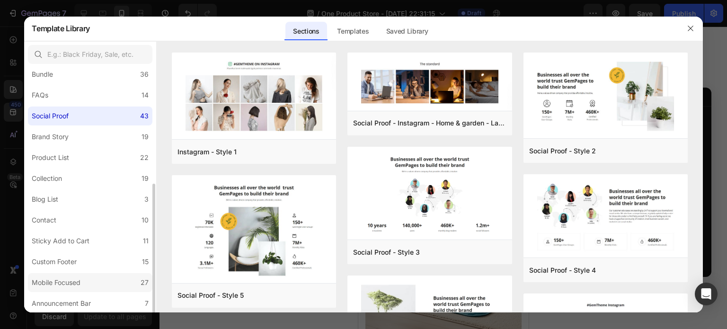
click at [79, 287] on div "Mobile Focused" at bounding box center [56, 282] width 49 height 11
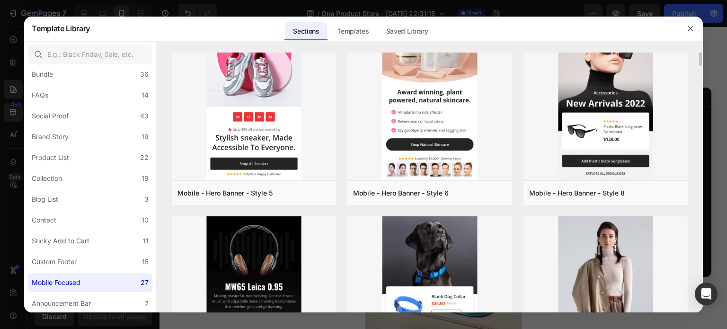
scroll to position [154, 0]
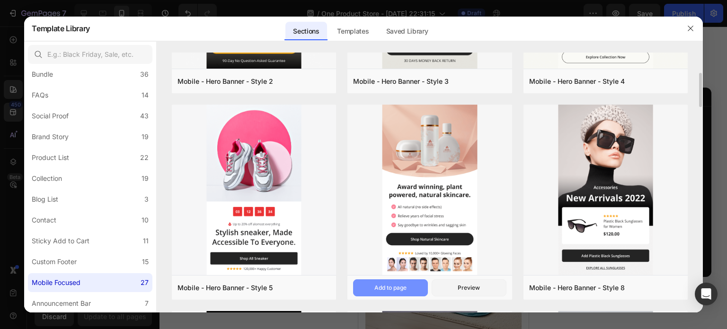
click at [407, 285] on div "Add to page" at bounding box center [391, 288] width 32 height 9
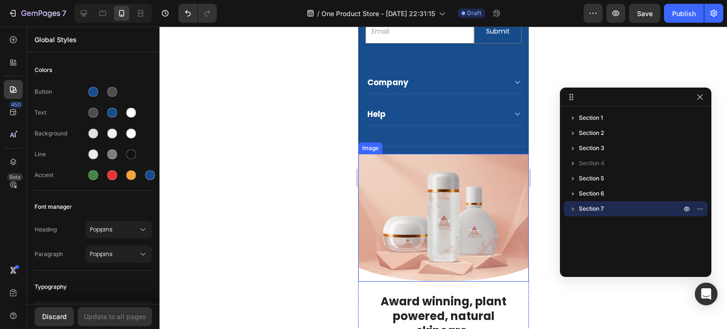
scroll to position [2396, 0]
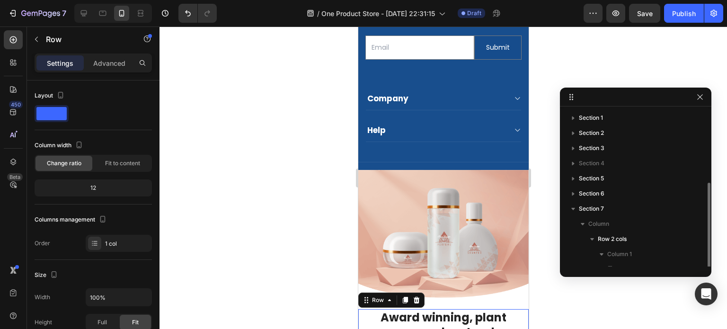
scroll to position [40, 0]
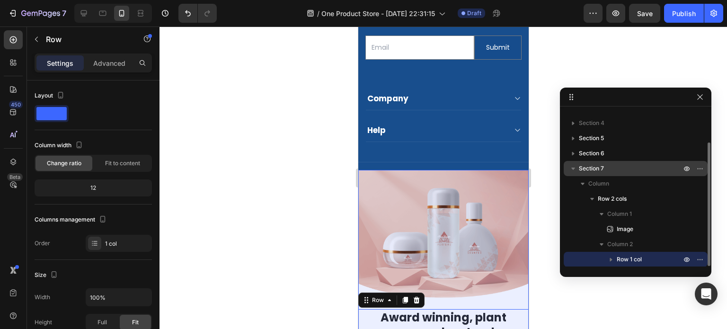
click at [591, 168] on span "Section 7" at bounding box center [591, 168] width 25 height 9
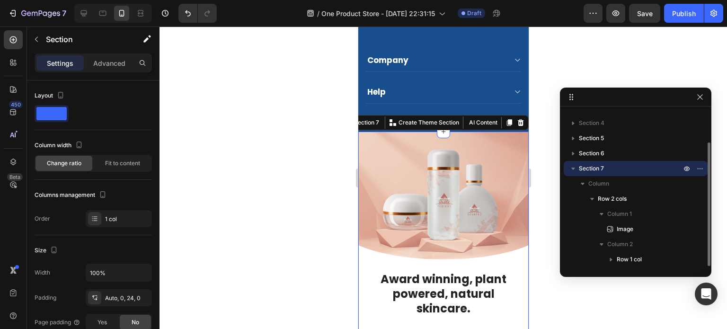
scroll to position [2505, 0]
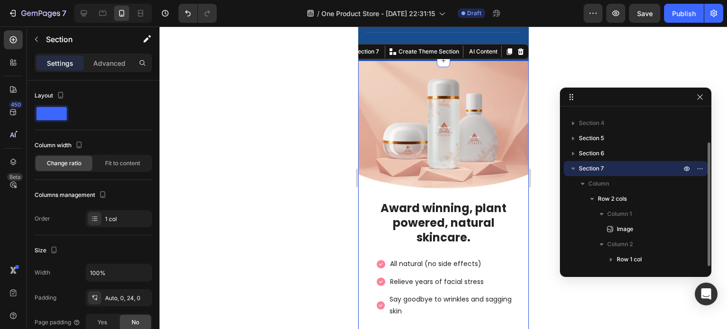
click at [582, 169] on span "Section 7" at bounding box center [591, 168] width 25 height 9
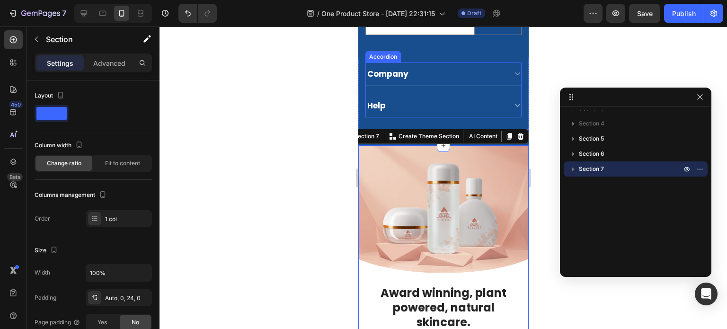
scroll to position [2363, 0]
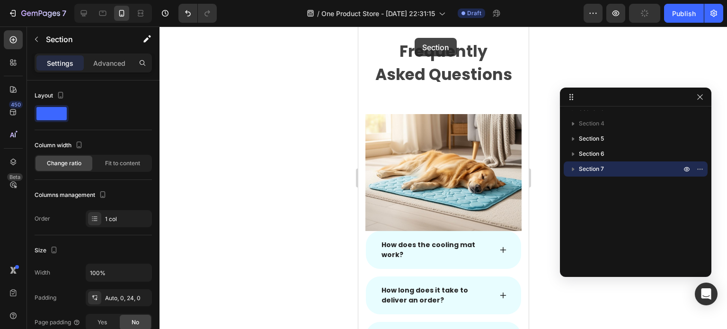
select select "Extra Large (150x100cm)"
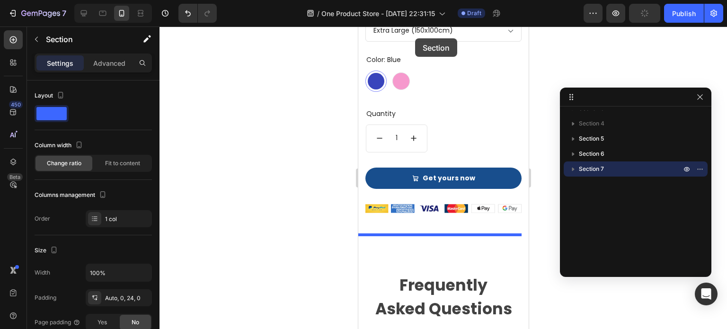
scroll to position [1640, 0]
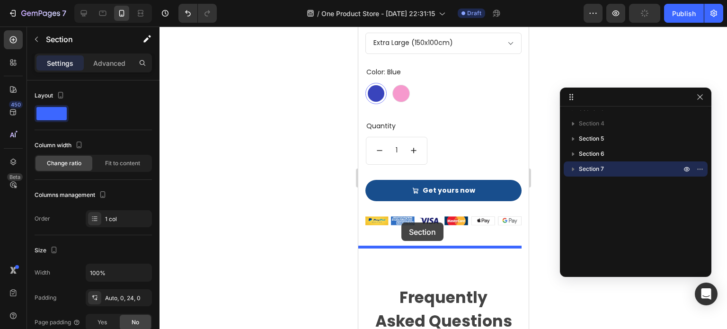
drag, startPoint x: 366, startPoint y: 195, endPoint x: 400, endPoint y: 230, distance: 48.6
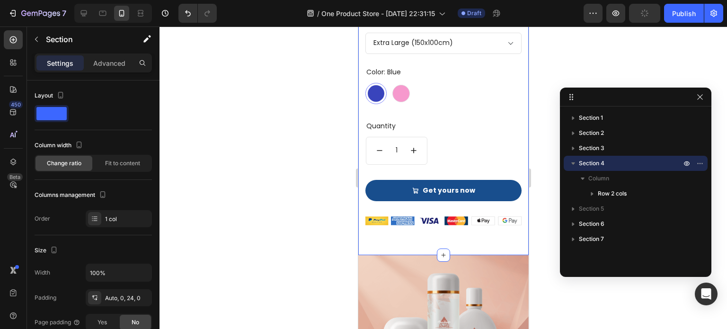
scroll to position [0, 0]
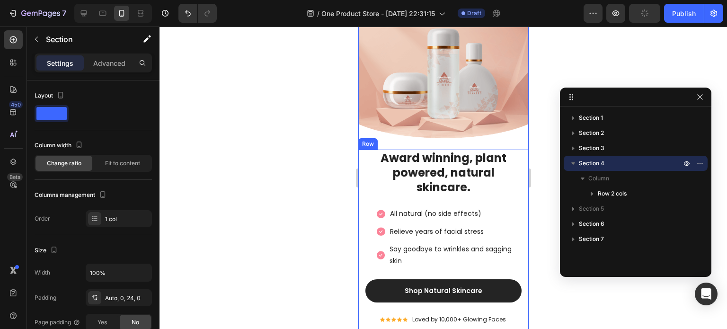
select select "Extra Large (150x100cm)"
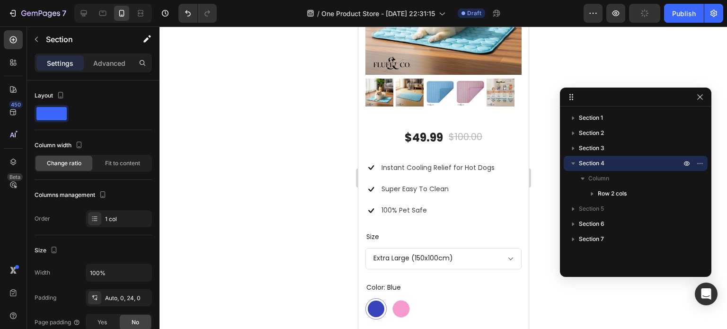
scroll to position [1404, 0]
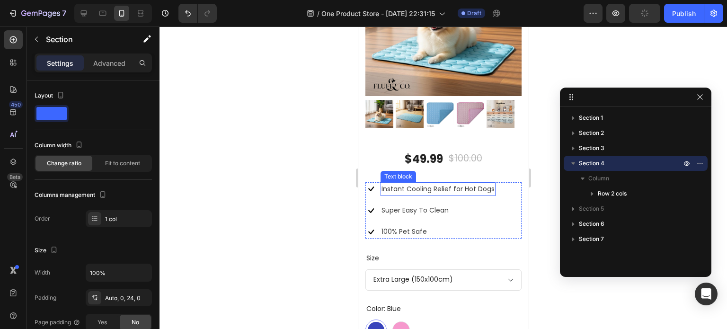
click at [417, 185] on p "Instant Cooling Relief for Hot Dogs" at bounding box center [437, 189] width 113 height 12
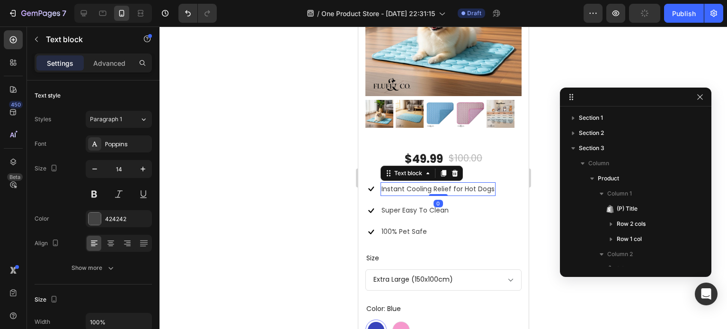
scroll to position [209, 0]
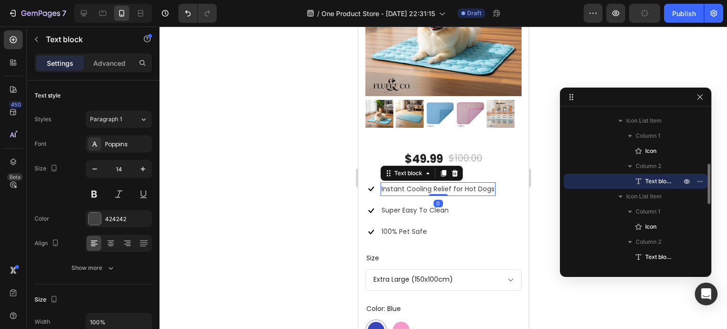
click at [417, 183] on p "Instant Cooling Relief for Hot Dogs" at bounding box center [437, 189] width 113 height 12
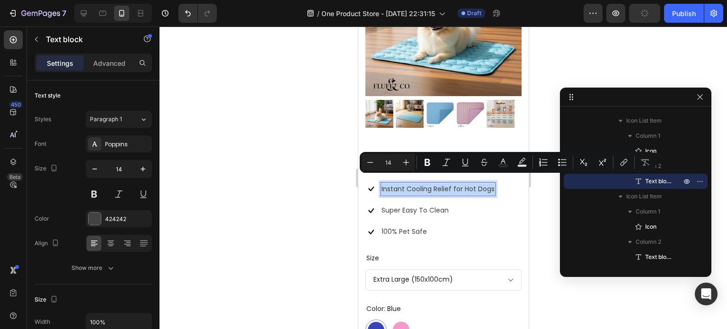
copy p "Instant Cooling Relief for Hot Dogs"
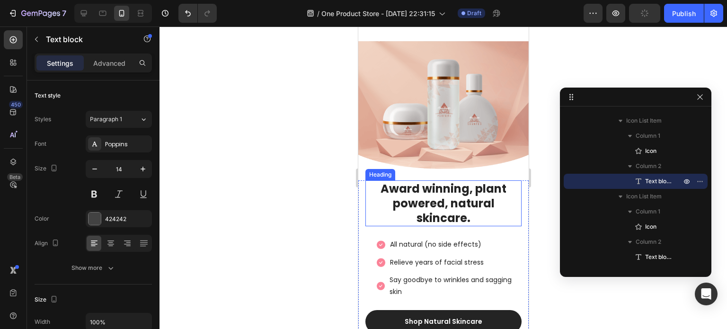
type input "16"
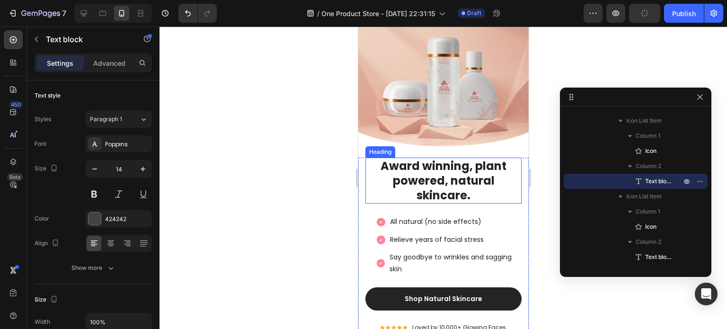
scroll to position [1877, 0]
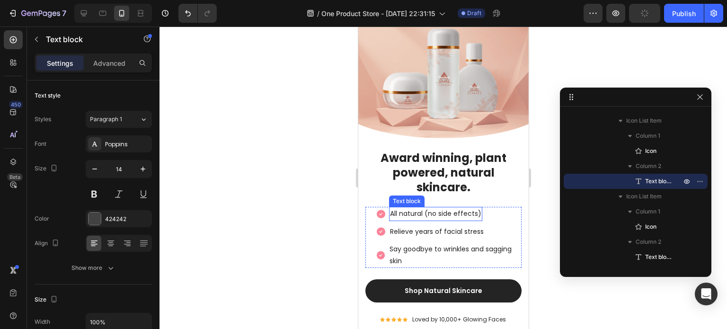
click at [418, 208] on p "All natural (no side effects)" at bounding box center [435, 214] width 91 height 12
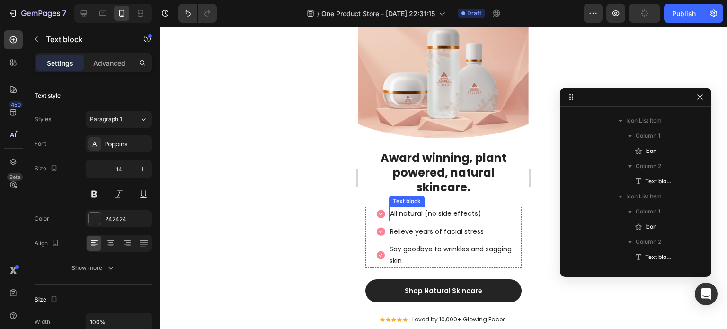
scroll to position [664, 0]
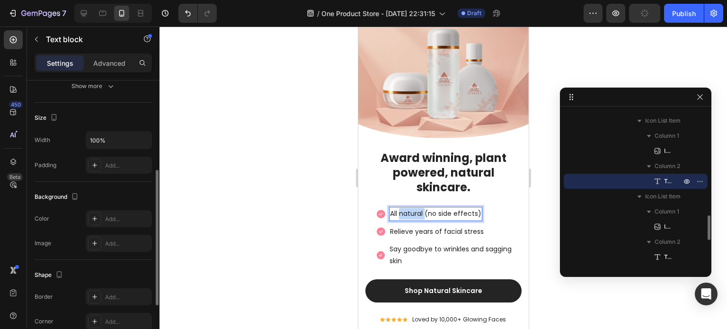
click at [418, 208] on p "All natural (no side effects)" at bounding box center [435, 214] width 91 height 12
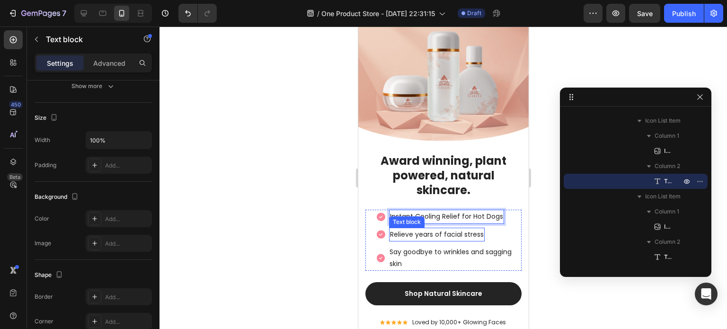
select select "Extra Large (150x100cm)"
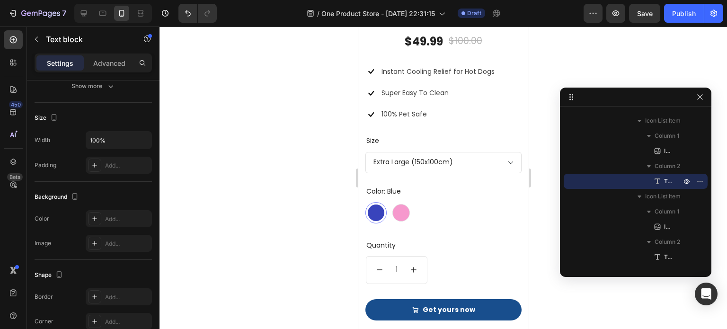
scroll to position [1404, 0]
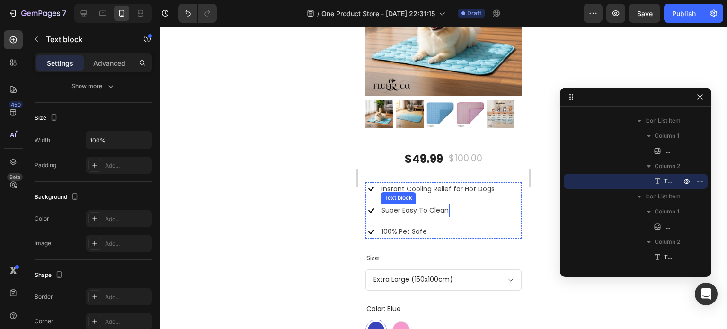
click at [412, 205] on p "Super Easy To Clean" at bounding box center [414, 211] width 67 height 12
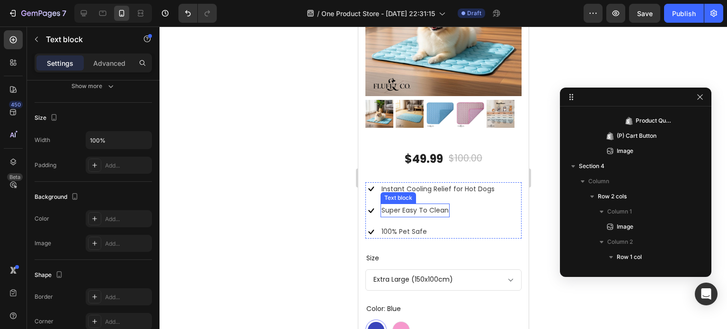
scroll to position [452, 0]
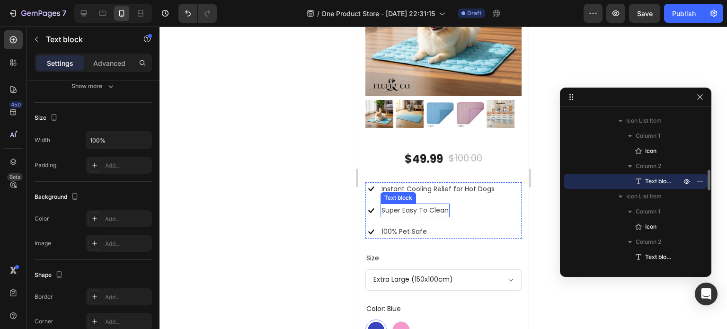
click at [412, 205] on p "Super Easy To Clean" at bounding box center [414, 211] width 67 height 12
copy p "Super Easy To Clean"
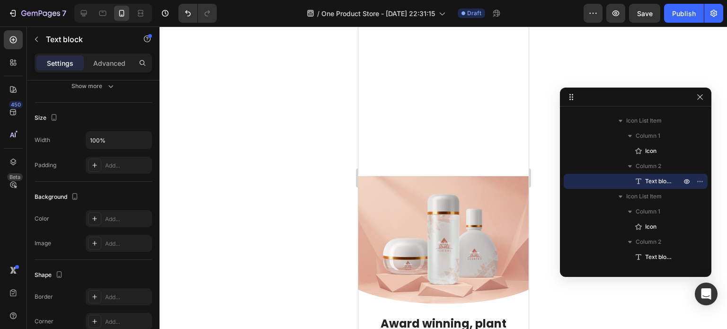
type input "16"
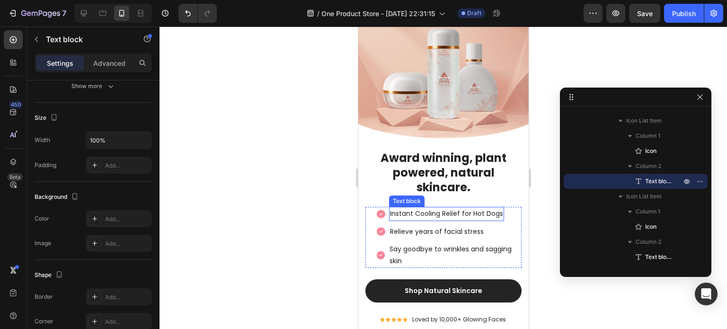
scroll to position [1924, 0]
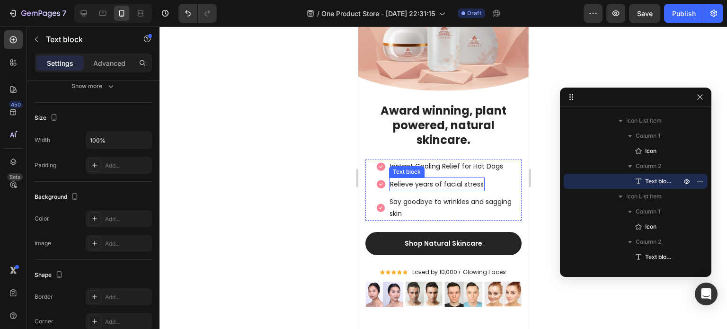
click at [417, 179] on p "Relieve years of facial stress" at bounding box center [437, 185] width 94 height 12
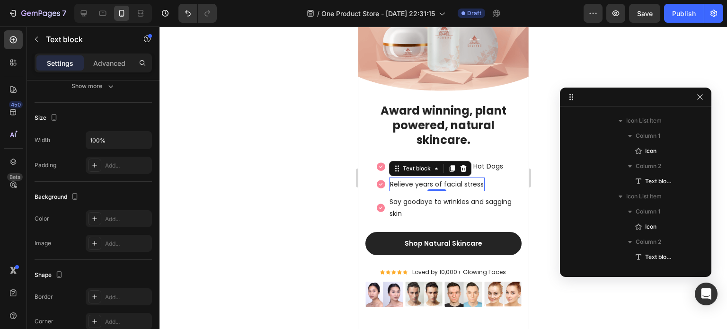
click at [417, 179] on p "Relieve years of facial stress" at bounding box center [437, 185] width 94 height 12
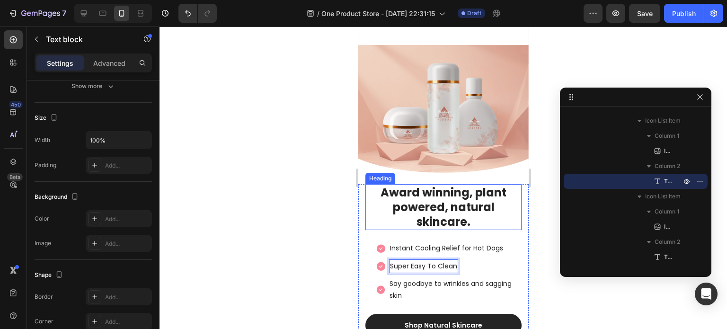
select select "Extra Large (150x100cm)"
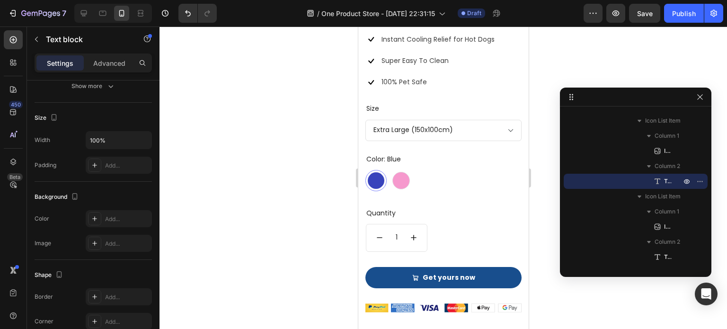
scroll to position [1546, 0]
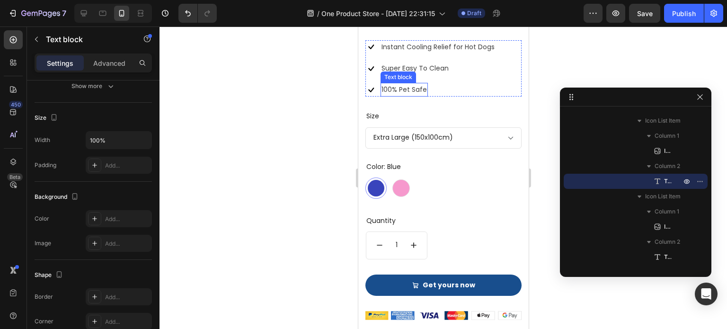
click at [415, 84] on p "100% Pet Safe" at bounding box center [403, 90] width 45 height 12
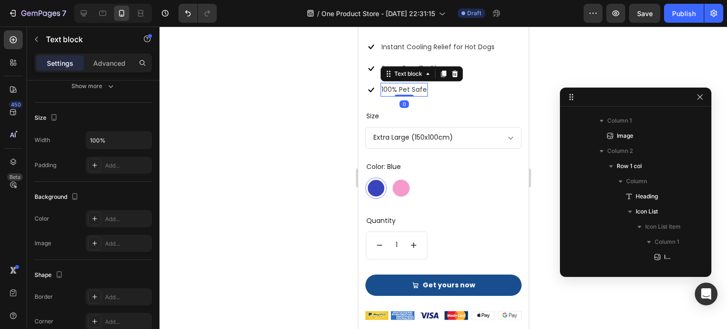
scroll to position [709, 0]
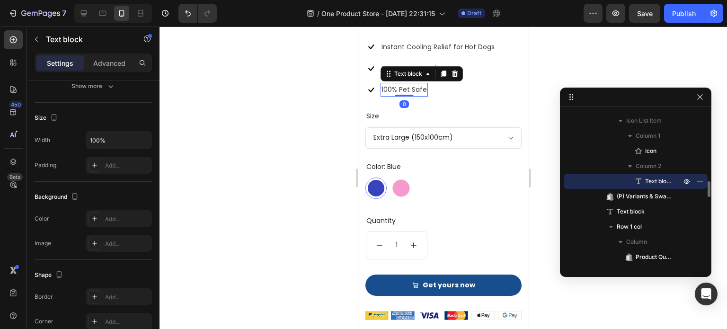
click at [415, 84] on p "100% Pet Safe" at bounding box center [403, 90] width 45 height 12
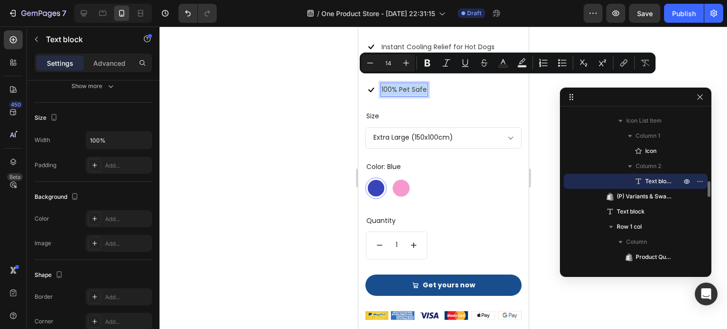
copy p "100% Pet Safe"
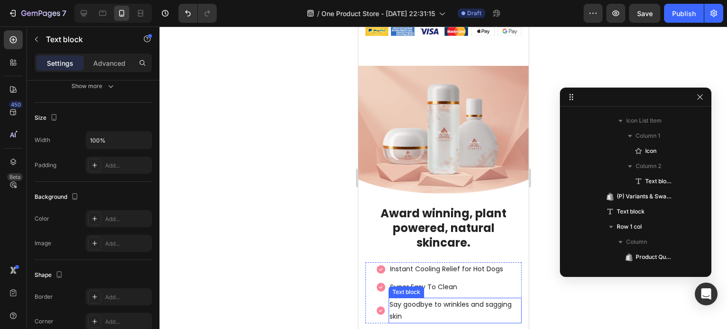
scroll to position [1194, 0]
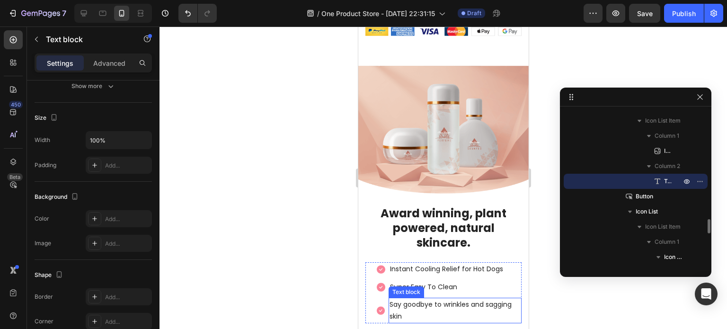
click at [414, 299] on p "Say goodbye to wrinkles and sagging skin" at bounding box center [454, 311] width 131 height 24
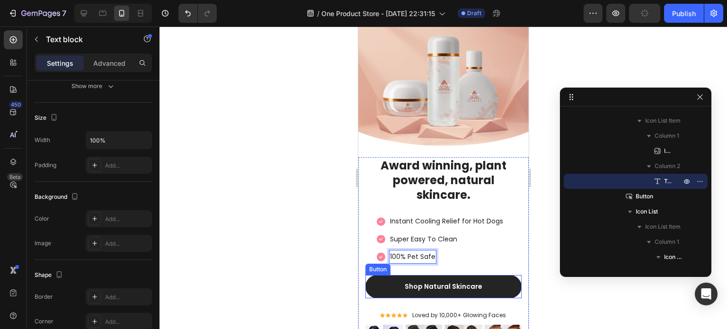
scroll to position [1924, 0]
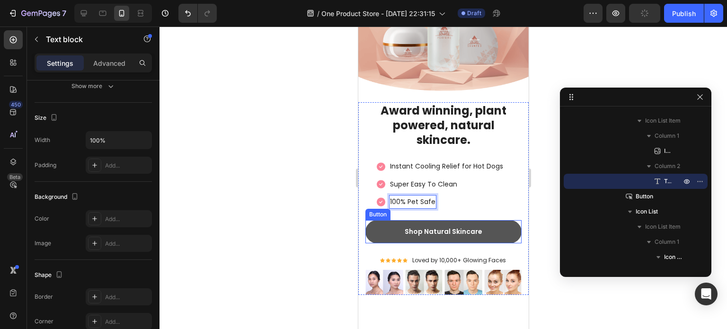
click at [491, 224] on button "Shop Natural Skincare" at bounding box center [443, 231] width 156 height 23
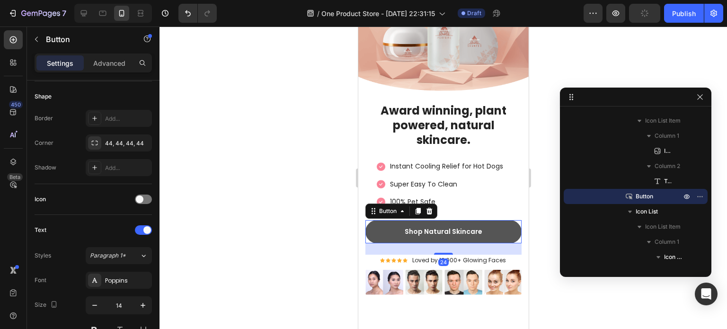
scroll to position [0, 0]
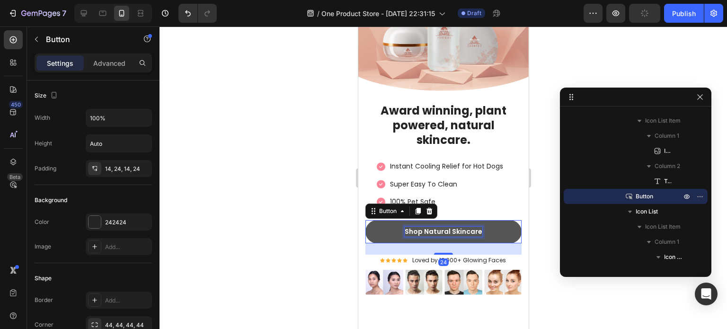
click at [465, 227] on div "Shop Natural Skincare" at bounding box center [443, 232] width 78 height 10
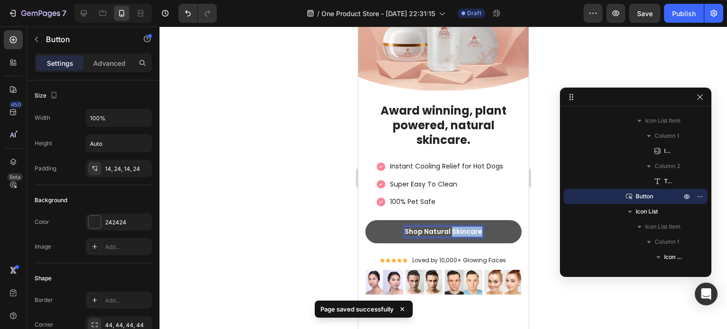
click at [465, 227] on p "Shop Natural Skincare" at bounding box center [443, 232] width 78 height 10
click at [365, 220] on button "Ge" at bounding box center [443, 231] width 156 height 23
click at [365, 220] on button "Get Your" at bounding box center [443, 231] width 156 height 23
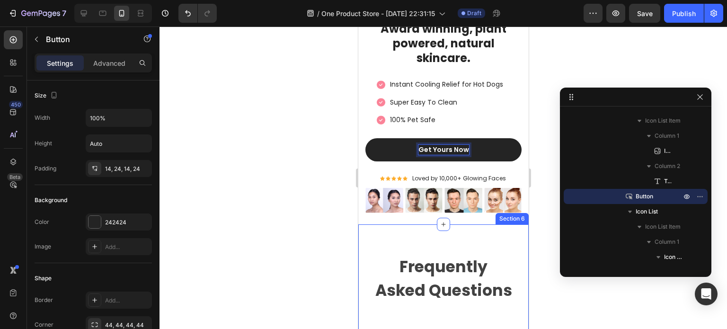
scroll to position [2019, 0]
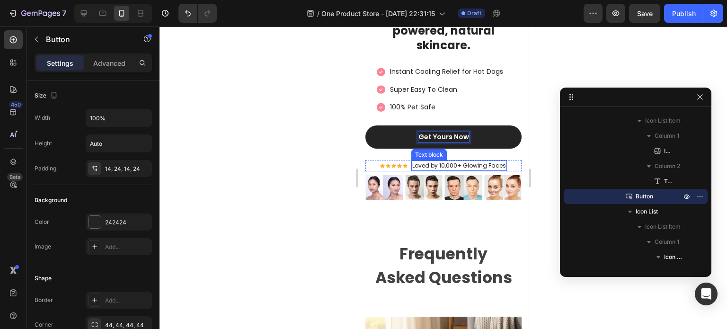
click at [446, 161] on p "Loved by 10,000+ Glowing Faces" at bounding box center [459, 165] width 94 height 9
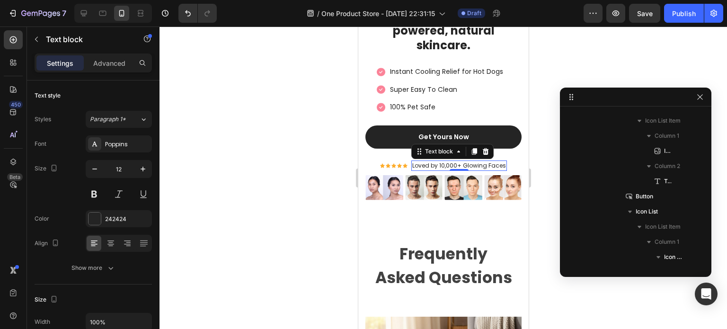
scroll to position [1452, 0]
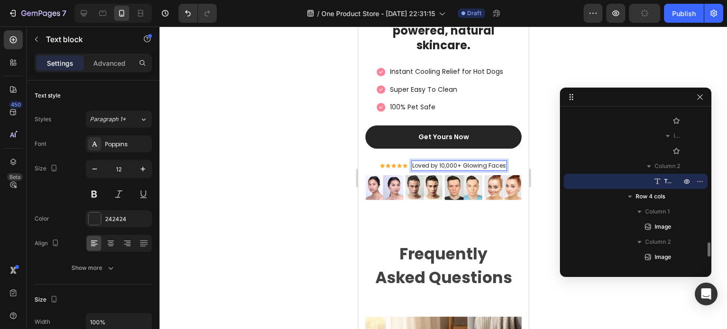
click at [452, 161] on p "Loved by 10,000+ Glowing Faces" at bounding box center [459, 165] width 94 height 9
click at [453, 161] on p "Loved by 10,000+ Glowing Faces" at bounding box center [459, 165] width 94 height 9
click at [470, 161] on p "Loved by 2000+ Glowing Faces" at bounding box center [459, 165] width 90 height 9
click at [459, 161] on p "Loved by 2000+ Glowing Faces" at bounding box center [459, 165] width 90 height 9
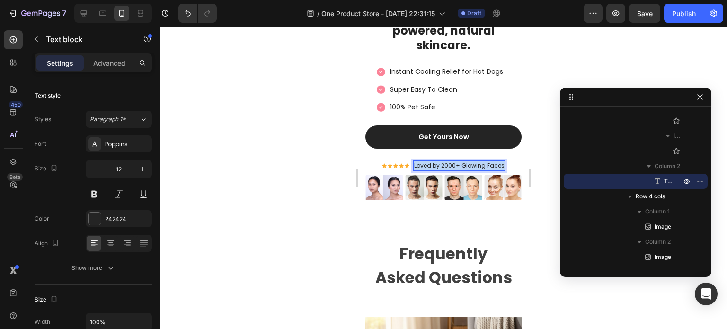
click at [459, 161] on p "Loved by 2000+ Glowing Faces" at bounding box center [459, 165] width 90 height 9
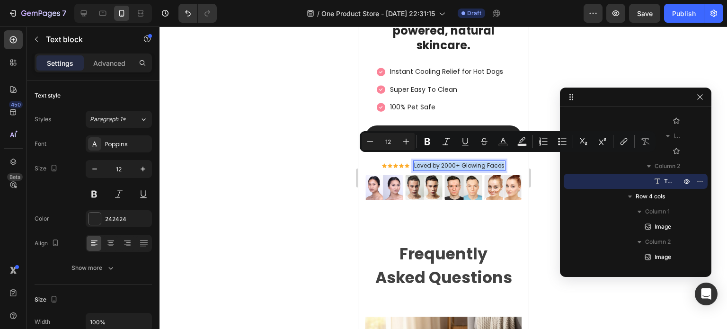
click at [478, 161] on p "Loved by 2000+ Glowing Faces" at bounding box center [459, 165] width 90 height 9
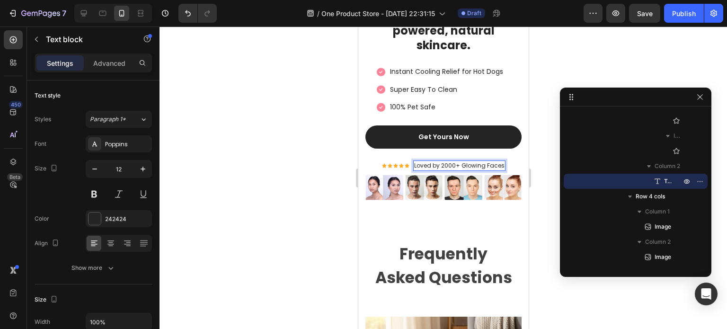
click at [501, 160] on div "Icon Icon Icon Icon Icon Icon List Hoz Loved by 2000+ Glowing Faces Text block 0" at bounding box center [443, 165] width 156 height 11
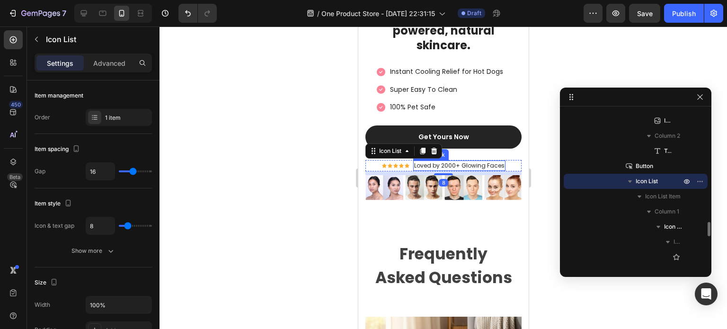
click at [497, 161] on p "Loved by 2000+ Glowing Faces" at bounding box center [459, 165] width 90 height 9
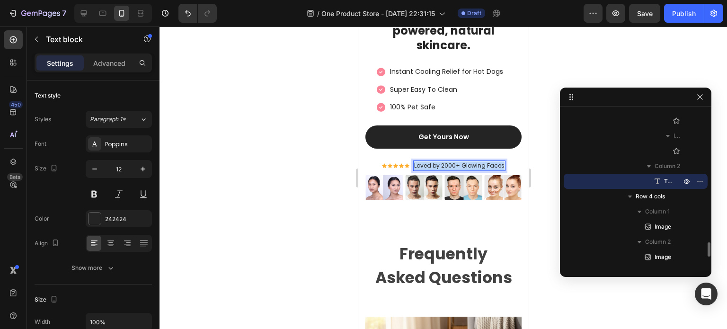
click at [497, 161] on p "Loved by 2000+ Glowing Faces" at bounding box center [459, 165] width 90 height 9
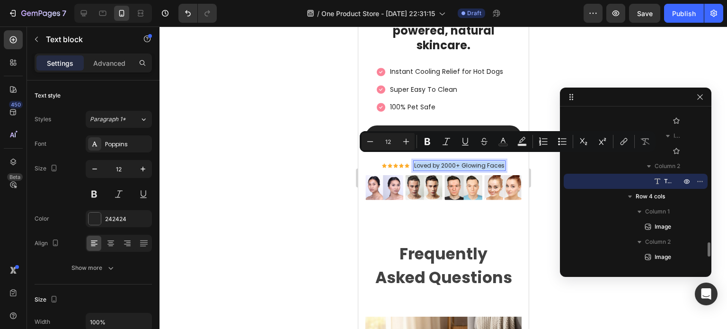
click at [497, 161] on p "Loved by 2000+ Glowing Faces" at bounding box center [459, 165] width 90 height 9
click at [496, 161] on p "Loved by 2000+ Glowing Faces" at bounding box center [459, 165] width 90 height 9
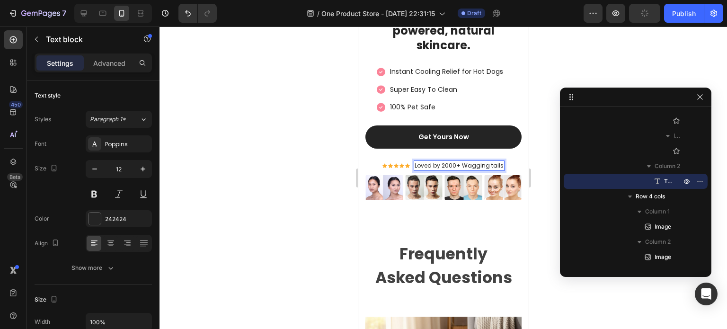
click at [573, 293] on div at bounding box center [444, 178] width 568 height 303
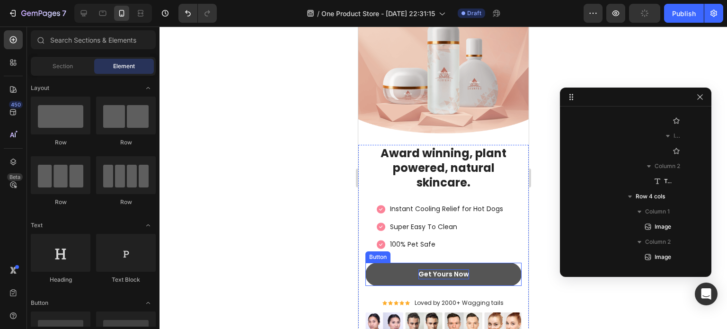
select select "Extra Large (150x100cm)"
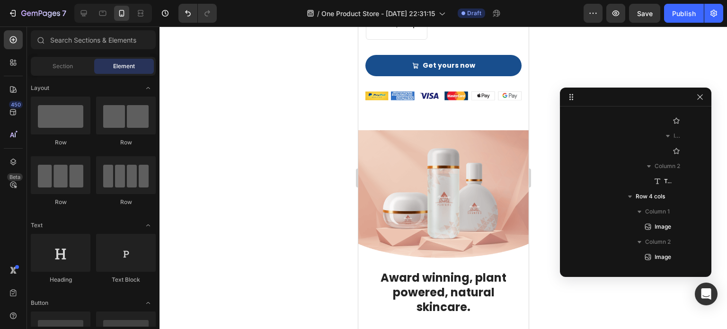
scroll to position [1782, 0]
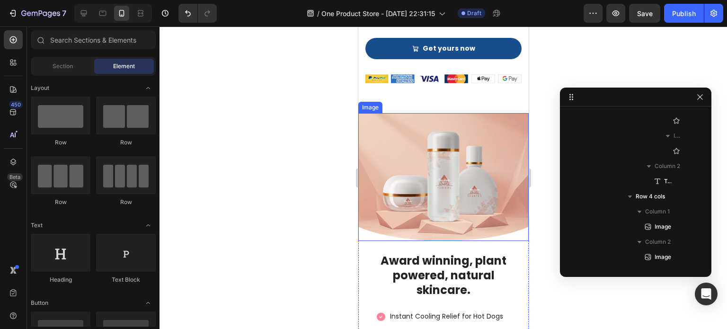
click at [435, 183] on img at bounding box center [443, 177] width 170 height 128
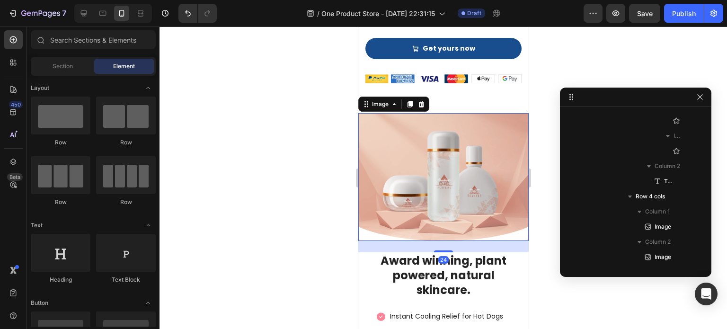
scroll to position [891, 0]
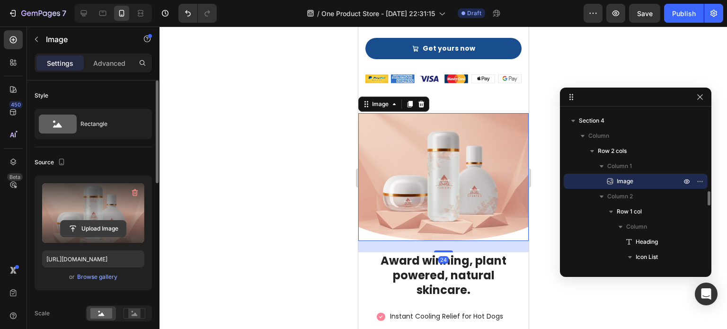
click at [97, 227] on input "file" at bounding box center [93, 229] width 65 height 16
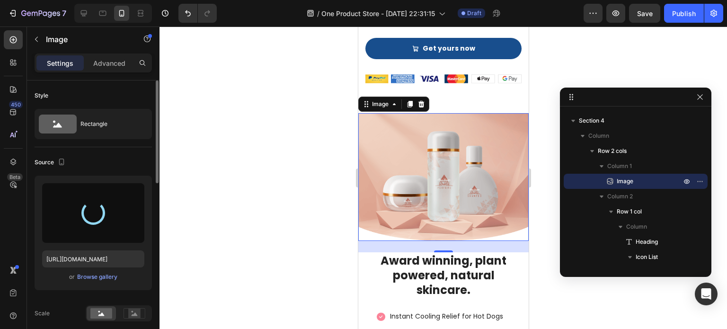
type input "[URL][DOMAIN_NAME]"
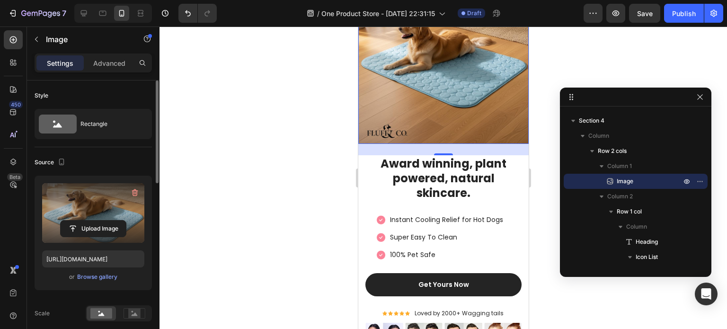
scroll to position [1924, 0]
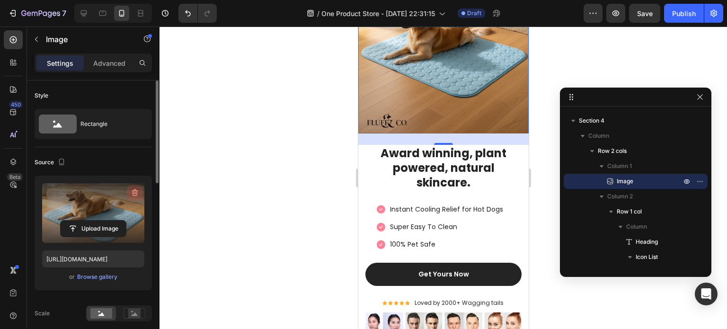
click at [132, 191] on icon "button" at bounding box center [134, 192] width 9 height 9
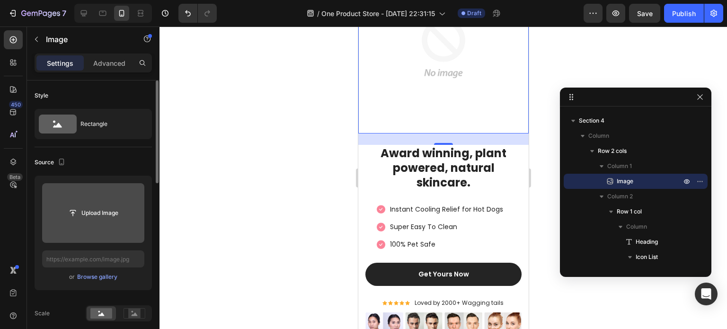
click at [195, 168] on div at bounding box center [444, 178] width 568 height 303
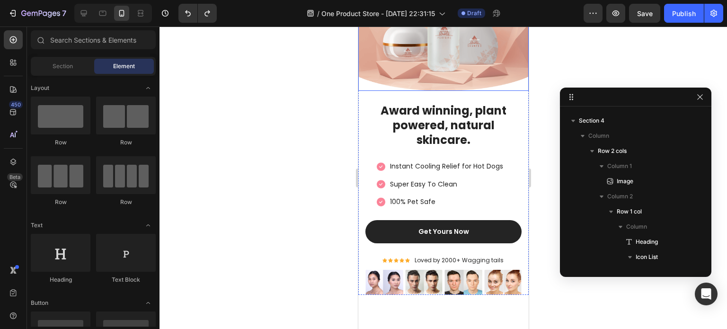
click at [442, 71] on img at bounding box center [443, 27] width 170 height 128
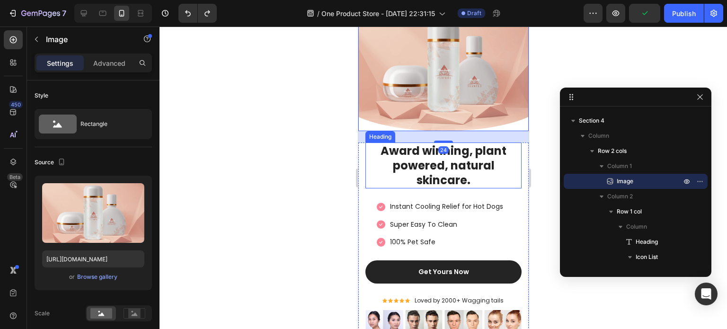
select select "Extra Large (150x100cm)"
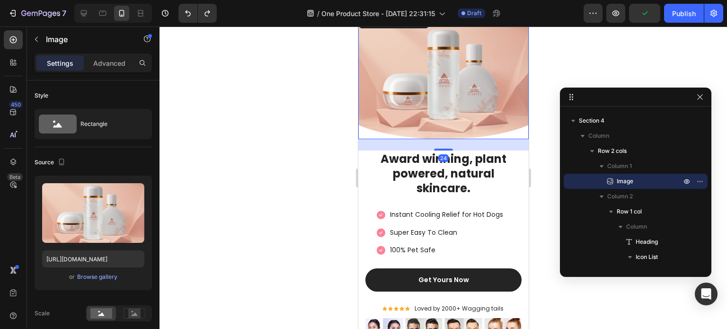
scroll to position [1830, 0]
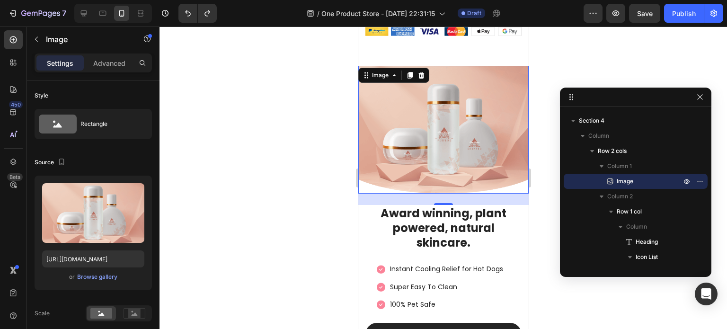
click at [287, 238] on div at bounding box center [444, 178] width 568 height 303
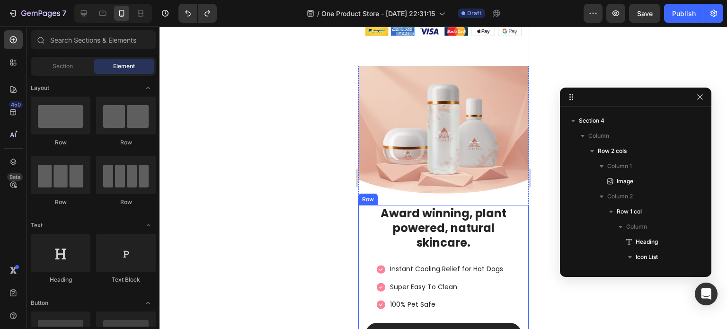
scroll to position [1877, 0]
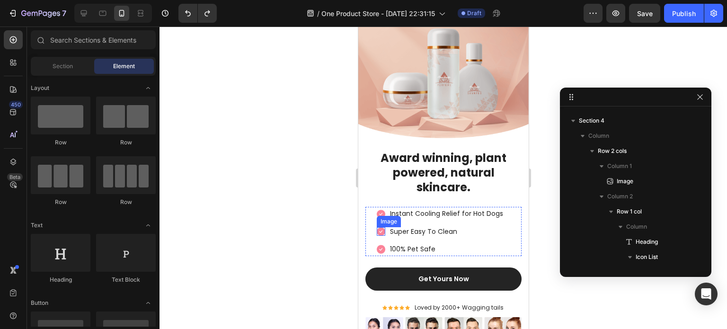
click at [380, 217] on div "Image" at bounding box center [388, 221] width 20 height 9
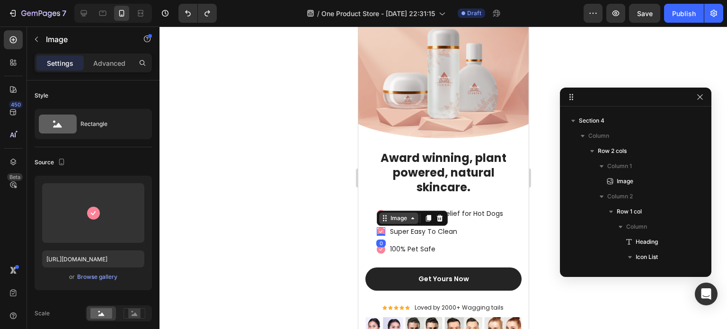
scroll to position [1088, 0]
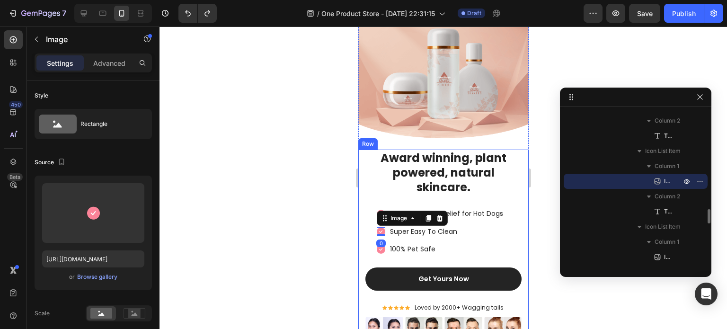
click at [331, 250] on div at bounding box center [444, 178] width 568 height 303
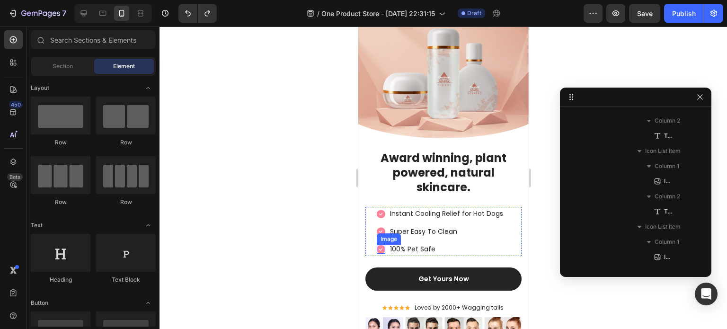
click at [377, 245] on img at bounding box center [380, 249] width 9 height 9
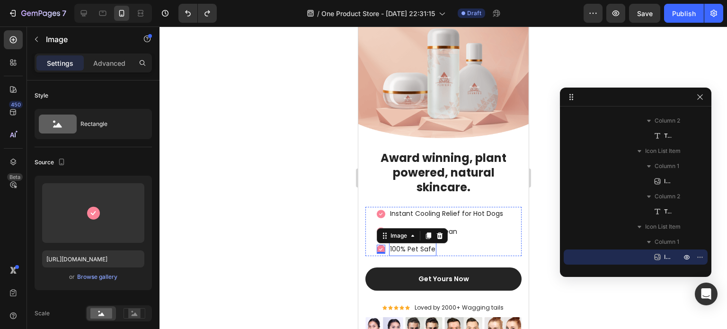
select select "Extra Large (150x100cm)"
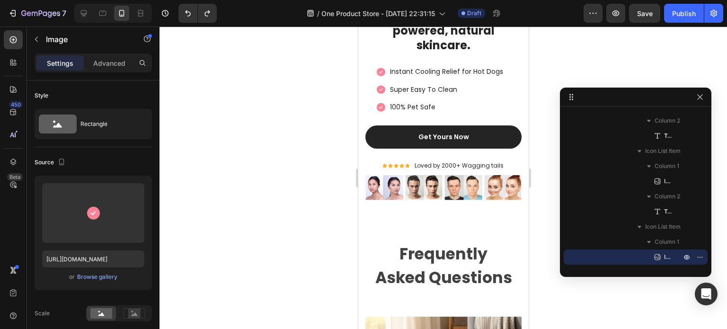
scroll to position [1924, 0]
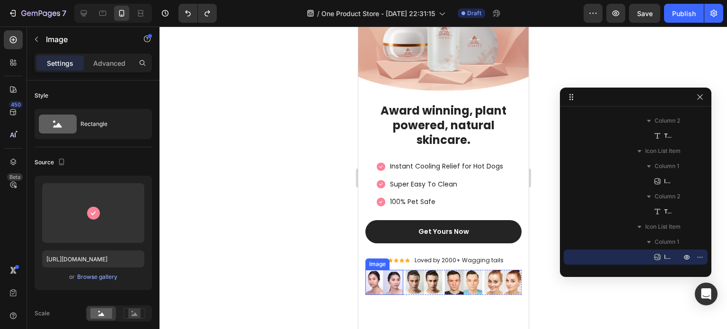
click at [378, 276] on img at bounding box center [384, 282] width 38 height 25
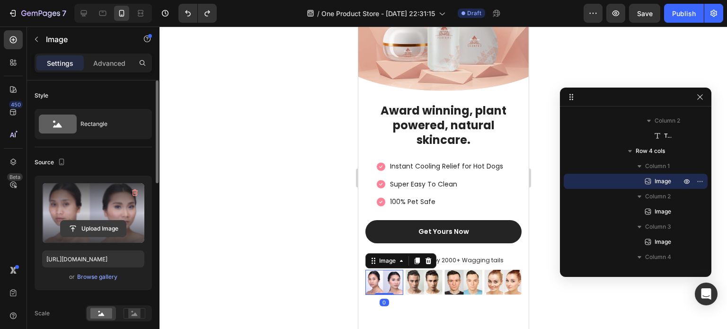
click at [93, 225] on input "file" at bounding box center [93, 229] width 65 height 16
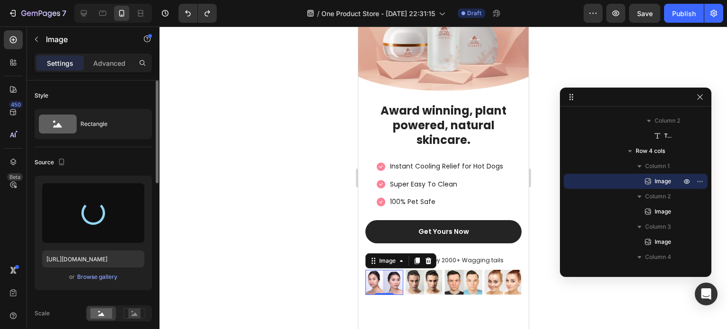
type input "[URL][DOMAIN_NAME]"
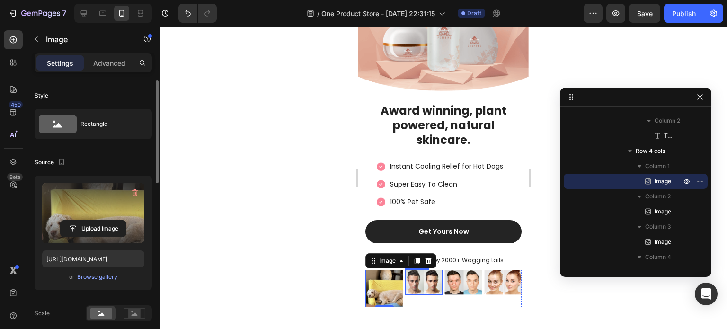
click at [427, 283] on img at bounding box center [424, 282] width 38 height 25
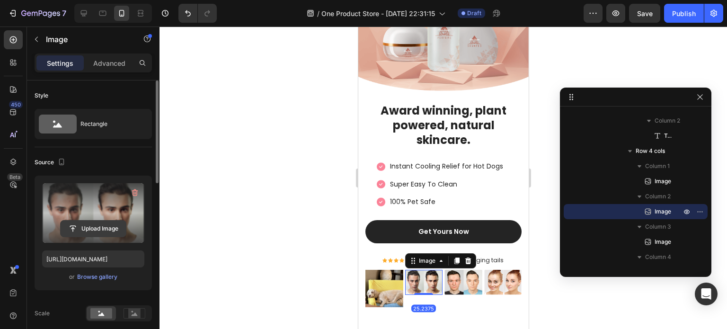
click at [102, 227] on input "file" at bounding box center [93, 229] width 65 height 16
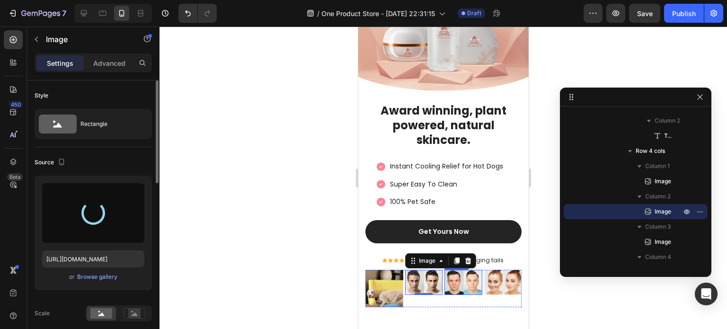
type input "[URL][DOMAIN_NAME]"
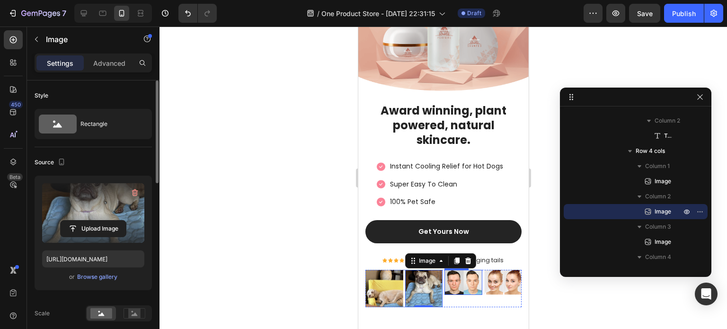
click at [464, 284] on img at bounding box center [463, 282] width 38 height 25
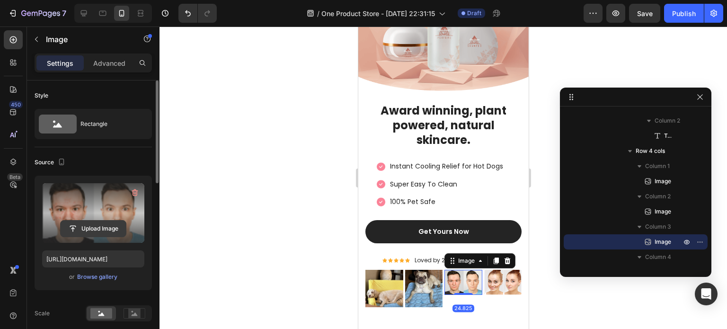
click at [89, 223] on input "file" at bounding box center [93, 229] width 65 height 16
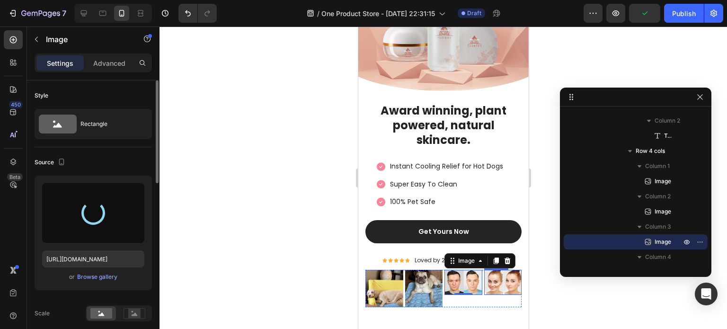
type input "[URL][DOMAIN_NAME]"
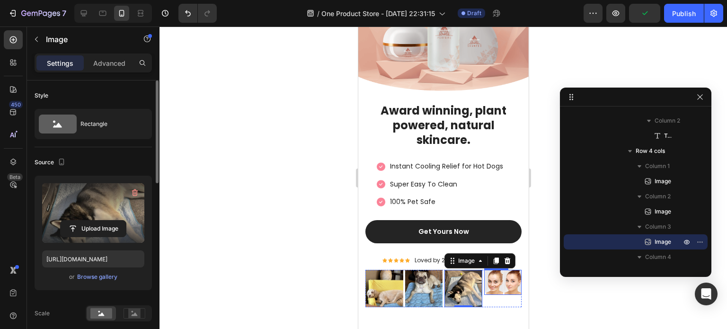
click at [500, 275] on img at bounding box center [503, 282] width 38 height 25
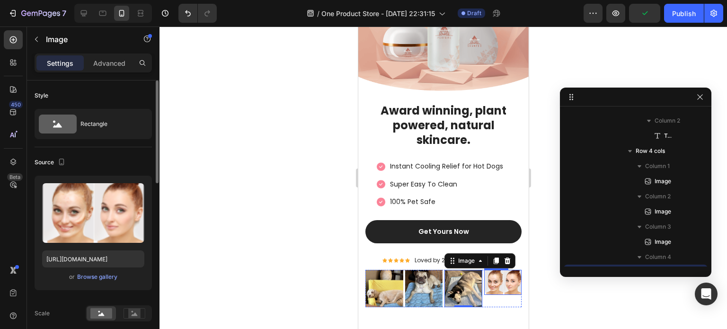
scroll to position [1556, 0]
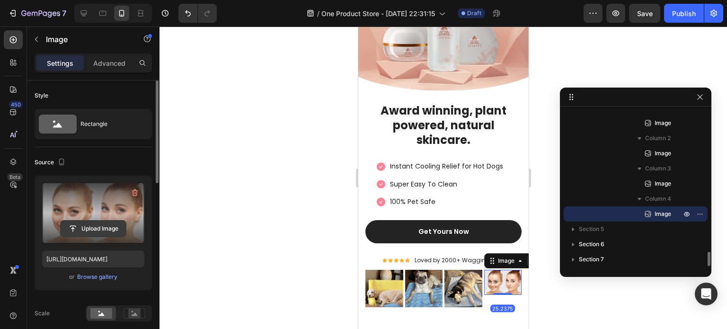
click at [109, 232] on input "file" at bounding box center [93, 229] width 65 height 16
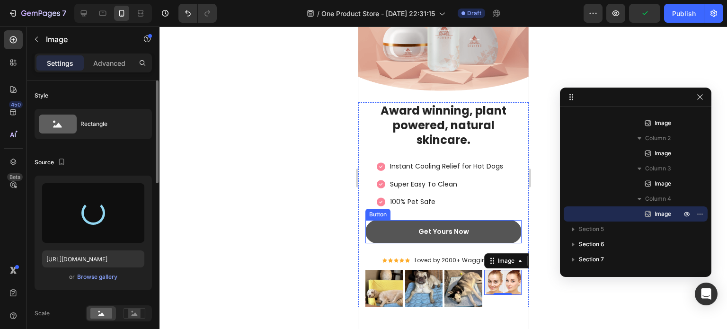
type input "[URL][DOMAIN_NAME]"
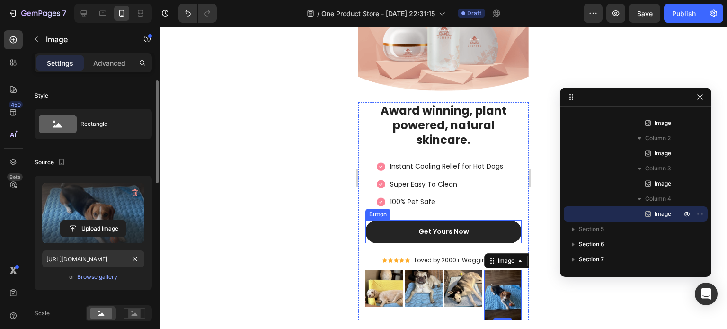
scroll to position [142, 0]
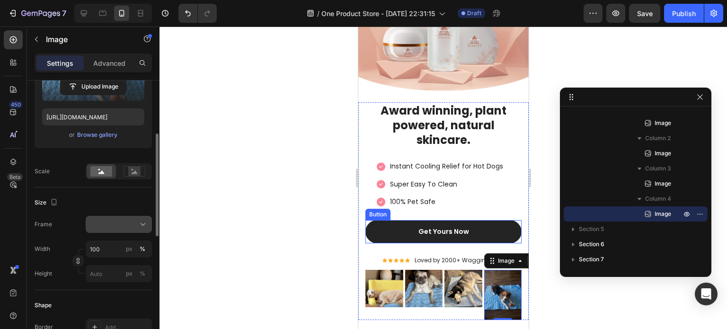
click at [105, 223] on div at bounding box center [119, 224] width 58 height 9
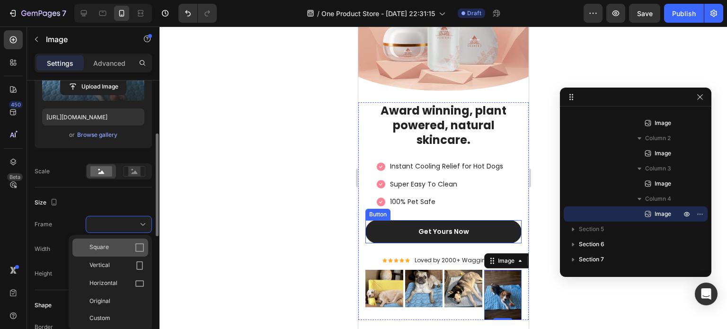
click at [111, 255] on div "Square" at bounding box center [110, 248] width 76 height 18
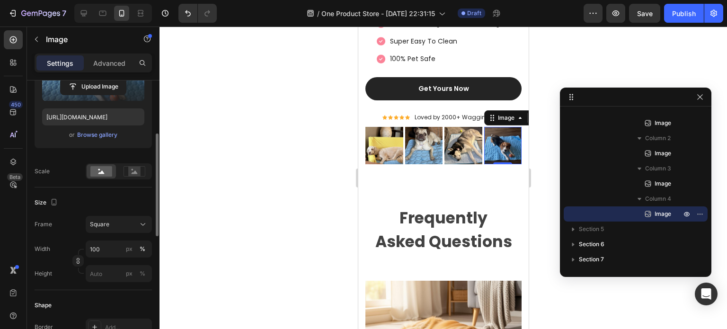
scroll to position [2066, 0]
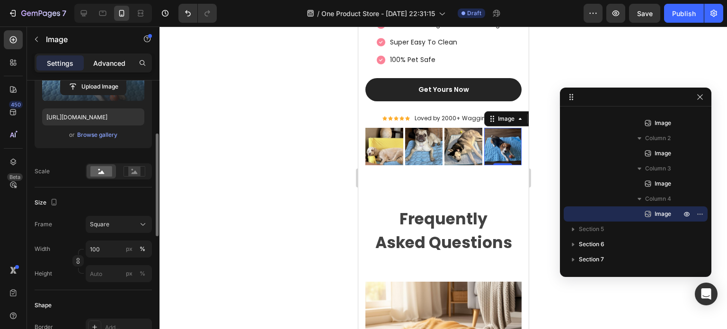
click at [97, 58] on p "Advanced" at bounding box center [109, 63] width 32 height 10
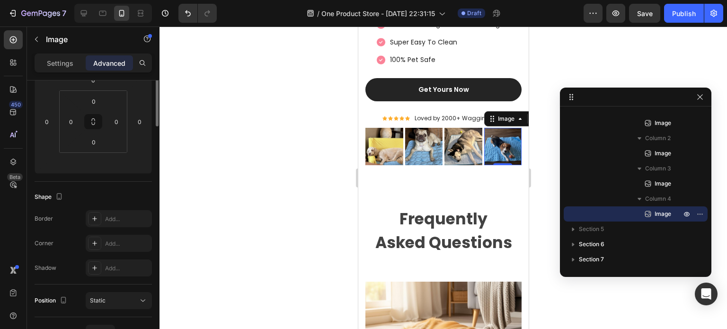
scroll to position [0, 0]
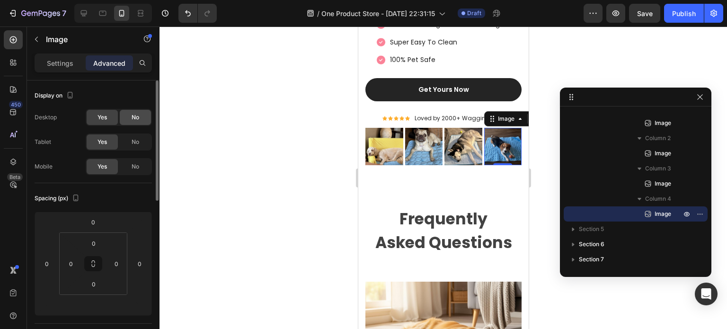
drag, startPoint x: 129, startPoint y: 120, endPoint x: 133, endPoint y: 137, distance: 17.0
click at [129, 121] on div "No" at bounding box center [135, 117] width 31 height 15
click at [132, 136] on div "No" at bounding box center [135, 141] width 31 height 15
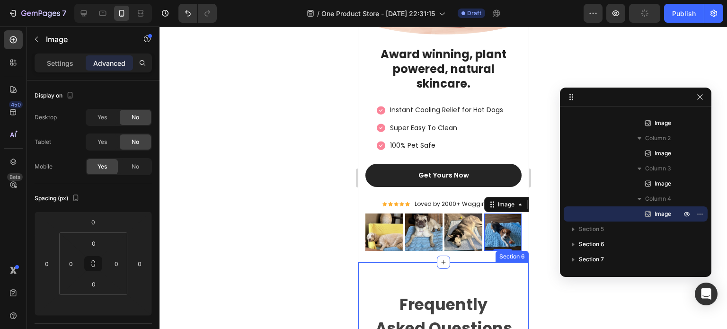
scroll to position [1972, 0]
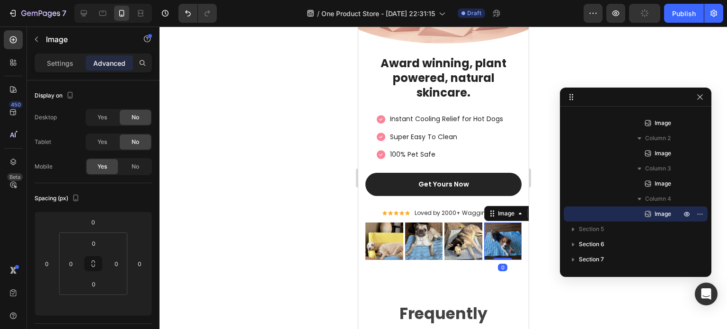
click at [328, 261] on div at bounding box center [444, 178] width 568 height 303
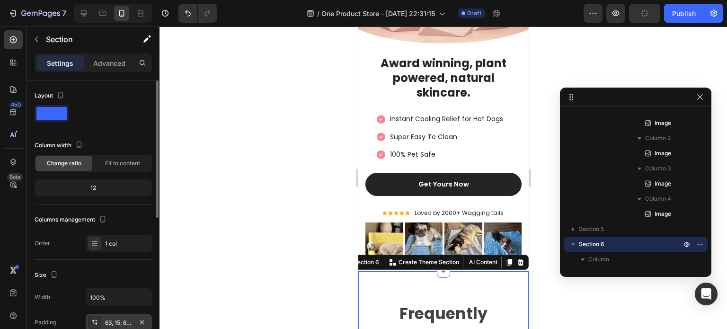
click at [111, 316] on div "63, 15, 63, 15" at bounding box center [119, 322] width 66 height 17
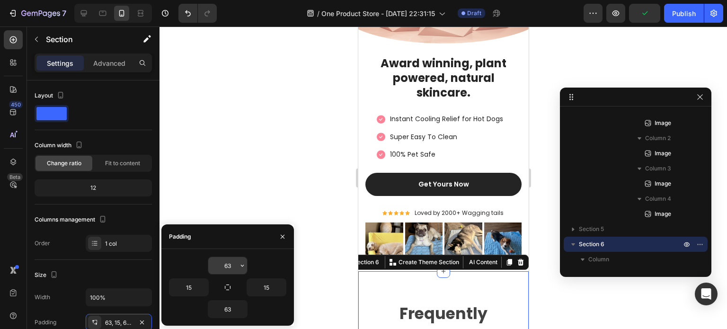
click at [231, 265] on input "63" at bounding box center [227, 265] width 39 height 17
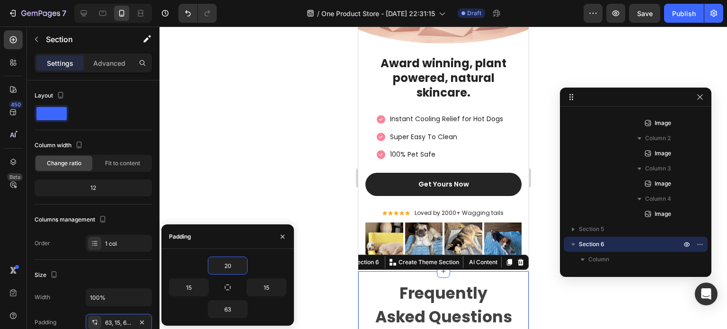
type input "2"
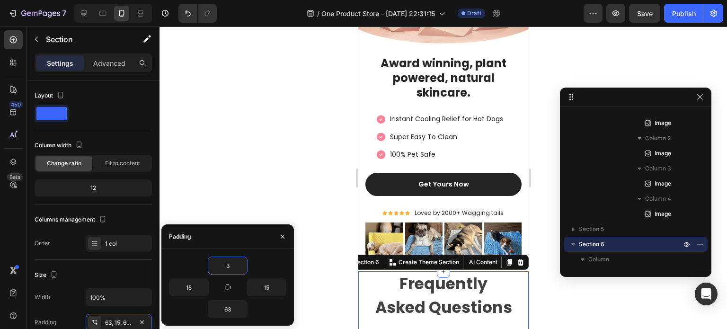
type input "30"
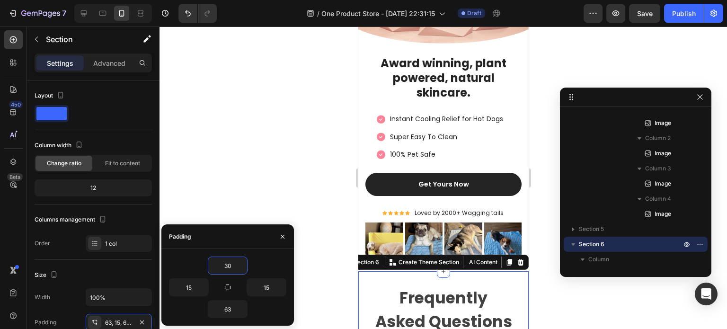
click at [260, 188] on div at bounding box center [444, 178] width 568 height 303
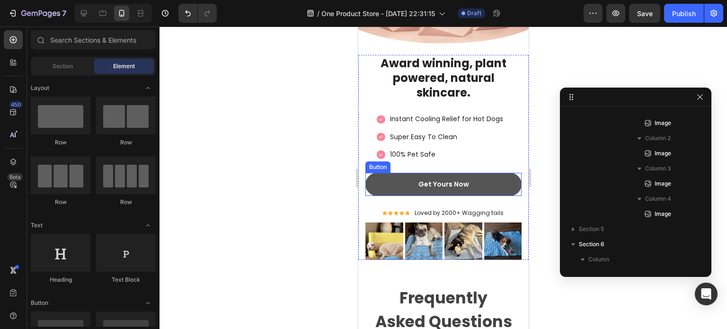
click at [492, 181] on button "Get Yours Now" at bounding box center [443, 184] width 156 height 23
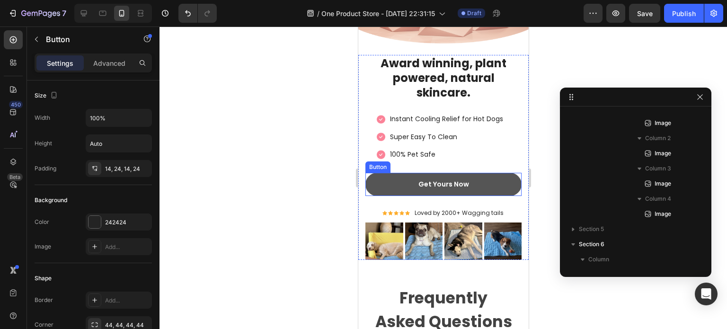
scroll to position [1209, 0]
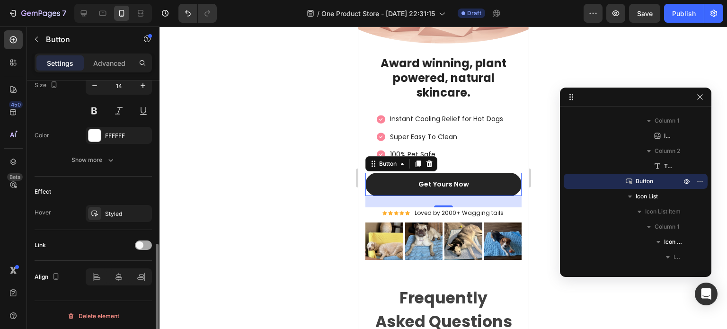
click at [139, 246] on span at bounding box center [140, 245] width 8 height 8
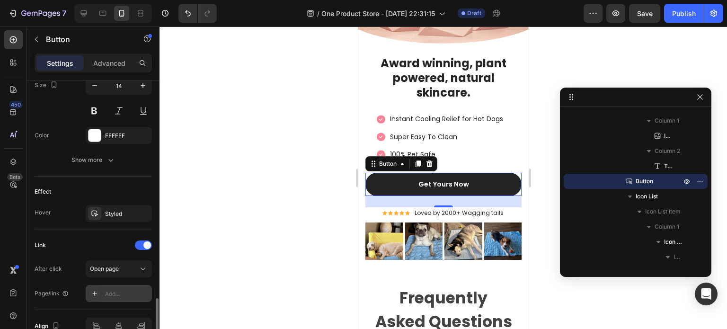
scroll to position [451, 0]
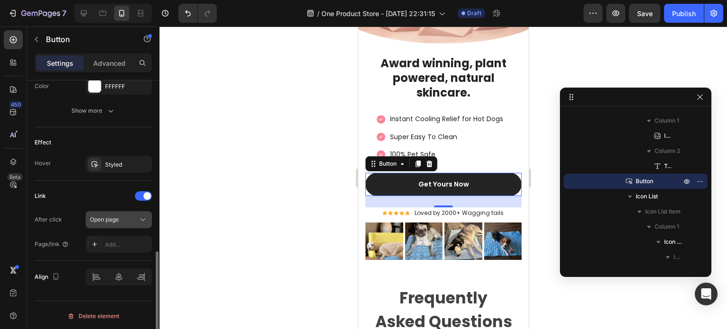
click at [116, 219] on span "Open page" at bounding box center [104, 219] width 29 height 7
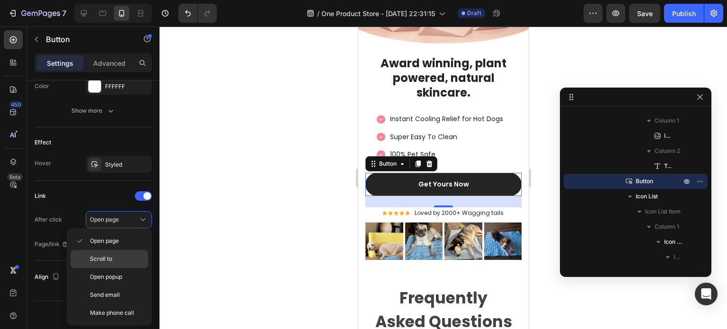
click at [114, 260] on p "Scroll to" at bounding box center [117, 259] width 54 height 9
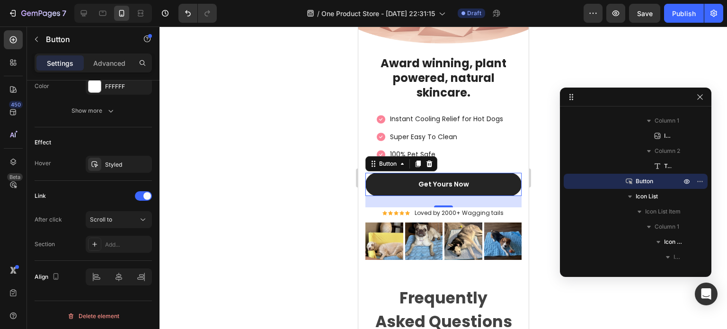
click at [114, 246] on div "Add..." at bounding box center [127, 245] width 45 height 9
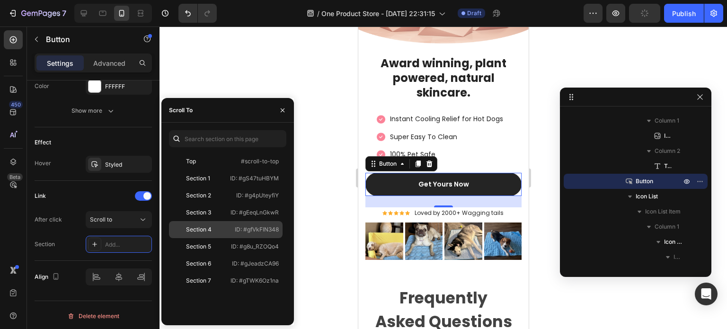
click at [214, 238] on div "Section 4 ID: #gfVkFIN348" at bounding box center [226, 246] width 114 height 17
click at [282, 113] on icon "button" at bounding box center [283, 111] width 8 height 8
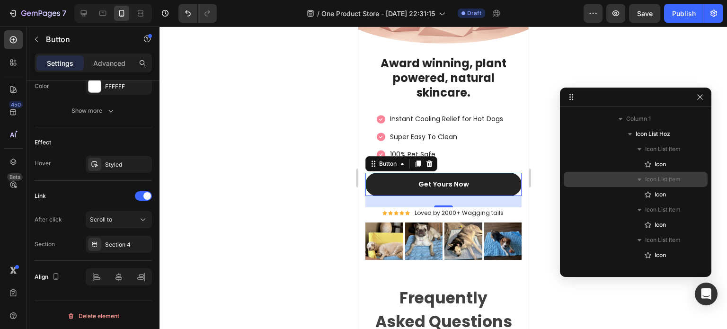
scroll to position [0, 0]
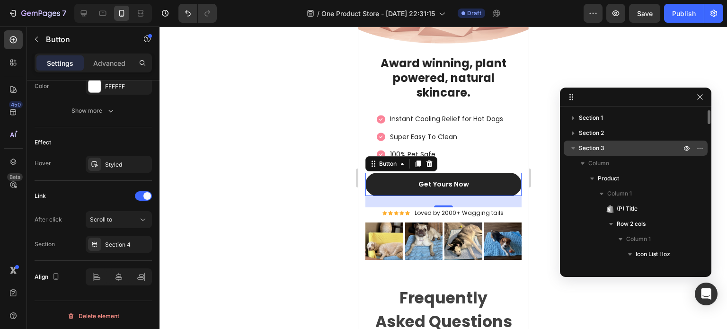
click at [574, 150] on icon "button" at bounding box center [573, 147] width 9 height 9
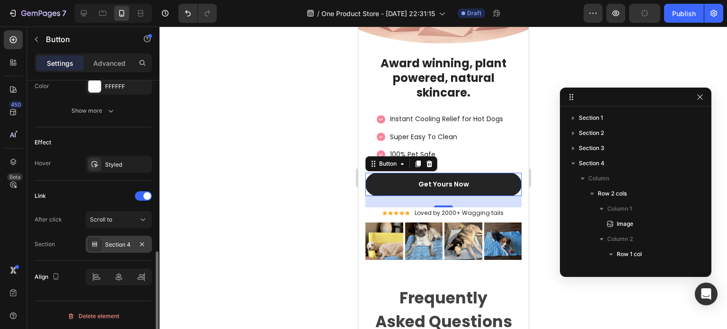
click at [113, 243] on div "Section 4" at bounding box center [118, 245] width 27 height 9
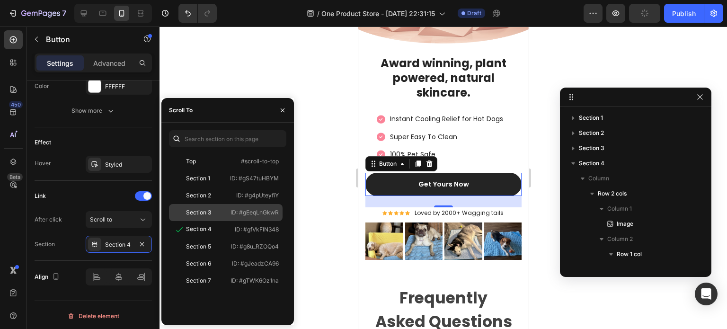
click at [201, 211] on div "Section 3" at bounding box center [198, 212] width 25 height 9
click at [280, 107] on icon "button" at bounding box center [283, 111] width 8 height 8
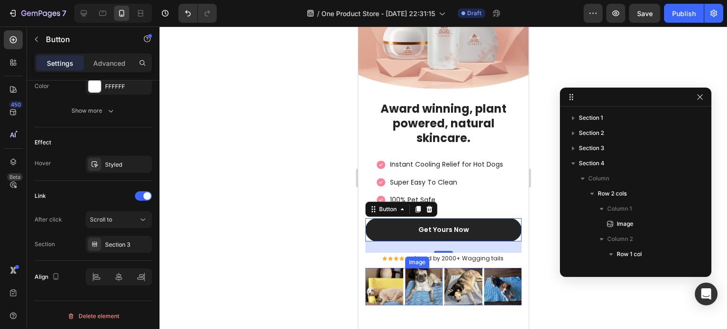
scroll to position [1877, 0]
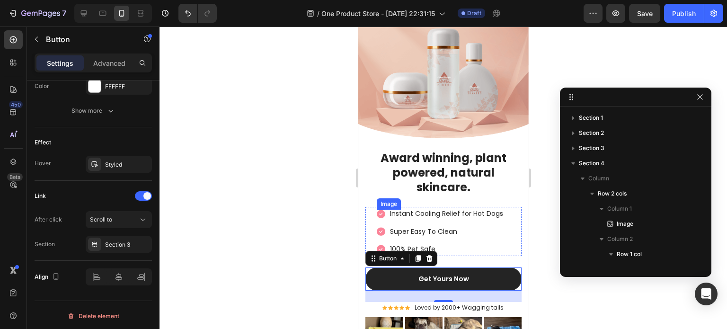
click at [382, 210] on img at bounding box center [380, 214] width 9 height 9
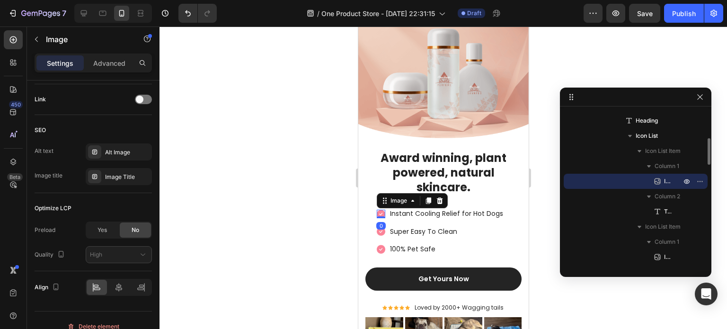
scroll to position [0, 0]
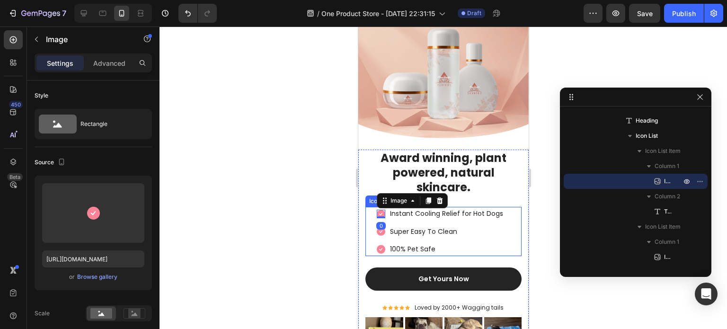
click at [512, 228] on div "Image 0 Instant Cooling Relief for Hot Dogs Text block Image Super Easy To Clea…" at bounding box center [443, 231] width 156 height 49
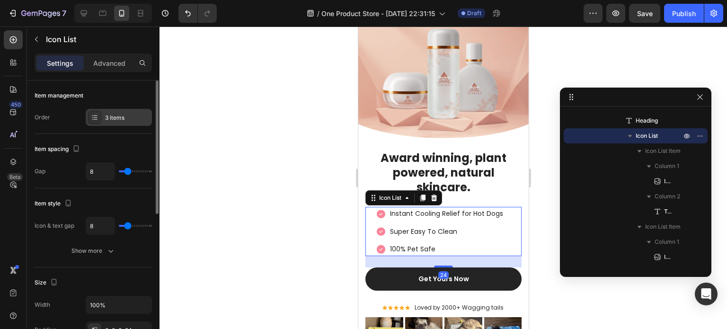
click at [92, 123] on div at bounding box center [94, 117] width 13 height 13
click at [79, 188] on div "Item management Order 3 items" at bounding box center [93, 227] width 117 height 79
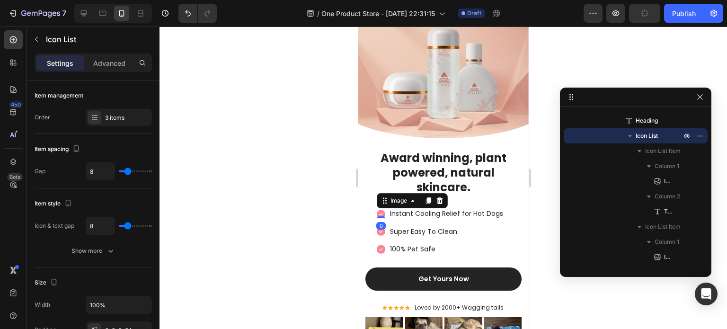
click at [381, 210] on img at bounding box center [380, 214] width 9 height 9
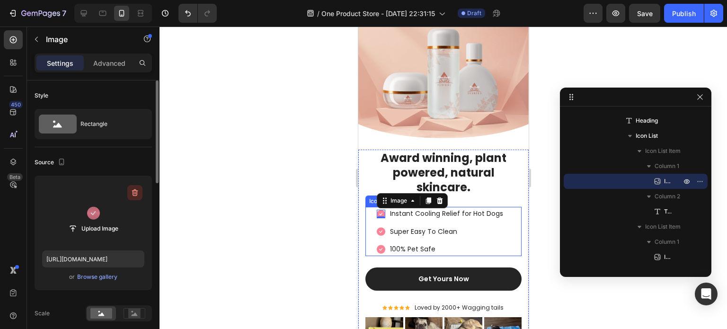
click at [130, 196] on icon "button" at bounding box center [134, 192] width 9 height 9
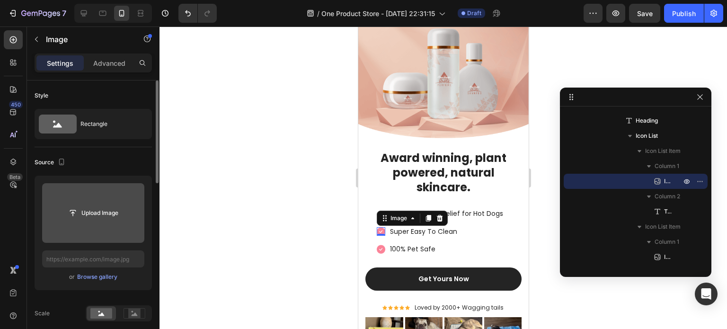
click at [379, 227] on img at bounding box center [380, 231] width 9 height 9
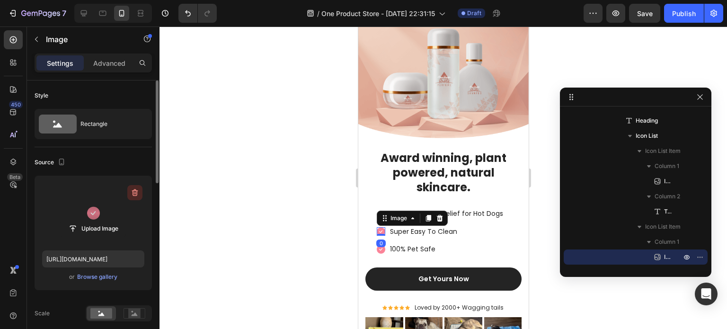
click at [134, 191] on icon "button" at bounding box center [135, 192] width 6 height 7
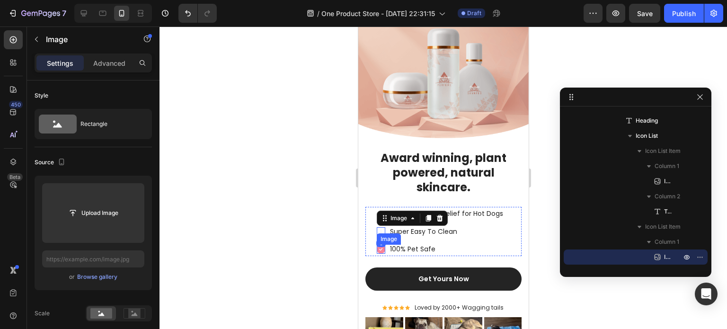
click at [381, 246] on img at bounding box center [380, 249] width 9 height 9
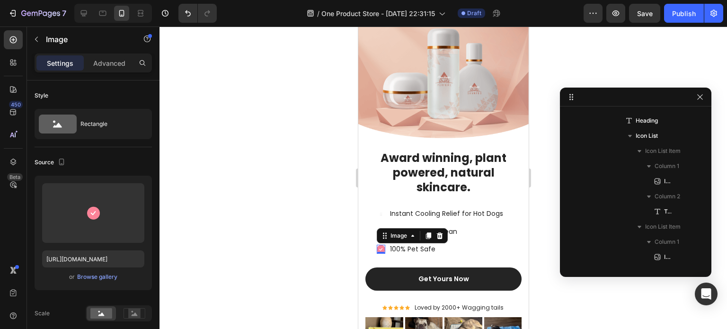
scroll to position [315, 0]
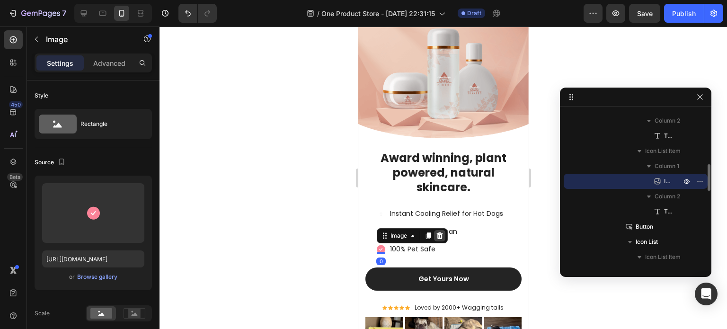
click at [440, 232] on icon at bounding box center [440, 236] width 8 height 8
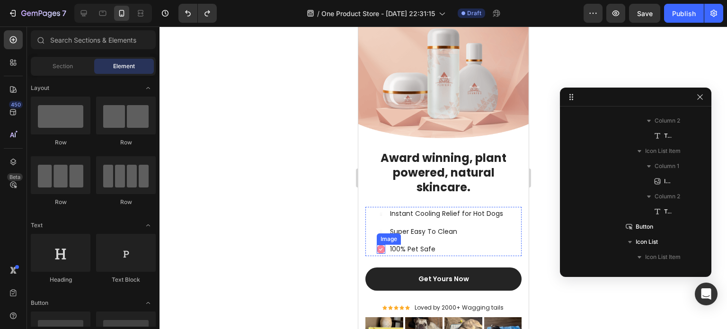
click at [383, 245] on img at bounding box center [380, 249] width 9 height 9
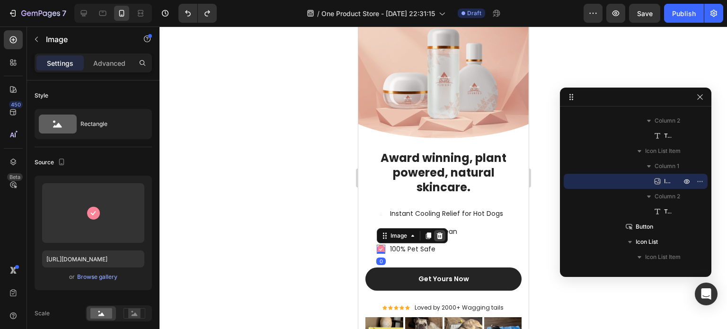
click at [439, 234] on div at bounding box center [439, 235] width 11 height 11
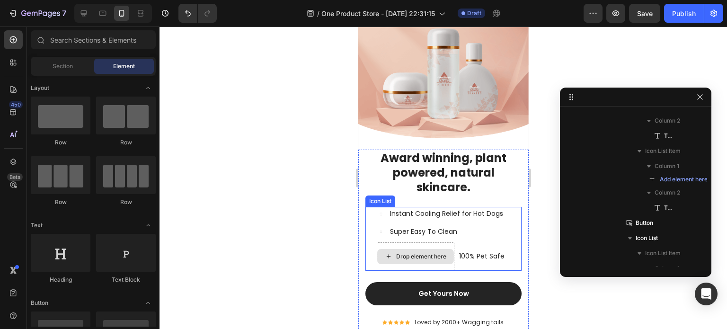
click at [424, 253] on div "Drop element here" at bounding box center [421, 257] width 50 height 8
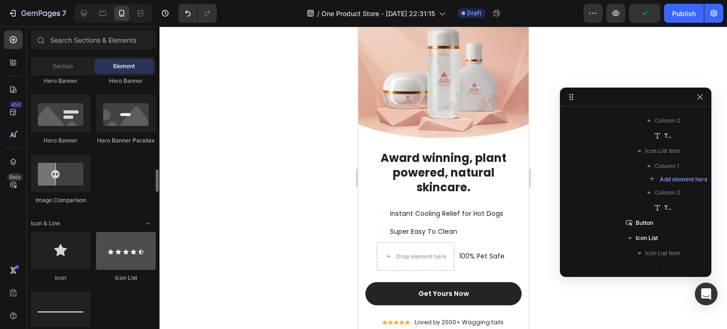
scroll to position [521, 0]
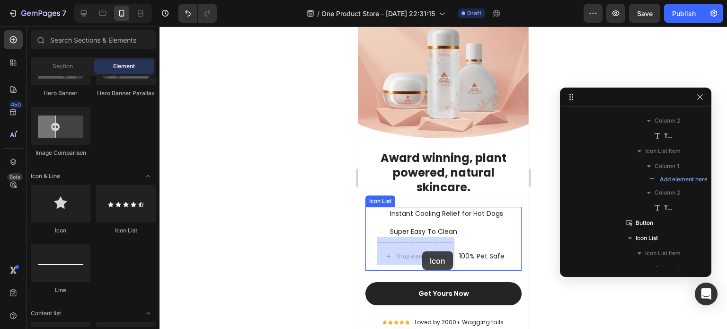
drag, startPoint x: 425, startPoint y: 235, endPoint x: 420, endPoint y: 252, distance: 17.7
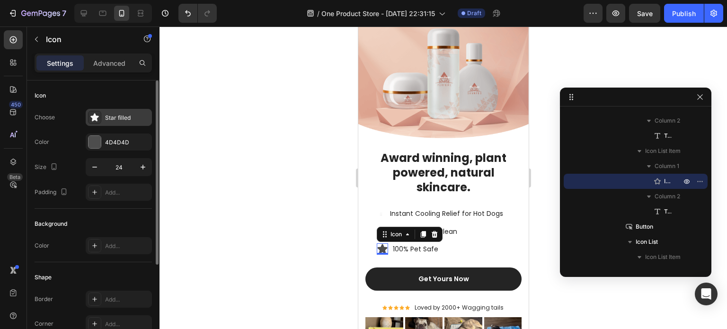
click at [98, 115] on icon at bounding box center [94, 117] width 9 height 9
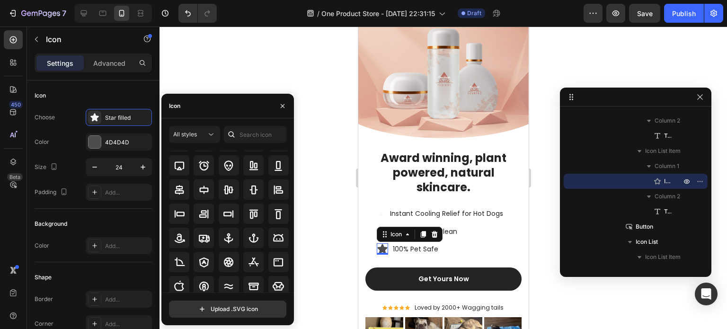
scroll to position [0, 0]
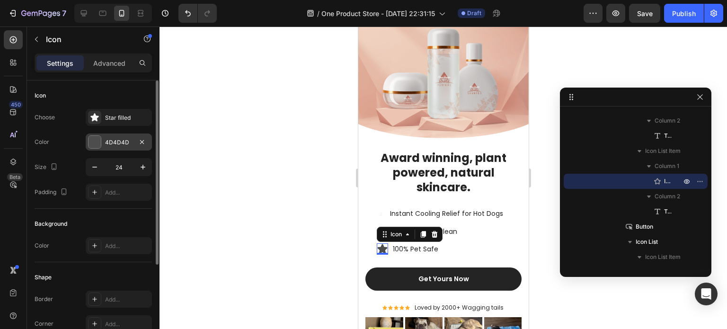
click at [98, 143] on div at bounding box center [95, 142] width 12 height 12
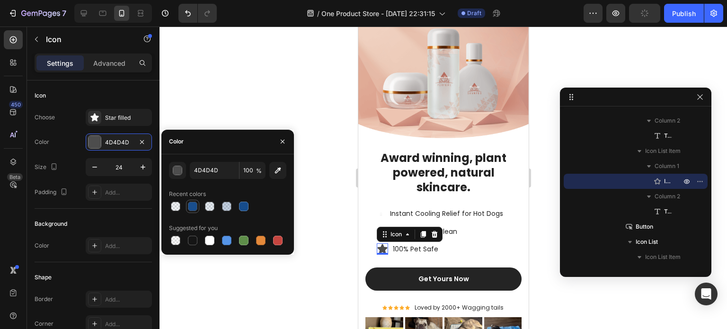
click at [197, 208] on div at bounding box center [192, 206] width 11 height 11
type input "164C8C"
type input "99"
click at [432, 246] on p "100% Pet Safe" at bounding box center [415, 249] width 45 height 12
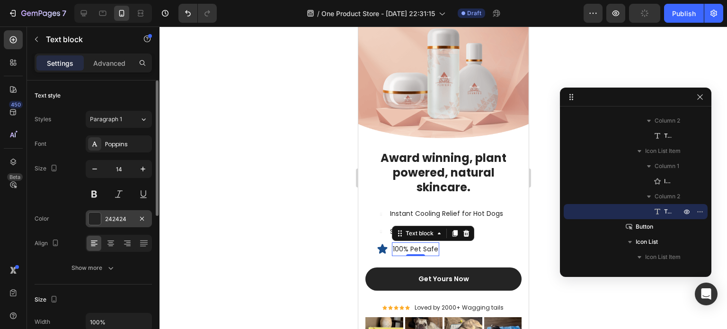
click at [96, 219] on div at bounding box center [95, 219] width 12 height 12
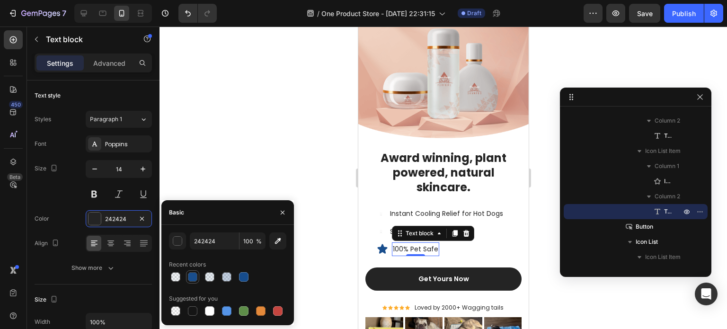
click at [189, 276] on div at bounding box center [192, 276] width 9 height 9
type input "164C8C"
type input "99"
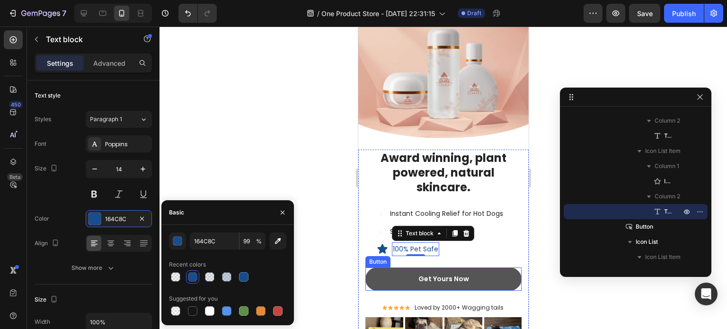
click at [482, 268] on link "Get Yours Now" at bounding box center [443, 279] width 156 height 23
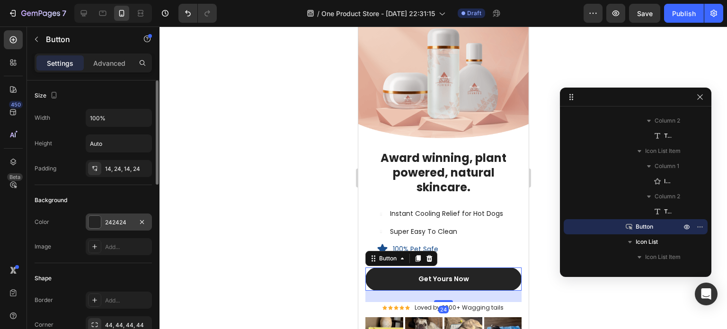
click at [95, 222] on div at bounding box center [95, 222] width 12 height 12
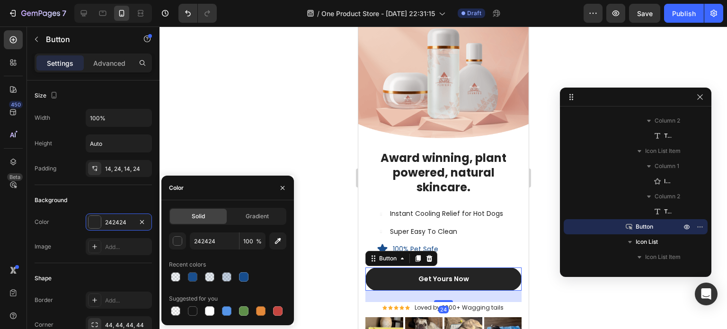
click at [196, 276] on div at bounding box center [192, 276] width 9 height 9
type input "164C8C"
type input "99"
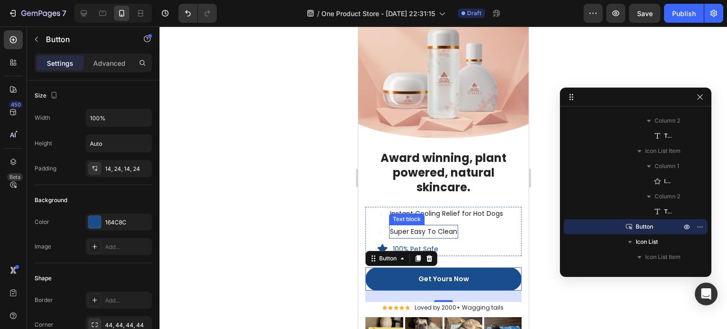
click at [447, 226] on p "Super Easy To Clean" at bounding box center [423, 232] width 67 height 12
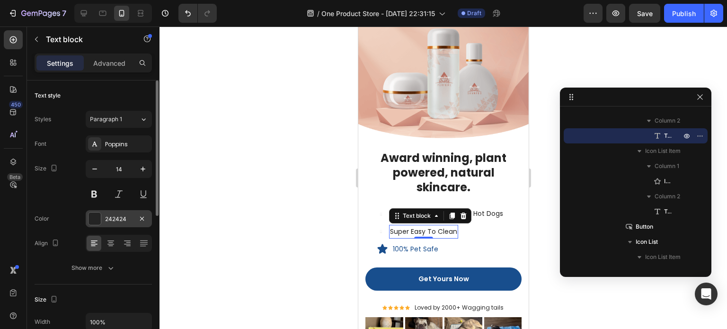
click at [100, 219] on div at bounding box center [95, 219] width 12 height 12
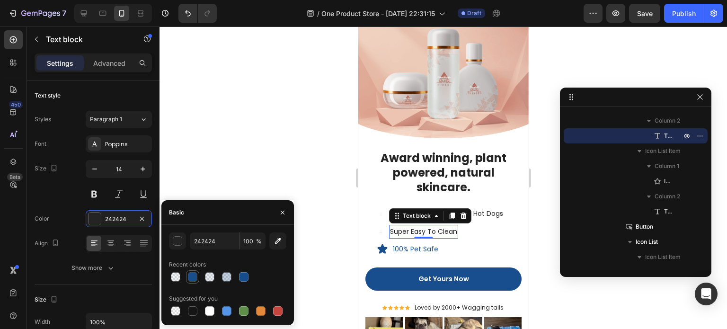
click at [189, 272] on div at bounding box center [192, 276] width 11 height 11
type input "164C8C"
type input "99"
click at [489, 212] on p "Instant Cooling Relief for Hot Dogs" at bounding box center [446, 214] width 113 height 12
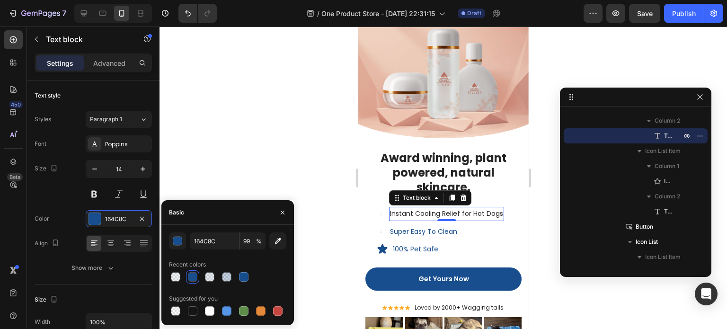
scroll to position [194, 0]
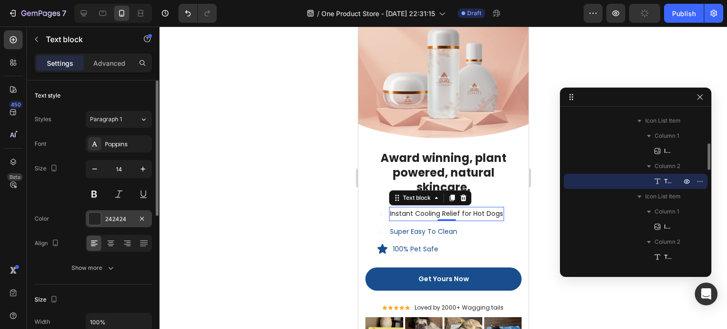
click at [94, 219] on div at bounding box center [95, 219] width 12 height 12
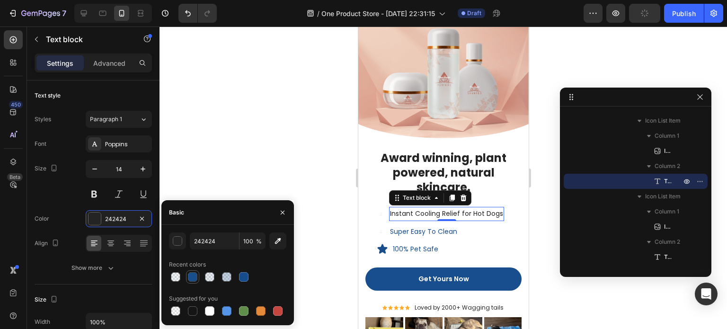
click at [190, 277] on div at bounding box center [192, 276] width 9 height 9
type input "164C8C"
type input "99"
click at [381, 246] on icon at bounding box center [382, 248] width 10 height 9
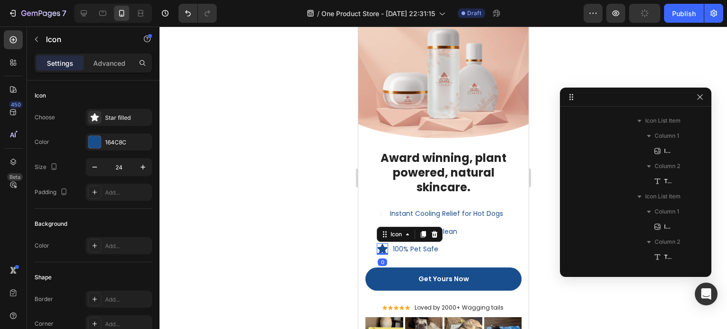
scroll to position [315, 0]
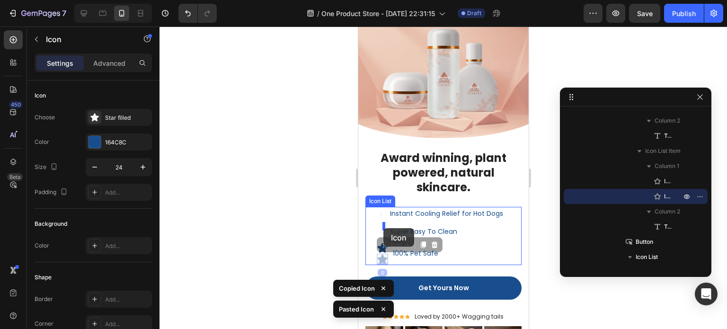
drag, startPoint x: 384, startPoint y: 252, endPoint x: 383, endPoint y: 228, distance: 24.2
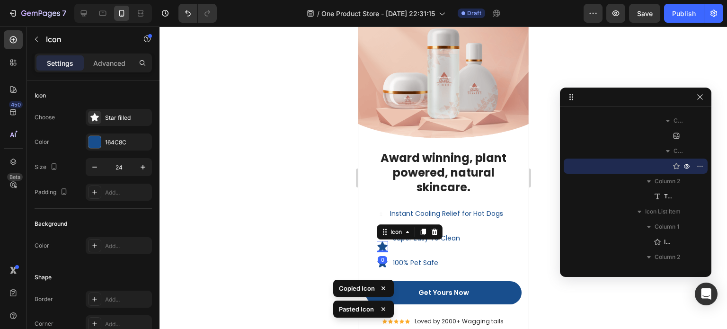
click at [383, 241] on icon at bounding box center [382, 245] width 10 height 9
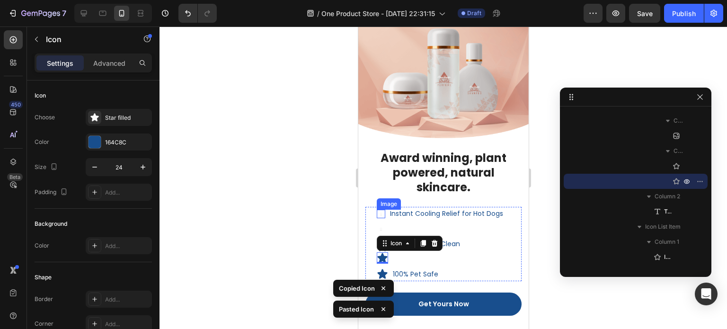
drag, startPoint x: 739, startPoint y: 278, endPoint x: 384, endPoint y: 210, distance: 361.7
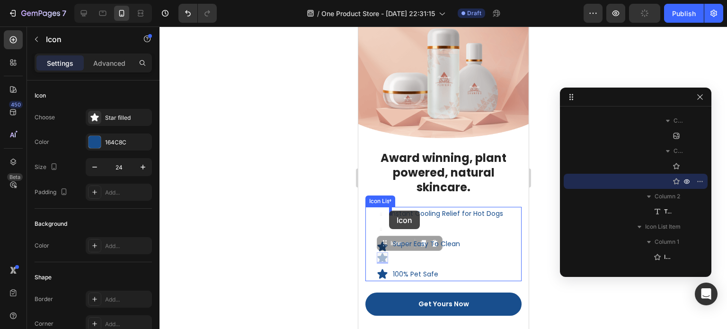
drag, startPoint x: 383, startPoint y: 253, endPoint x: 389, endPoint y: 211, distance: 43.1
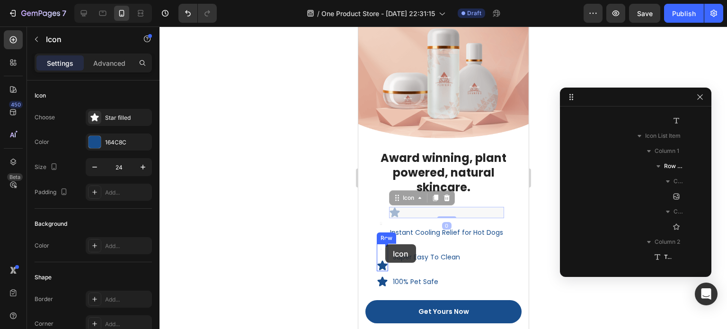
drag, startPoint x: 397, startPoint y: 206, endPoint x: 385, endPoint y: 244, distance: 39.8
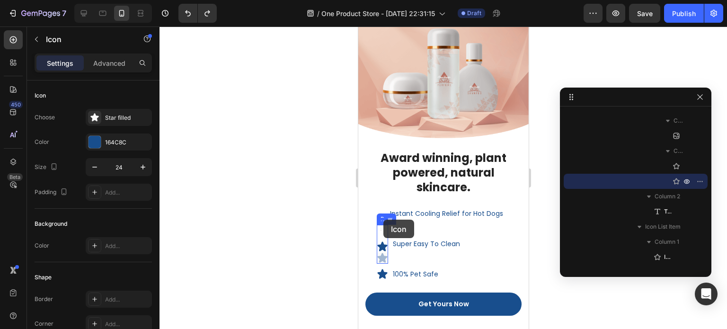
drag, startPoint x: 382, startPoint y: 253, endPoint x: 383, endPoint y: 220, distance: 33.2
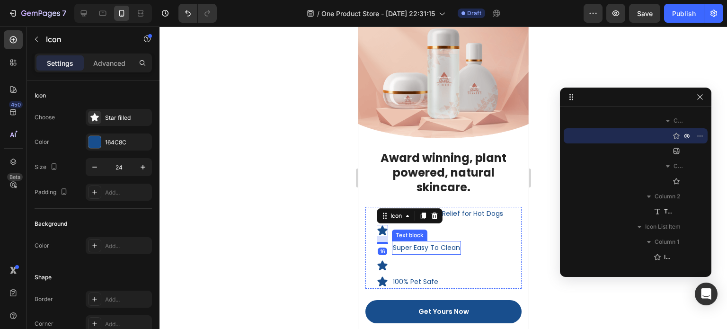
click at [489, 232] on li "Icon 16 Image Icon Row Super Easy To Clean Text block" at bounding box center [439, 248] width 127 height 46
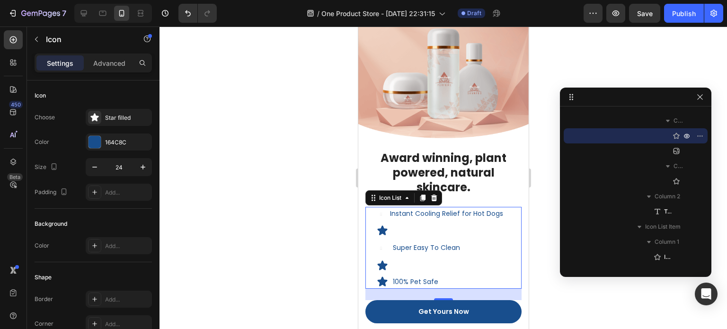
scroll to position [118, 0]
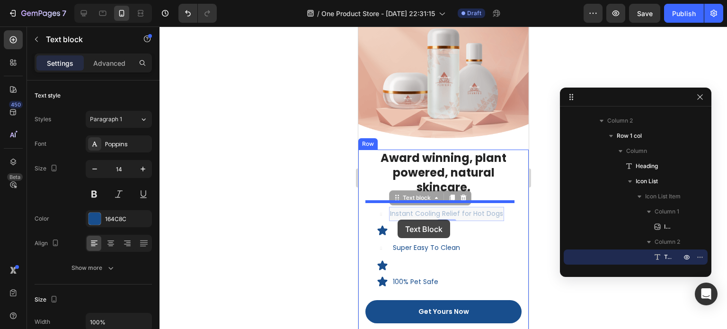
drag, startPoint x: 447, startPoint y: 206, endPoint x: 397, endPoint y: 219, distance: 51.8
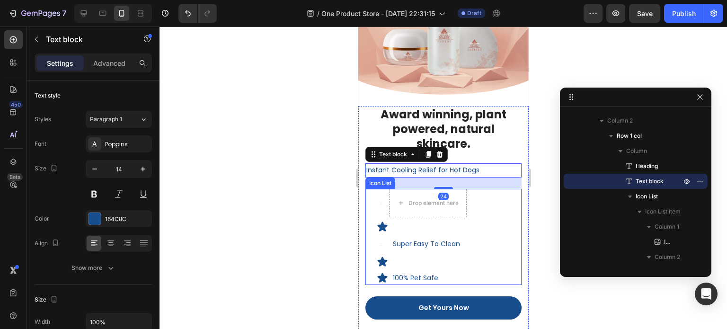
scroll to position [1924, 0]
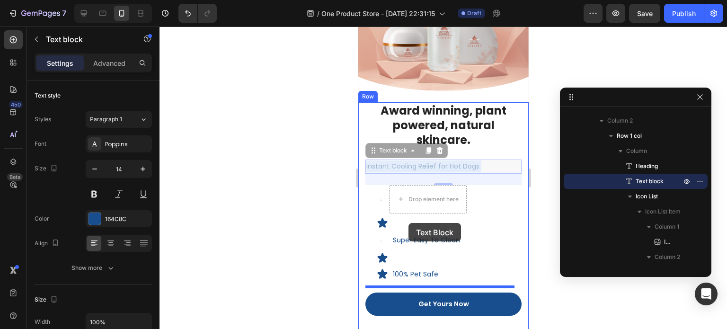
drag, startPoint x: 426, startPoint y: 196, endPoint x: 408, endPoint y: 223, distance: 32.4
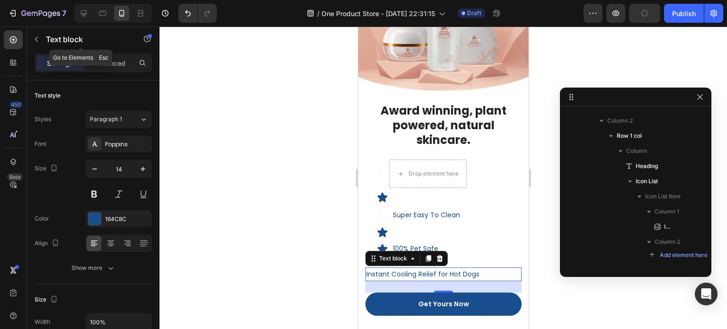
click at [37, 41] on icon "button" at bounding box center [36, 39] width 3 height 5
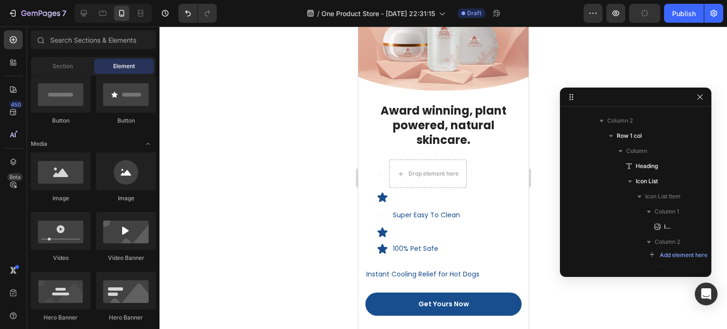
scroll to position [142, 0]
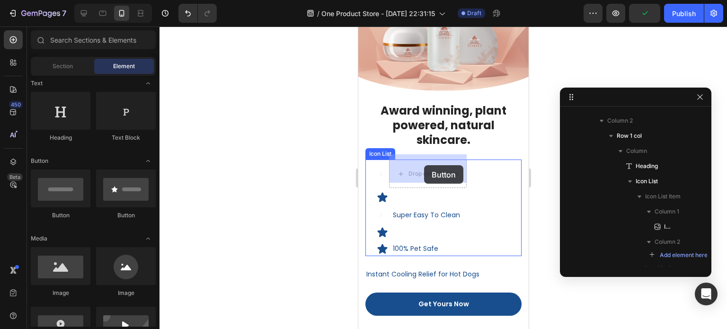
drag, startPoint x: 475, startPoint y: 220, endPoint x: 424, endPoint y: 165, distance: 75.0
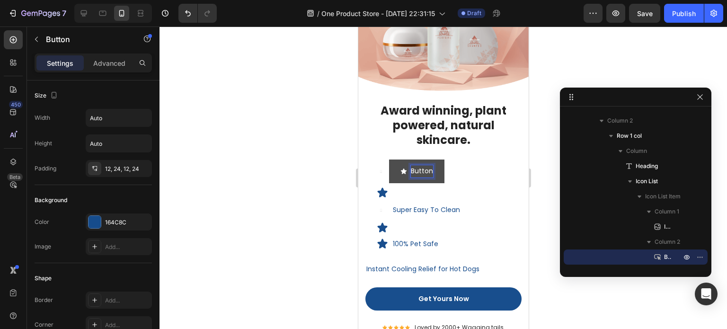
click at [429, 165] on p "Button" at bounding box center [422, 171] width 22 height 12
click at [442, 171] on button "Button" at bounding box center [416, 171] width 55 height 23
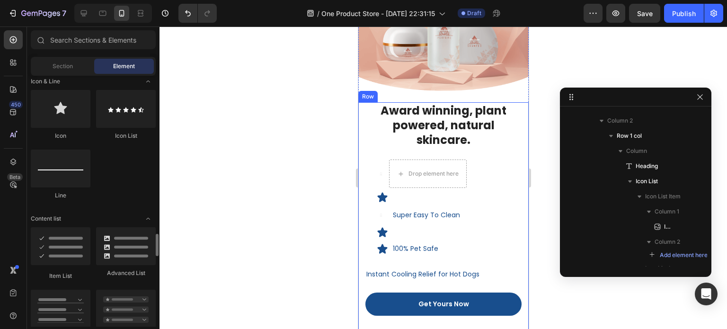
scroll to position [710, 0]
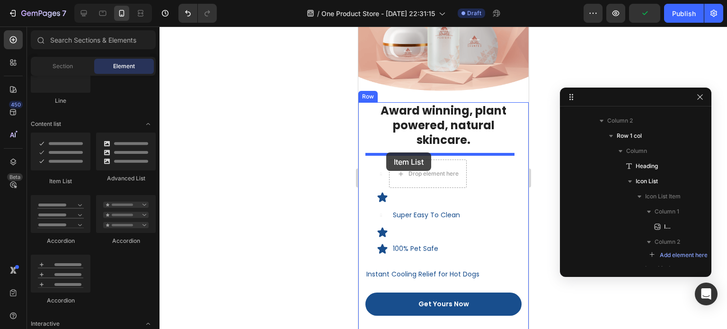
drag, startPoint x: 413, startPoint y: 182, endPoint x: 386, endPoint y: 152, distance: 40.2
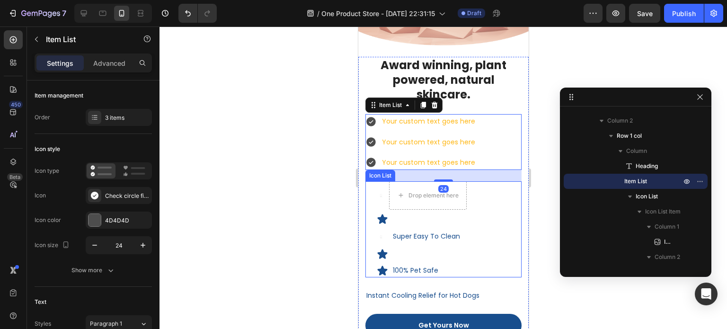
scroll to position [1972, 0]
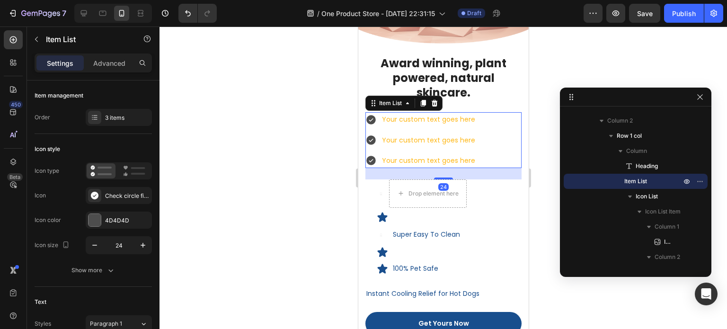
click at [372, 157] on icon at bounding box center [370, 160] width 9 height 9
click at [372, 156] on icon at bounding box center [370, 160] width 9 height 9
click at [90, 198] on icon at bounding box center [94, 195] width 9 height 9
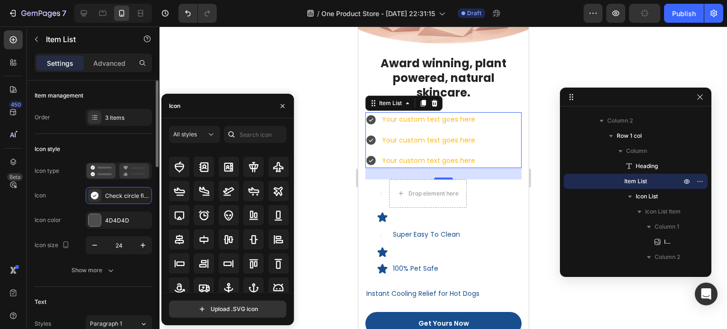
scroll to position [0, 0]
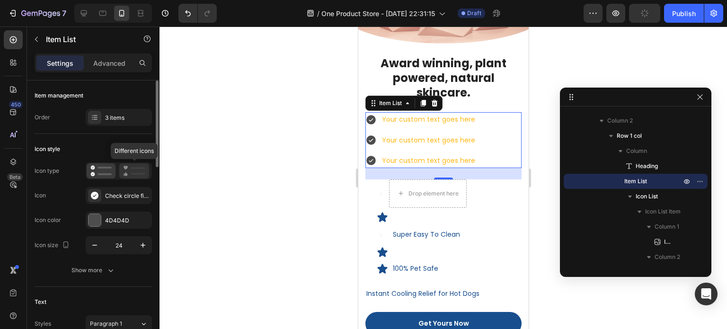
click at [129, 169] on icon at bounding box center [134, 170] width 22 height 11
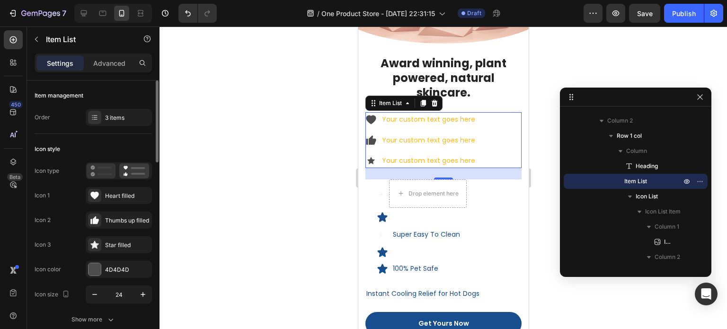
click at [110, 173] on rect at bounding box center [105, 174] width 14 height 2
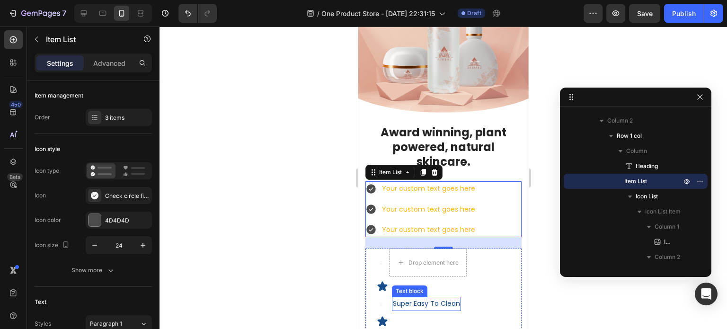
scroll to position [1877, 0]
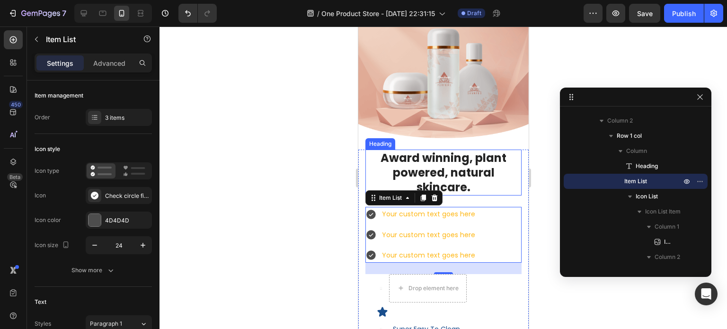
click at [452, 170] on p "Award winning, plant powered, natural skincare." at bounding box center [443, 173] width 154 height 45
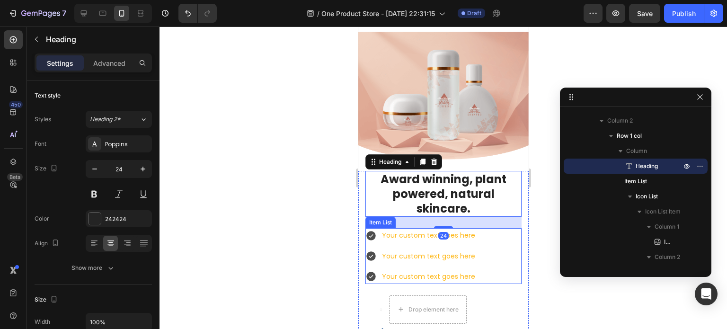
select select "Extra Large (150x100cm)"
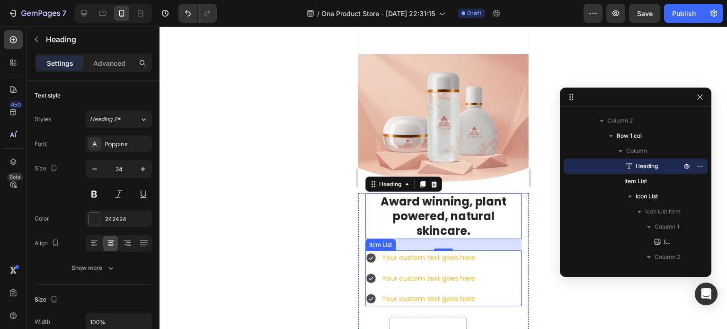
select select "Extra Large (150x100cm)"
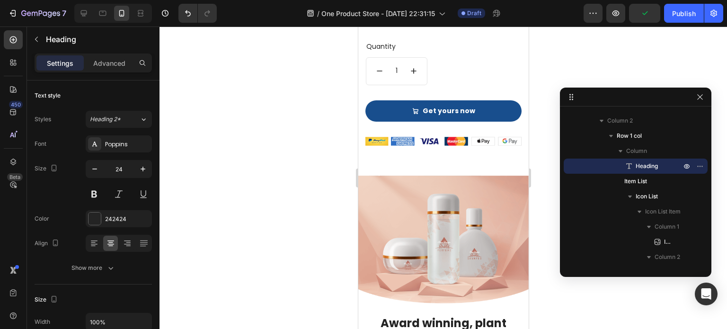
scroll to position [1782, 0]
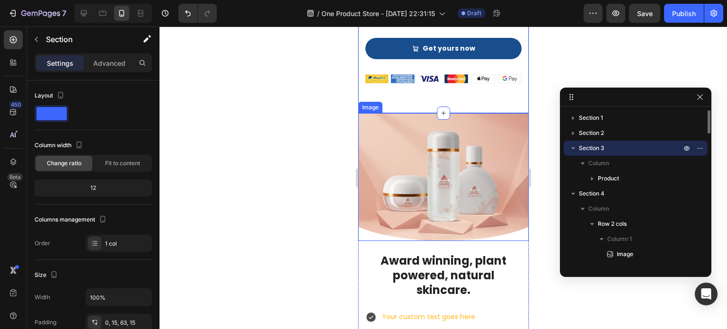
click at [518, 138] on img at bounding box center [443, 177] width 170 height 128
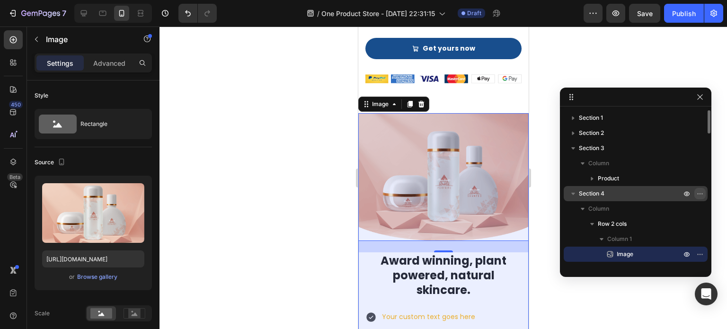
click at [698, 193] on icon "button" at bounding box center [701, 194] width 8 height 8
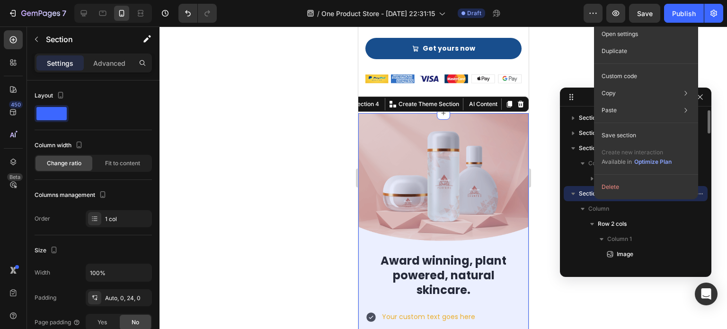
click at [637, 187] on button "Delete" at bounding box center [646, 187] width 97 height 17
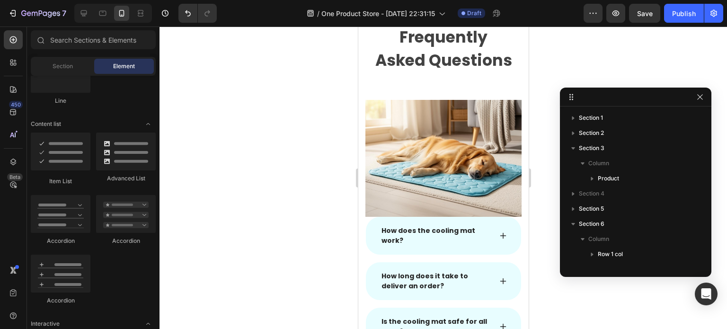
select select "Extra Large (150x100cm)"
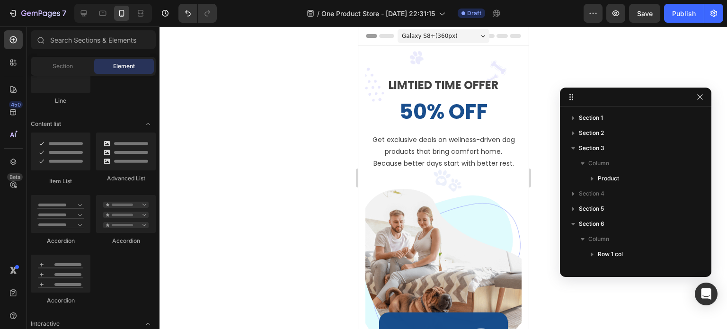
select select "Extra Large (150x100cm)"
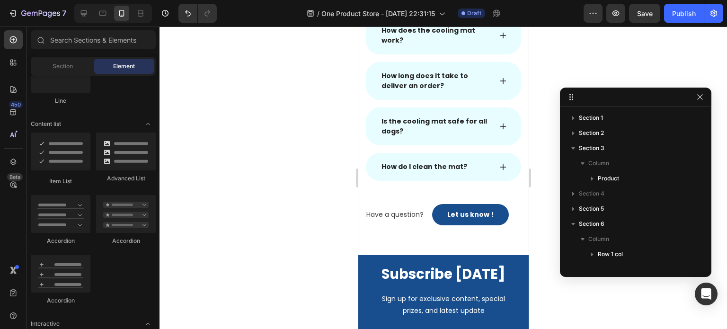
scroll to position [2012, 0]
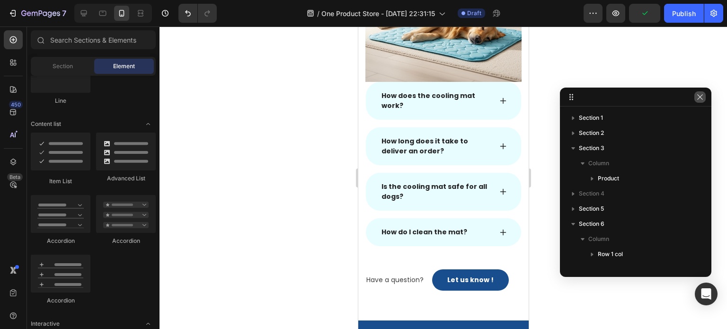
click at [701, 93] on icon "button" at bounding box center [701, 97] width 8 height 8
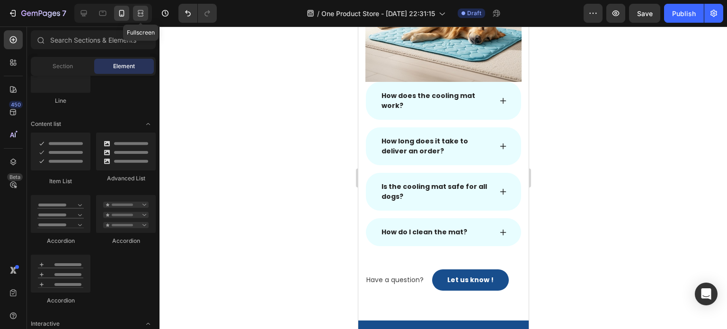
click at [134, 17] on div at bounding box center [140, 13] width 15 height 15
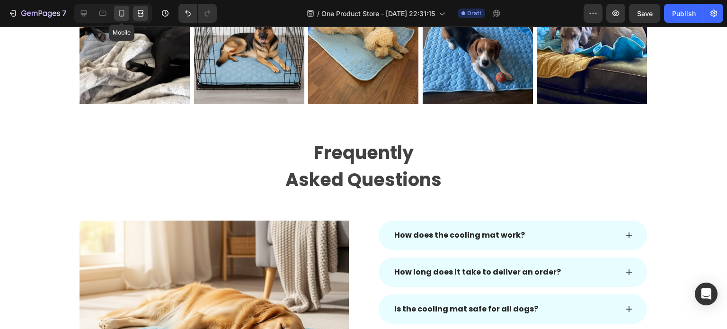
click at [123, 13] on icon at bounding box center [121, 13] width 9 height 9
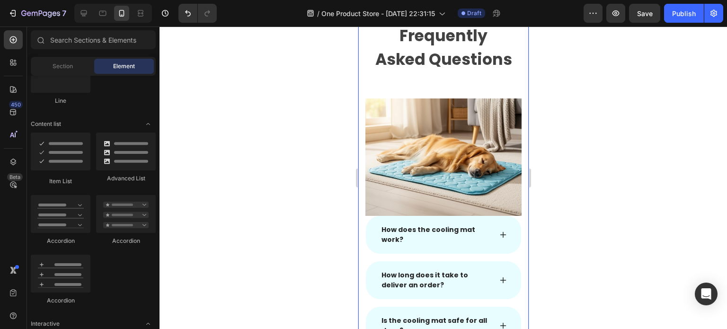
select select "Extra Large (150x100cm)"
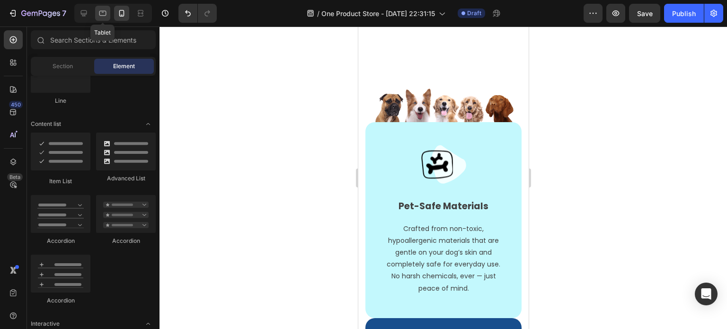
click at [107, 15] on icon at bounding box center [102, 13] width 9 height 9
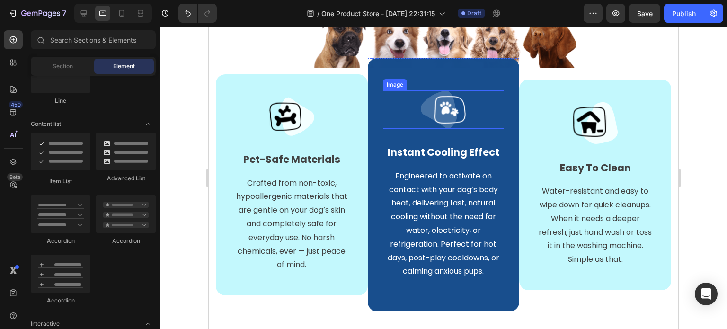
select select "Extra Large (150x100cm)"
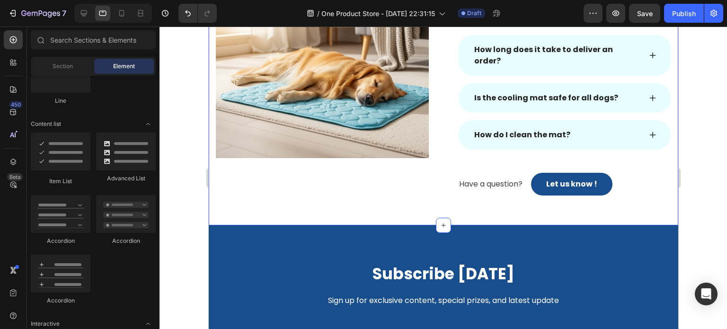
scroll to position [1752, 0]
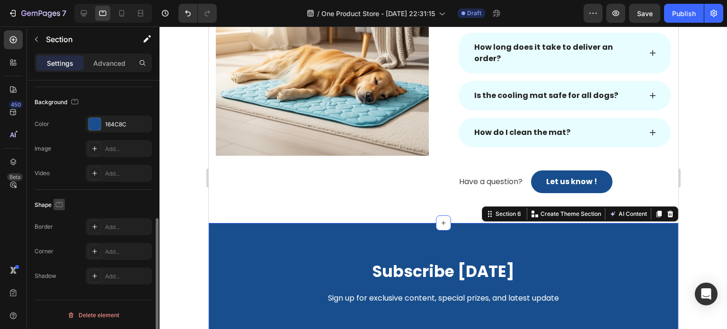
scroll to position [134, 0]
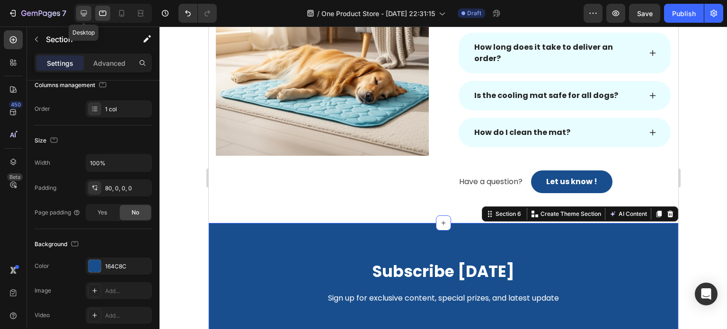
click at [86, 16] on icon at bounding box center [83, 13] width 9 height 9
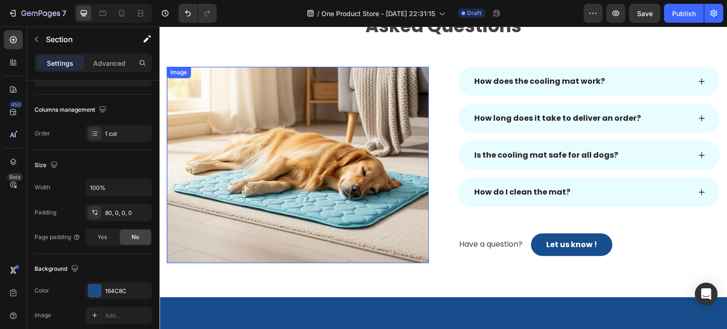
scroll to position [1604, 0]
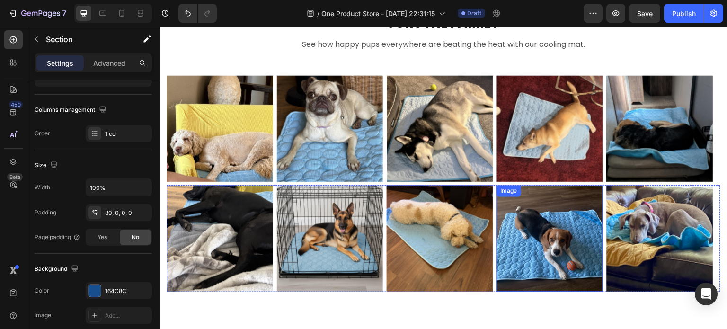
select select "Extra Large (150x100cm)"
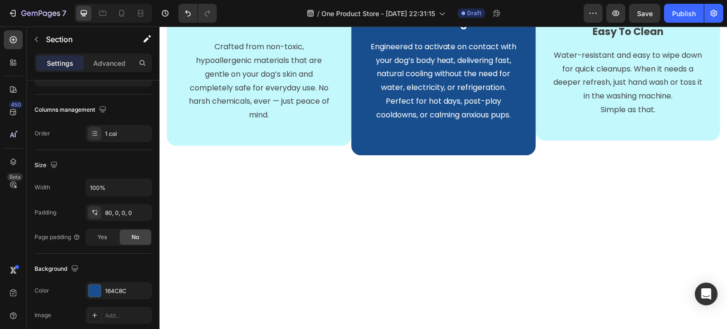
select select "Extra Large (150x100cm)"
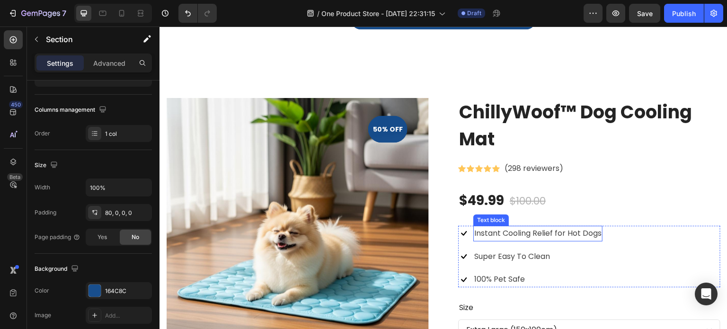
scroll to position [752, 0]
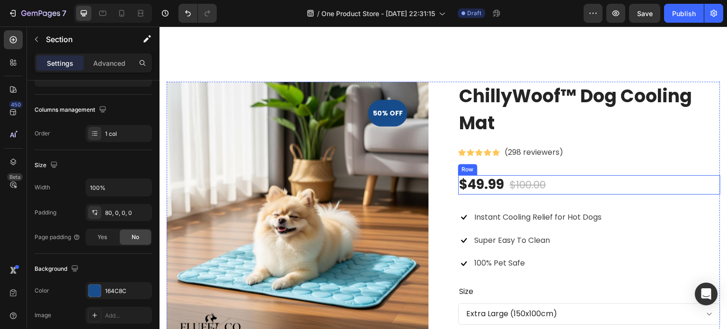
click at [550, 183] on div "$49.99 (P) Price (P) Price $100.00 (P) Price (P) Price Row" at bounding box center [589, 184] width 262 height 19
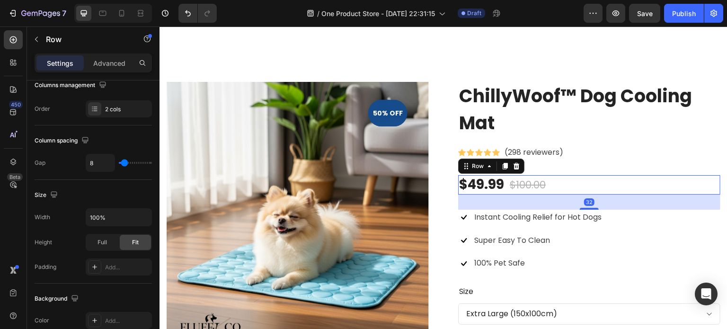
scroll to position [0, 0]
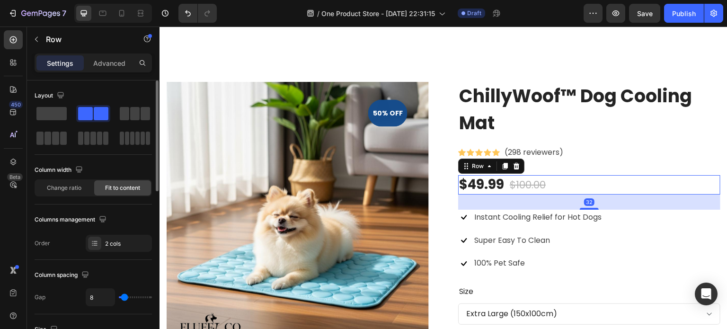
click at [554, 182] on div "$49.99 (P) Price (P) Price $100.00 (P) Price (P) Price Row 32" at bounding box center [589, 184] width 262 height 19
click at [560, 184] on div "$49.99 (P) Price (P) Price $100.00 (P) Price (P) Price Row 32" at bounding box center [589, 184] width 262 height 19
click at [383, 123] on div "50% off Product Badge Row" at bounding box center [387, 112] width 39 height 27
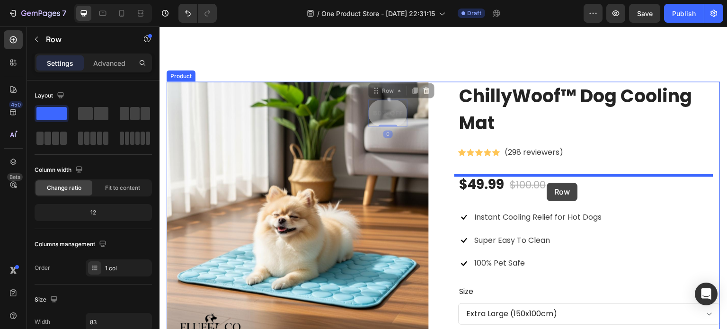
drag, startPoint x: 375, startPoint y: 122, endPoint x: 547, endPoint y: 183, distance: 182.9
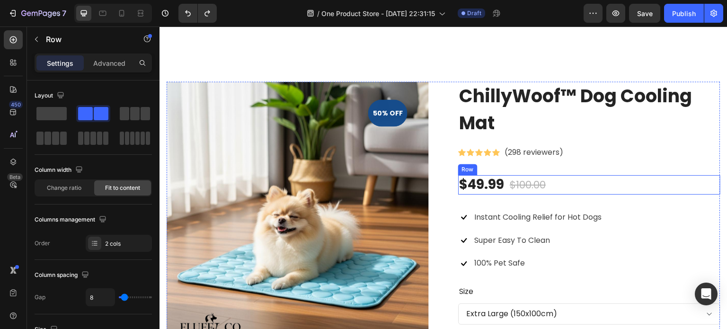
click at [555, 184] on div "$49.99 (P) Price (P) Price $100.00 (P) Price (P) Price Row" at bounding box center [589, 184] width 262 height 19
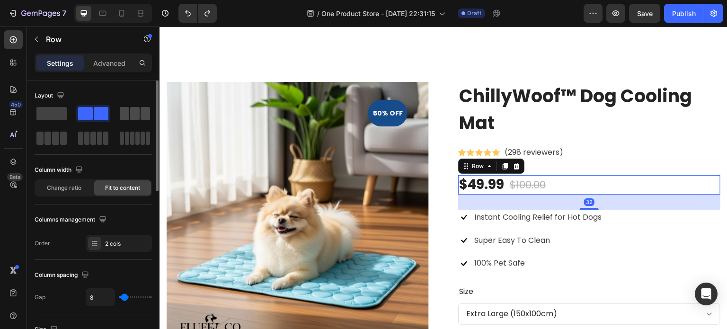
click at [148, 109] on span at bounding box center [145, 113] width 9 height 13
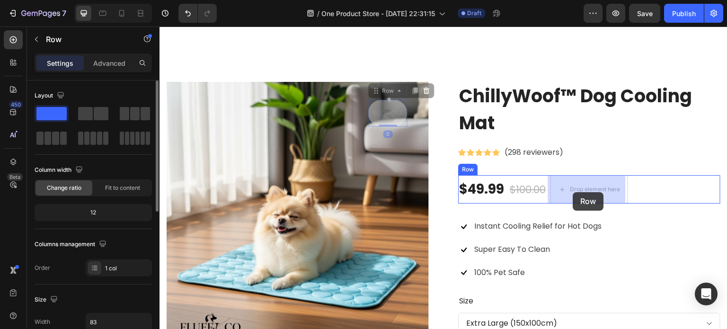
drag, startPoint x: 377, startPoint y: 123, endPoint x: 573, endPoint y: 192, distance: 208.0
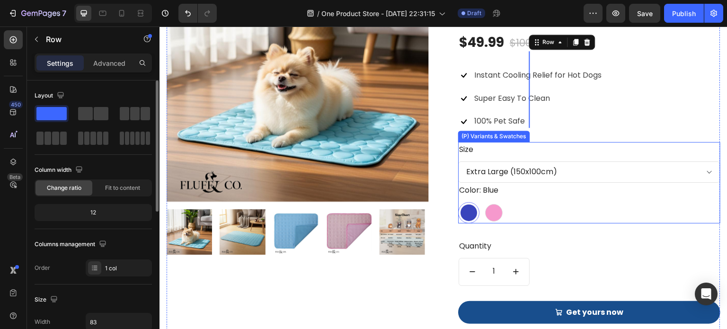
click at [606, 140] on div "ChillyWoof™ Dog Cooling Mat (P) Title Icon Icon Icon Icon Icon Icon List Hoz (2…" at bounding box center [589, 146] width 262 height 415
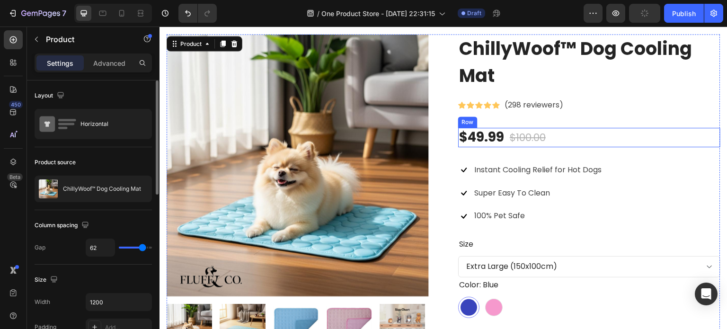
scroll to position [752, 0]
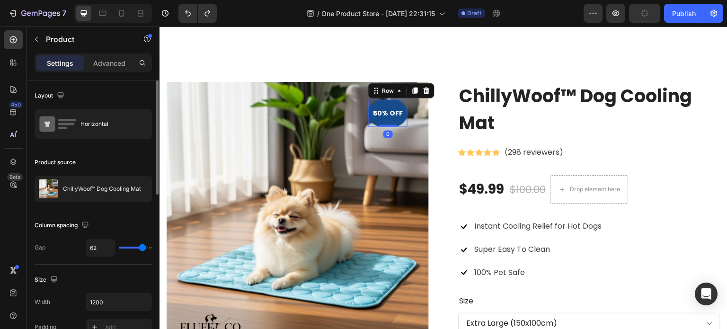
click at [376, 123] on div "50% off Product Badge Row 0" at bounding box center [387, 112] width 39 height 27
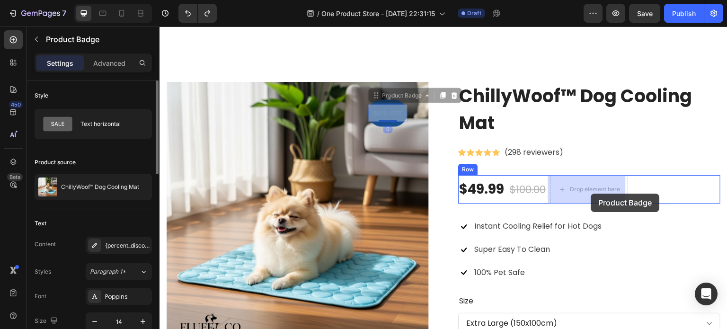
drag, startPoint x: 377, startPoint y: 120, endPoint x: 591, endPoint y: 194, distance: 226.7
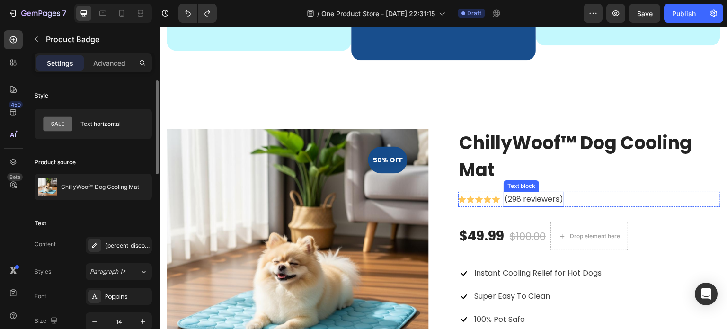
scroll to position [705, 0]
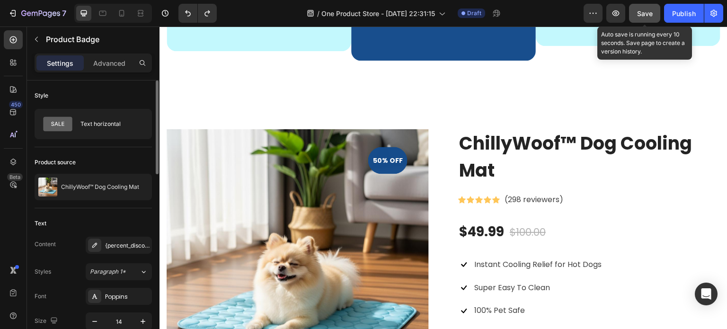
click at [653, 15] on span "Save" at bounding box center [645, 13] width 16 height 8
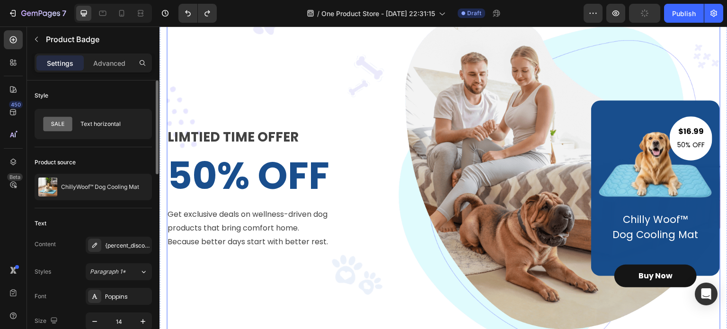
scroll to position [0, 0]
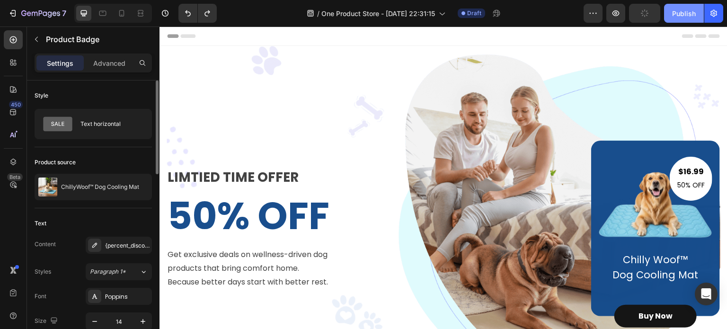
click at [674, 14] on div "Publish" at bounding box center [684, 14] width 24 height 10
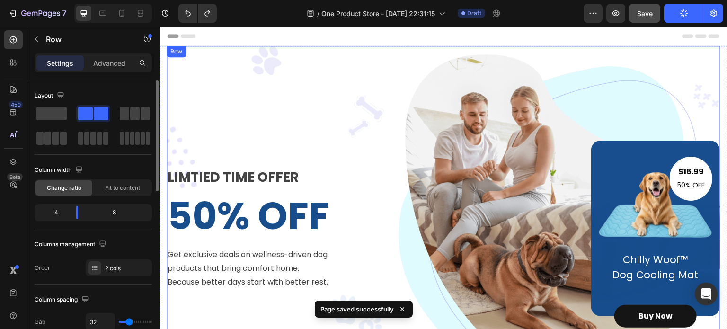
click at [371, 52] on div "LIMTIED TIME OFFER Text block 50% OFF Heading Get exclusive deals on wellness-d…" at bounding box center [444, 228] width 554 height 365
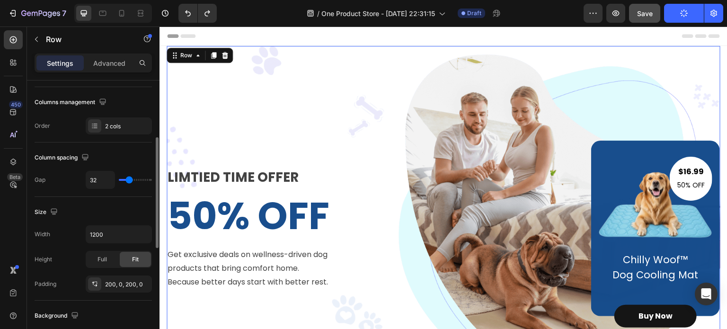
scroll to position [189, 0]
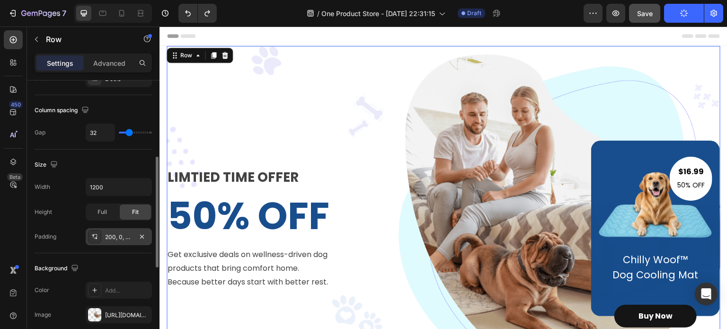
click at [112, 238] on div "200, 0, 200, 0" at bounding box center [118, 237] width 27 height 9
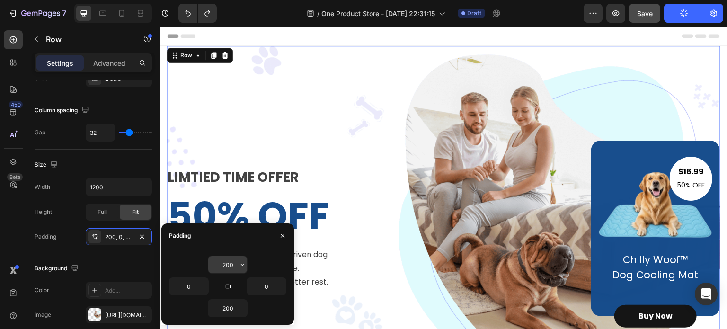
click at [229, 268] on input "200" at bounding box center [227, 264] width 39 height 17
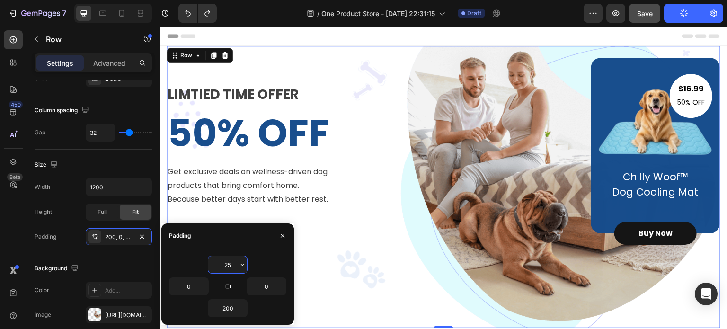
type input "2"
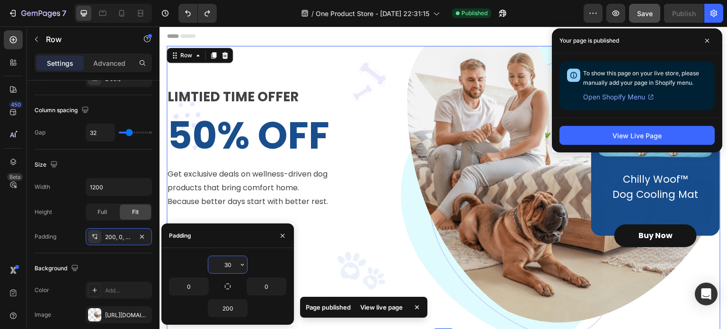
type input "3"
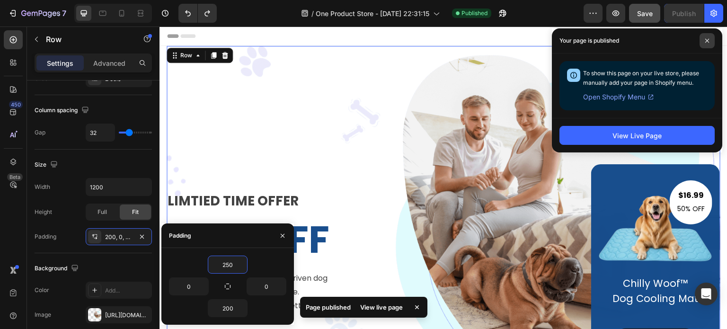
type input "250"
click at [709, 43] on icon at bounding box center [707, 40] width 5 height 5
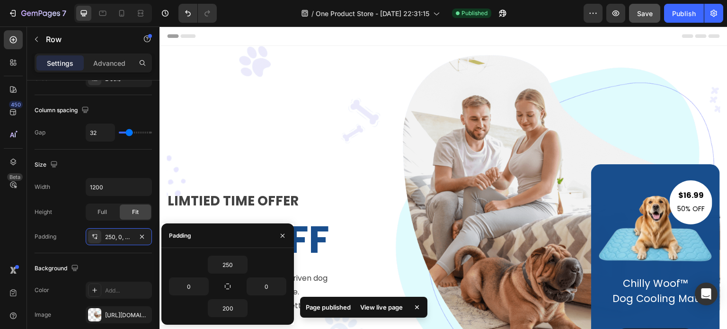
click at [631, 33] on div "Header" at bounding box center [443, 36] width 553 height 19
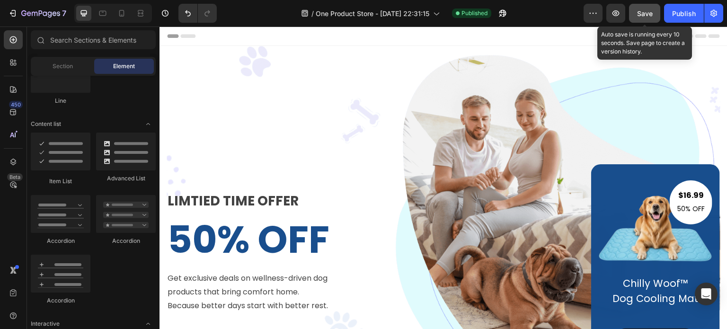
click at [650, 17] on span "Save" at bounding box center [645, 13] width 16 height 8
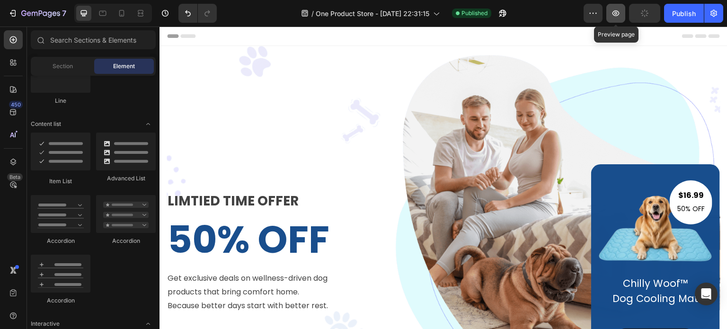
click at [616, 17] on icon "button" at bounding box center [615, 13] width 9 height 9
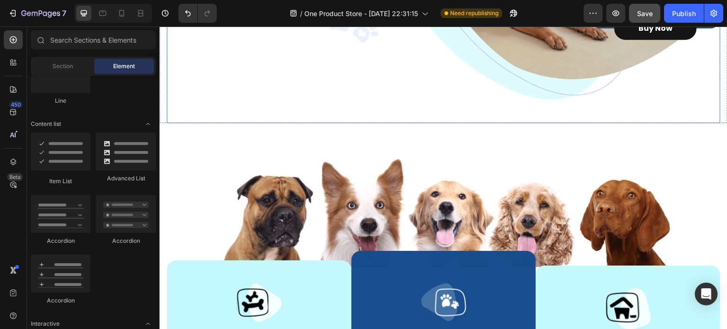
select select "Extra Large (150x100cm)"
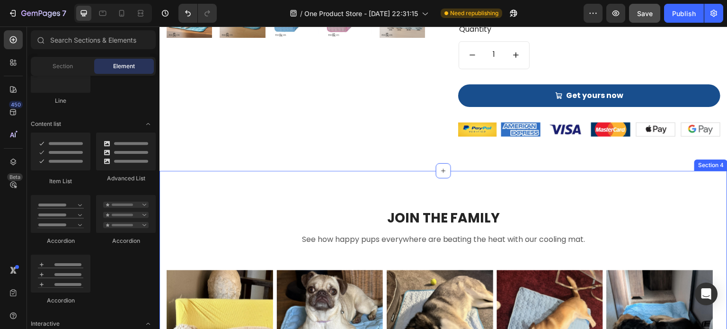
scroll to position [1136, 0]
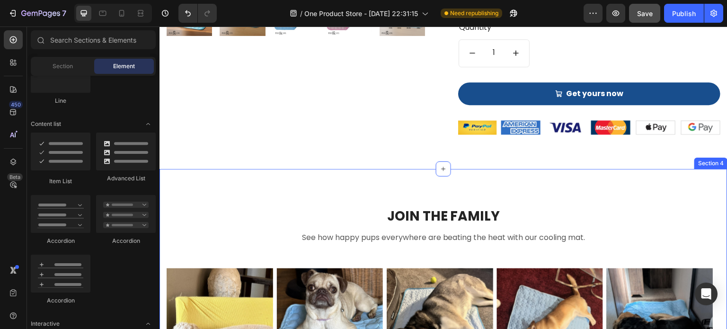
click at [390, 181] on div "JOIN THE FAMILY Heading Row See how happy pups everywhere are beating the heat …" at bounding box center [444, 326] width 568 height 315
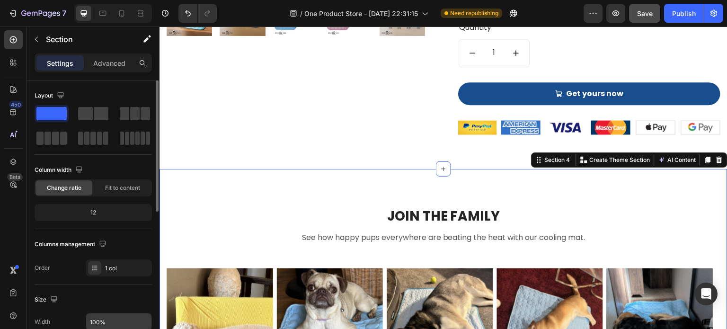
scroll to position [189, 0]
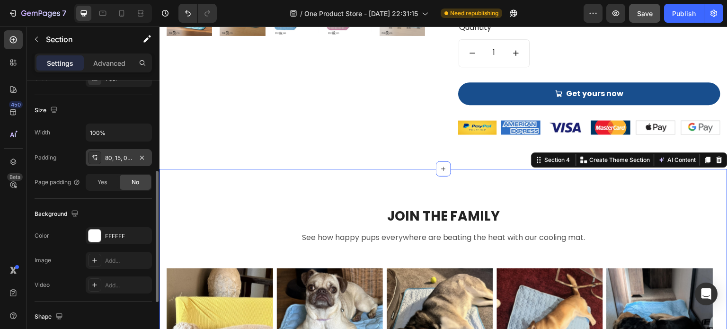
click at [110, 157] on div "80, 15, 0, 15" at bounding box center [118, 158] width 27 height 9
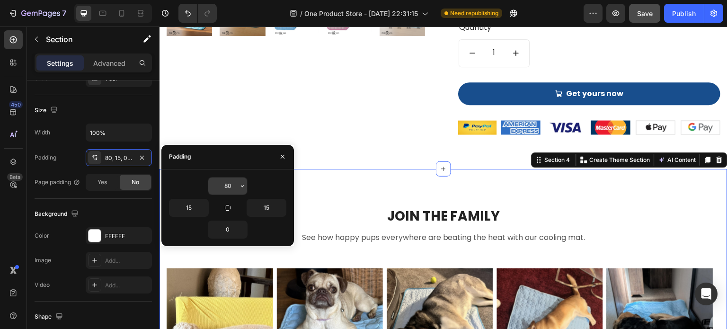
click at [232, 185] on input "80" at bounding box center [227, 186] width 39 height 17
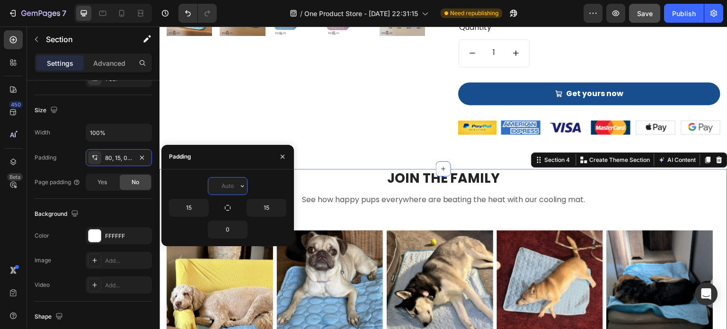
type input "0"
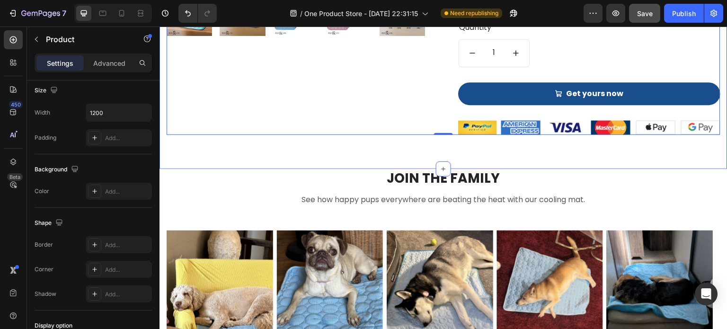
scroll to position [0, 0]
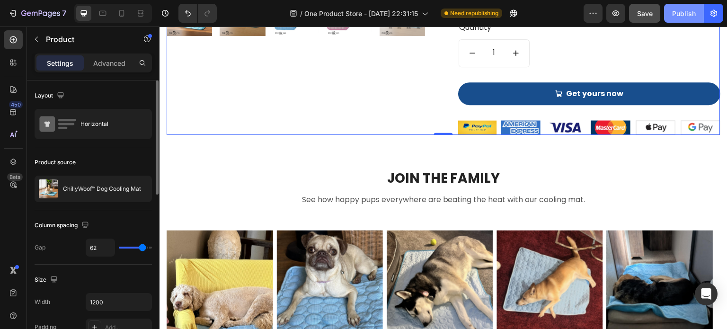
click at [679, 18] on div "Publish" at bounding box center [684, 14] width 24 height 10
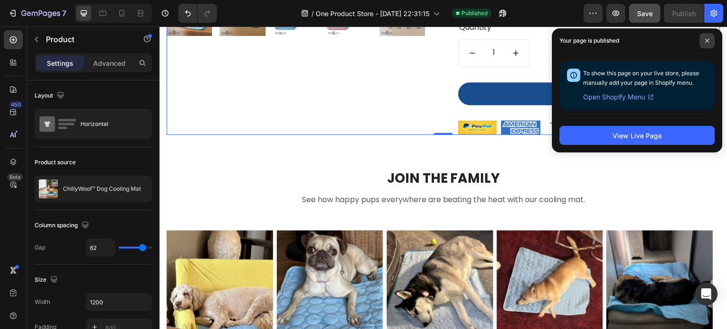
click at [706, 42] on icon at bounding box center [707, 40] width 5 height 5
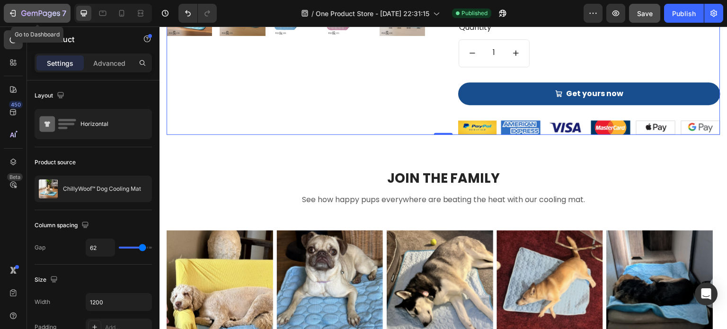
click at [21, 11] on icon "button" at bounding box center [40, 14] width 39 height 8
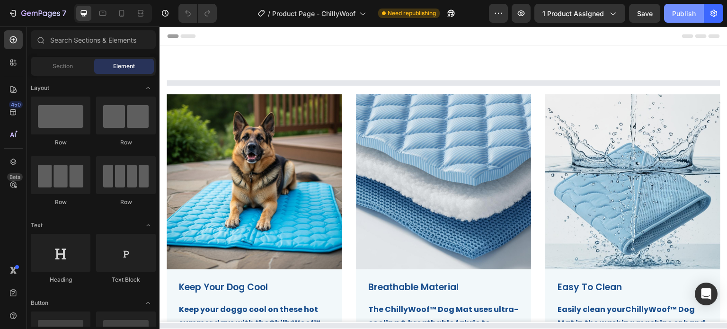
click at [690, 9] on div "Publish" at bounding box center [684, 14] width 24 height 10
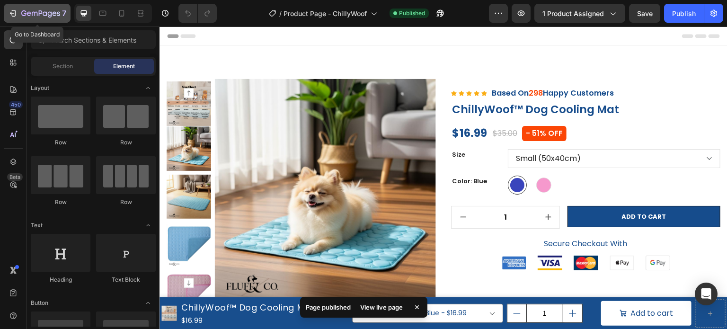
click at [13, 16] on icon "button" at bounding box center [12, 13] width 9 height 9
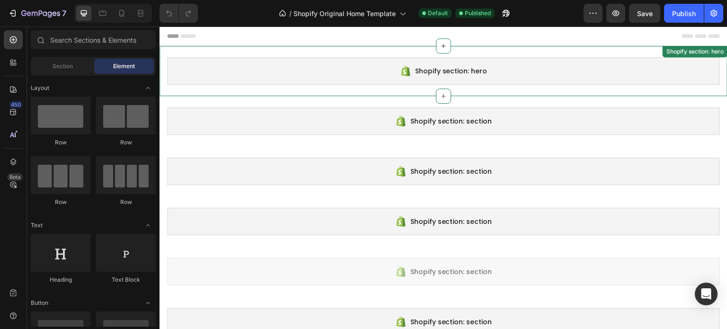
click at [292, 51] on div "Shopify section: hero Shopify section: hero" at bounding box center [444, 71] width 568 height 50
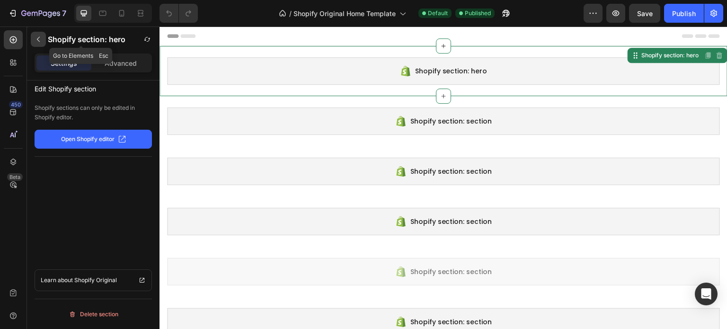
click at [40, 40] on icon "button" at bounding box center [39, 40] width 8 height 8
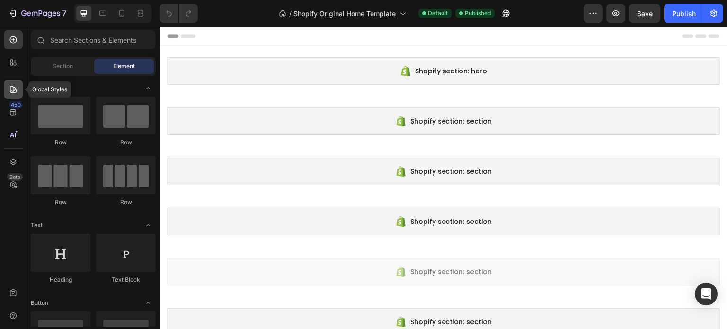
click at [11, 94] on icon at bounding box center [13, 89] width 9 height 9
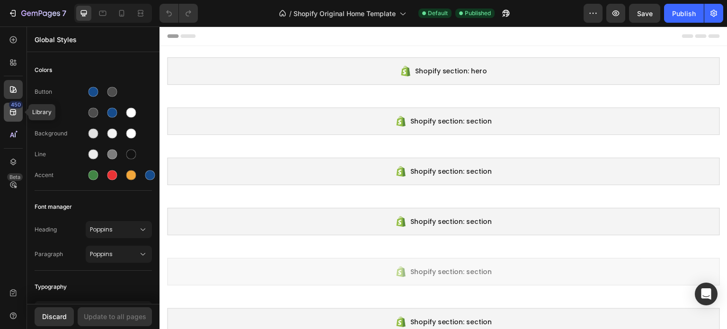
click at [11, 117] on div "450" at bounding box center [13, 112] width 19 height 19
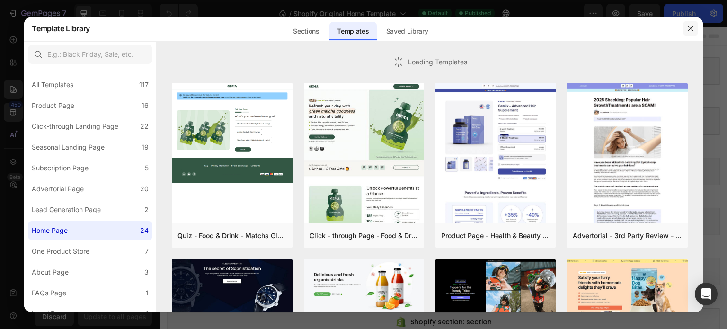
click at [689, 32] on icon "button" at bounding box center [691, 29] width 8 height 8
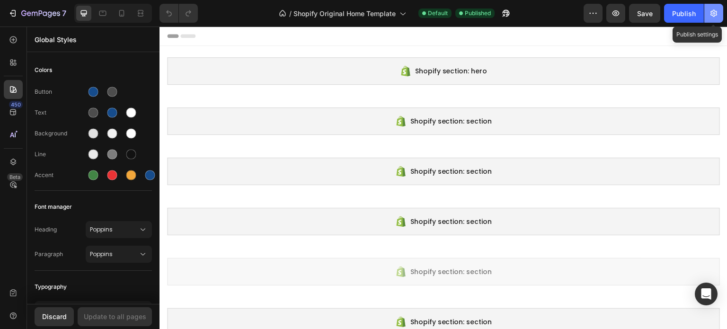
click at [718, 17] on icon "button" at bounding box center [713, 13] width 9 height 9
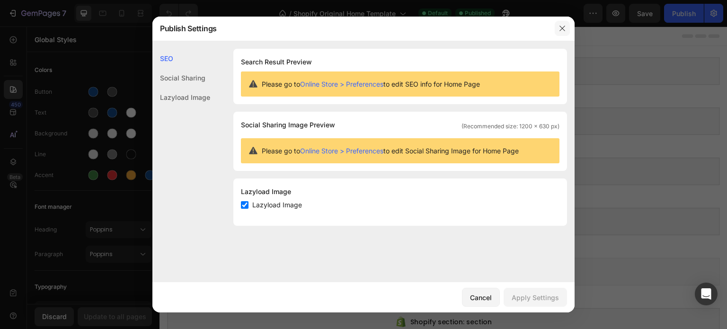
click at [555, 31] on button "button" at bounding box center [562, 28] width 15 height 15
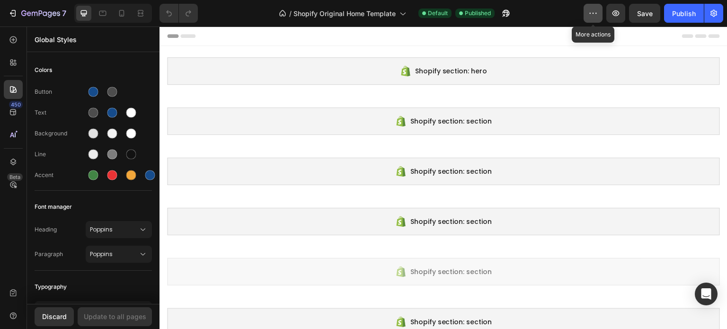
click at [598, 15] on icon "button" at bounding box center [593, 13] width 9 height 9
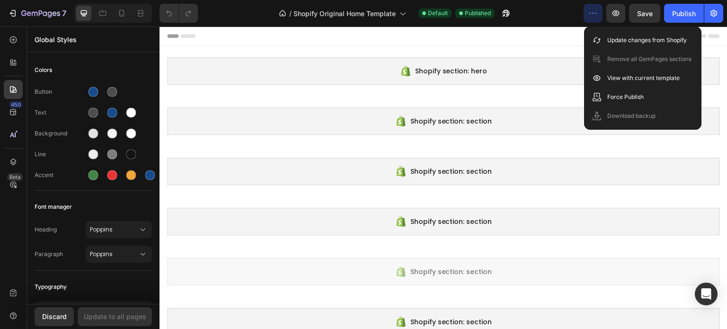
click at [515, 34] on div at bounding box center [443, 36] width 553 height 19
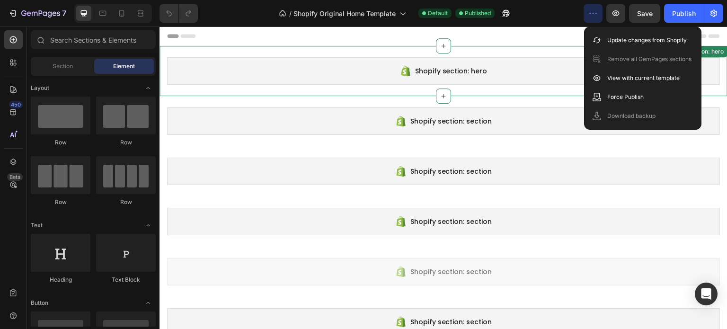
click at [404, 49] on div "Shopify section: hero Shopify section: hero" at bounding box center [444, 71] width 568 height 50
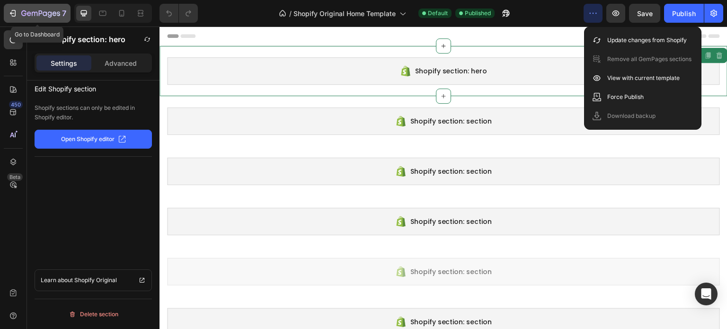
click at [15, 13] on icon "button" at bounding box center [12, 13] width 9 height 9
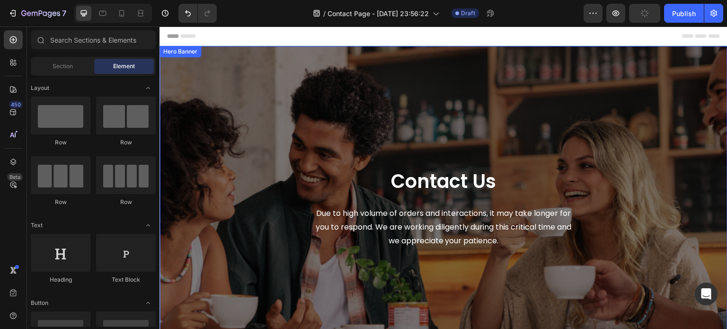
click at [239, 103] on div "Contact Us Heading Due to high volume of orders and interactions, it may take l…" at bounding box center [444, 208] width 554 height 295
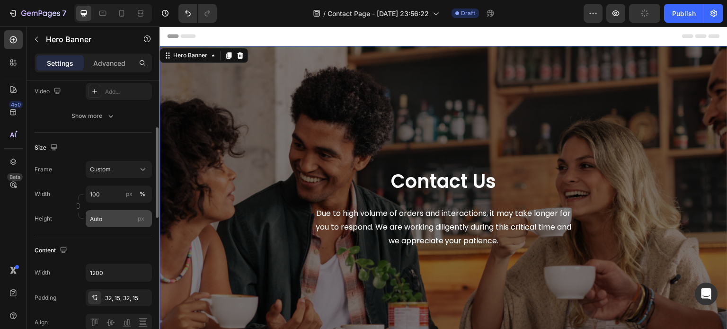
scroll to position [47, 0]
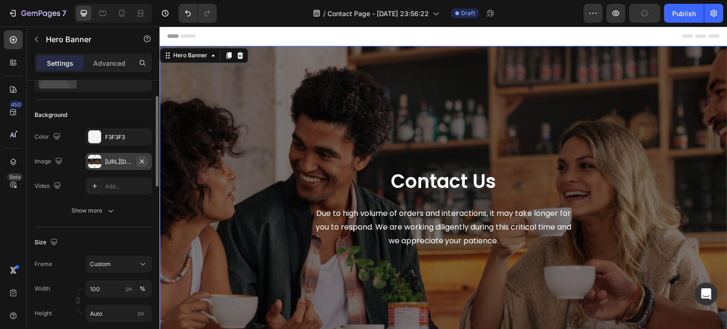
click at [143, 163] on icon "button" at bounding box center [142, 162] width 8 height 8
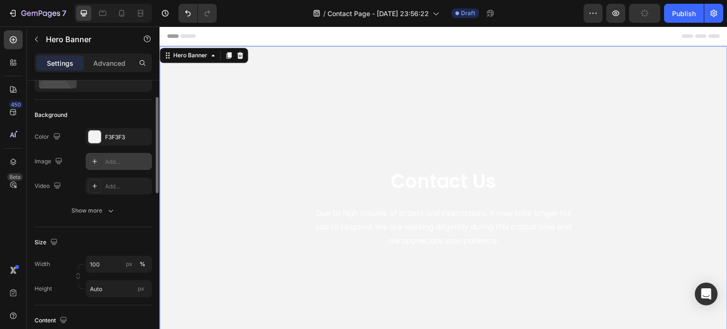
click at [123, 161] on div "Add..." at bounding box center [127, 162] width 45 height 9
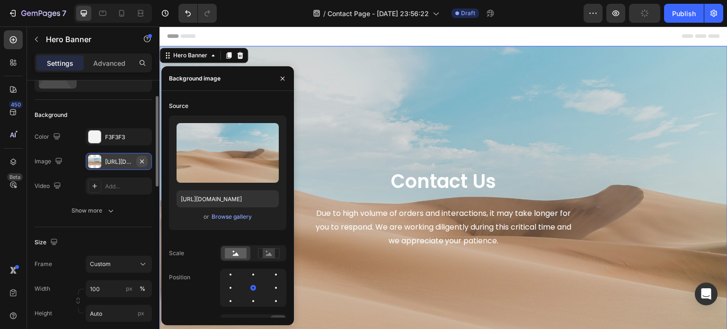
click at [144, 162] on icon "button" at bounding box center [142, 162] width 8 height 8
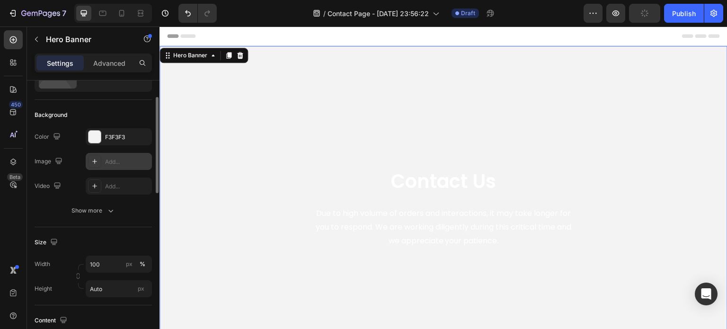
click at [100, 162] on div at bounding box center [94, 161] width 13 height 13
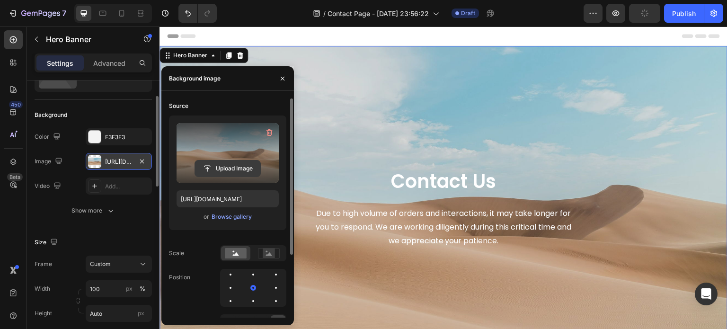
click at [232, 166] on input "file" at bounding box center [227, 169] width 65 height 16
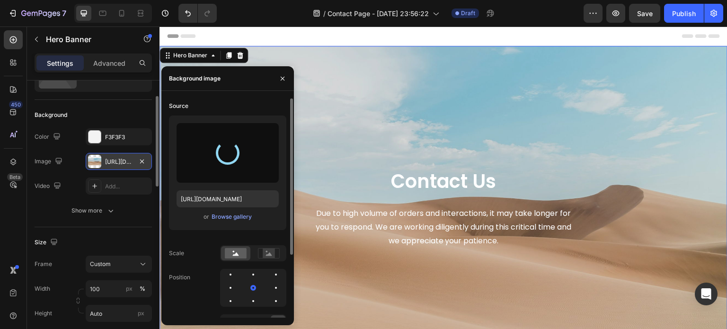
type input "https://cdn.shopify.com/s/files/1/0927/3943/6914/files/gempages_581492877050250…"
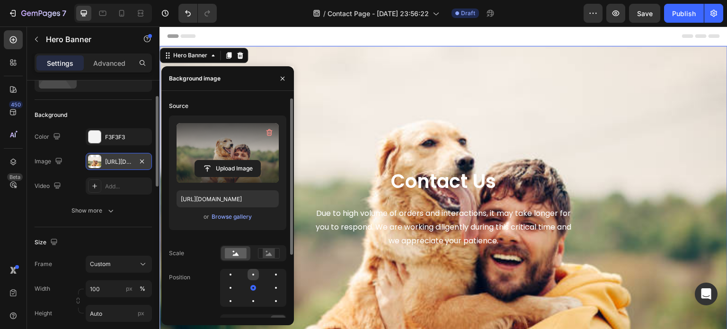
click at [252, 274] on div at bounding box center [253, 275] width 2 height 2
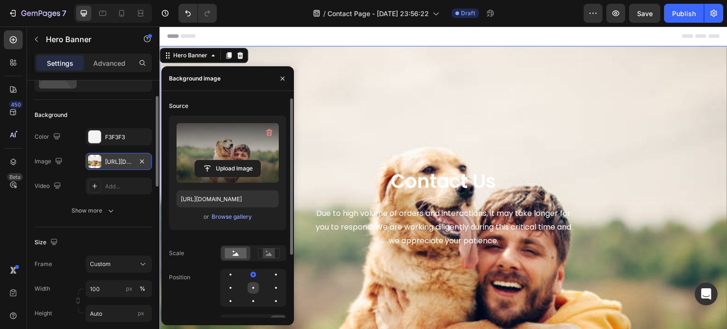
click at [270, 285] on div at bounding box center [275, 287] width 11 height 11
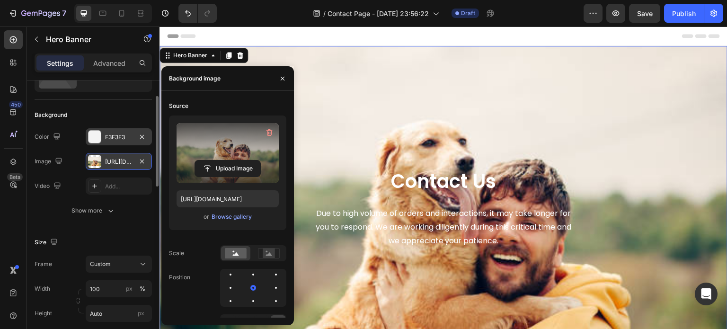
click at [98, 138] on div at bounding box center [95, 137] width 12 height 12
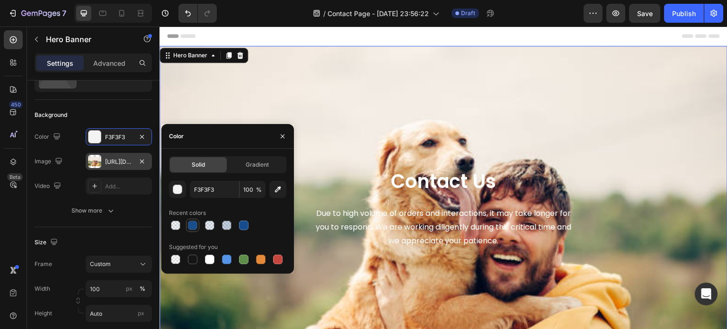
click at [191, 227] on div at bounding box center [192, 225] width 9 height 9
type input "164C8C"
type input "99"
click at [142, 140] on button "button" at bounding box center [141, 136] width 11 height 11
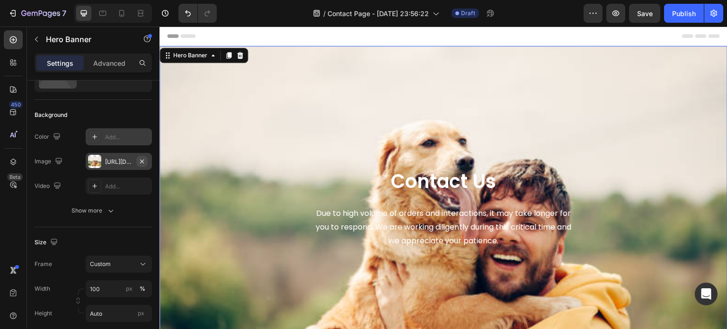
click at [143, 163] on icon "button" at bounding box center [142, 162] width 8 height 8
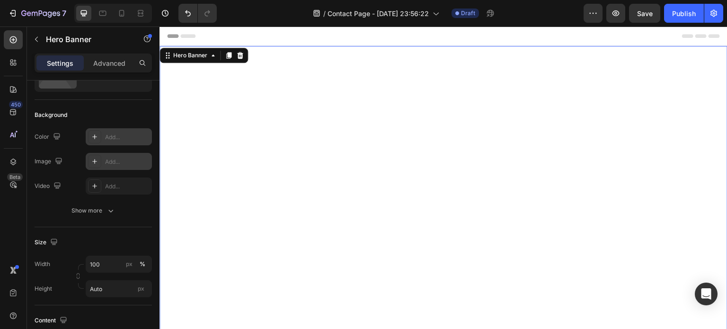
click at [89, 161] on div at bounding box center [94, 161] width 13 height 13
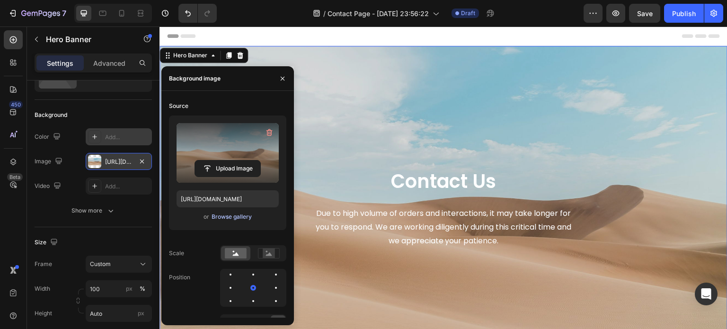
click at [231, 213] on div "Browse gallery" at bounding box center [232, 217] width 40 height 9
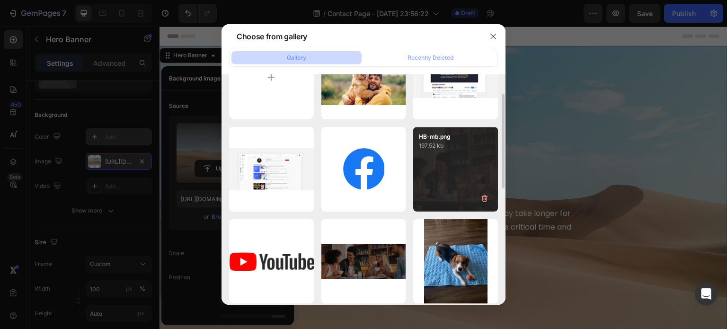
click at [461, 179] on div "HB-mb.png 197.52 kb" at bounding box center [455, 169] width 85 height 85
type input "https://cdn.shopify.com/s/files/1/0927/3943/6914/files/gempages_581492877050250…"
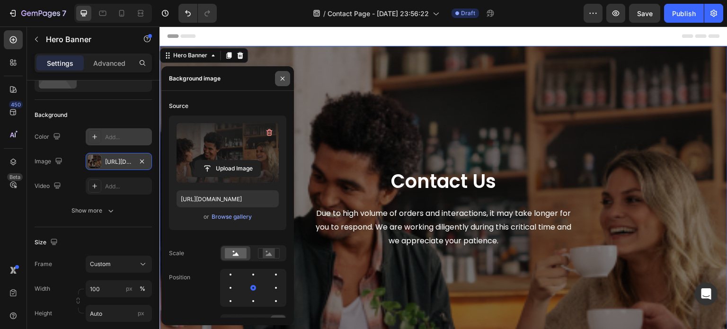
drag, startPoint x: 281, startPoint y: 77, endPoint x: 206, endPoint y: 125, distance: 89.4
click at [281, 77] on icon "button" at bounding box center [283, 78] width 4 height 4
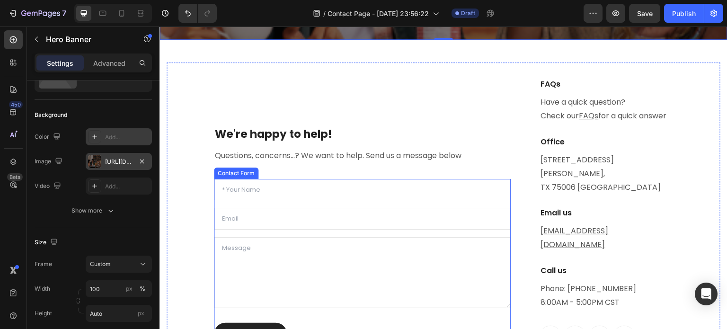
scroll to position [331, 0]
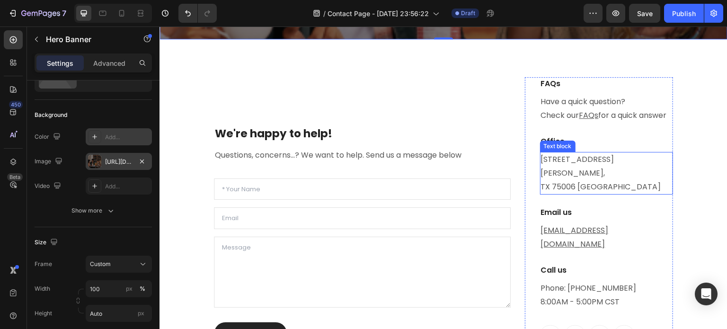
click at [586, 185] on p "1520 Luna Road Carrollton, TX 75006 United States" at bounding box center [606, 173] width 131 height 41
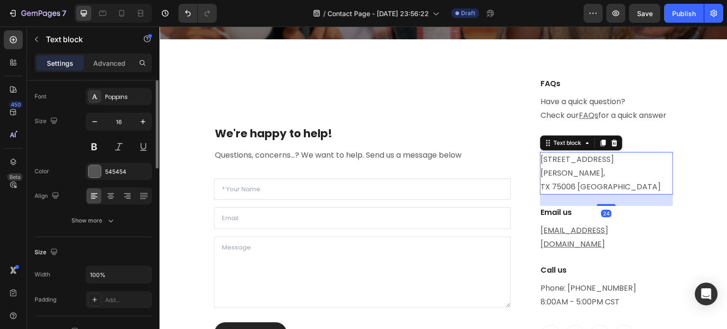
scroll to position [0, 0]
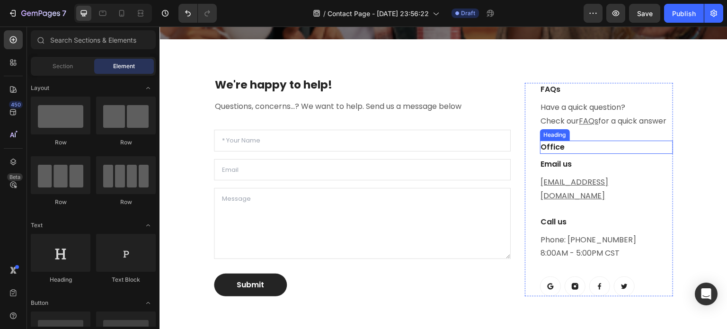
click at [572, 153] on p "Office" at bounding box center [606, 147] width 131 height 11
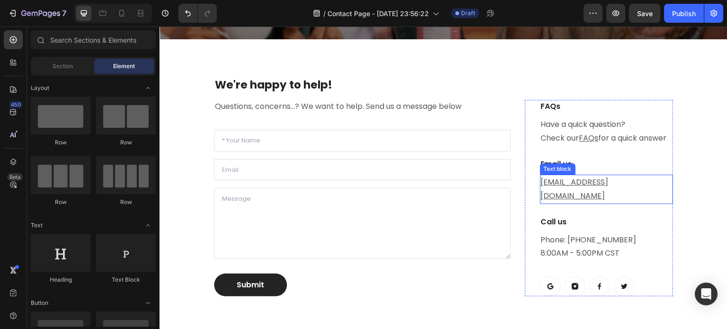
click at [571, 196] on u "help@gempages.com" at bounding box center [575, 189] width 68 height 25
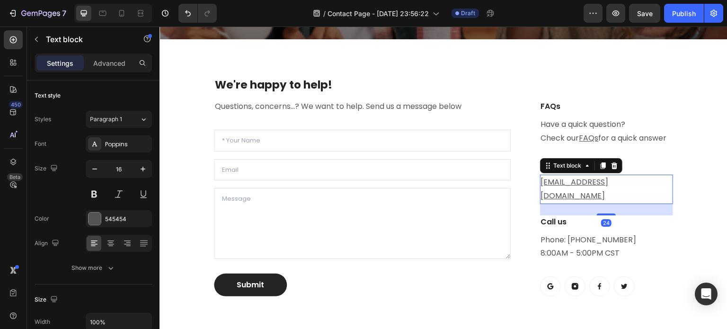
click at [571, 196] on u "help@gempages.com" at bounding box center [575, 189] width 68 height 25
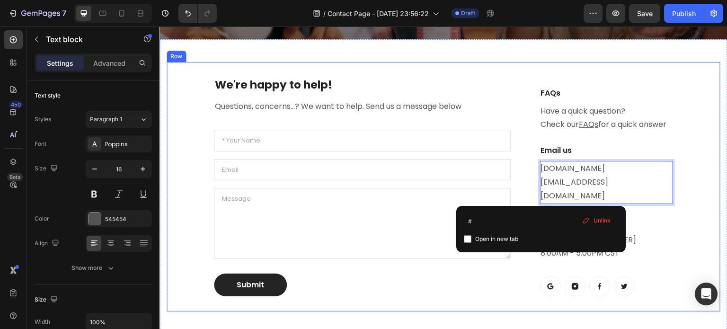
click at [719, 220] on div "We're happy to help! Heading Questions, concerns...? We want to help. Send us a…" at bounding box center [444, 186] width 568 height 295
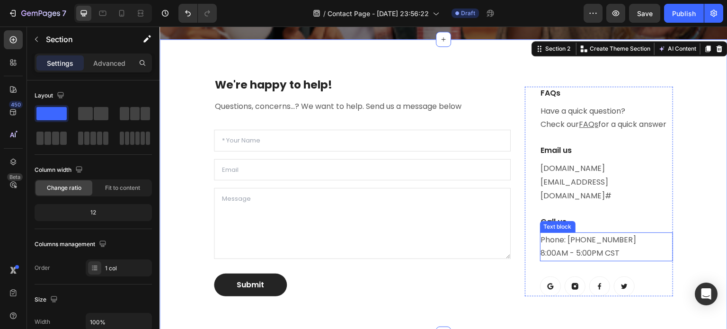
click at [579, 241] on p "Phone: 682-651-7554 8:00AM - 5:00PM CST" at bounding box center [606, 246] width 131 height 27
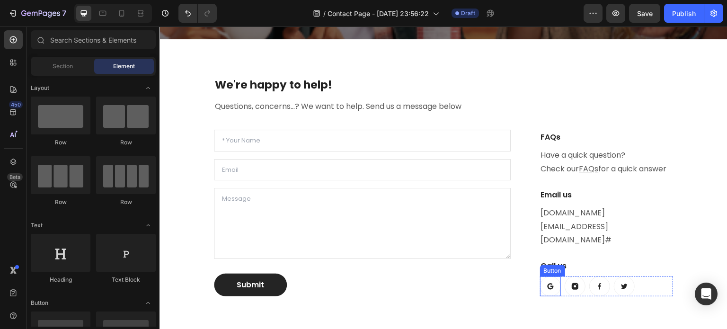
click at [550, 286] on link at bounding box center [550, 287] width 21 height 20
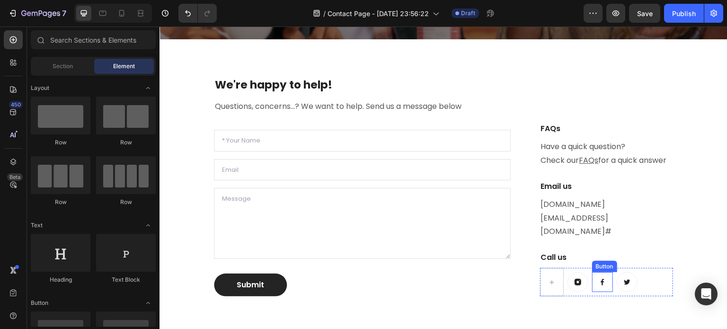
click at [592, 283] on link at bounding box center [602, 282] width 21 height 20
click at [620, 285] on link at bounding box center [630, 282] width 21 height 20
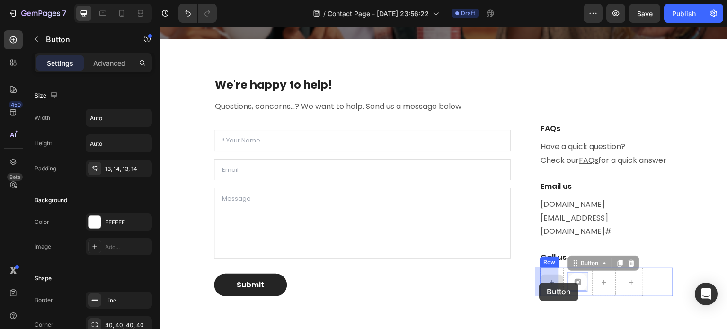
drag, startPoint x: 578, startPoint y: 285, endPoint x: 540, endPoint y: 283, distance: 38.4
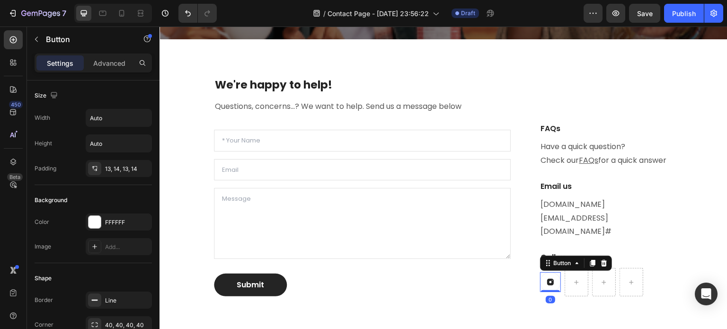
click at [547, 280] on icon at bounding box center [550, 282] width 7 height 7
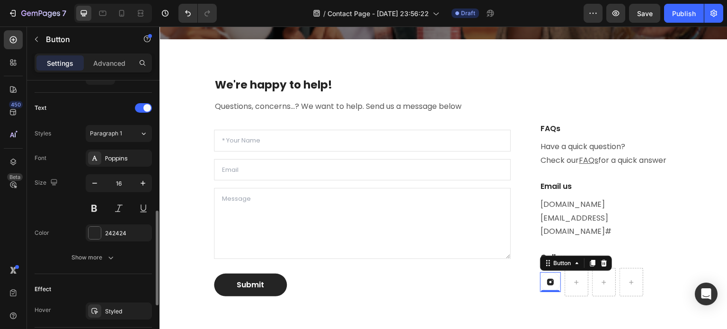
scroll to position [521, 0]
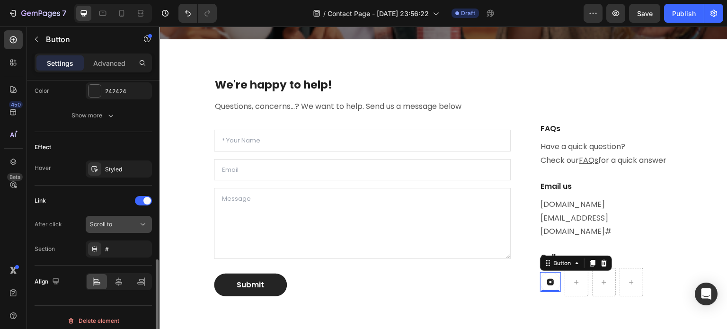
click at [116, 224] on div "Scroll to" at bounding box center [114, 224] width 48 height 9
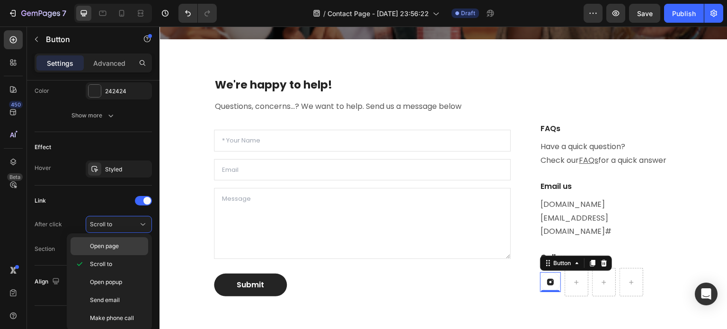
click at [112, 249] on span "Open page" at bounding box center [104, 246] width 29 height 9
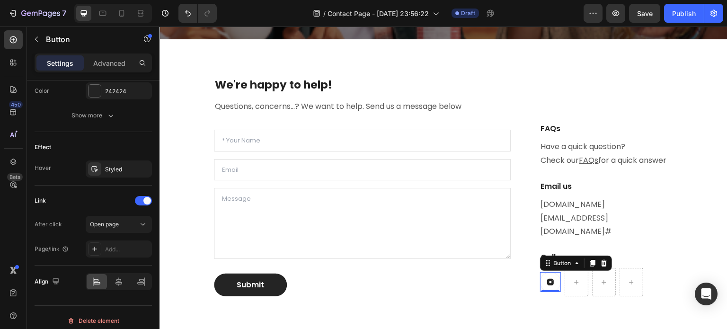
click at [548, 282] on icon at bounding box center [550, 282] width 7 height 7
click at [118, 245] on div "Add..." at bounding box center [127, 249] width 45 height 9
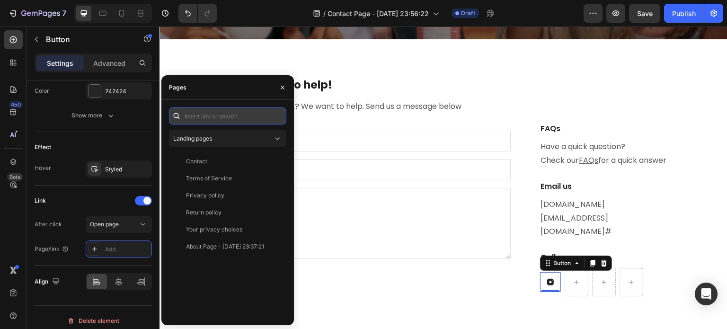
click at [222, 120] on input "text" at bounding box center [227, 115] width 117 height 17
paste input "https://www.instagram.com/pom_vibes"
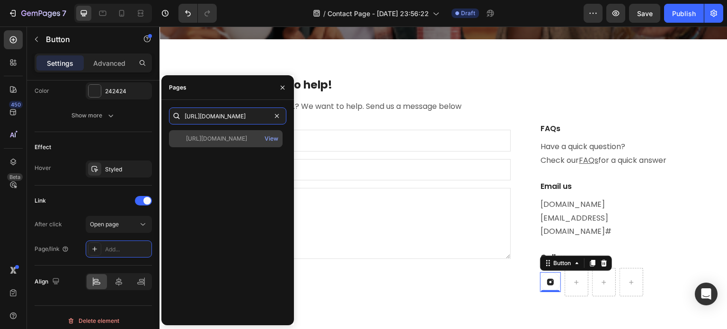
type input "https://www.instagram.com/pom_vibes"
click at [239, 143] on div "https://www.instagram.com/pom_vibes" at bounding box center [216, 138] width 61 height 9
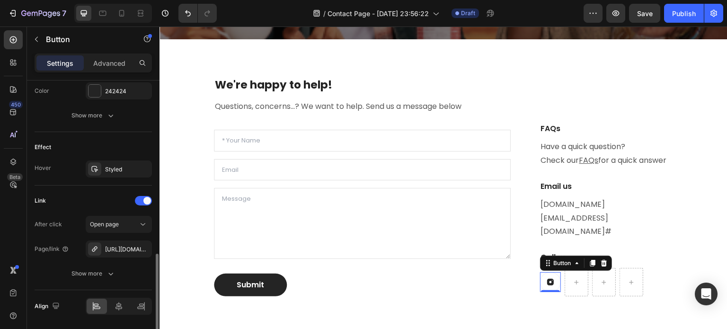
click at [111, 140] on div "Effect" at bounding box center [93, 147] width 117 height 15
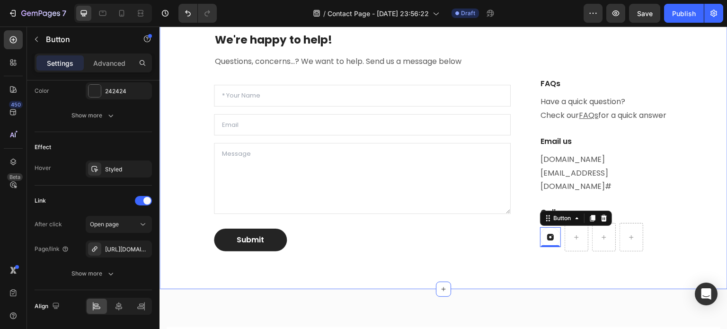
scroll to position [379, 0]
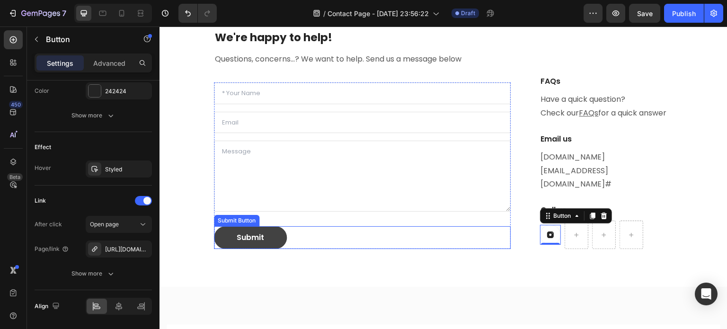
click at [283, 238] on button "Submit" at bounding box center [250, 237] width 73 height 23
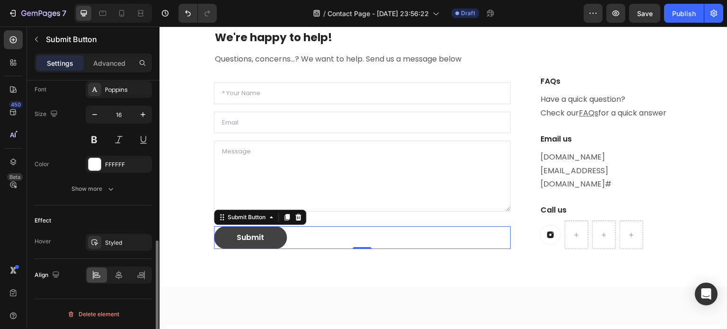
scroll to position [0, 0]
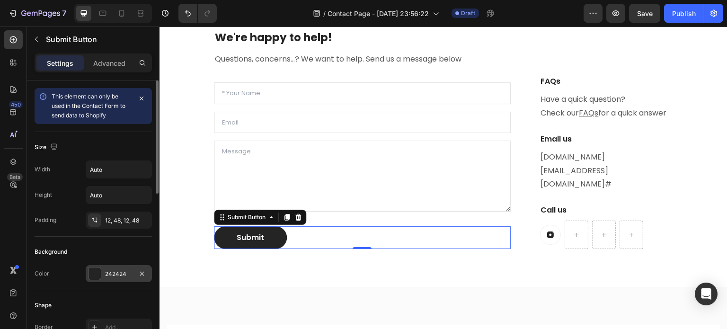
click at [102, 270] on div "242424" at bounding box center [119, 273] width 66 height 17
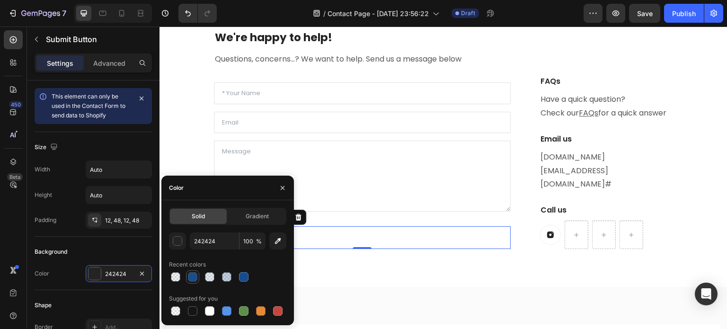
click at [194, 276] on div at bounding box center [192, 276] width 9 height 9
type input "164C8C"
type input "99"
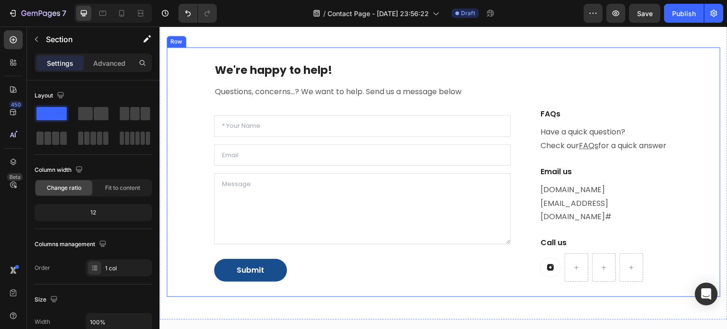
scroll to position [331, 0]
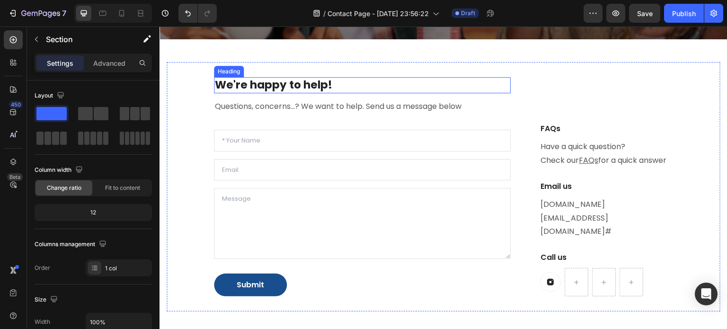
click at [296, 83] on p "We're happy to help!" at bounding box center [362, 85] width 295 height 14
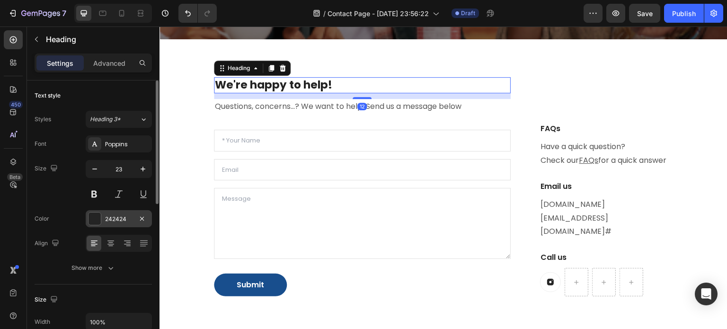
click at [96, 215] on div at bounding box center [95, 219] width 12 height 12
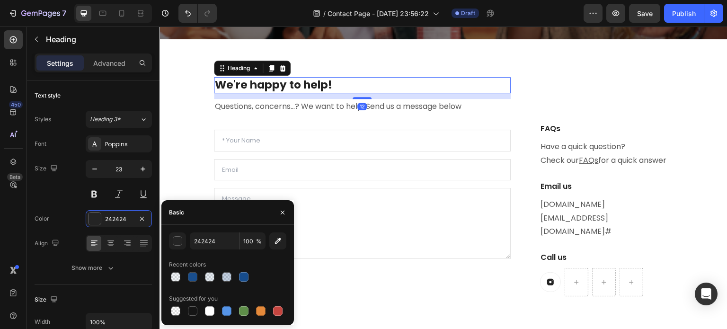
drag, startPoint x: 193, startPoint y: 279, endPoint x: 217, endPoint y: 220, distance: 63.7
click at [193, 278] on div at bounding box center [192, 276] width 9 height 9
type input "164C8C"
type input "99"
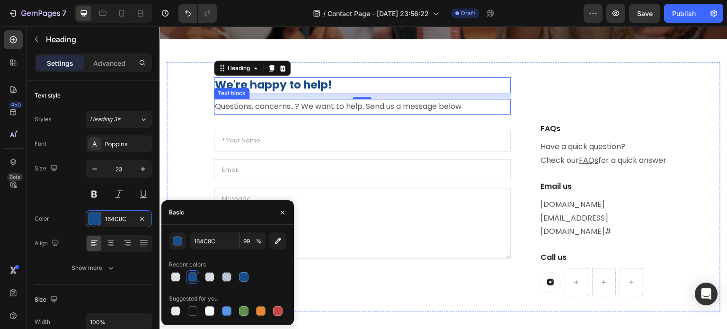
click at [262, 107] on p "Questions, concerns...? We want to help. Send us a message below" at bounding box center [362, 107] width 295 height 14
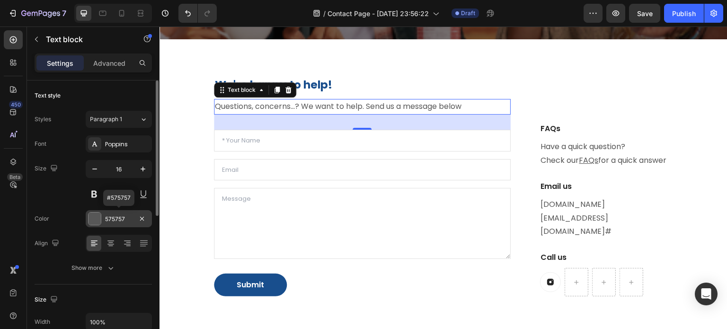
click at [99, 223] on div at bounding box center [95, 219] width 12 height 12
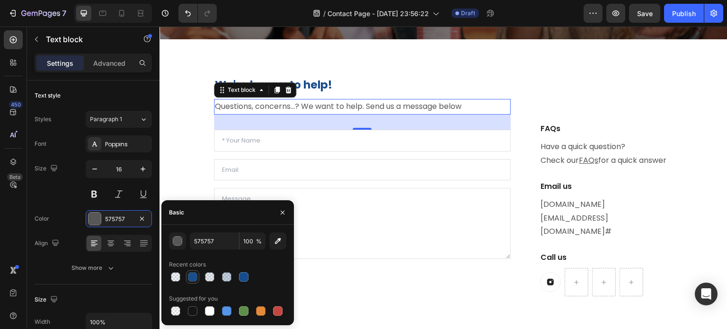
click at [193, 277] on div at bounding box center [192, 276] width 9 height 9
type input "164C8C"
type input "99"
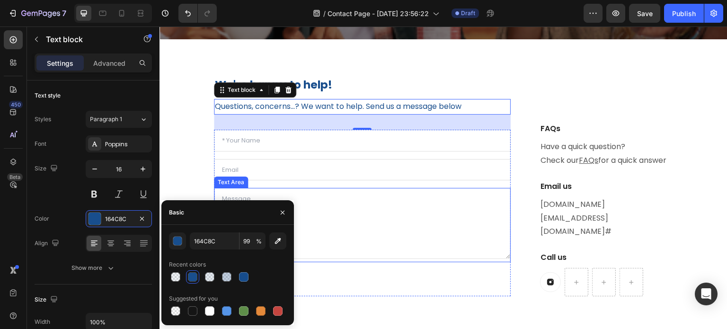
click at [519, 151] on div "We're happy to help! Heading Questions, concerns...? We want to help. Send us a…" at bounding box center [444, 187] width 554 height 250
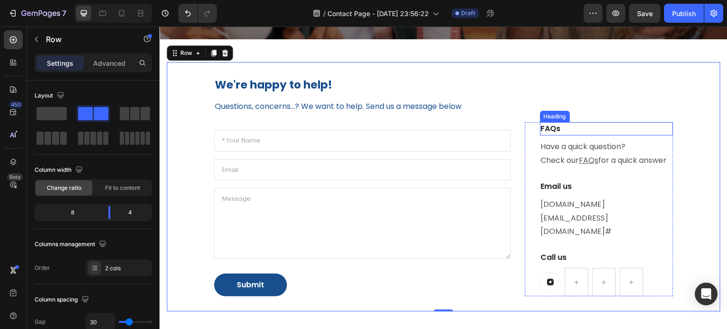
click at [542, 134] on p "FAQs" at bounding box center [606, 128] width 131 height 11
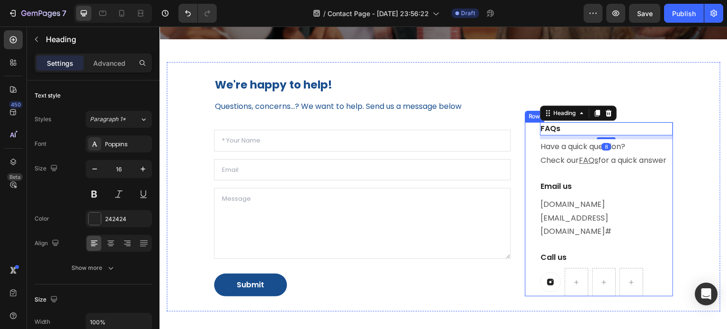
click at [526, 143] on div "FAQs Heading 8 Have a quick question? Check our FAQs for a quick answer Text bl…" at bounding box center [599, 209] width 148 height 174
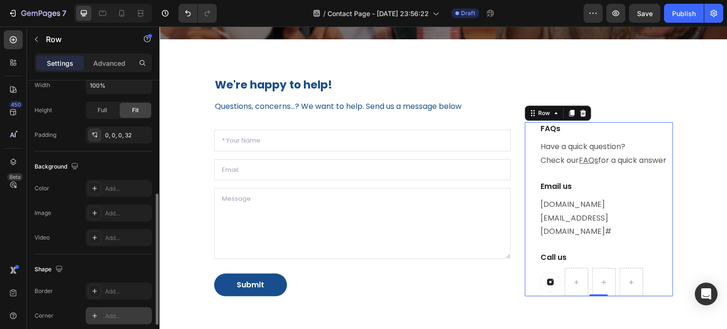
scroll to position [301, 0]
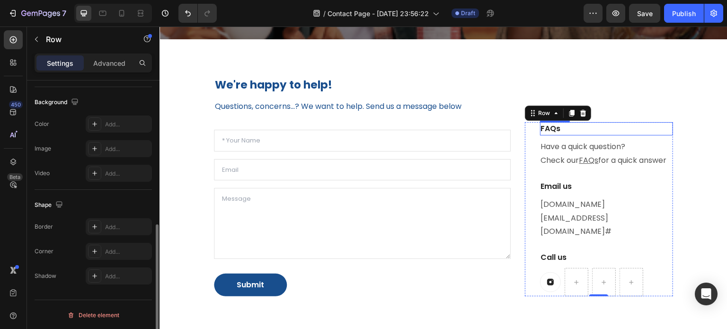
click at [554, 134] on p "FAQs" at bounding box center [606, 128] width 131 height 11
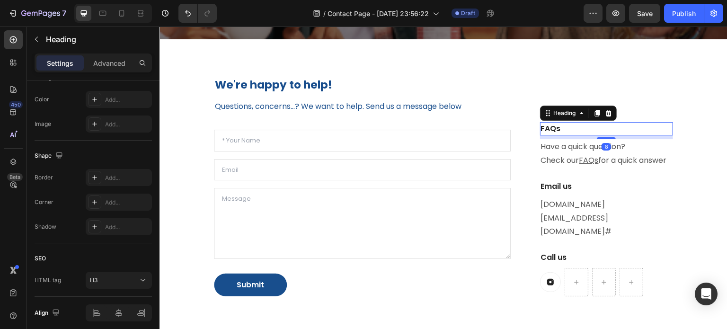
scroll to position [0, 0]
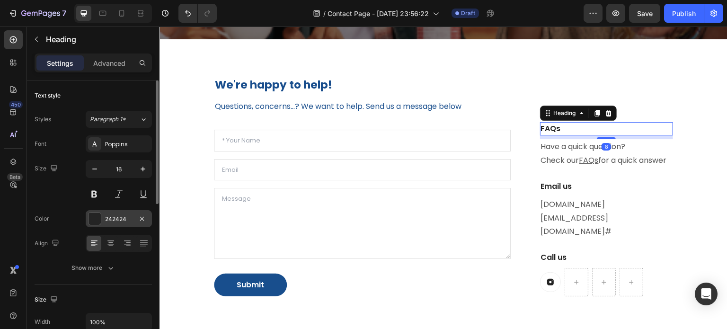
click at [102, 214] on div "242424" at bounding box center [119, 218] width 66 height 17
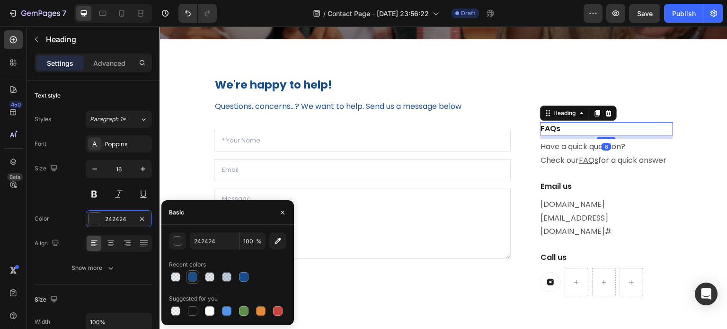
drag, startPoint x: 192, startPoint y: 278, endPoint x: 254, endPoint y: 245, distance: 70.3
click at [193, 278] on div at bounding box center [192, 276] width 9 height 9
type input "164C8C"
type input "99"
click at [553, 165] on p "Have a quick question? Check our FAQs for a quick answer" at bounding box center [606, 153] width 131 height 27
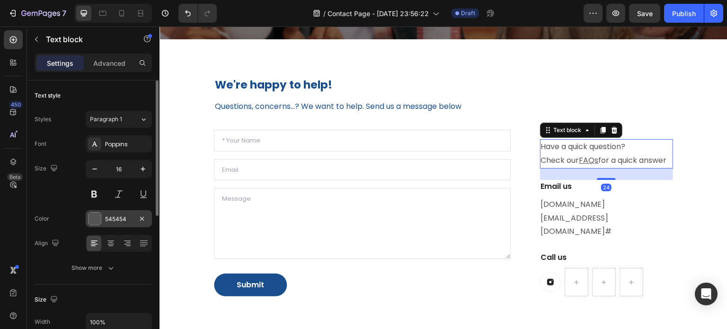
click at [94, 222] on div at bounding box center [95, 219] width 12 height 12
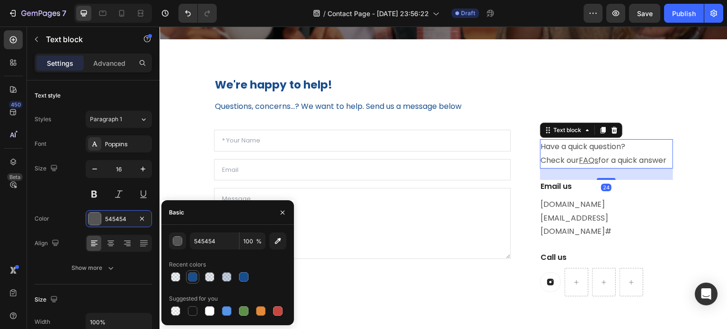
click at [192, 278] on div at bounding box center [192, 276] width 9 height 9
type input "164C8C"
type input "99"
click at [577, 192] on p "Email us" at bounding box center [606, 186] width 131 height 11
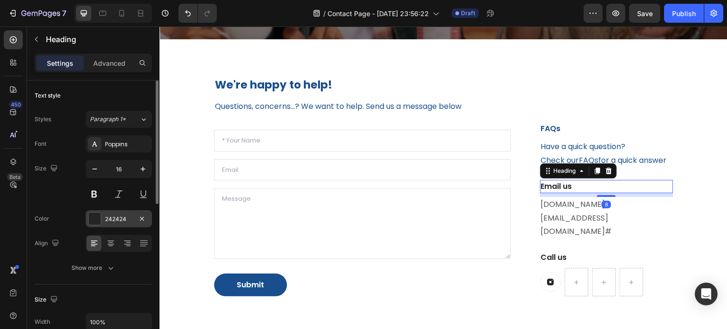
drag, startPoint x: 95, startPoint y: 221, endPoint x: 102, endPoint y: 229, distance: 11.4
click at [95, 221] on div at bounding box center [95, 219] width 12 height 12
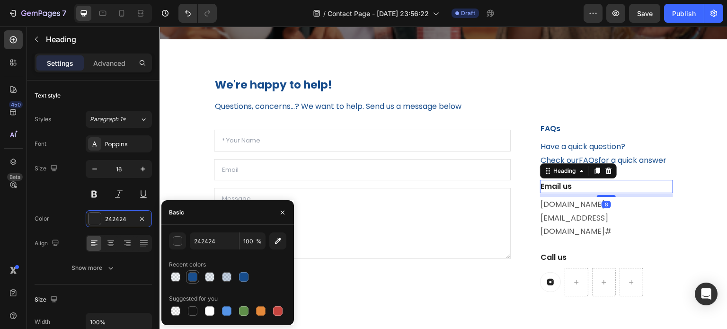
click at [197, 276] on div at bounding box center [192, 276] width 9 height 9
type input "164C8C"
type input "99"
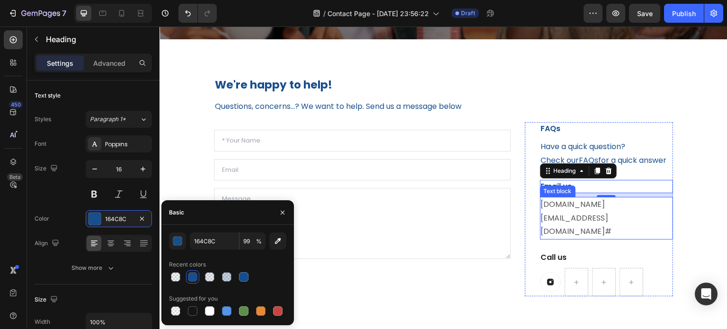
click at [565, 232] on p "fluff.n.company@gmail.com #" at bounding box center [606, 218] width 131 height 41
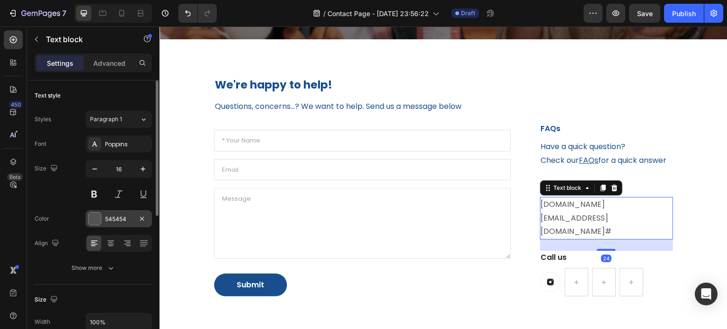
click at [96, 222] on div at bounding box center [95, 219] width 12 height 12
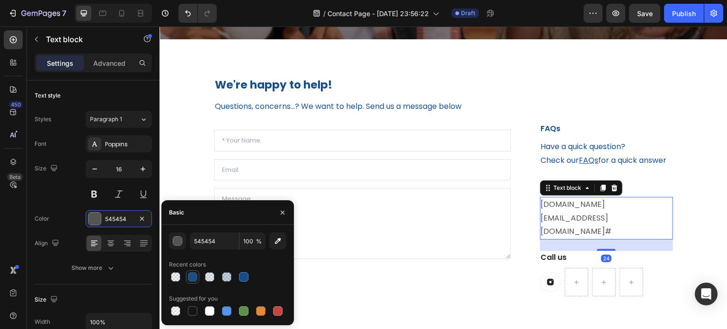
click at [191, 277] on div at bounding box center [192, 276] width 9 height 9
type input "164C8C"
type input "99"
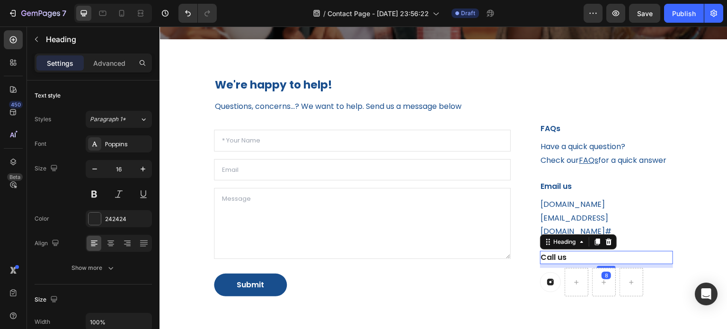
click at [552, 259] on p "Call us" at bounding box center [606, 257] width 131 height 11
click at [89, 218] on div at bounding box center [95, 219] width 12 height 12
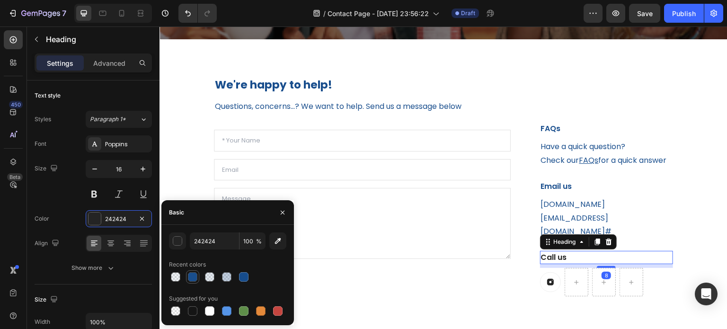
click at [193, 275] on div at bounding box center [192, 276] width 9 height 9
type input "164C8C"
type input "99"
click at [547, 281] on icon at bounding box center [550, 282] width 7 height 7
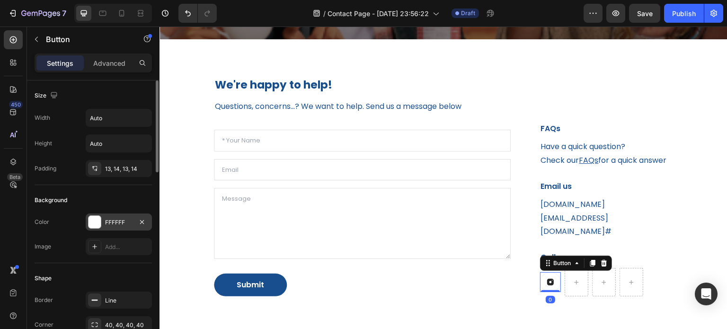
click at [89, 225] on div at bounding box center [95, 222] width 12 height 12
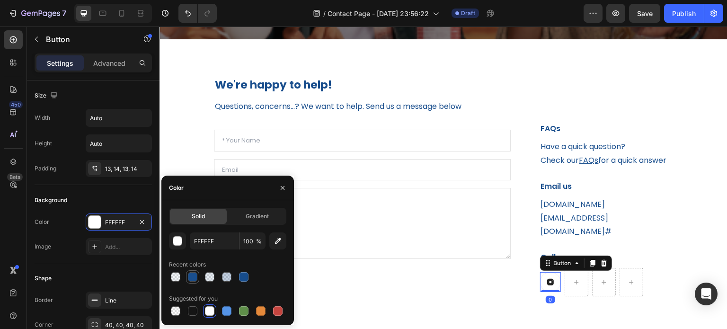
click at [193, 279] on div at bounding box center [192, 276] width 9 height 9
type input "164C8C"
type input "99"
click at [208, 313] on div at bounding box center [209, 310] width 9 height 9
type input "FFFFFF"
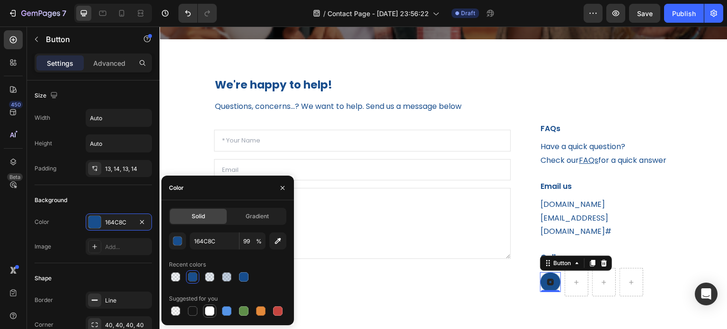
type input "100"
click at [81, 244] on div "Image Add..." at bounding box center [93, 246] width 117 height 17
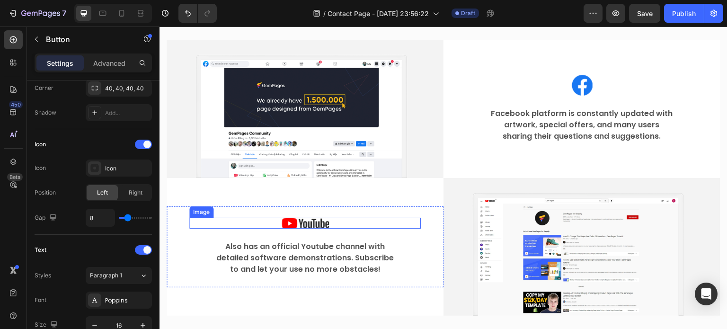
scroll to position [616, 0]
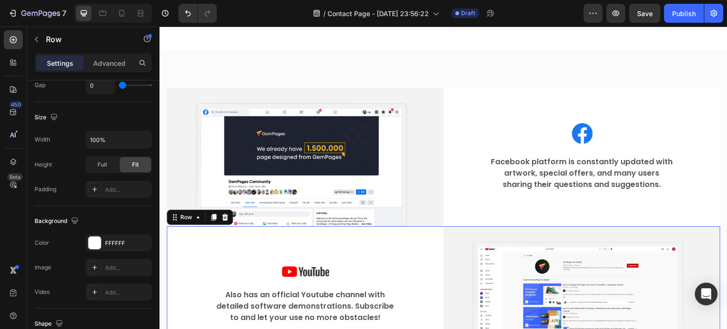
click at [393, 237] on div "Image Also has an official Youtube channel with detailed software demonstration…" at bounding box center [305, 295] width 277 height 138
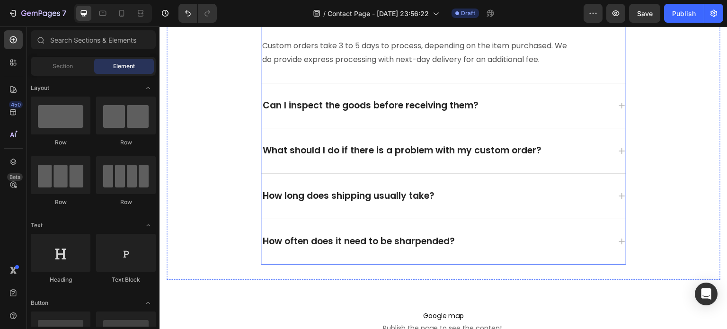
scroll to position [994, 0]
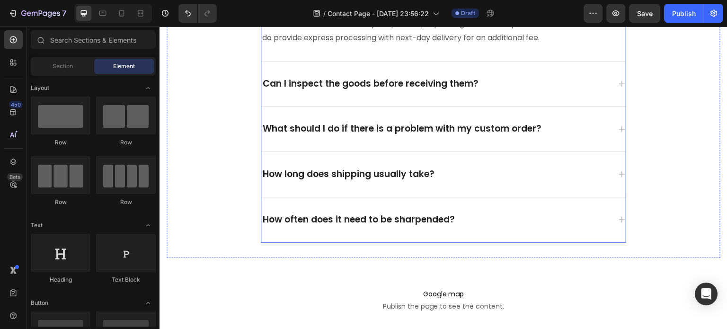
click at [391, 217] on div "How often does it need to be sharpended?" at bounding box center [358, 220] width 195 height 15
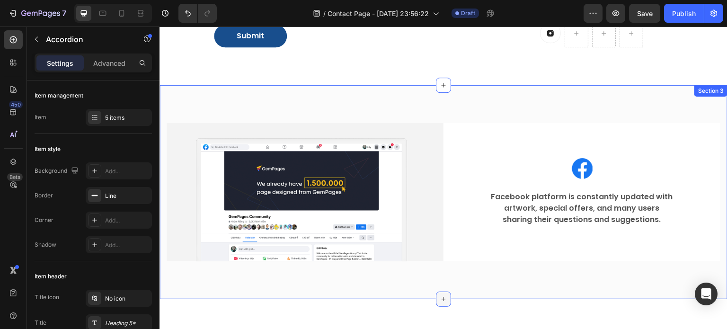
scroll to position [568, 0]
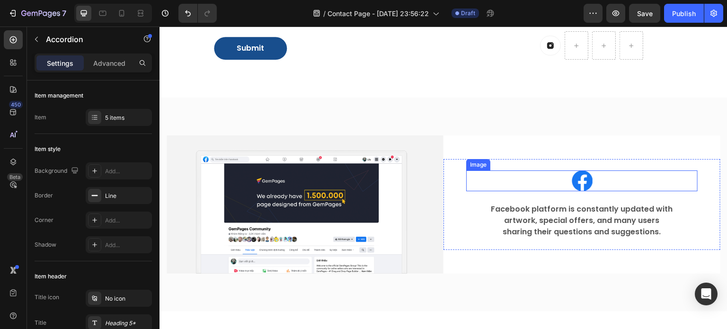
click at [577, 181] on img at bounding box center [582, 180] width 21 height 21
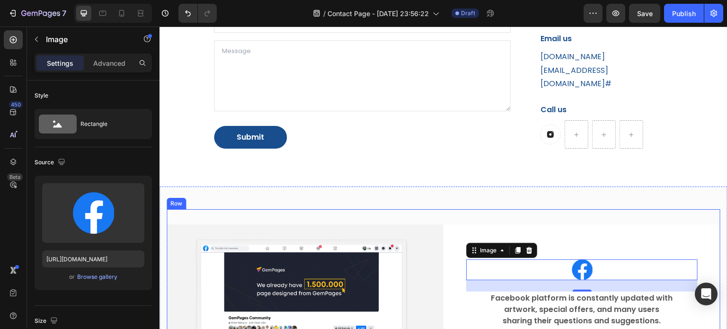
scroll to position [474, 0]
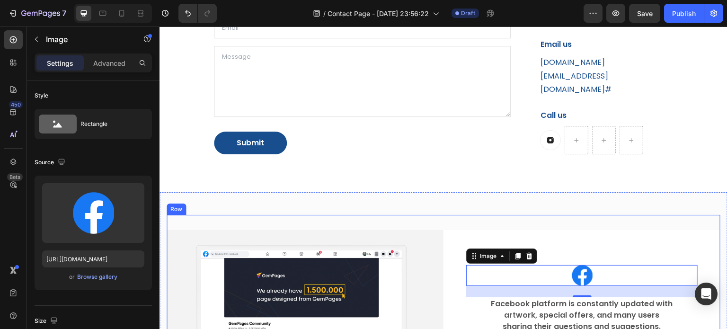
click at [493, 220] on div "Image Image 24 Facebook platform is constantly updated with artwork, special of…" at bounding box center [444, 299] width 554 height 169
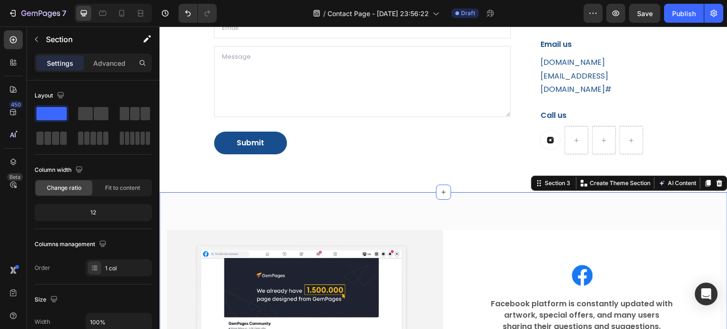
click at [489, 205] on div "Image Image Facebook platform is constantly updated with artwork, special offer…" at bounding box center [444, 299] width 568 height 214
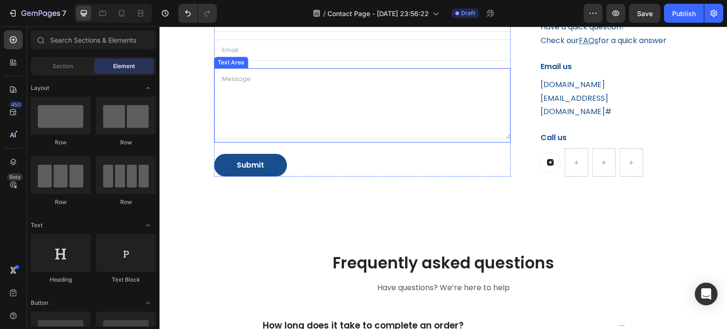
scroll to position [379, 0]
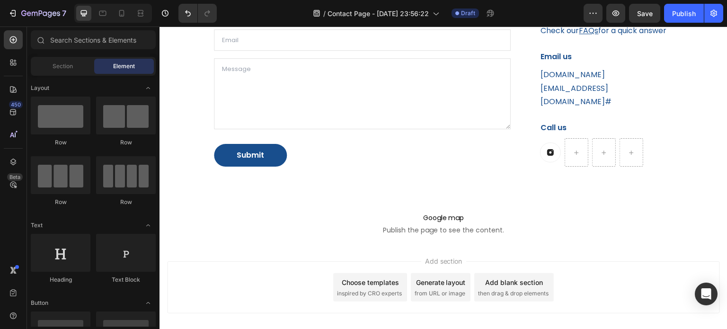
scroll to position [415, 0]
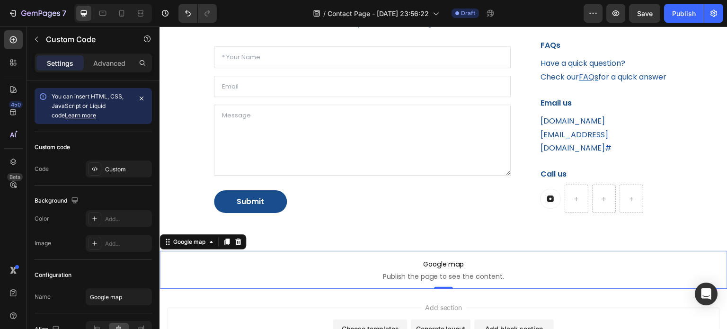
click at [516, 267] on span "Google map" at bounding box center [444, 264] width 568 height 11
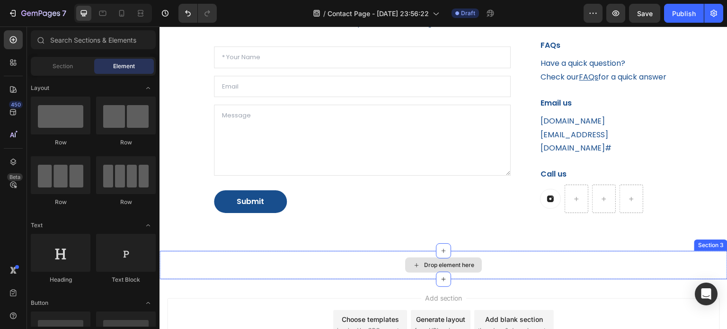
click at [520, 260] on div "Drop element here" at bounding box center [444, 265] width 568 height 28
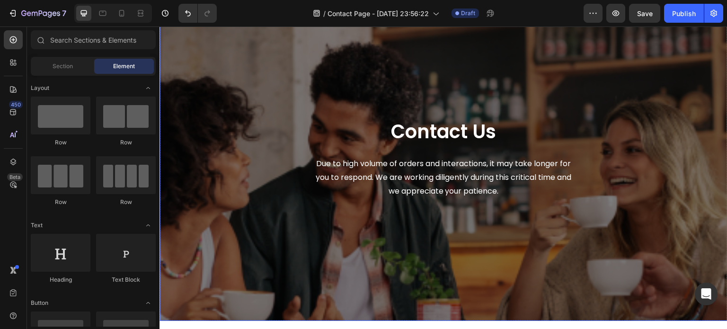
scroll to position [0, 0]
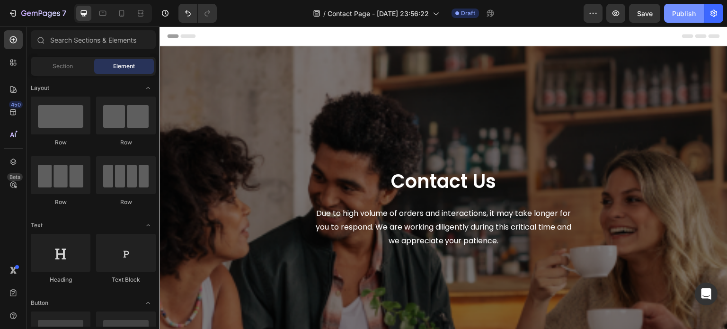
click at [686, 9] on div "Publish" at bounding box center [684, 14] width 24 height 10
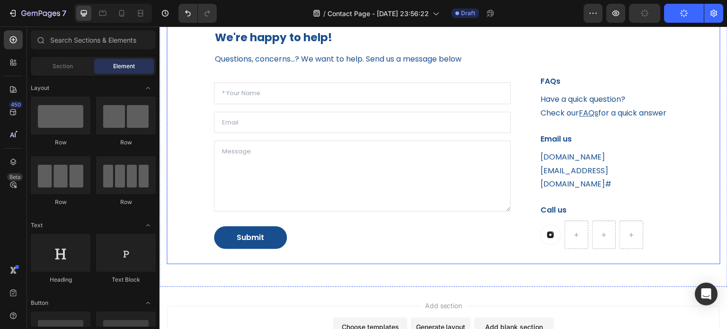
scroll to position [379, 0]
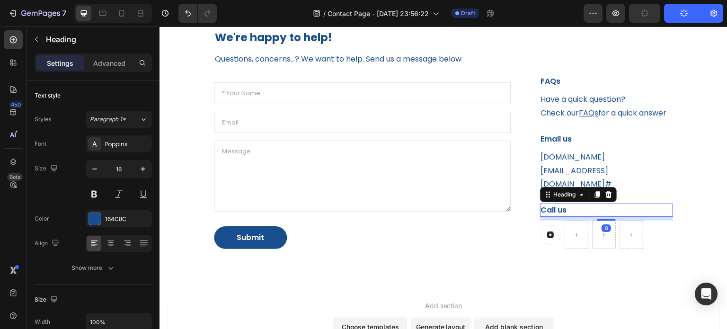
click at [560, 210] on p "Call us" at bounding box center [606, 210] width 131 height 11
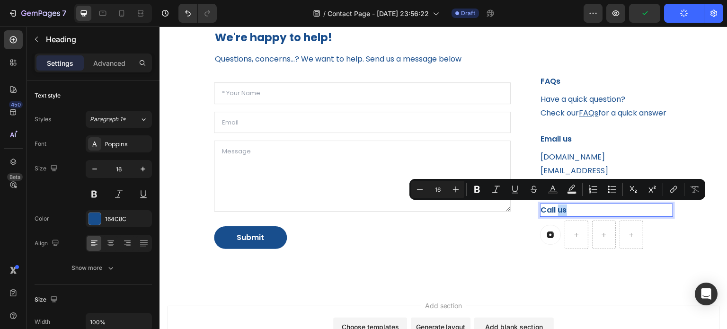
click at [565, 211] on p "Call us" at bounding box center [606, 210] width 131 height 11
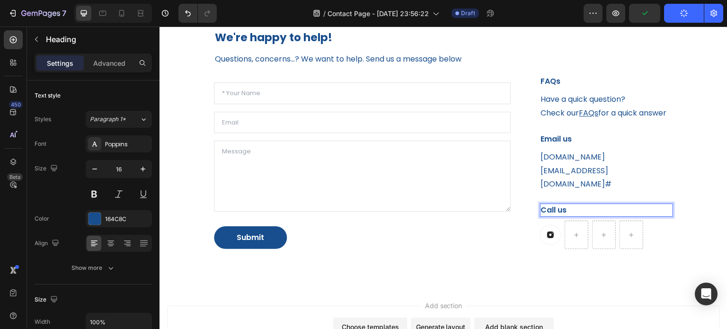
click at [565, 211] on p "Call us" at bounding box center [606, 210] width 131 height 11
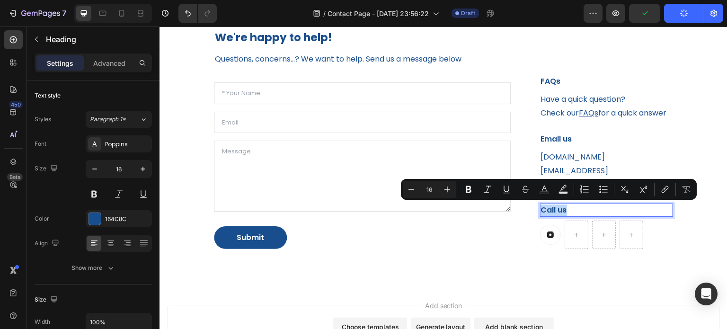
drag, startPoint x: 565, startPoint y: 211, endPoint x: 547, endPoint y: 212, distance: 18.0
click at [547, 212] on p "Call us" at bounding box center [606, 210] width 131 height 11
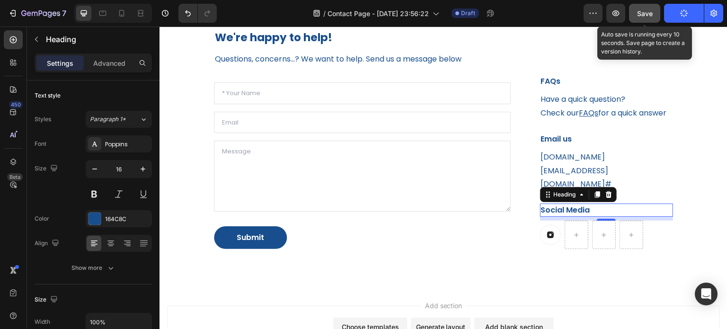
click at [639, 15] on span "Save" at bounding box center [645, 13] width 16 height 8
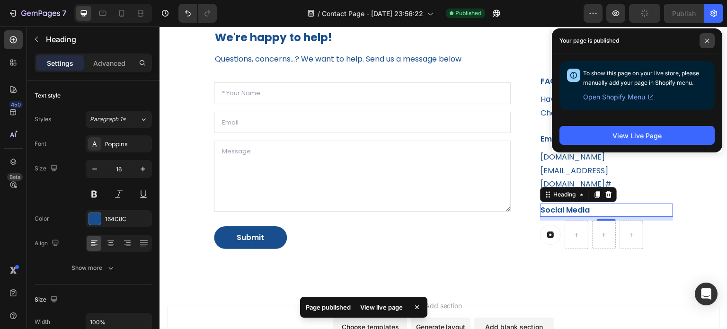
click at [705, 38] on icon at bounding box center [707, 40] width 5 height 5
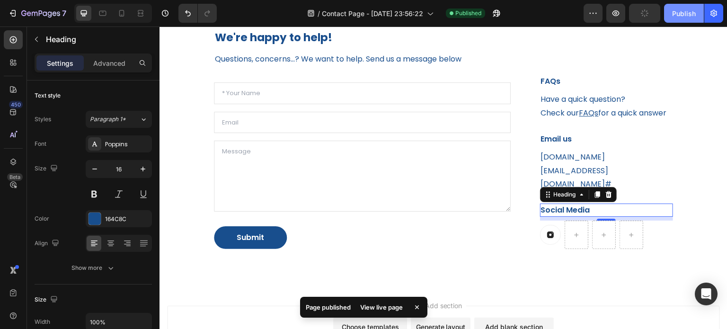
click at [699, 11] on button "Publish" at bounding box center [684, 13] width 40 height 19
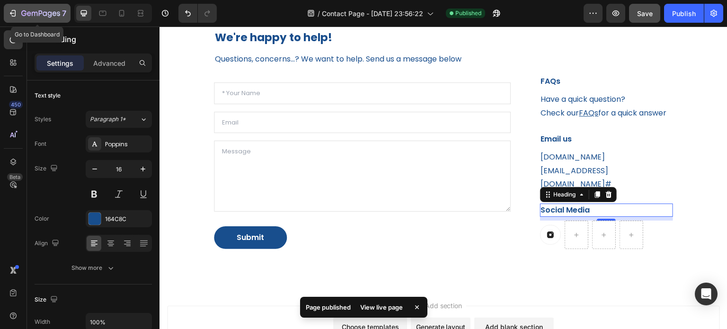
click at [11, 18] on icon "button" at bounding box center [12, 13] width 9 height 9
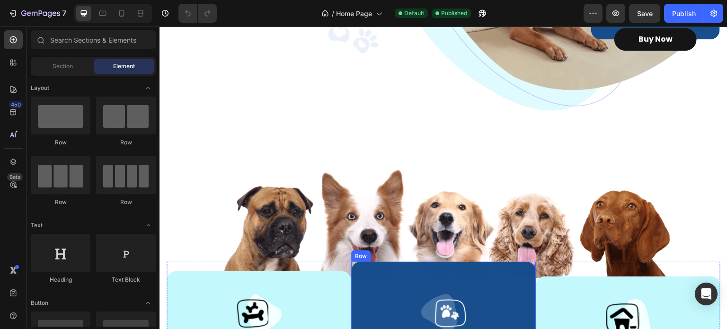
scroll to position [379, 0]
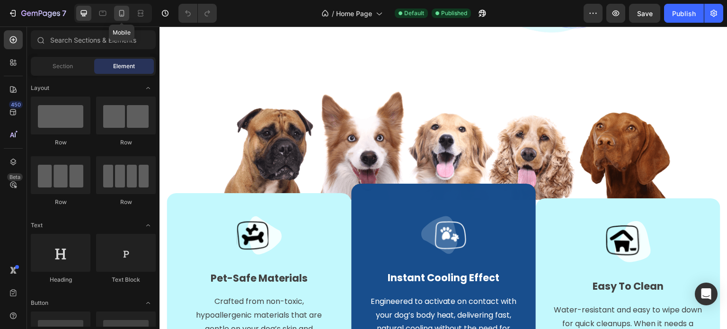
click at [125, 11] on icon at bounding box center [121, 13] width 9 height 9
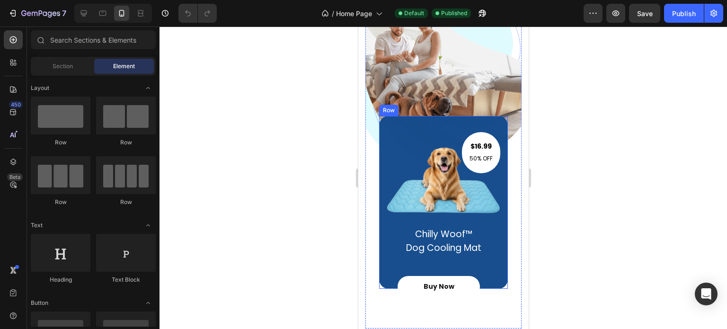
scroll to position [284, 0]
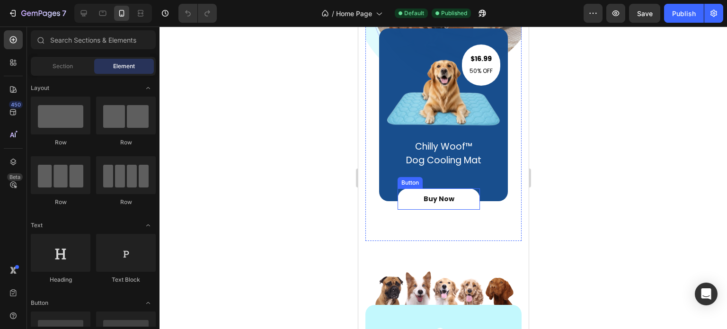
click at [453, 205] on button "Buy Now" at bounding box center [438, 198] width 82 height 21
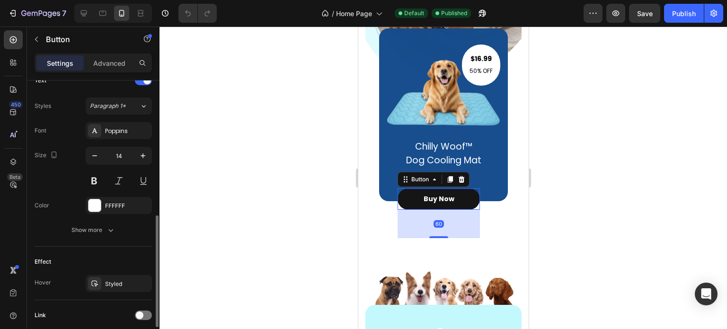
scroll to position [402, 0]
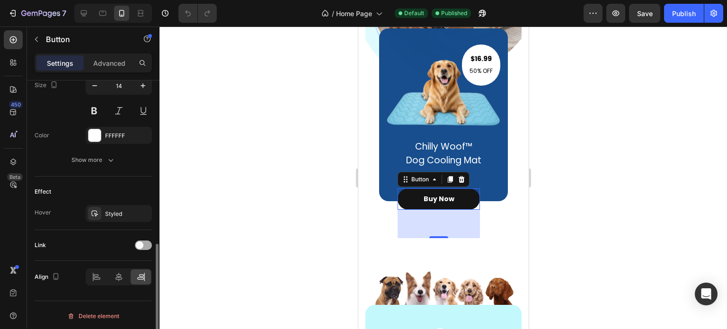
click at [144, 241] on div at bounding box center [143, 245] width 17 height 9
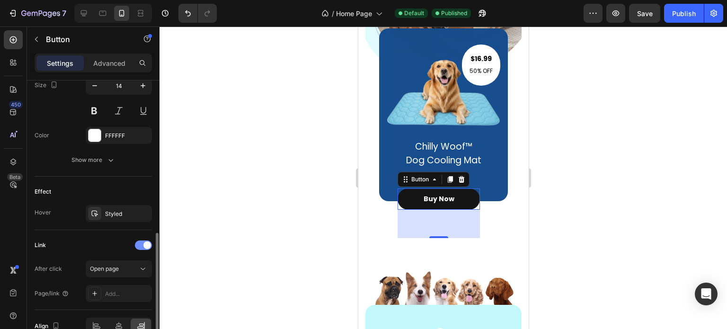
scroll to position [449, 0]
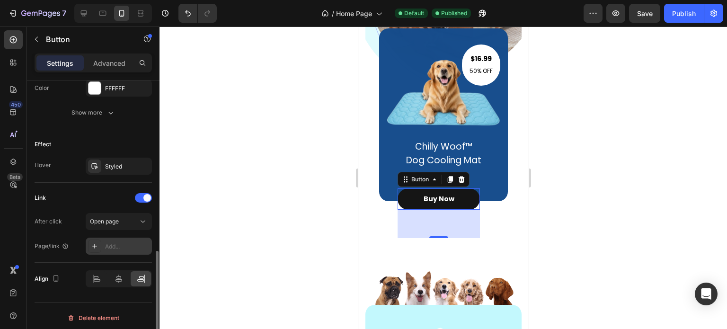
click at [111, 242] on div "Add..." at bounding box center [127, 246] width 45 height 9
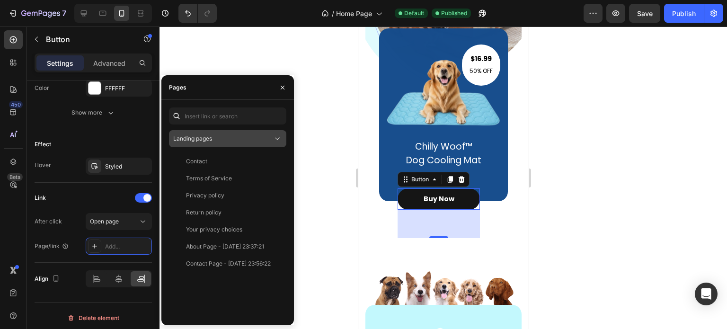
click at [205, 135] on span "Landing pages" at bounding box center [192, 138] width 39 height 7
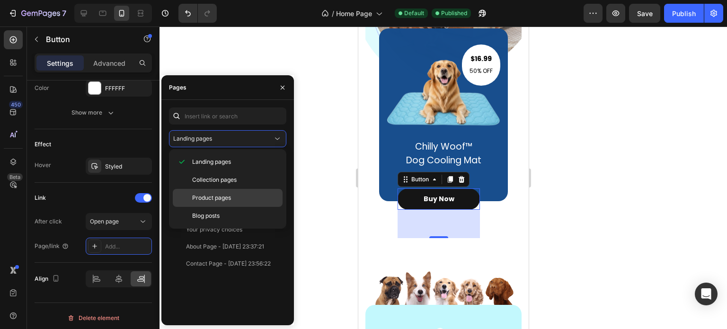
click at [208, 207] on div "Product pages" at bounding box center [228, 216] width 110 height 18
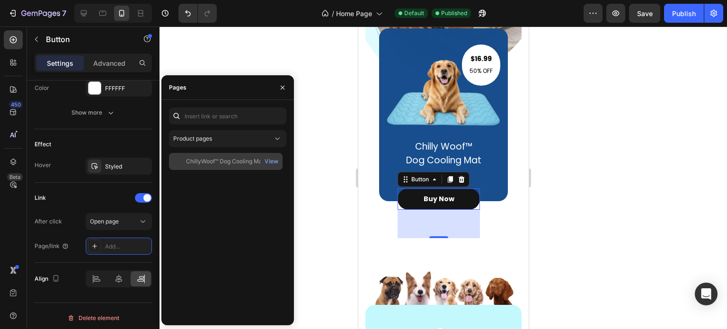
click at [216, 164] on div "ChillyWoof™ Dog Cooling Mat" at bounding box center [225, 161] width 78 height 9
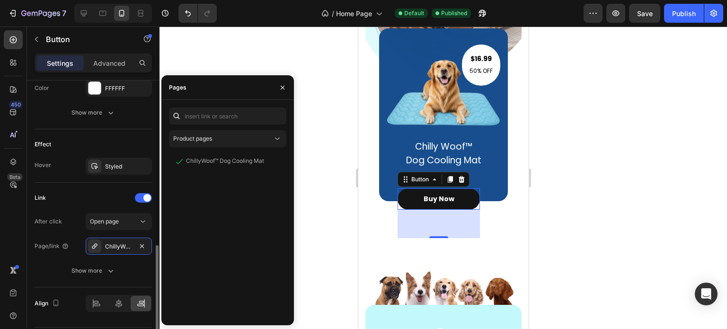
click at [74, 196] on div "Link" at bounding box center [93, 197] width 117 height 15
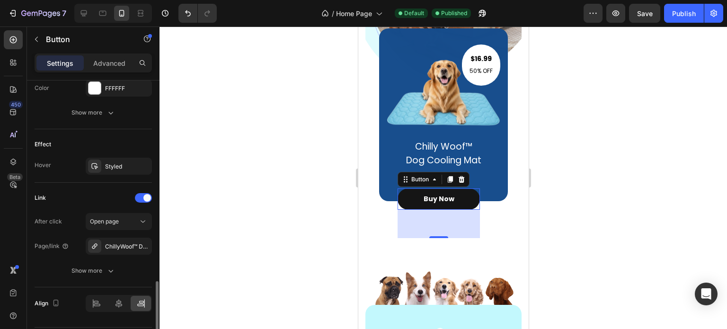
scroll to position [475, 0]
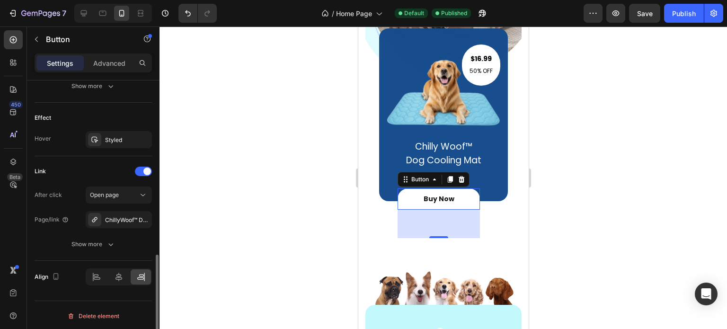
click at [419, 197] on link "Buy Now" at bounding box center [438, 198] width 82 height 21
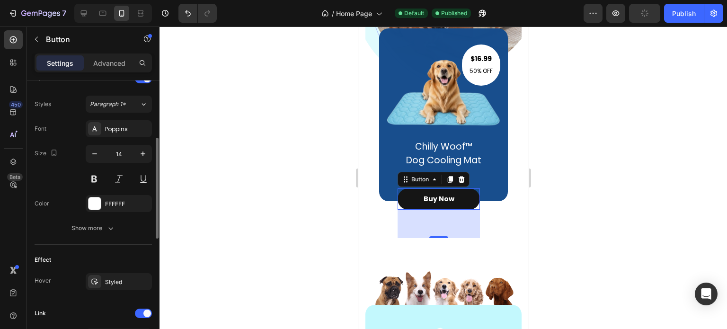
scroll to position [191, 0]
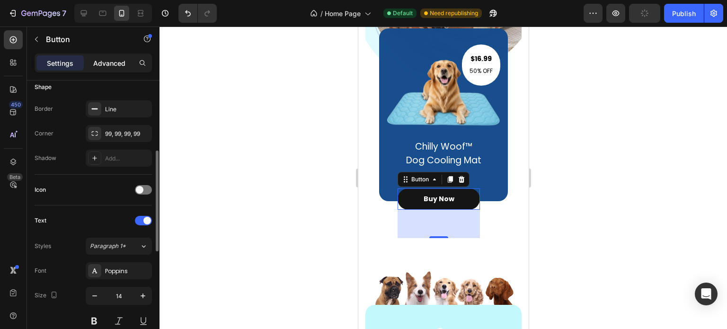
click at [104, 63] on p "Advanced" at bounding box center [109, 63] width 32 height 10
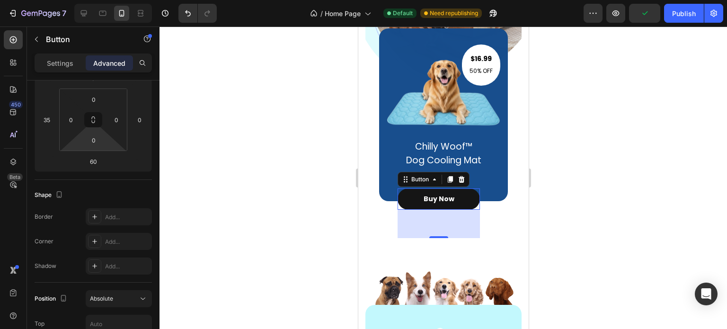
scroll to position [0, 0]
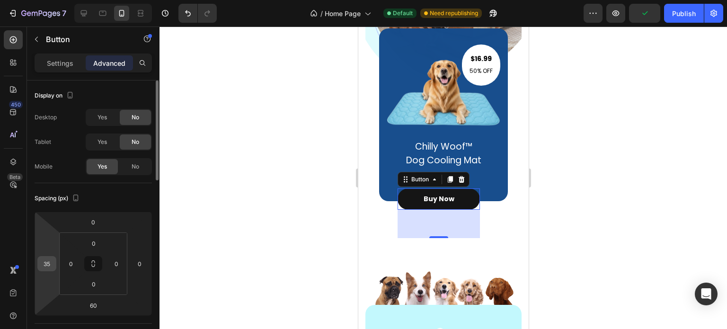
click at [53, 261] on input "35" at bounding box center [47, 264] width 14 height 14
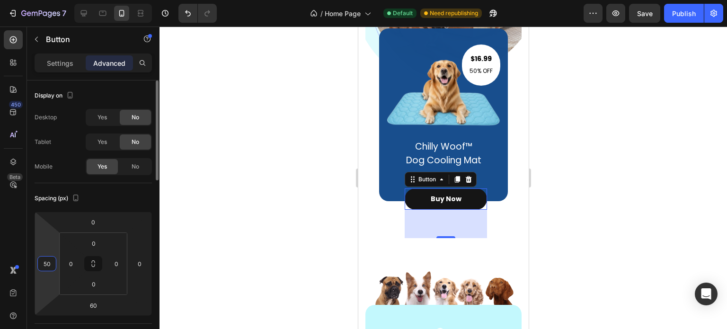
type input "50"
click at [0, 0] on div "Spacing (px) 0 50 60 0 0 0 0 0" at bounding box center [0, 0] width 0 height 0
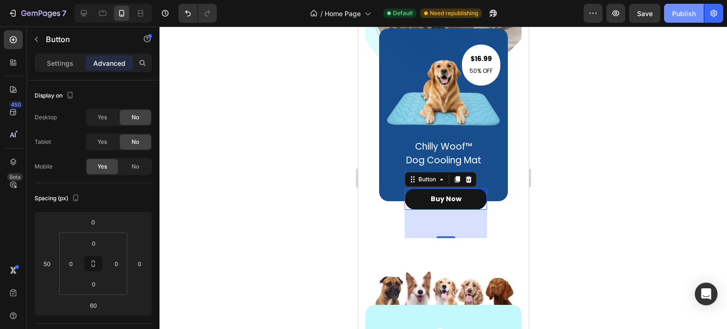
click at [680, 16] on div "Publish" at bounding box center [684, 14] width 24 height 10
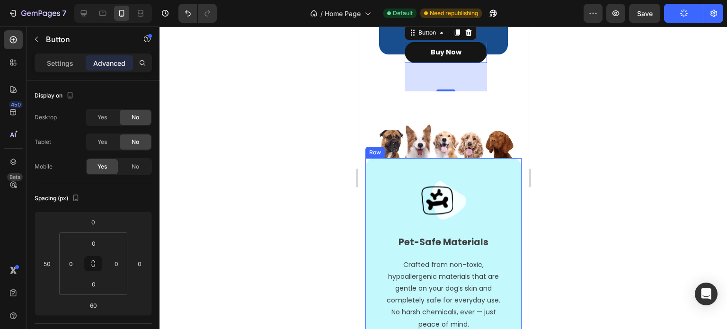
scroll to position [521, 0]
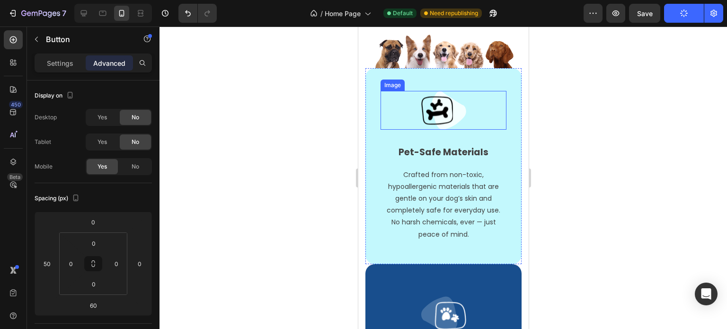
click at [493, 91] on div at bounding box center [443, 110] width 126 height 39
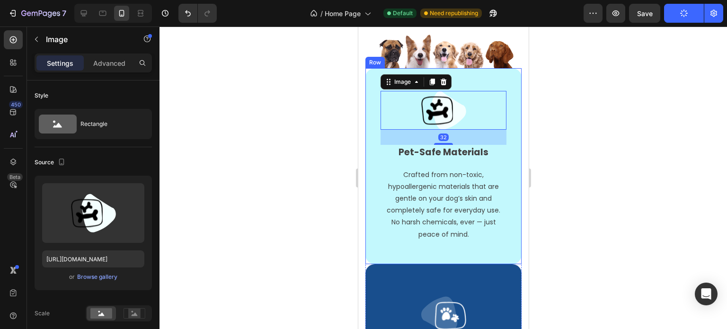
click at [500, 72] on div "Image 32 Pet-Safe Materials Text block Crafted from non-toxic, hypoallergenic m…" at bounding box center [443, 166] width 156 height 196
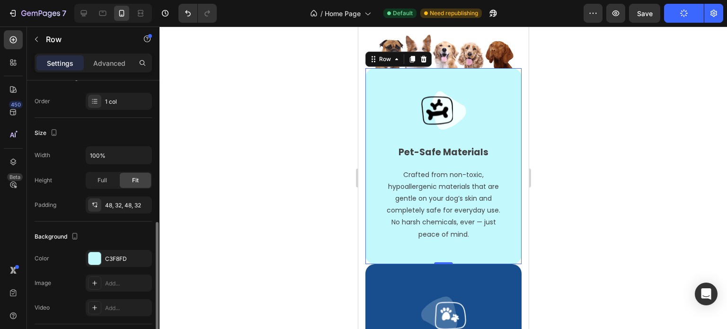
scroll to position [237, 0]
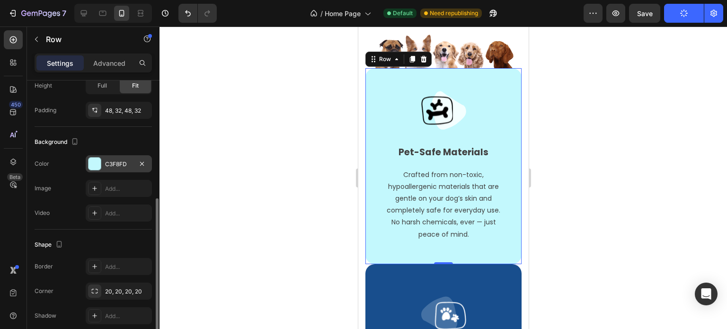
click at [102, 159] on div "C3F8FD" at bounding box center [119, 163] width 66 height 17
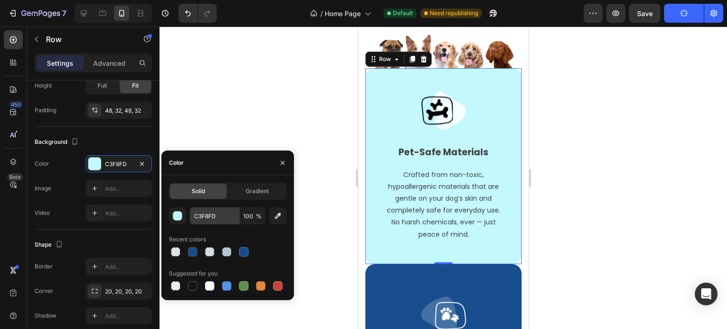
click at [193, 251] on div at bounding box center [192, 251] width 9 height 9
type input "164C8C"
type input "99"
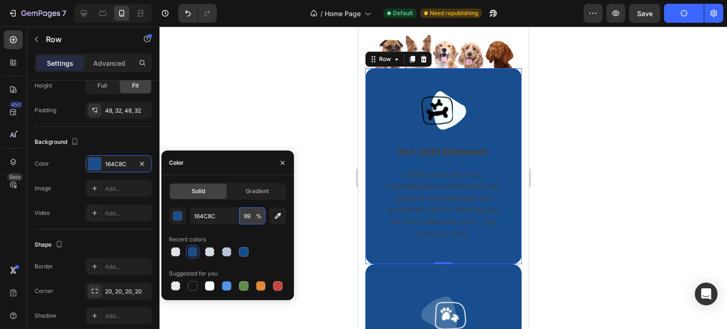
click at [251, 215] on input "99" at bounding box center [253, 215] width 26 height 17
type input "10"
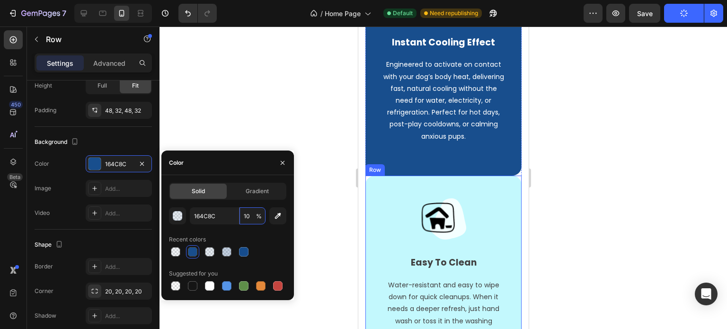
scroll to position [852, 0]
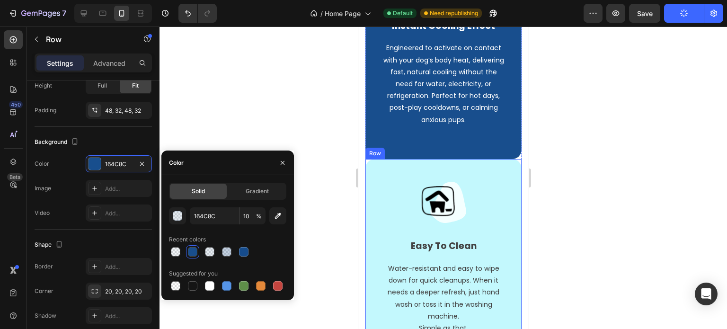
click at [501, 181] on div "Image Easy To Clean Text block Water-resistant and easy to wipe down for quick …" at bounding box center [443, 258] width 156 height 199
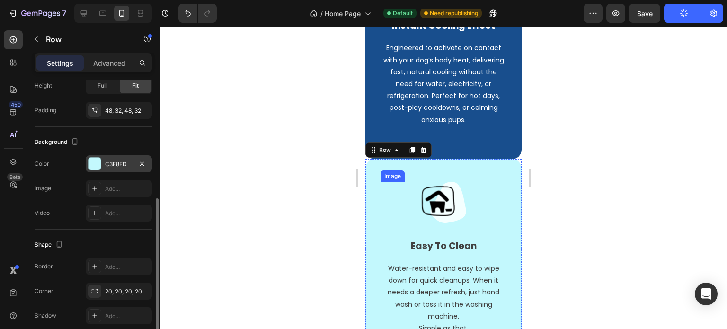
click at [101, 167] on div "C3F8FD" at bounding box center [119, 163] width 66 height 17
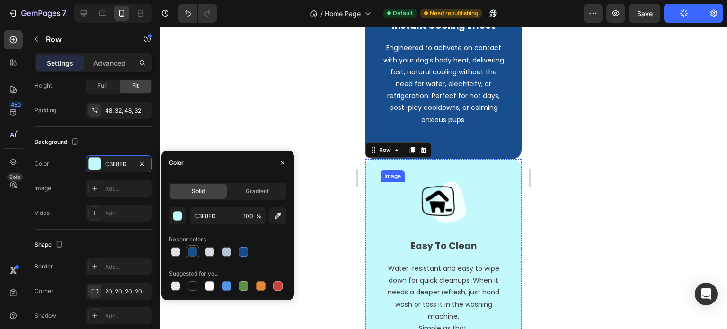
click at [192, 251] on div at bounding box center [192, 251] width 9 height 9
type input "164C8C"
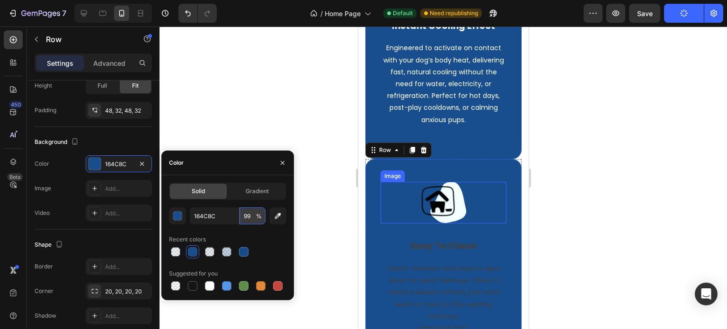
click at [244, 221] on input "99" at bounding box center [253, 215] width 26 height 17
type input "10"
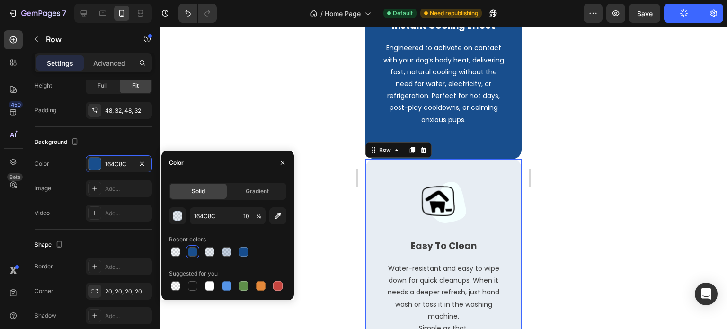
click at [576, 211] on div at bounding box center [444, 178] width 568 height 303
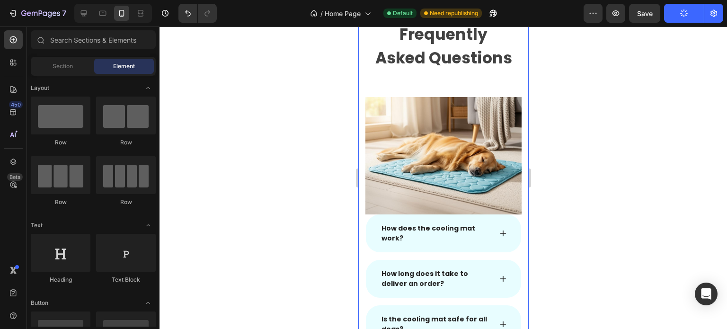
scroll to position [1894, 0]
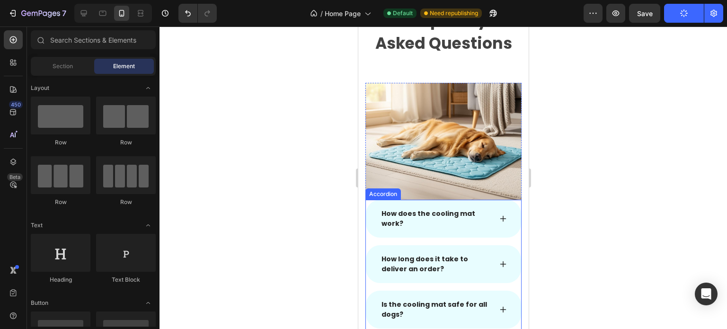
click at [491, 200] on div "How does the cooling mat work?" at bounding box center [443, 219] width 155 height 38
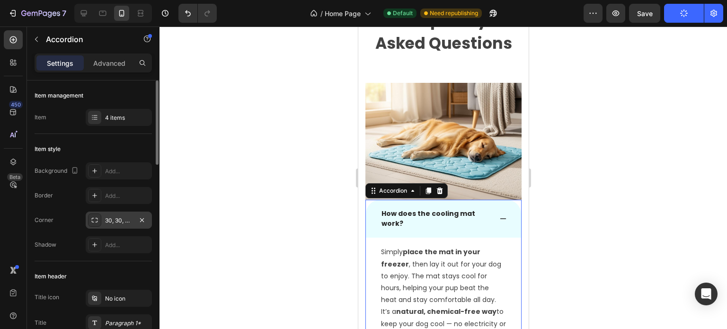
click at [109, 221] on div "30, 30, 30, 30" at bounding box center [118, 220] width 27 height 9
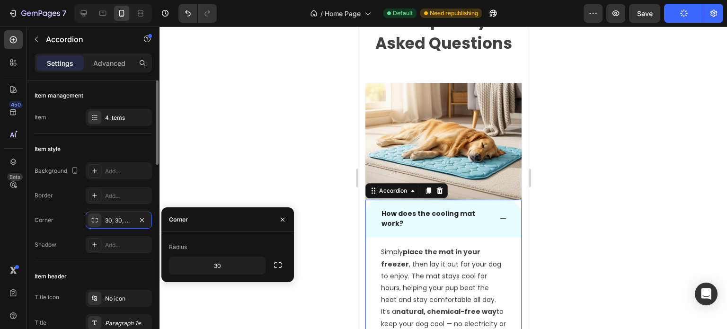
click at [55, 202] on div "Border Add..." at bounding box center [93, 195] width 117 height 17
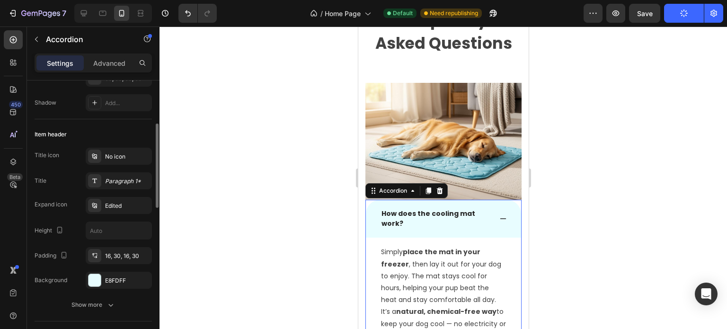
scroll to position [189, 0]
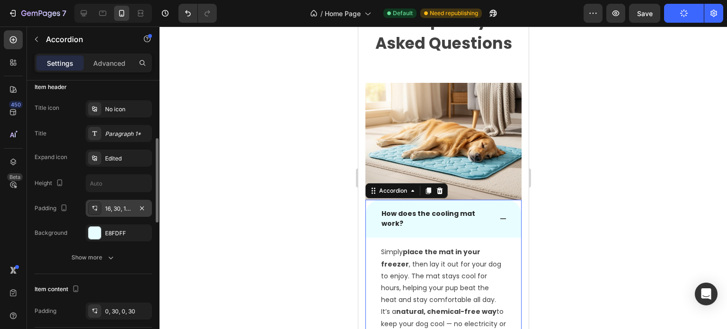
click at [127, 208] on div "16, 30, 16, 30" at bounding box center [118, 209] width 27 height 9
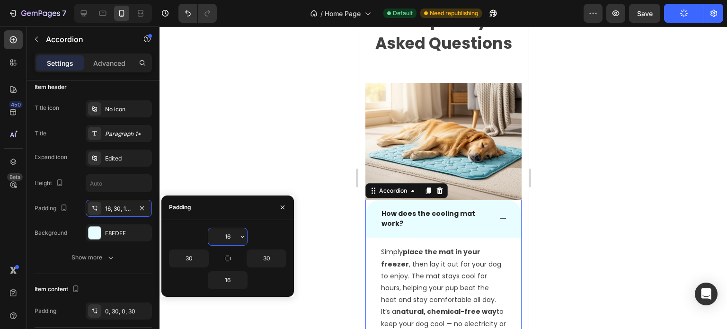
click at [223, 240] on input "16" at bounding box center [227, 236] width 39 height 17
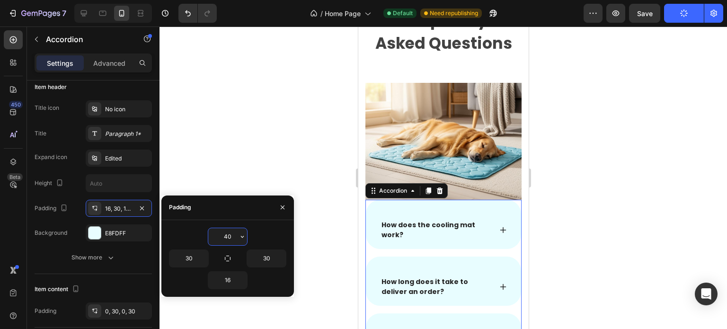
type input "4"
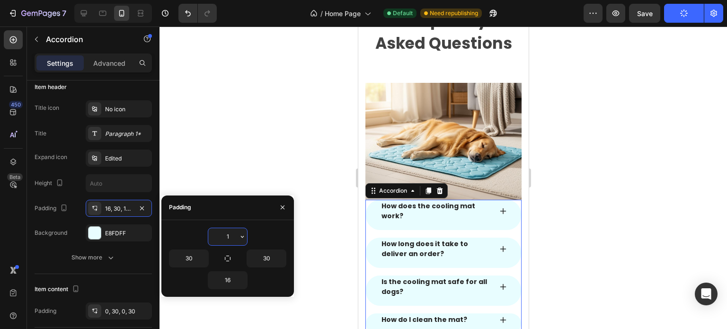
type input "16"
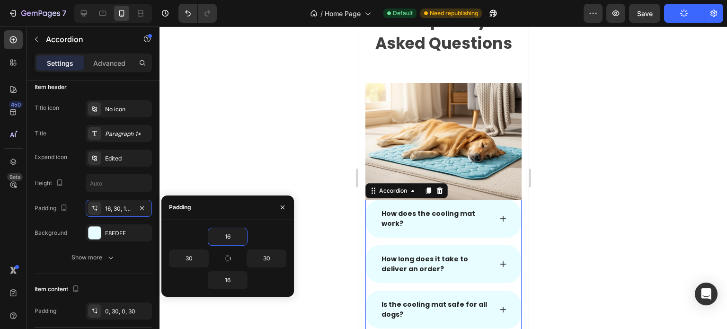
click at [614, 184] on div at bounding box center [444, 178] width 568 height 303
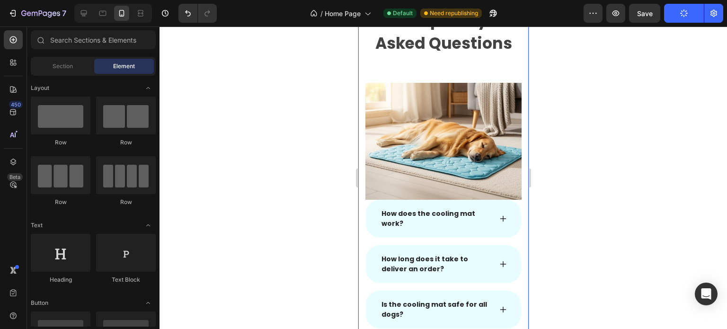
click at [518, 155] on div "Frequently Asked Questions Heading Row Image Row How does the cooling mat work?…" at bounding box center [443, 216] width 170 height 446
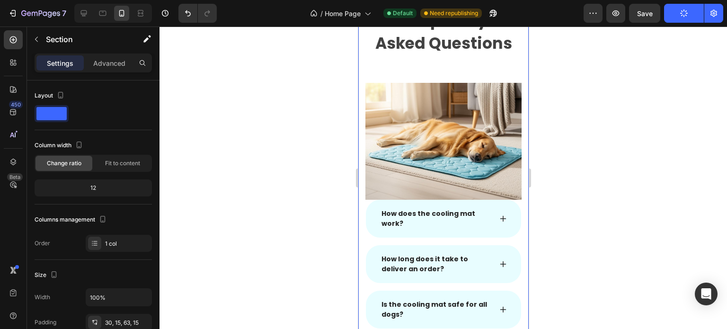
click at [515, 157] on div "Frequently Asked Questions Heading Row Image Row How does the cooling mat work?…" at bounding box center [443, 216] width 170 height 446
click at [485, 161] on img at bounding box center [443, 141] width 156 height 117
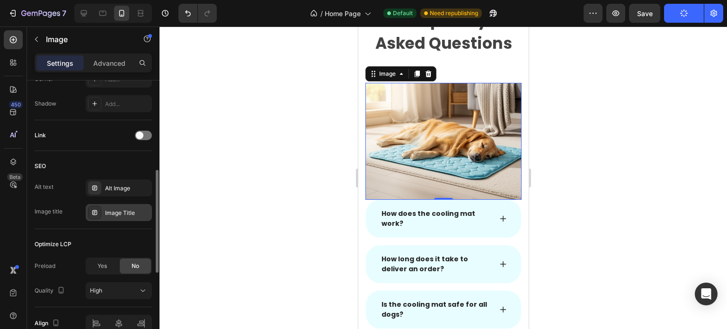
scroll to position [367, 0]
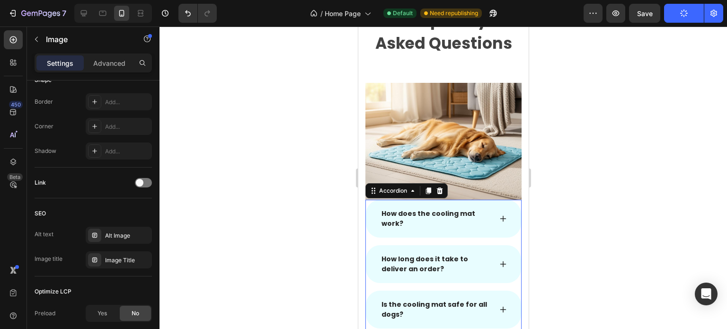
click at [379, 227] on div "How does the cooling mat work?" at bounding box center [443, 219] width 155 height 38
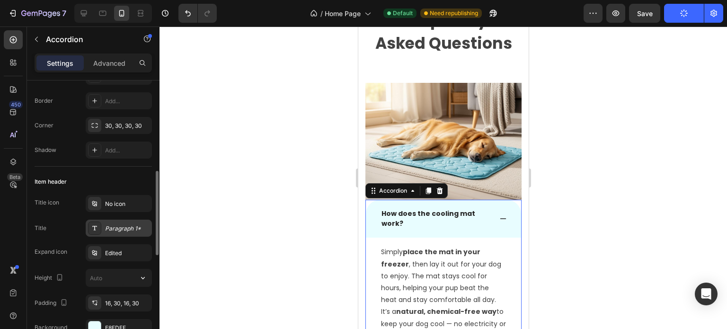
scroll to position [142, 0]
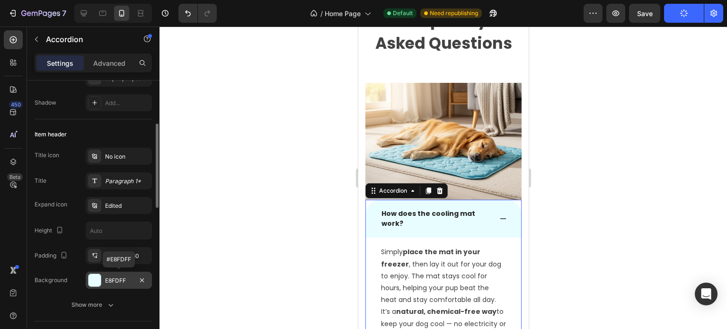
click at [93, 280] on div at bounding box center [95, 280] width 12 height 12
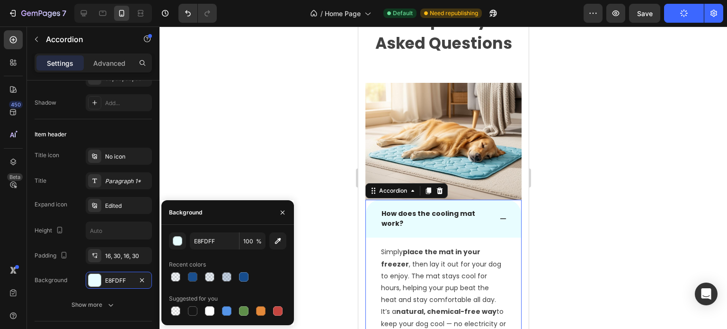
click at [193, 275] on div at bounding box center [192, 276] width 9 height 9
type input "164C8C"
type input "99"
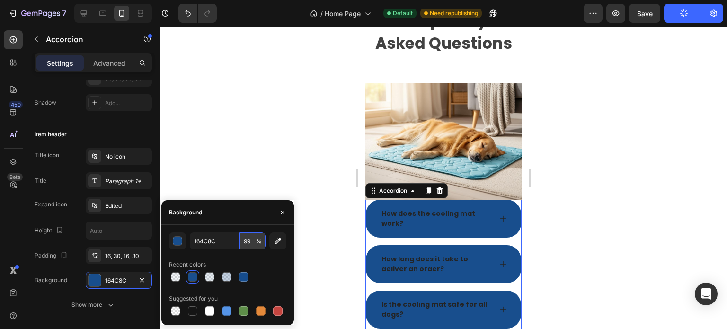
click at [252, 242] on input "99" at bounding box center [253, 240] width 26 height 17
type input "10"
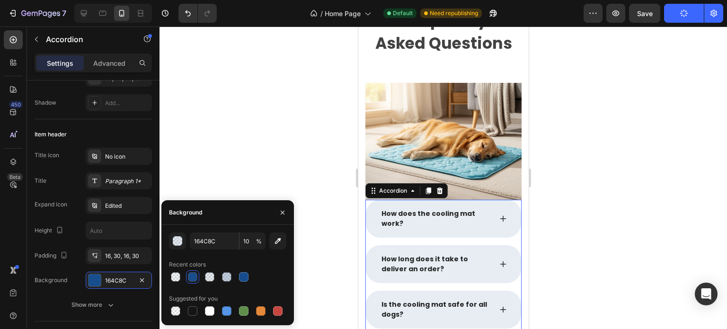
click at [618, 216] on div at bounding box center [444, 178] width 568 height 303
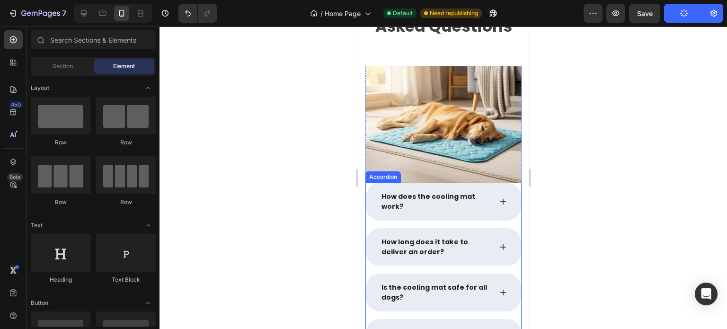
scroll to position [1941, 0]
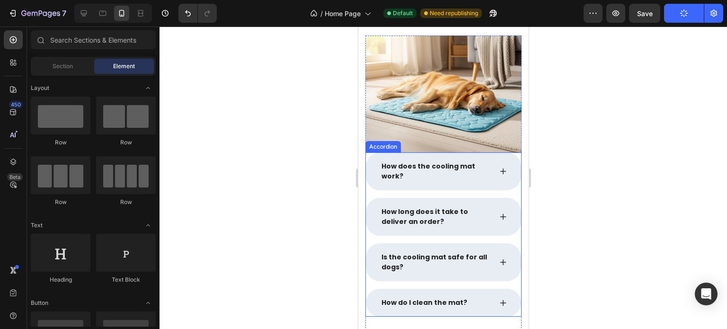
click at [372, 157] on div "How does the cooling mat work?" at bounding box center [443, 171] width 155 height 38
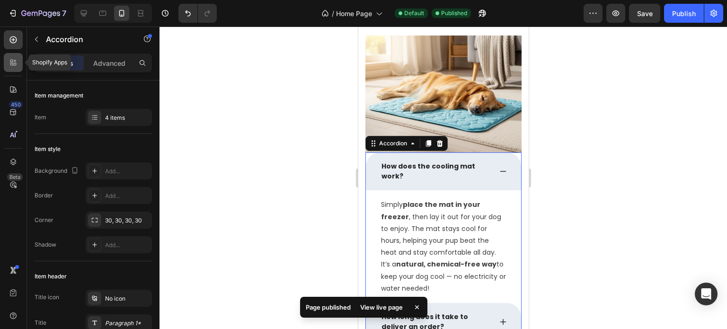
click at [14, 62] on icon at bounding box center [13, 62] width 9 height 9
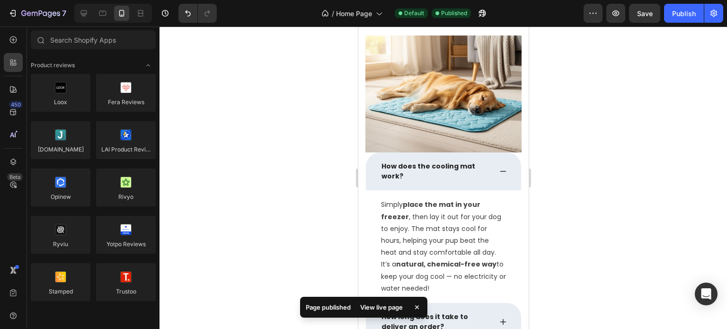
click at [13, 49] on div "450 Beta" at bounding box center [13, 145] width 19 height 231
click at [18, 47] on div at bounding box center [13, 39] width 19 height 19
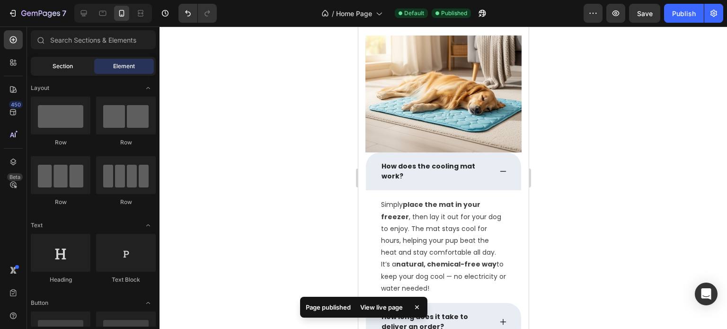
click at [53, 68] on span "Section" at bounding box center [63, 66] width 20 height 9
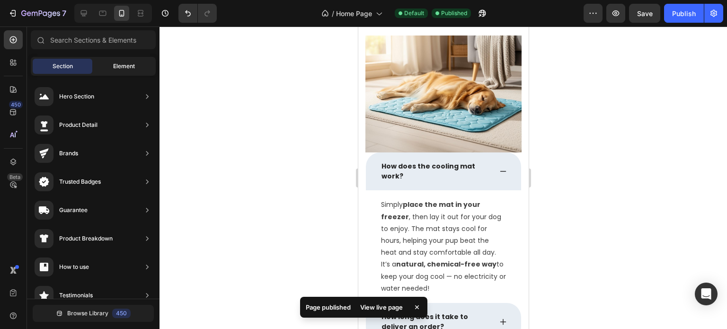
click at [112, 68] on div "Element" at bounding box center [124, 66] width 60 height 15
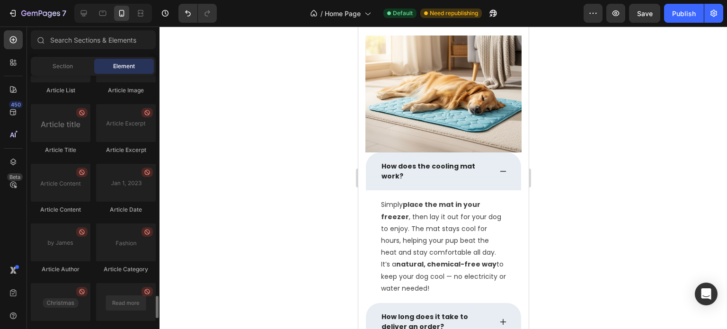
scroll to position [2555, 0]
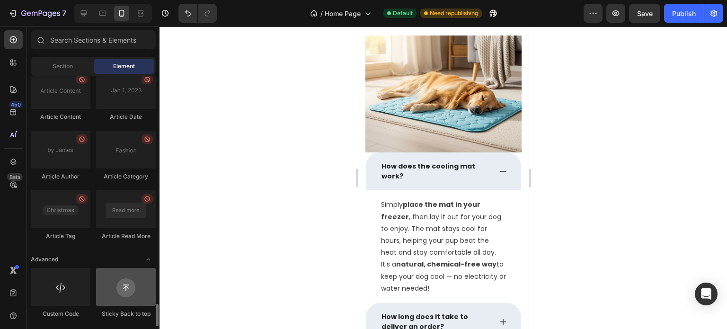
click at [131, 295] on div at bounding box center [126, 287] width 60 height 38
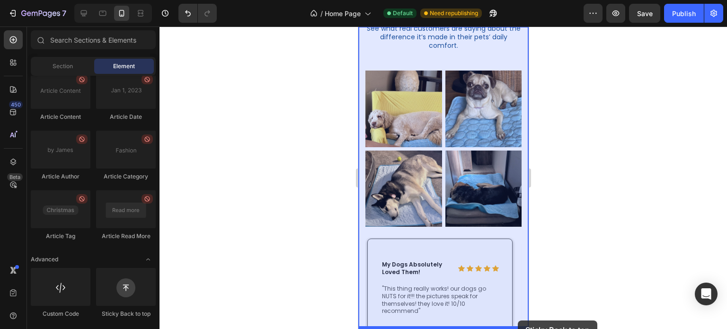
drag, startPoint x: 494, startPoint y: 316, endPoint x: 518, endPoint y: 321, distance: 23.7
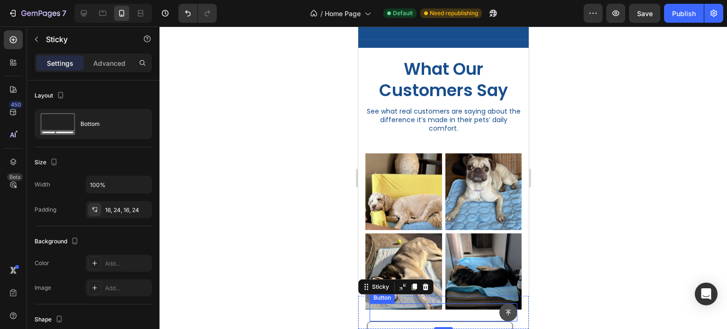
scroll to position [2530, 0]
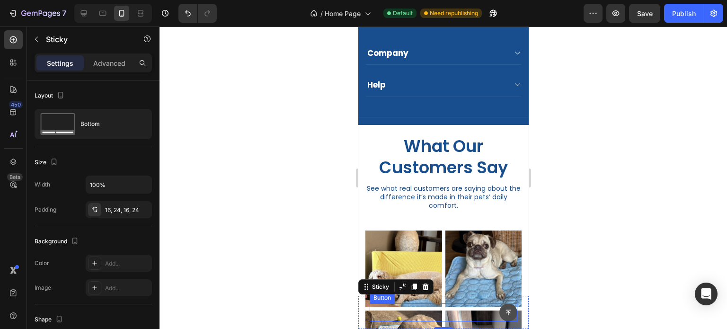
click at [504, 314] on button at bounding box center [508, 313] width 18 height 18
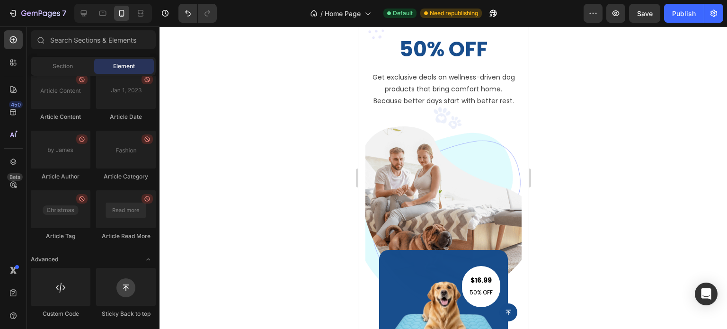
scroll to position [0, 0]
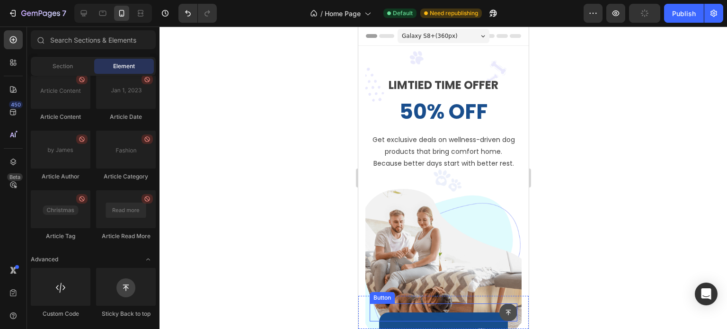
click at [500, 316] on button at bounding box center [508, 313] width 18 height 18
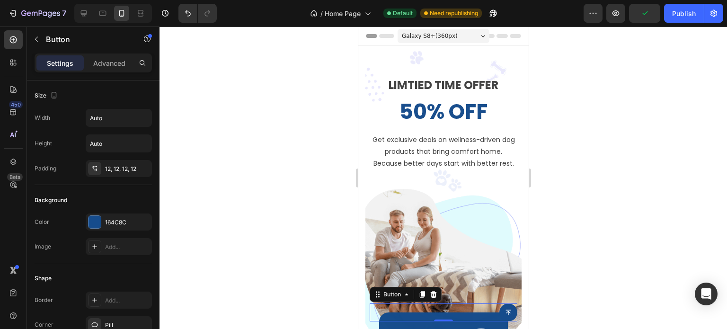
click at [664, 207] on div at bounding box center [444, 178] width 568 height 303
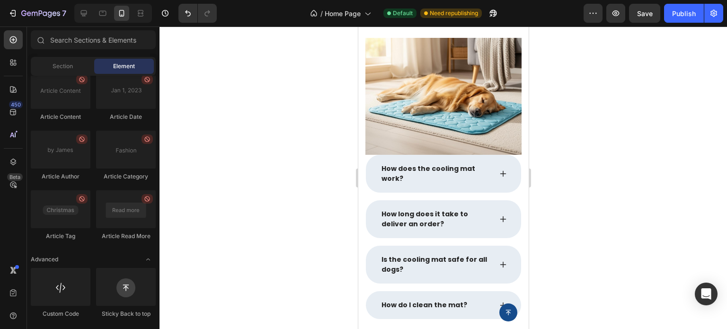
scroll to position [1931, 0]
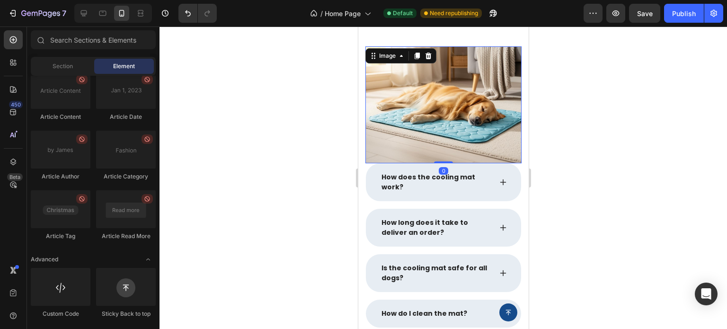
click at [367, 149] on img at bounding box center [443, 104] width 156 height 117
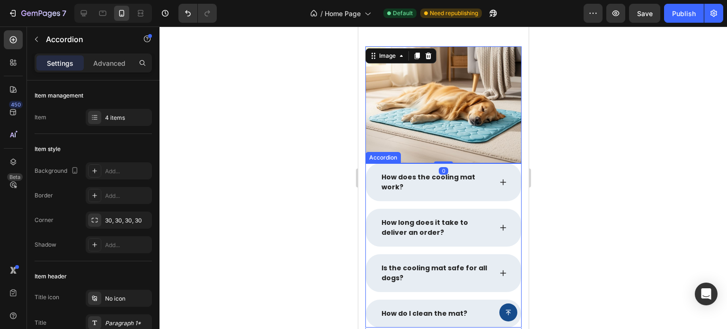
click at [368, 166] on div "How does the cooling mat work?" at bounding box center [443, 182] width 155 height 38
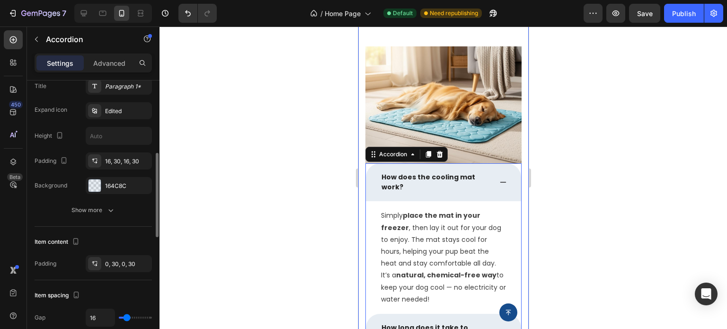
scroll to position [284, 0]
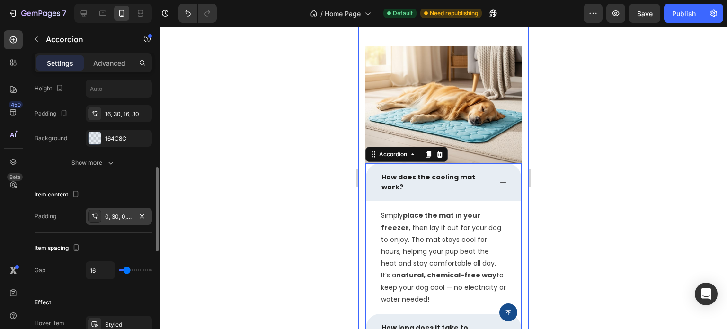
click at [106, 220] on div "0, 30, 0, 30" at bounding box center [119, 216] width 66 height 17
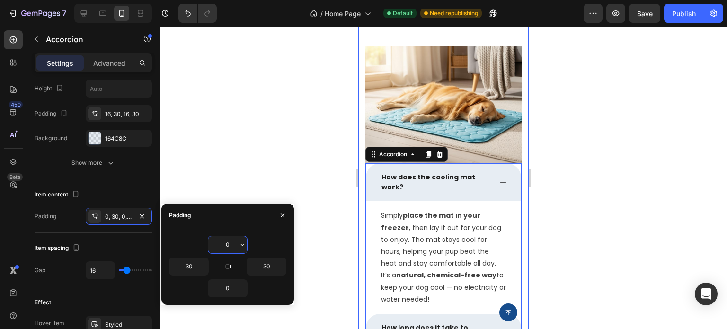
click at [233, 244] on input "0" at bounding box center [227, 244] width 39 height 17
type input "50"
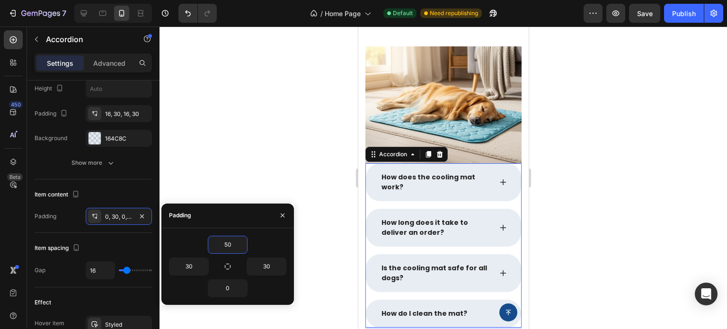
drag, startPoint x: 536, startPoint y: 222, endPoint x: 595, endPoint y: 224, distance: 58.8
click at [544, 220] on div at bounding box center [444, 178] width 568 height 303
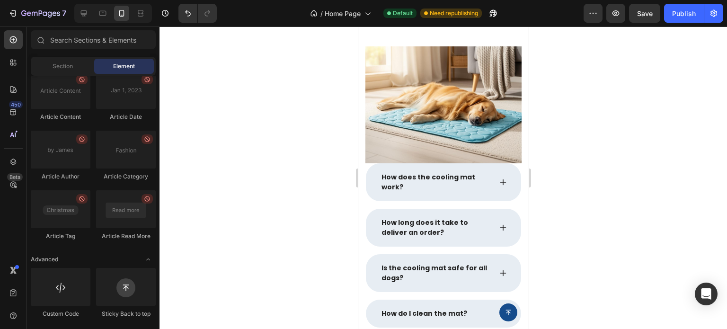
click at [595, 223] on div at bounding box center [444, 178] width 568 height 303
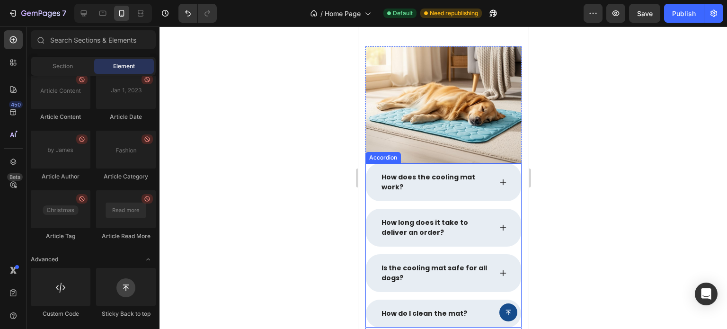
click at [368, 165] on div "How does the cooling mat work?" at bounding box center [443, 182] width 155 height 38
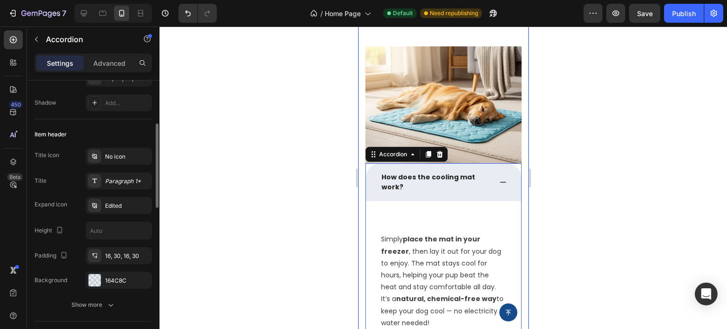
scroll to position [237, 0]
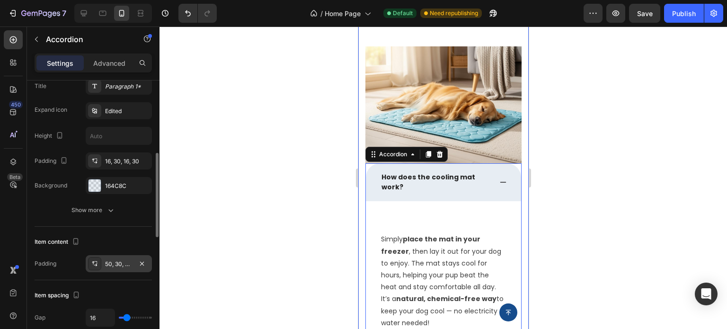
click at [121, 265] on div "50, 30, 0, 30" at bounding box center [118, 264] width 27 height 9
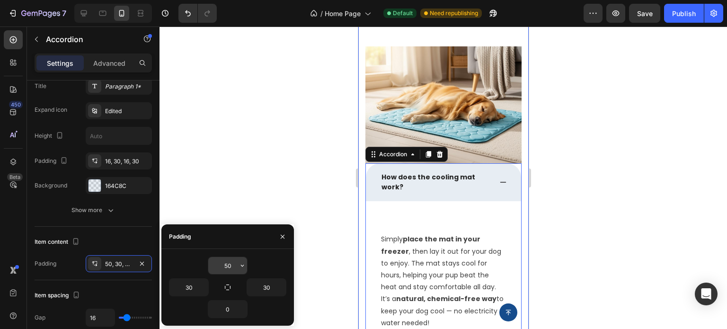
click at [232, 266] on input "50" at bounding box center [227, 265] width 39 height 17
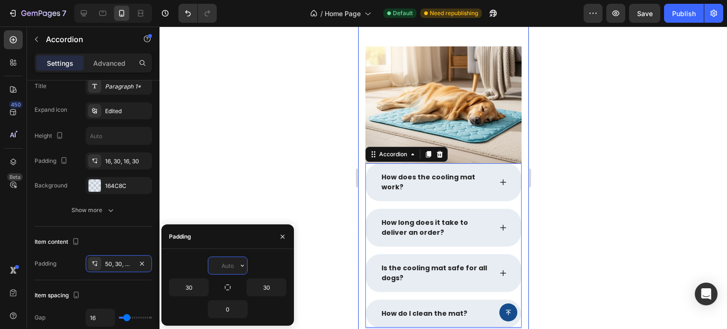
type input "0"
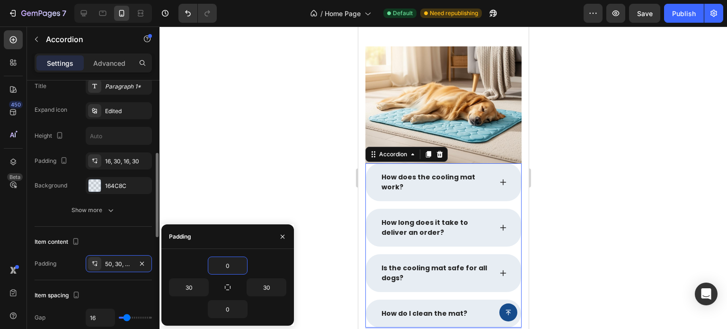
click at [104, 235] on div "Item content" at bounding box center [93, 241] width 117 height 15
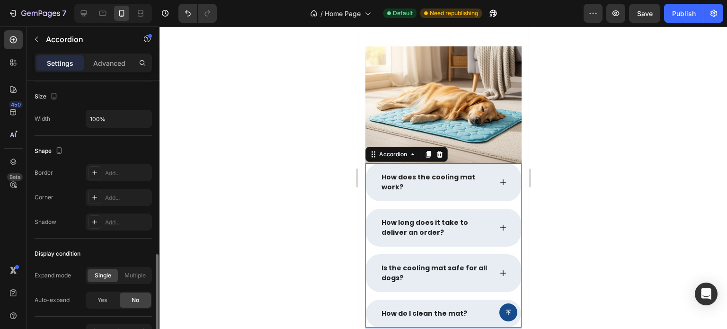
scroll to position [616, 0]
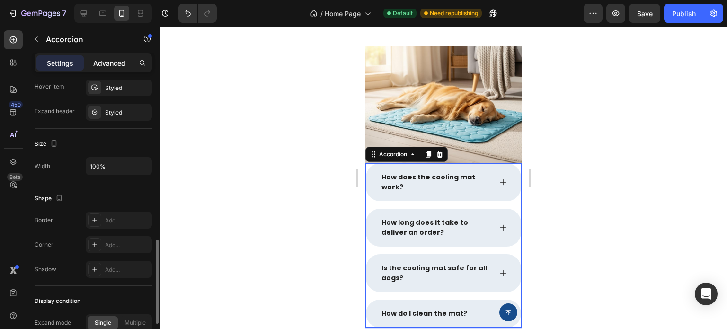
click at [104, 59] on p "Advanced" at bounding box center [109, 63] width 32 height 10
type input "100%"
type input "100"
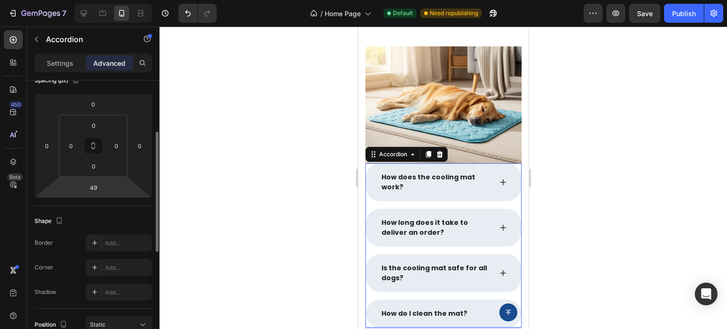
scroll to position [71, 0]
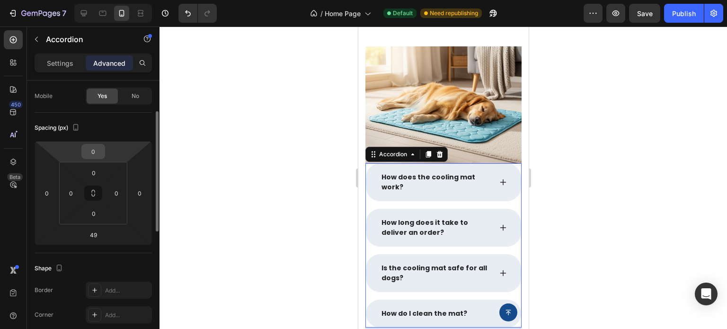
click at [97, 152] on input "0" at bounding box center [93, 151] width 19 height 14
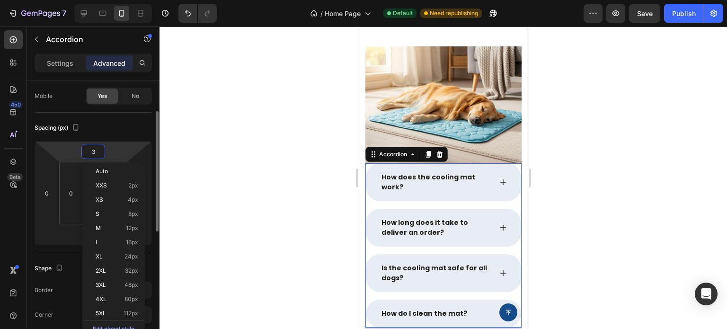
type input "30"
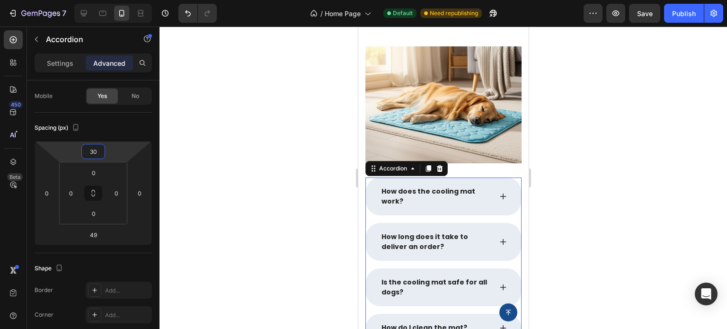
click at [552, 150] on div at bounding box center [444, 178] width 568 height 303
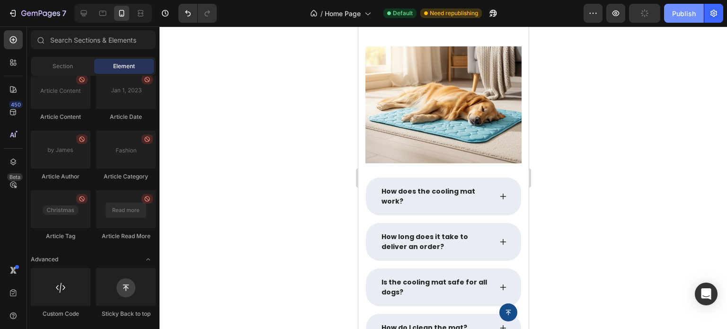
click at [683, 20] on button "Publish" at bounding box center [684, 13] width 40 height 19
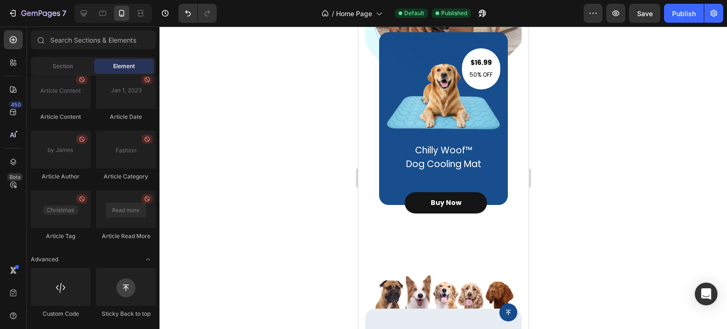
scroll to position [276, 0]
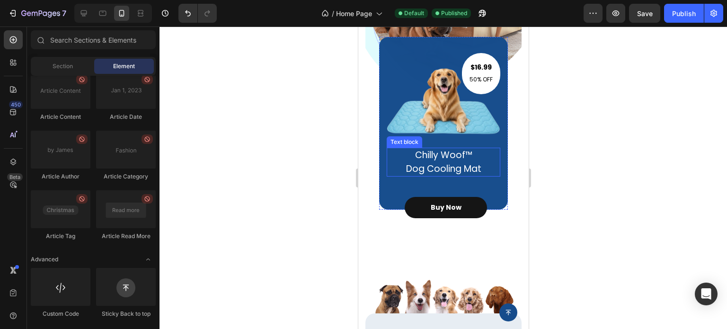
click at [451, 168] on p "Dog Cooling Mat" at bounding box center [443, 169] width 101 height 14
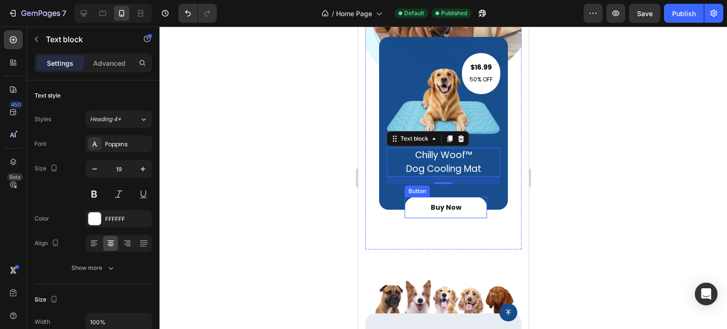
drag, startPoint x: 419, startPoint y: 206, endPoint x: 414, endPoint y: 208, distance: 5.5
click at [419, 206] on link "Buy Now" at bounding box center [445, 207] width 82 height 21
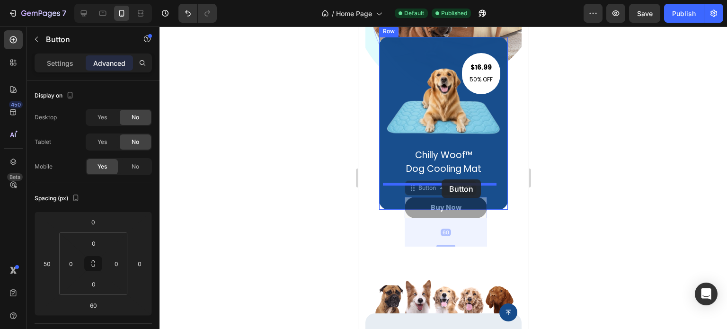
drag, startPoint x: 416, startPoint y: 208, endPoint x: 441, endPoint y: 179, distance: 37.9
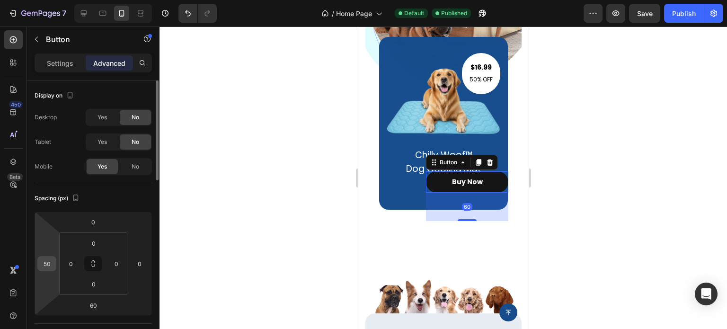
click at [54, 265] on div "50" at bounding box center [46, 263] width 19 height 15
click at [55, 265] on div "50" at bounding box center [46, 263] width 19 height 15
click at [48, 265] on input "50" at bounding box center [47, 264] width 14 height 14
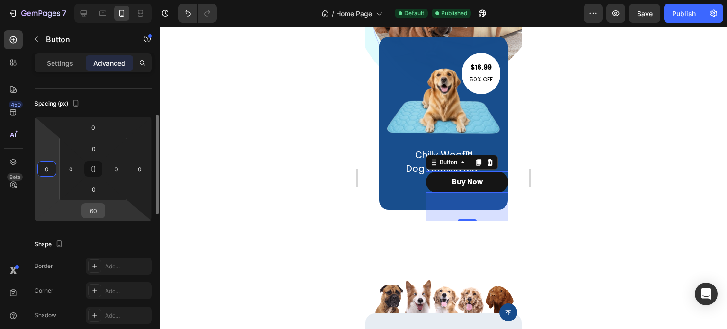
type input "0"
click at [93, 208] on input "60" at bounding box center [93, 211] width 19 height 14
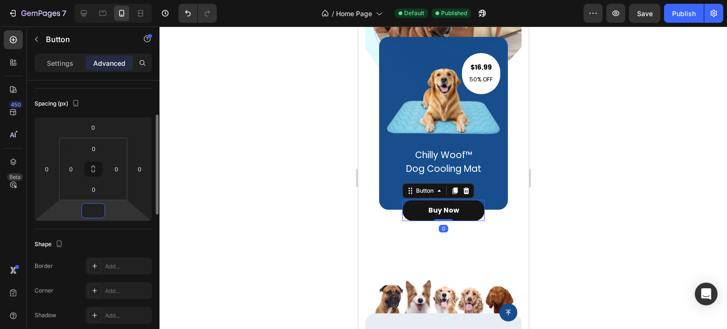
type input "0"
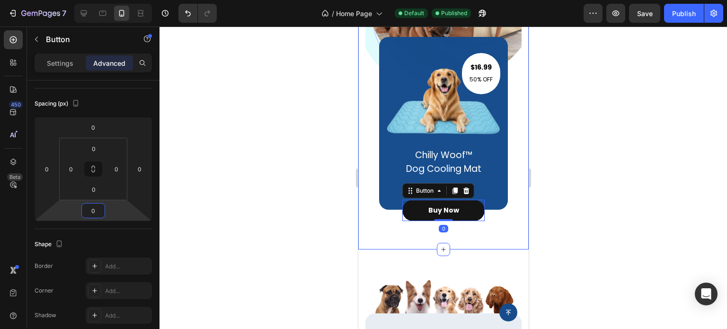
click at [617, 174] on div at bounding box center [444, 178] width 568 height 303
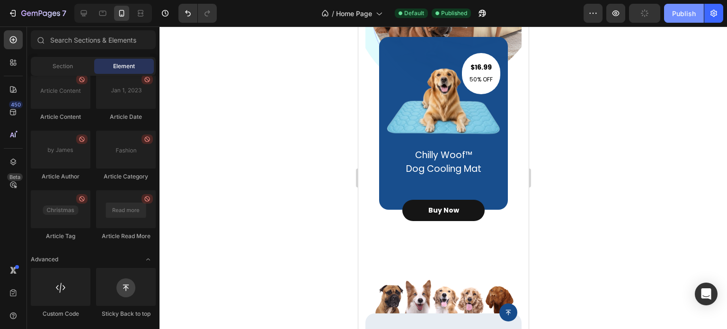
click at [671, 12] on button "Publish" at bounding box center [684, 13] width 40 height 19
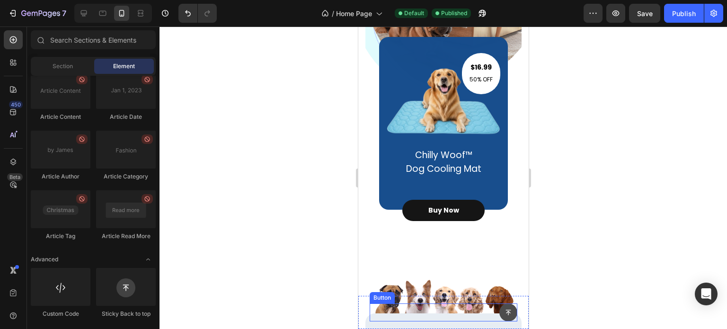
click at [505, 315] on icon at bounding box center [508, 312] width 7 height 7
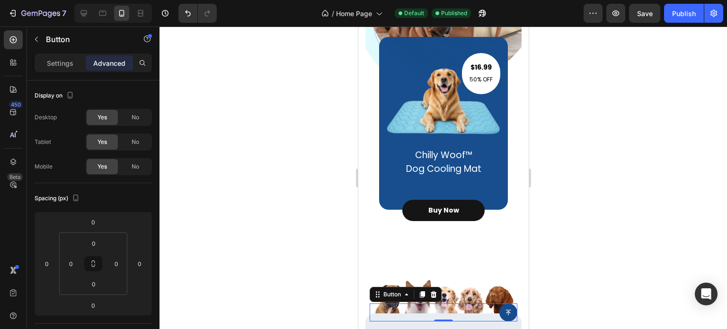
click at [57, 65] on p "Settings" at bounding box center [60, 63] width 27 height 10
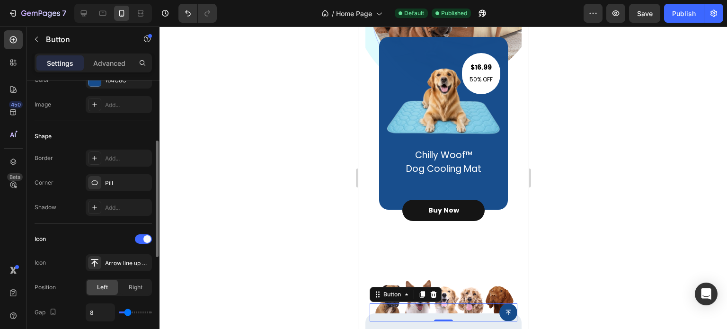
scroll to position [284, 0]
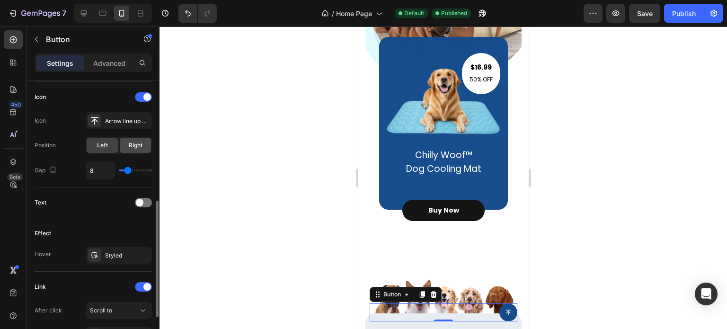
click at [137, 146] on span "Right" at bounding box center [136, 145] width 14 height 9
click at [101, 145] on span "Left" at bounding box center [102, 145] width 11 height 9
click at [146, 96] on span at bounding box center [147, 97] width 8 height 8
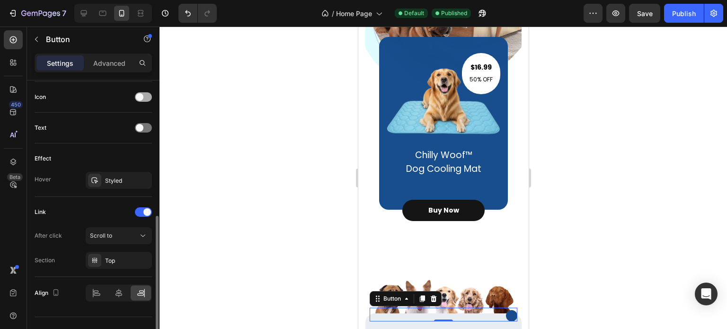
click at [145, 94] on div at bounding box center [143, 96] width 17 height 9
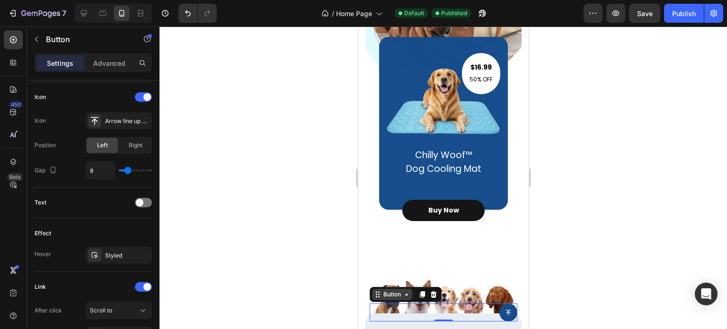
click at [388, 298] on div "Button" at bounding box center [391, 294] width 21 height 9
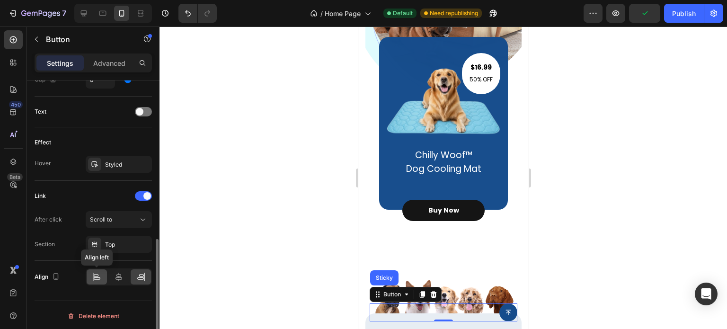
click at [100, 275] on icon at bounding box center [96, 276] width 9 height 9
click at [636, 195] on div at bounding box center [444, 178] width 568 height 303
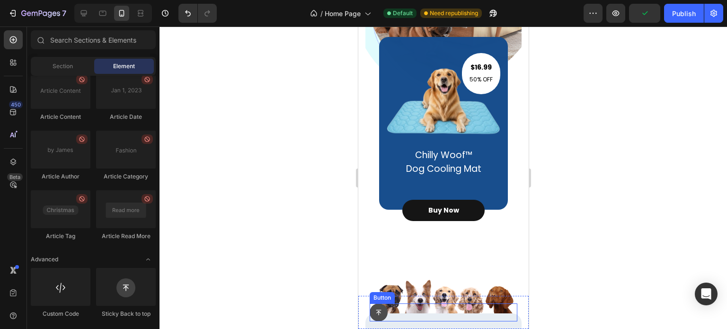
click at [375, 313] on icon "Button" at bounding box center [378, 312] width 7 height 7
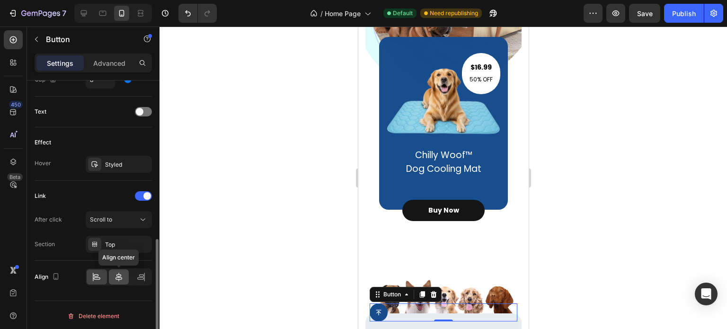
click at [116, 277] on icon at bounding box center [118, 276] width 9 height 9
click at [623, 233] on div at bounding box center [444, 178] width 568 height 303
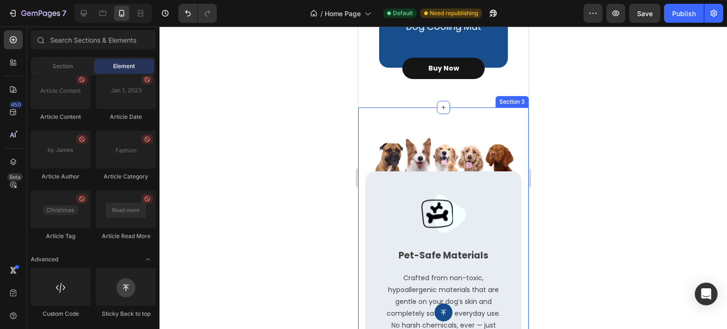
scroll to position [418, 0]
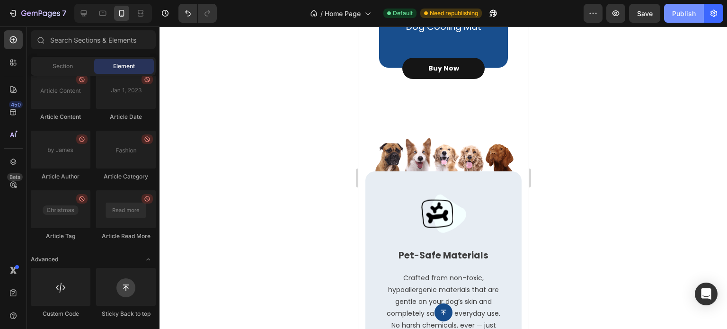
click at [687, 12] on div "Publish" at bounding box center [684, 14] width 24 height 10
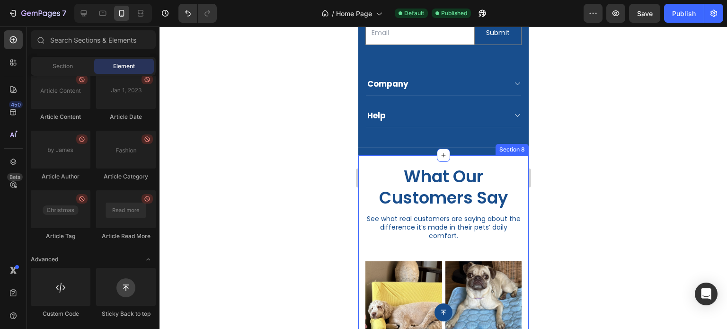
scroll to position [2397, 0]
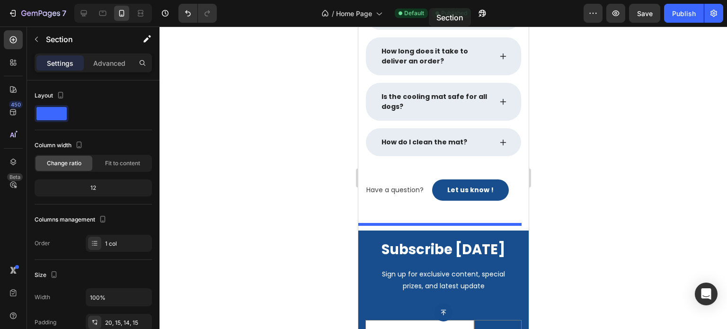
scroll to position [2055, 0]
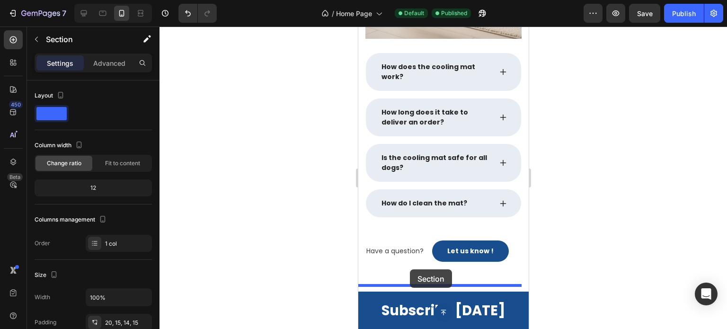
drag, startPoint x: 372, startPoint y: 159, endPoint x: 410, endPoint y: 269, distance: 117.1
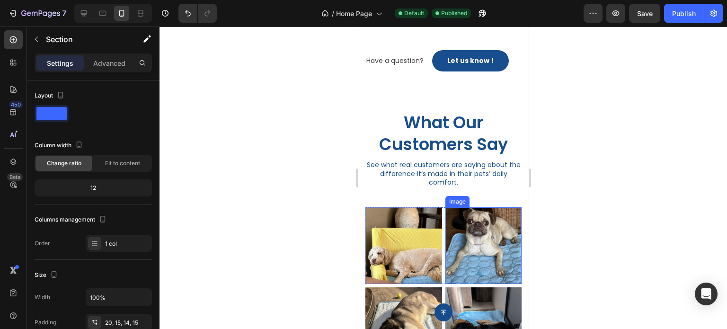
scroll to position [2197, 0]
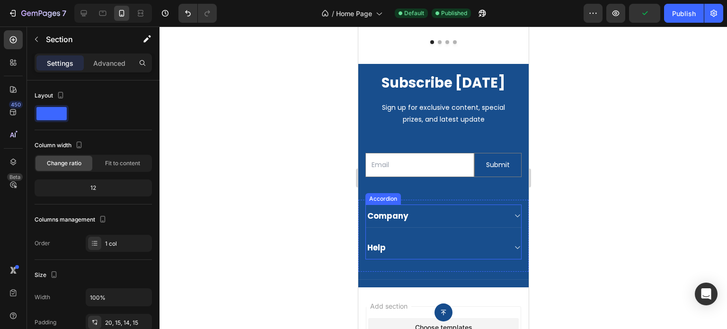
click at [447, 205] on div "Company" at bounding box center [443, 216] width 155 height 23
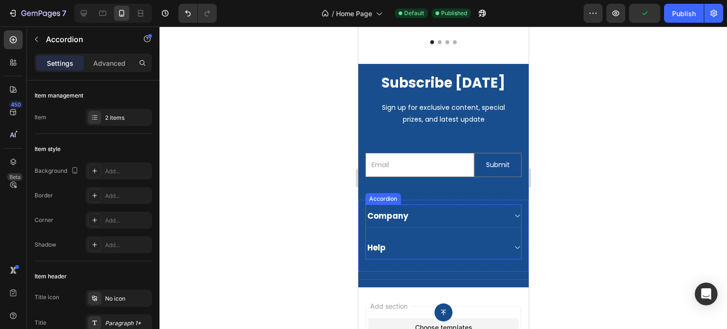
scroll to position [2718, 0]
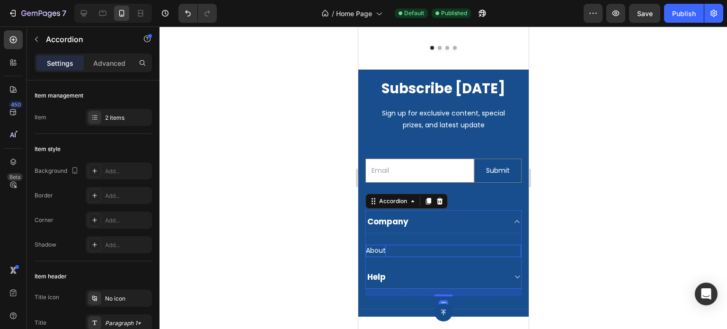
click at [381, 245] on div "About" at bounding box center [376, 251] width 20 height 12
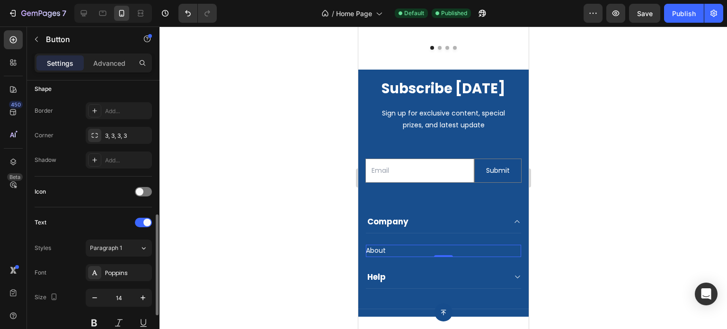
scroll to position [237, 0]
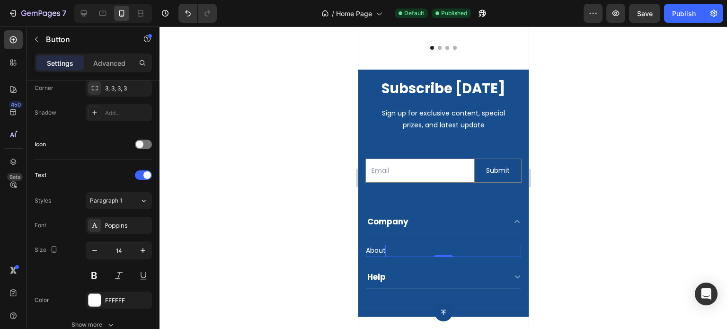
click at [384, 245] on div "About" at bounding box center [376, 251] width 20 height 12
click at [378, 245] on p "About" at bounding box center [376, 251] width 20 height 12
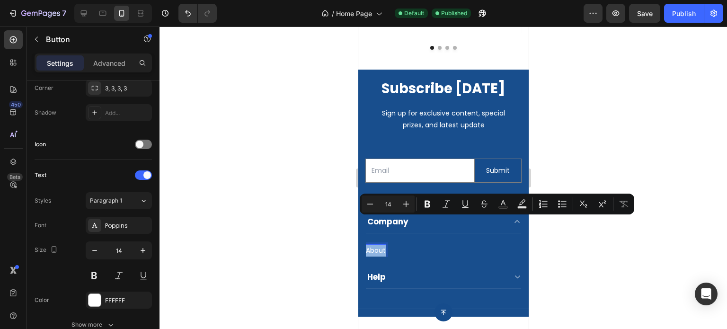
click at [378, 245] on p "About" at bounding box center [376, 251] width 20 height 12
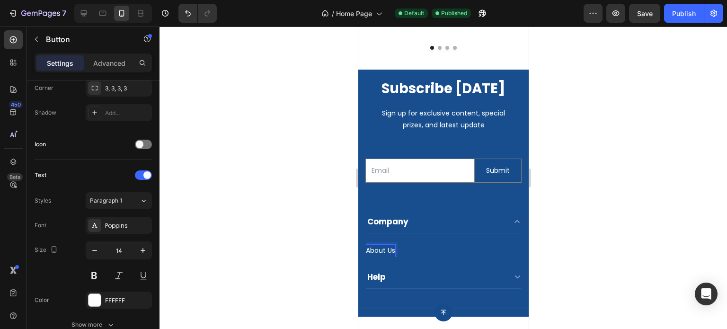
click at [572, 217] on div at bounding box center [444, 178] width 568 height 303
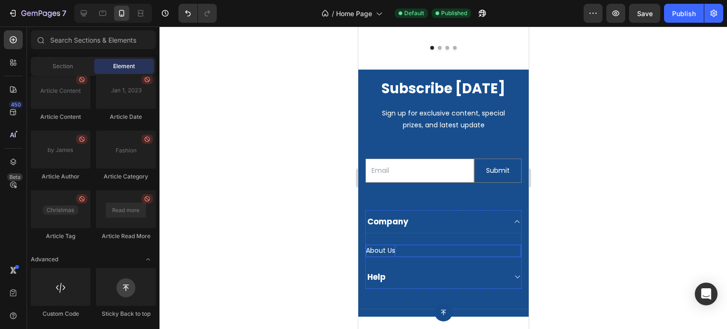
click at [374, 245] on p "About Us" at bounding box center [380, 251] width 29 height 12
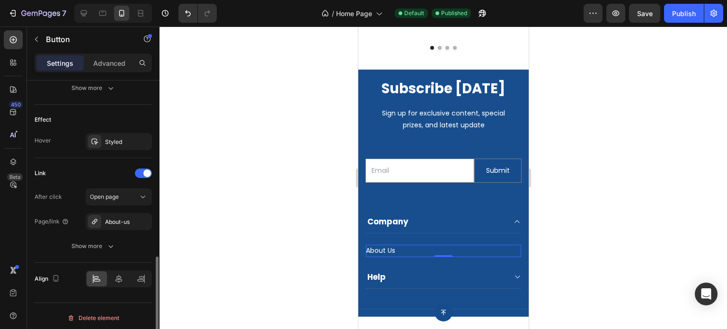
scroll to position [475, 0]
click at [93, 219] on icon at bounding box center [95, 220] width 8 height 8
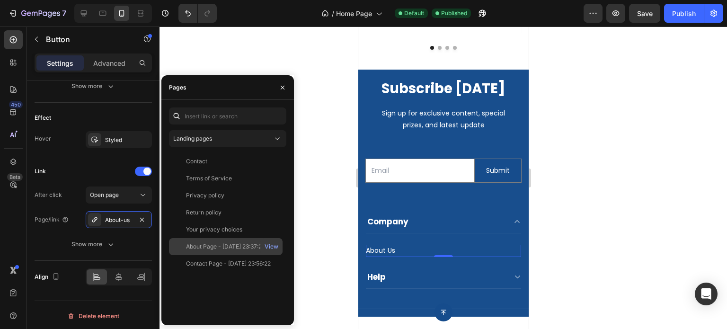
click at [227, 249] on div "About Page - [DATE] 23:37:21" at bounding box center [225, 246] width 78 height 9
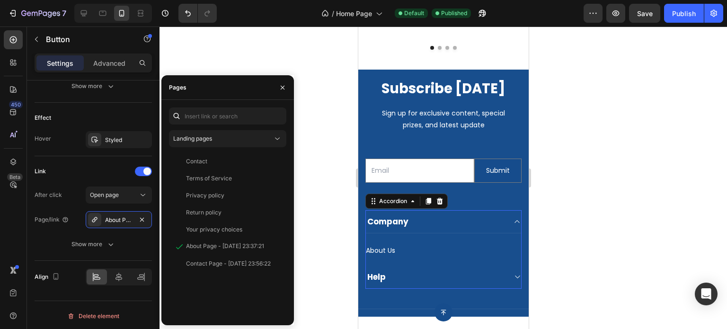
click at [513, 273] on icon at bounding box center [516, 277] width 7 height 8
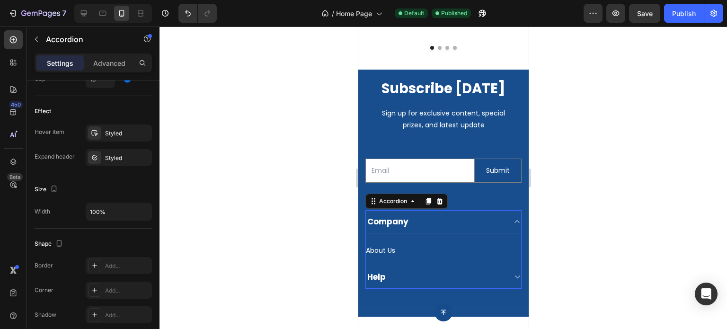
scroll to position [0, 0]
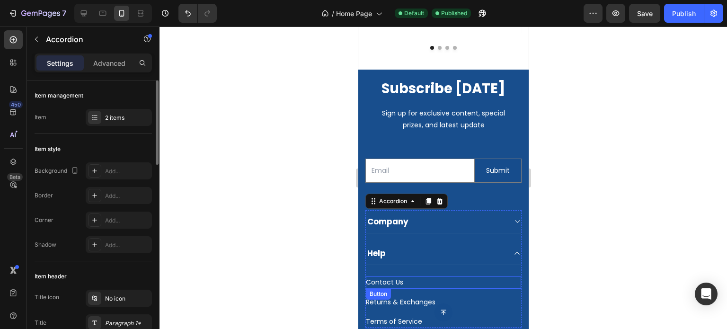
click at [385, 277] on p "Contact Us" at bounding box center [384, 283] width 37 height 12
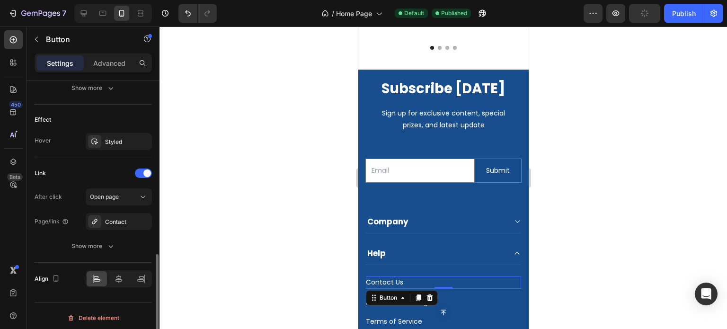
scroll to position [475, 0]
click at [87, 218] on div "Contact" at bounding box center [119, 219] width 66 height 17
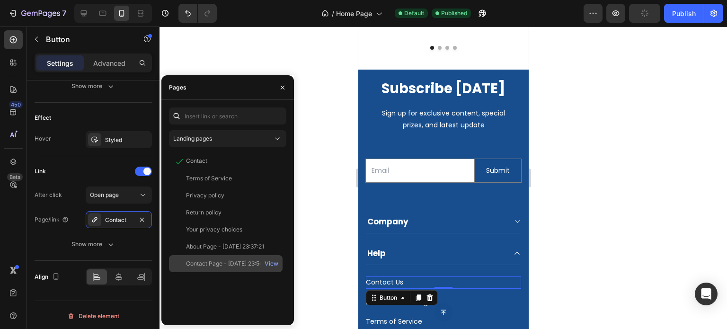
click at [194, 263] on div "Contact Page - [DATE] 23:56:22" at bounding box center [228, 263] width 85 height 9
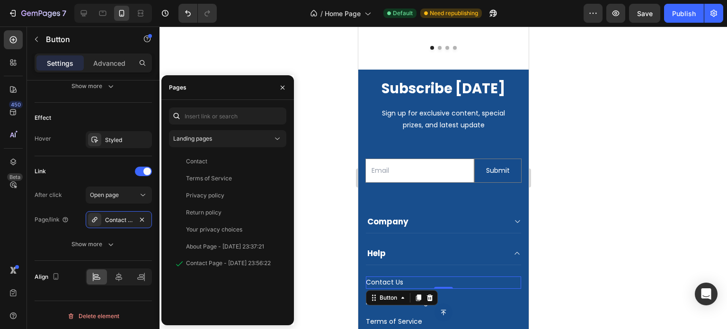
click at [618, 210] on div at bounding box center [444, 178] width 568 height 303
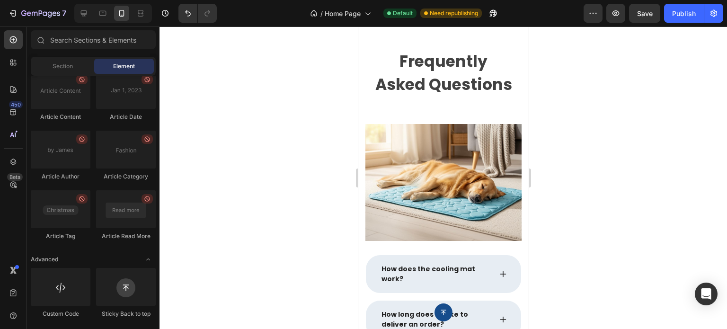
scroll to position [1960, 0]
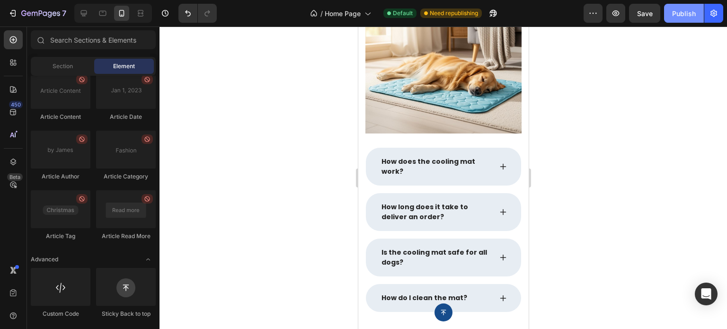
click at [688, 14] on div "Publish" at bounding box center [684, 14] width 24 height 10
click at [683, 9] on div "Publish" at bounding box center [684, 14] width 24 height 10
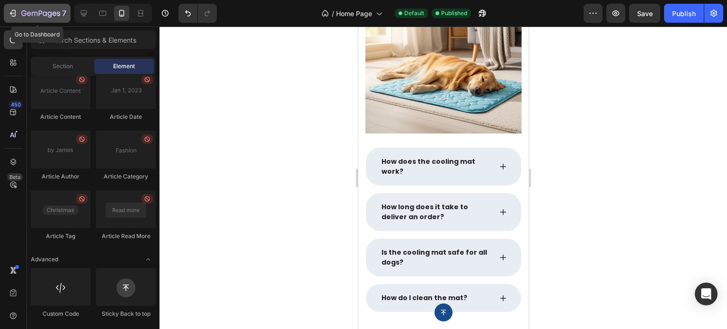
click at [27, 10] on icon "button" at bounding box center [40, 14] width 39 height 8
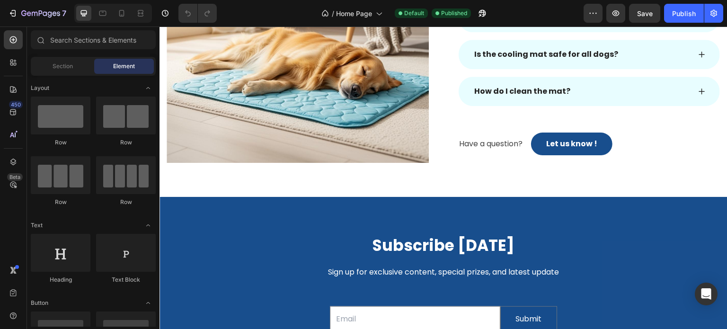
scroll to position [1726, 0]
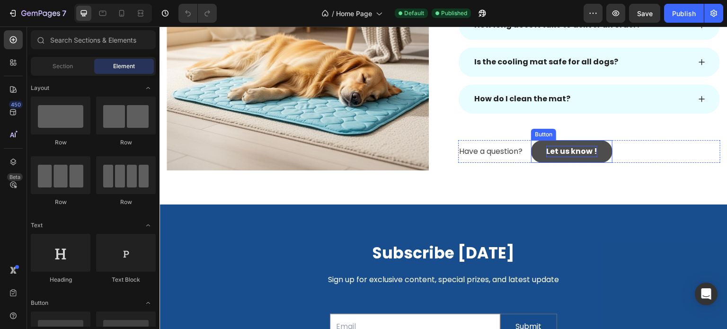
click at [593, 149] on div "Let us know !" at bounding box center [571, 151] width 51 height 11
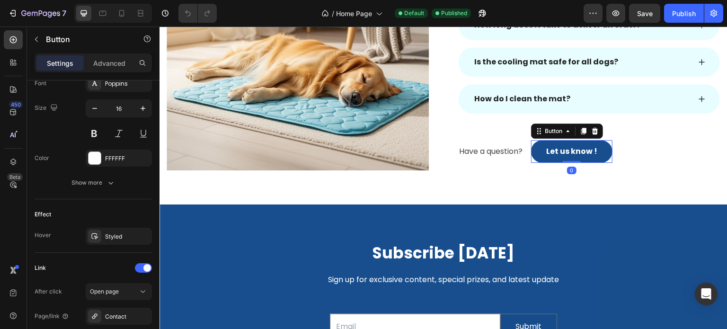
scroll to position [475, 0]
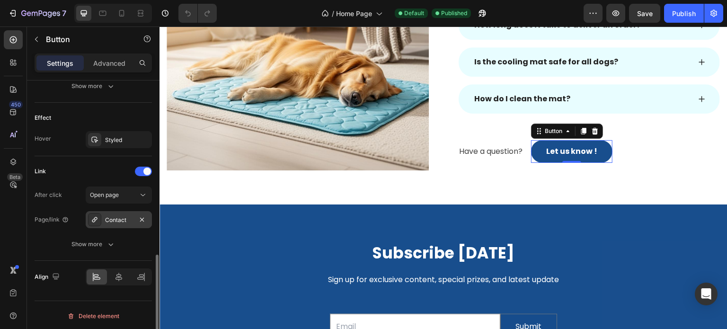
click at [112, 220] on div "Contact" at bounding box center [118, 220] width 27 height 9
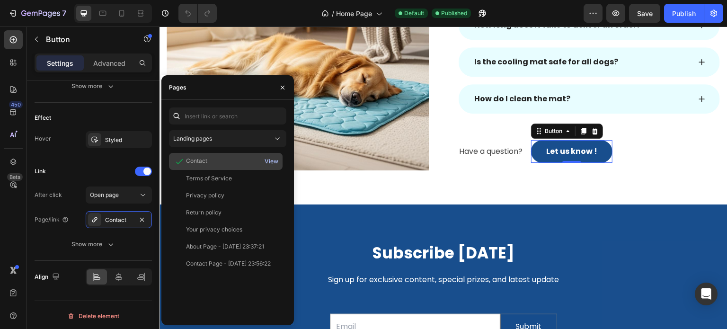
click at [273, 164] on div "View" at bounding box center [272, 161] width 14 height 9
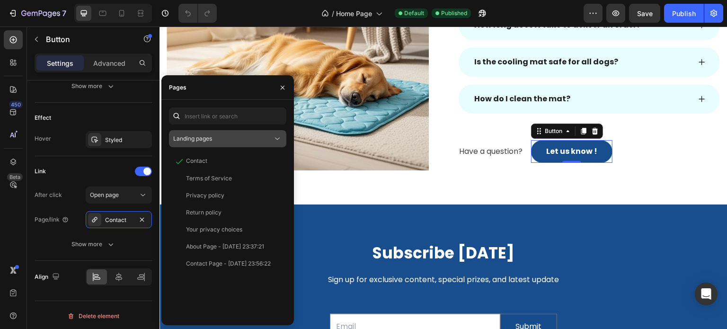
click at [215, 136] on div "Landing pages" at bounding box center [222, 138] width 99 height 9
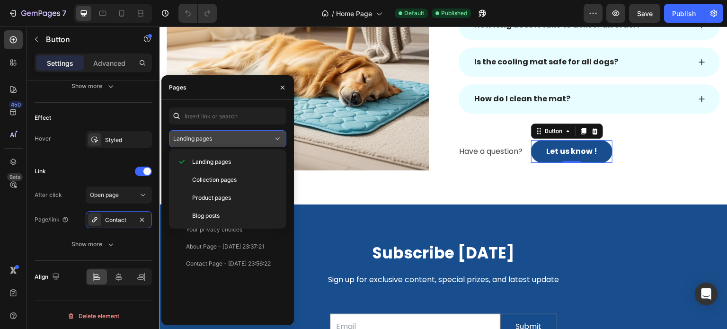
click at [218, 143] on div "Landing pages" at bounding box center [227, 138] width 109 height 9
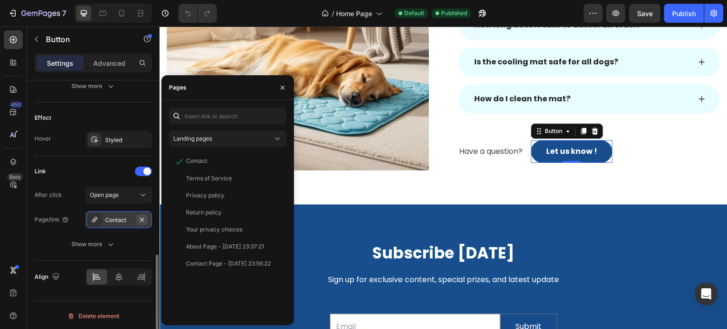
click at [144, 216] on icon "button" at bounding box center [142, 220] width 8 height 8
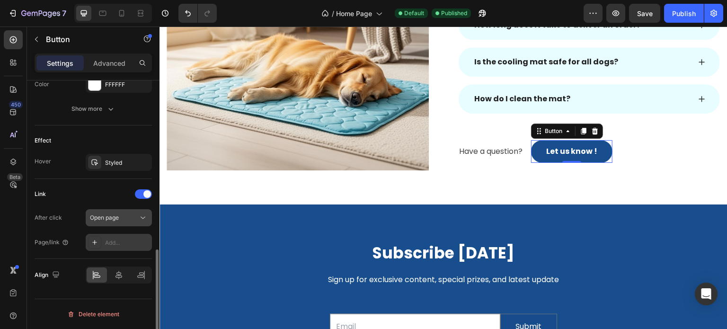
scroll to position [451, 0]
click at [118, 222] on span "Open page" at bounding box center [104, 219] width 29 height 9
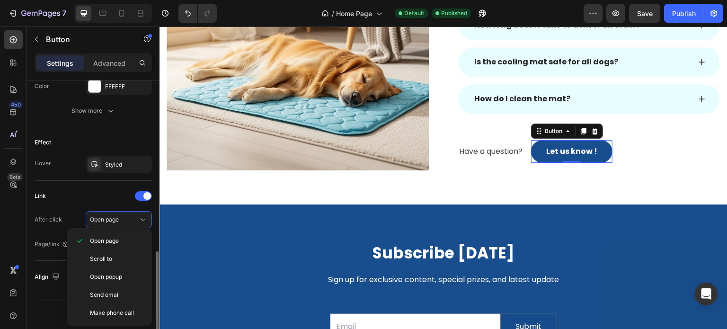
click at [77, 215] on div "After click Open page" at bounding box center [93, 219] width 117 height 17
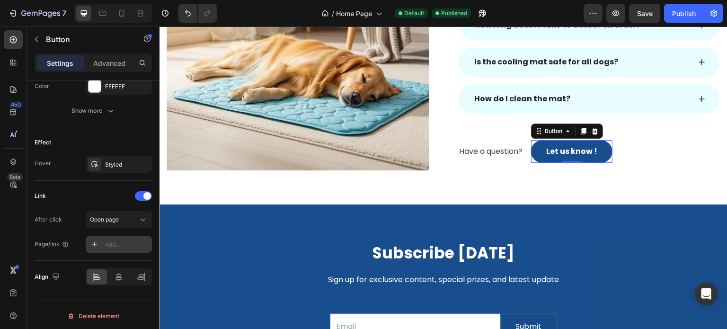
click at [93, 241] on icon at bounding box center [95, 245] width 8 height 8
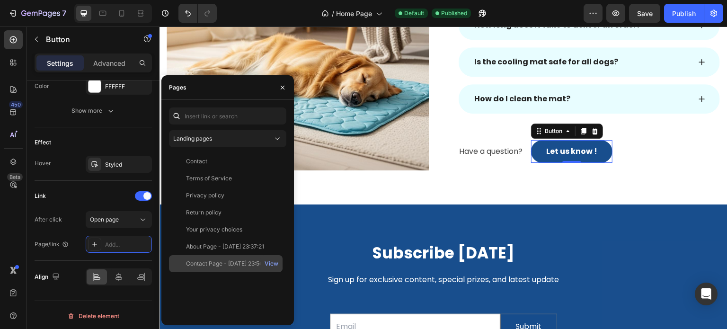
click at [216, 257] on div "Contact Page - Aug 27, 23:56:22 View" at bounding box center [226, 263] width 114 height 17
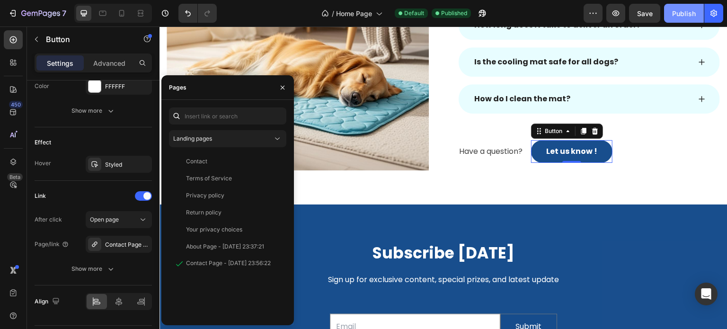
click at [686, 15] on div "Publish" at bounding box center [684, 14] width 24 height 10
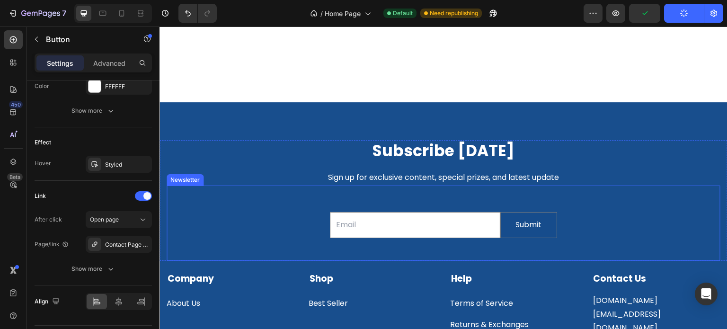
scroll to position [1962, 0]
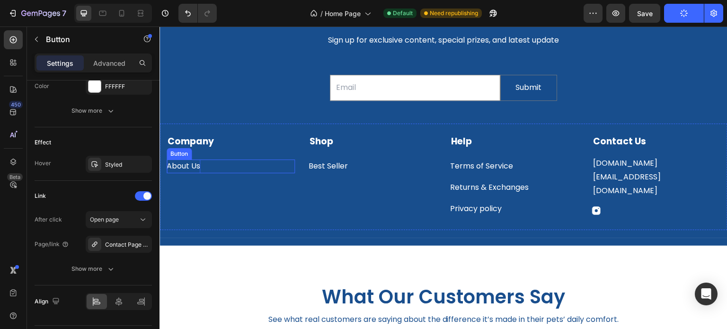
click at [197, 167] on p "About Us" at bounding box center [184, 167] width 34 height 14
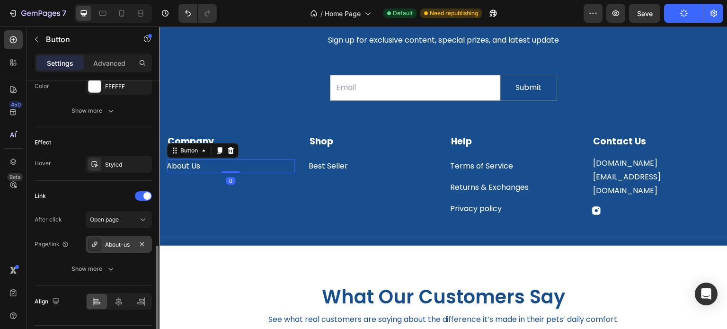
click at [110, 244] on div "About-us" at bounding box center [118, 245] width 27 height 9
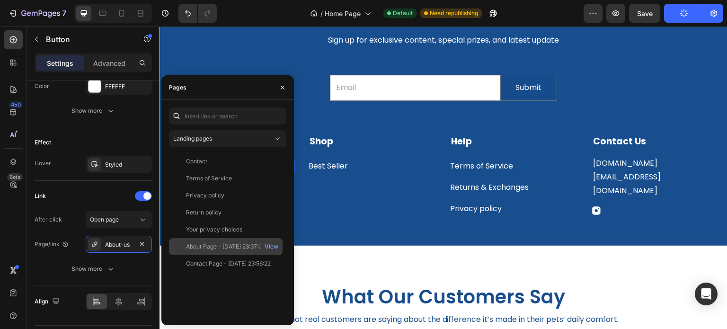
click at [217, 249] on div "About Page - [DATE] 23:37:21" at bounding box center [225, 246] width 78 height 9
click at [107, 195] on div "Link" at bounding box center [93, 195] width 117 height 15
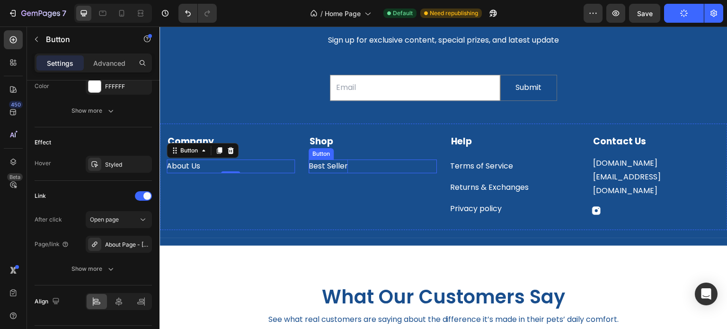
click at [337, 167] on p "Best Seller" at bounding box center [328, 167] width 39 height 14
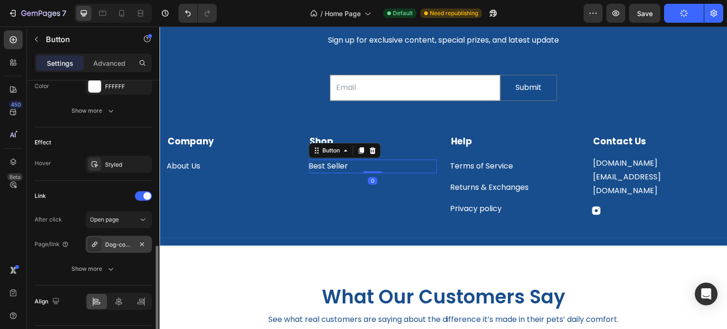
click at [115, 245] on div "Dog-cooling-mat-summer-pets-cold-bed-extra-large-for-small-big-dogs-pet-accesso…" at bounding box center [118, 245] width 27 height 9
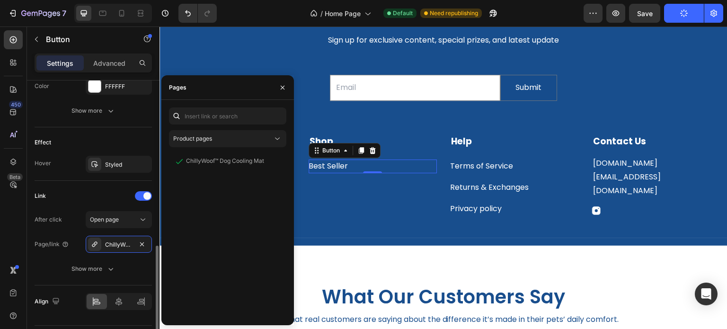
drag, startPoint x: 88, startPoint y: 185, endPoint x: 94, endPoint y: 184, distance: 5.7
click at [89, 185] on div "Link After click Open page Page/link ChillyWoof™ Dog Cooling Mat Show more" at bounding box center [93, 233] width 117 height 105
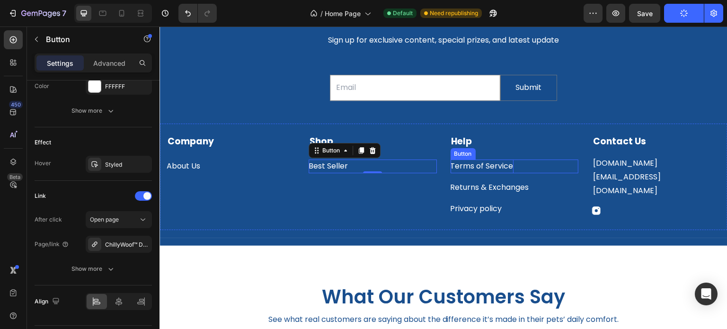
click at [470, 168] on p "Terms of Service" at bounding box center [482, 167] width 63 height 14
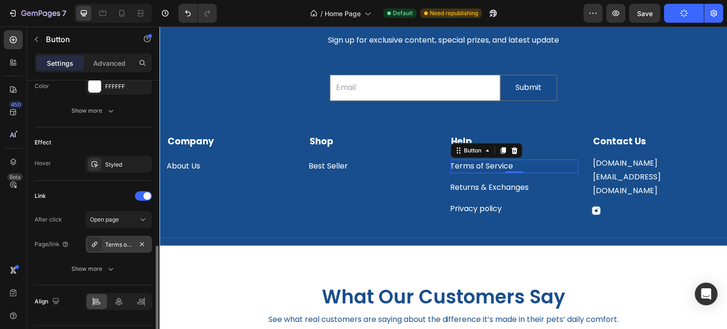
click at [107, 245] on div "Terms of Service" at bounding box center [118, 245] width 27 height 9
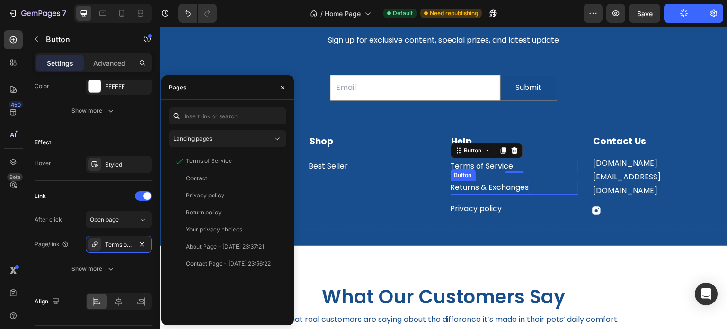
click at [474, 182] on div "Returns & Exchanges" at bounding box center [490, 188] width 79 height 14
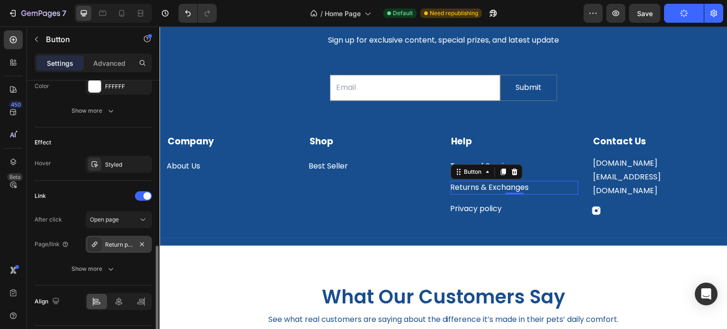
click at [121, 241] on div "Return policy" at bounding box center [118, 245] width 27 height 9
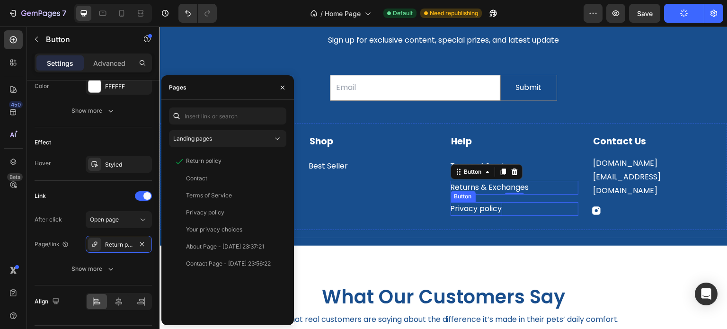
click at [473, 210] on p "Privacy policy" at bounding box center [477, 209] width 52 height 14
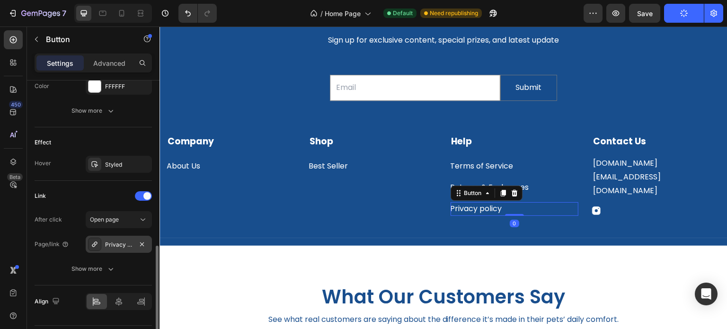
click at [111, 244] on div "Privacy policy" at bounding box center [118, 245] width 27 height 9
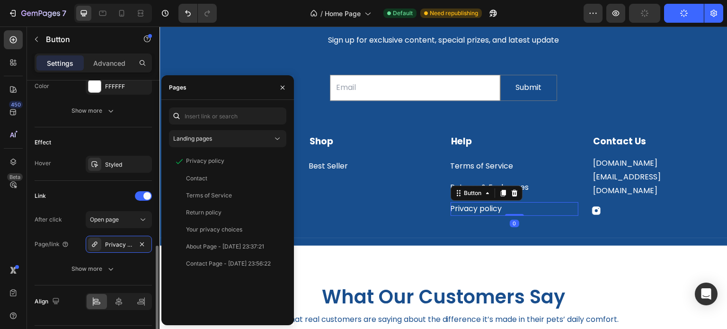
click at [96, 189] on div "Link" at bounding box center [93, 195] width 117 height 15
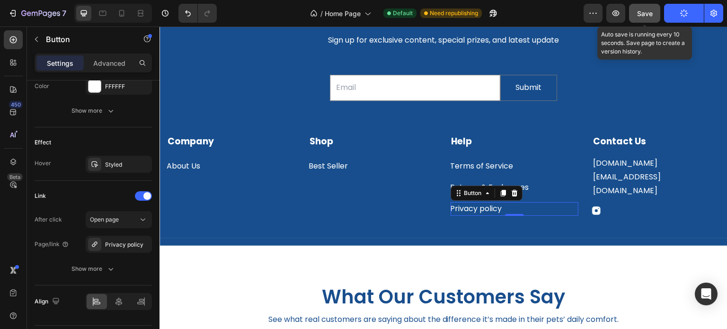
click at [650, 14] on span "Save" at bounding box center [645, 13] width 16 height 8
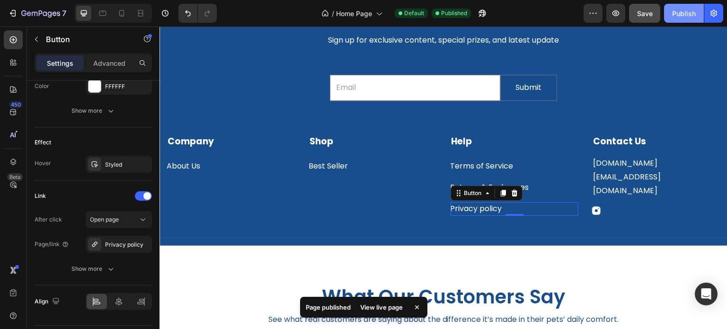
click at [676, 13] on div "Publish" at bounding box center [684, 14] width 24 height 10
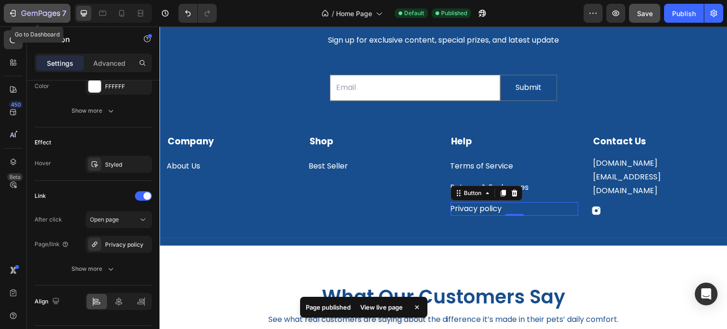
click at [24, 13] on icon "button" at bounding box center [40, 14] width 39 height 8
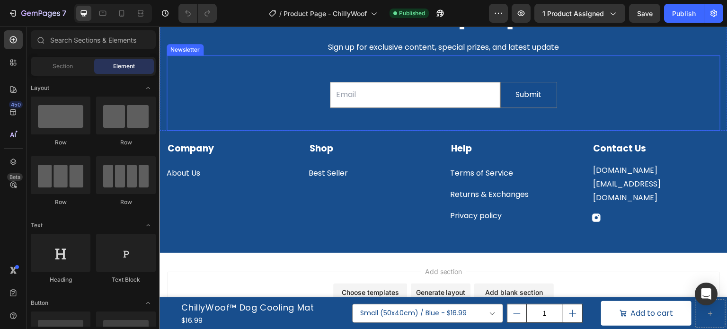
scroll to position [1515, 0]
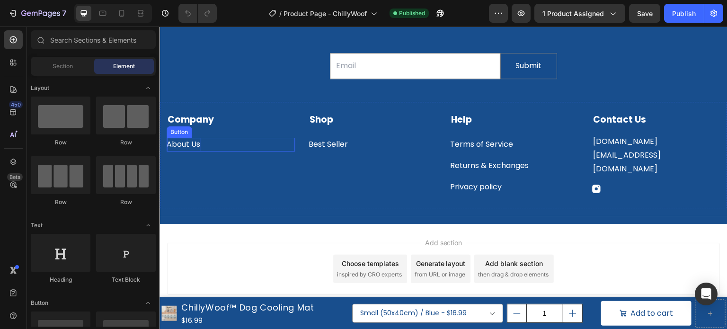
click at [178, 147] on p "About Us" at bounding box center [184, 145] width 34 height 14
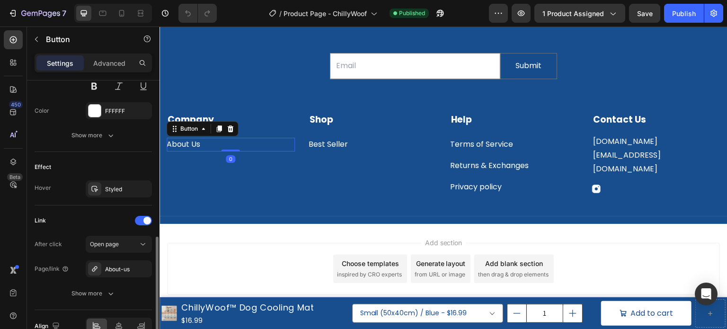
scroll to position [475, 0]
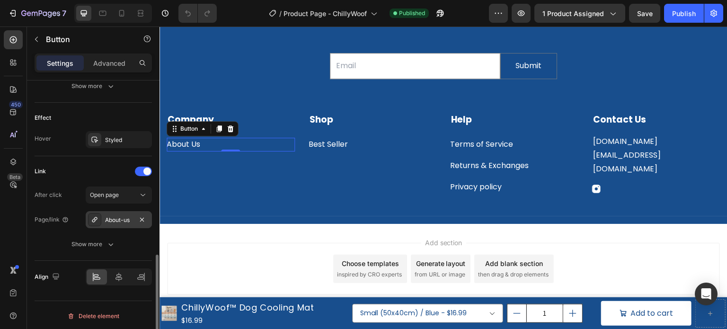
click at [127, 221] on div "About-us" at bounding box center [118, 220] width 27 height 9
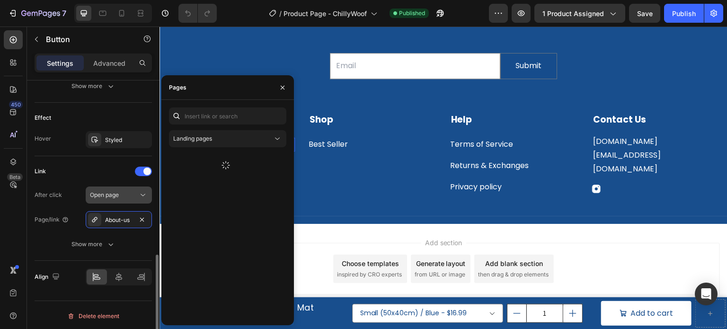
click at [140, 219] on icon "button" at bounding box center [142, 220] width 8 height 8
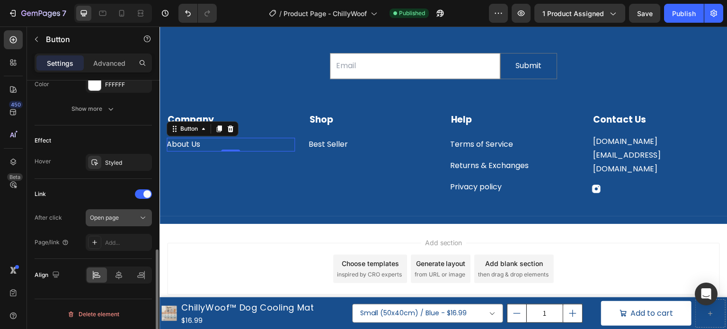
scroll to position [451, 0]
click at [96, 219] on span "Open page" at bounding box center [104, 219] width 29 height 7
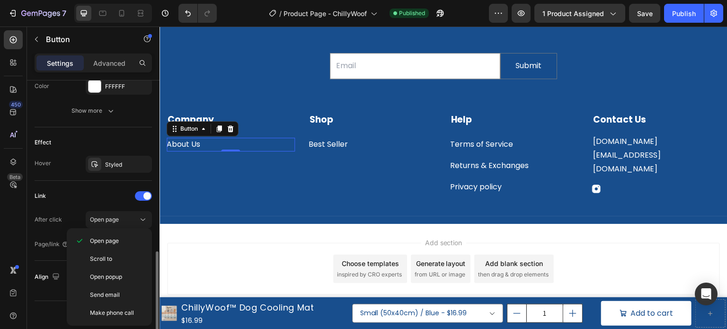
click at [74, 215] on div "After click Open page" at bounding box center [93, 219] width 117 height 17
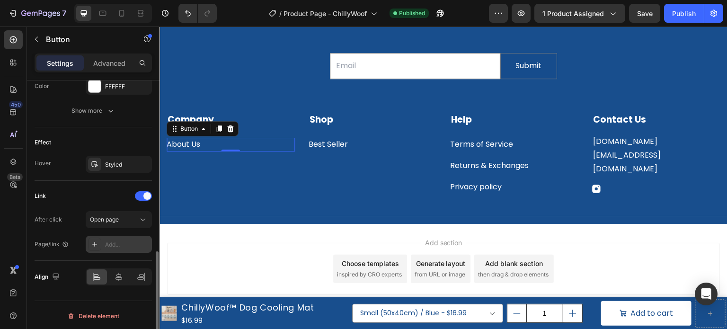
click at [93, 247] on div at bounding box center [94, 244] width 13 height 13
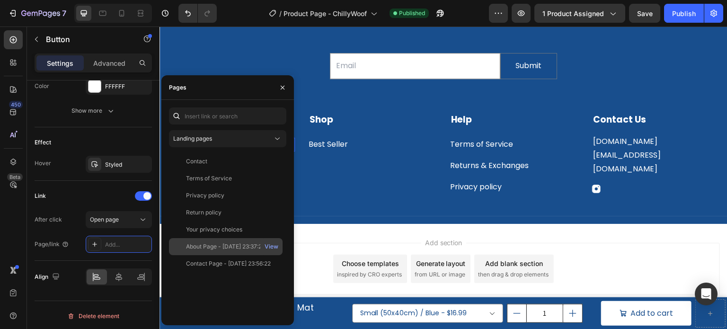
click at [244, 245] on div "About Page - [DATE] 23:37:21" at bounding box center [225, 246] width 78 height 9
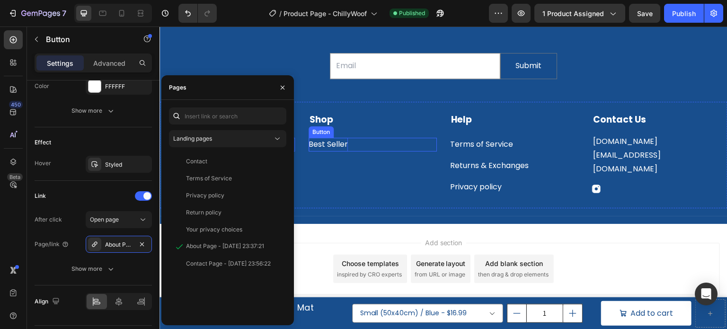
click at [334, 147] on p "Best Seller" at bounding box center [328, 145] width 39 height 14
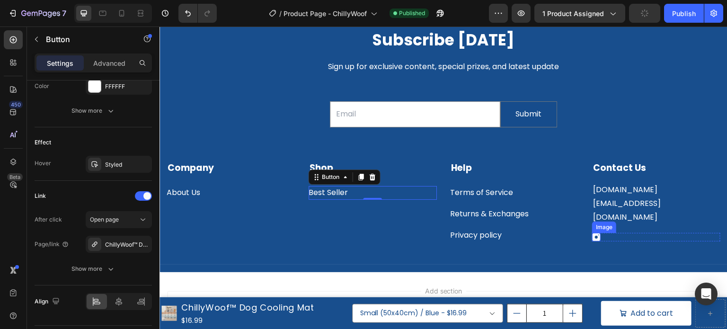
scroll to position [1451, 0]
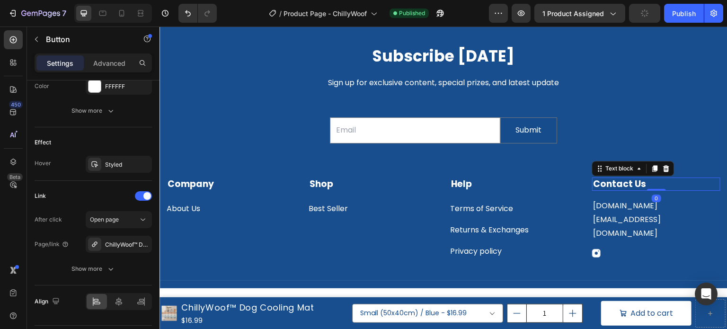
click at [629, 184] on strong "Contact Us" at bounding box center [619, 184] width 53 height 13
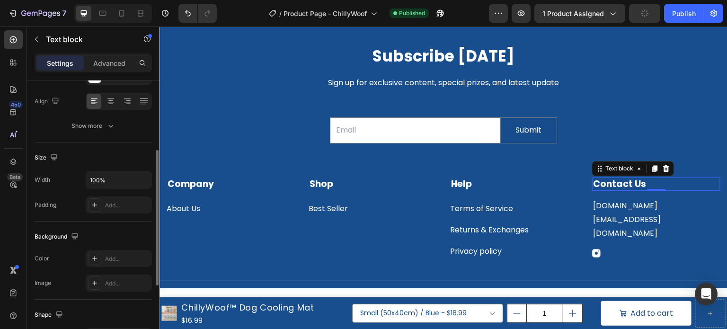
scroll to position [95, 0]
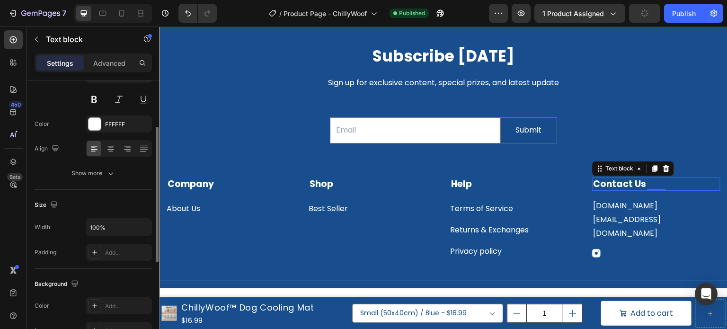
click at [93, 192] on div "Size Width 100% Padding Add..." at bounding box center [93, 229] width 117 height 79
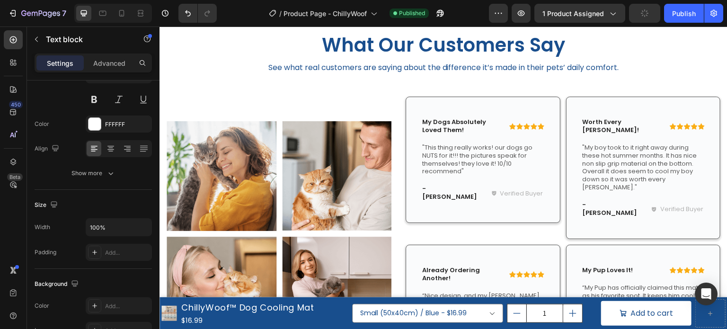
scroll to position [977, 0]
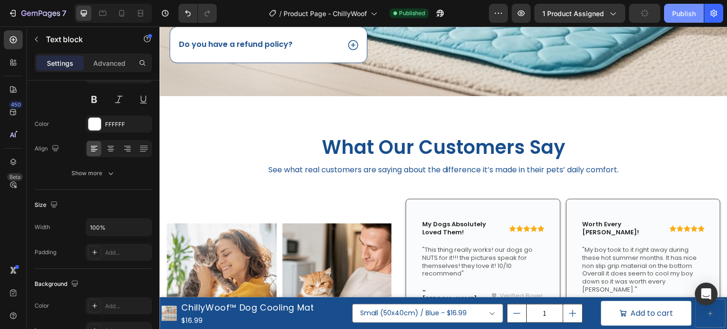
click at [682, 9] on div "Publish" at bounding box center [684, 14] width 24 height 10
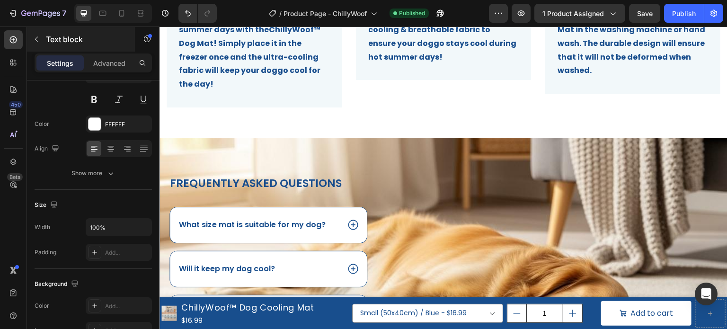
scroll to position [456, 0]
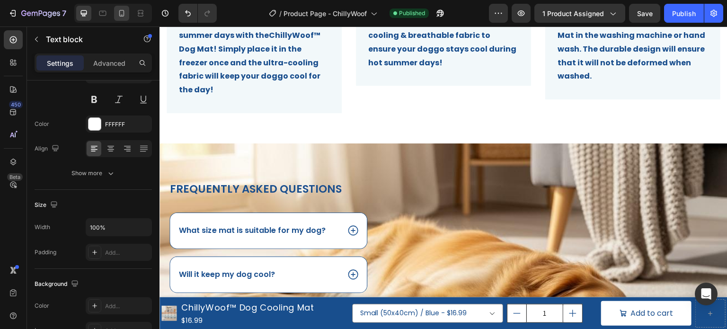
click at [123, 16] on icon at bounding box center [121, 13] width 9 height 9
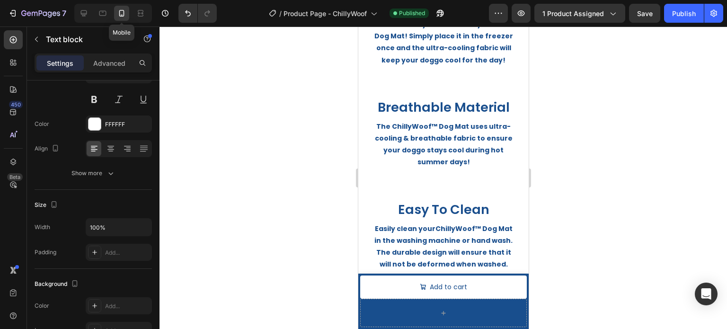
type input "14"
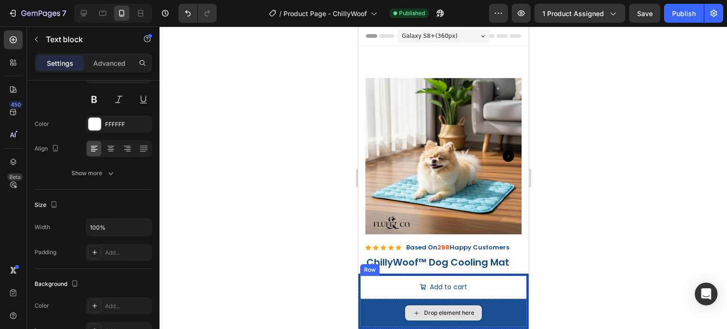
click at [385, 321] on div "Drop element here" at bounding box center [443, 313] width 167 height 28
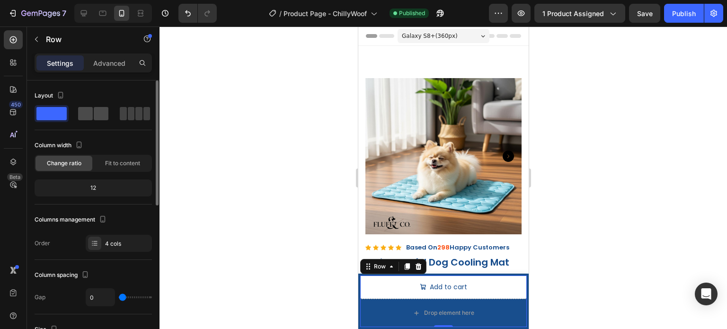
click at [135, 115] on span at bounding box center [138, 113] width 7 height 13
type input "8"
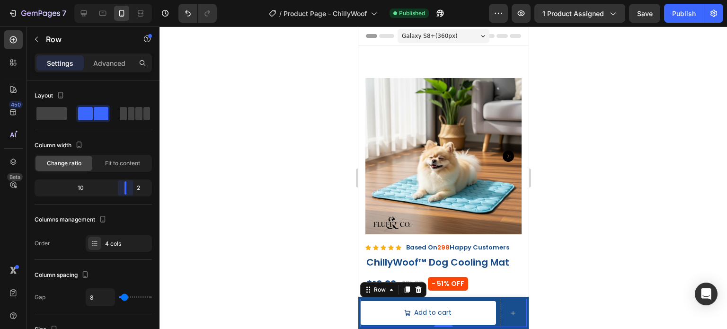
drag, startPoint x: 95, startPoint y: 189, endPoint x: 131, endPoint y: 192, distance: 36.1
click at [131, 0] on body "7 Version history / Product Page - ChillyWoof Published Preview 1 product assig…" at bounding box center [363, 0] width 727 height 0
click at [13, 115] on icon at bounding box center [13, 112] width 6 height 6
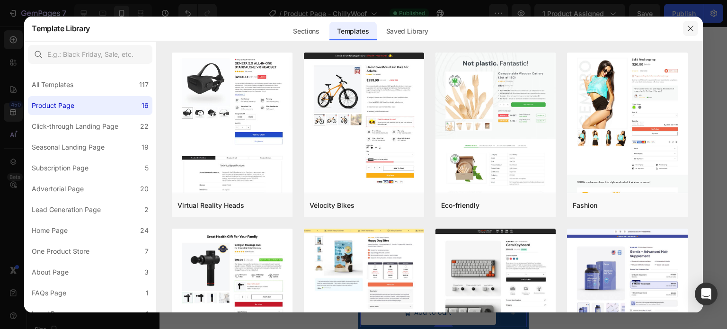
click at [692, 28] on icon "button" at bounding box center [691, 29] width 8 height 8
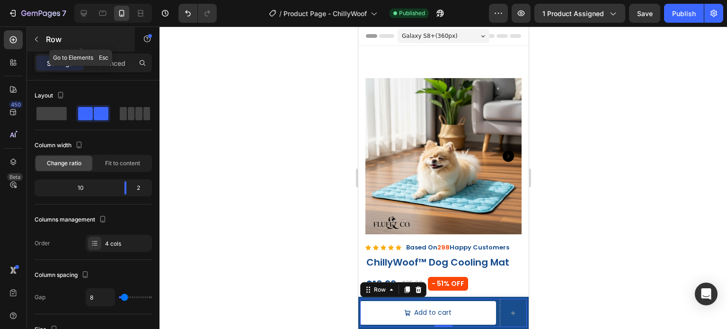
click at [38, 44] on button "button" at bounding box center [36, 39] width 15 height 15
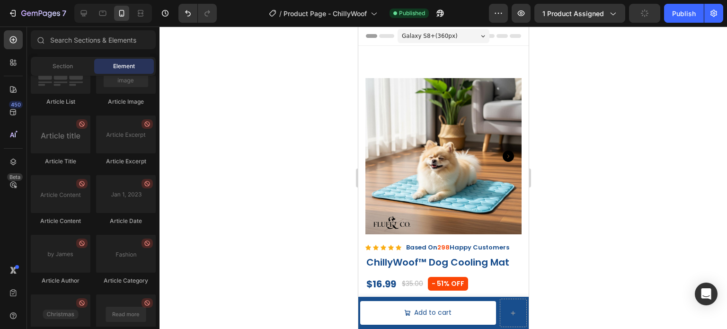
scroll to position [2618, 0]
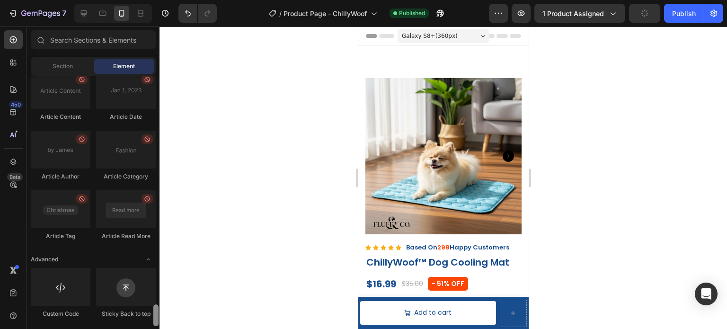
drag, startPoint x: 157, startPoint y: 95, endPoint x: 136, endPoint y: 348, distance: 254.2
click at [136, 0] on html "7 Version history / Product Page - ChillyWoof Published Preview 1 product assig…" at bounding box center [363, 0] width 727 height 0
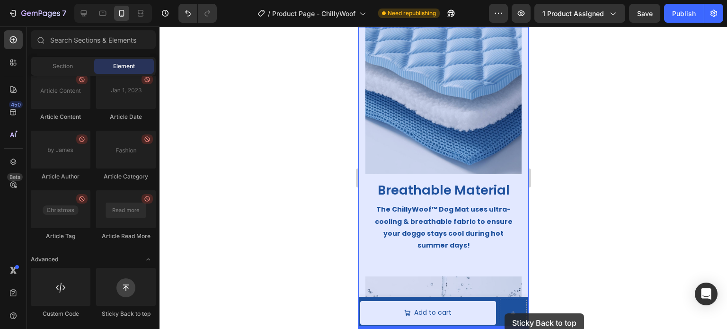
drag, startPoint x: 486, startPoint y: 315, endPoint x: 504, endPoint y: 313, distance: 18.6
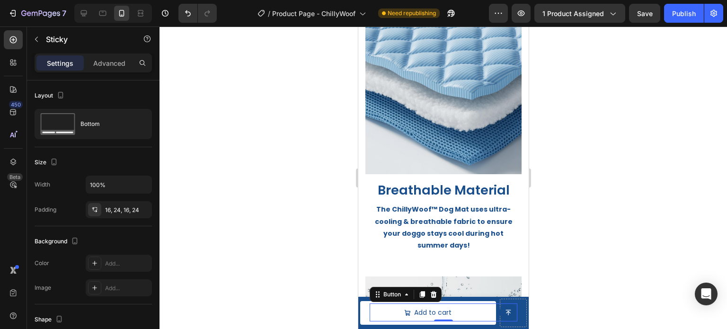
scroll to position [852, 0]
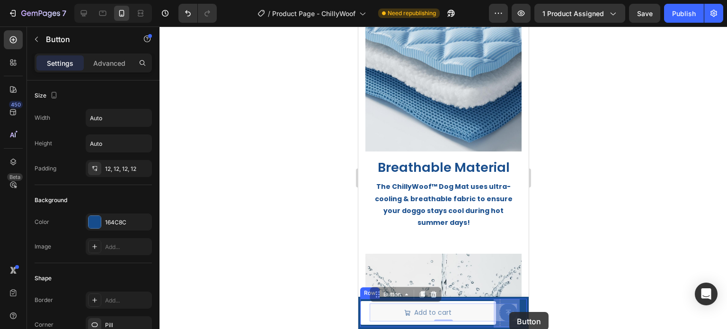
drag, startPoint x: 501, startPoint y: 311, endPoint x: 509, endPoint y: 312, distance: 7.6
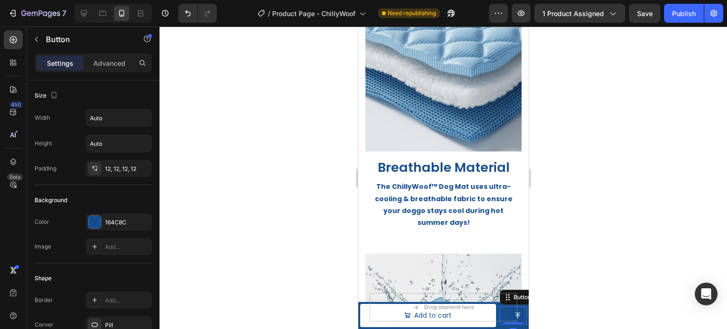
click at [610, 242] on div at bounding box center [444, 178] width 568 height 303
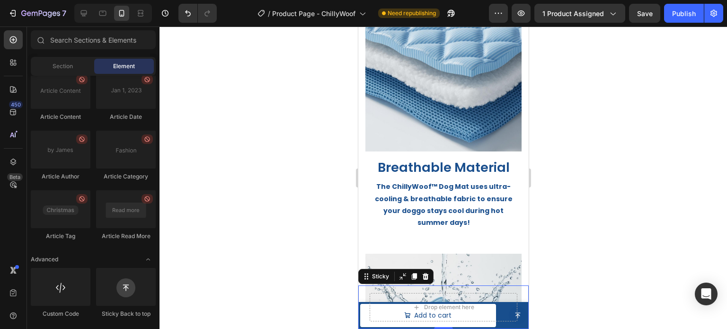
click at [510, 314] on div "Drop element here Sticky 0" at bounding box center [443, 308] width 170 height 44
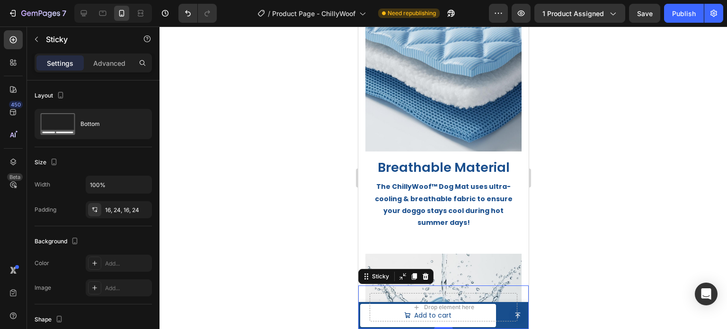
click at [595, 230] on div at bounding box center [444, 178] width 568 height 303
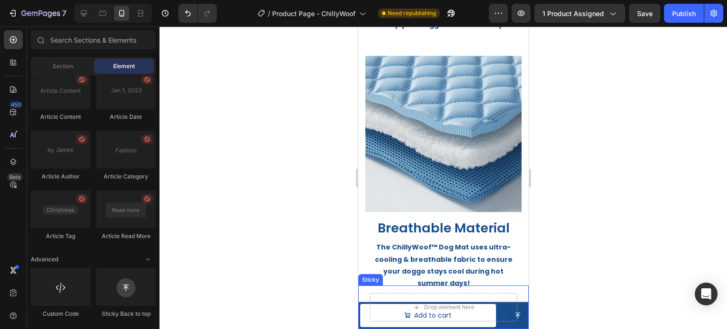
scroll to position [900, 0]
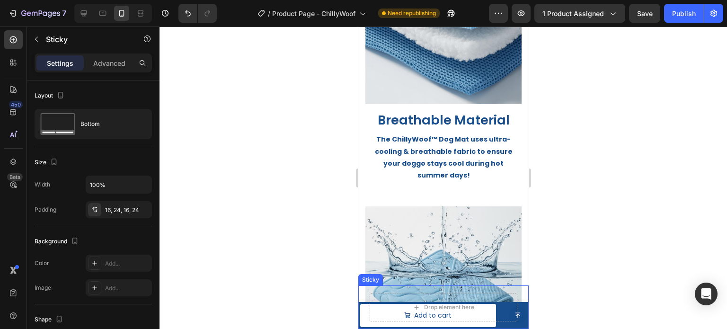
click at [465, 291] on div "Drop element here Sticky" at bounding box center [443, 308] width 170 height 44
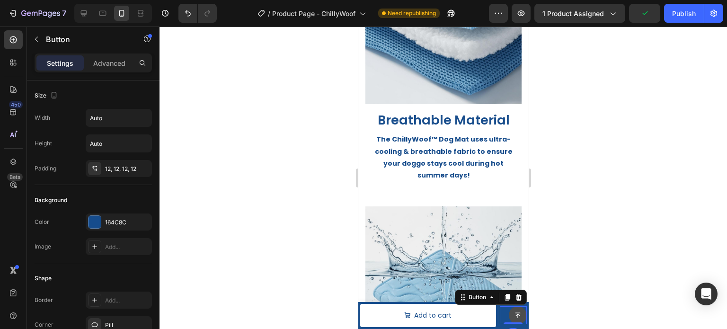
click at [515, 313] on icon at bounding box center [517, 315] width 5 height 5
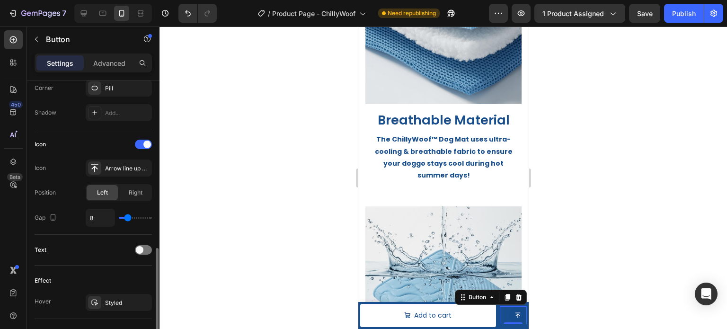
scroll to position [284, 0]
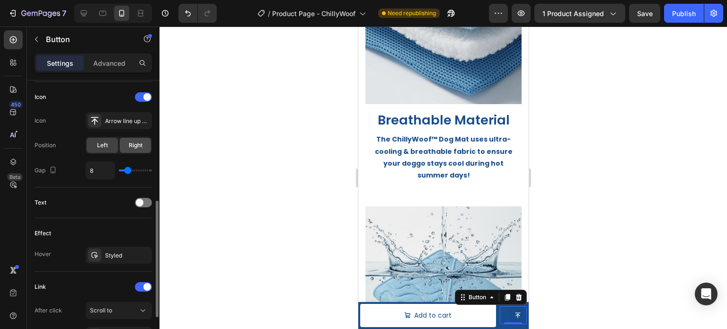
click at [131, 145] on span "Right" at bounding box center [136, 145] width 14 height 9
click at [106, 142] on span "Left" at bounding box center [102, 145] width 11 height 9
click at [99, 63] on p "Advanced" at bounding box center [109, 63] width 32 height 10
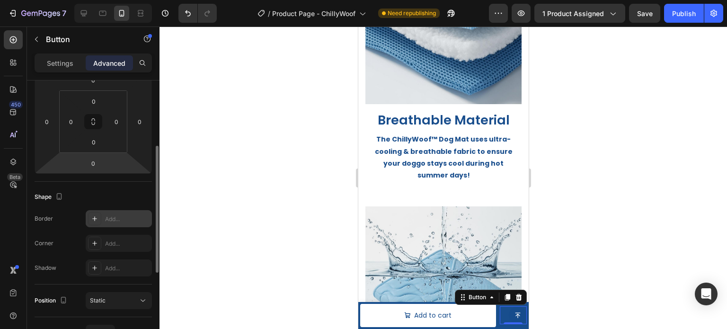
scroll to position [95, 0]
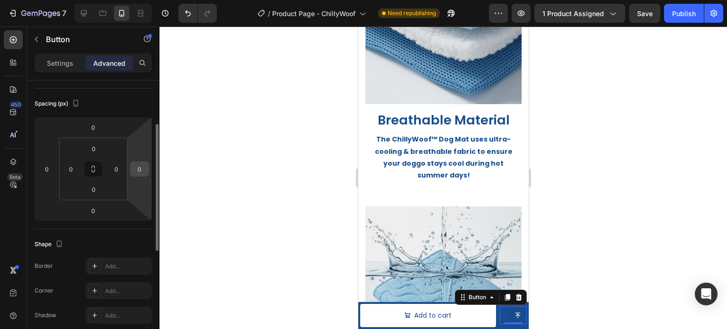
click at [141, 173] on input "0" at bounding box center [140, 169] width 14 height 14
type input "10"
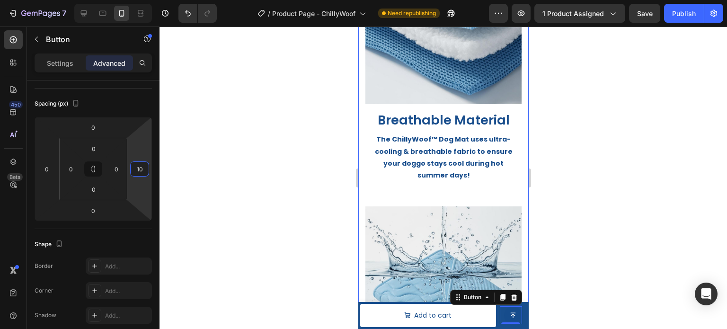
drag, startPoint x: 551, startPoint y: 193, endPoint x: 566, endPoint y: 195, distance: 15.3
click at [554, 193] on div at bounding box center [444, 178] width 568 height 303
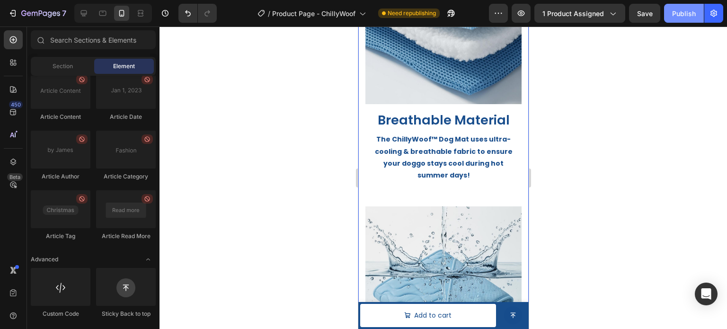
click at [680, 17] on div "Publish" at bounding box center [684, 14] width 24 height 10
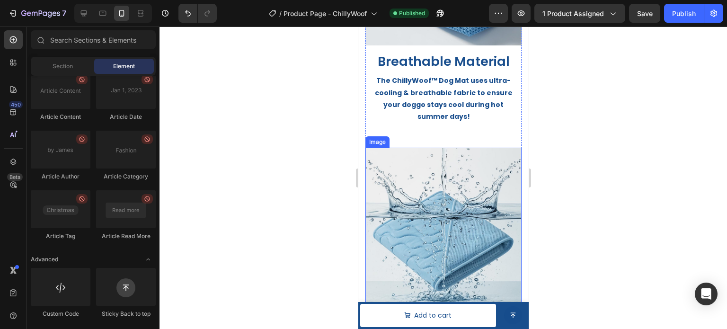
scroll to position [994, 0]
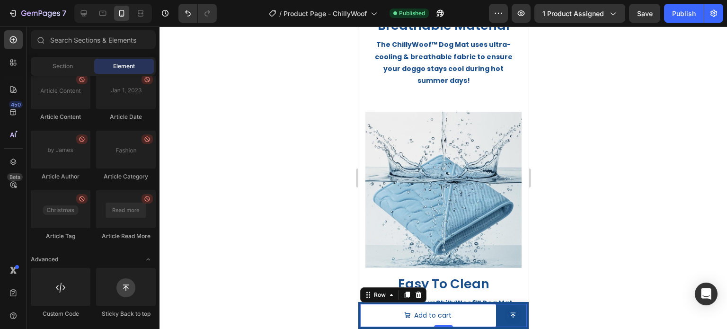
click at [492, 325] on div "Small (50x40cm) / Blue - $16.99 Small (50x40cm) / Pink - $16.99 Medium (70x55cm…" at bounding box center [443, 315] width 167 height 23
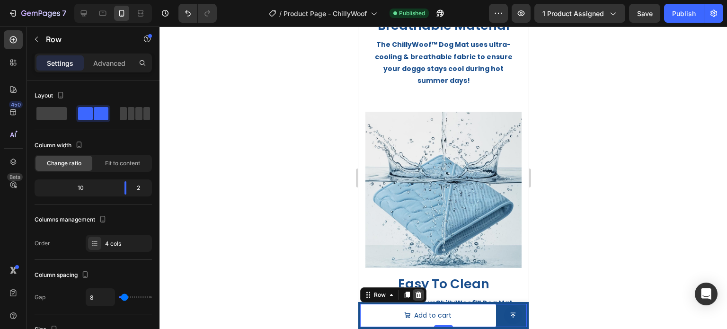
click at [421, 291] on icon at bounding box center [418, 295] width 8 height 8
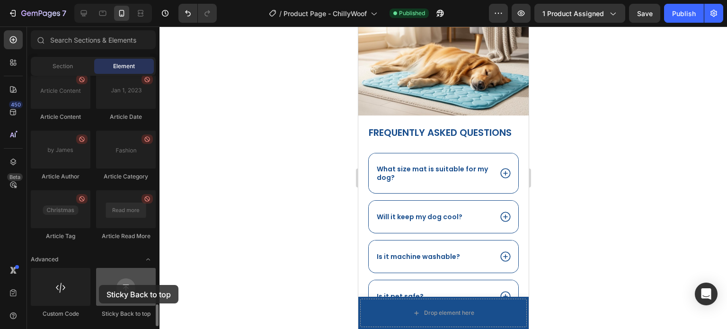
click at [104, 286] on div at bounding box center [126, 287] width 60 height 38
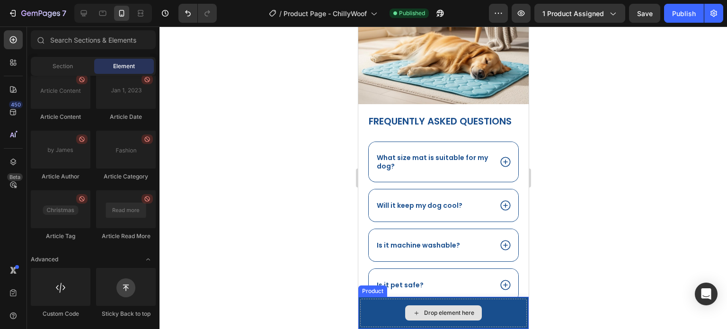
click at [369, 308] on div "Drop element here" at bounding box center [443, 313] width 167 height 28
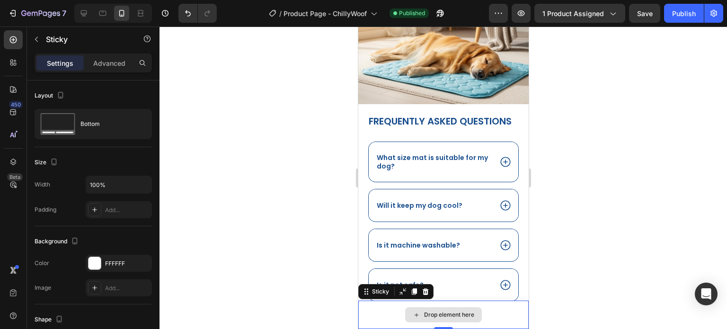
click at [391, 320] on div "Drop element here" at bounding box center [443, 315] width 170 height 28
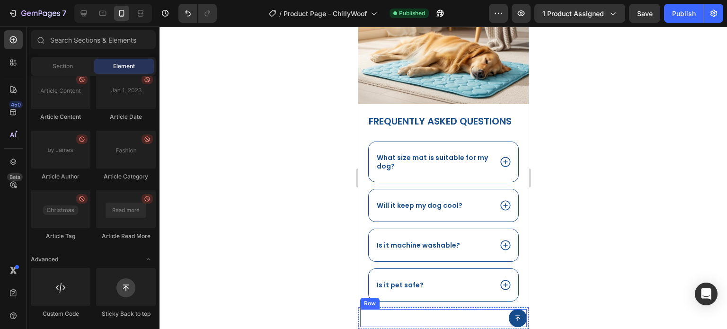
click at [394, 319] on div "Small (50x40cm) / Blue - $16.99 Small (50x40cm) / Pink - $16.99 Medium (70x55cm…" at bounding box center [386, 318] width 53 height 18
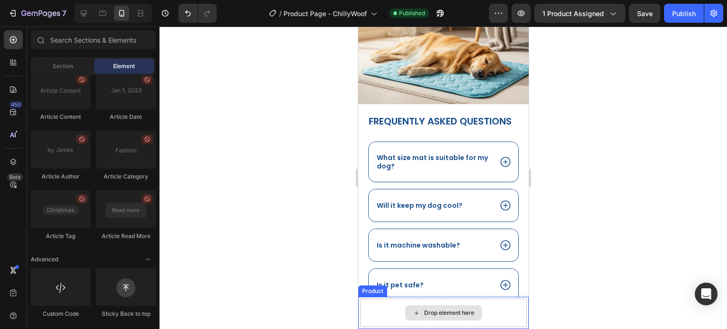
click at [377, 320] on div "Drop element here" at bounding box center [443, 313] width 167 height 28
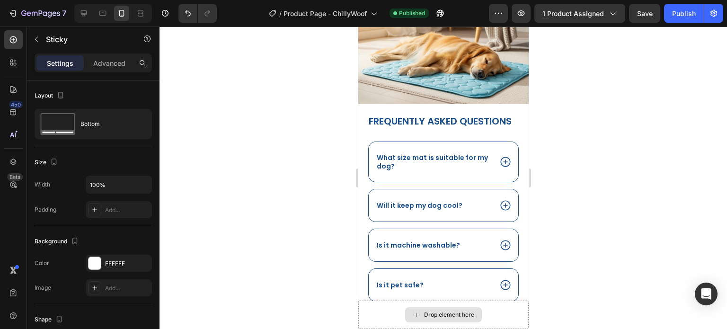
click at [377, 320] on div "Drop element here" at bounding box center [443, 315] width 170 height 28
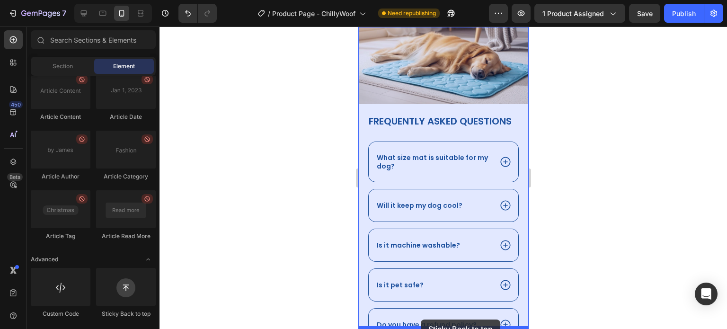
drag, startPoint x: 489, startPoint y: 318, endPoint x: 427, endPoint y: 322, distance: 62.6
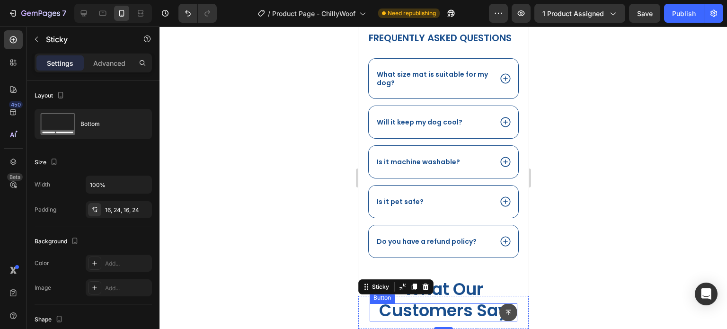
scroll to position [1430, 0]
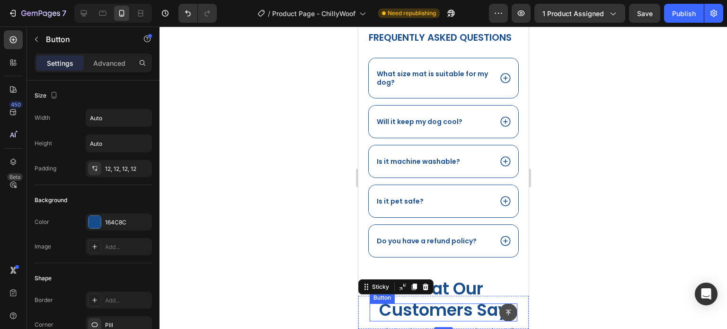
click at [505, 311] on icon at bounding box center [508, 312] width 7 height 7
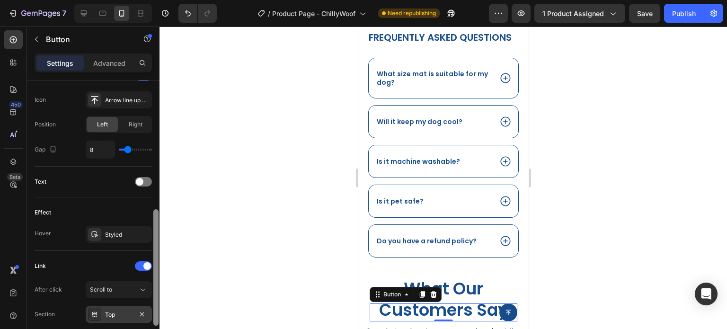
drag, startPoint x: 156, startPoint y: 204, endPoint x: 126, endPoint y: 306, distance: 106.7
click at [147, 313] on div "Size Width Auto Height Auto Padding 12, 12, 12, 12 Background Color 164C8C Imag…" at bounding box center [93, 218] width 133 height 276
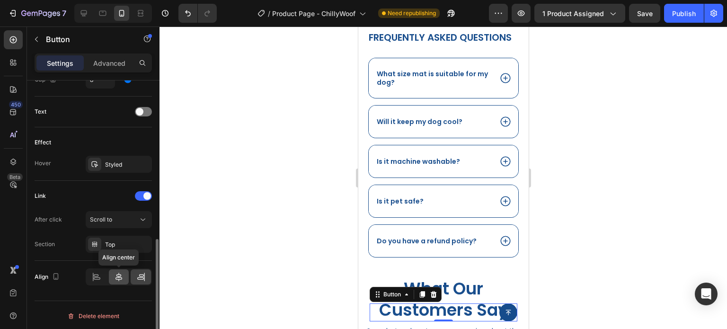
click at [112, 278] on div at bounding box center [119, 276] width 20 height 15
click at [614, 267] on div at bounding box center [444, 178] width 568 height 303
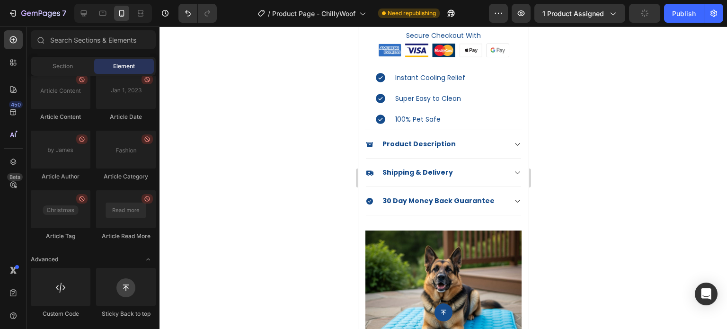
scroll to position [0, 0]
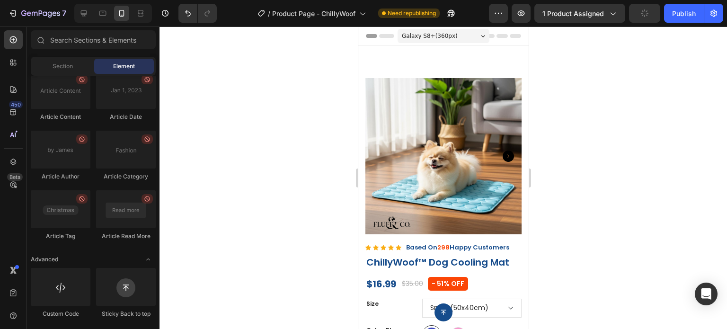
drag, startPoint x: 526, startPoint y: 209, endPoint x: 890, endPoint y: 56, distance: 394.8
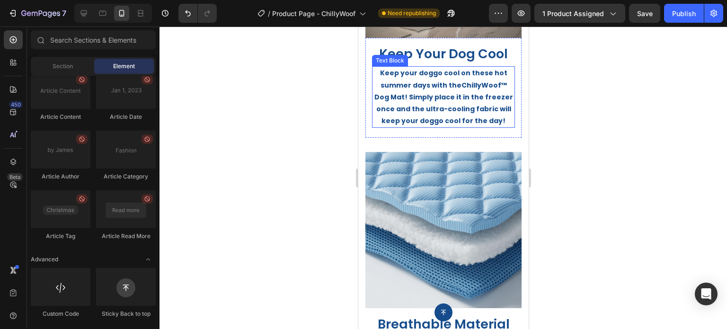
scroll to position [758, 0]
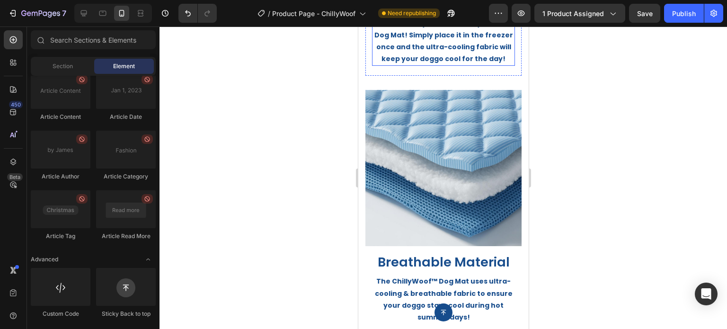
click at [441, 197] on img at bounding box center [443, 168] width 156 height 156
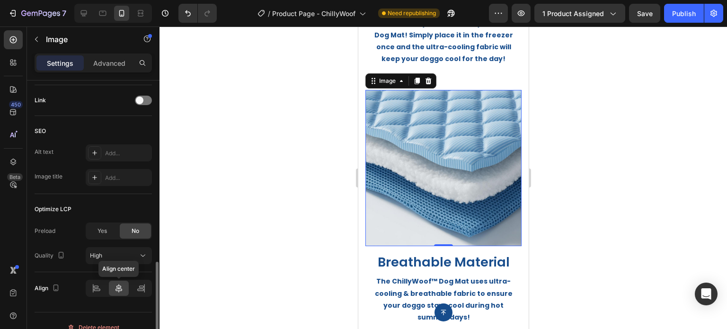
scroll to position [438, 0]
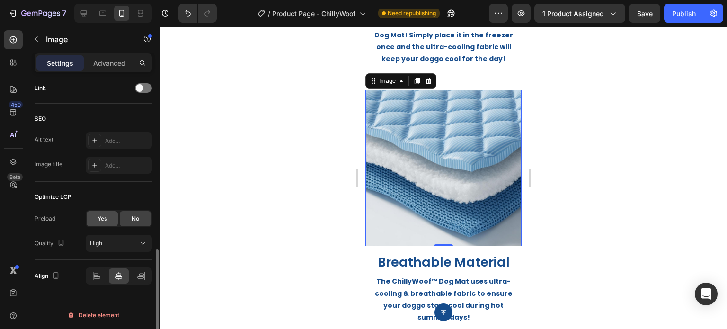
click at [108, 223] on div "Yes" at bounding box center [102, 218] width 31 height 15
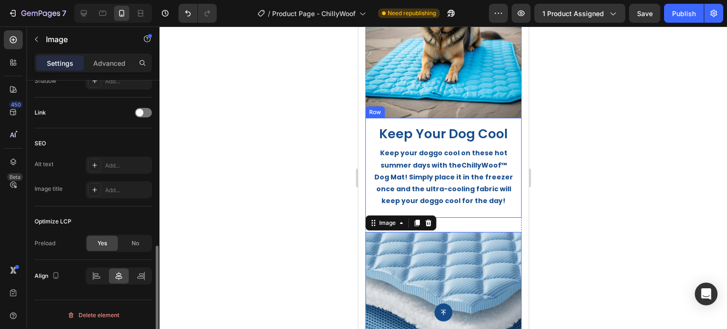
scroll to position [568, 0]
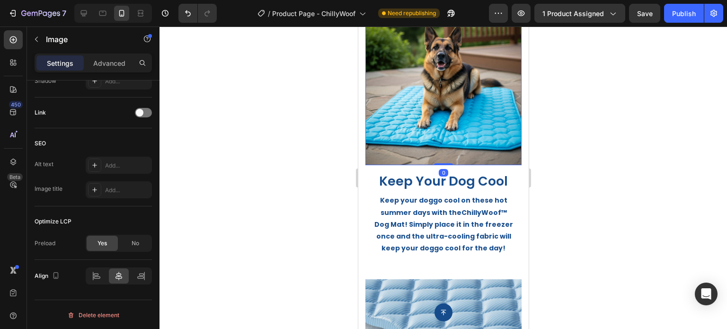
drag, startPoint x: 438, startPoint y: 133, endPoint x: 592, endPoint y: 270, distance: 206.9
click at [438, 133] on img at bounding box center [443, 87] width 156 height 156
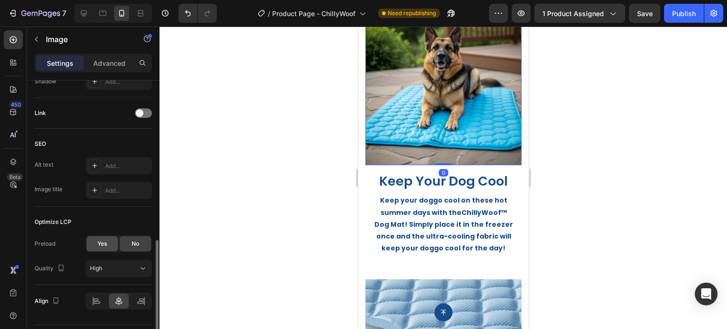
click at [110, 236] on div "Yes" at bounding box center [102, 243] width 31 height 15
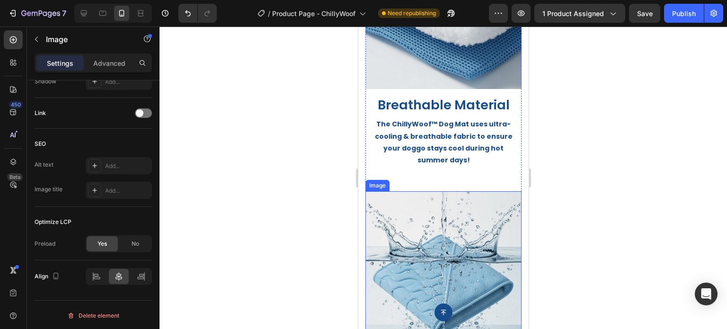
scroll to position [947, 0]
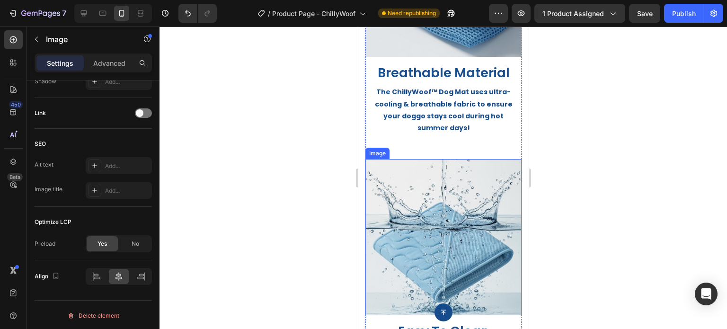
click at [469, 246] on img at bounding box center [443, 237] width 156 height 156
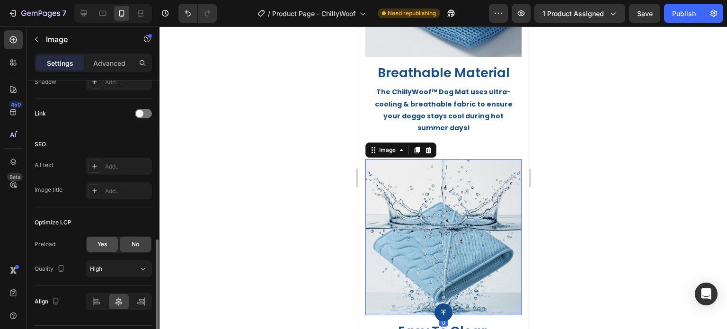
click at [104, 245] on span "Yes" at bounding box center [102, 244] width 9 height 9
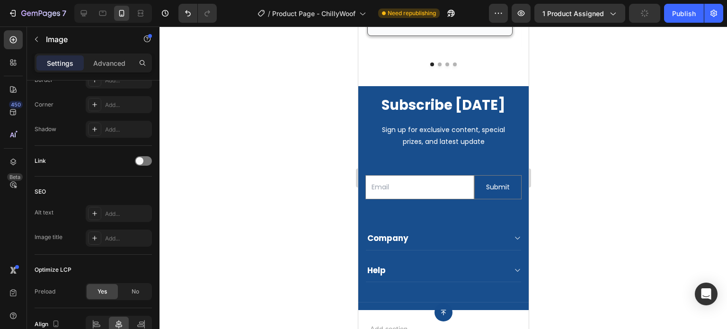
scroll to position [2083, 0]
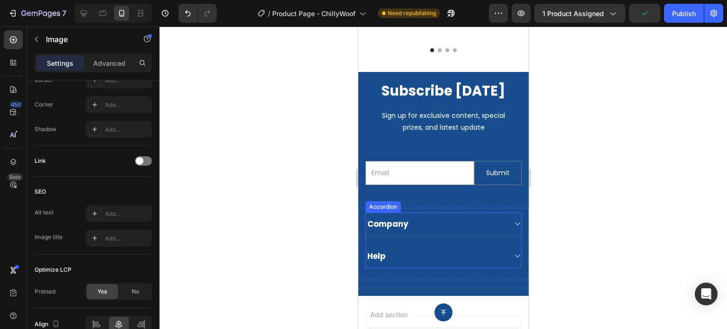
click at [440, 217] on div "Company" at bounding box center [436, 223] width 140 height 13
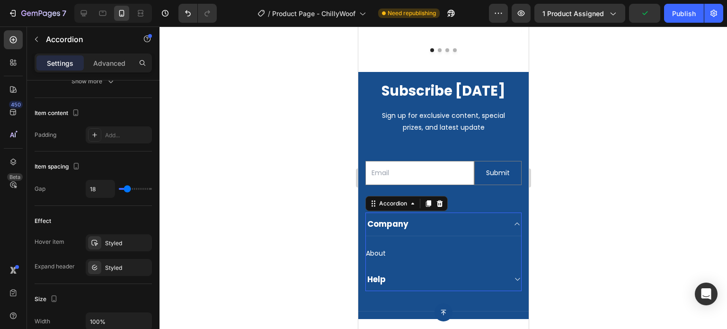
scroll to position [0, 0]
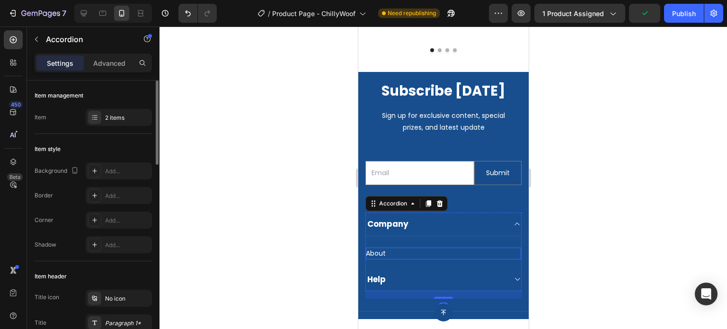
click at [386, 248] on div "About Button" at bounding box center [443, 254] width 155 height 12
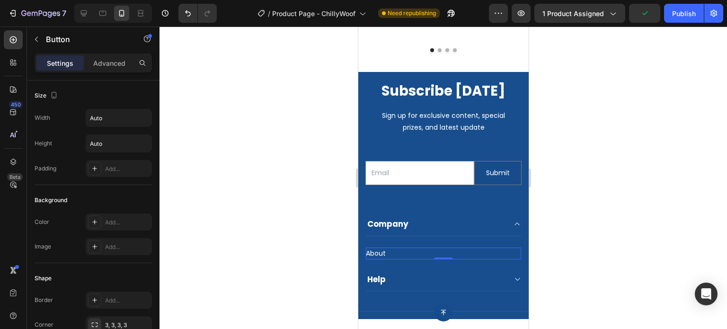
click at [386, 248] on div "About Button 0" at bounding box center [443, 254] width 155 height 12
click at [384, 248] on div "About" at bounding box center [376, 254] width 20 height 12
click at [385, 248] on p "About" at bounding box center [376, 254] width 20 height 12
click at [383, 273] on div "Help" at bounding box center [376, 279] width 21 height 13
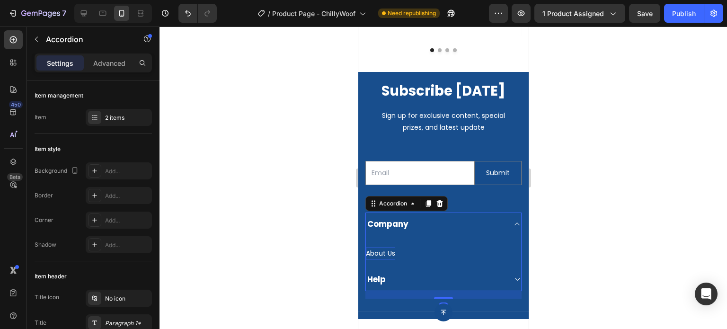
click at [432, 273] on div "Help" at bounding box center [436, 279] width 140 height 13
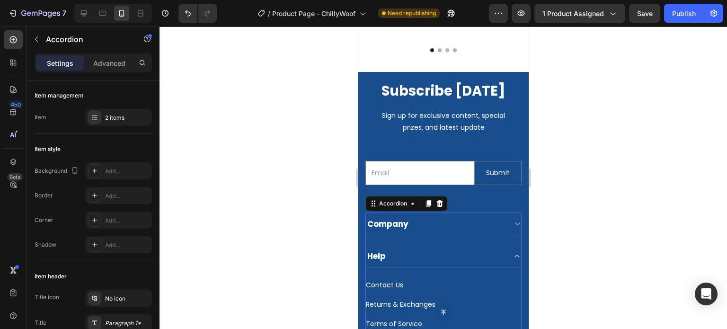
click at [592, 224] on div at bounding box center [444, 178] width 568 height 303
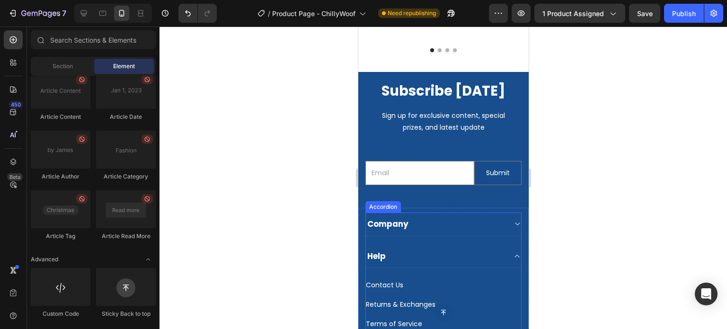
click at [484, 217] on div "Company" at bounding box center [436, 223] width 140 height 13
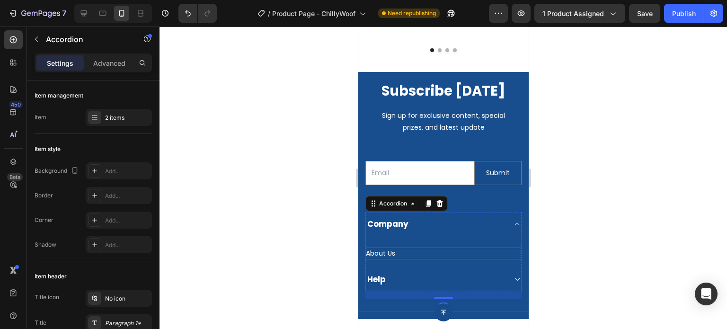
click at [395, 248] on div "About Us Button" at bounding box center [443, 254] width 155 height 12
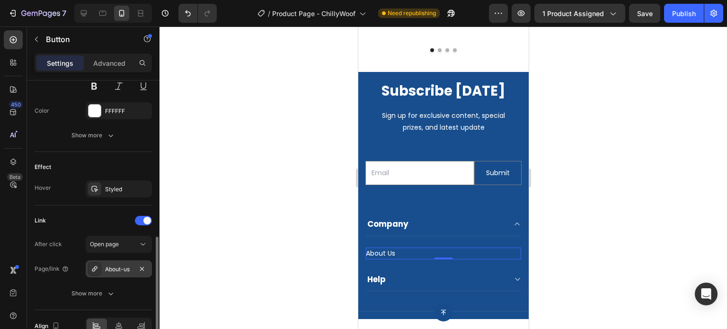
scroll to position [475, 0]
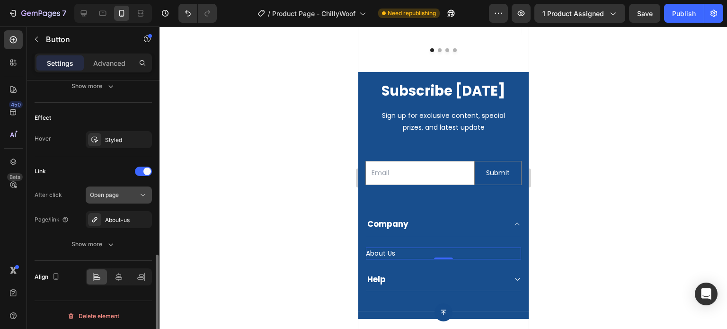
drag, startPoint x: 144, startPoint y: 215, endPoint x: 123, endPoint y: 220, distance: 21.3
click at [0, 0] on icon "button" at bounding box center [0, 0] width 0 height 0
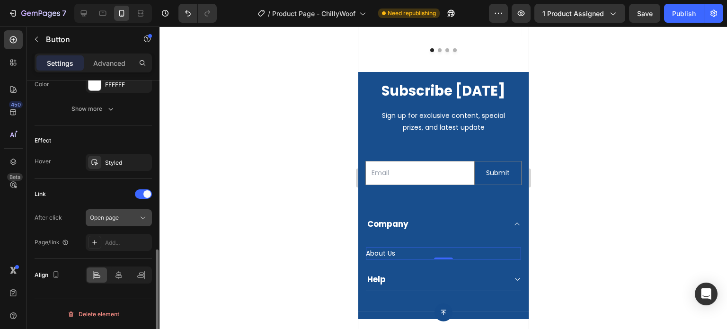
scroll to position [451, 0]
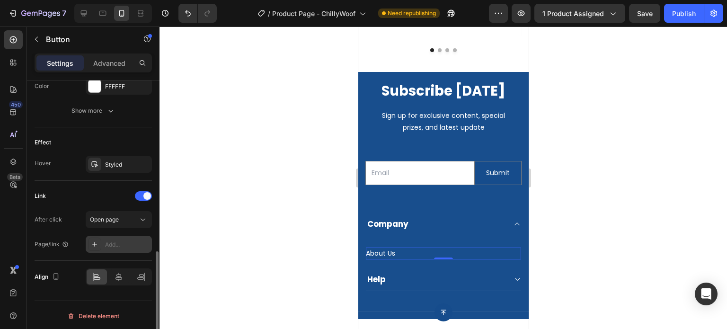
click at [99, 244] on div at bounding box center [94, 244] width 13 height 13
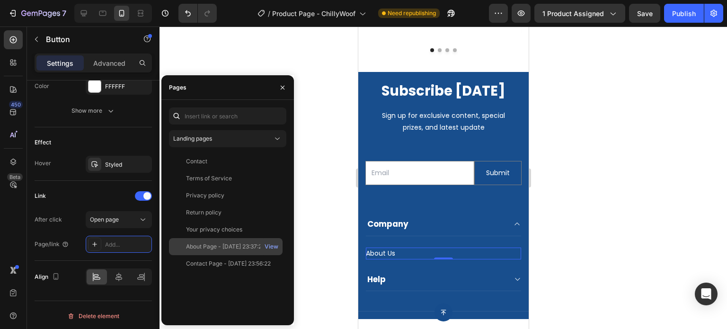
click at [203, 255] on div "About Page - [DATE] 23:37:21 View" at bounding box center [226, 263] width 114 height 17
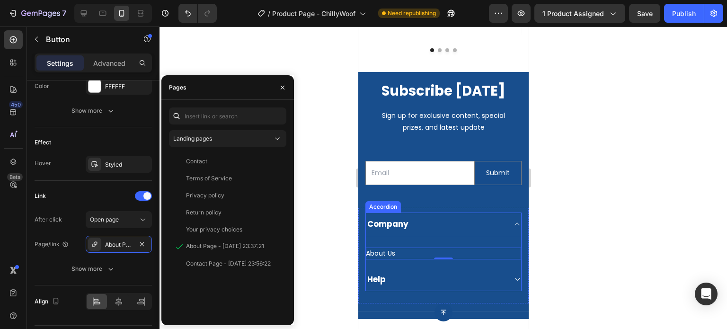
click at [398, 273] on div "Help" at bounding box center [436, 279] width 140 height 13
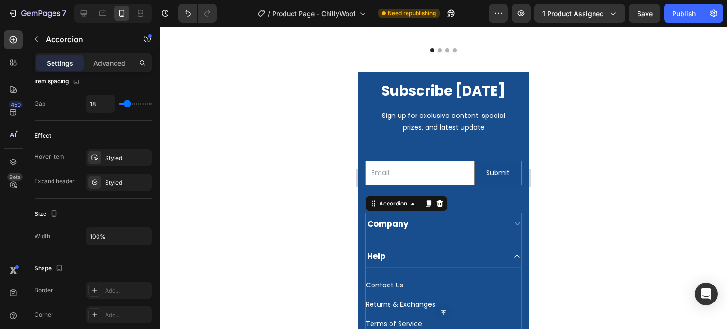
scroll to position [0, 0]
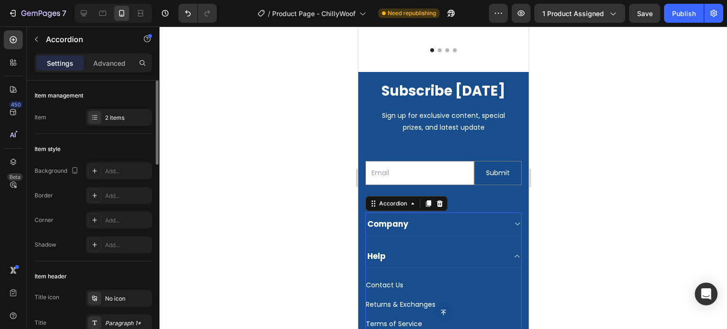
click at [400, 291] on div "Returns & Exchanges Button" at bounding box center [443, 300] width 155 height 19
click at [398, 279] on p "Contact Us" at bounding box center [384, 285] width 37 height 12
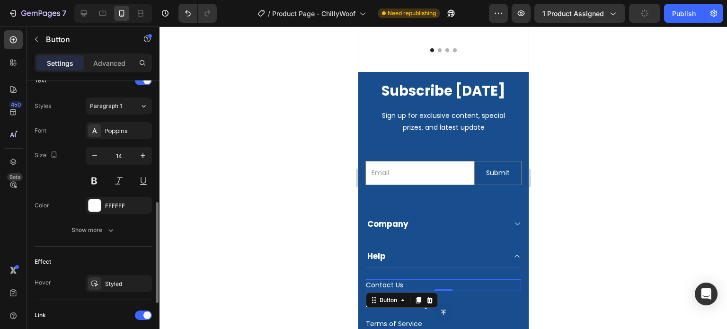
scroll to position [474, 0]
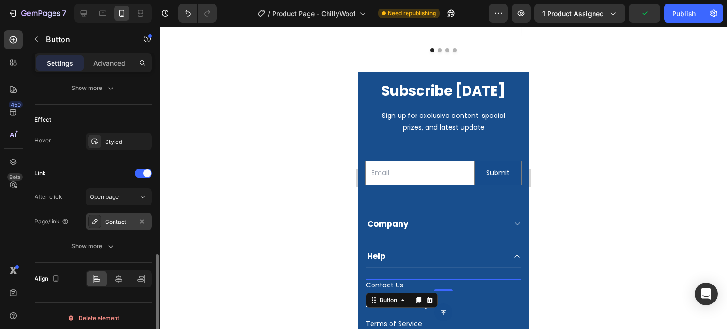
click at [114, 224] on div "Contact" at bounding box center [118, 222] width 27 height 9
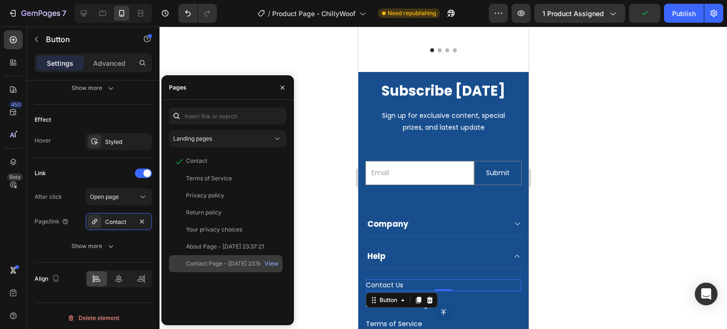
click at [242, 263] on div "Contact Page - [DATE] 23:56:22" at bounding box center [228, 263] width 85 height 9
click at [596, 231] on div at bounding box center [444, 178] width 568 height 303
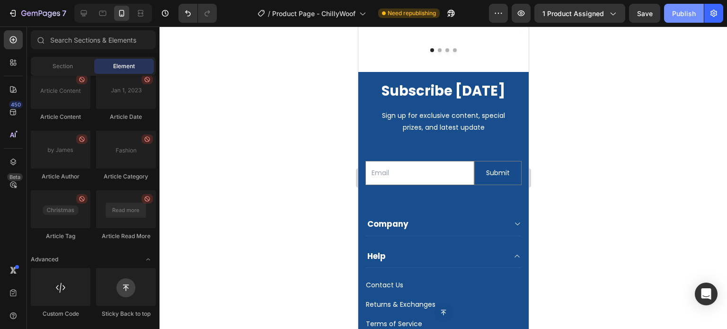
click at [684, 7] on button "Publish" at bounding box center [684, 13] width 40 height 19
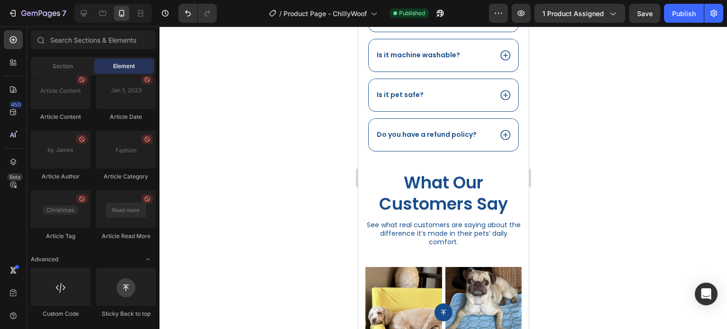
scroll to position [965, 0]
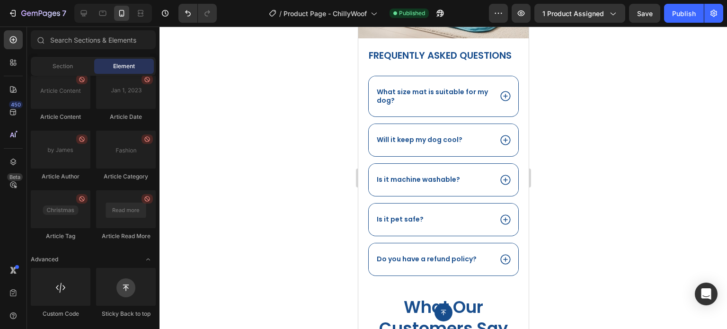
drag, startPoint x: 523, startPoint y: 208, endPoint x: 1004, endPoint y: 48, distance: 506.6
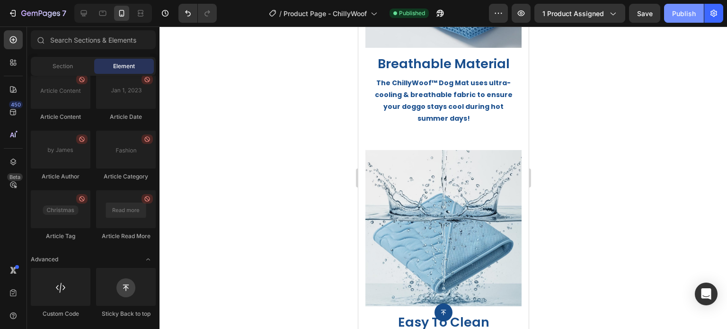
scroll to position [0, 0]
